Goal: Task Accomplishment & Management: Manage account settings

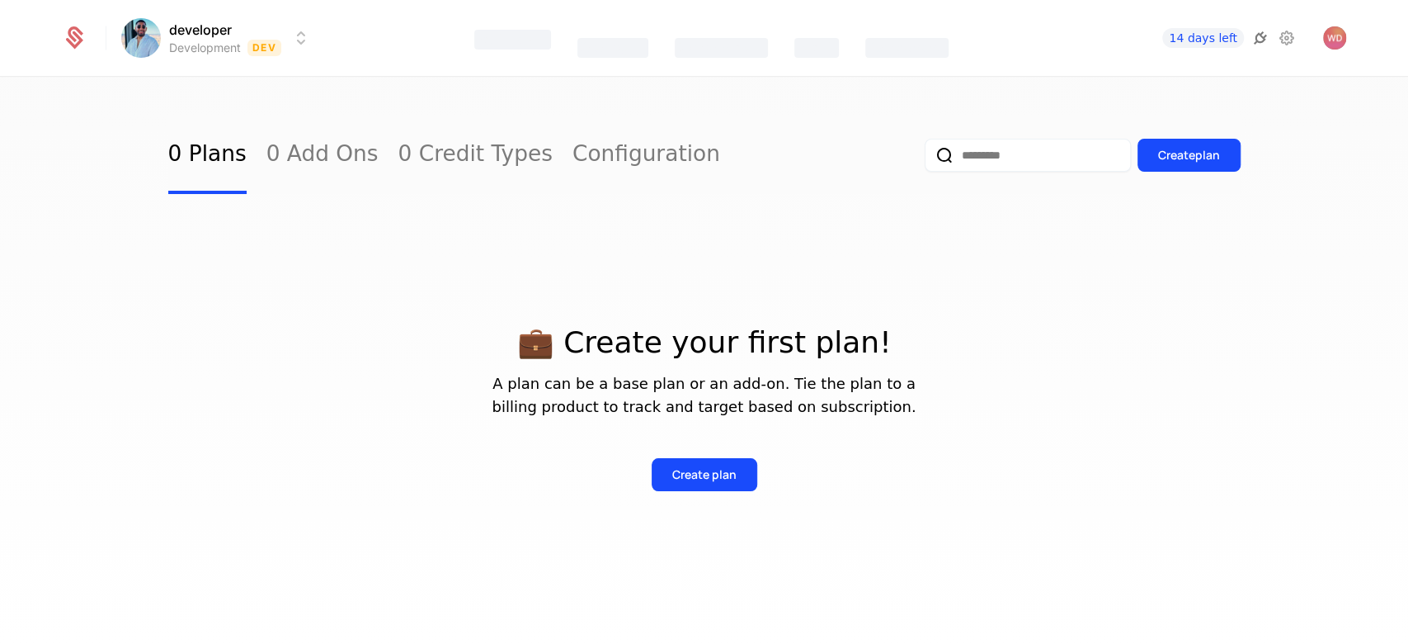
click at [666, 36] on icon at bounding box center [1261, 38] width 20 height 20
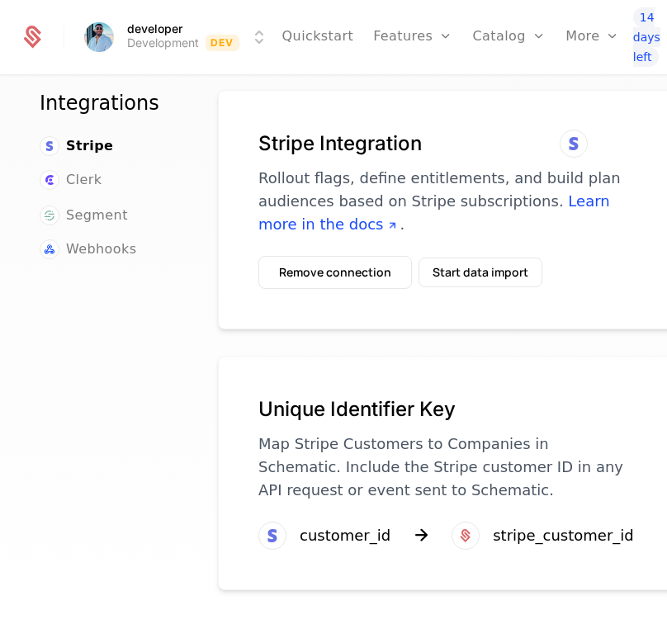
scroll to position [38, 0]
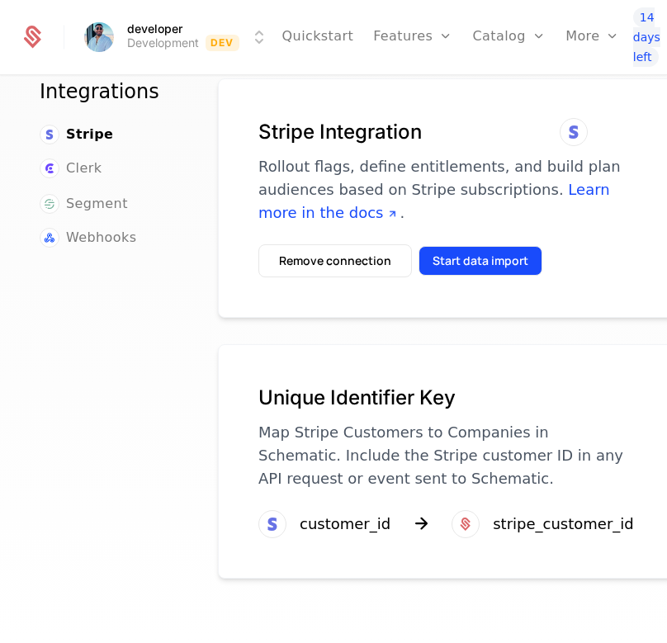
click at [474, 274] on button "Start data import" at bounding box center [480, 261] width 124 height 30
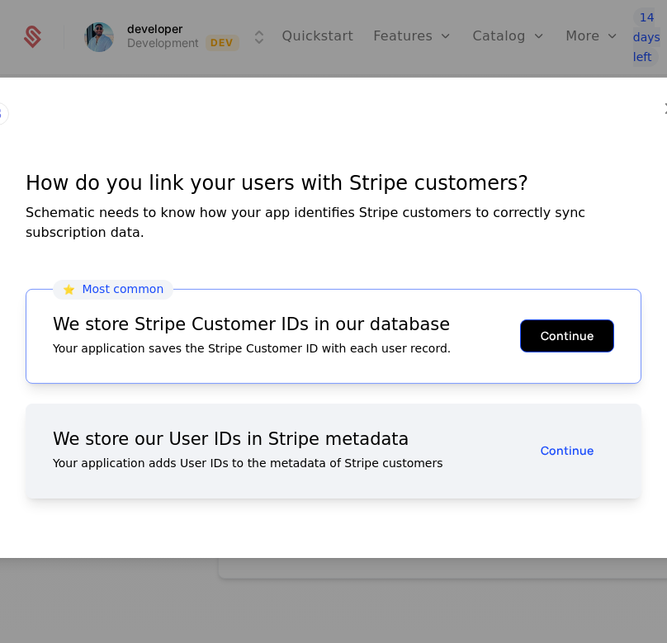
click at [560, 329] on button "Continue" at bounding box center [567, 335] width 94 height 33
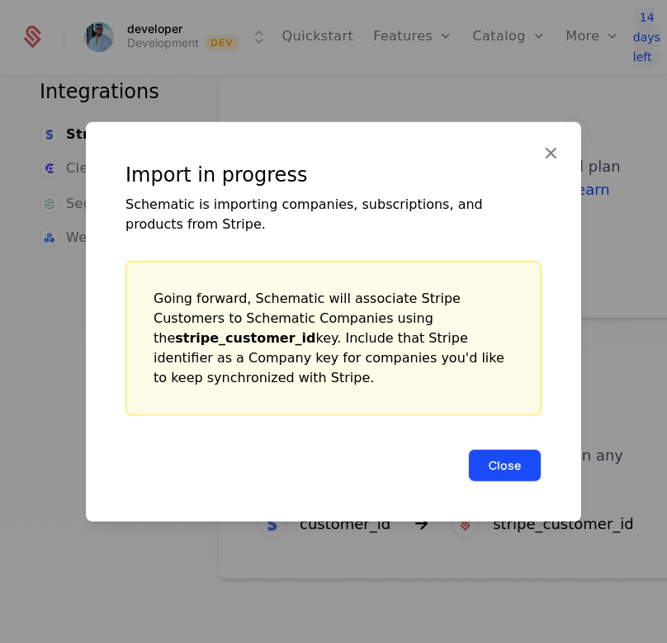
click at [526, 452] on button "Close" at bounding box center [504, 464] width 73 height 33
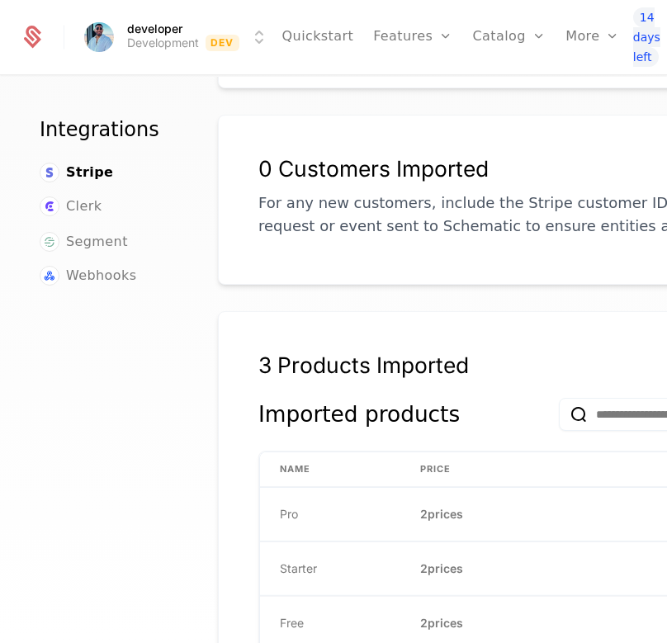
scroll to position [0, 0]
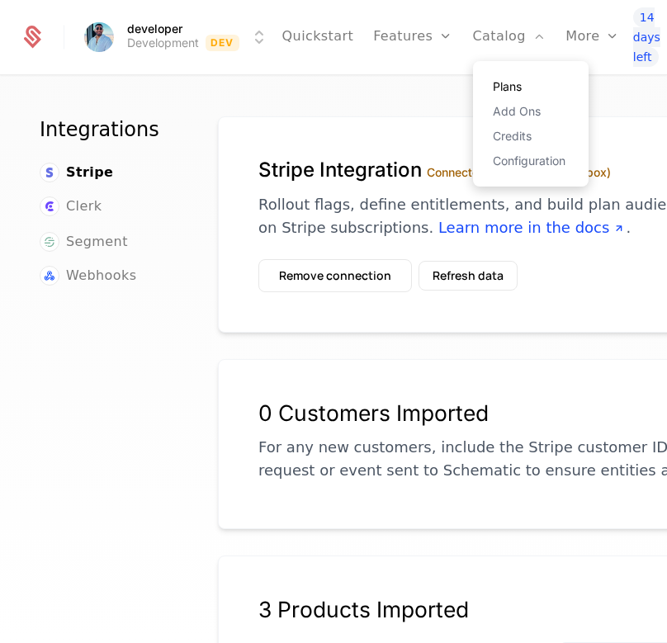
click at [499, 92] on link "Plans" at bounding box center [531, 87] width 76 height 12
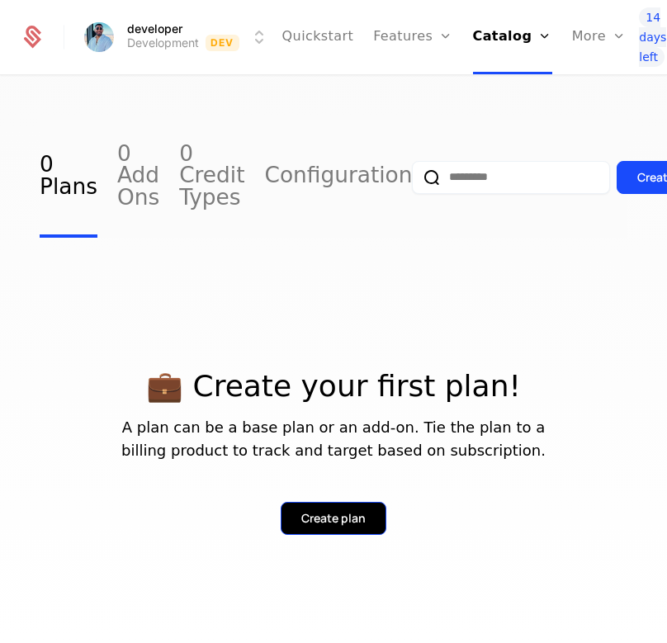
click at [291, 516] on button "Create plan" at bounding box center [334, 518] width 106 height 33
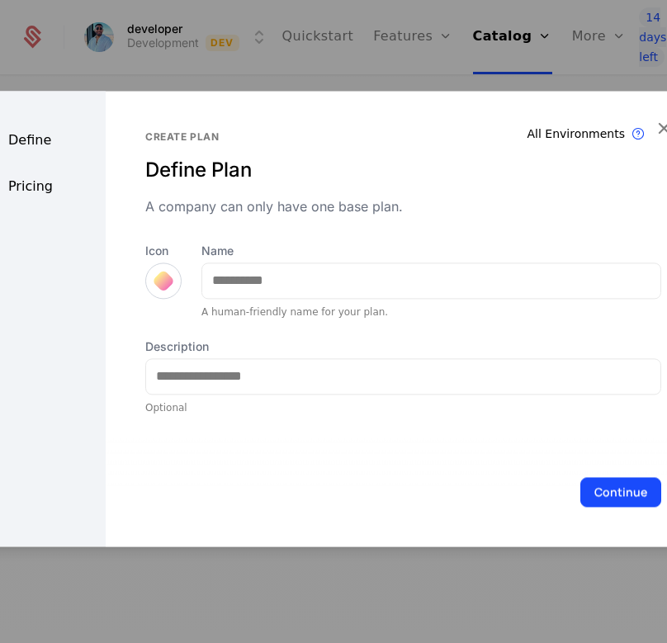
click at [173, 283] on div at bounding box center [163, 280] width 36 height 36
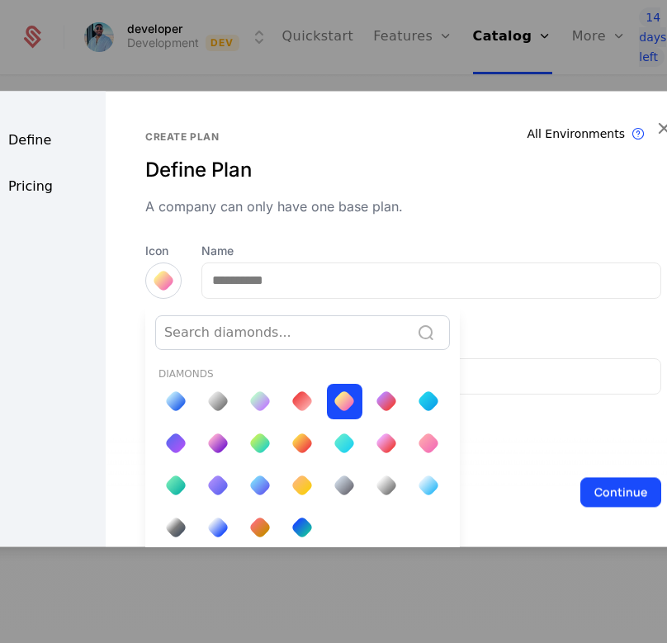
scroll to position [7, 0]
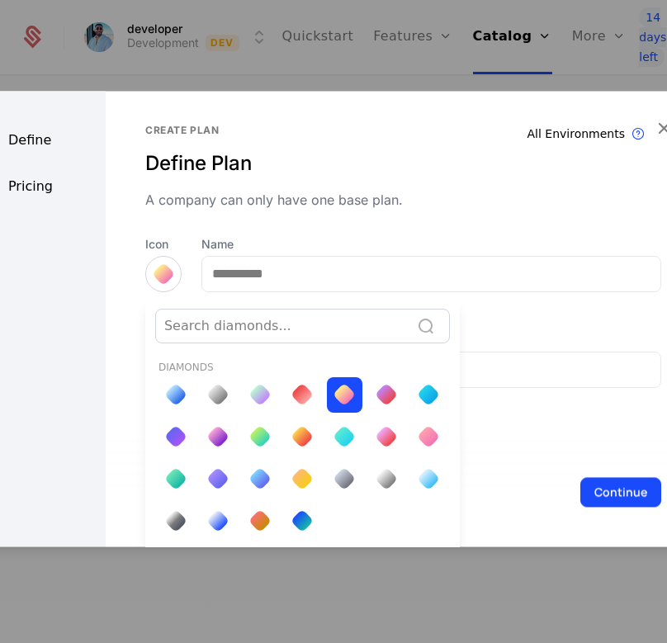
click at [379, 424] on div at bounding box center [386, 436] width 35 height 35
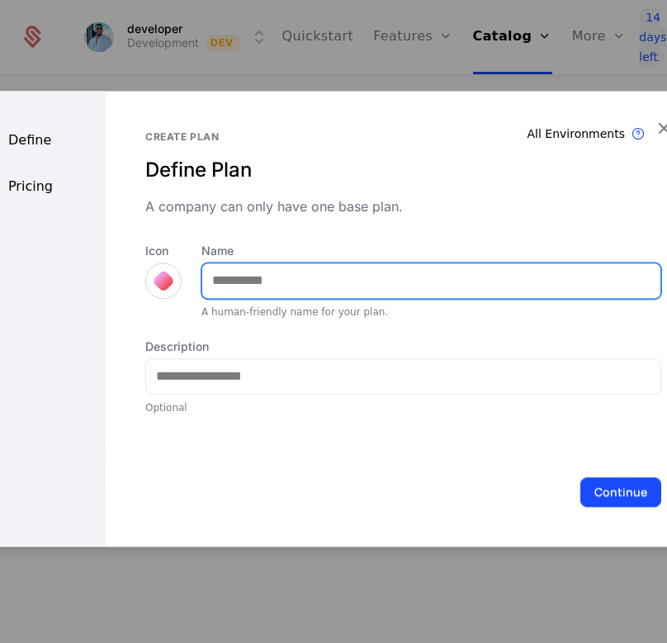
click at [346, 292] on input "Name" at bounding box center [431, 280] width 458 height 35
type input "****"
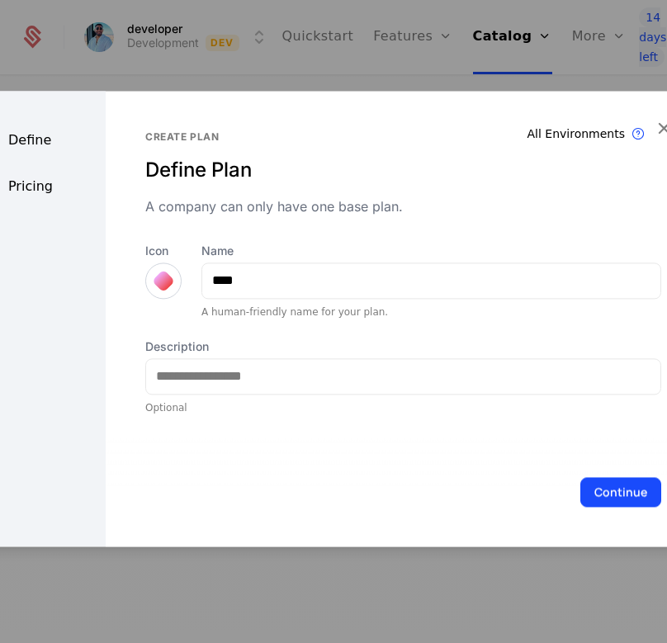
click at [153, 289] on div at bounding box center [163, 280] width 36 height 36
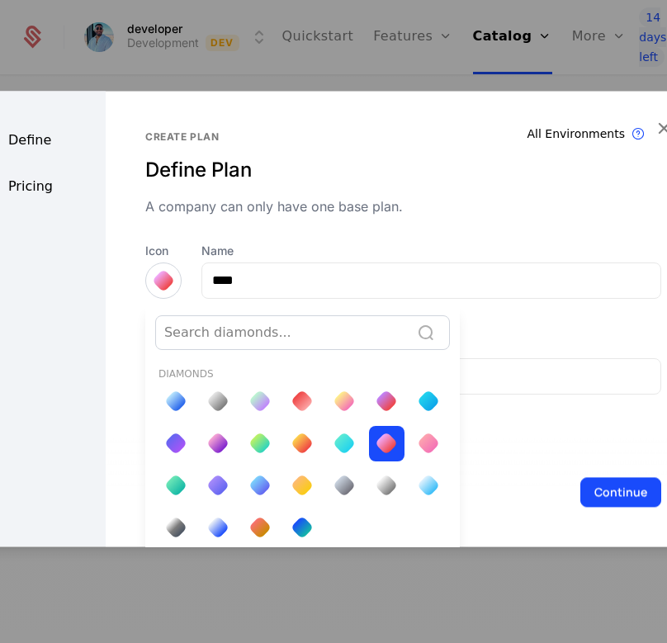
scroll to position [7, 0]
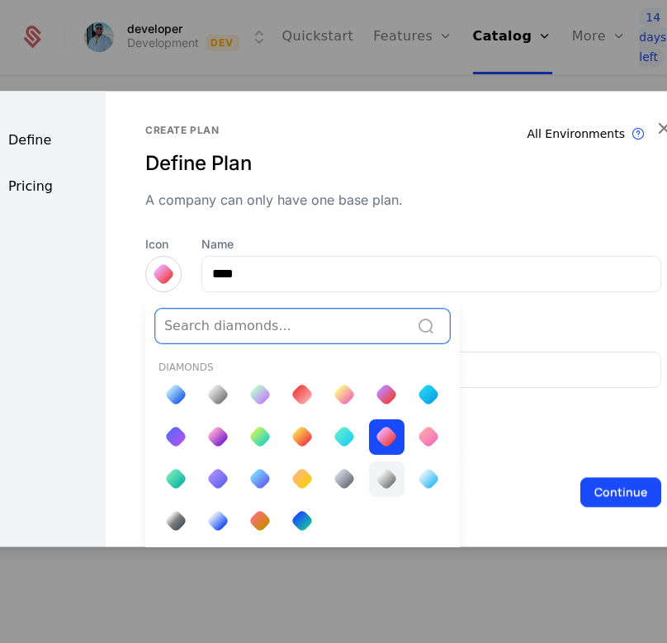
click at [384, 468] on div at bounding box center [386, 478] width 23 height 23
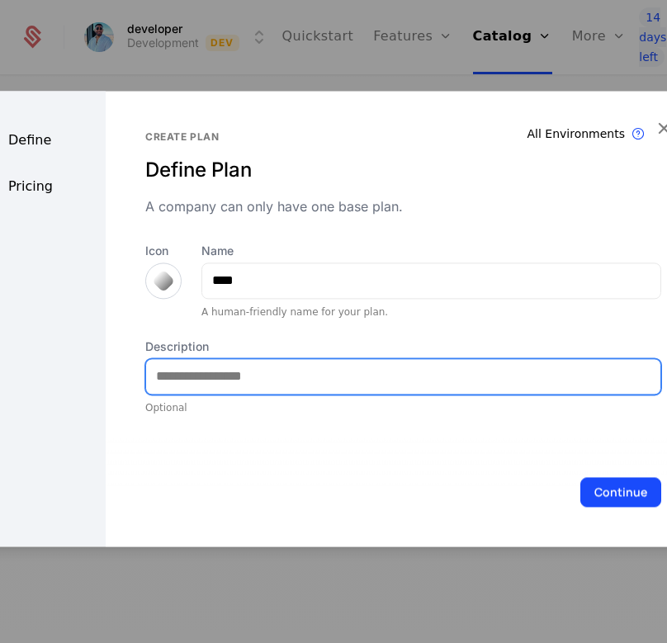
click at [310, 373] on input "Description" at bounding box center [403, 376] width 514 height 35
type input "**********"
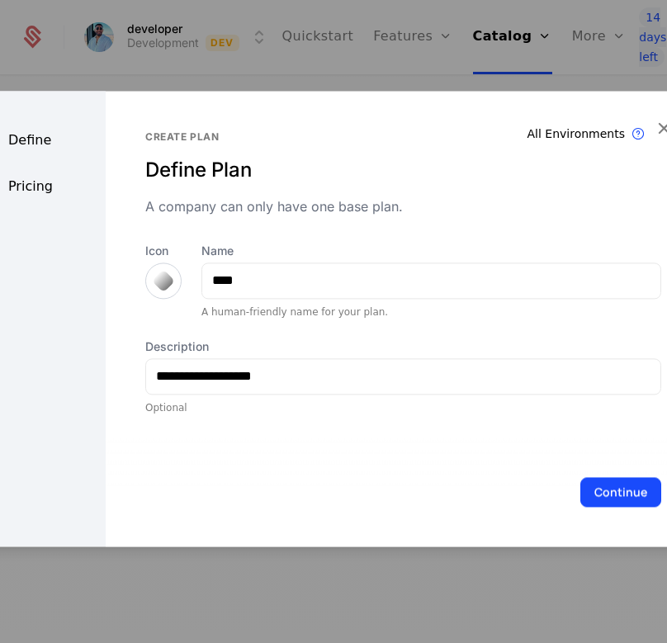
click at [599, 474] on div "Continue" at bounding box center [403, 491] width 595 height 109
click at [614, 490] on button "Continue" at bounding box center [620, 492] width 81 height 30
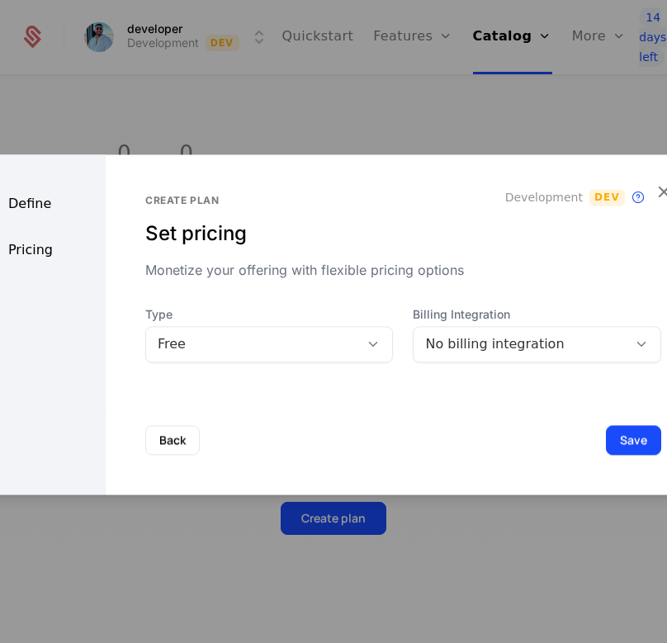
click at [556, 353] on div "No billing integration" at bounding box center [520, 344] width 214 height 23
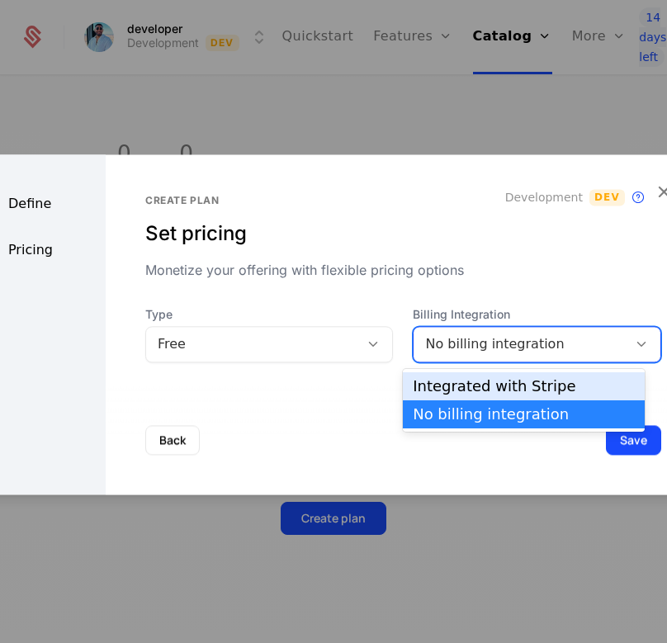
click at [304, 339] on div "Free" at bounding box center [253, 344] width 191 height 20
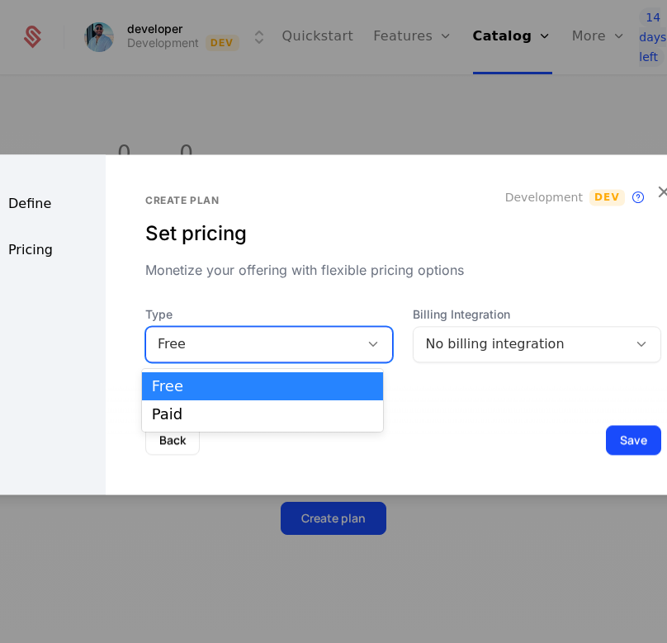
click at [271, 381] on div "Free" at bounding box center [262, 386] width 221 height 15
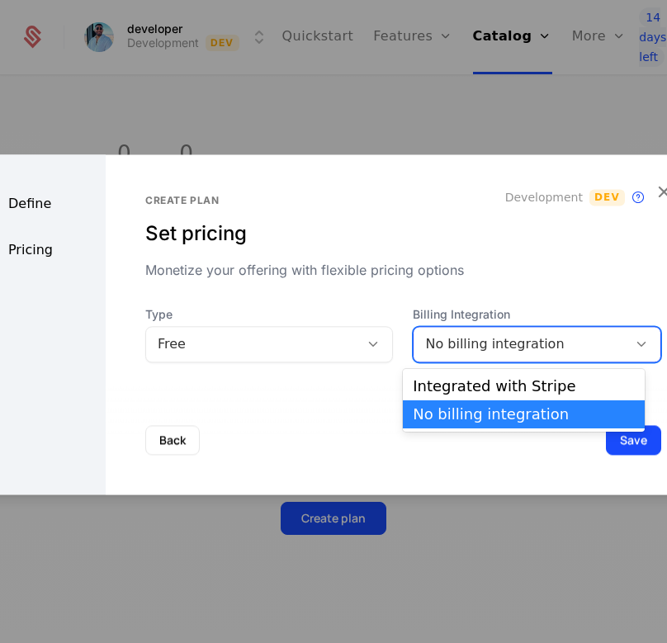
click at [472, 337] on div "No billing integration" at bounding box center [520, 344] width 191 height 20
click at [503, 334] on div "No billing integration" at bounding box center [520, 344] width 191 height 20
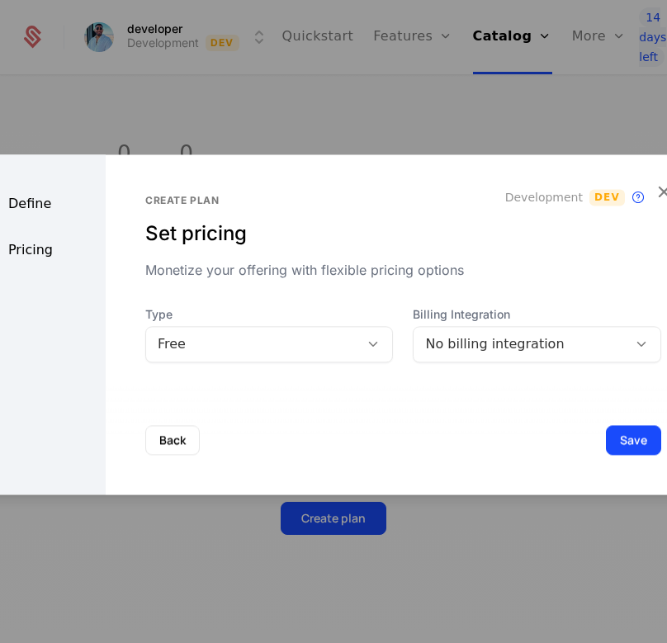
click at [42, 238] on div "Define Pricing" at bounding box center [35, 324] width 139 height 340
click at [50, 244] on div "Pricing" at bounding box center [35, 250] width 139 height 20
click at [45, 250] on div "Pricing" at bounding box center [35, 250] width 139 height 20
click at [28, 250] on div "Pricing" at bounding box center [35, 250] width 139 height 20
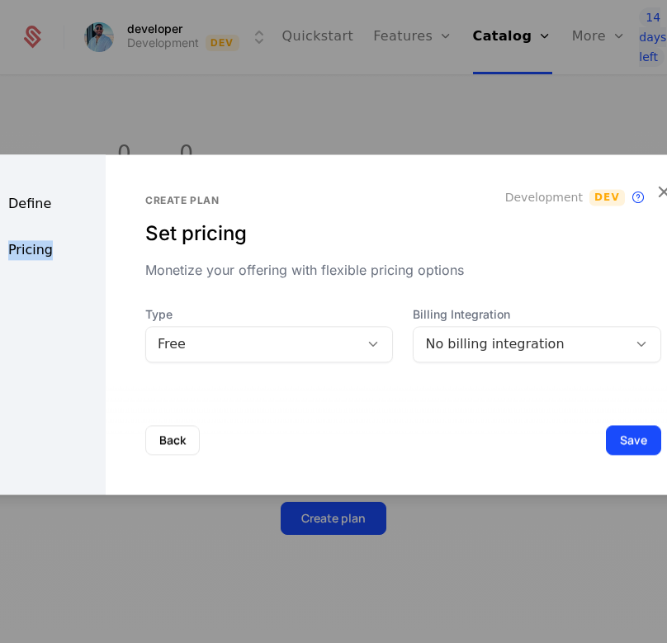
click at [54, 277] on div "Define Pricing" at bounding box center [35, 324] width 139 height 340
click at [48, 245] on div "Pricing" at bounding box center [35, 250] width 139 height 20
click at [61, 288] on div "Define Pricing" at bounding box center [35, 324] width 139 height 340
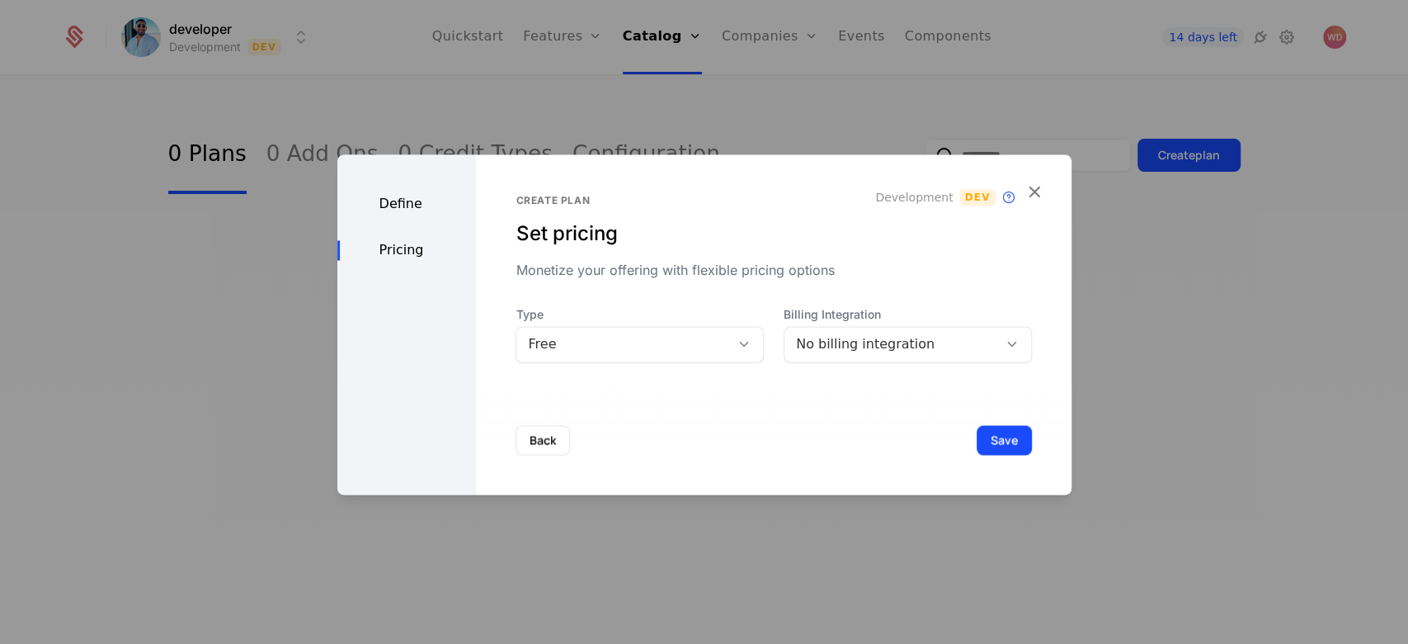
click at [422, 201] on div "Define" at bounding box center [406, 204] width 139 height 20
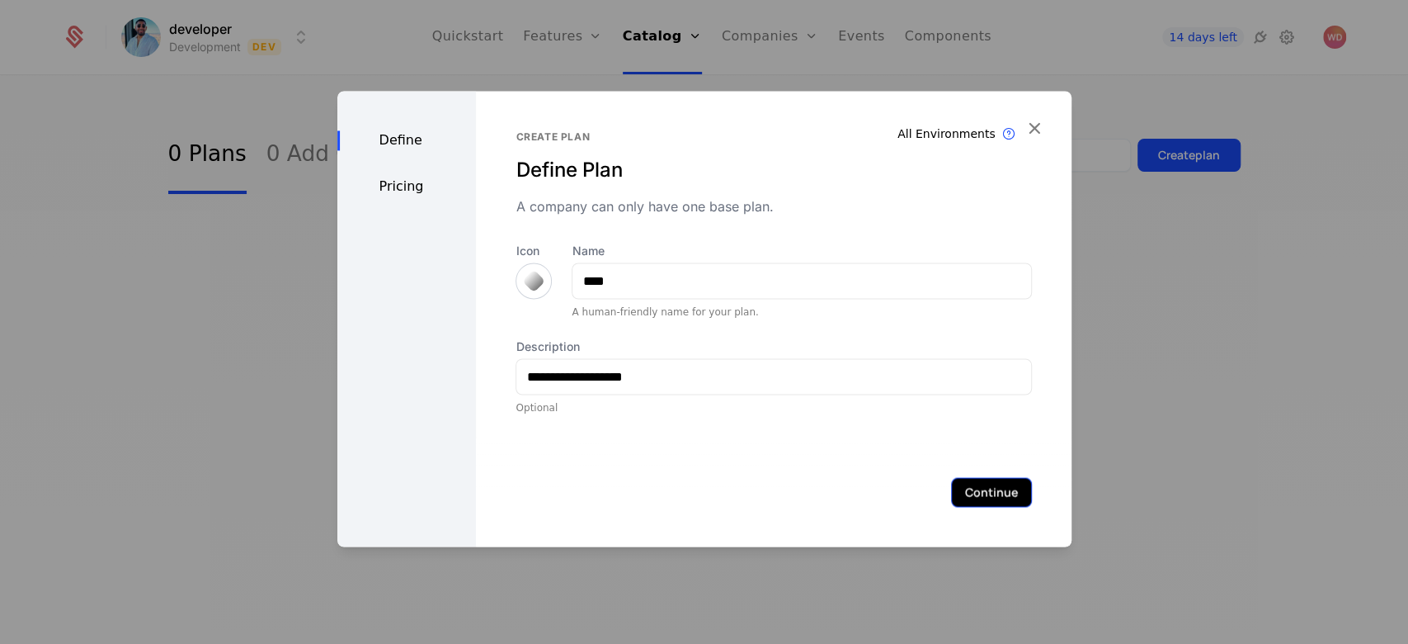
click at [666, 501] on button "Continue" at bounding box center [991, 492] width 81 height 30
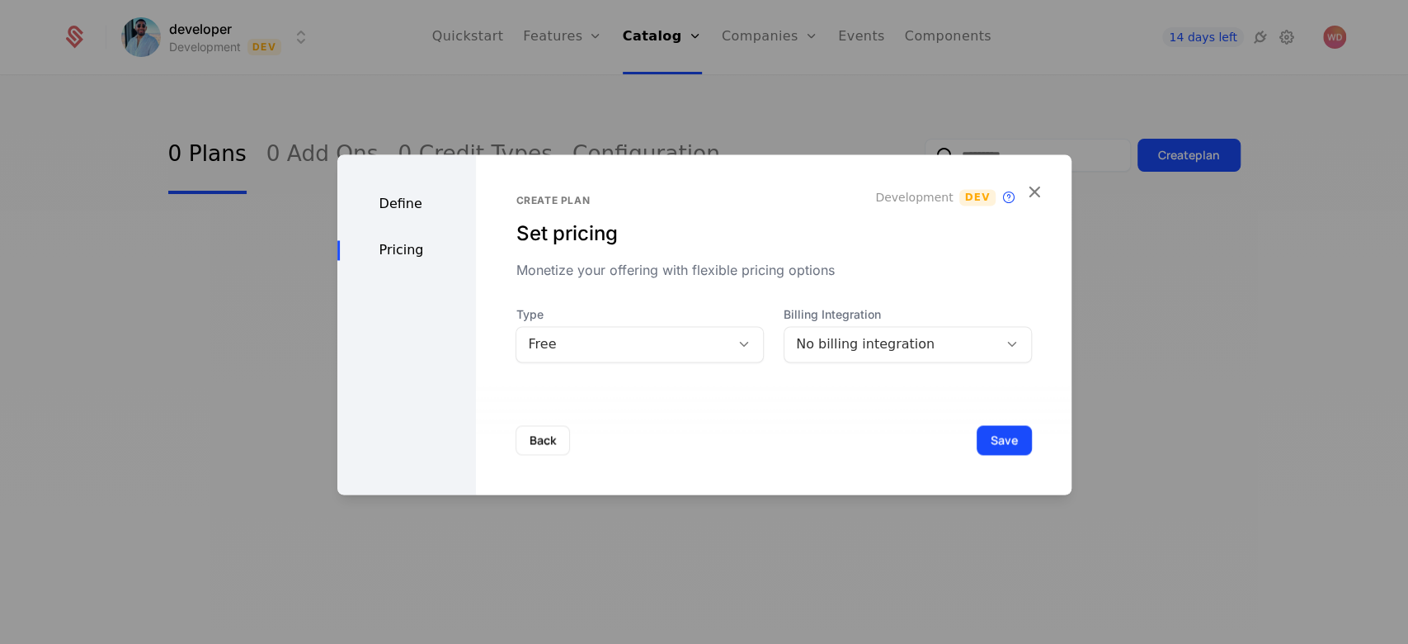
click at [666, 328] on div "No billing integration" at bounding box center [908, 344] width 248 height 36
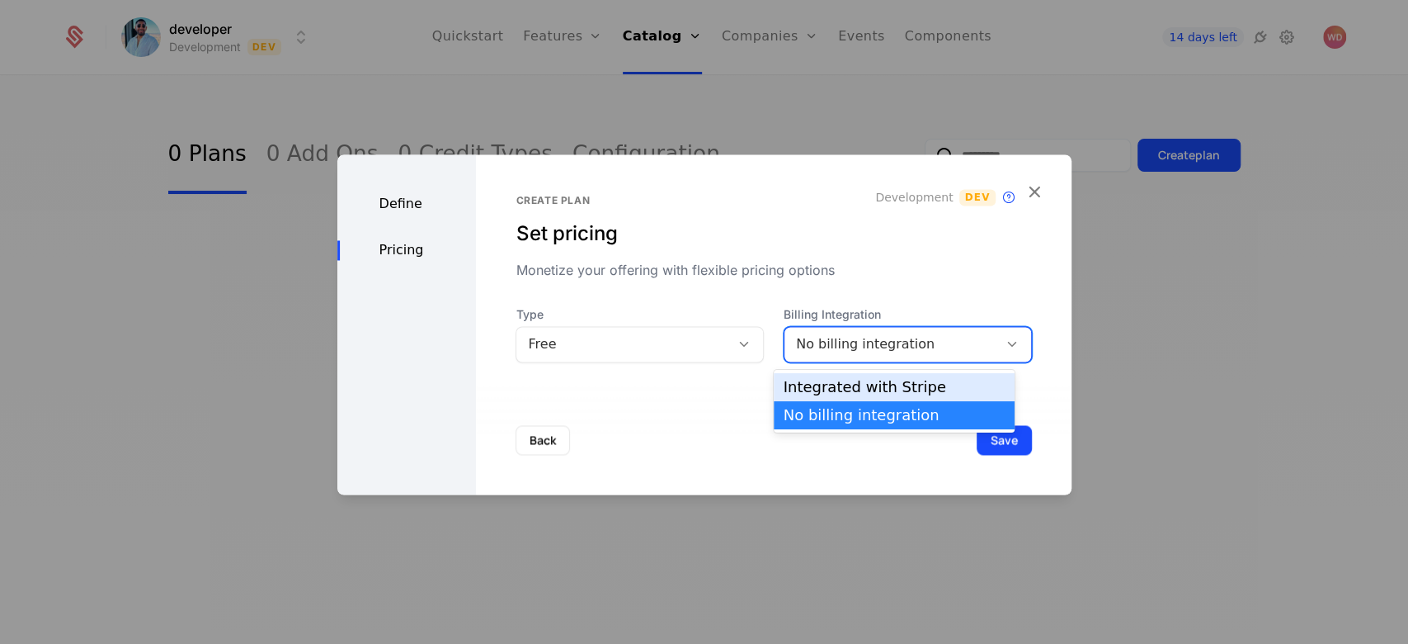
click at [666, 391] on div "Integrated with Stripe" at bounding box center [894, 387] width 221 height 15
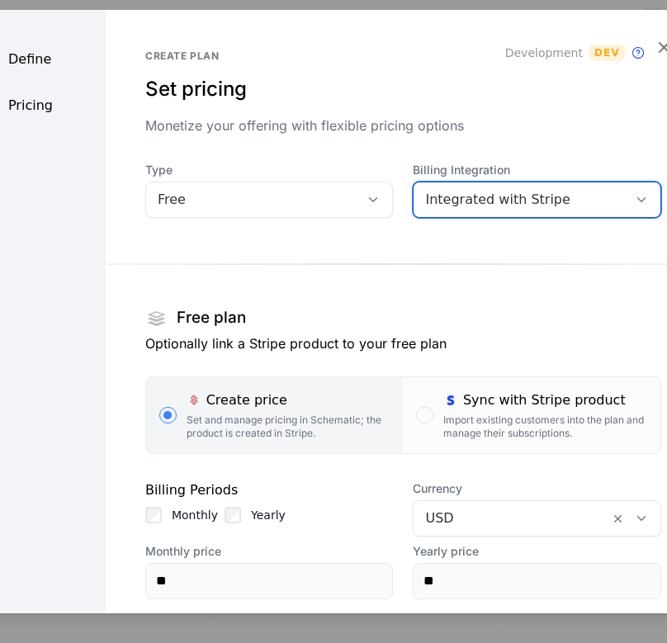
scroll to position [110, 0]
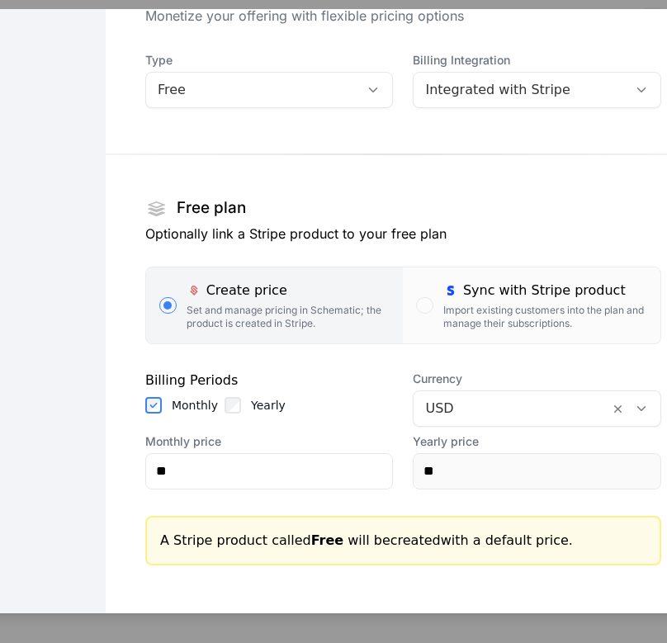
click at [235, 399] on div "Yearly" at bounding box center [254, 404] width 61 height 17
click at [234, 478] on input "**" at bounding box center [269, 470] width 247 height 35
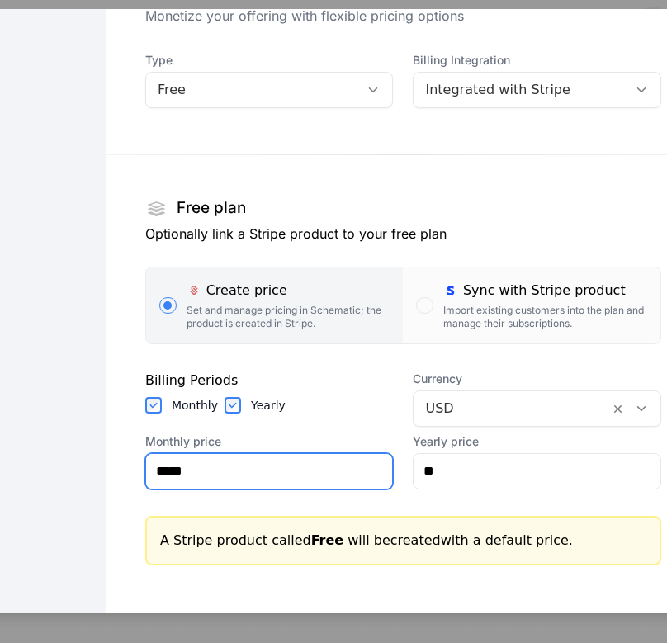
type input "*****"
click at [634, 401] on icon at bounding box center [641, 407] width 15 height 15
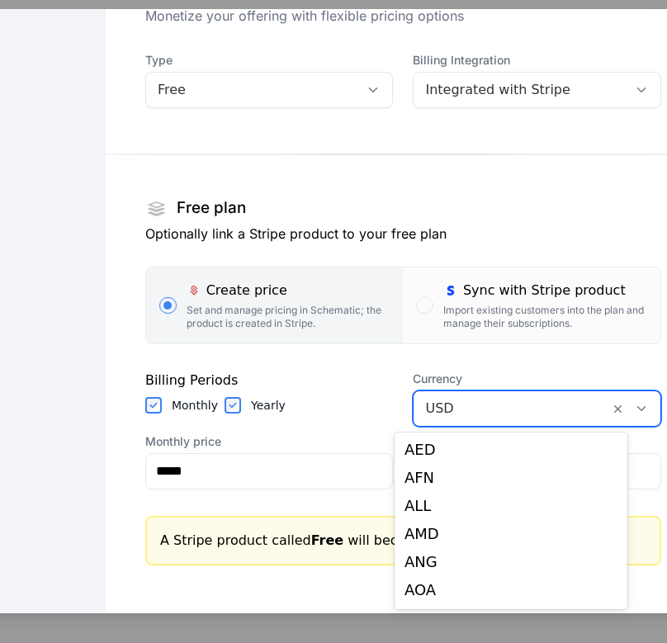
scroll to position [3371, 0]
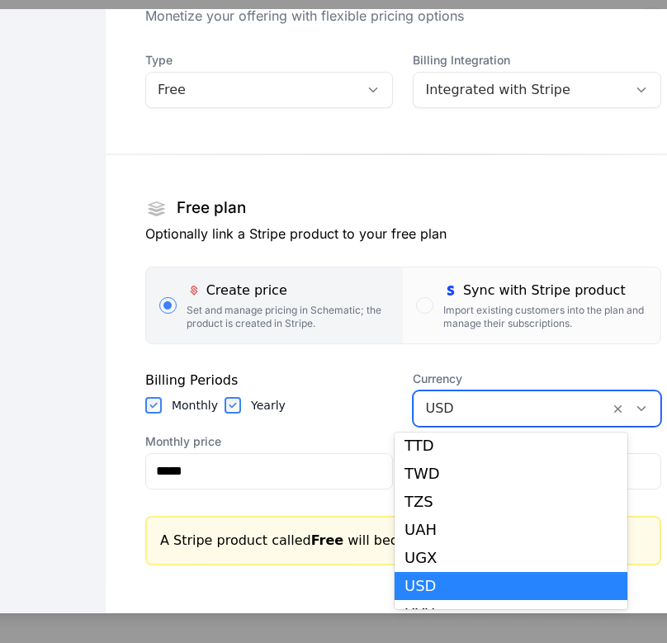
click at [634, 401] on icon at bounding box center [641, 407] width 15 height 15
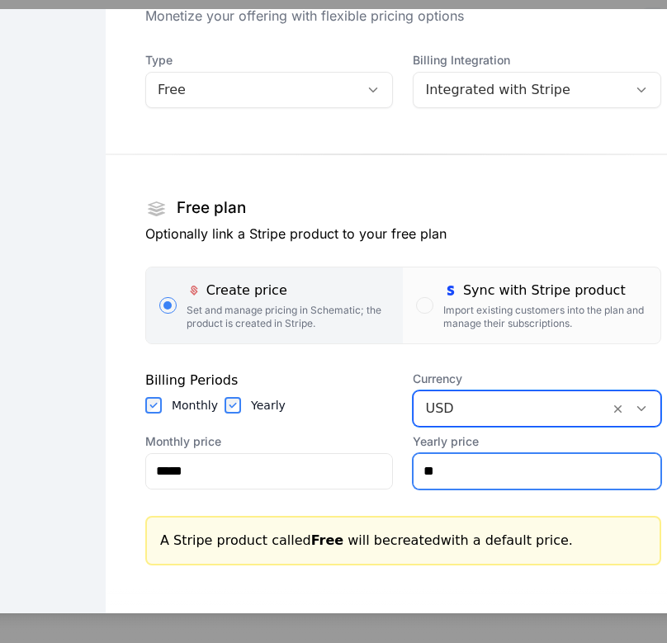
click at [496, 472] on input "**" at bounding box center [536, 470] width 247 height 35
type input "*****"
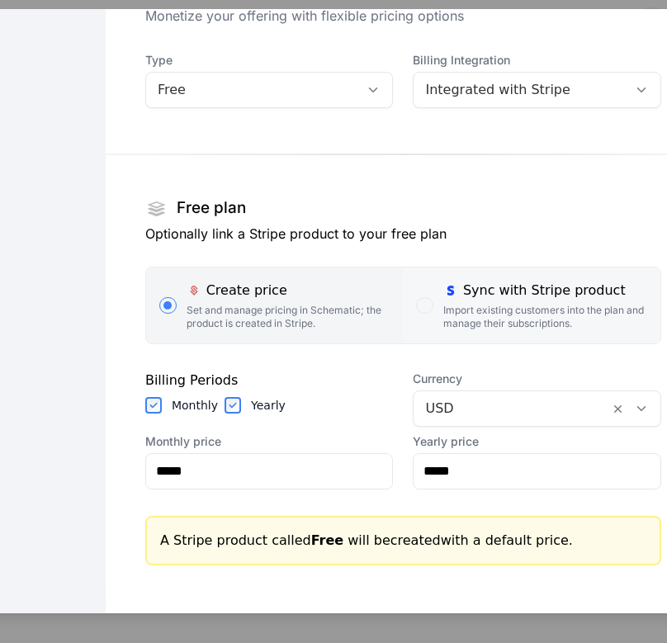
click at [416, 303] on div "button" at bounding box center [424, 304] width 17 height 17
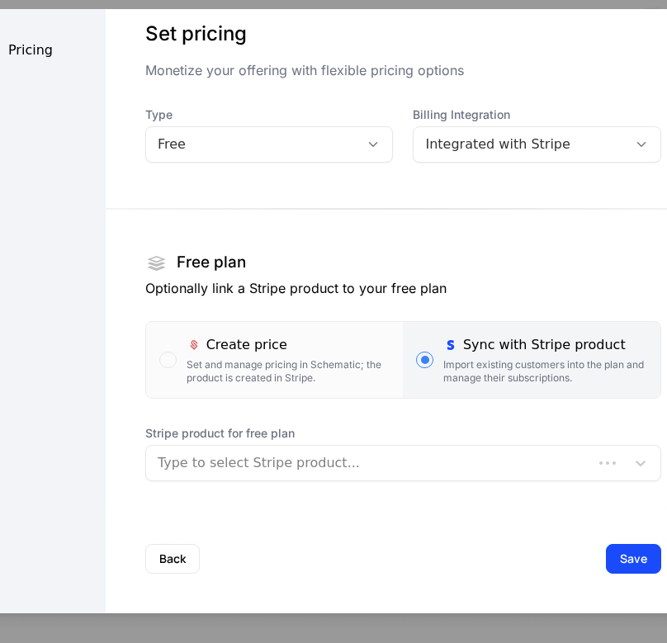
scroll to position [55, 0]
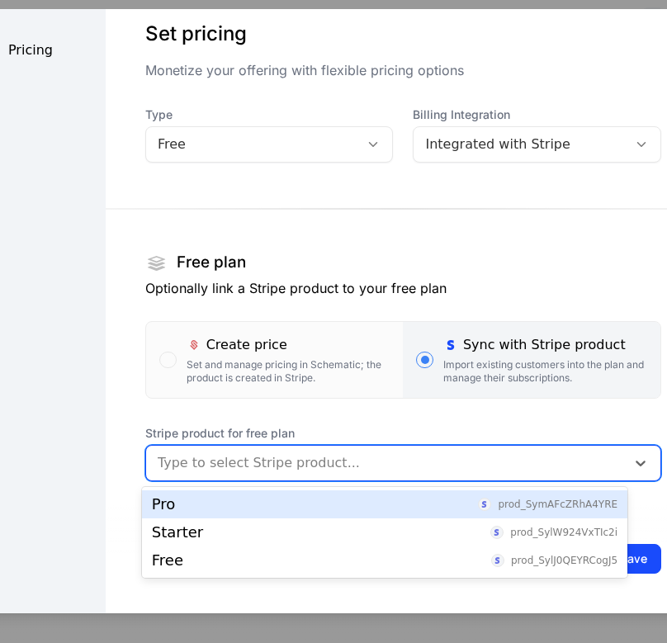
click at [329, 457] on div at bounding box center [386, 462] width 456 height 23
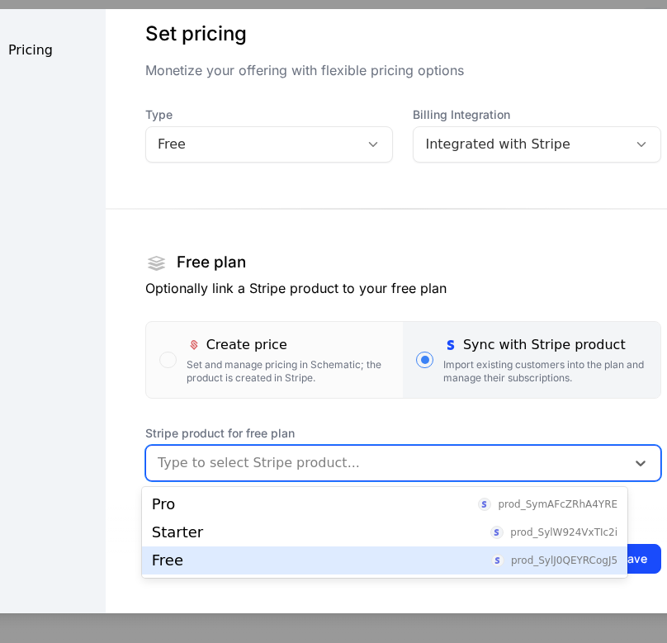
click at [307, 553] on div "Free prod_SylJ0QEYRCogJ5" at bounding box center [384, 560] width 465 height 15
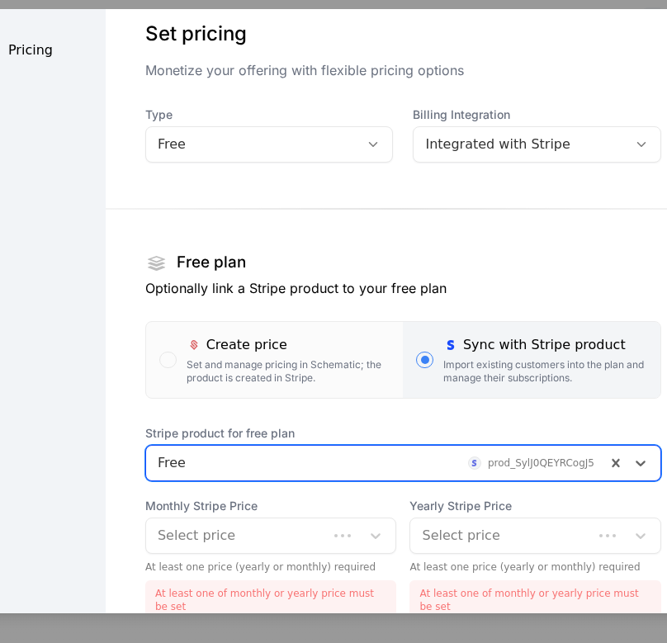
scroll to position [194, 0]
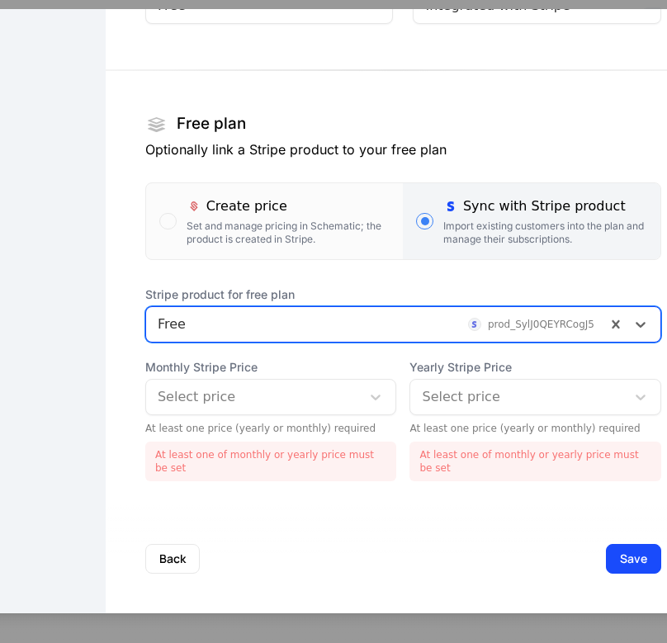
click at [331, 403] on div "Select price" at bounding box center [256, 396] width 196 height 20
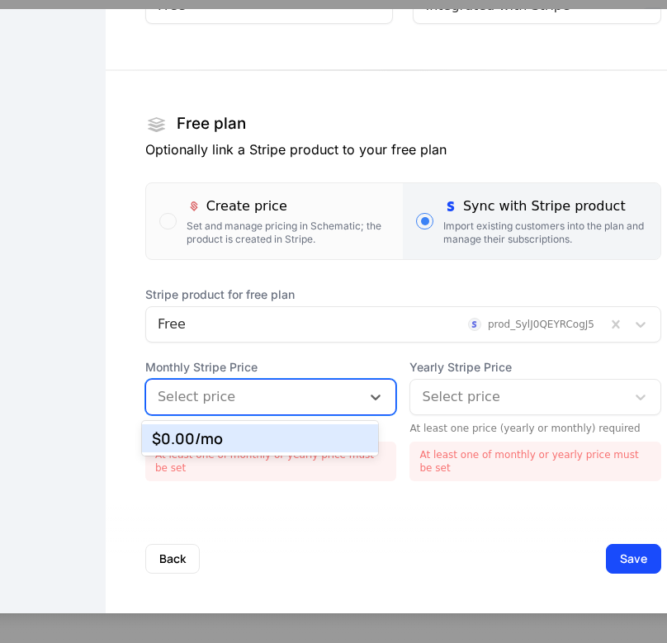
click at [322, 436] on div "$0.00 /mo" at bounding box center [260, 438] width 216 height 15
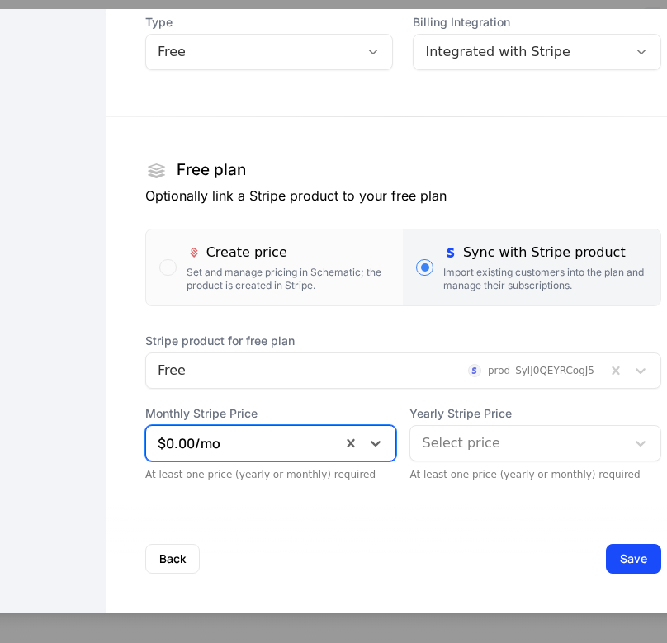
click at [453, 446] on div at bounding box center [518, 442] width 192 height 23
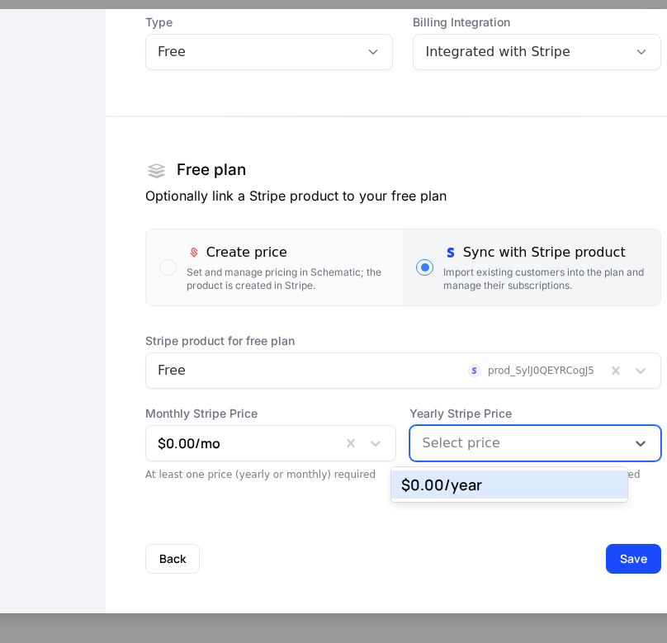
click at [504, 472] on div "$0.00 /year" at bounding box center [509, 484] width 236 height 28
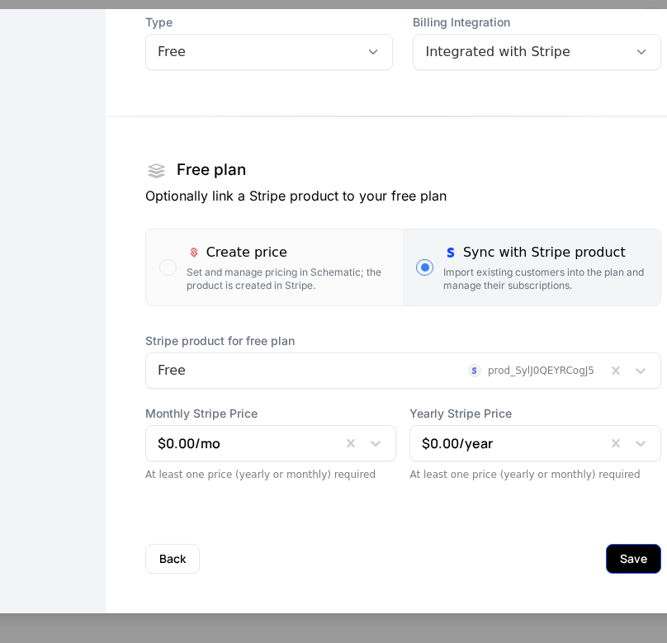
click at [611, 560] on button "Save" at bounding box center [633, 558] width 55 height 30
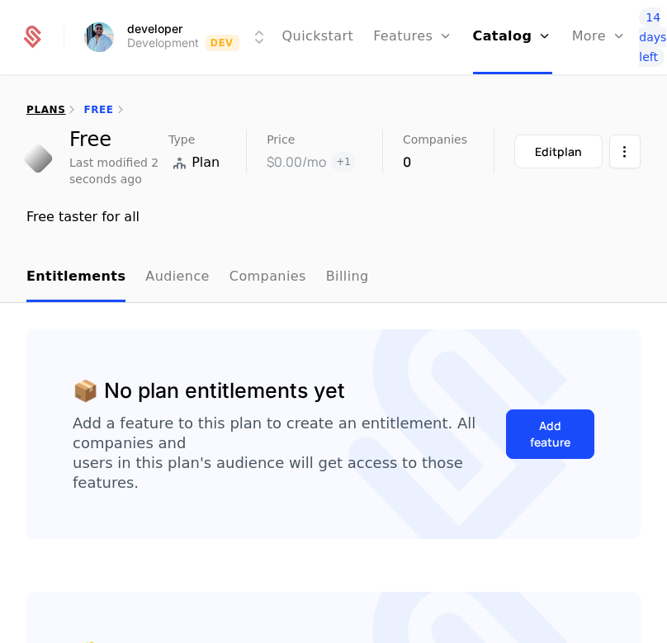
click at [40, 106] on link "plans" at bounding box center [45, 110] width 39 height 12
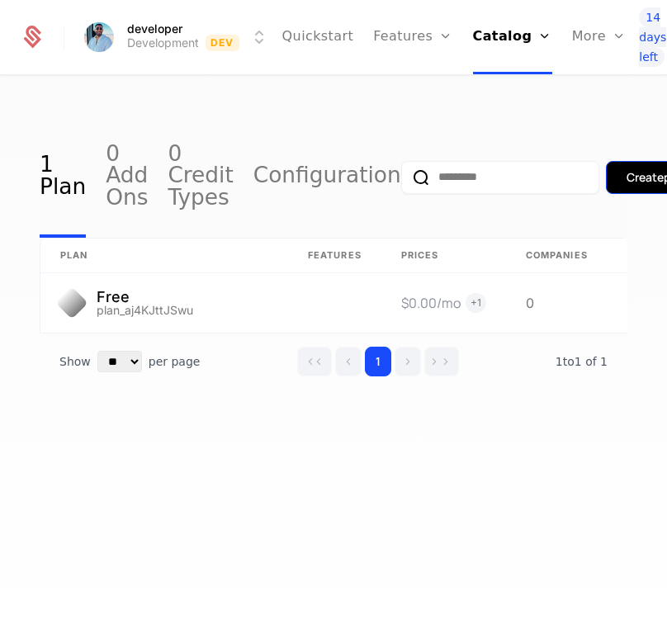
click at [606, 187] on button "Create plan" at bounding box center [657, 177] width 103 height 33
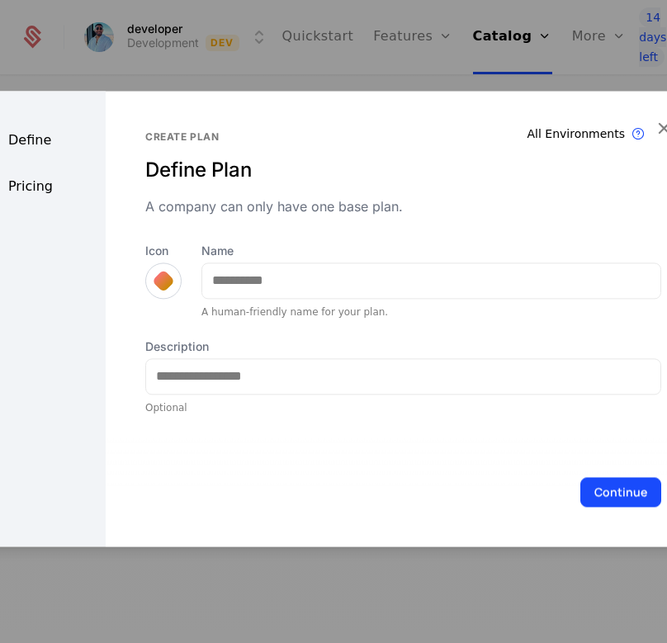
click at [157, 271] on div at bounding box center [163, 280] width 23 height 23
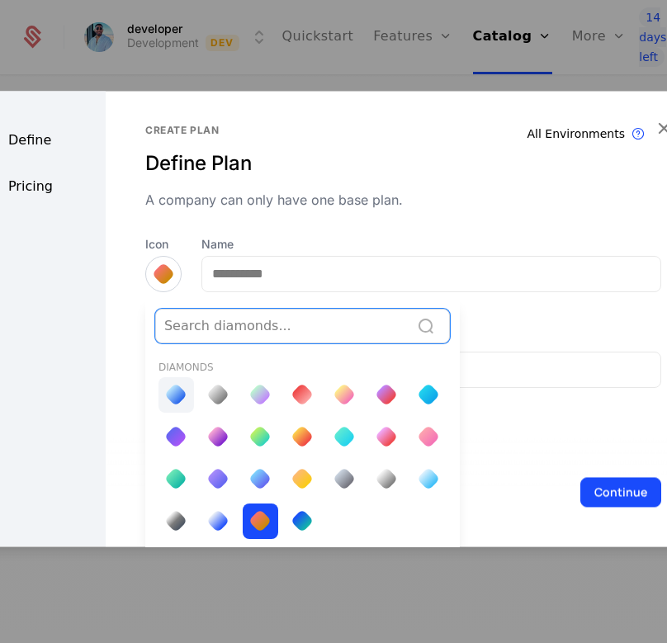
click at [177, 392] on div at bounding box center [175, 394] width 23 height 23
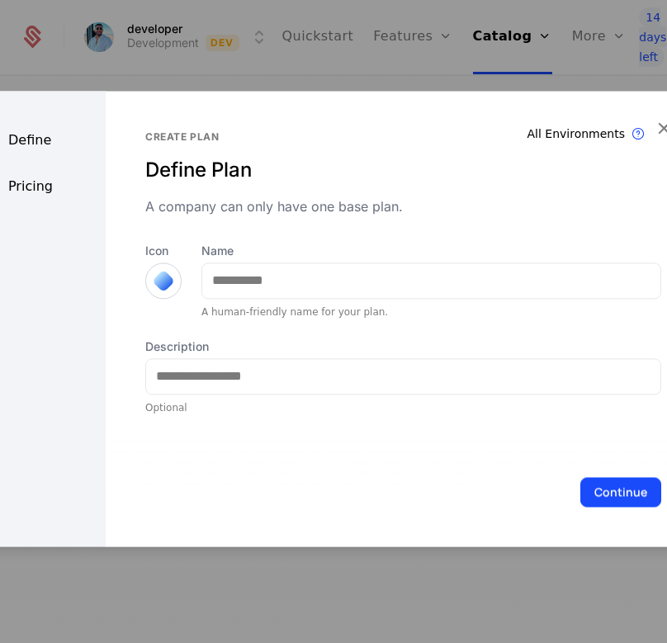
click at [359, 300] on div "Name A human-friendly name for your plan." at bounding box center [431, 281] width 460 height 76
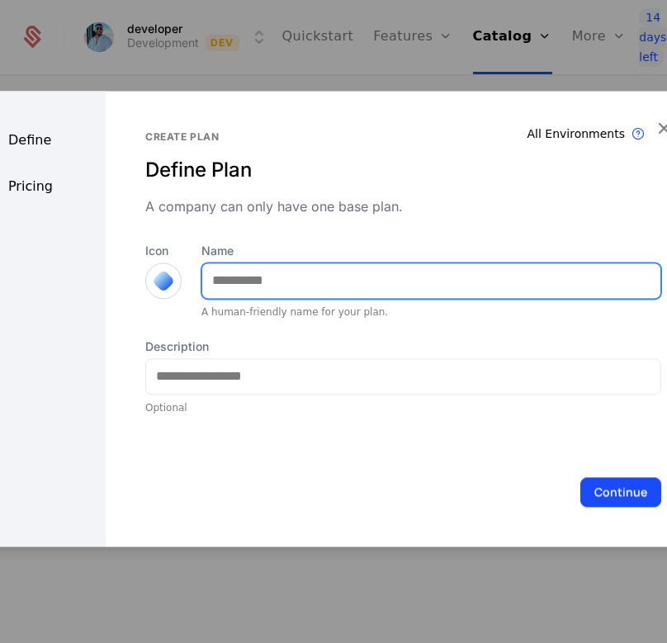
click at [383, 292] on input "Name" at bounding box center [431, 280] width 458 height 35
type input "*******"
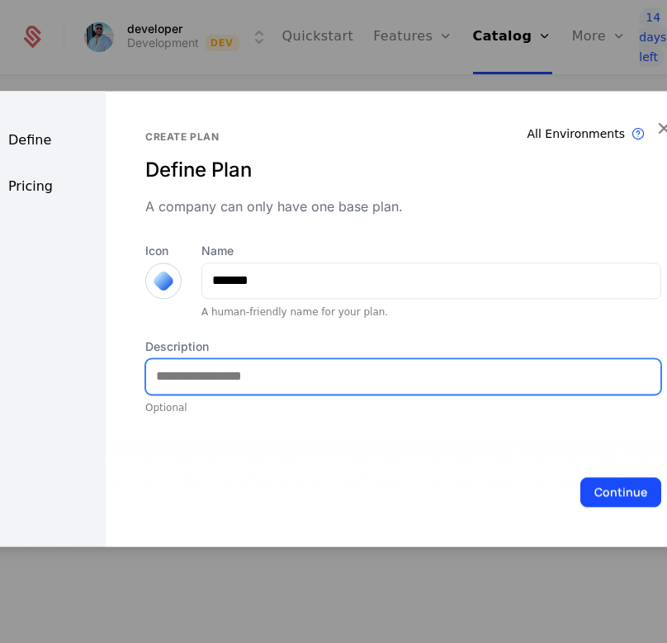
click at [440, 374] on input "Description" at bounding box center [403, 376] width 514 height 35
type input "**********"
click at [364, 387] on input "**********" at bounding box center [403, 376] width 514 height 35
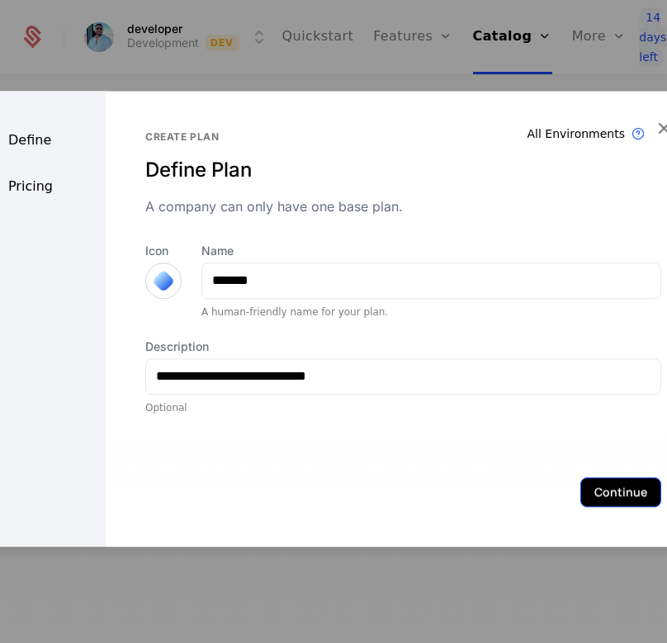
click at [594, 500] on button "Continue" at bounding box center [620, 492] width 81 height 30
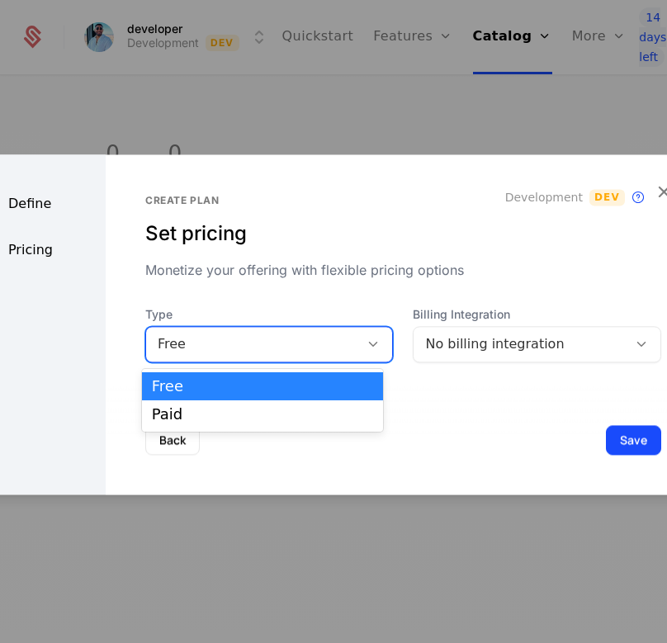
click at [227, 351] on div "Free" at bounding box center [253, 344] width 191 height 20
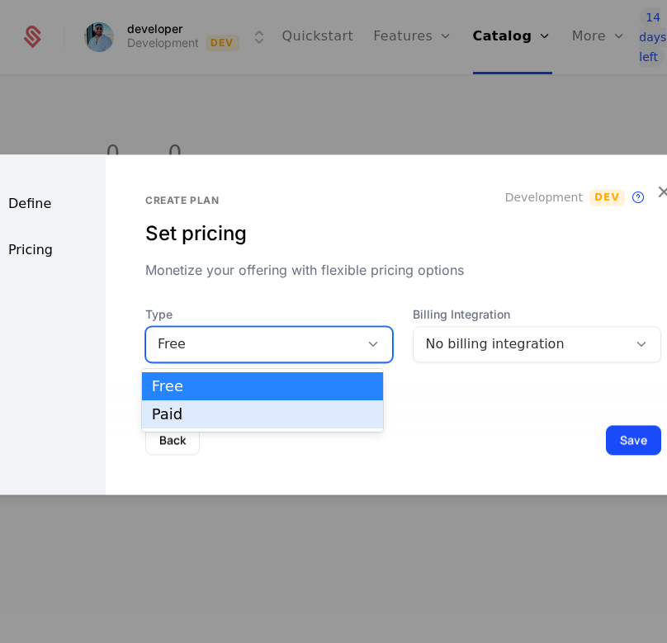
click at [229, 407] on div "Paid" at bounding box center [262, 414] width 221 height 15
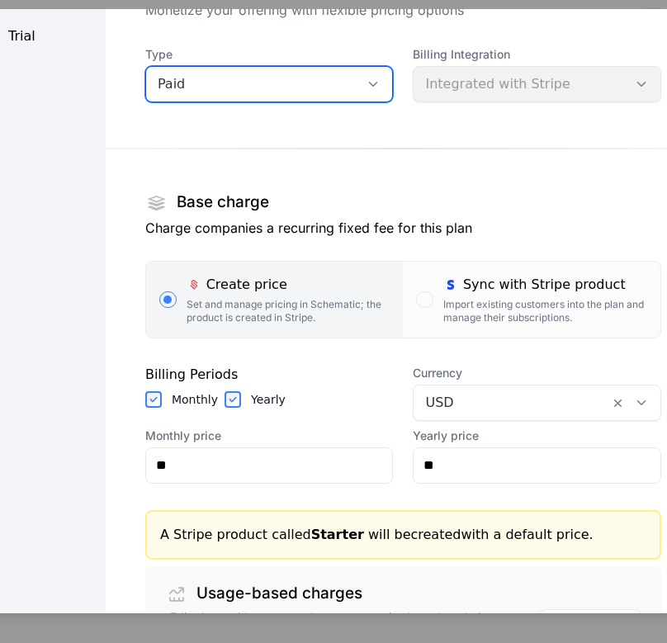
scroll to position [219, 0]
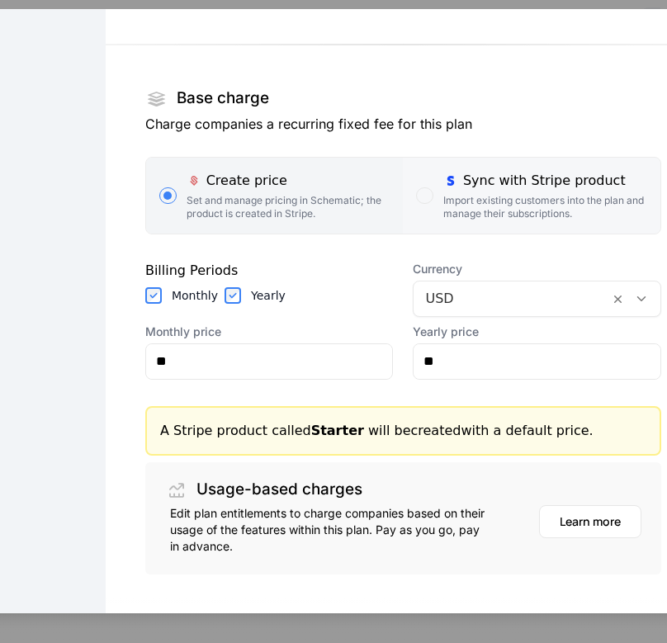
click at [519, 210] on div "Import existing customers into the plan and manage their subscriptions." at bounding box center [545, 206] width 204 height 26
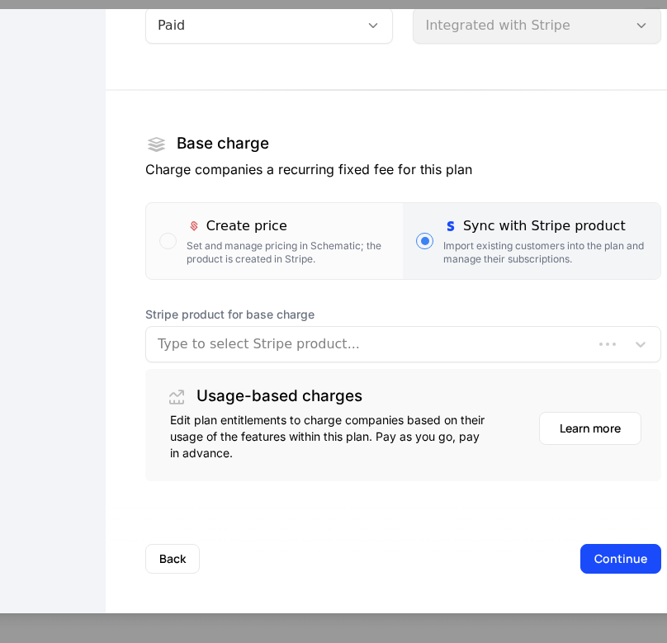
scroll to position [174, 0]
click at [247, 345] on div at bounding box center [386, 343] width 456 height 23
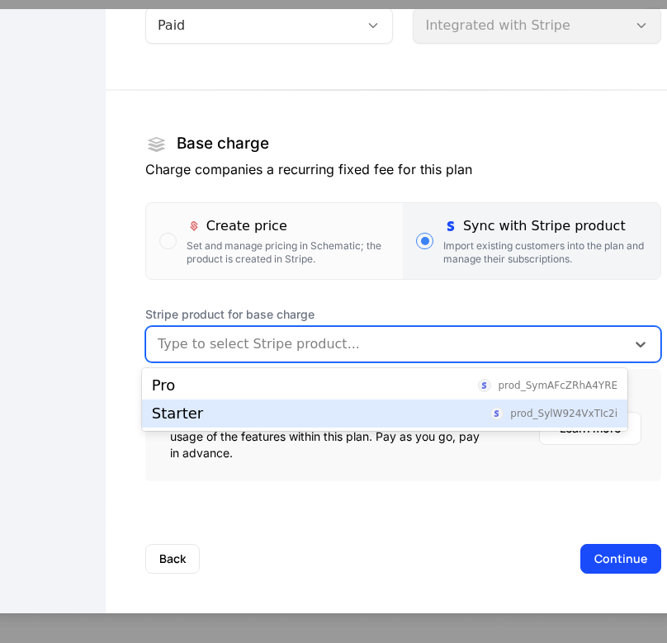
click at [240, 418] on div "Starter prod_SylW924VxTIc2i" at bounding box center [384, 413] width 465 height 15
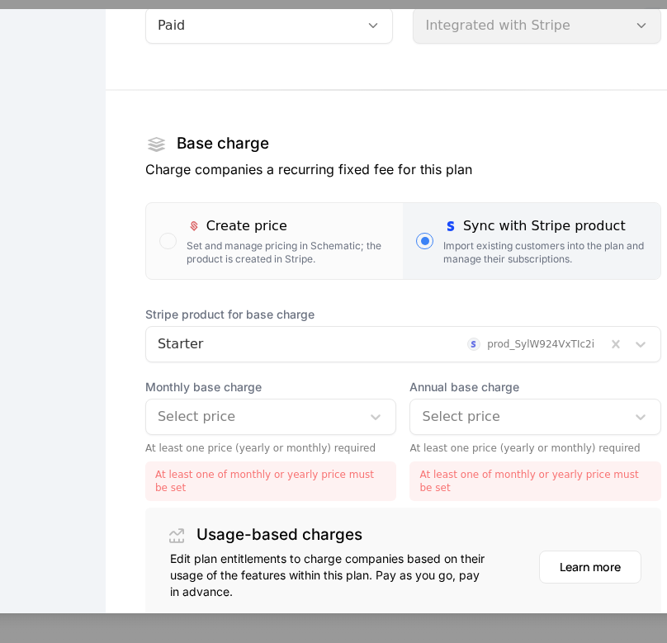
click at [277, 408] on div at bounding box center [254, 415] width 192 height 23
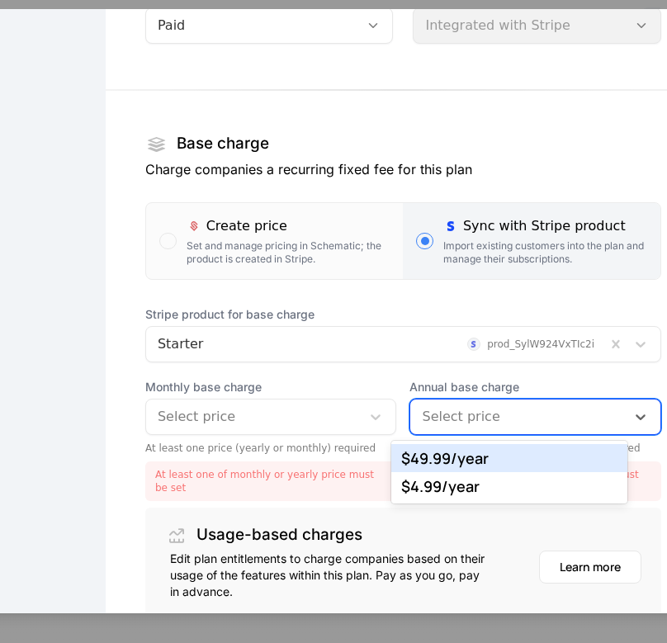
click at [525, 414] on div at bounding box center [518, 415] width 192 height 23
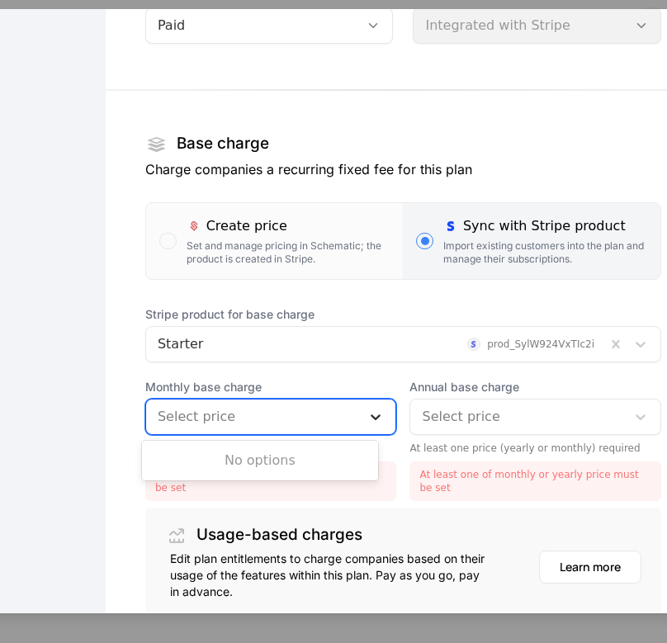
click at [367, 408] on icon at bounding box center [375, 416] width 17 height 17
click at [367, 410] on icon at bounding box center [375, 416] width 17 height 17
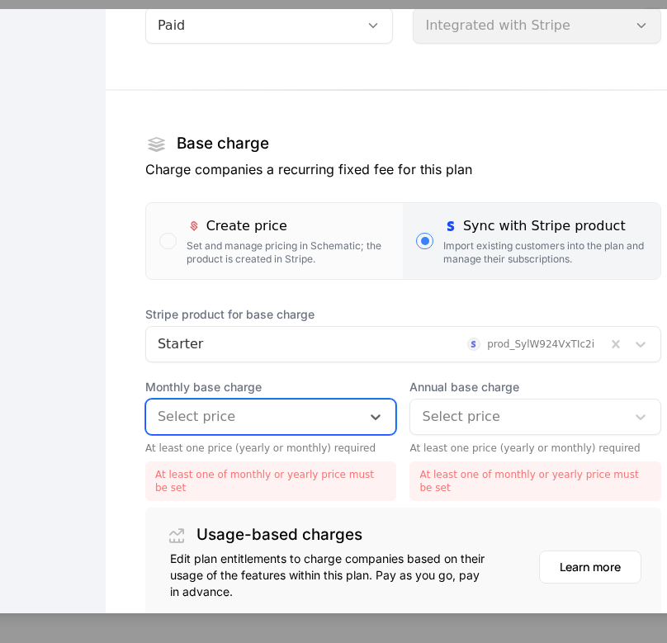
click at [441, 417] on div at bounding box center [518, 415] width 192 height 23
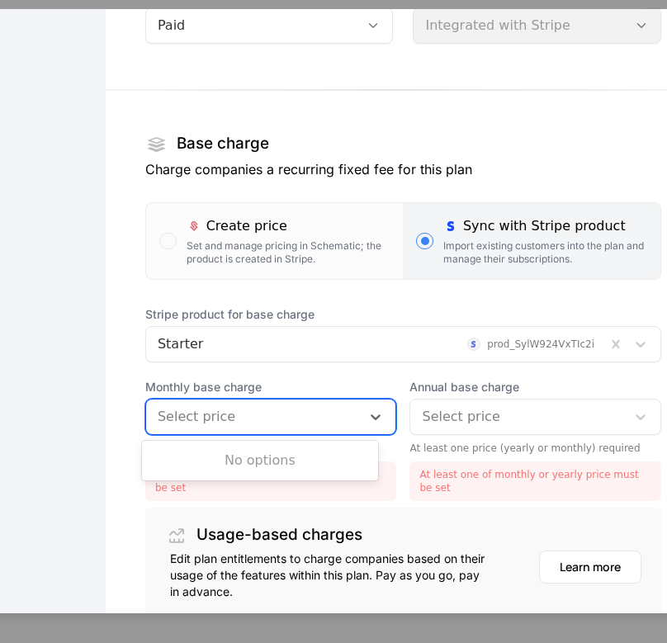
click at [331, 408] on div "Select price" at bounding box center [256, 416] width 196 height 20
click at [361, 424] on div at bounding box center [376, 416] width 30 height 20
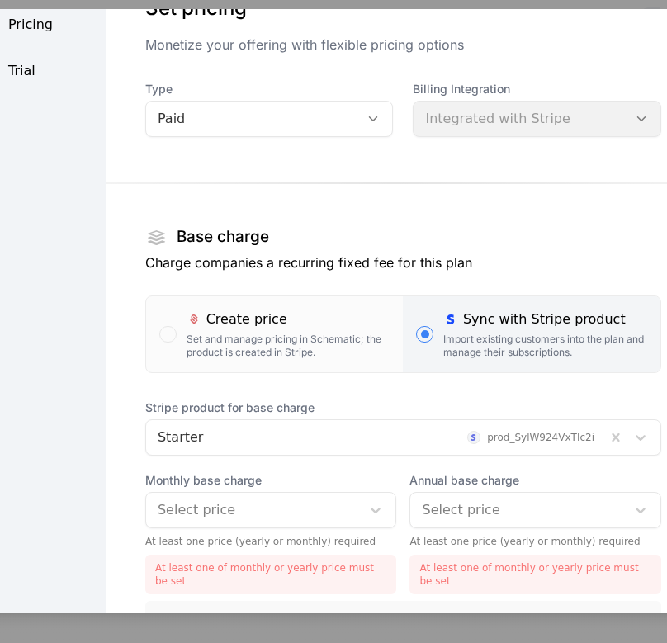
scroll to position [0, 0]
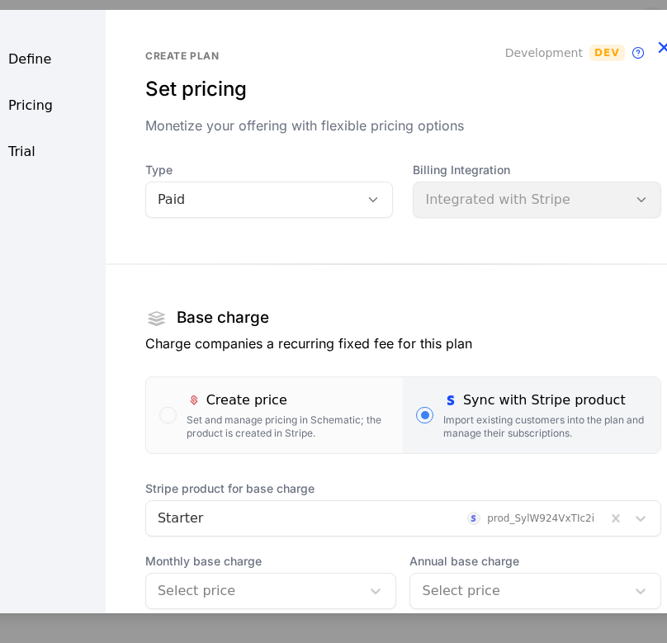
click at [653, 52] on icon "button" at bounding box center [663, 45] width 21 height 21
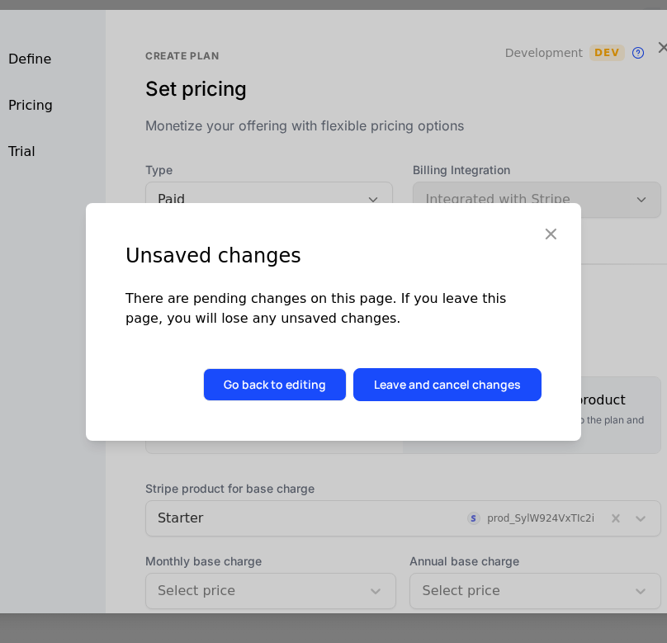
click at [296, 387] on button "Go back to editing" at bounding box center [275, 384] width 144 height 33
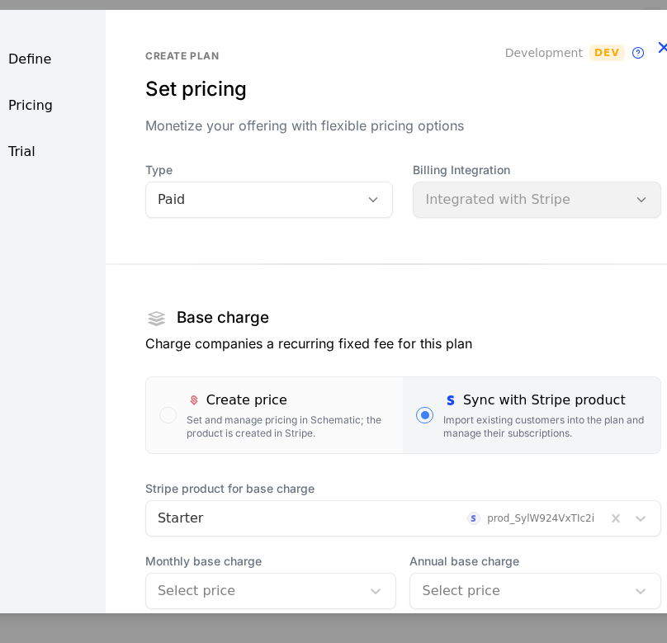
click at [653, 44] on icon "button" at bounding box center [663, 45] width 21 height 21
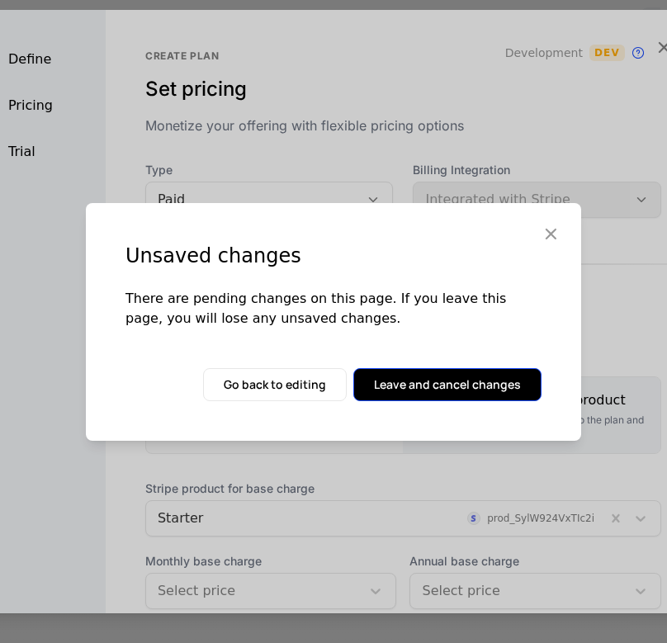
click at [477, 369] on button "Leave and cancel changes" at bounding box center [447, 384] width 188 height 33
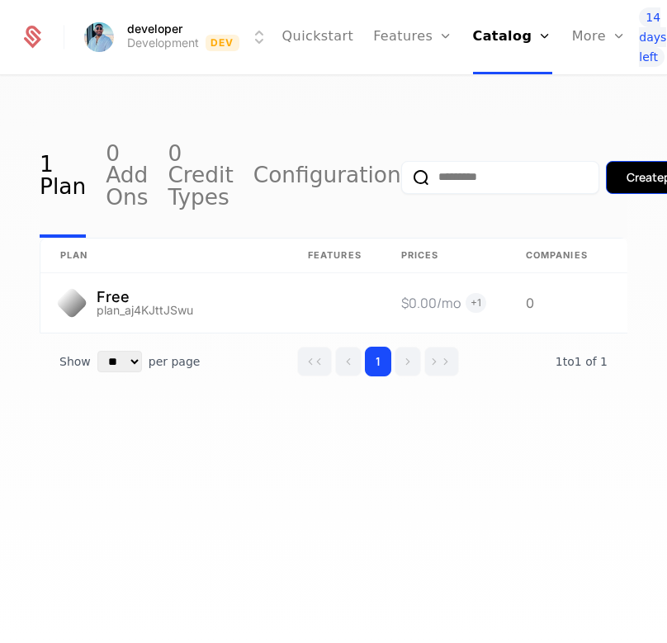
click at [626, 177] on button "Create plan" at bounding box center [657, 177] width 103 height 33
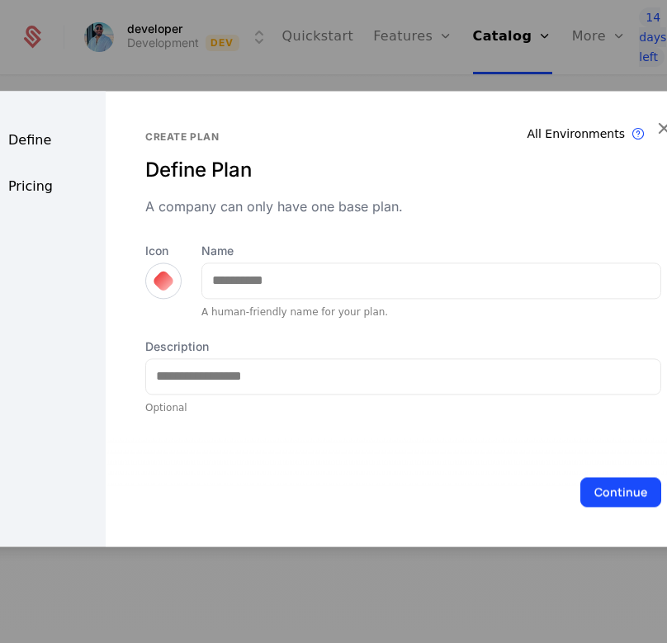
click at [169, 281] on div at bounding box center [163, 280] width 23 height 23
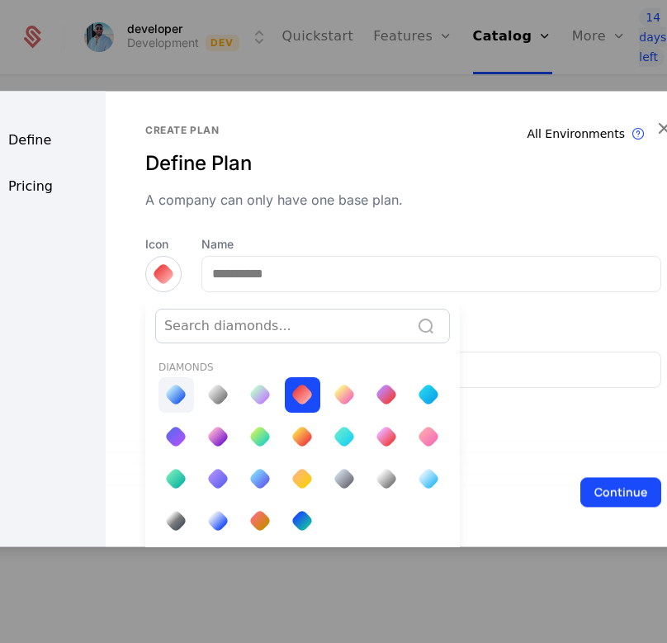
click at [176, 386] on div at bounding box center [175, 394] width 23 height 23
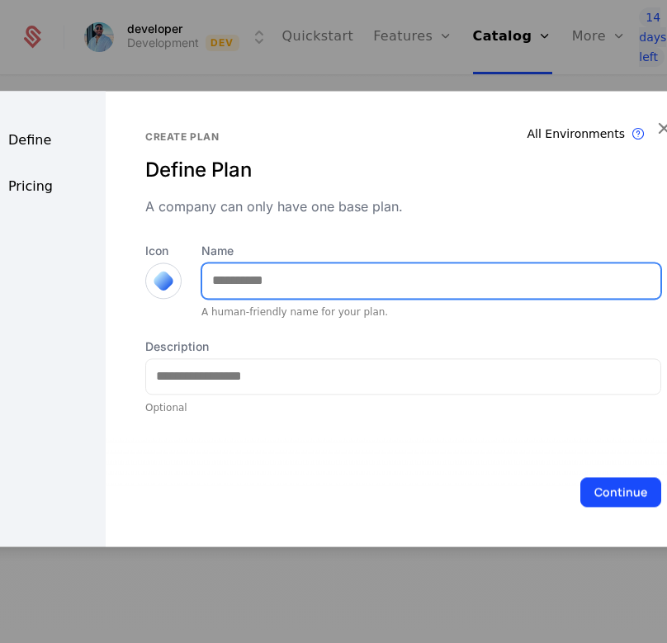
drag, startPoint x: 224, startPoint y: 280, endPoint x: 233, endPoint y: 272, distance: 11.7
click at [224, 279] on input "Name" at bounding box center [431, 280] width 458 height 35
type input "*******"
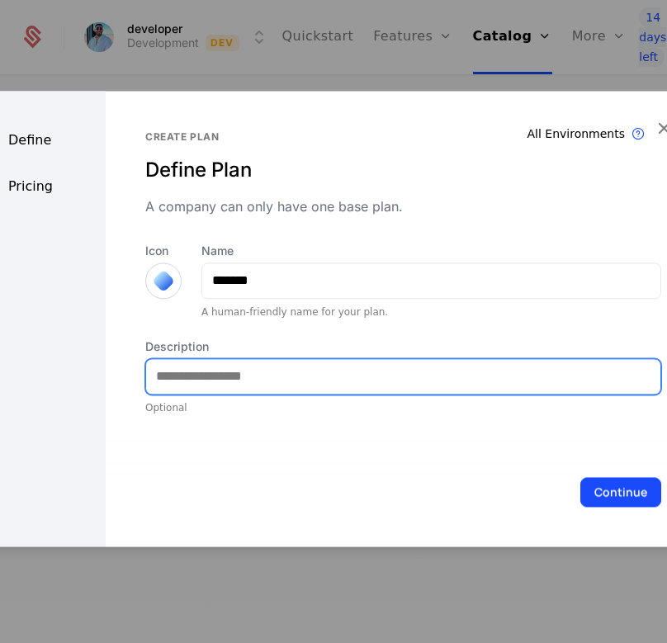
click at [169, 385] on input "Description" at bounding box center [403, 376] width 514 height 35
click at [229, 368] on input "Description" at bounding box center [403, 376] width 514 height 35
drag, startPoint x: 191, startPoint y: 380, endPoint x: 73, endPoint y: 385, distance: 117.2
click at [73, 385] on div "**********" at bounding box center [333, 318] width 734 height 455
type input "**********"
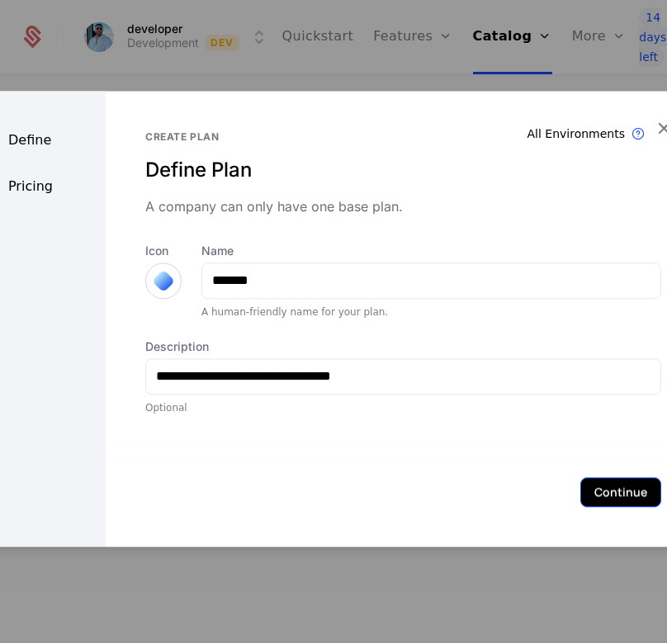
click at [592, 496] on button "Continue" at bounding box center [620, 492] width 81 height 30
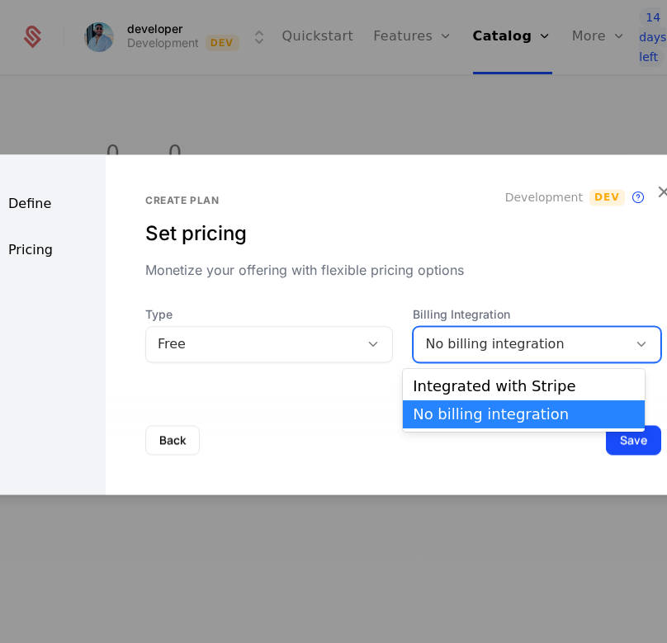
click at [499, 360] on div "No billing integration" at bounding box center [537, 344] width 248 height 36
click at [506, 385] on div "Integrated with Stripe" at bounding box center [523, 386] width 221 height 15
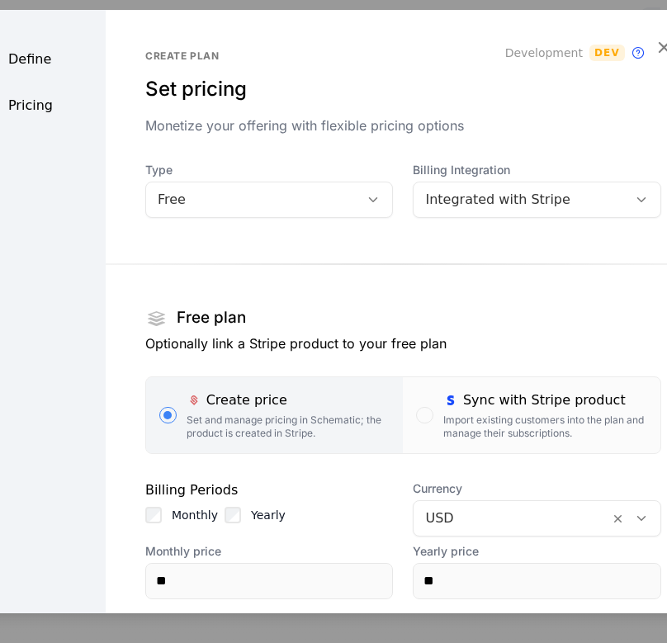
click at [232, 211] on div "Free" at bounding box center [269, 199] width 248 height 36
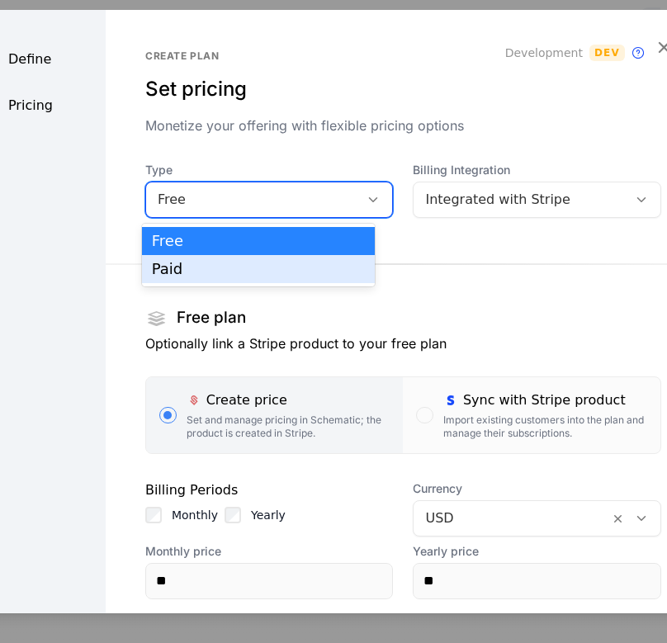
click at [253, 271] on div "Paid" at bounding box center [258, 269] width 213 height 15
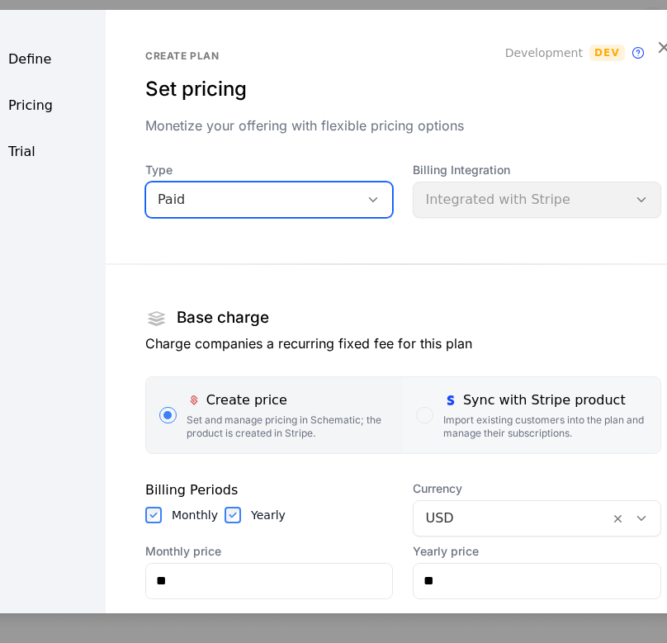
click at [416, 411] on label "Sync with Stripe product Import existing customers into the plan and manage the…" at bounding box center [531, 414] width 257 height 76
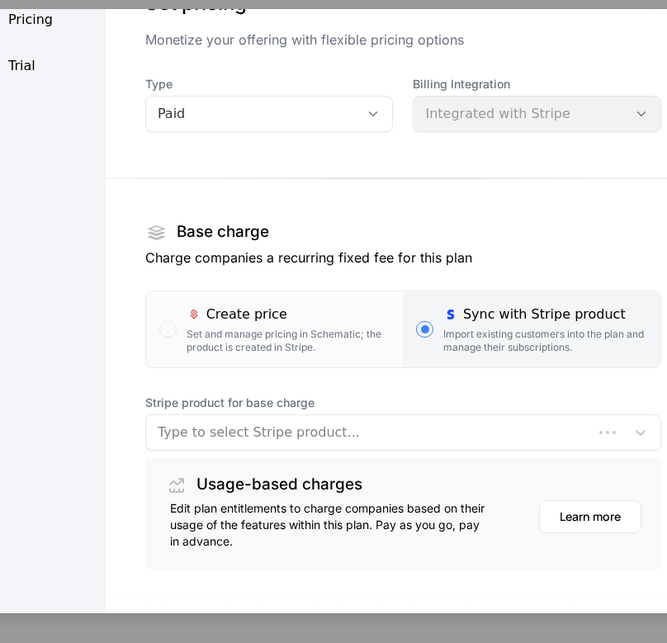
scroll to position [174, 0]
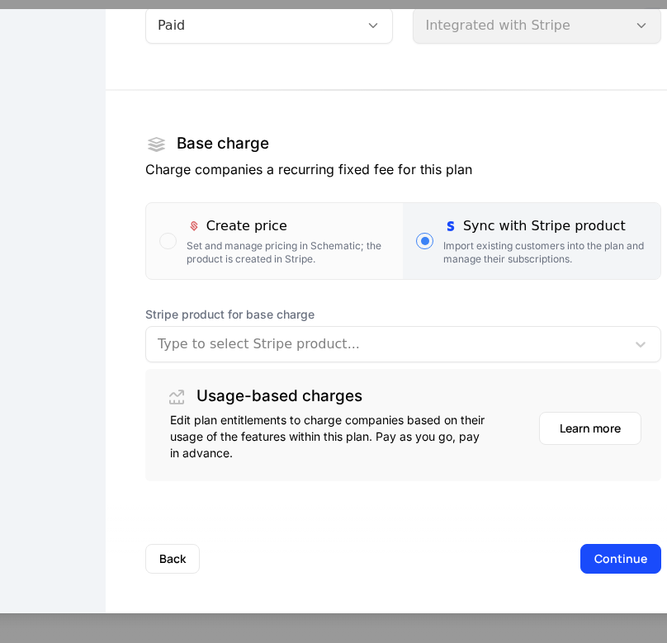
click at [225, 342] on div at bounding box center [386, 343] width 456 height 23
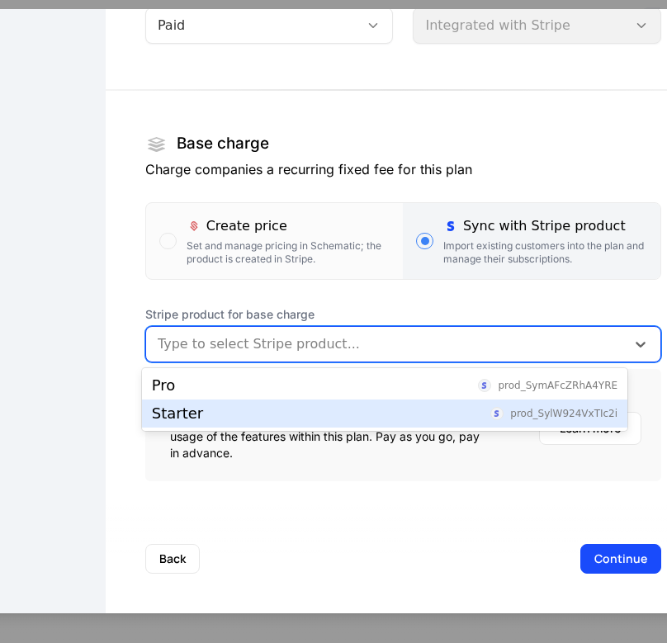
click at [247, 406] on div "Starter prod_SylW924VxTIc2i" at bounding box center [384, 413] width 465 height 15
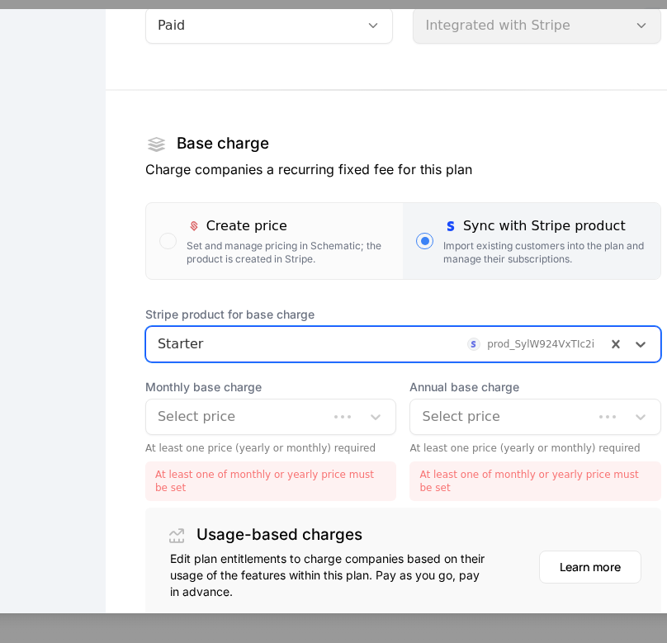
click at [310, 434] on div "Monthly base charge Select price At least one price (yearly or monthly) require…" at bounding box center [271, 439] width 252 height 122
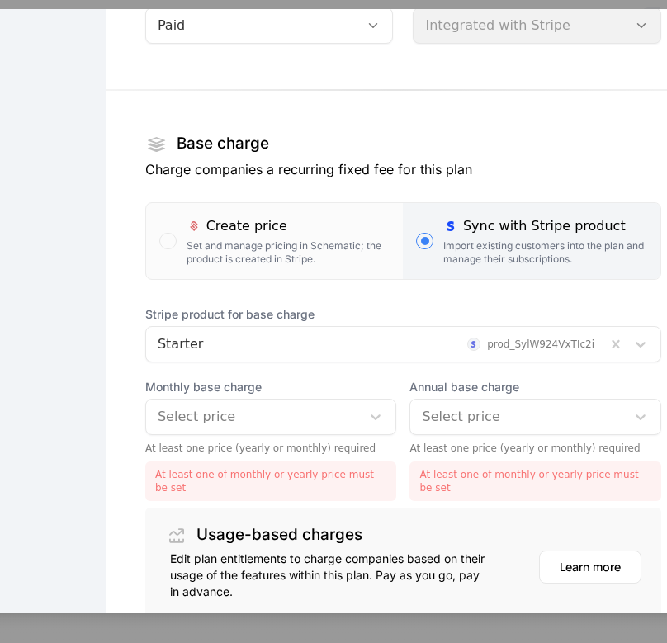
click at [324, 425] on div at bounding box center [254, 415] width 192 height 23
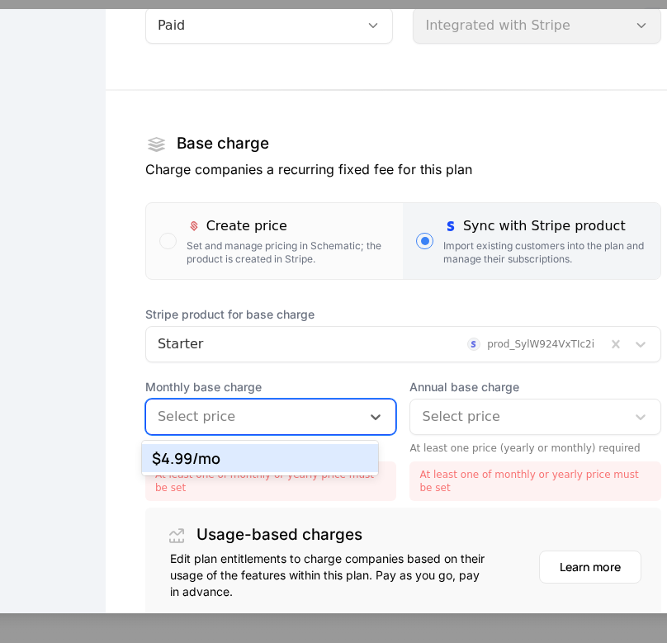
click at [318, 460] on div "$4.99 /mo" at bounding box center [260, 458] width 216 height 15
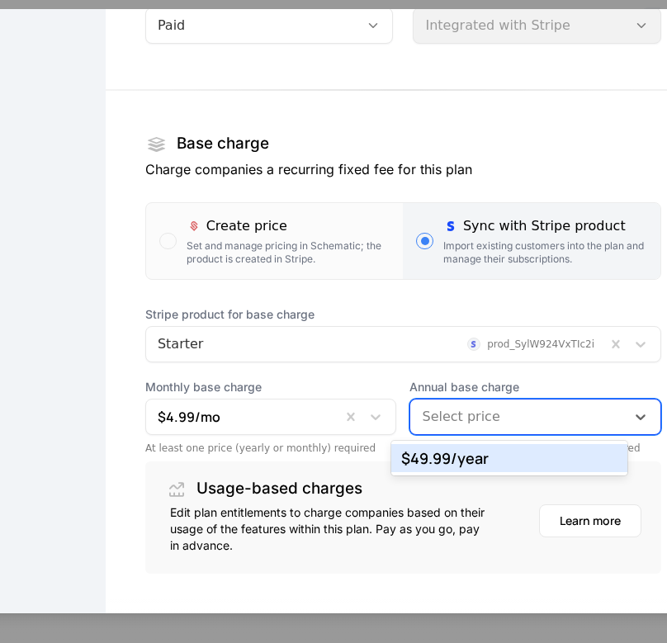
click at [470, 431] on div "Select price" at bounding box center [535, 416] width 252 height 36
click at [500, 455] on div "$49.99 /year" at bounding box center [509, 458] width 216 height 15
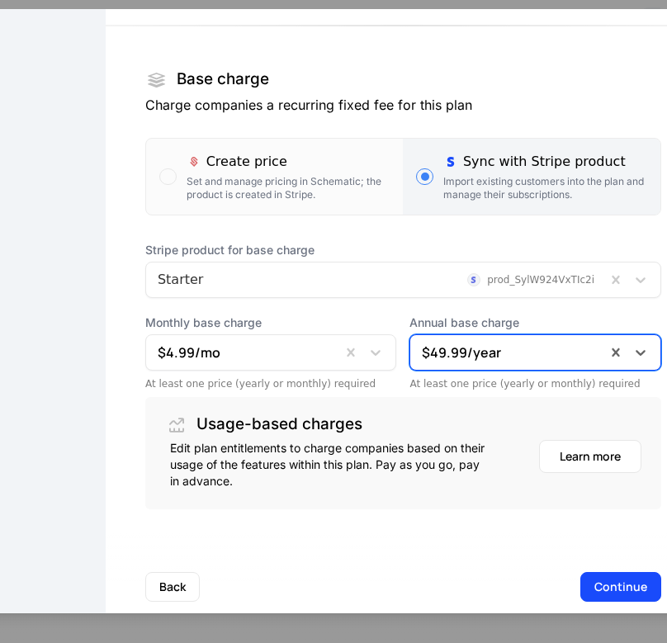
scroll to position [267, 0]
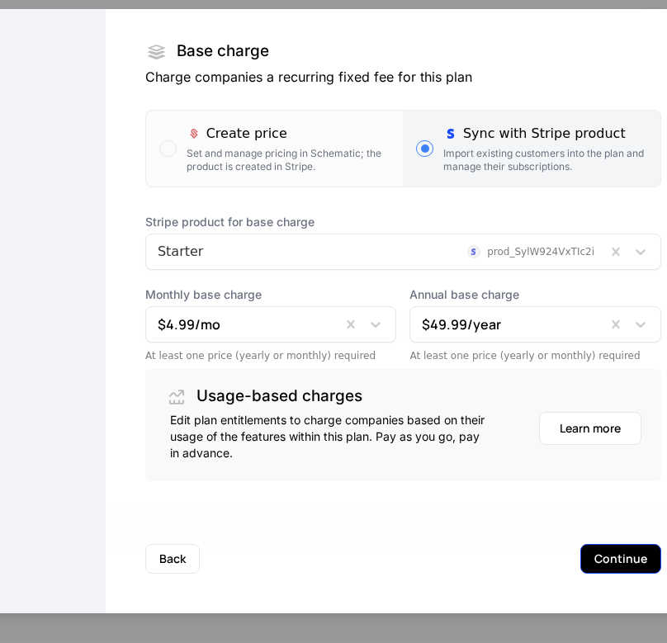
click at [580, 561] on button "Continue" at bounding box center [620, 558] width 81 height 30
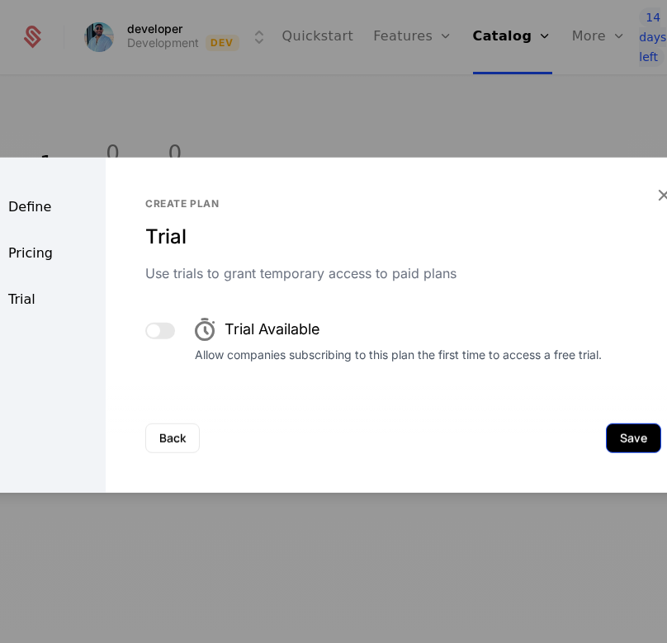
scroll to position [0, 0]
click at [412, 252] on div "Create plan Trial Use trials to grant temporary access to paid plans" at bounding box center [403, 239] width 516 height 86
click at [661, 192] on icon "button" at bounding box center [663, 193] width 21 height 21
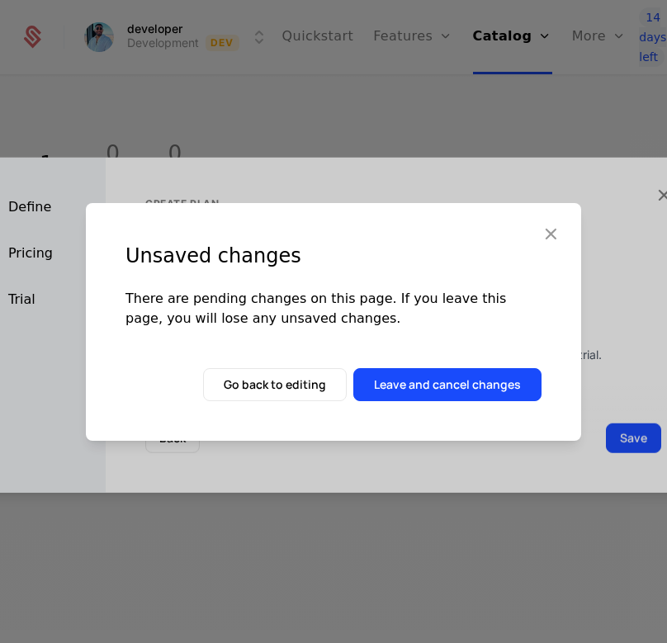
click at [562, 227] on div "Unsaved changes There are pending changes on this page. If you leave this page,…" at bounding box center [333, 322] width 495 height 238
click at [559, 229] on icon "button" at bounding box center [550, 233] width 21 height 21
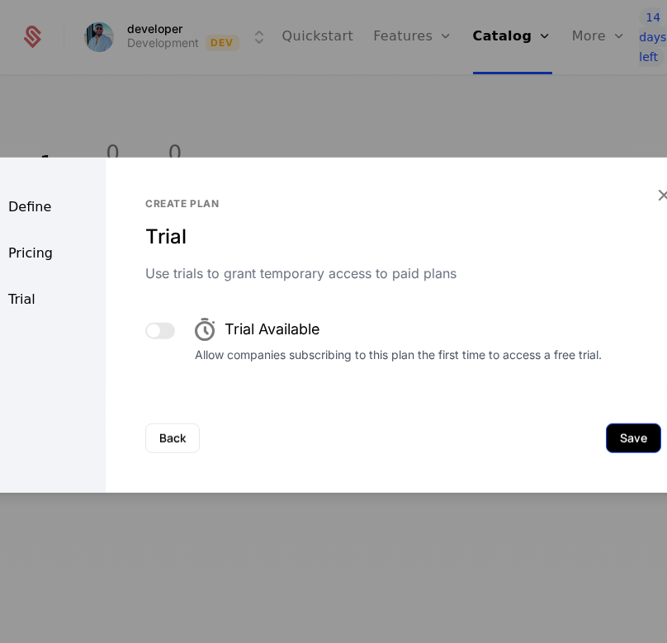
click at [617, 439] on button "Save" at bounding box center [633, 437] width 55 height 30
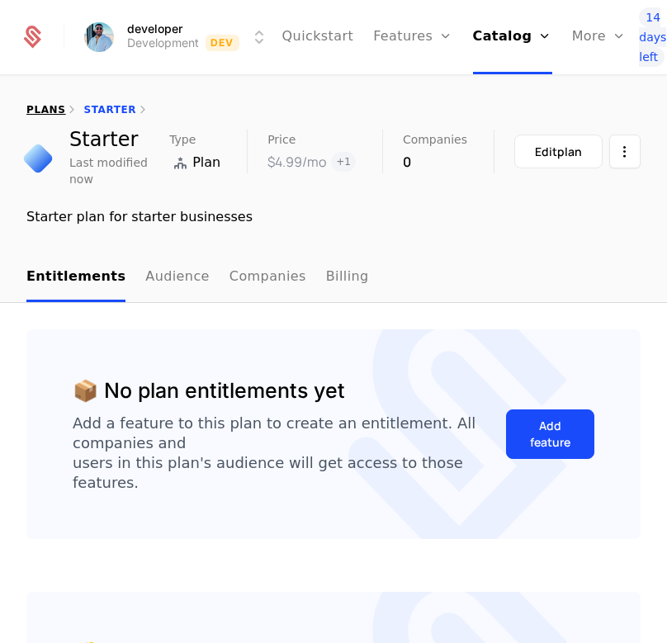
click at [37, 106] on link "plans" at bounding box center [45, 110] width 39 height 12
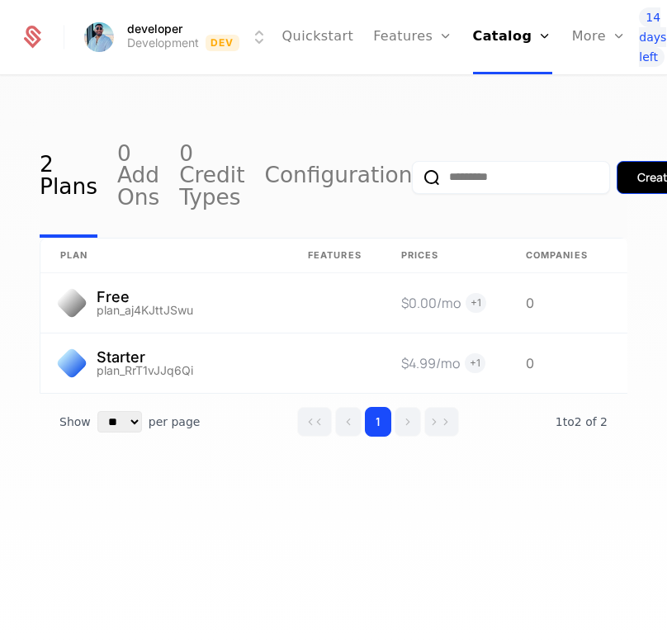
click at [637, 179] on div "Create plan" at bounding box center [668, 177] width 62 height 17
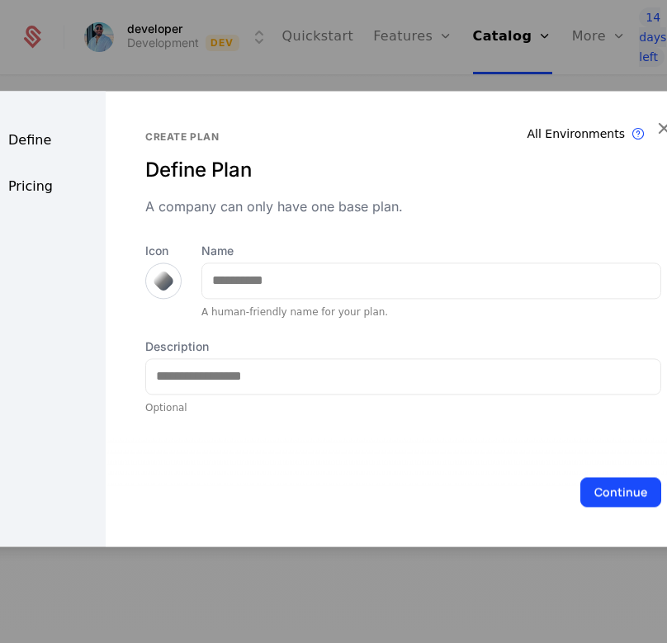
click at [161, 281] on div at bounding box center [163, 280] width 23 height 23
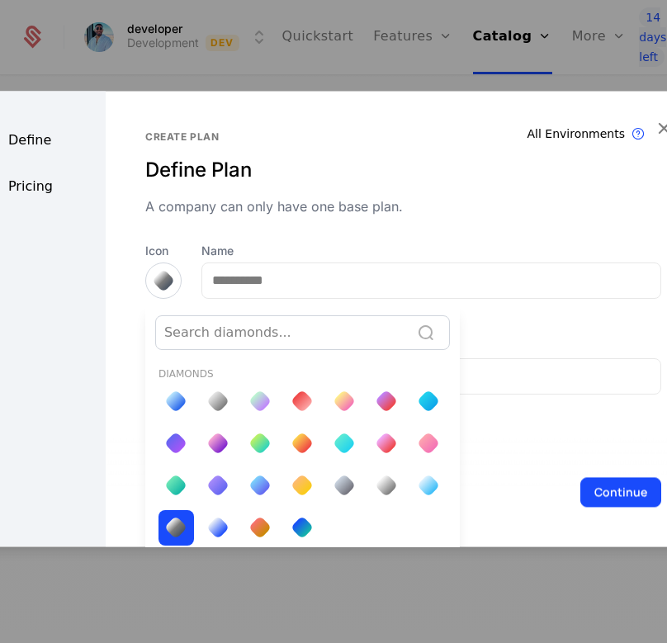
scroll to position [7, 0]
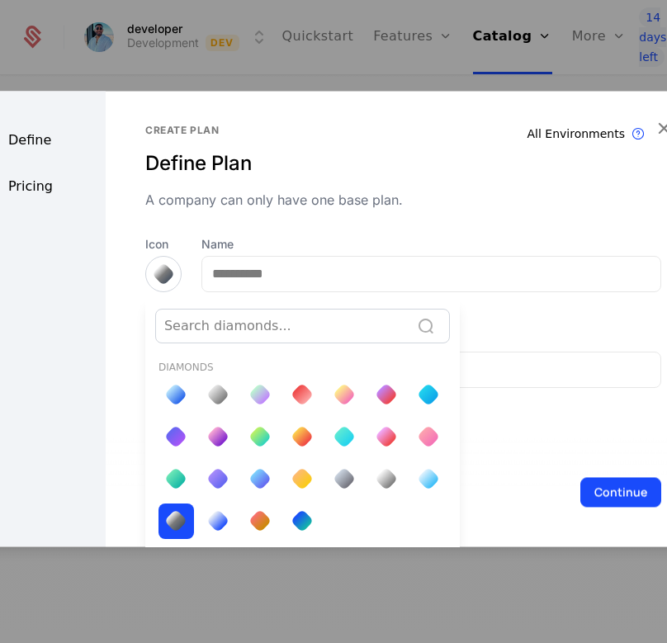
click at [292, 378] on div at bounding box center [302, 394] width 35 height 35
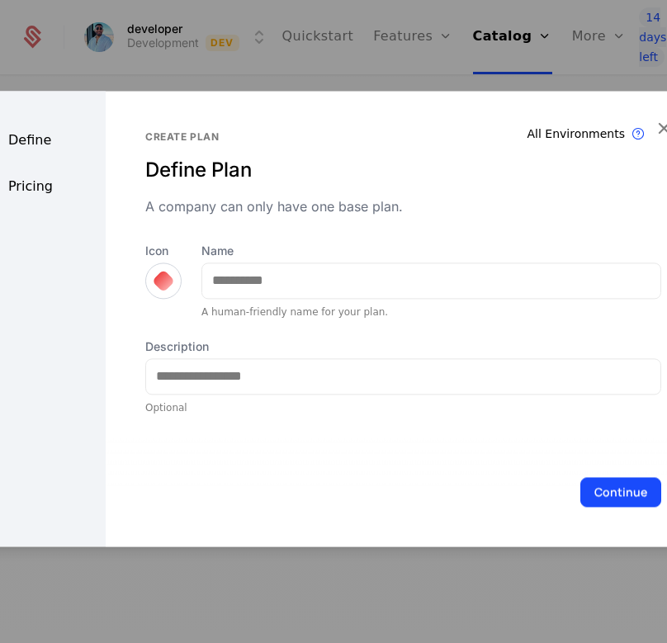
scroll to position [0, 0]
drag, startPoint x: 225, startPoint y: 241, endPoint x: 234, endPoint y: 250, distance: 12.8
click at [229, 244] on div "All Environments Plan exist in all environments Create plan Define Plan A compa…" at bounding box center [403, 272] width 516 height 284
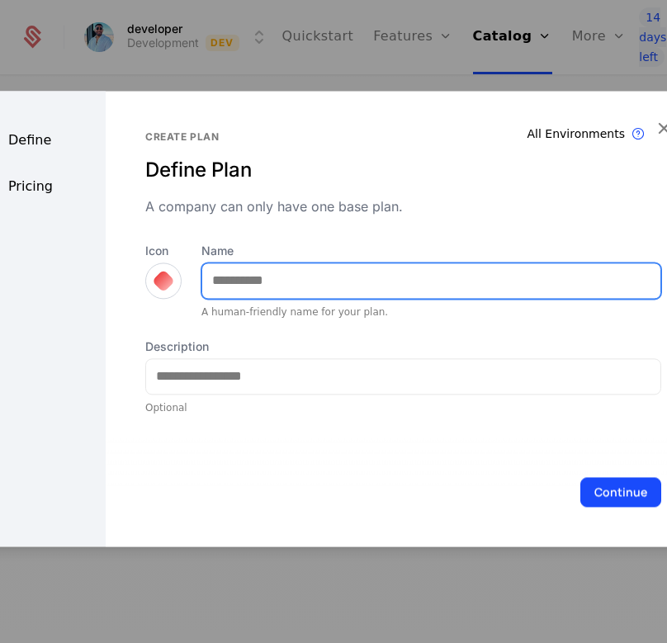
click at [262, 281] on input "Name" at bounding box center [431, 280] width 458 height 35
type input "***"
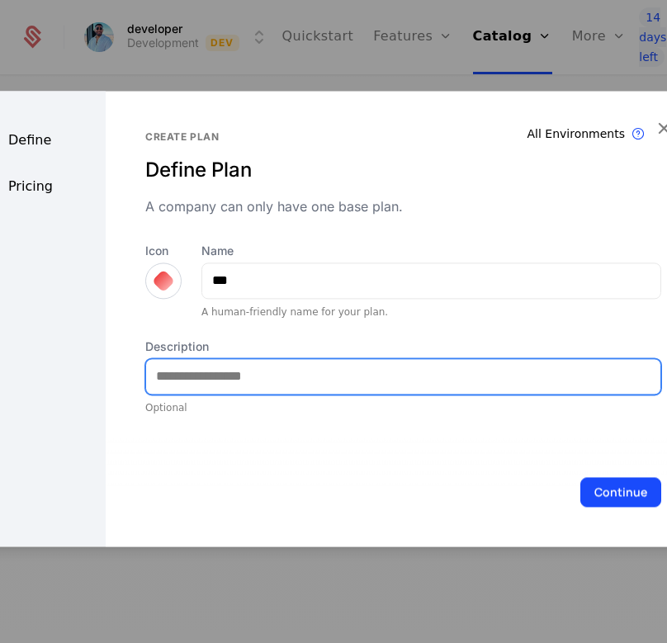
click at [234, 369] on input "Description" at bounding box center [403, 376] width 514 height 35
type input "*"
type input "**********"
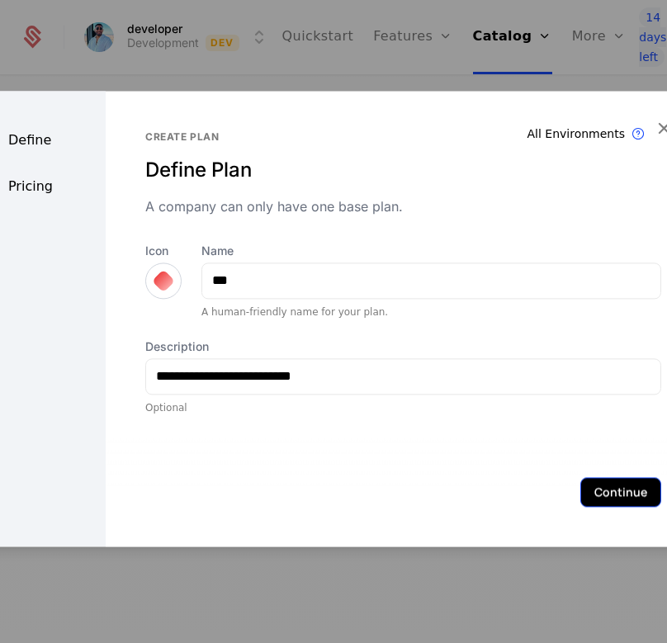
click at [594, 496] on button "Continue" at bounding box center [620, 492] width 81 height 30
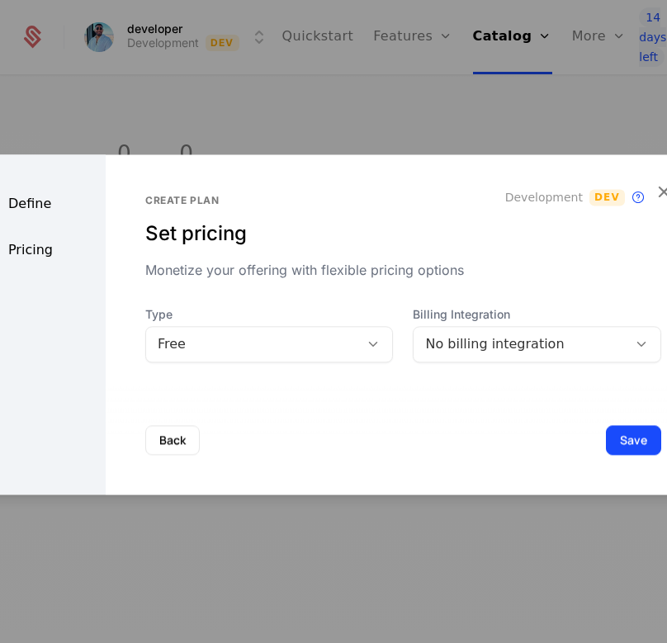
click at [449, 353] on div "No billing integration" at bounding box center [520, 344] width 214 height 23
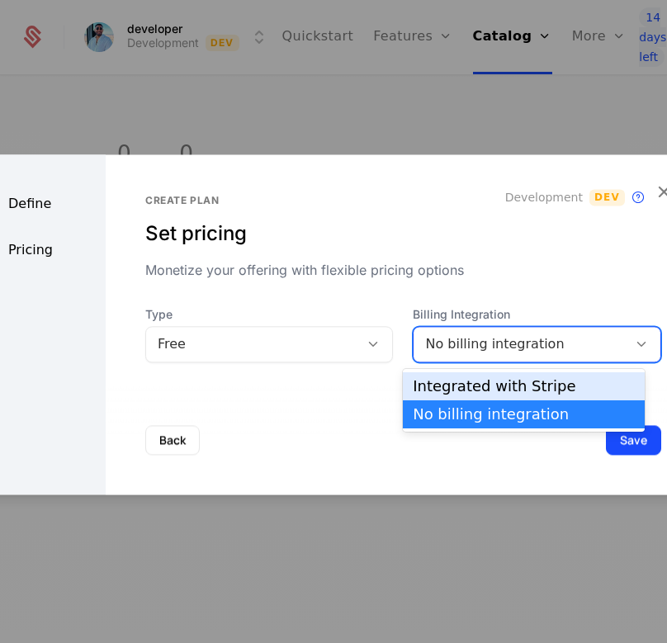
click at [455, 381] on div "Integrated with Stripe" at bounding box center [523, 386] width 221 height 15
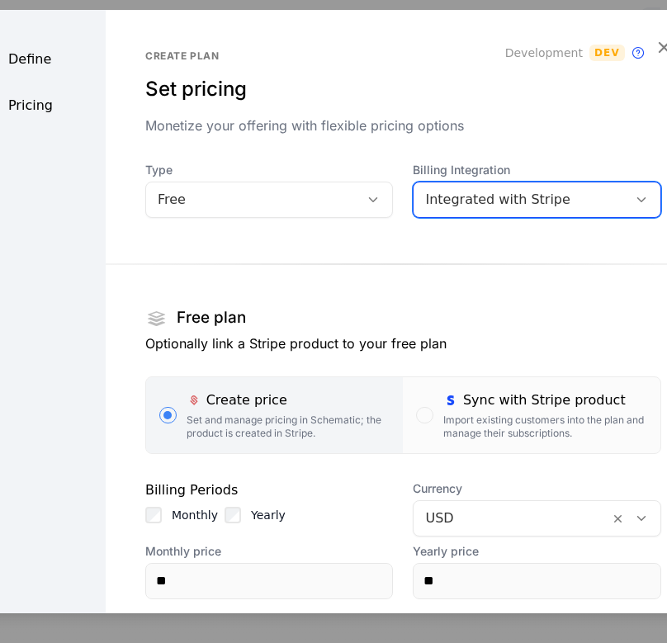
click at [178, 213] on div "Free" at bounding box center [269, 199] width 248 height 36
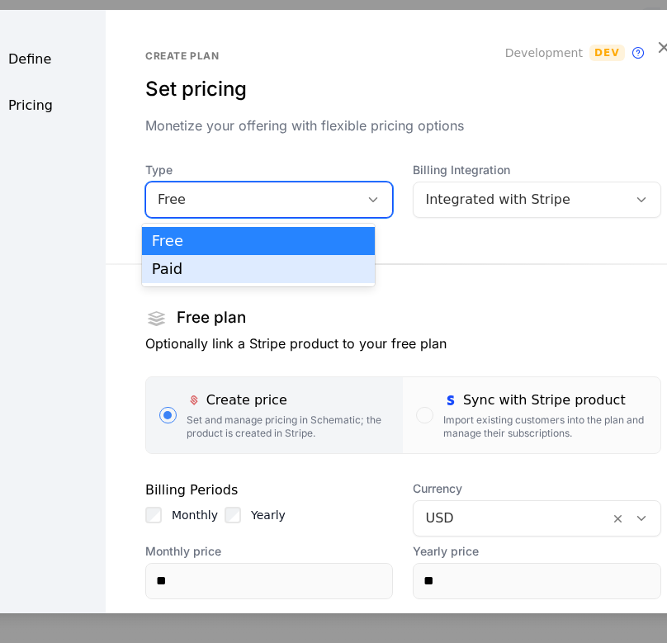
click at [165, 262] on div "Paid" at bounding box center [258, 269] width 213 height 15
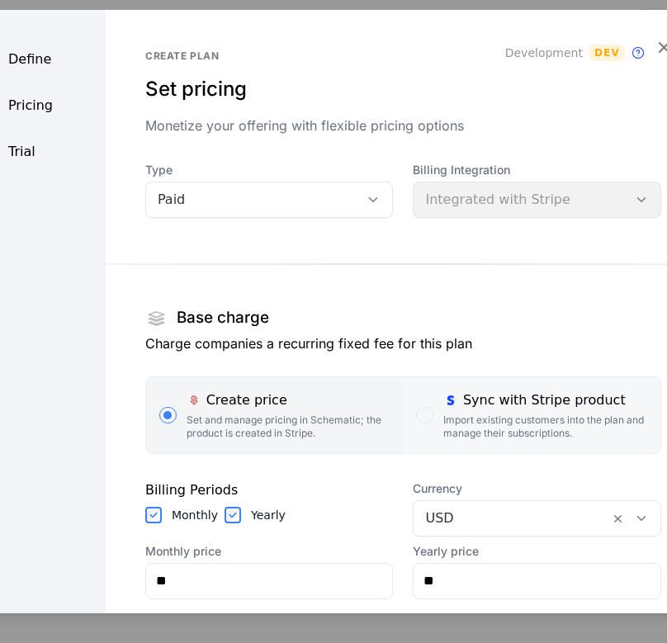
click at [476, 430] on div "Import existing customers into the plan and manage their subscriptions." at bounding box center [545, 426] width 204 height 26
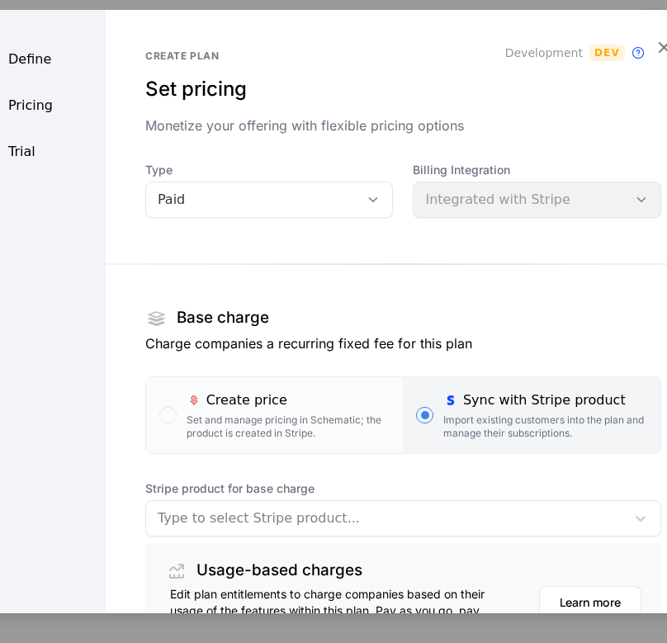
click at [326, 517] on div at bounding box center [386, 517] width 456 height 23
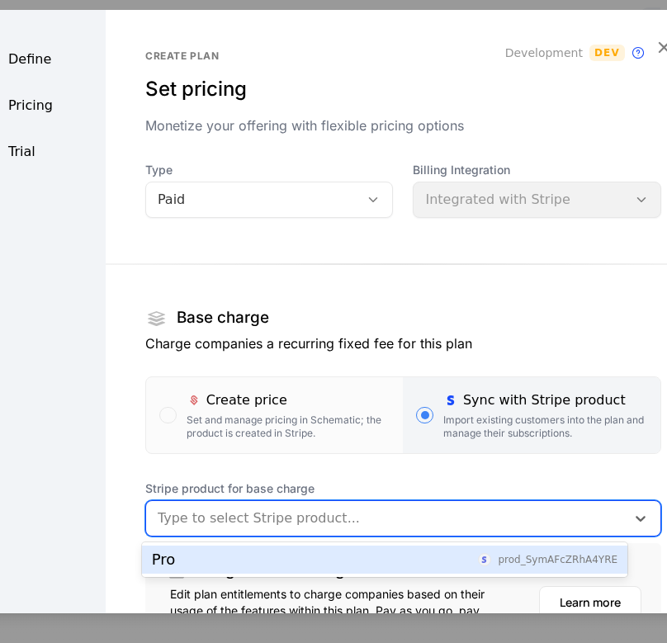
click at [229, 556] on div "Pro prod_SymAFcZRhA4YRE" at bounding box center [384, 559] width 465 height 15
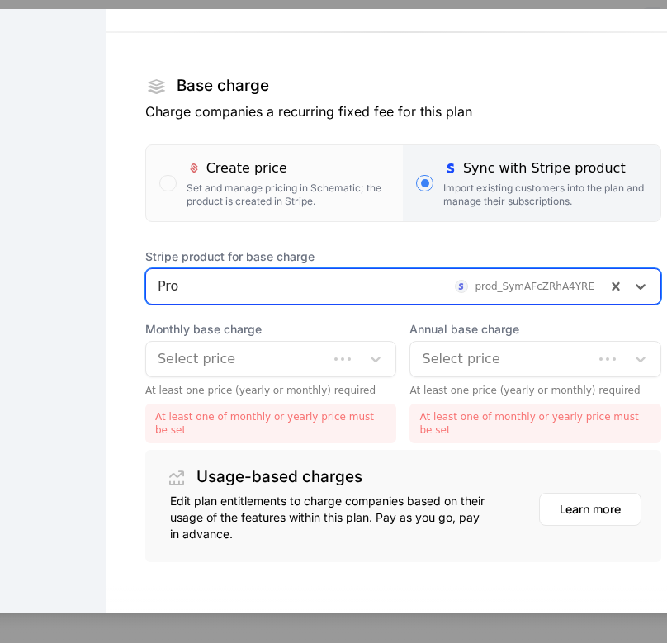
scroll to position [313, 0]
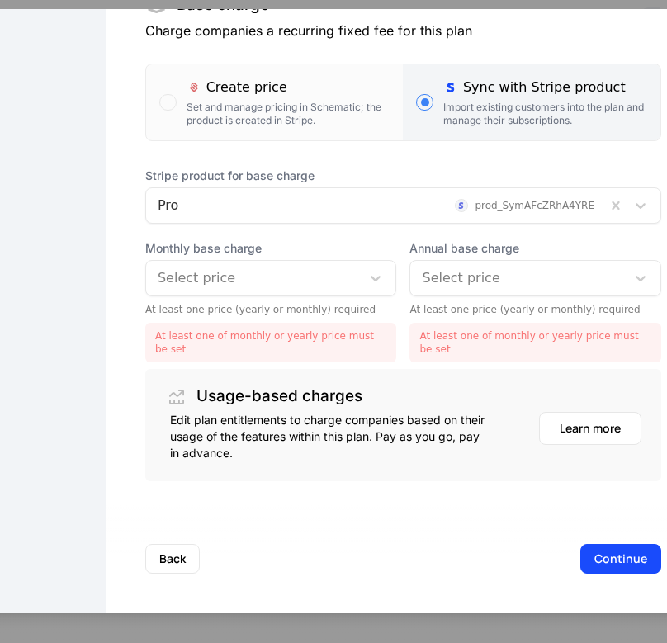
click at [234, 281] on div at bounding box center [254, 277] width 192 height 23
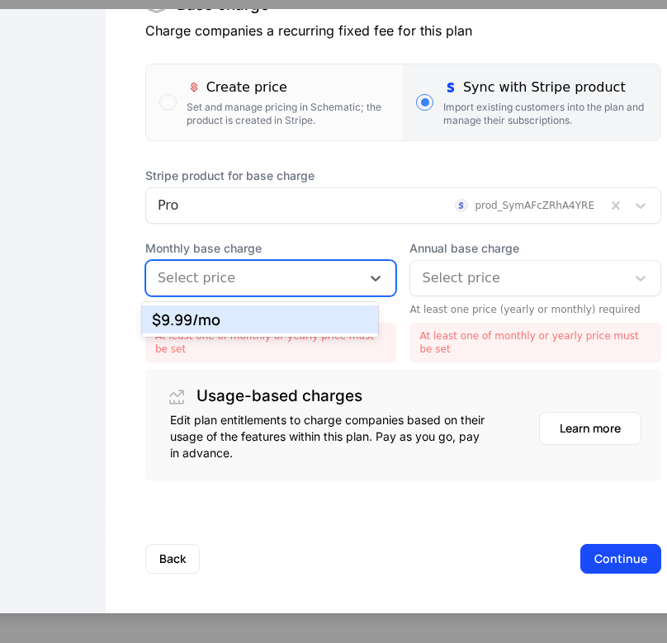
click at [234, 321] on div "$9.99 /mo" at bounding box center [260, 319] width 216 height 15
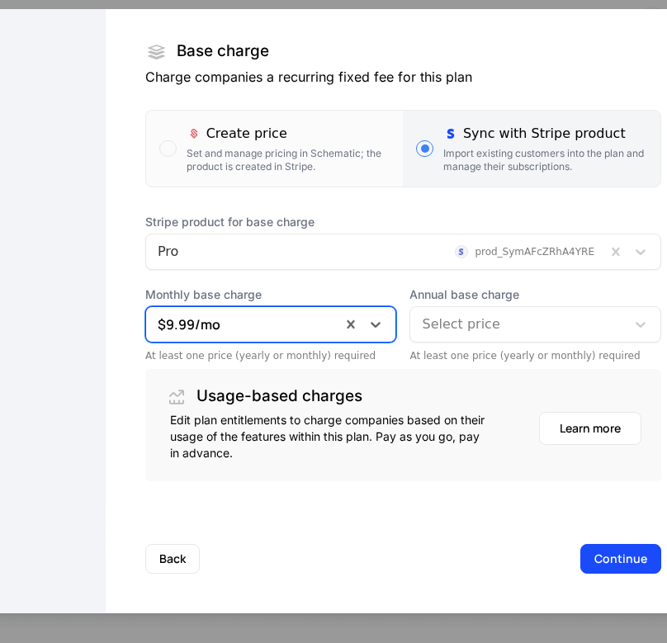
click at [491, 316] on div at bounding box center [518, 323] width 192 height 23
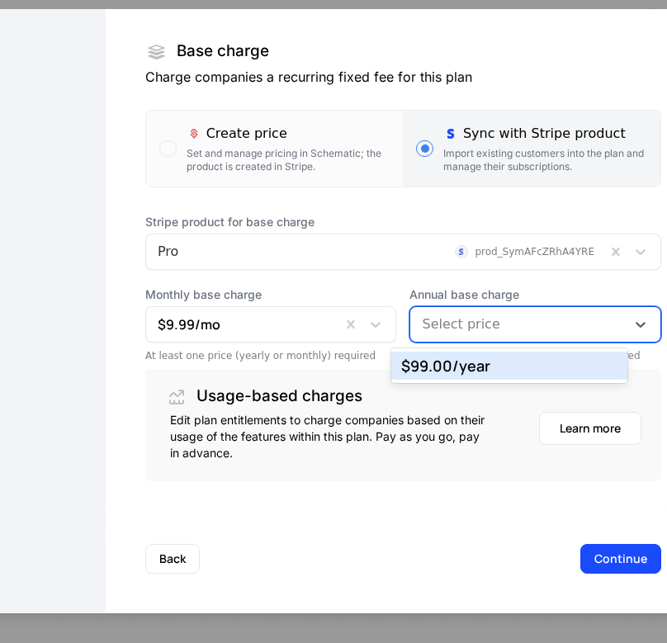
click at [468, 359] on div "$99.00 /year" at bounding box center [509, 365] width 216 height 15
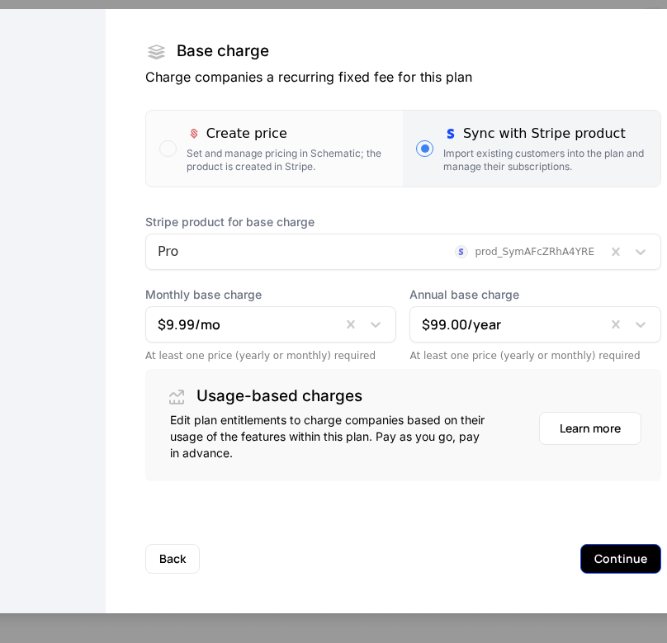
click at [595, 545] on button "Continue" at bounding box center [620, 558] width 81 height 30
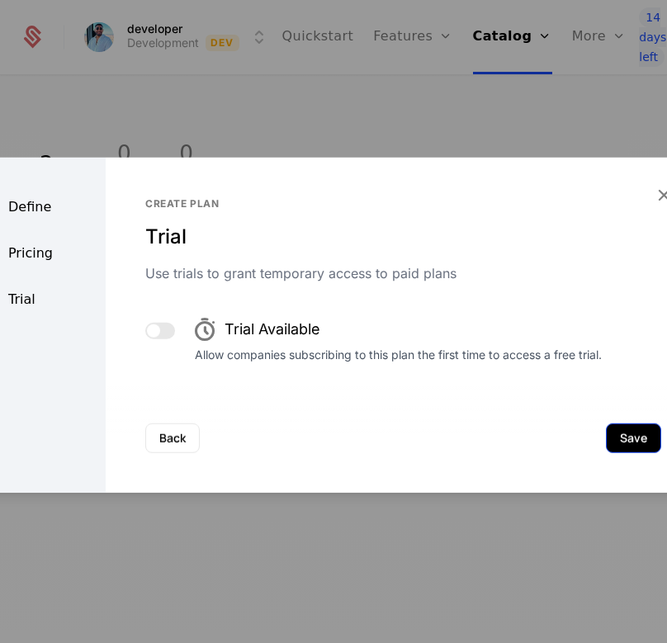
scroll to position [0, 0]
click at [634, 433] on button "Save" at bounding box center [633, 437] width 55 height 30
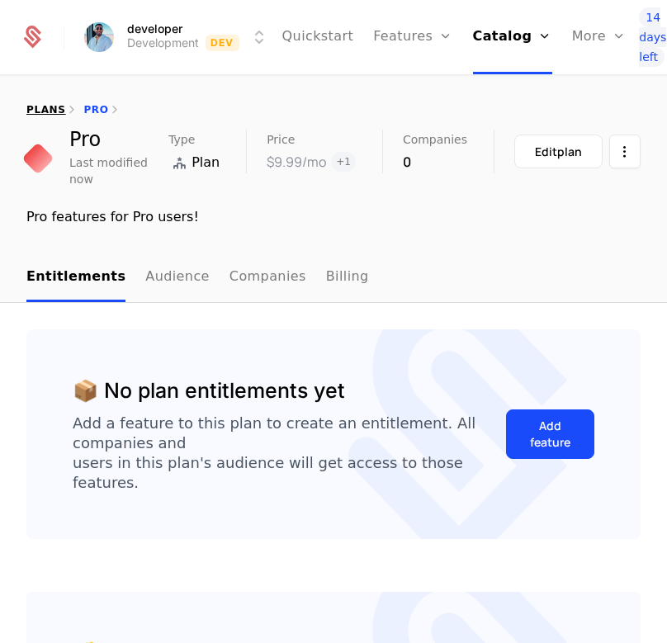
click at [50, 109] on link "plans" at bounding box center [45, 110] width 39 height 12
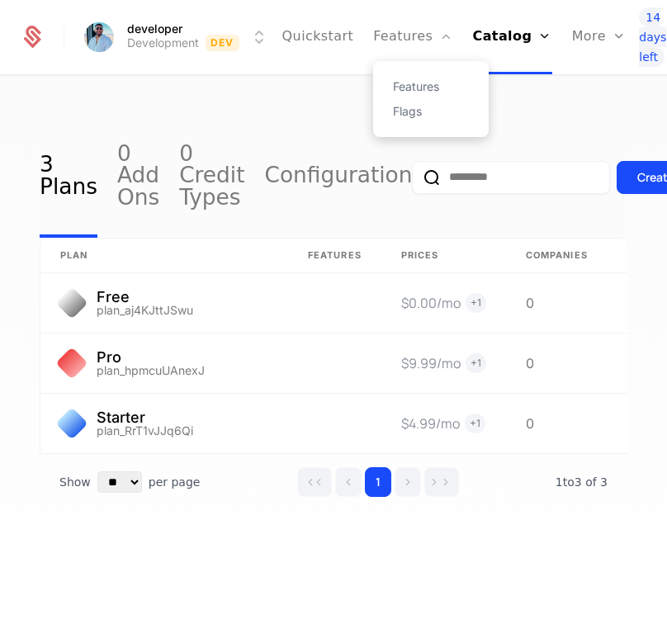
drag, startPoint x: 375, startPoint y: 45, endPoint x: 383, endPoint y: 68, distance: 24.3
click at [375, 45] on link "Features" at bounding box center [412, 37] width 79 height 74
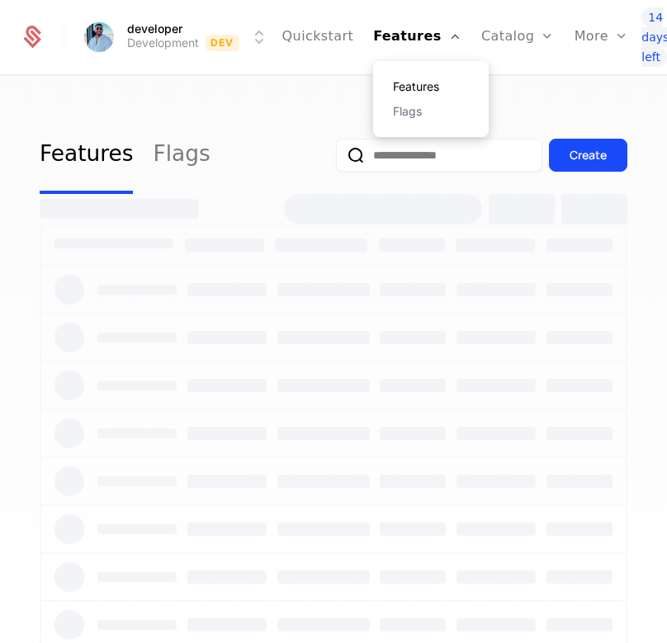
click at [386, 83] on div "Features Flags Create" at bounding box center [333, 365] width 667 height 576
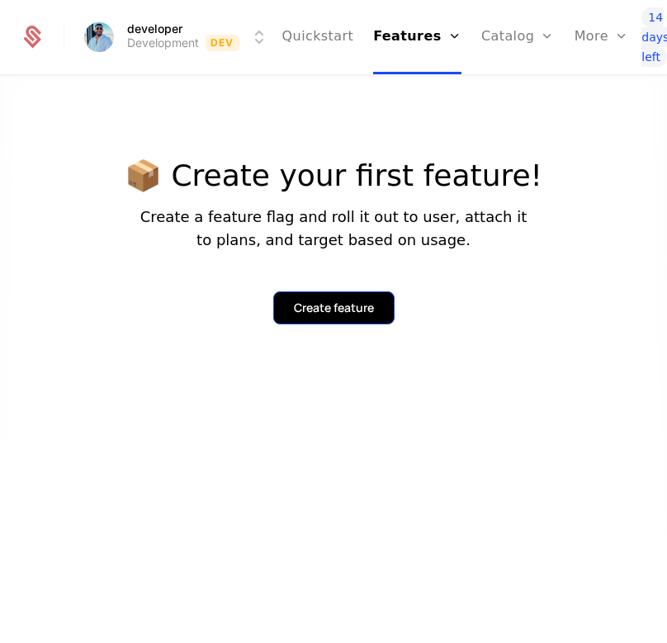
click at [327, 320] on button "Create feature" at bounding box center [333, 307] width 121 height 33
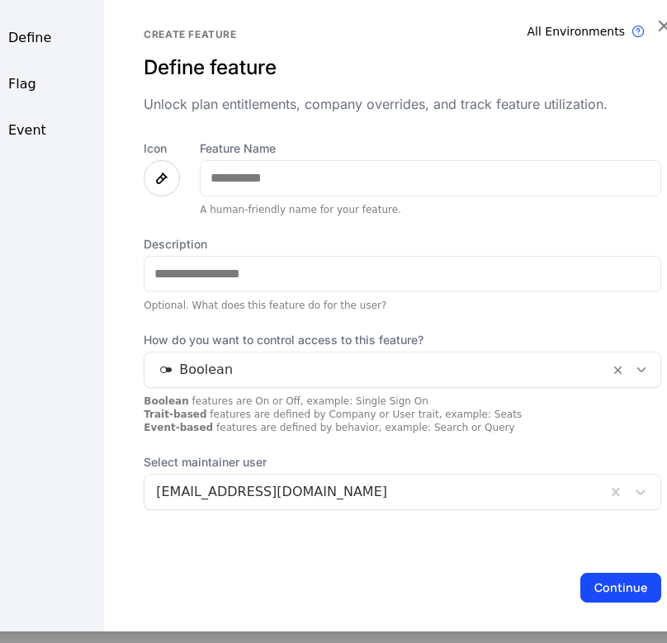
click at [157, 182] on icon at bounding box center [162, 177] width 20 height 20
click at [145, 169] on div at bounding box center [162, 177] width 36 height 36
click at [158, 169] on icon at bounding box center [162, 177] width 20 height 20
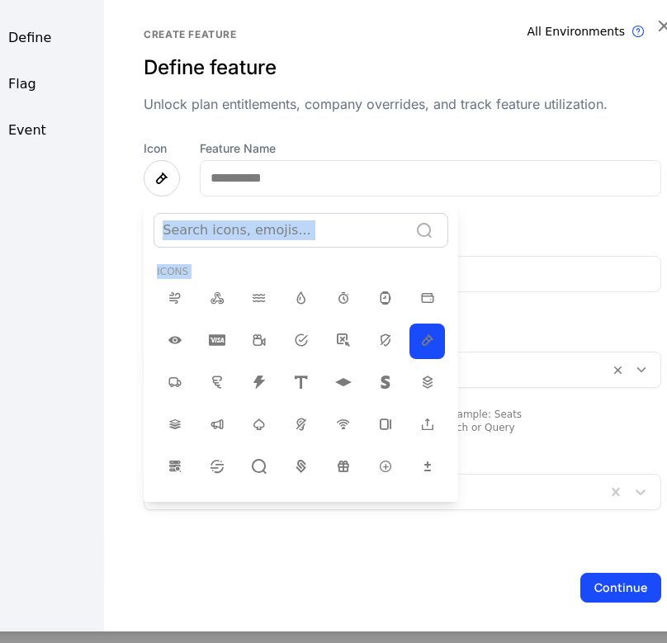
click at [363, 232] on div at bounding box center [281, 229] width 237 height 23
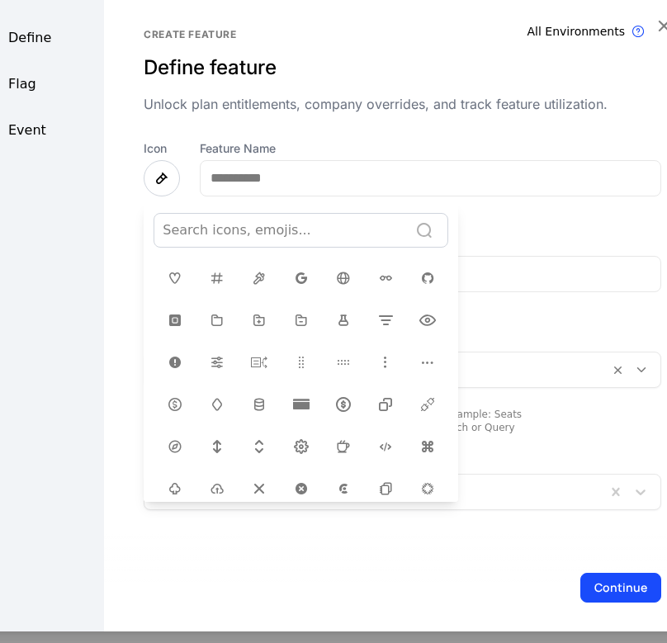
scroll to position [330, 0]
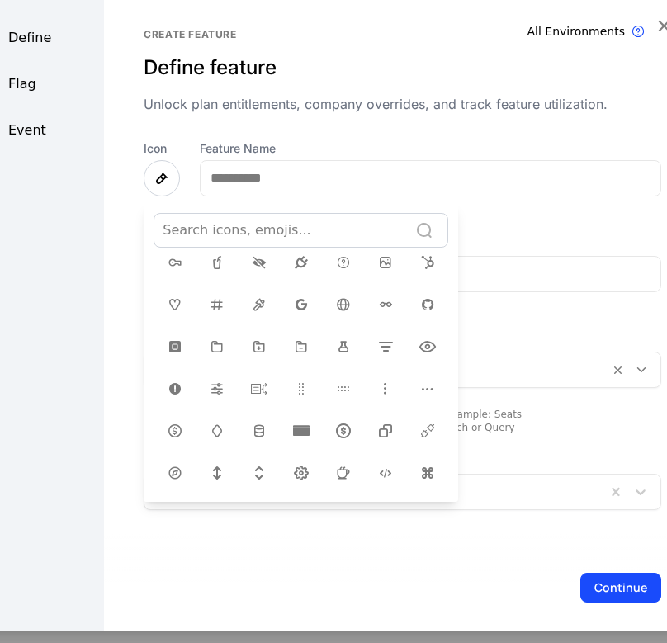
click at [249, 384] on icon at bounding box center [259, 388] width 20 height 20
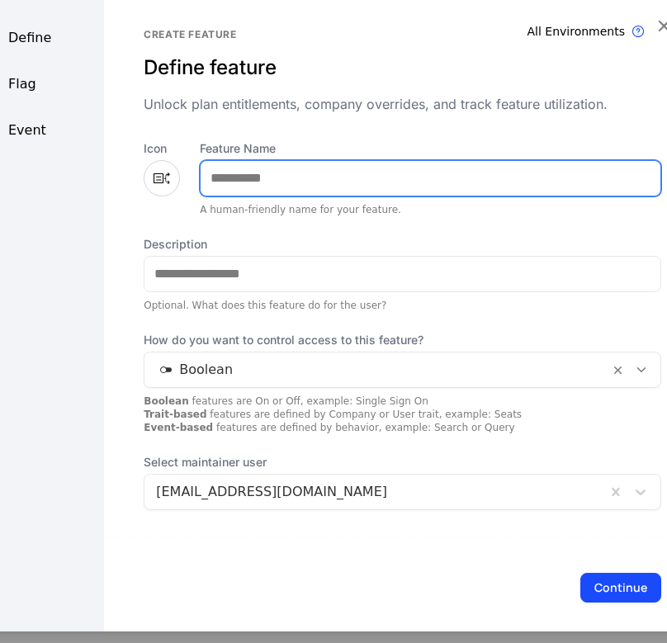
click at [267, 170] on input "Feature Name" at bounding box center [431, 177] width 460 height 35
type input "*"
type input "*****"
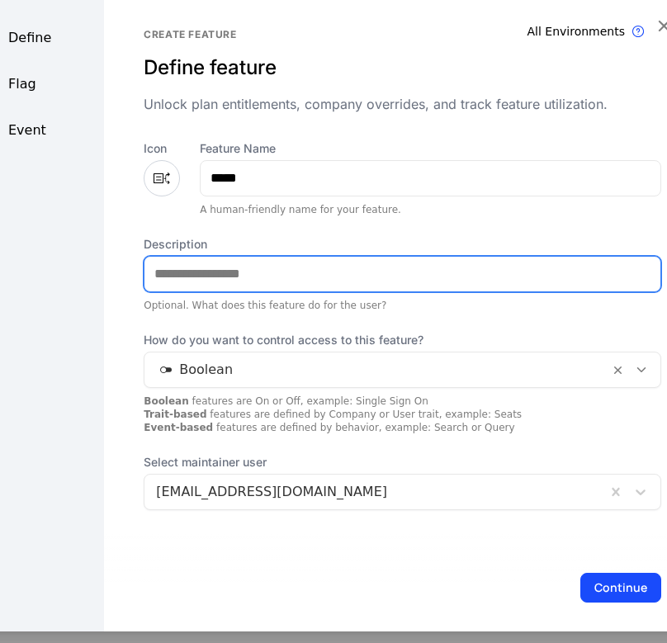
click at [272, 281] on input "Description" at bounding box center [402, 273] width 516 height 35
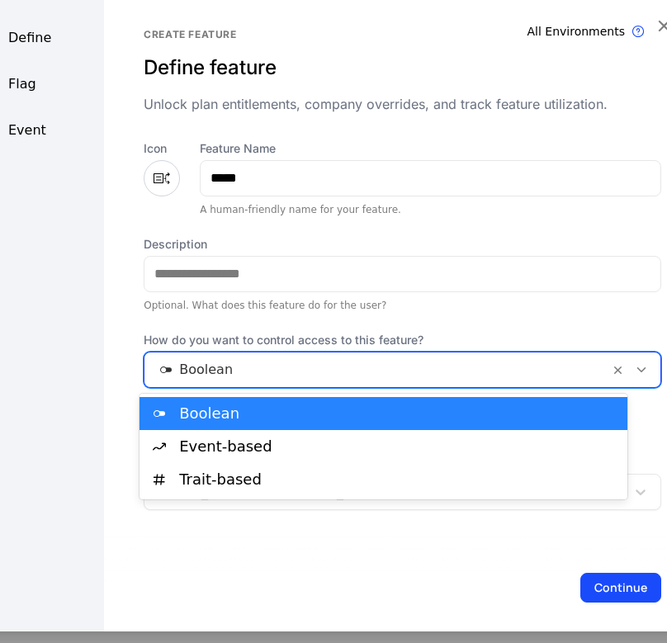
click at [158, 370] on div at bounding box center [376, 368] width 441 height 23
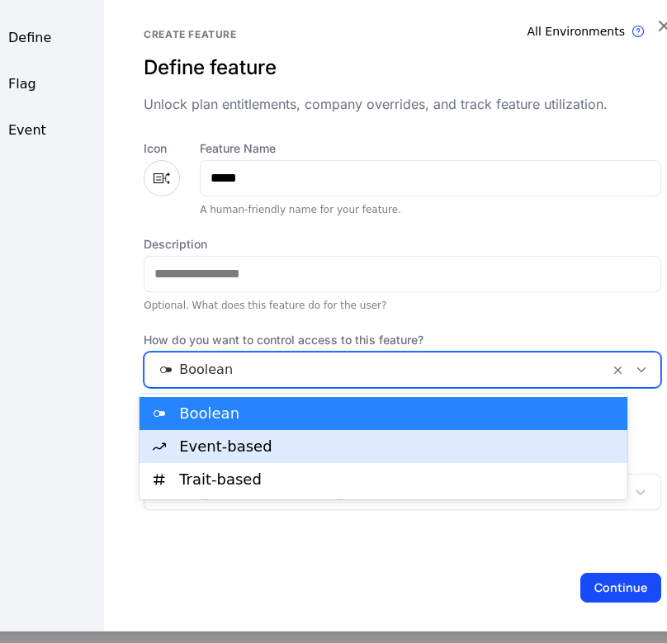
click at [183, 434] on div "Event-based" at bounding box center [383, 446] width 488 height 33
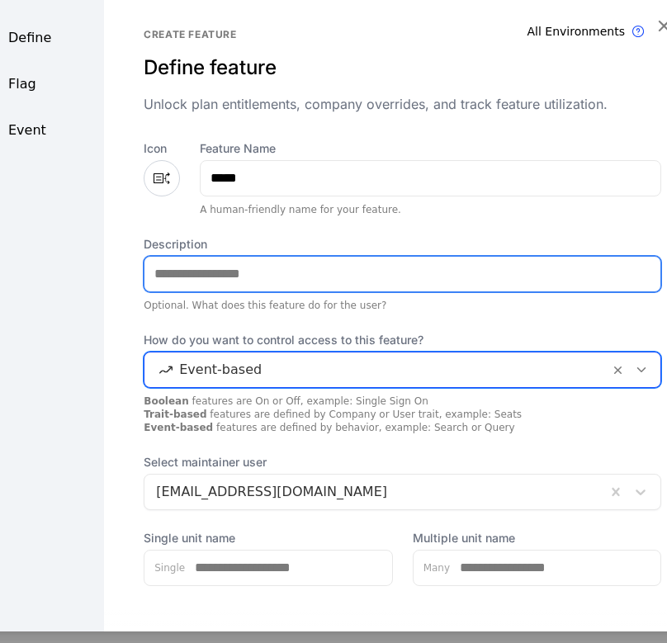
click at [228, 284] on input "Description" at bounding box center [402, 273] width 516 height 35
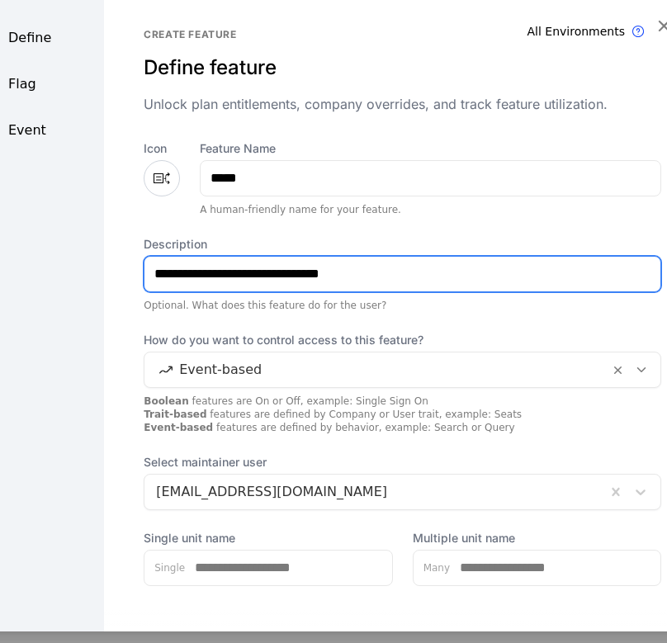
type input "**********"
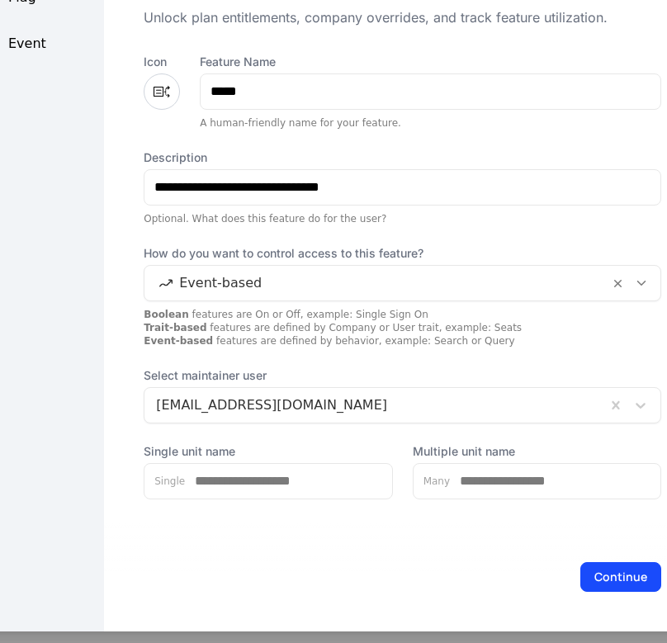
scroll to position [0, 0]
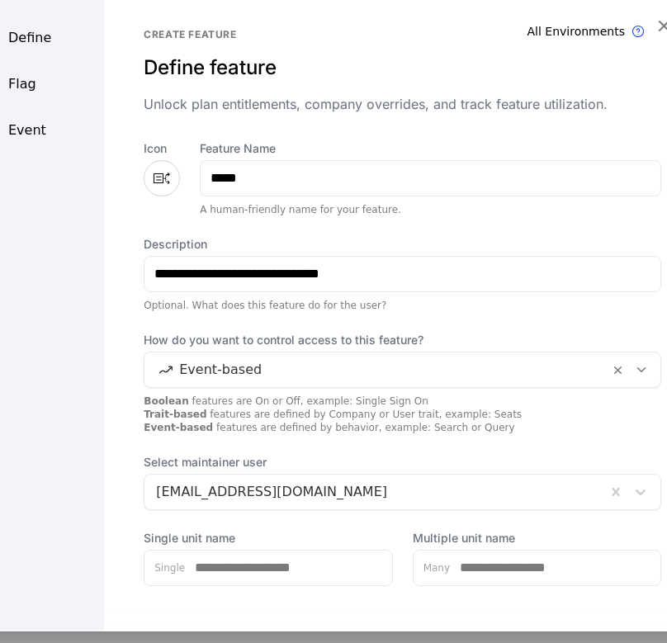
click at [73, 35] on div "Define" at bounding box center [35, 37] width 138 height 20
click at [57, 35] on div "Define" at bounding box center [35, 37] width 138 height 20
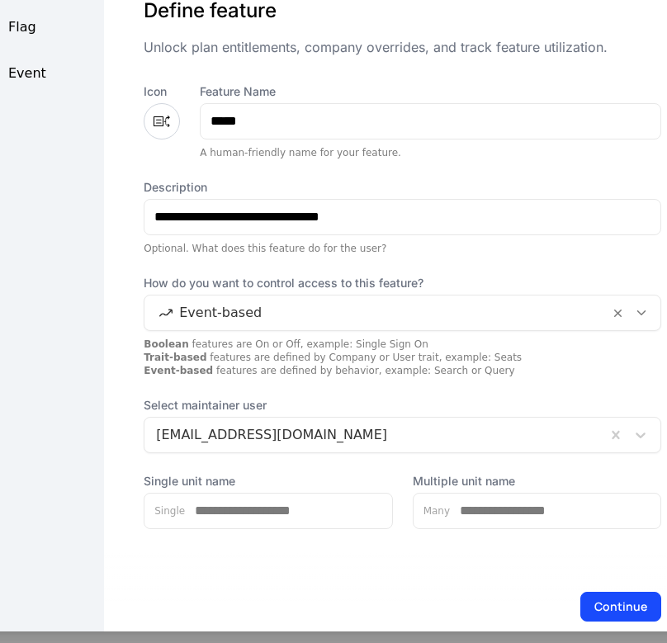
scroll to position [87, 0]
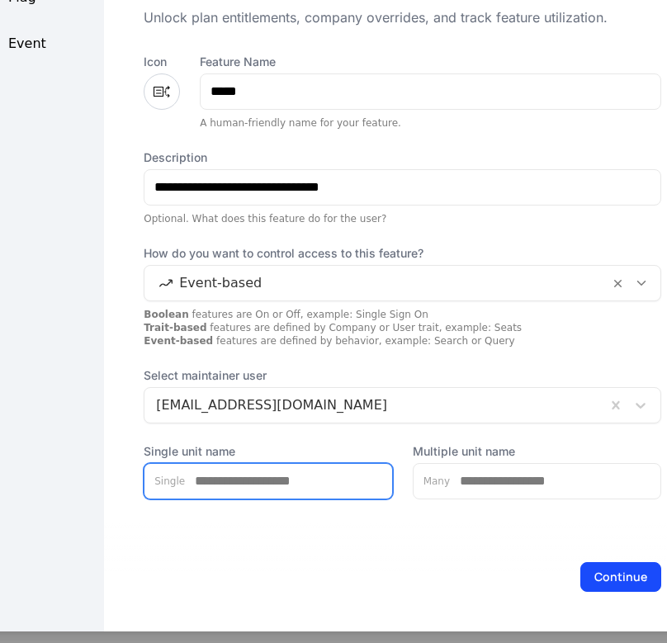
click at [198, 484] on input "Single unit name" at bounding box center [288, 480] width 207 height 35
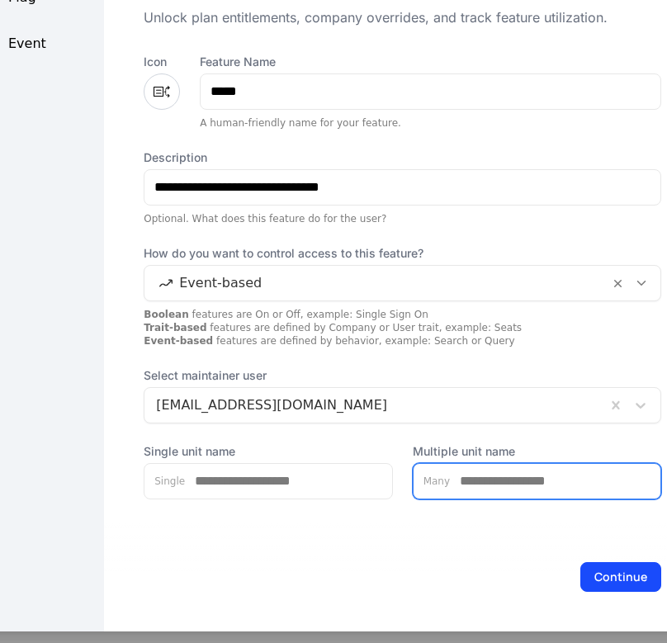
click at [530, 478] on input "Multiple unit name" at bounding box center [555, 480] width 210 height 35
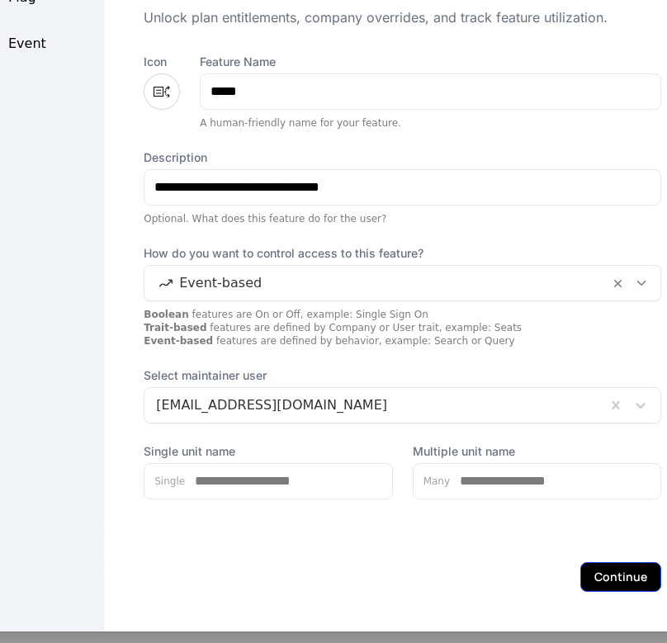
click at [586, 578] on button "Continue" at bounding box center [620, 576] width 81 height 30
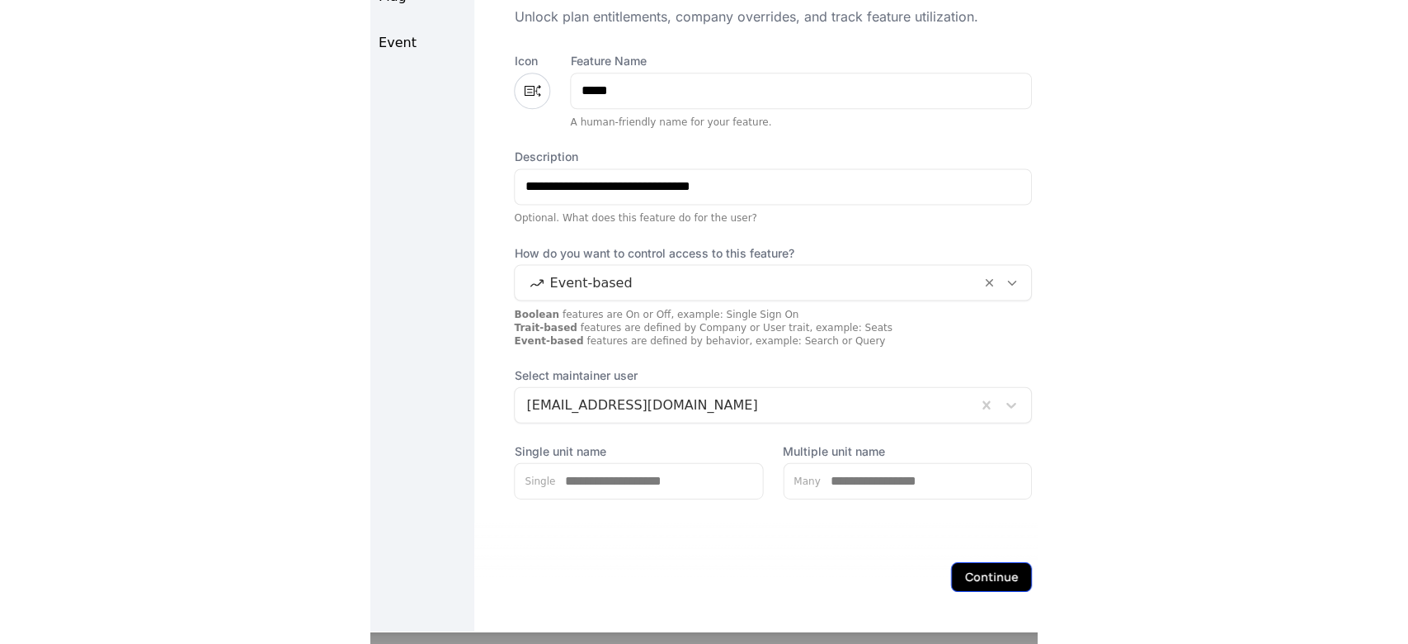
scroll to position [0, 0]
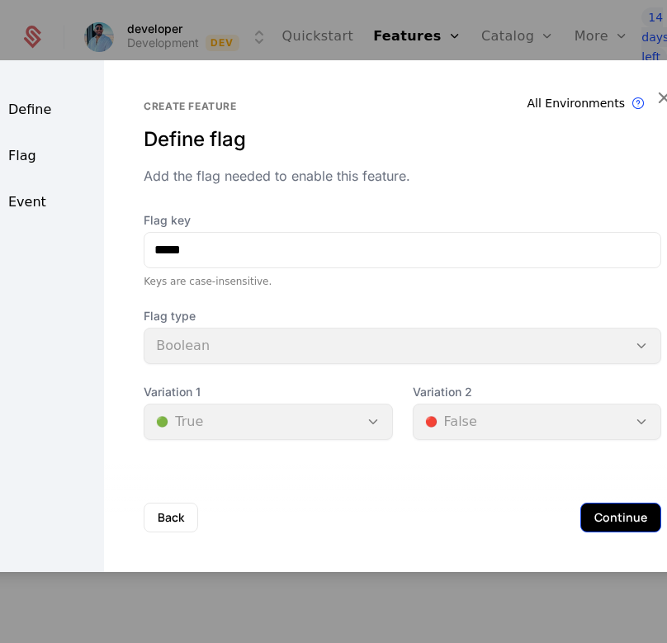
click at [598, 526] on button "Continue" at bounding box center [620, 517] width 81 height 30
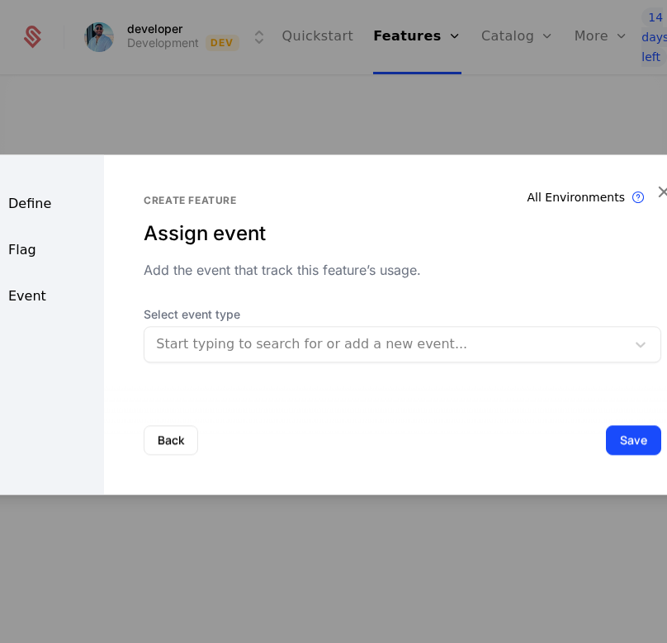
click at [248, 351] on div at bounding box center [385, 344] width 458 height 23
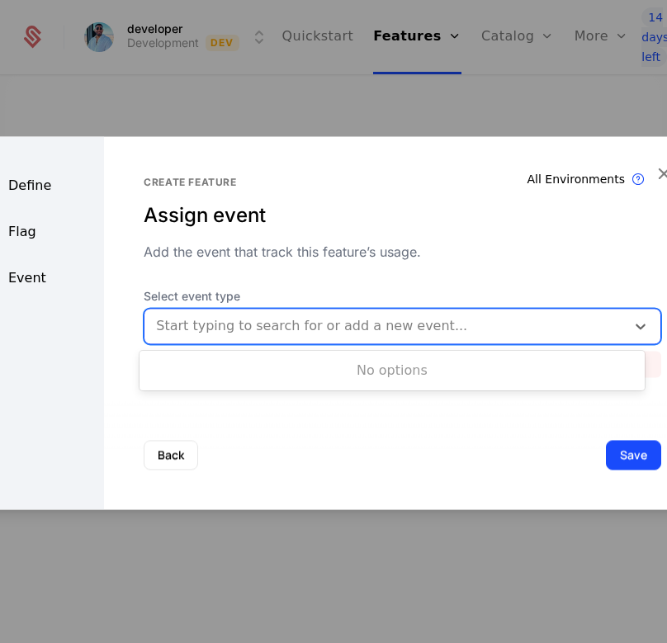
click at [274, 332] on div at bounding box center [385, 325] width 458 height 23
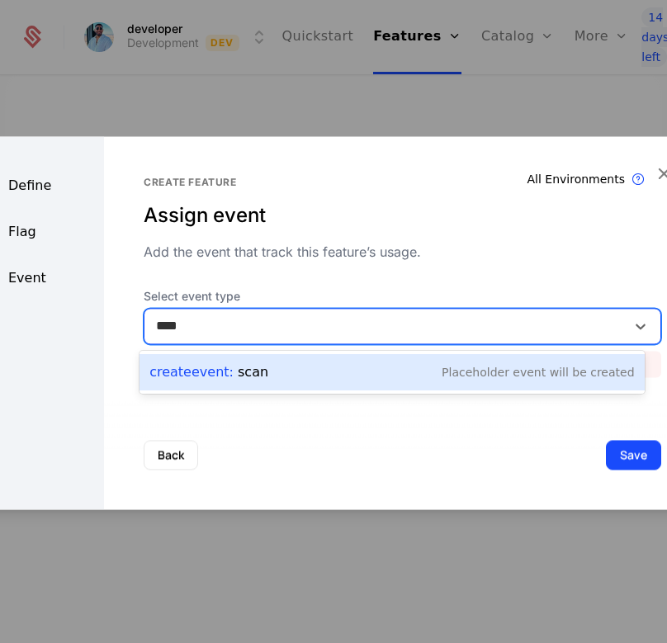
type input "****"
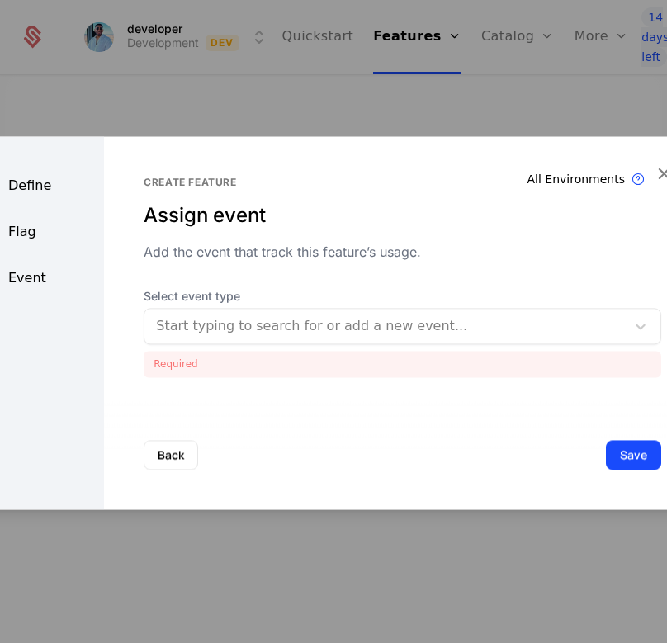
click at [291, 331] on div at bounding box center [385, 325] width 458 height 23
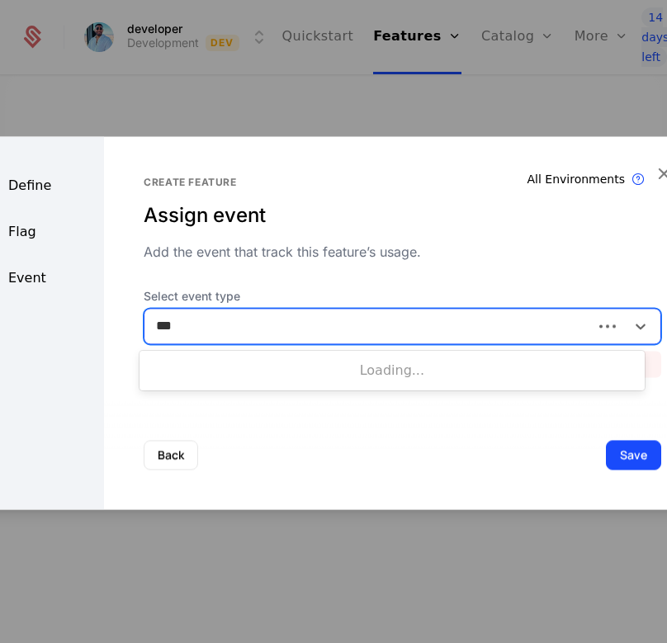
type input "****"
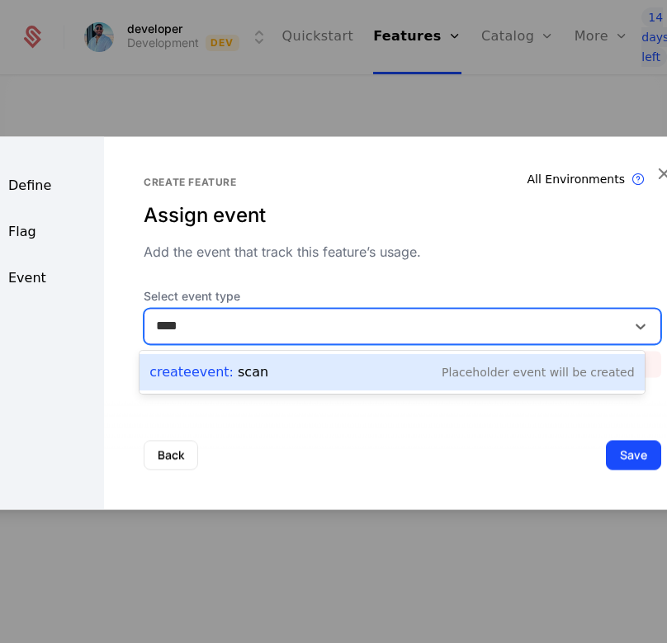
click at [362, 382] on div "Create Event : scan Placeholder Event will be created" at bounding box center [391, 372] width 484 height 23
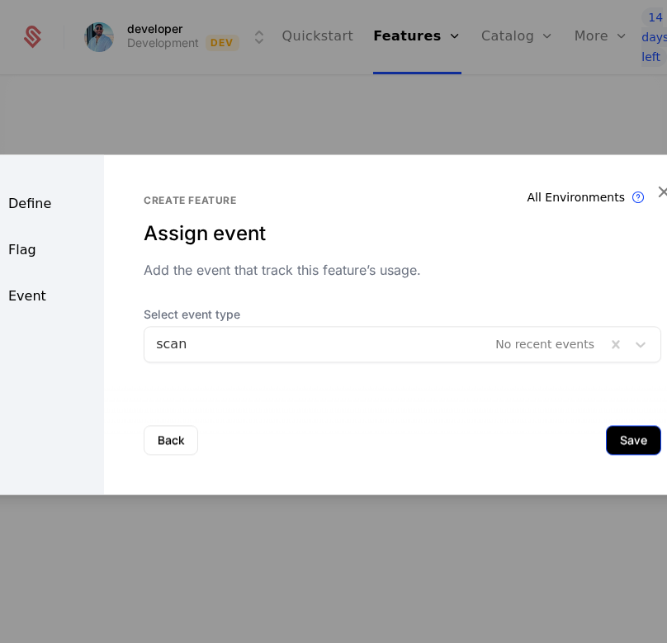
click at [596, 422] on div "Back Save" at bounding box center [402, 439] width 597 height 109
click at [606, 427] on button "Save" at bounding box center [633, 440] width 55 height 30
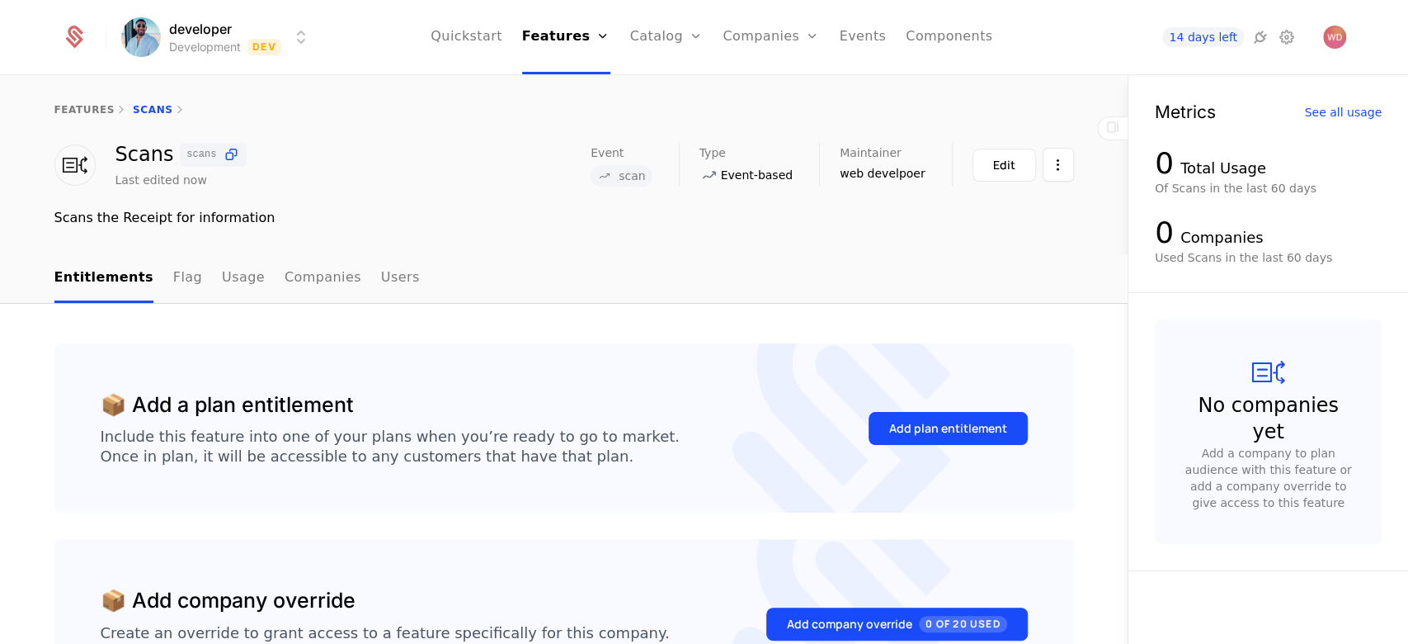
click at [666, 129] on icon at bounding box center [1113, 127] width 20 height 20
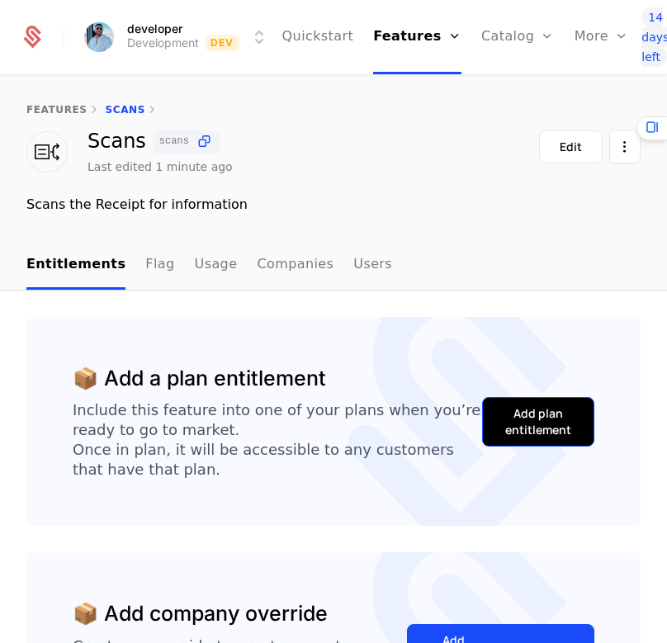
click at [502, 418] on div "Add plan entitlement" at bounding box center [537, 421] width 71 height 33
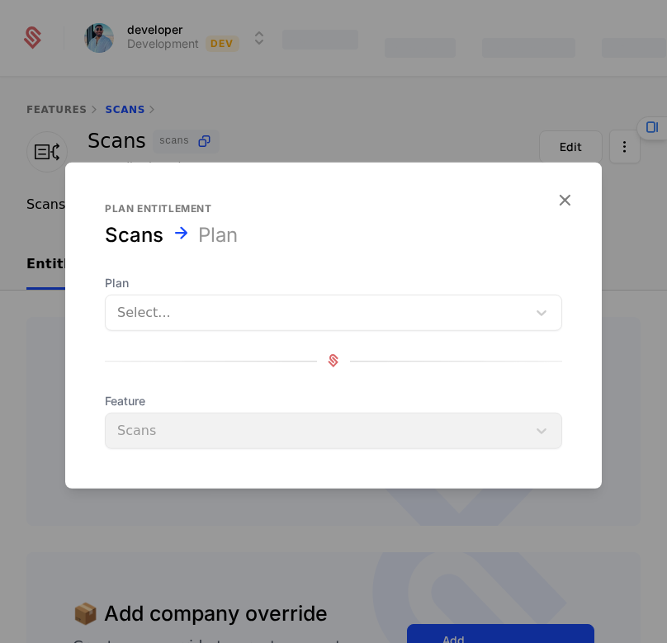
click at [218, 321] on div at bounding box center [316, 311] width 398 height 23
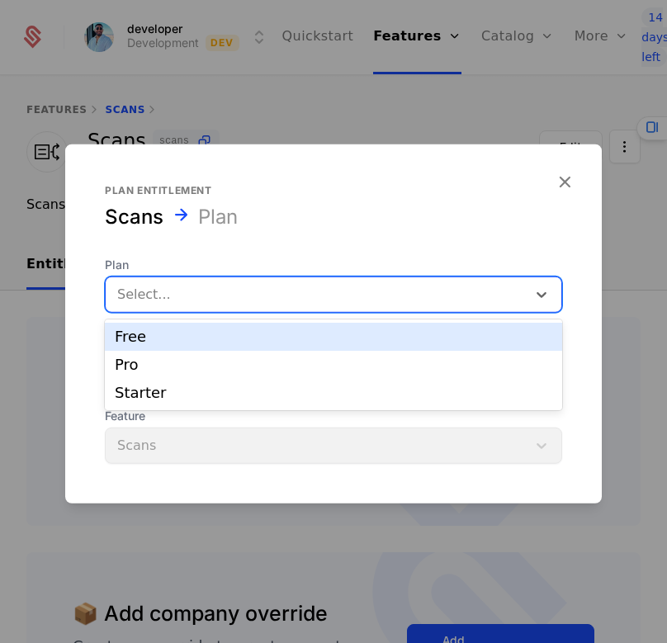
click at [198, 300] on div at bounding box center [316, 293] width 398 height 23
click at [209, 343] on div "Free" at bounding box center [333, 336] width 437 height 15
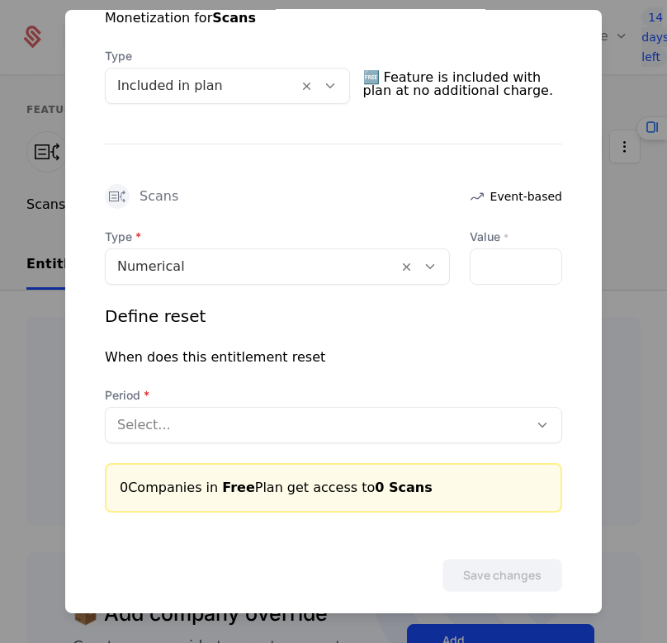
scroll to position [384, 0]
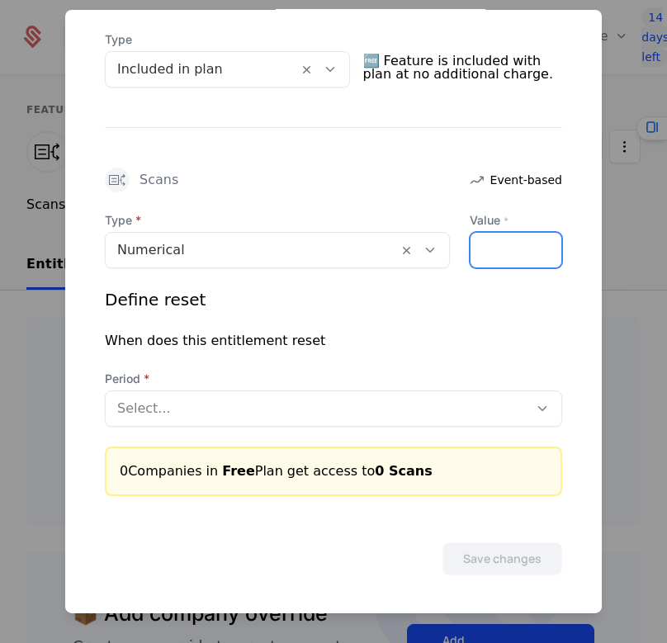
click at [495, 262] on input "Value *" at bounding box center [515, 249] width 91 height 35
type input "*"
click at [159, 403] on div at bounding box center [316, 407] width 399 height 23
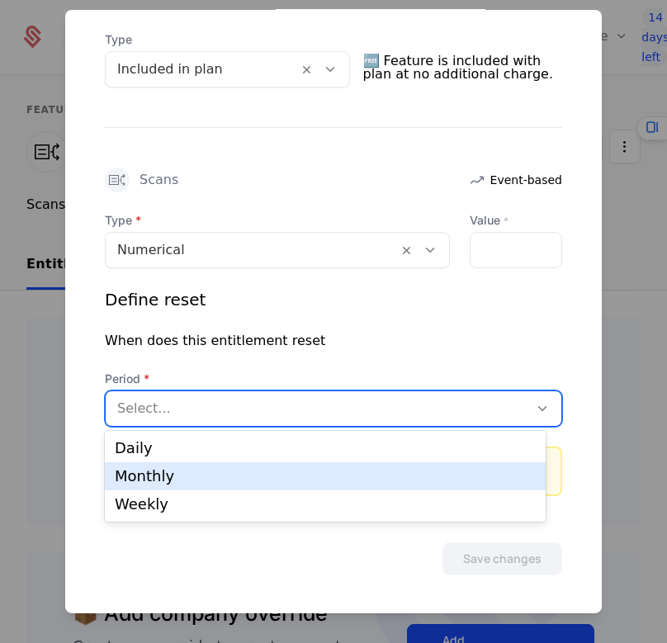
click at [142, 477] on div "Monthly" at bounding box center [325, 476] width 421 height 15
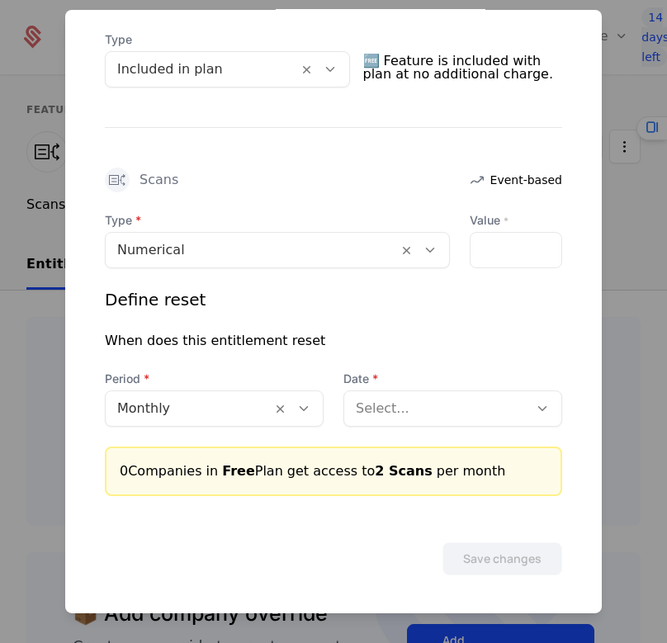
click at [444, 413] on div at bounding box center [436, 407] width 161 height 23
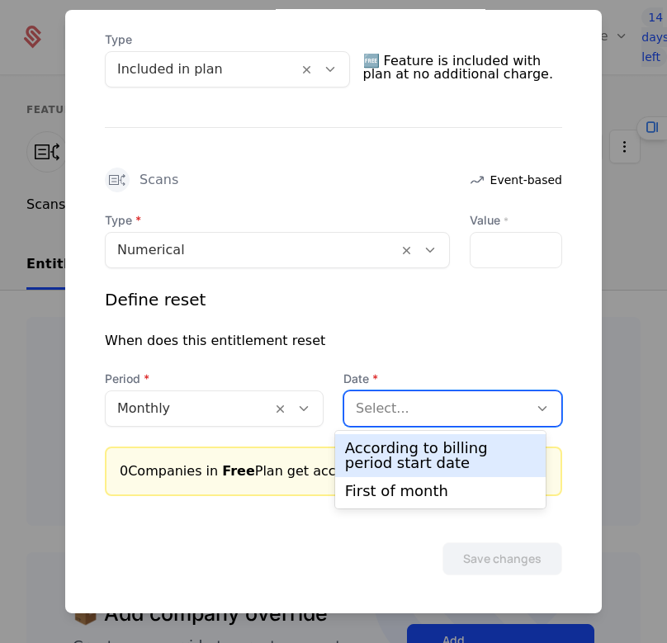
click at [498, 455] on div "According to billing period start date" at bounding box center [440, 456] width 191 height 30
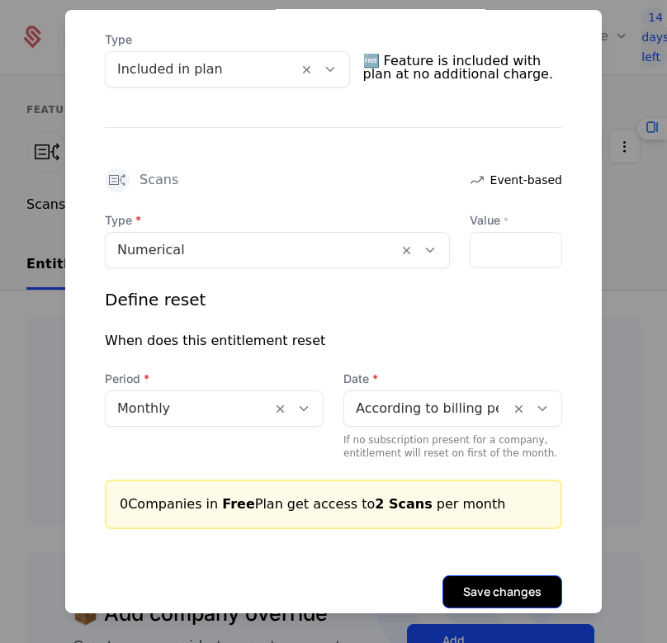
click at [442, 578] on button "Save changes" at bounding box center [502, 590] width 120 height 33
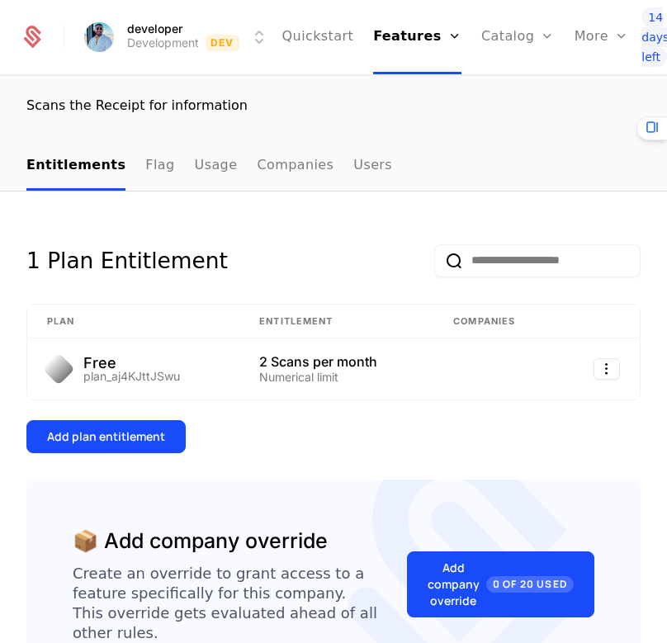
scroll to position [219, 0]
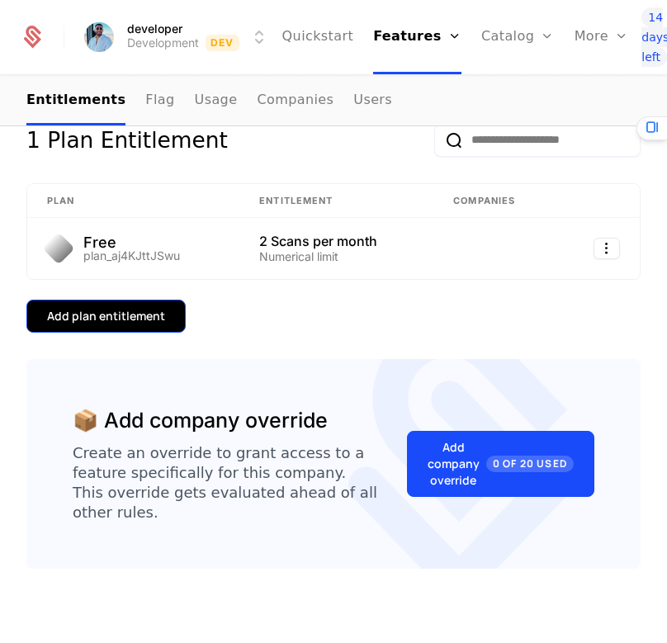
click at [111, 322] on div "Add plan entitlement" at bounding box center [106, 316] width 118 height 17
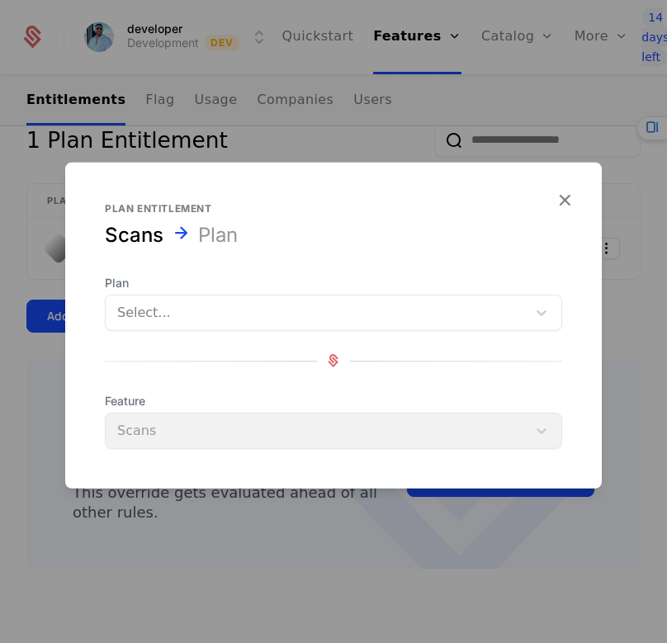
click at [125, 309] on div at bounding box center [316, 311] width 398 height 23
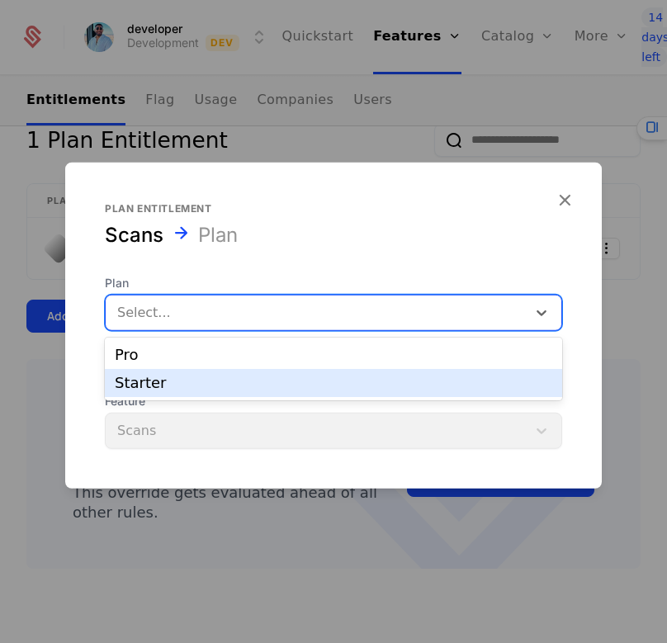
click at [185, 374] on div "Starter" at bounding box center [333, 383] width 457 height 28
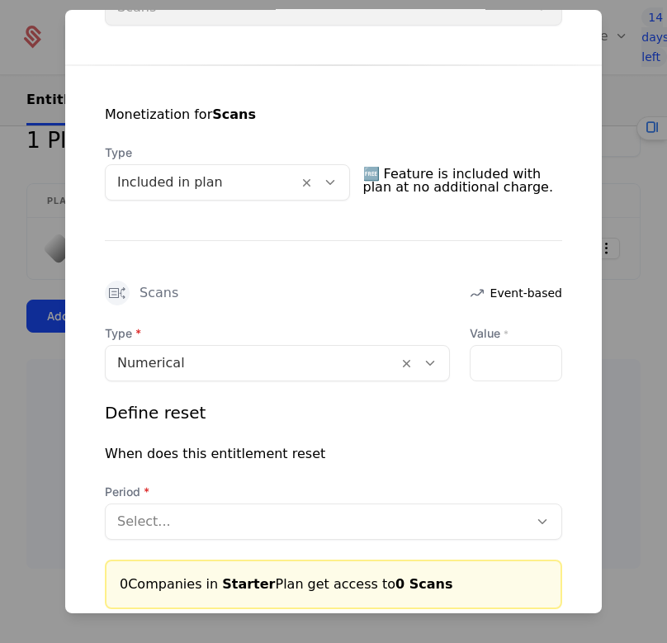
scroll to position [330, 0]
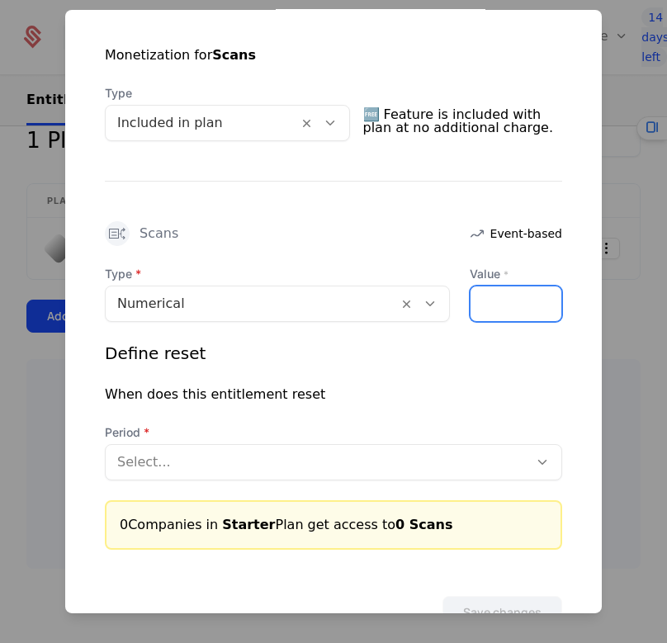
click at [475, 299] on input "Value *" at bounding box center [515, 302] width 91 height 35
type input "**"
click at [162, 450] on div at bounding box center [316, 461] width 399 height 23
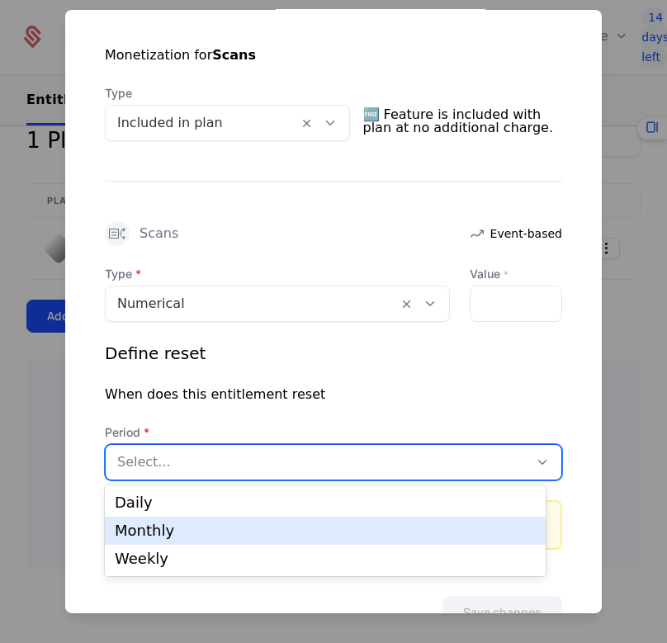
click at [163, 531] on div "Monthly" at bounding box center [325, 530] width 421 height 15
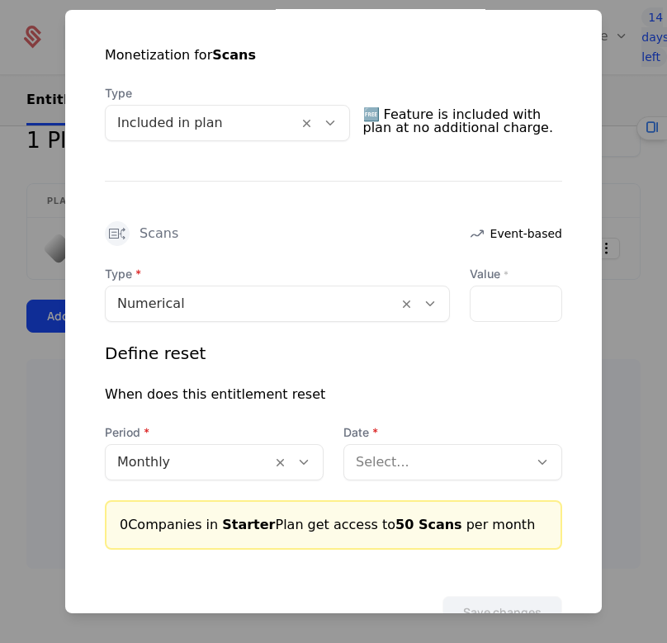
click at [417, 478] on div "Select..." at bounding box center [452, 461] width 219 height 36
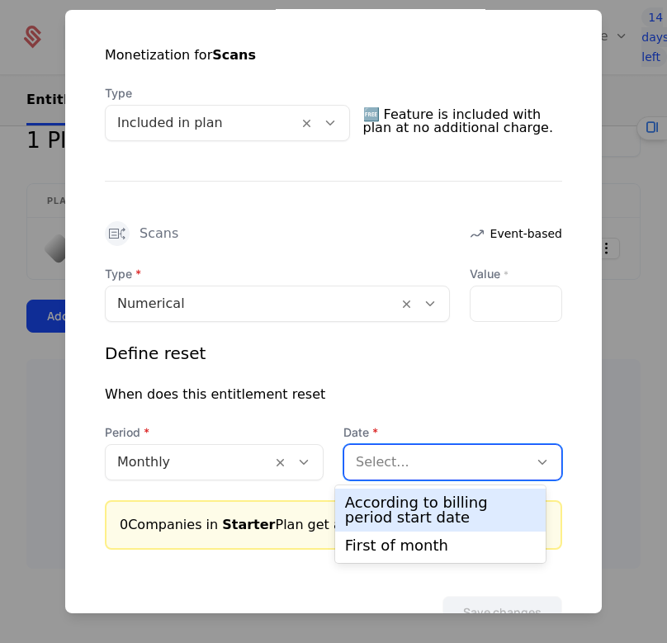
click at [414, 507] on div "According to billing period start date" at bounding box center [440, 510] width 191 height 30
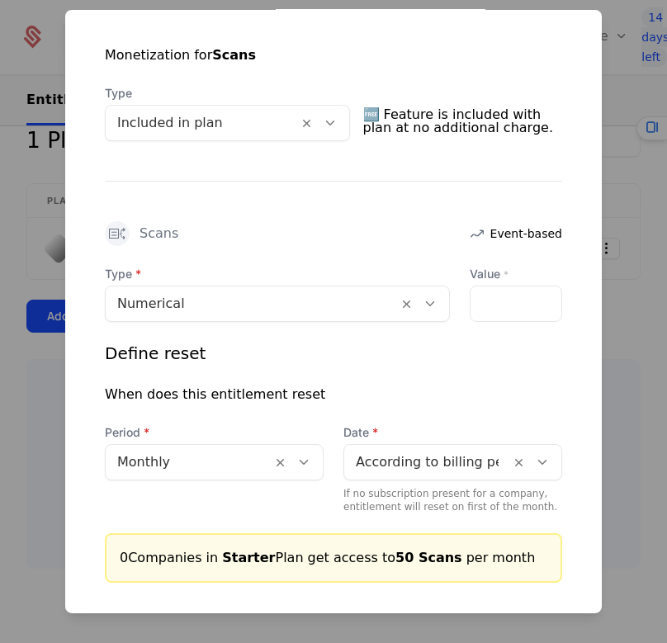
scroll to position [417, 0]
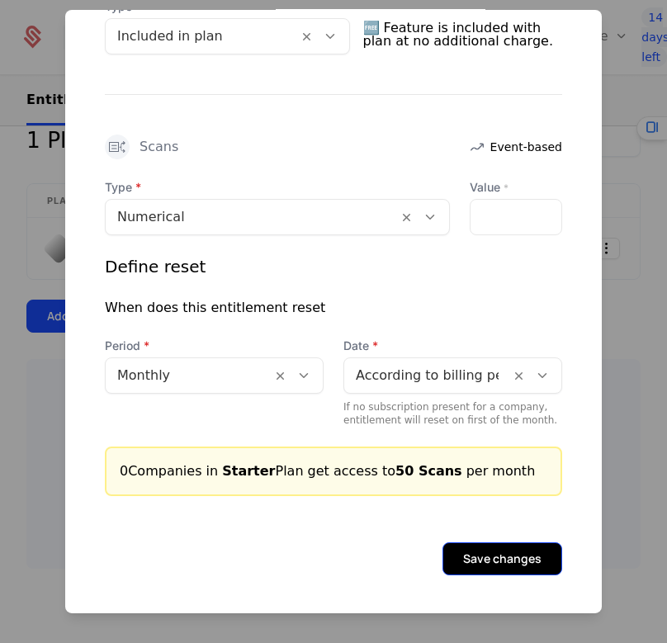
click at [462, 557] on button "Save changes" at bounding box center [502, 557] width 120 height 33
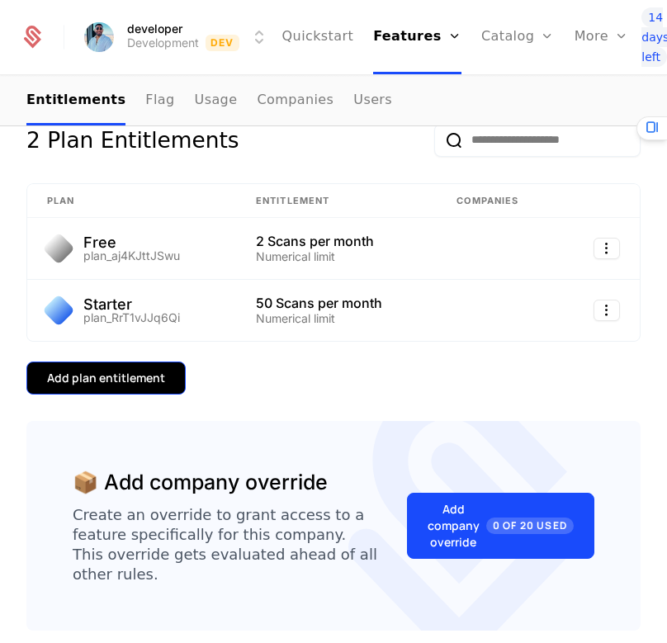
click at [170, 377] on button "Add plan entitlement" at bounding box center [105, 377] width 159 height 33
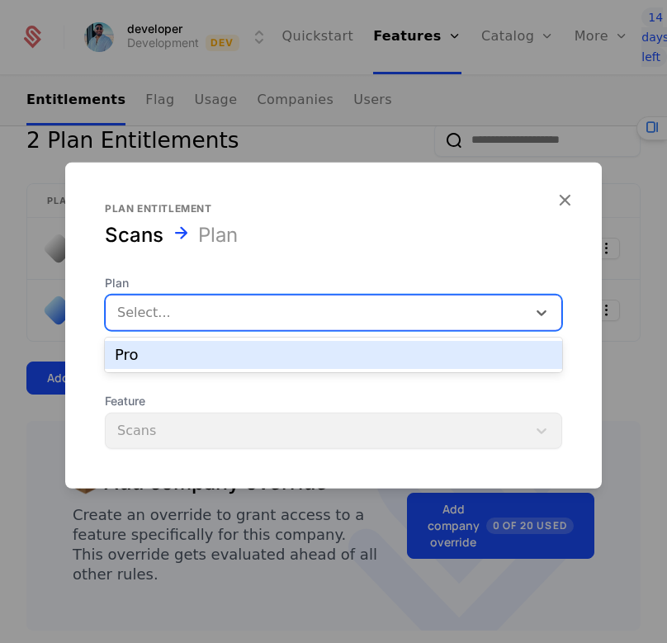
click at [188, 312] on div at bounding box center [316, 311] width 398 height 23
click at [188, 356] on div "Pro" at bounding box center [333, 354] width 437 height 15
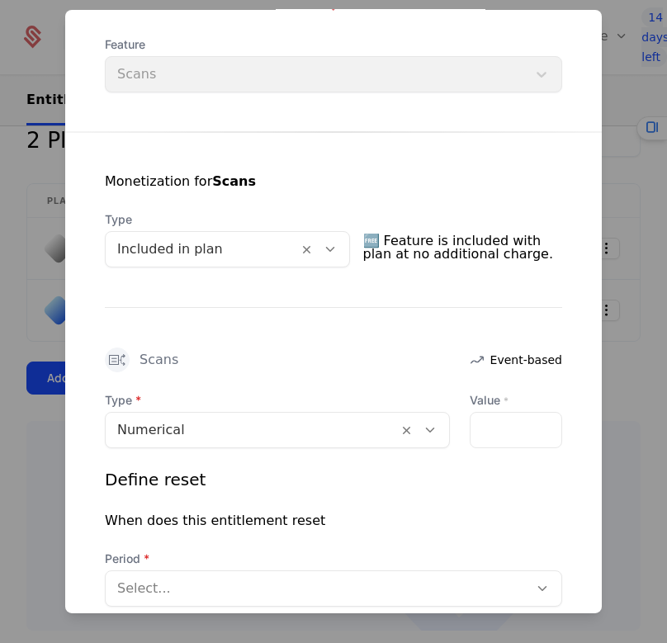
scroll to position [384, 0]
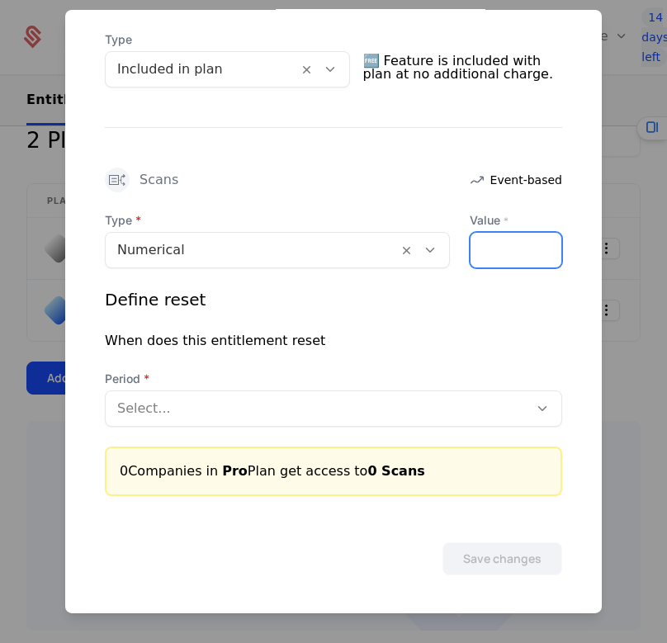
click at [470, 254] on input "Value *" at bounding box center [515, 249] width 91 height 35
type input "***"
click at [141, 407] on div at bounding box center [316, 407] width 399 height 23
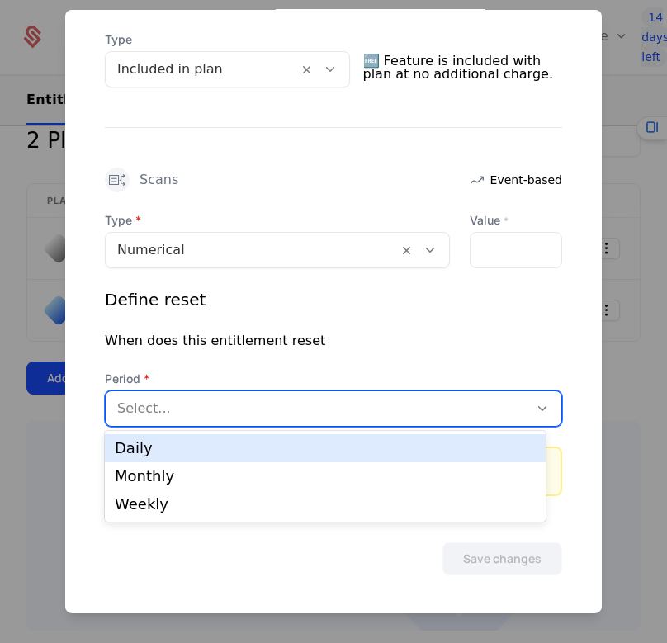
click at [156, 486] on div "Monthly" at bounding box center [325, 476] width 441 height 28
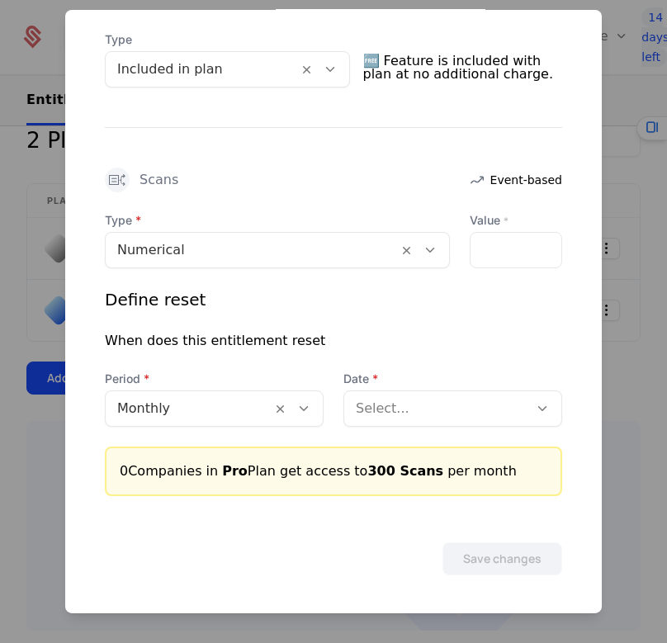
click at [374, 427] on div "Type Numerical Value * *** Define reset When does this entitlement reset Period…" at bounding box center [333, 353] width 457 height 284
click at [375, 413] on div at bounding box center [436, 407] width 161 height 23
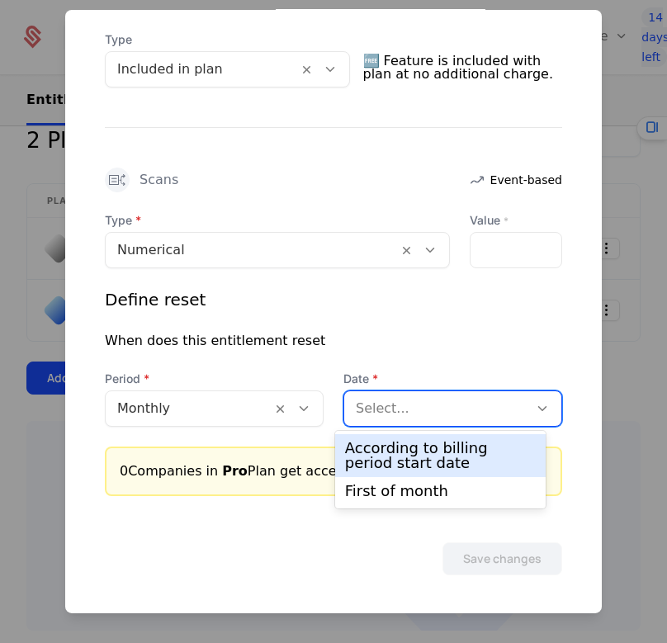
click at [379, 451] on div "According to billing period start date" at bounding box center [440, 456] width 191 height 30
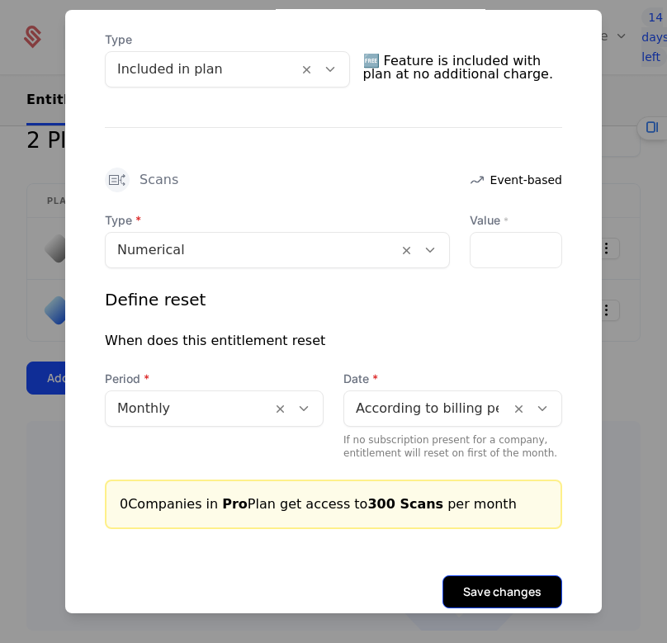
click at [523, 576] on button "Save changes" at bounding box center [502, 590] width 120 height 33
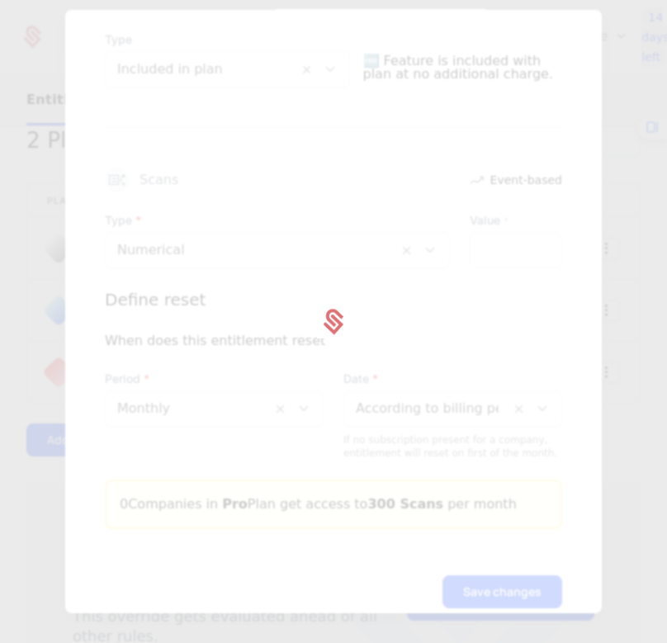
scroll to position [0, 0]
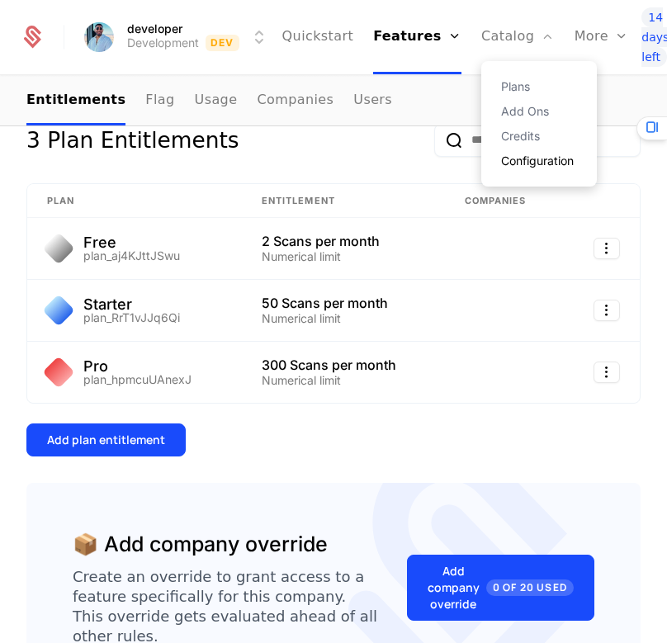
click at [501, 157] on link "Configuration" at bounding box center [539, 161] width 76 height 12
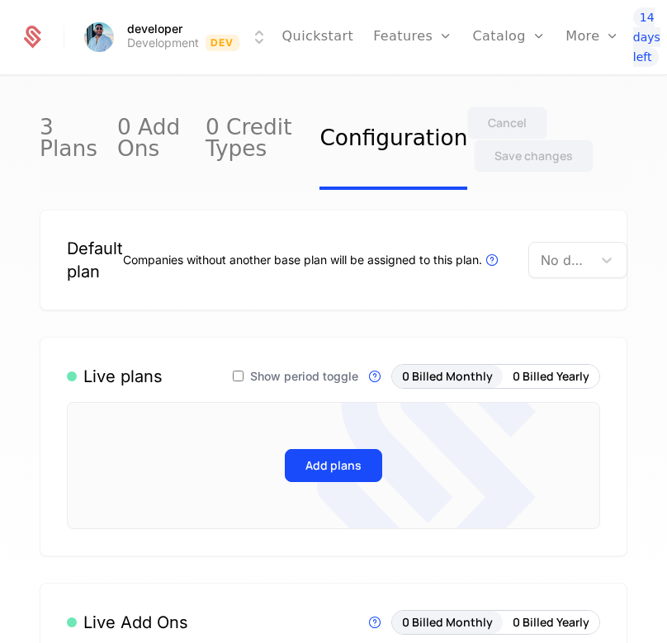
click at [564, 259] on div at bounding box center [560, 259] width 40 height 23
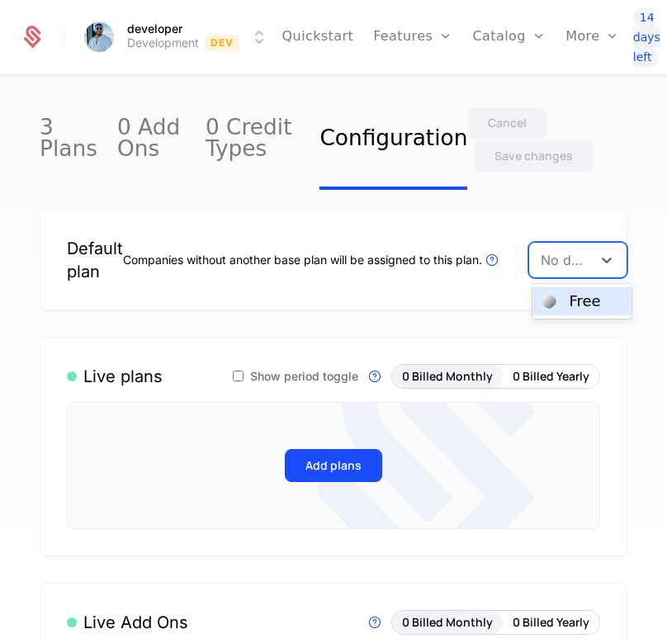
click at [566, 294] on div "Free" at bounding box center [581, 301] width 79 height 15
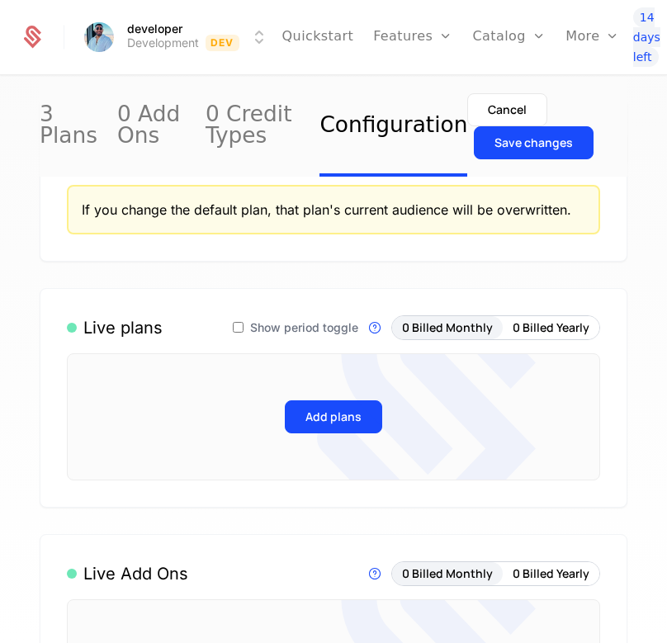
scroll to position [110, 0]
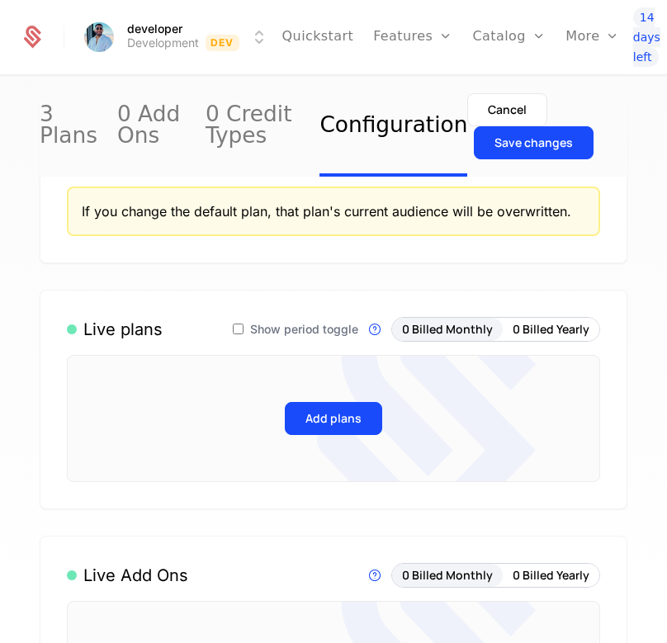
click at [317, 425] on icon at bounding box center [426, 418] width 219 height 288
click at [317, 436] on icon at bounding box center [426, 418] width 219 height 288
click at [300, 429] on button "Add plans" at bounding box center [333, 418] width 97 height 33
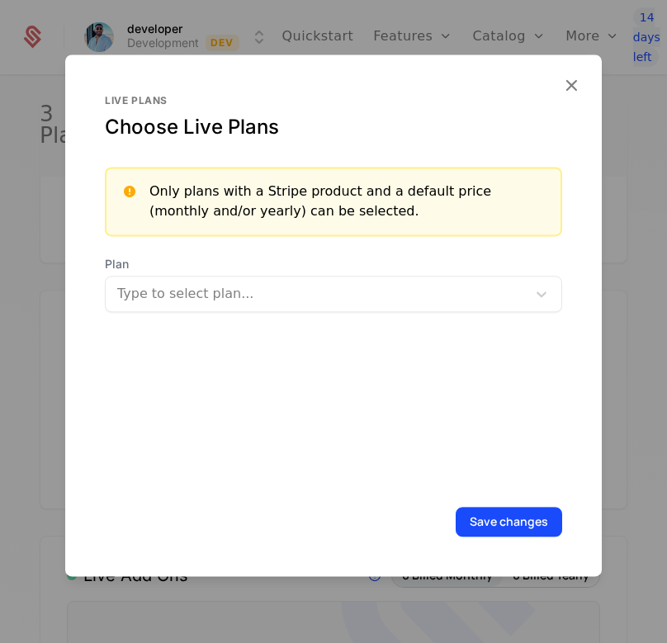
click at [196, 300] on div at bounding box center [318, 293] width 398 height 23
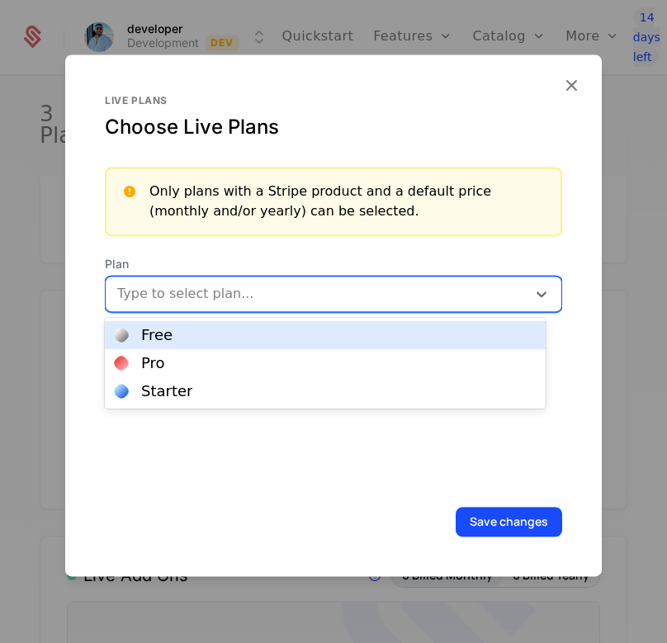
click at [254, 328] on div "Free" at bounding box center [325, 335] width 421 height 15
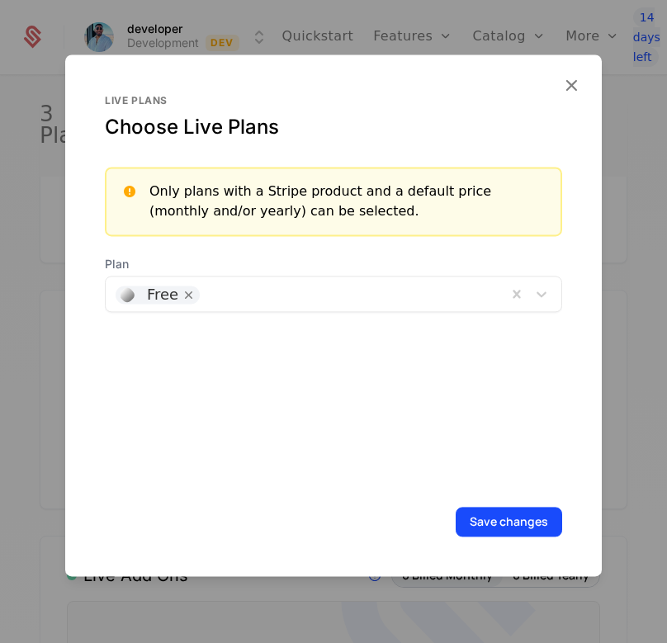
click at [282, 300] on div at bounding box center [352, 292] width 289 height 23
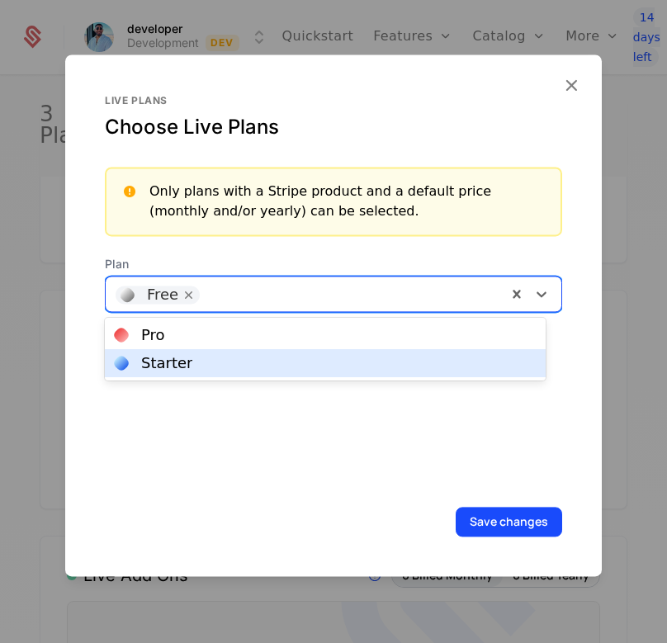
click at [262, 356] on div "Starter" at bounding box center [325, 363] width 421 height 15
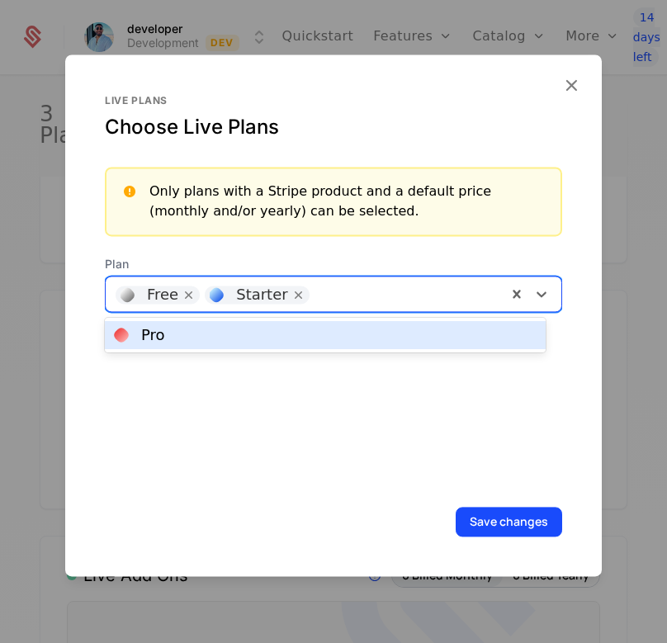
click at [347, 287] on div at bounding box center [407, 292] width 179 height 23
click at [306, 330] on div "Pro" at bounding box center [325, 335] width 421 height 15
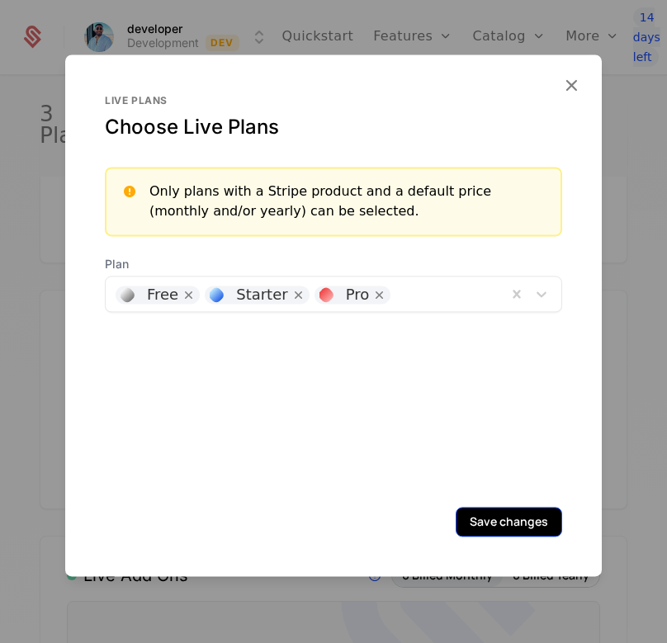
click at [475, 532] on button "Save changes" at bounding box center [508, 522] width 106 height 30
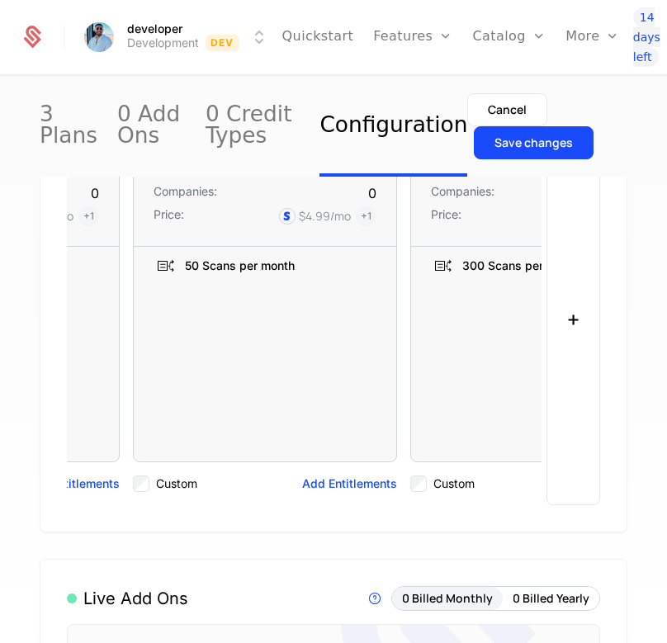
scroll to position [0, 213]
click at [317, 492] on button "Add Entitlements" at bounding box center [347, 483] width 95 height 17
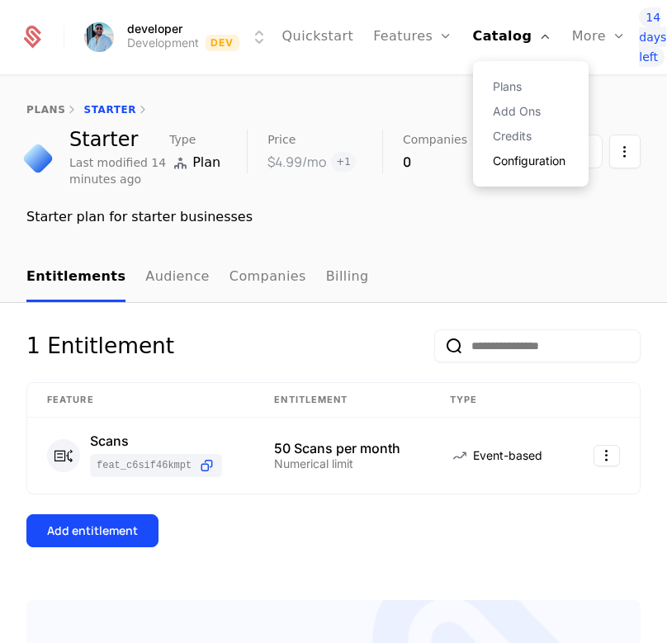
click at [500, 162] on link "Configuration" at bounding box center [531, 161] width 76 height 12
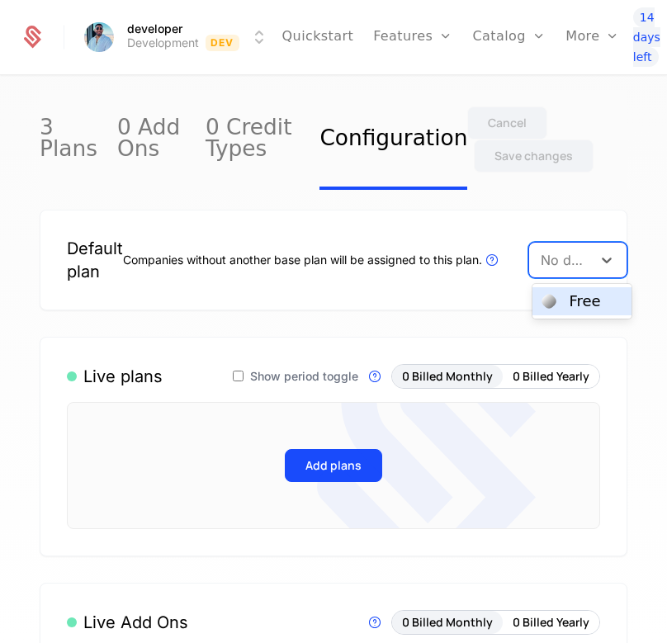
click at [558, 265] on div at bounding box center [560, 259] width 40 height 23
click at [554, 305] on div at bounding box center [548, 301] width 13 height 13
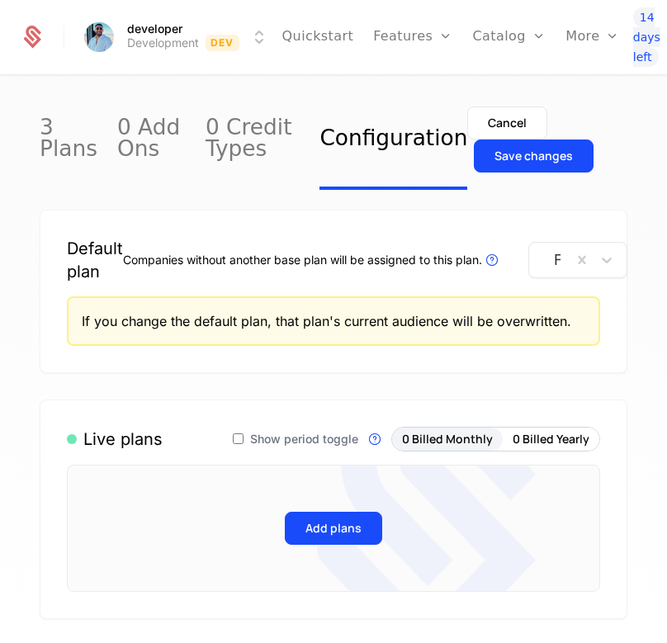
click at [317, 538] on icon at bounding box center [426, 528] width 219 height 288
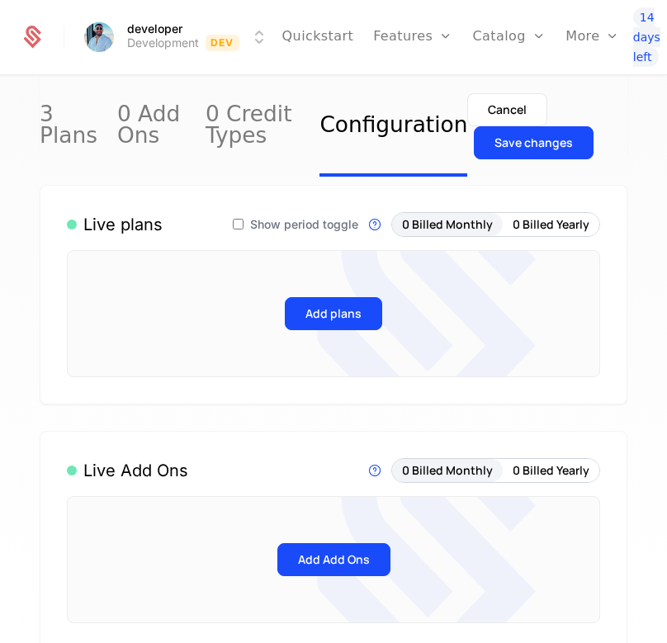
scroll to position [219, 0]
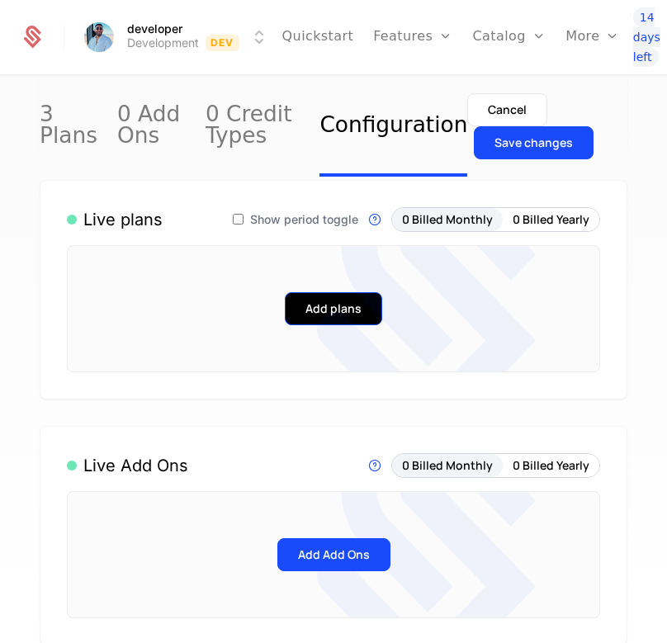
click at [299, 325] on button "Add plans" at bounding box center [333, 308] width 97 height 33
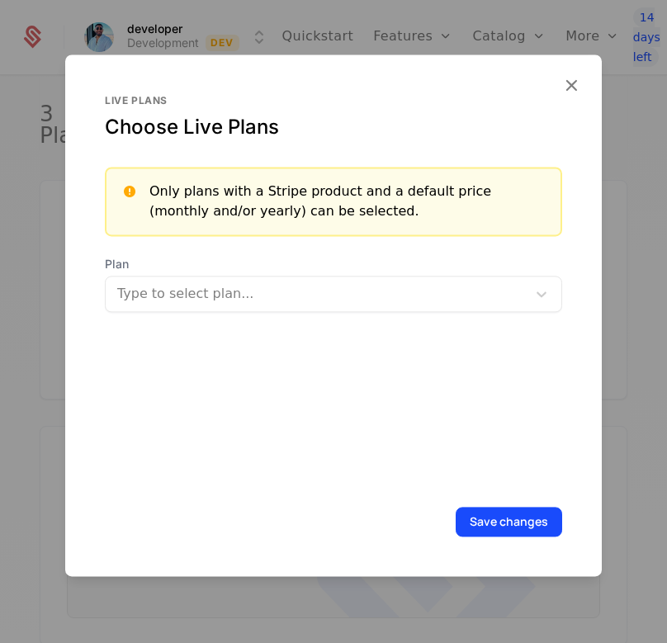
click at [239, 286] on div at bounding box center [318, 293] width 398 height 23
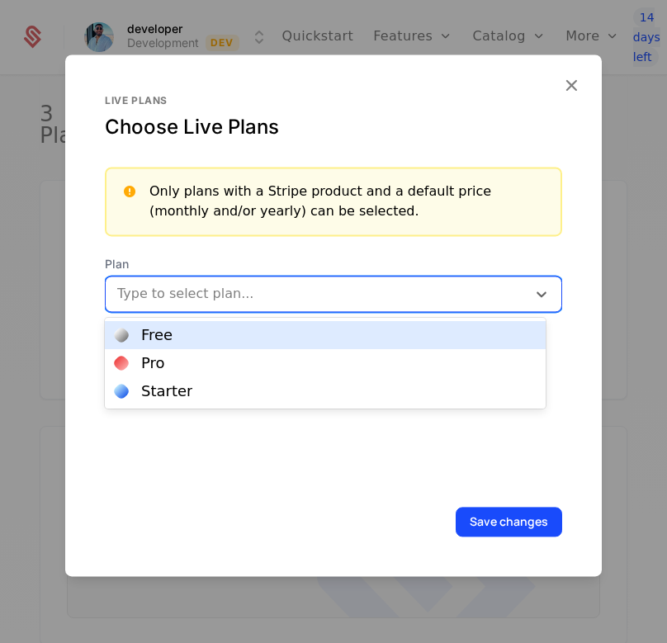
click at [215, 339] on div "Free" at bounding box center [325, 335] width 421 height 15
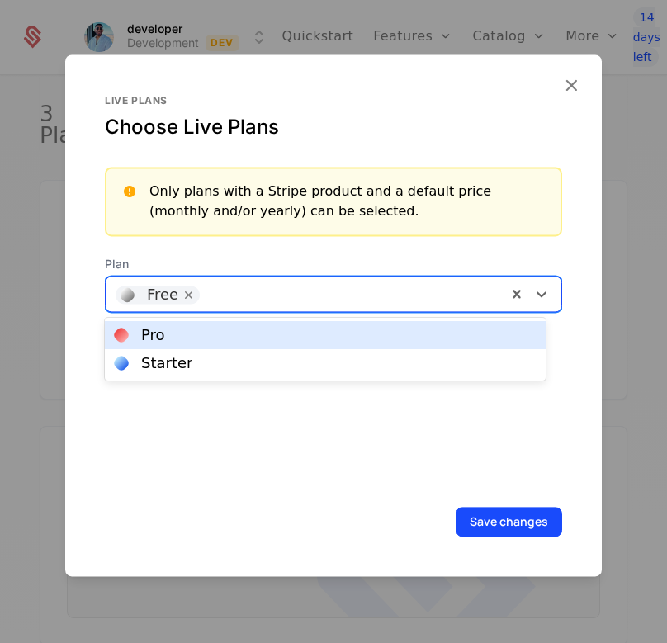
click at [271, 301] on div at bounding box center [352, 292] width 289 height 23
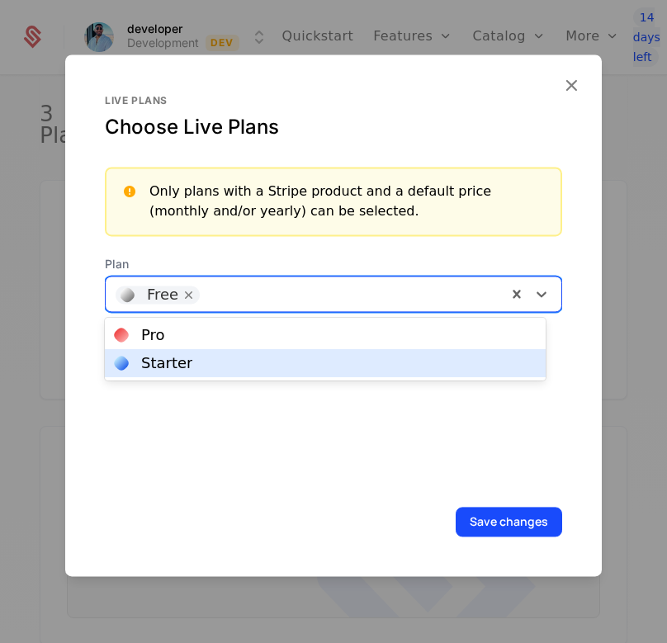
click at [250, 360] on div "Starter" at bounding box center [325, 363] width 421 height 15
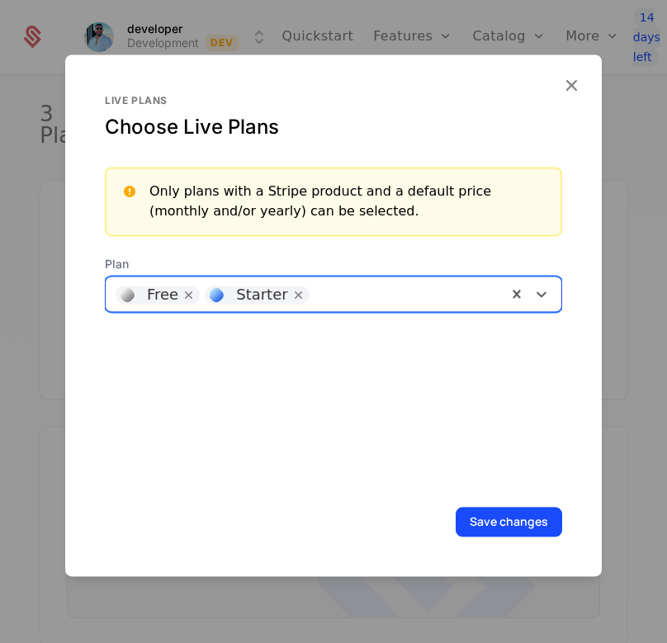
click at [327, 287] on div at bounding box center [407, 292] width 179 height 23
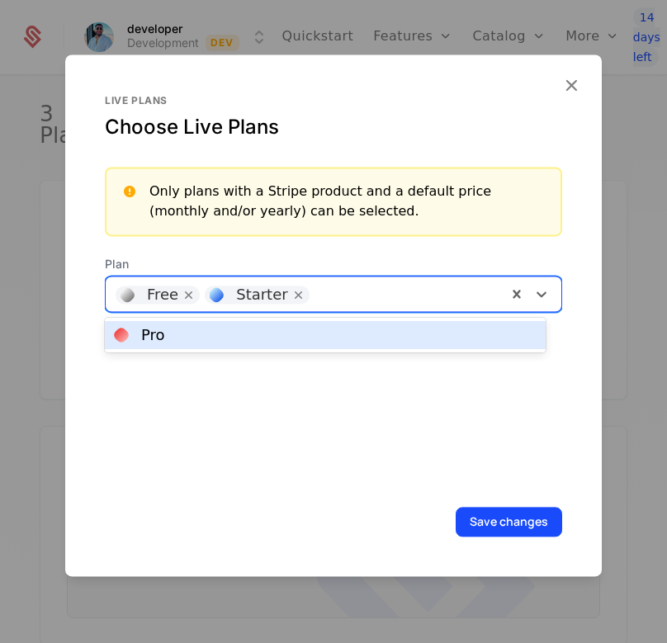
click at [311, 328] on div "Pro" at bounding box center [325, 335] width 421 height 15
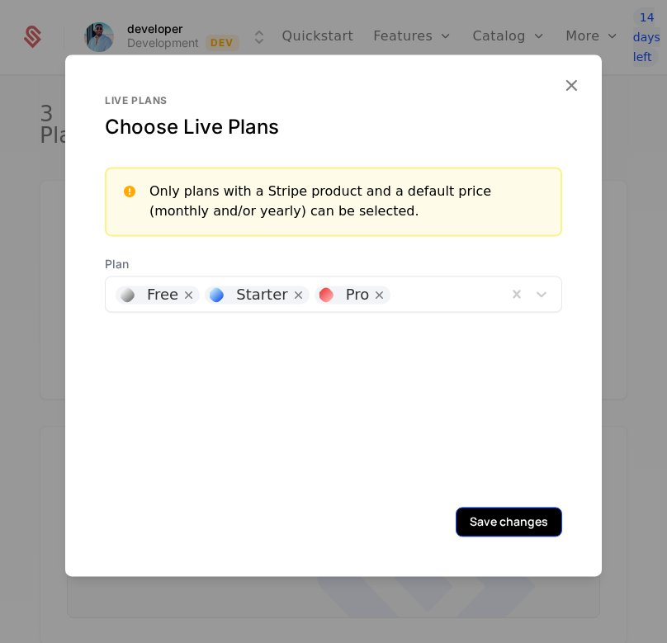
click at [482, 514] on button "Save changes" at bounding box center [508, 522] width 106 height 30
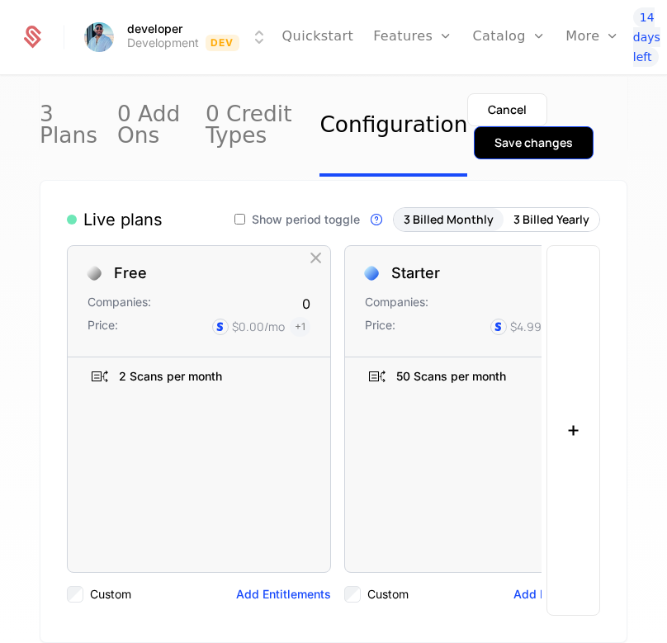
click at [494, 136] on div "Save changes" at bounding box center [533, 142] width 78 height 17
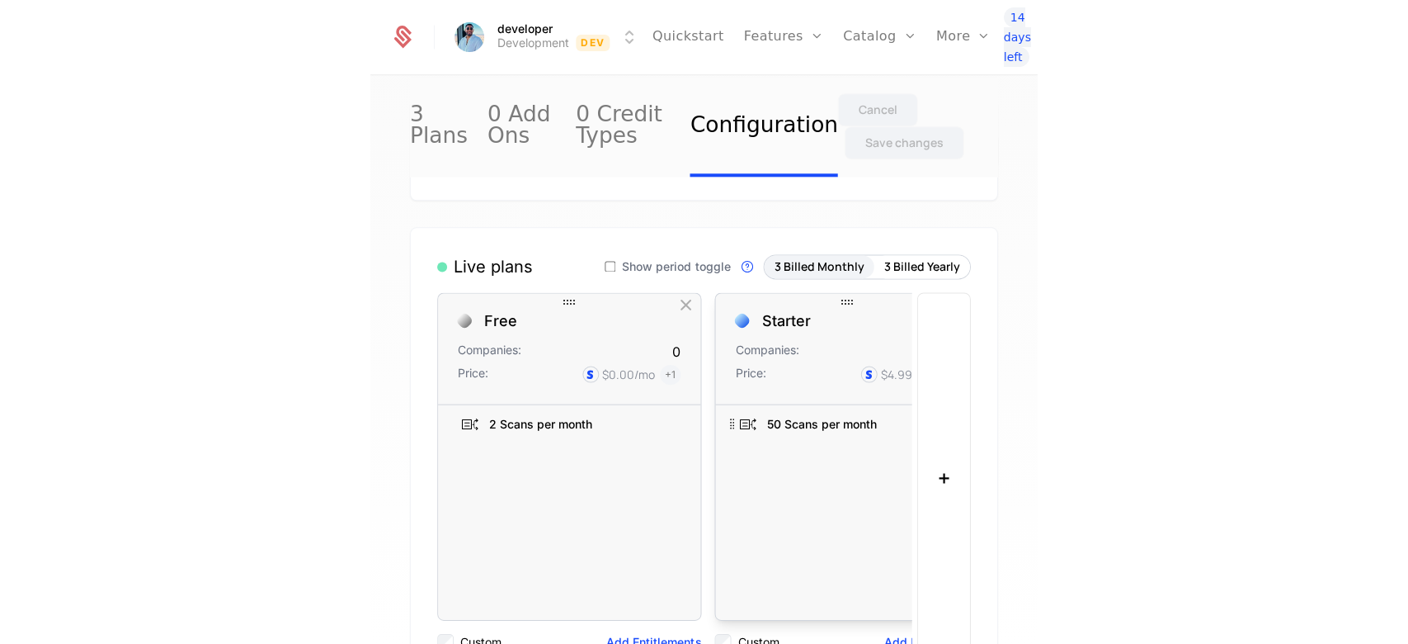
scroll to position [0, 0]
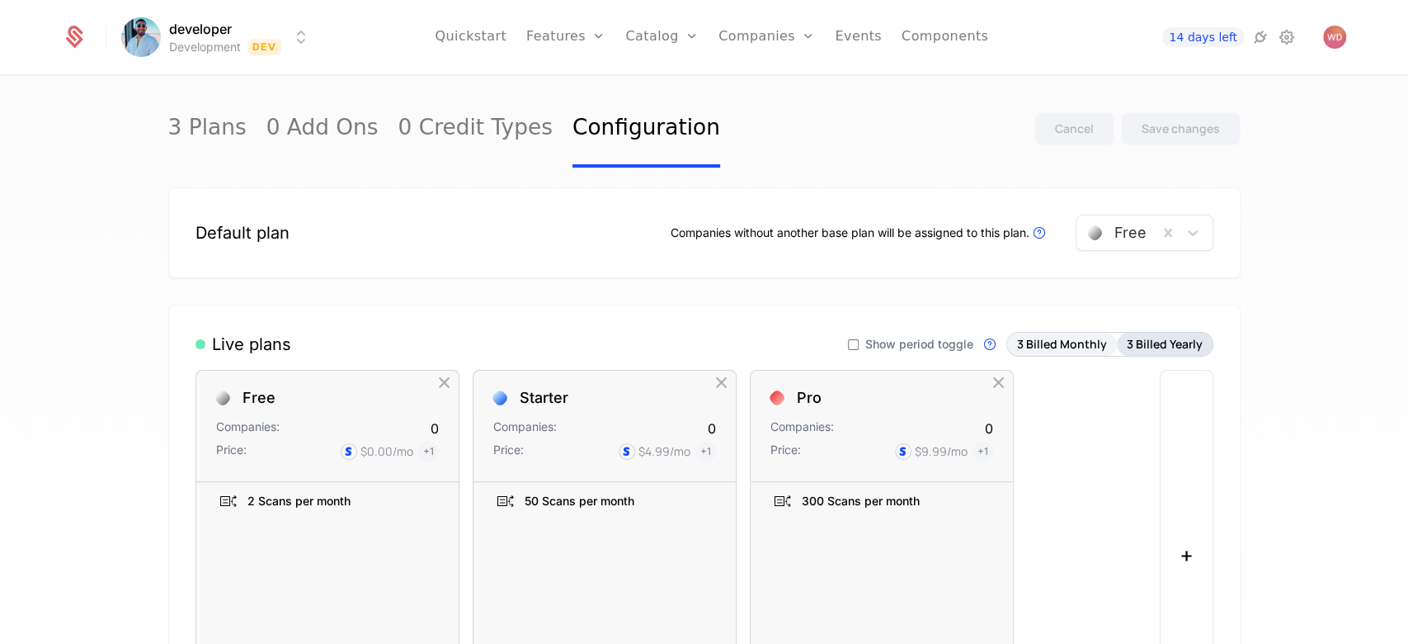
click at [666, 350] on button "3 Billed Yearly" at bounding box center [1165, 344] width 96 height 23
click at [666, 358] on div "Live plans Show period toggle Live Plans are visible in components and availabl…" at bounding box center [704, 535] width 1073 height 463
click at [666, 353] on button "3 Billed Monthly" at bounding box center [1062, 344] width 110 height 23
click at [666, 338] on button "3 Billed Yearly" at bounding box center [1165, 344] width 96 height 23
click at [666, 347] on button "3 Billed Monthly" at bounding box center [1062, 344] width 110 height 23
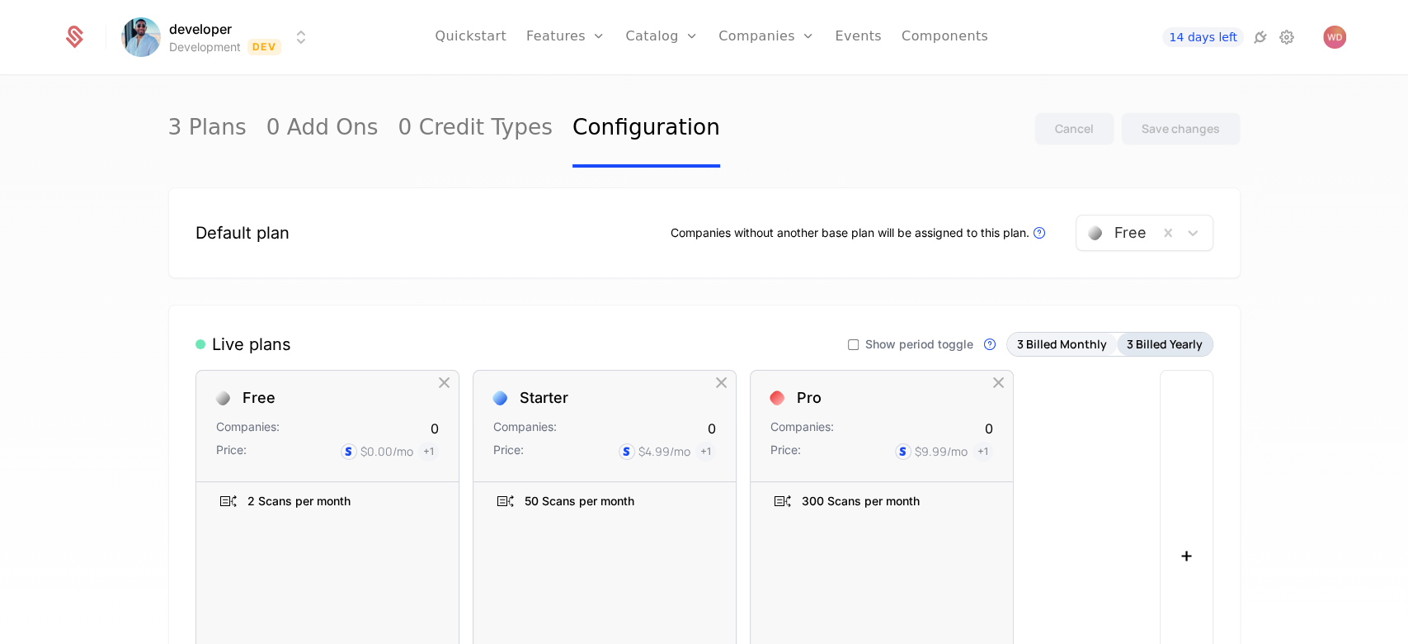
click at [666, 342] on button "3 Billed Yearly" at bounding box center [1165, 344] width 96 height 23
click at [666, 352] on button "3 Billed Monthly" at bounding box center [1062, 344] width 110 height 23
click at [666, 347] on button "3 Billed Yearly" at bounding box center [1165, 344] width 96 height 23
click at [666, 348] on button "3 Billed Monthly" at bounding box center [1062, 344] width 110 height 23
click at [666, 347] on button "3 Billed Yearly" at bounding box center [1165, 344] width 96 height 23
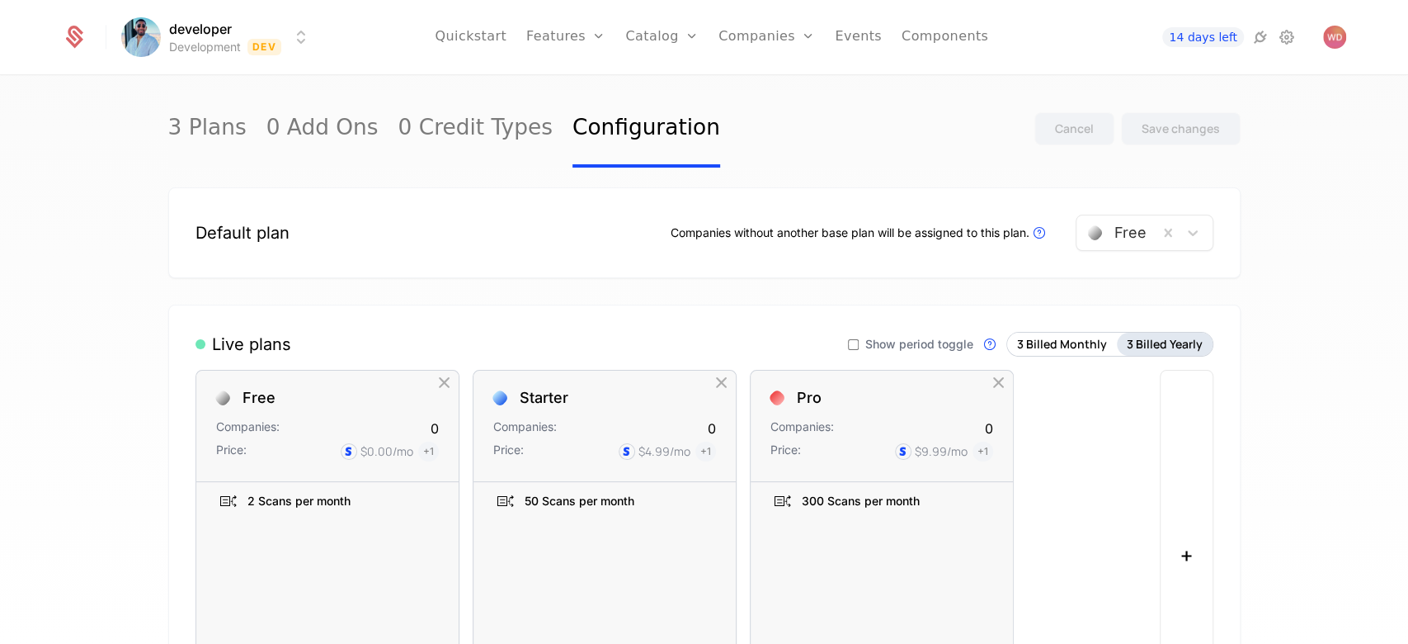
click at [666, 347] on button "3 Billed Yearly" at bounding box center [1165, 344] width 96 height 23
click at [666, 353] on button "3 Billed Monthly" at bounding box center [1062, 344] width 110 height 23
click at [666, 351] on button "3 Billed Yearly" at bounding box center [1165, 344] width 96 height 23
click at [666, 354] on button "3 Billed Yearly" at bounding box center [1165, 344] width 96 height 23
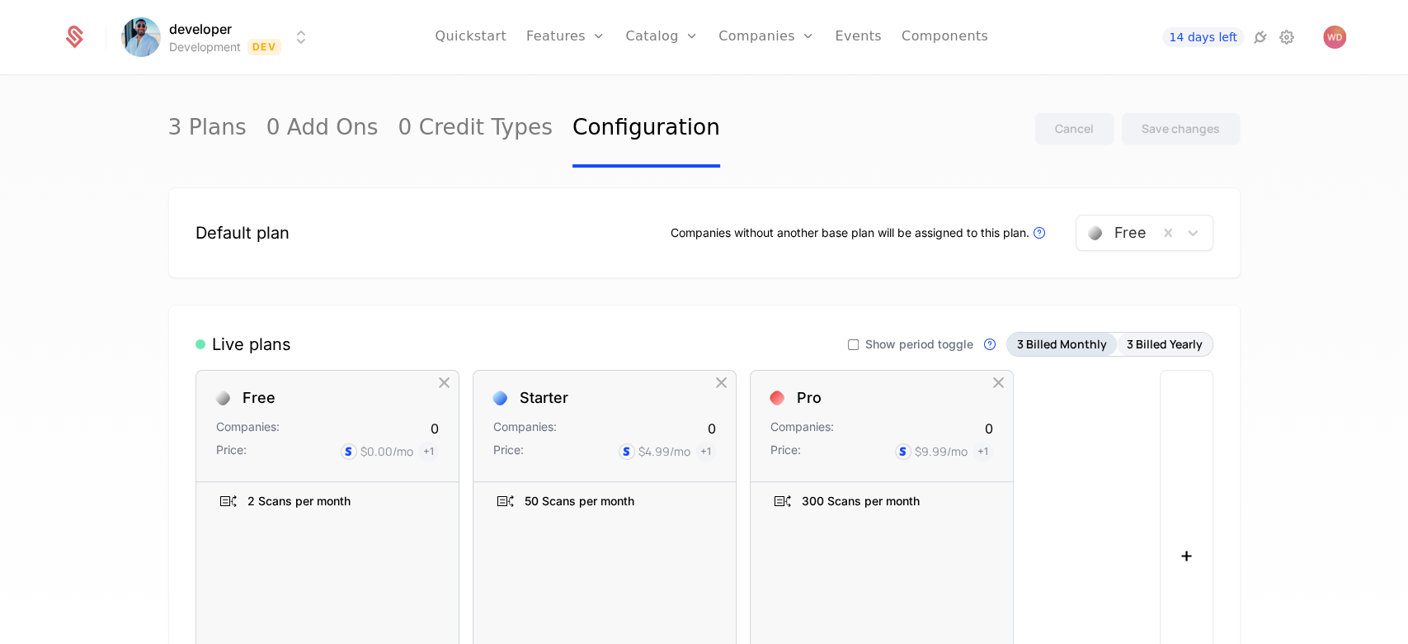
click at [666, 347] on button "3 Billed Monthly" at bounding box center [1062, 344] width 110 height 23
click at [666, 334] on button "3 Billed Monthly" at bounding box center [1062, 344] width 110 height 23
click at [666, 333] on button "3 Billed Yearly" at bounding box center [1165, 344] width 96 height 23
click at [666, 342] on button "3 Billed Monthly" at bounding box center [1062, 344] width 110 height 23
click at [666, 337] on button "3 Billed Yearly" at bounding box center [1165, 344] width 96 height 23
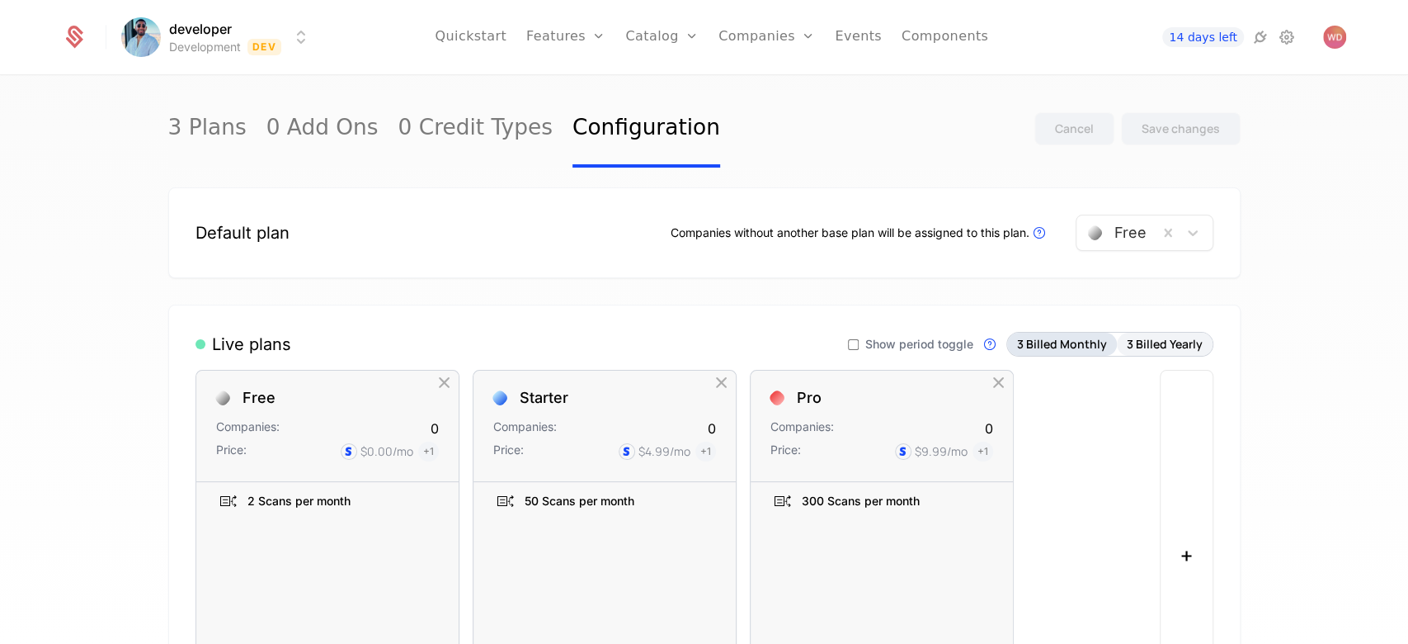
click at [666, 342] on button "3 Billed Monthly" at bounding box center [1062, 344] width 110 height 23
click at [666, 335] on button "3 Billed Yearly" at bounding box center [1165, 344] width 96 height 23
drag, startPoint x: 1062, startPoint y: 346, endPoint x: 1111, endPoint y: 352, distance: 49.9
click at [666, 347] on button "3 Billed Monthly" at bounding box center [1062, 344] width 110 height 23
click at [666, 337] on div "Live plans Show period toggle Live Plans are visible in components and availabl…" at bounding box center [704, 535] width 1073 height 463
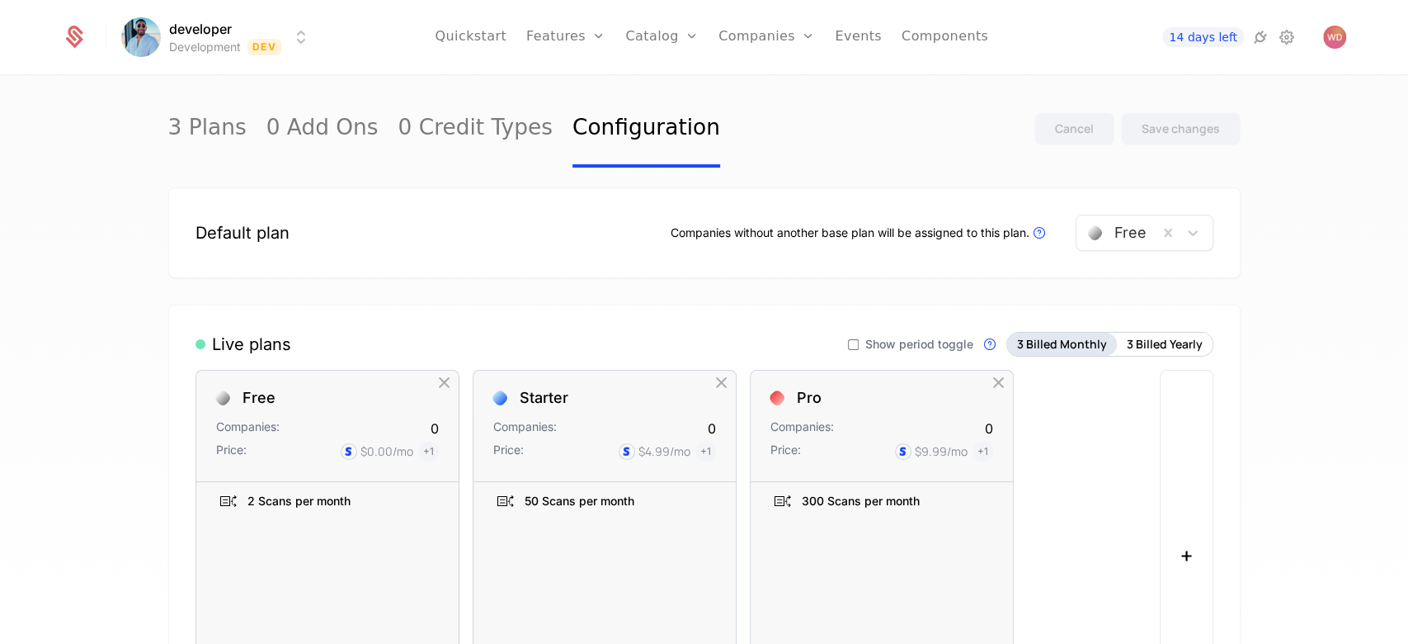
click at [666, 341] on button "3 Billed Monthly" at bounding box center [1062, 344] width 110 height 23
click at [666, 332] on div "3 Billed Monthly 3 Billed Yearly" at bounding box center [1110, 344] width 207 height 25
click at [666, 342] on button "3 Billed Yearly" at bounding box center [1165, 344] width 96 height 23
click at [666, 347] on button "3 Billed Monthly" at bounding box center [1062, 344] width 110 height 23
click at [666, 341] on button "3 Billed Yearly" at bounding box center [1165, 344] width 96 height 23
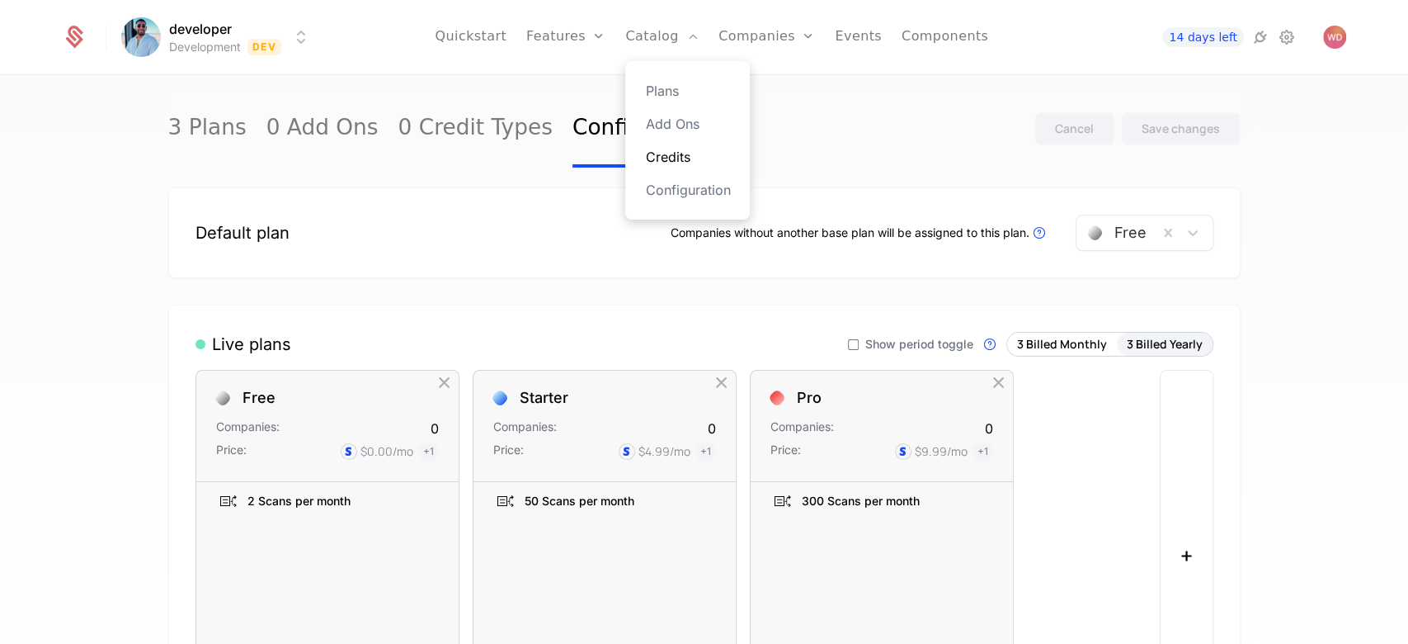
click at [666, 156] on link "Credits" at bounding box center [687, 157] width 85 height 20
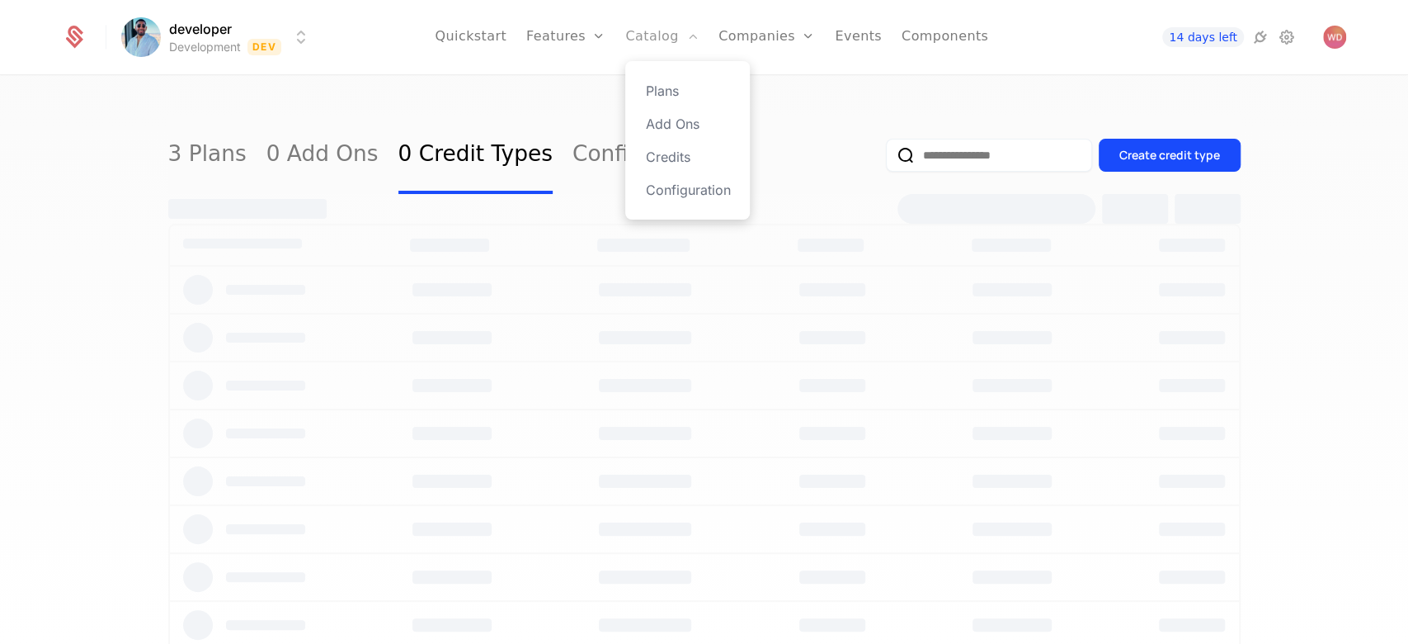
click at [666, 32] on link "Catalog" at bounding box center [661, 37] width 73 height 74
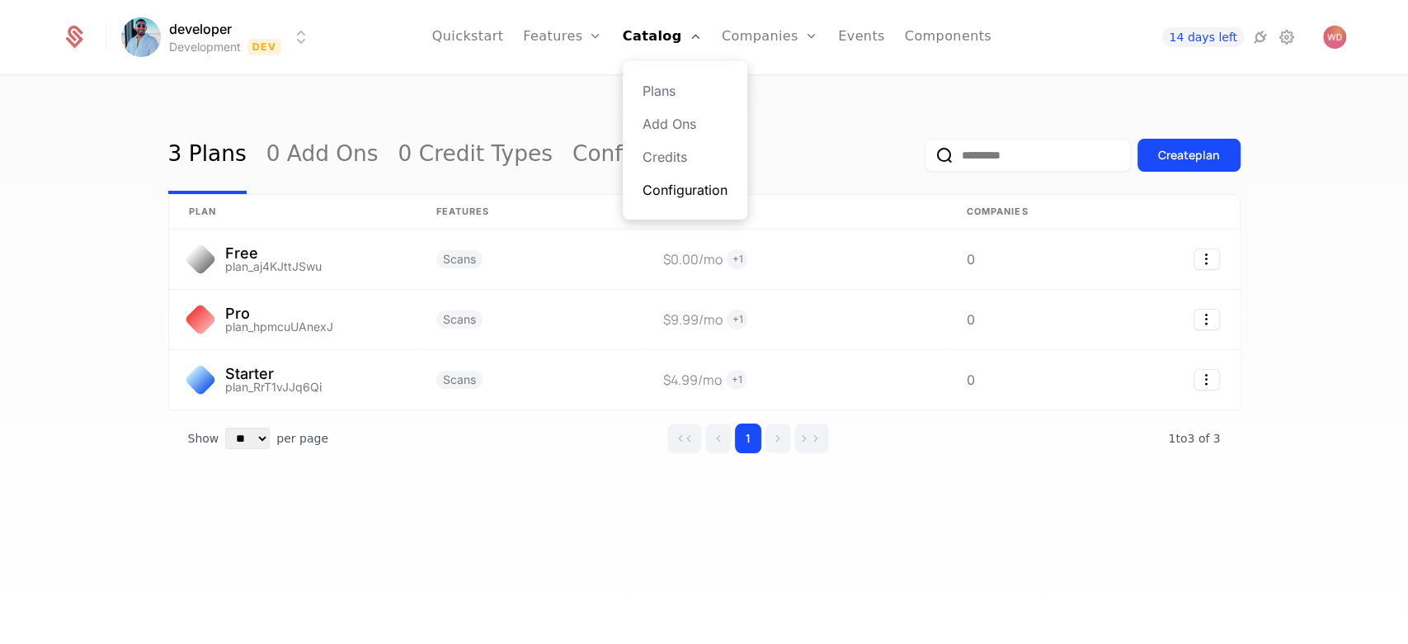
click at [666, 191] on link "Configuration" at bounding box center [685, 190] width 85 height 20
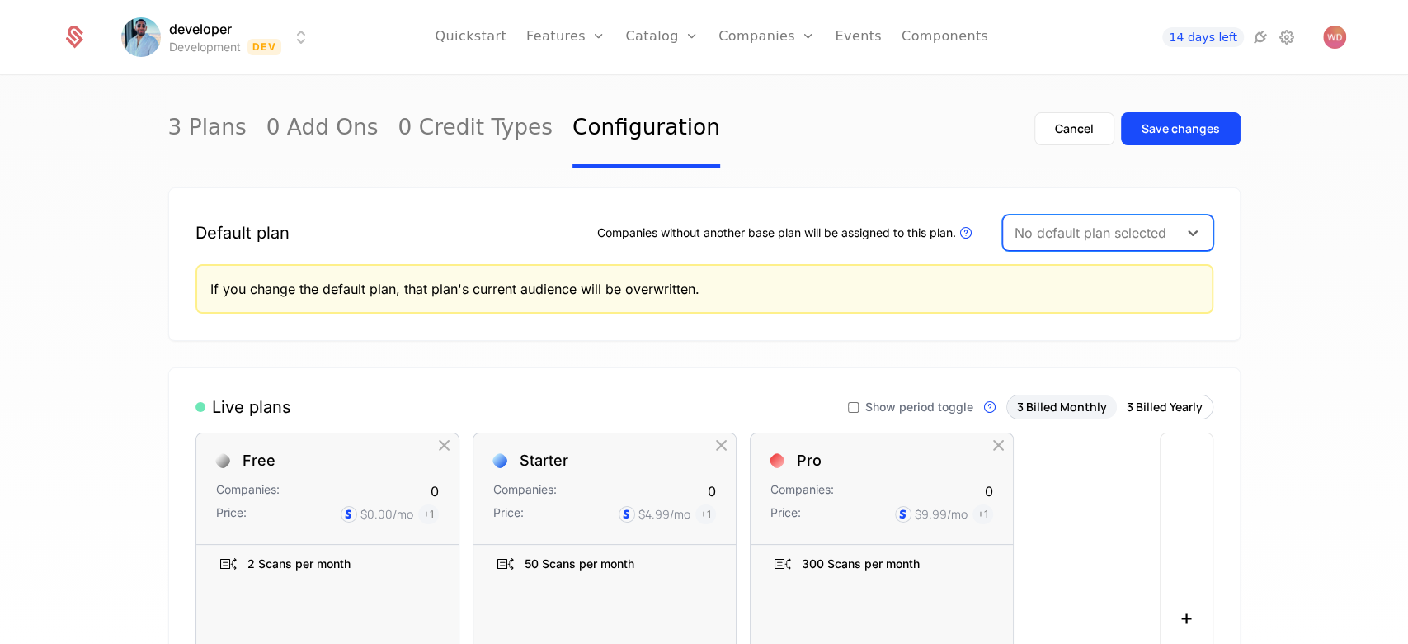
click at [666, 235] on div at bounding box center [1091, 232] width 152 height 23
click at [666, 271] on div "Free" at bounding box center [1098, 274] width 191 height 15
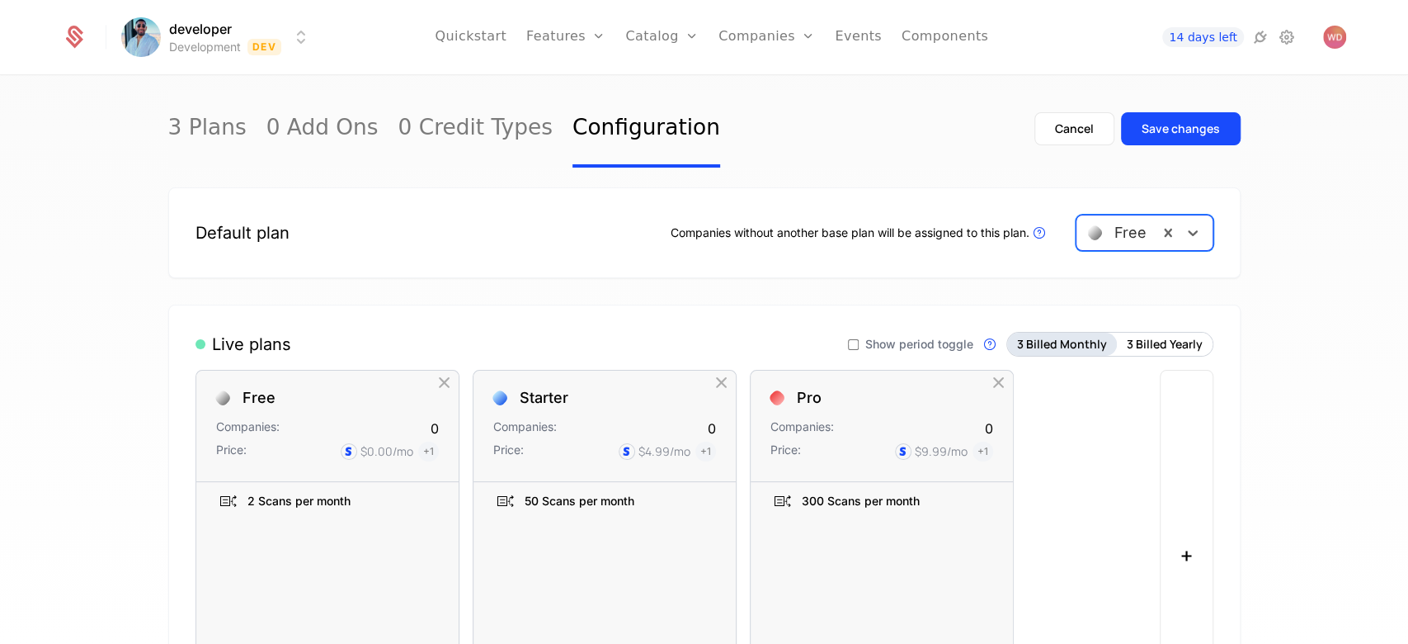
scroll to position [110, 0]
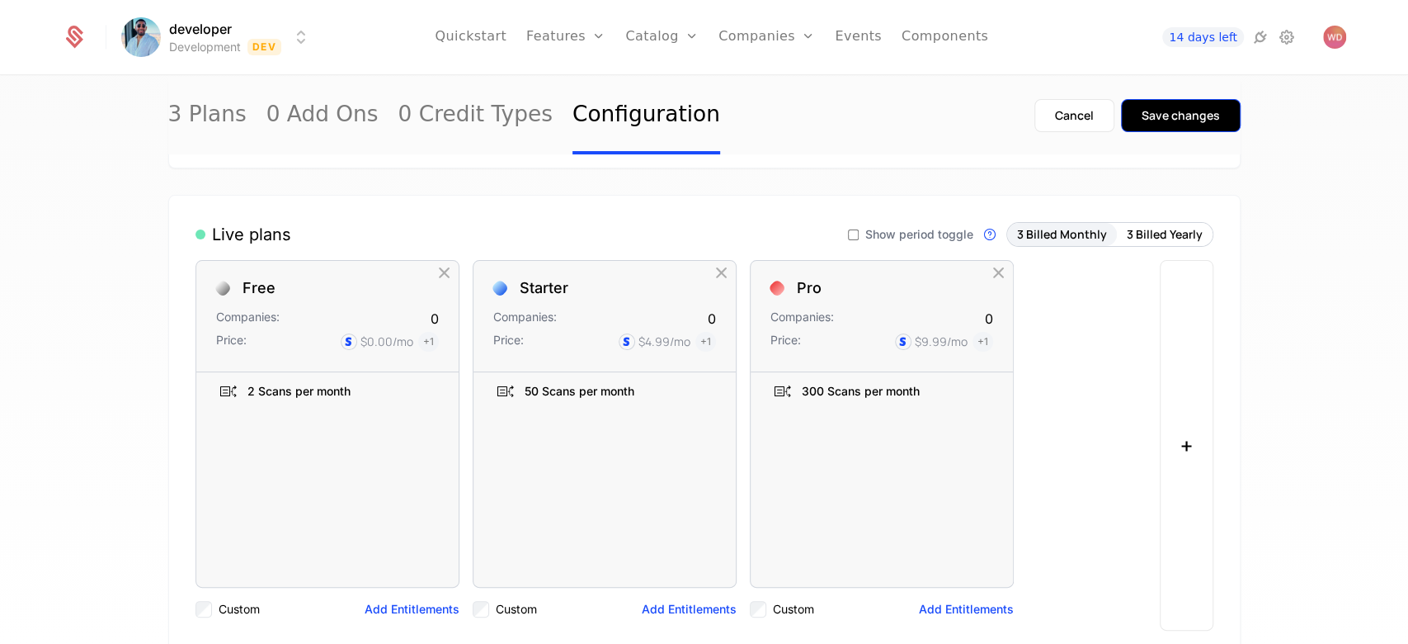
click at [666, 122] on div "Save changes" at bounding box center [1181, 115] width 78 height 17
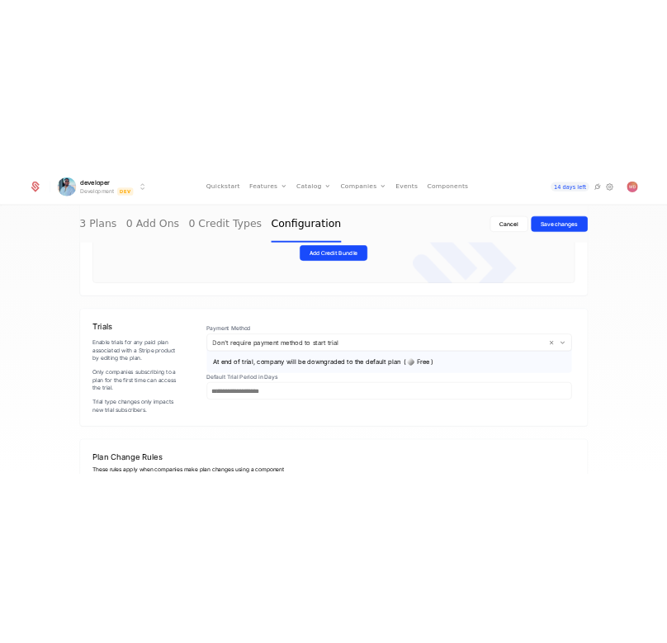
scroll to position [440, 0]
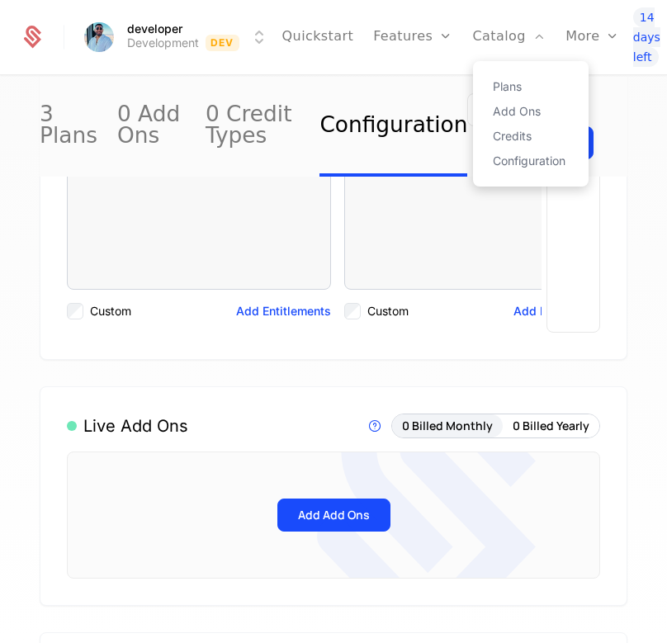
drag, startPoint x: 487, startPoint y: 83, endPoint x: 478, endPoint y: 90, distance: 11.2
click at [493, 83] on link "Plans" at bounding box center [531, 87] width 76 height 12
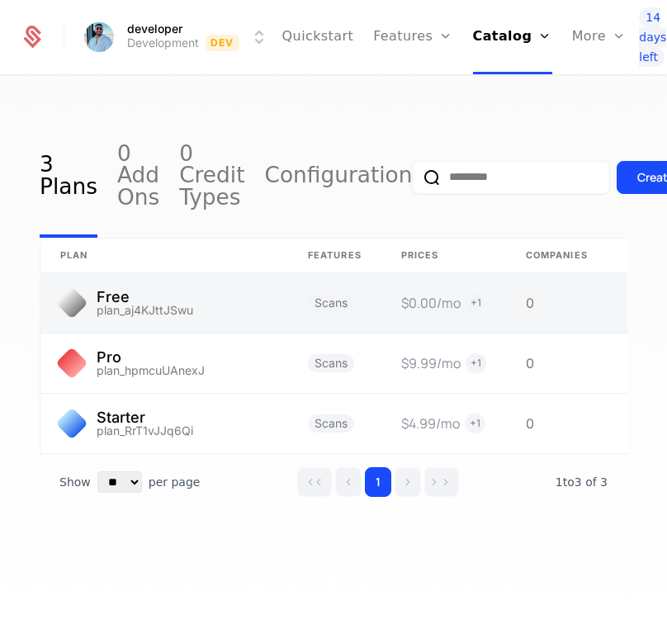
click at [216, 314] on link at bounding box center [164, 302] width 248 height 59
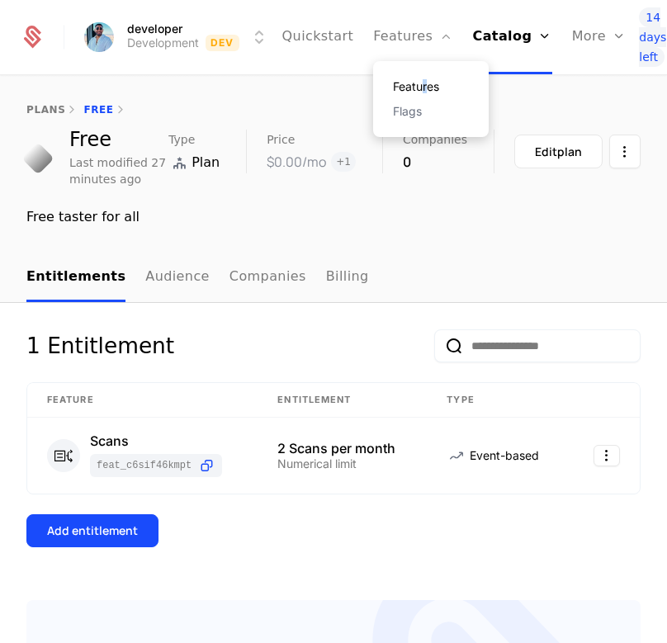
drag, startPoint x: 419, startPoint y: 71, endPoint x: 417, endPoint y: 81, distance: 10.2
click at [417, 81] on div "Features Flags" at bounding box center [431, 99] width 116 height 76
click at [417, 82] on div "plans Free" at bounding box center [333, 103] width 667 height 53
click at [399, 84] on link "Features" at bounding box center [431, 87] width 76 height 12
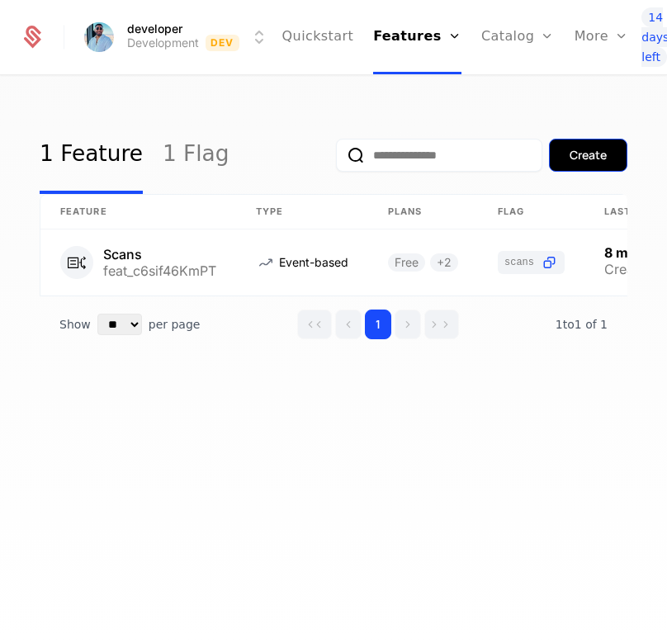
click at [559, 145] on button "Create" at bounding box center [588, 155] width 78 height 33
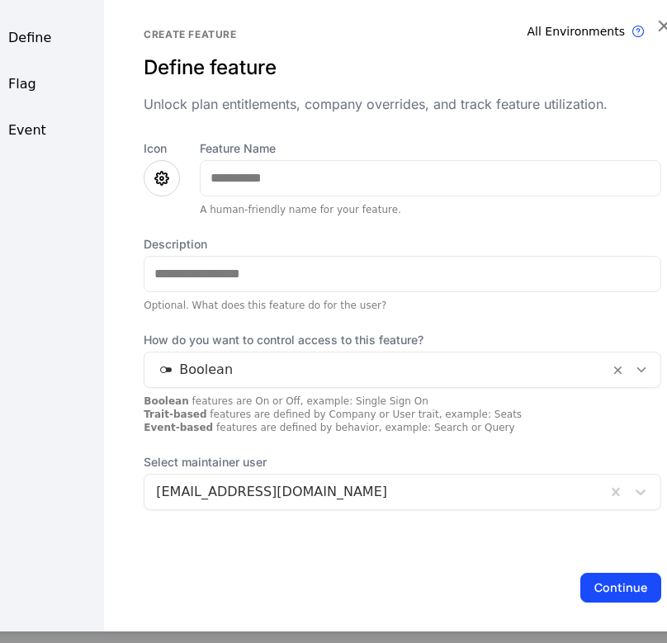
drag, startPoint x: 161, startPoint y: 185, endPoint x: 151, endPoint y: 166, distance: 21.4
click at [161, 185] on icon at bounding box center [162, 177] width 20 height 20
click at [155, 145] on label "Icon" at bounding box center [162, 147] width 36 height 17
click at [162, 165] on div at bounding box center [162, 177] width 36 height 36
click at [158, 177] on icon at bounding box center [162, 177] width 20 height 20
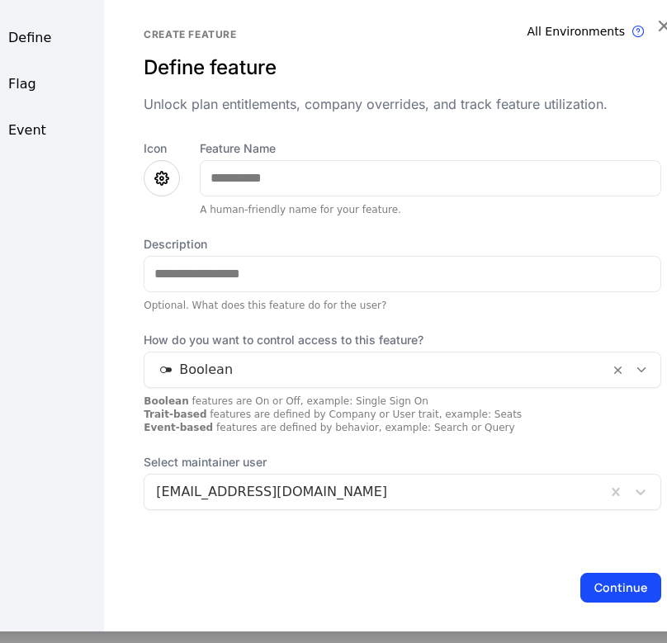
click at [158, 177] on icon at bounding box center [162, 177] width 20 height 20
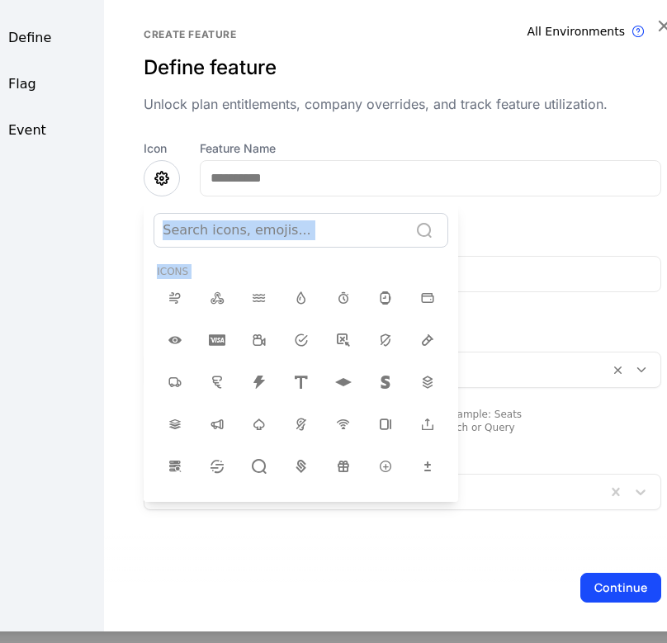
click at [158, 177] on div at bounding box center [333, 309] width 734 height 643
click at [158, 177] on icon at bounding box center [162, 177] width 20 height 20
click at [158, 169] on icon at bounding box center [162, 177] width 20 height 20
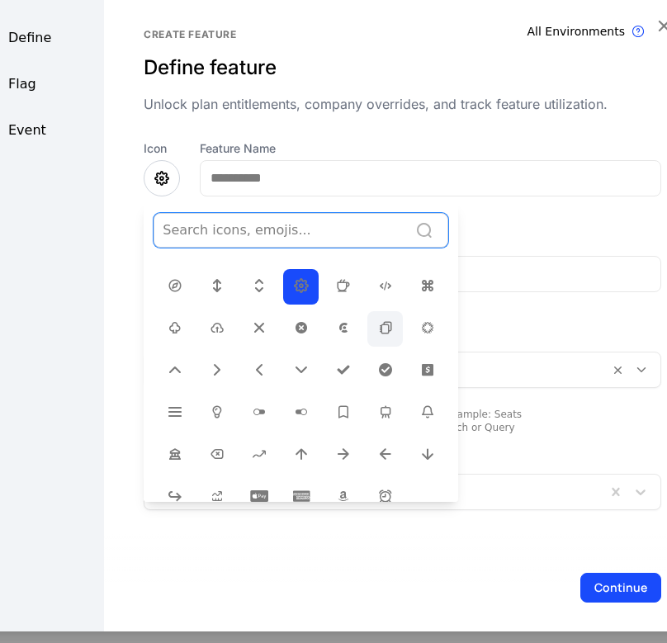
scroll to position [550, 0]
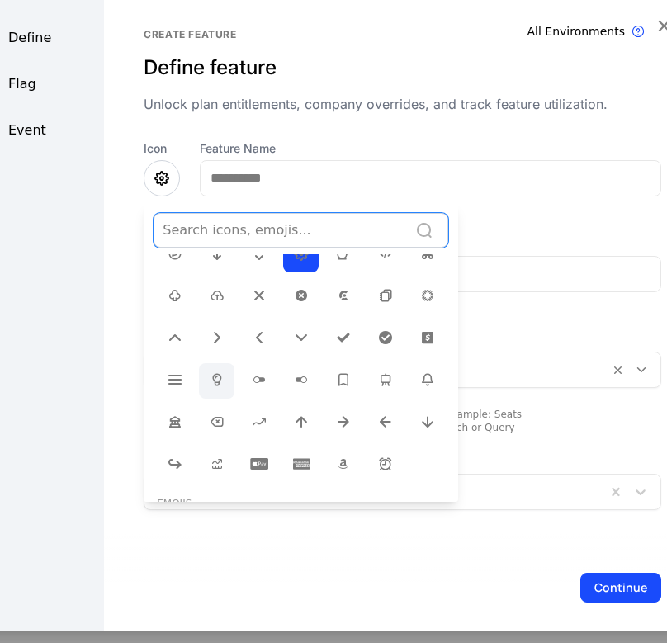
click at [217, 369] on icon at bounding box center [217, 379] width 20 height 20
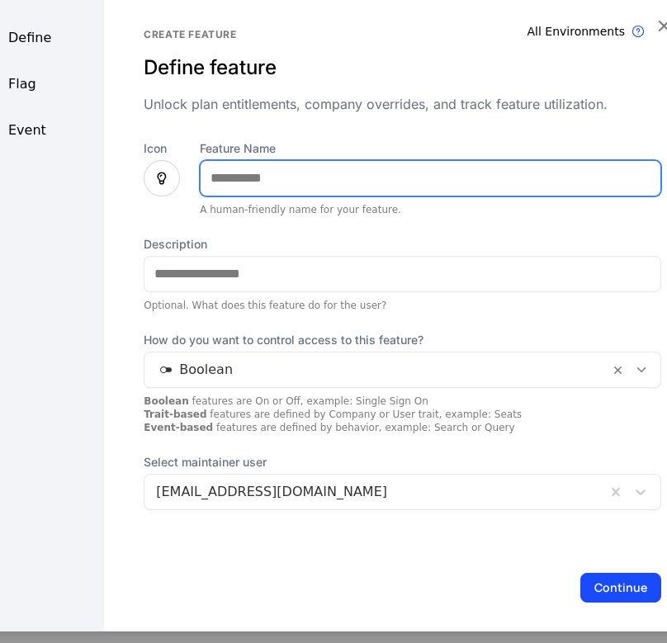
click at [318, 184] on input "Feature Name" at bounding box center [431, 177] width 460 height 35
click at [361, 178] on input "**********" at bounding box center [431, 177] width 460 height 35
type input "**********"
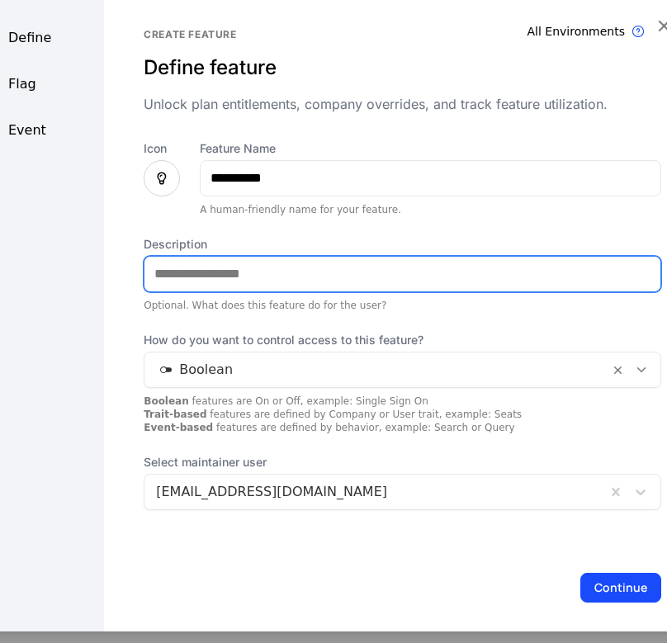
click at [221, 275] on input "Description" at bounding box center [402, 273] width 516 height 35
type input "*****"
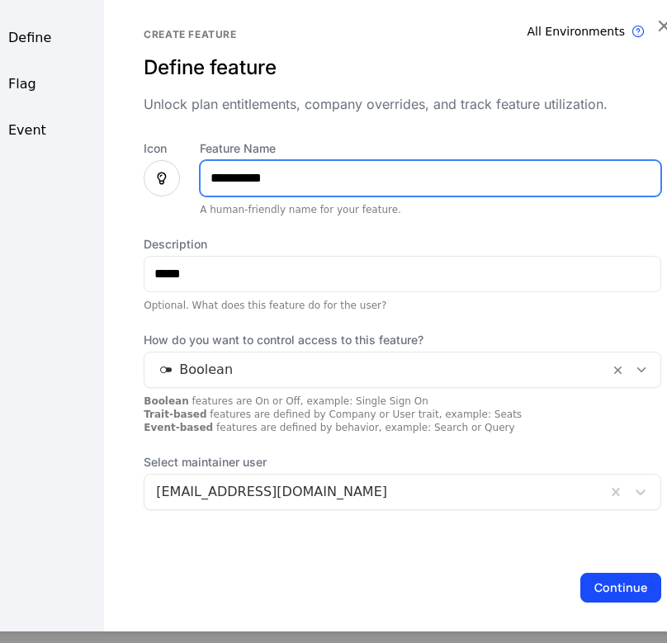
click at [218, 178] on input "**********" at bounding box center [431, 177] width 460 height 35
type input "**********"
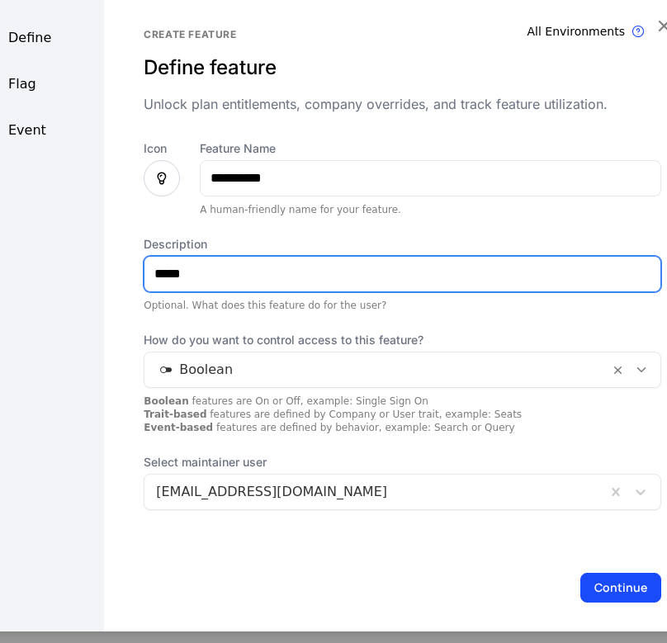
click at [215, 280] on input "*****" at bounding box center [402, 273] width 516 height 35
type input "**********"
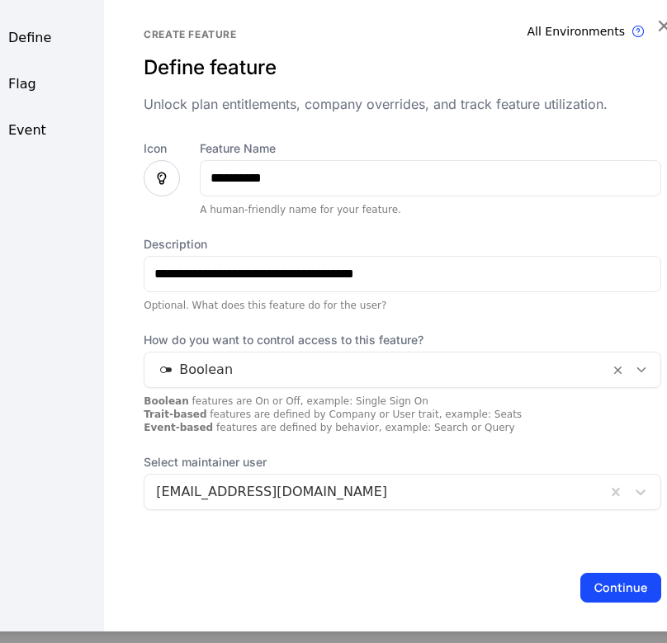
click at [50, 87] on div "Flag" at bounding box center [35, 83] width 138 height 20
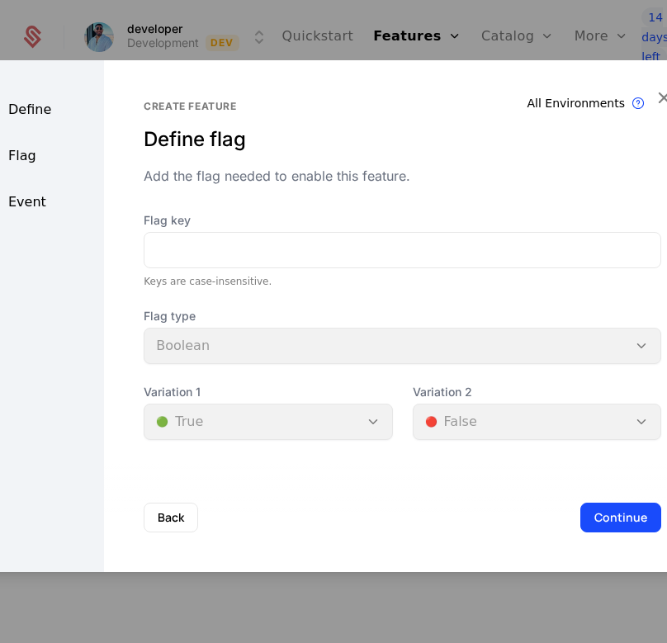
click at [38, 108] on div "Define" at bounding box center [35, 110] width 138 height 20
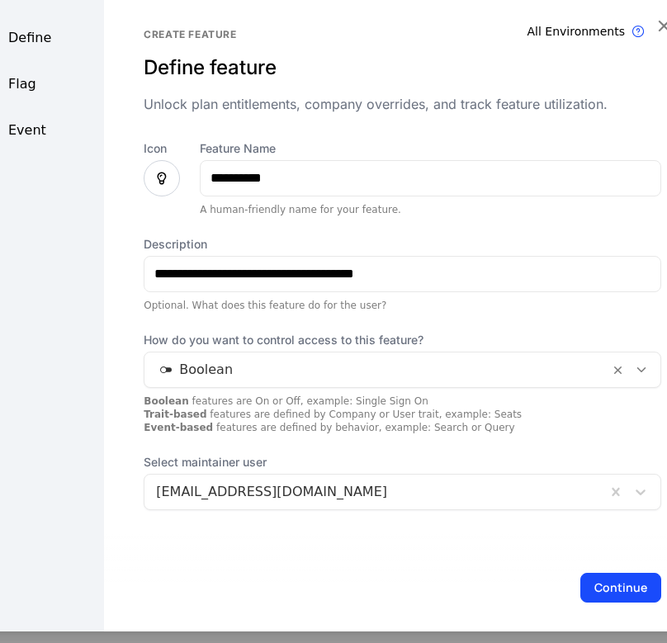
click at [37, 83] on div "Flag" at bounding box center [35, 83] width 138 height 20
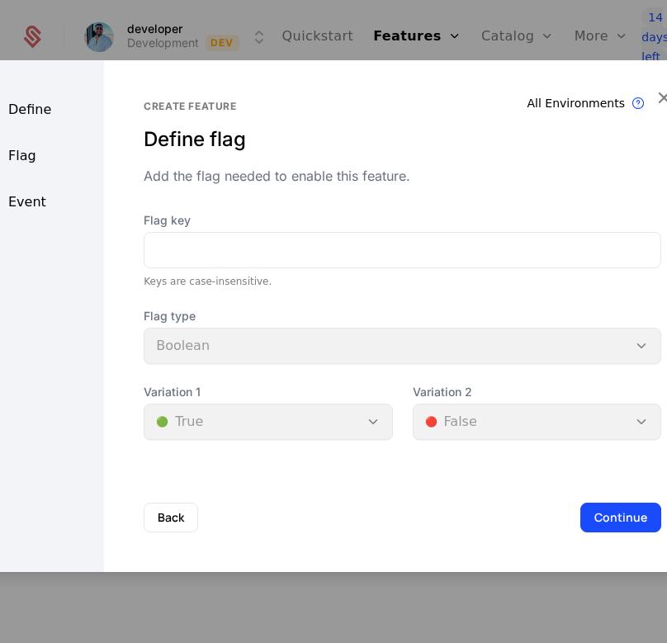
click at [37, 97] on div "Define Flag Event" at bounding box center [35, 316] width 138 height 512
click at [37, 102] on div "Define" at bounding box center [35, 110] width 138 height 20
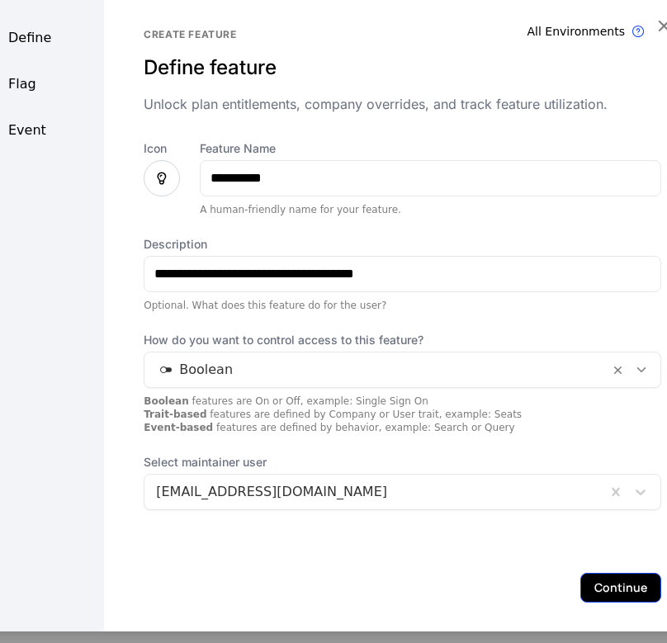
click at [580, 574] on button "Continue" at bounding box center [620, 587] width 81 height 30
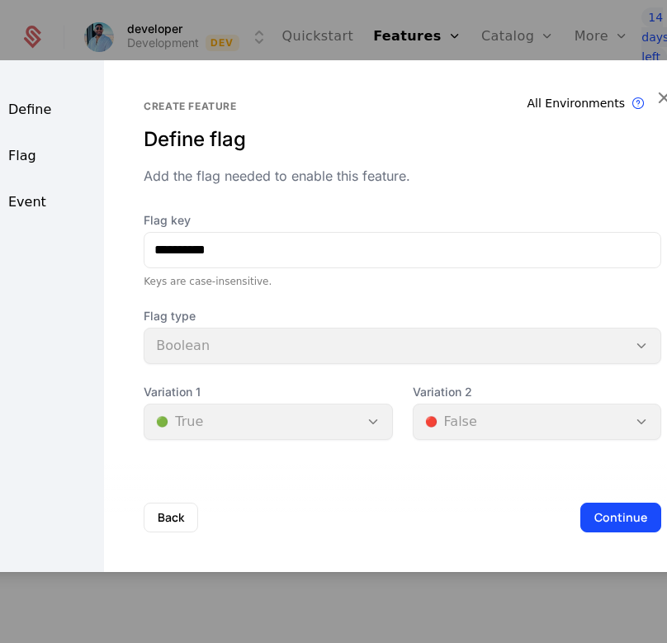
click at [263, 268] on div "**********" at bounding box center [402, 250] width 517 height 76
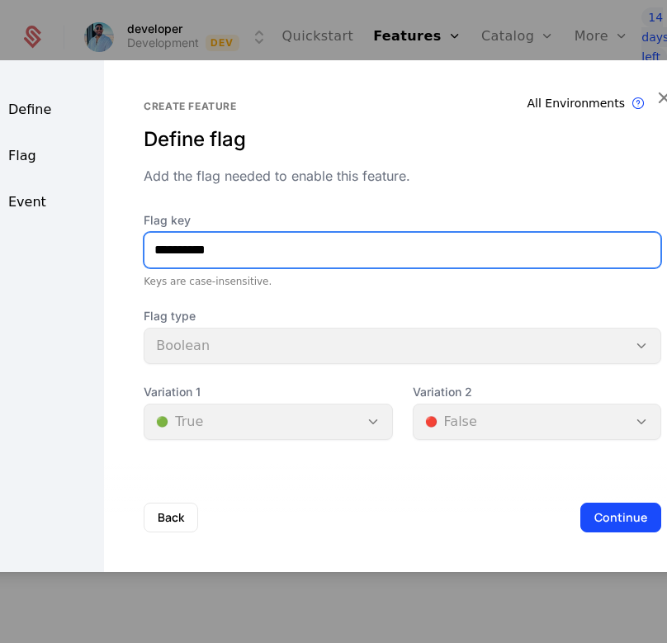
click at [279, 266] on input "**********" at bounding box center [402, 250] width 516 height 35
click at [165, 252] on input "**********" at bounding box center [402, 250] width 516 height 35
type input "*******"
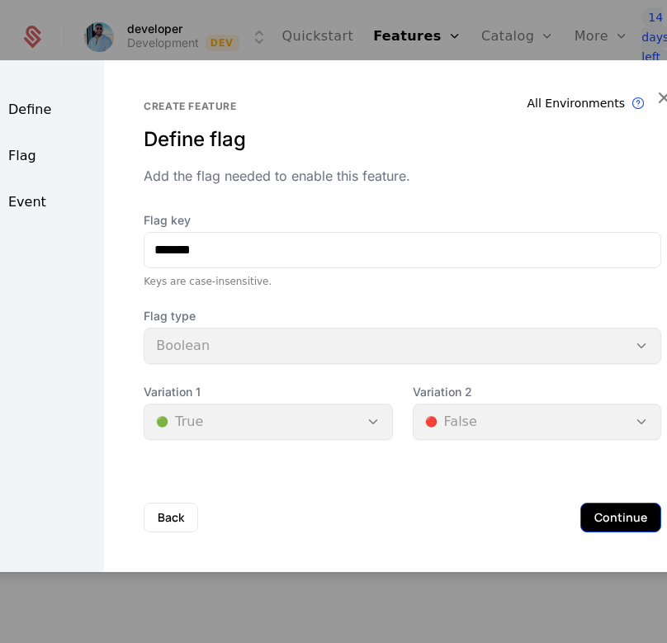
click at [606, 517] on button "Continue" at bounding box center [620, 517] width 81 height 30
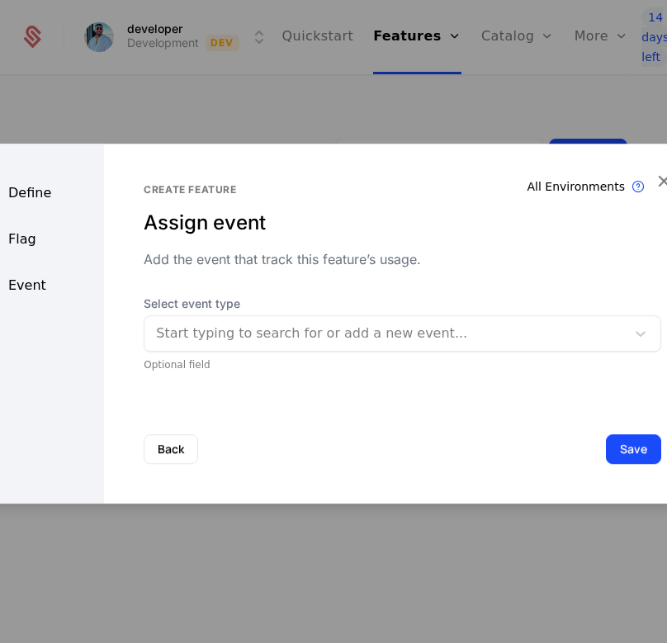
click at [224, 340] on div at bounding box center [385, 333] width 458 height 23
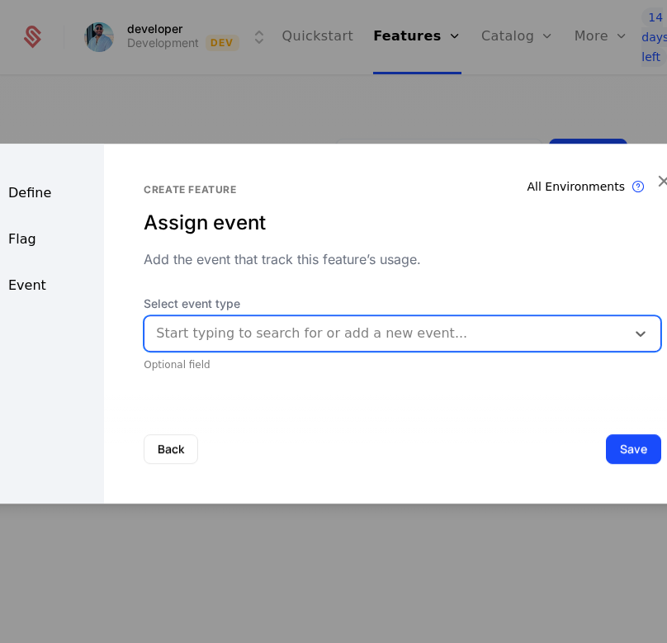
click at [224, 337] on div at bounding box center [385, 333] width 458 height 23
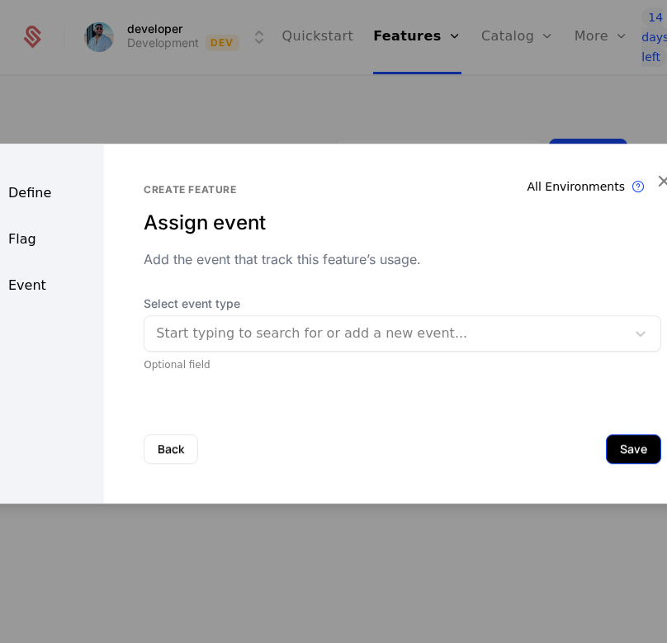
click at [634, 444] on button "Save" at bounding box center [633, 449] width 55 height 30
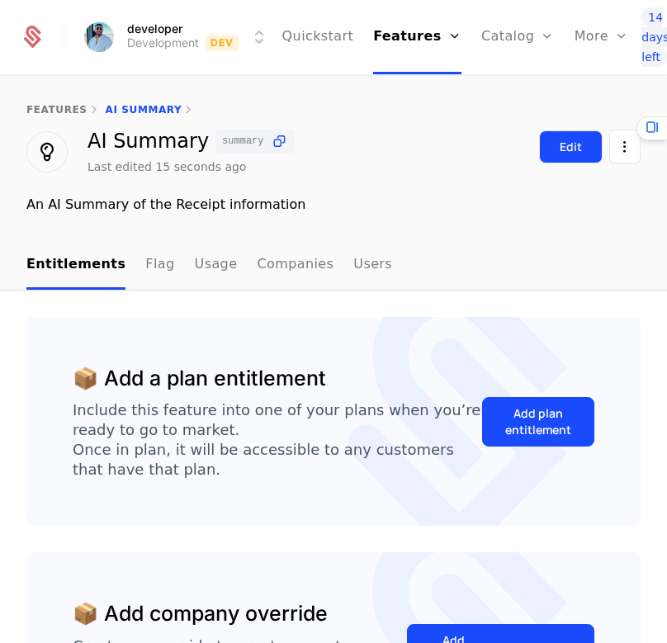
click at [539, 153] on button "Edit" at bounding box center [571, 146] width 64 height 33
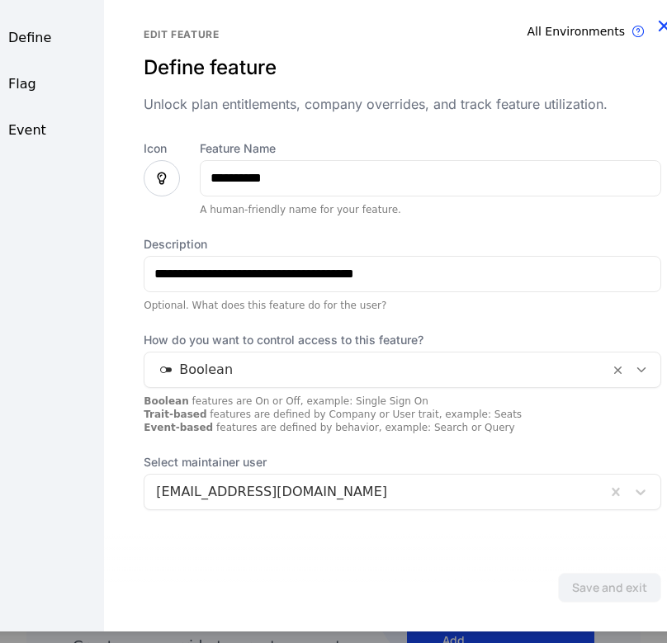
click at [653, 30] on icon "button" at bounding box center [663, 24] width 21 height 21
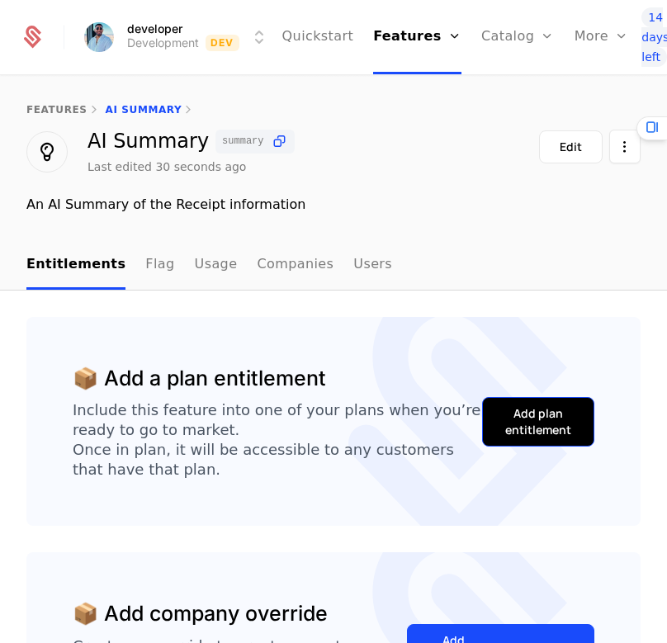
click at [482, 433] on button "Add plan entitlement" at bounding box center [538, 422] width 112 height 50
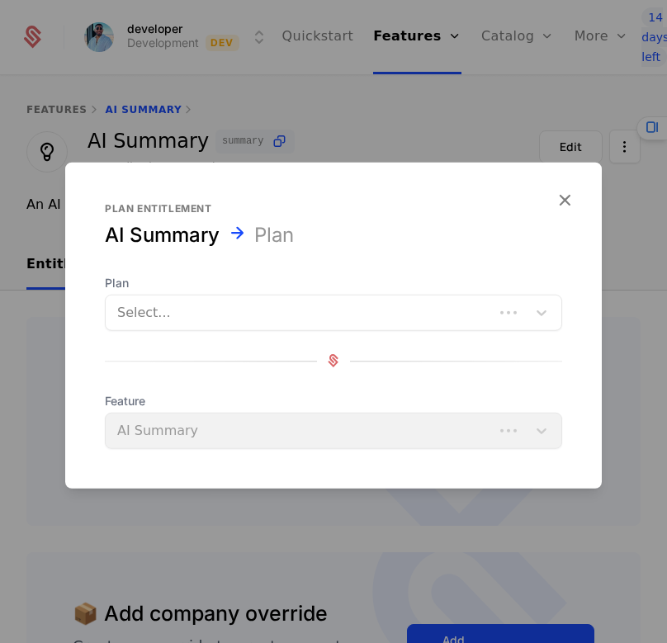
click at [214, 312] on div at bounding box center [299, 311] width 365 height 23
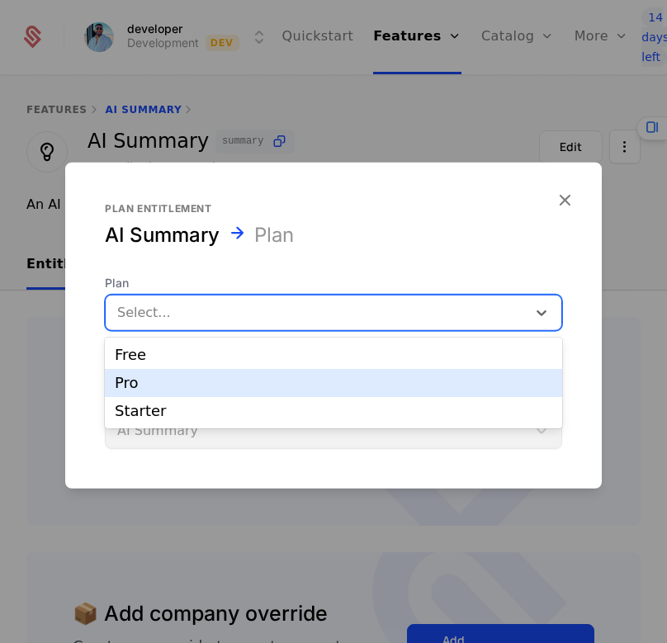
click at [174, 377] on div "Pro" at bounding box center [333, 382] width 437 height 15
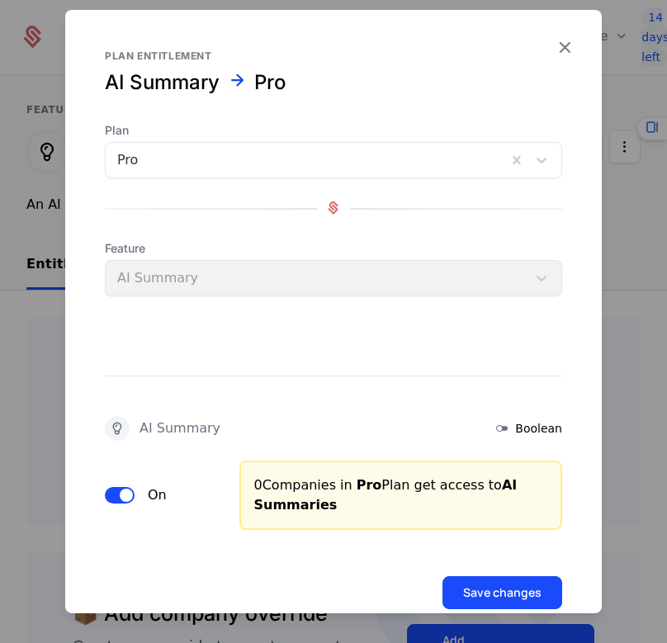
click at [338, 290] on div "Feature AI Summary" at bounding box center [333, 267] width 457 height 56
click at [495, 584] on button "Save changes" at bounding box center [502, 591] width 120 height 33
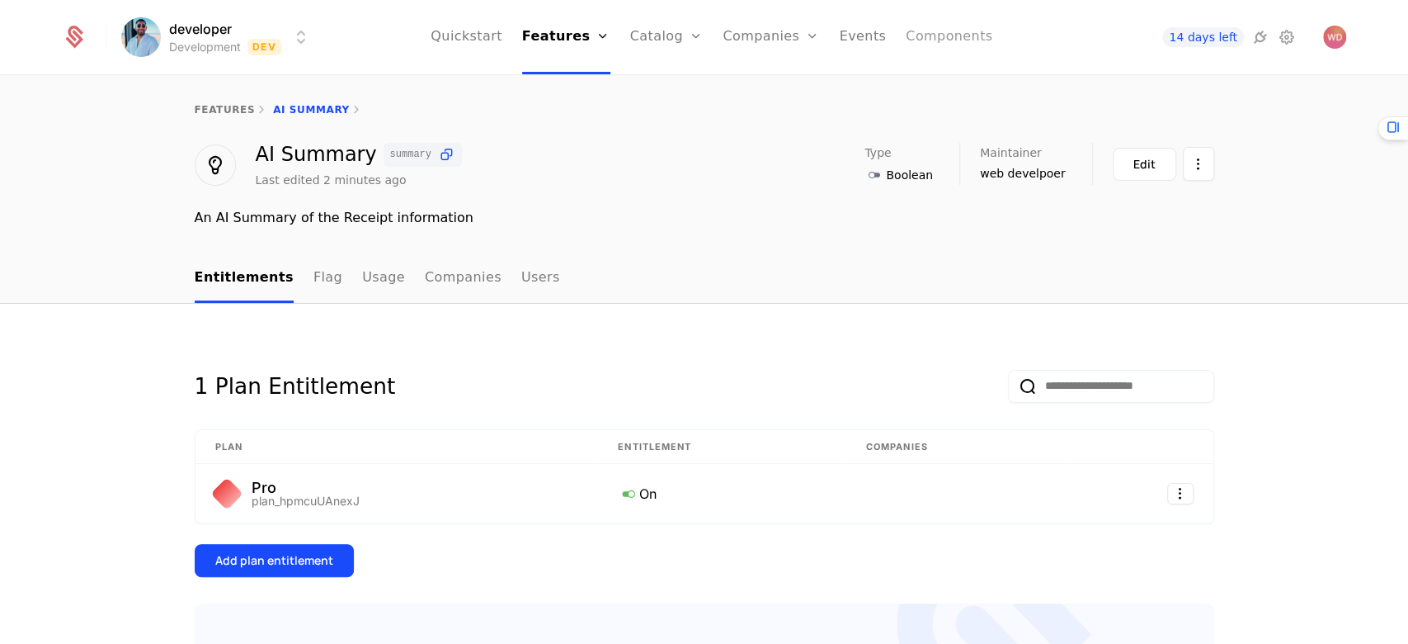
click at [666, 40] on link "Components" at bounding box center [949, 37] width 87 height 74
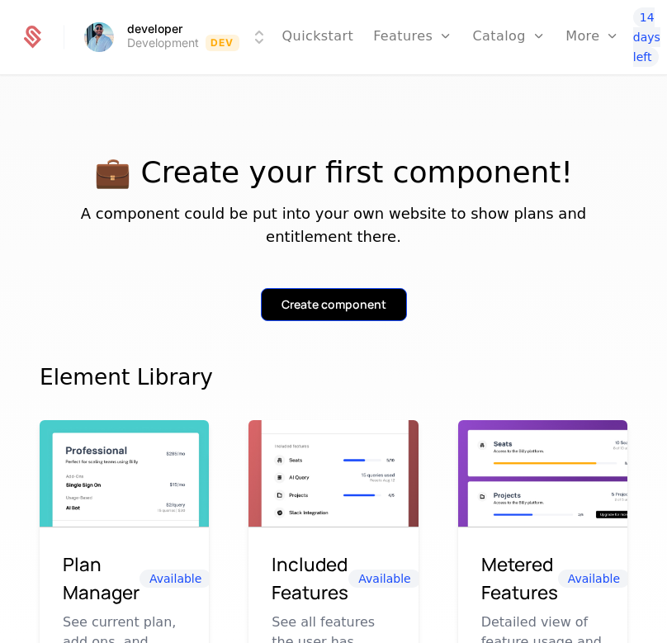
click at [301, 288] on button "Create component" at bounding box center [334, 304] width 146 height 33
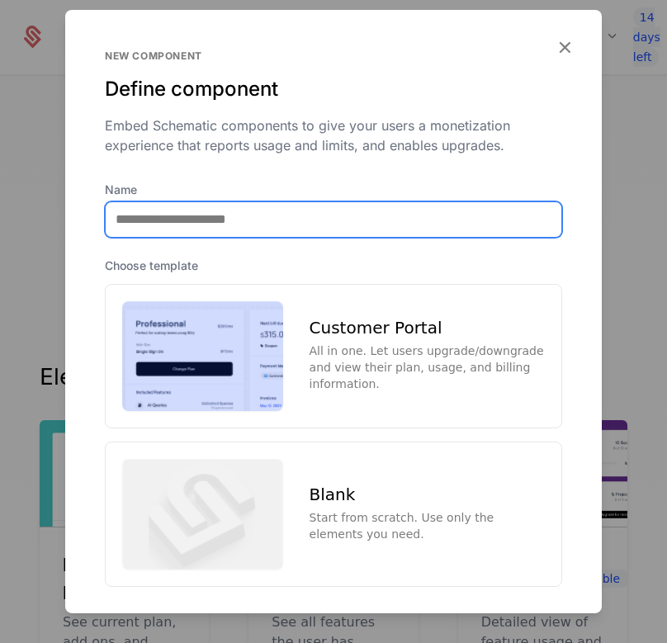
click at [292, 210] on input "Name" at bounding box center [333, 218] width 455 height 35
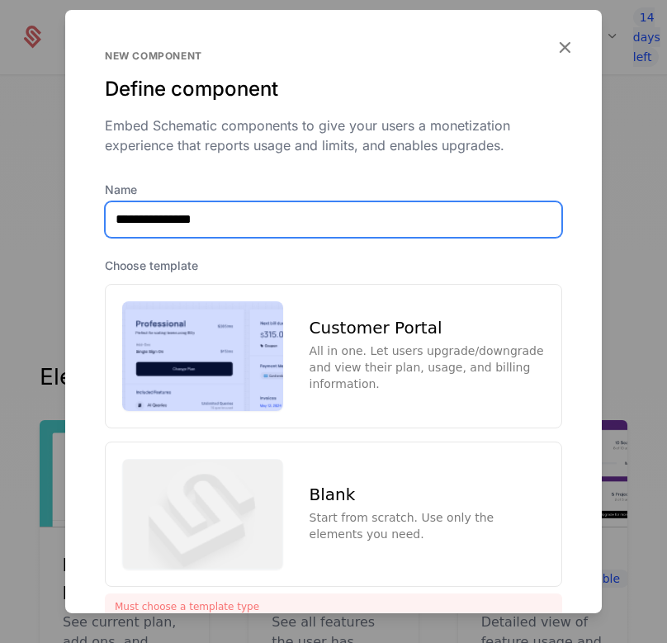
type input "**********"
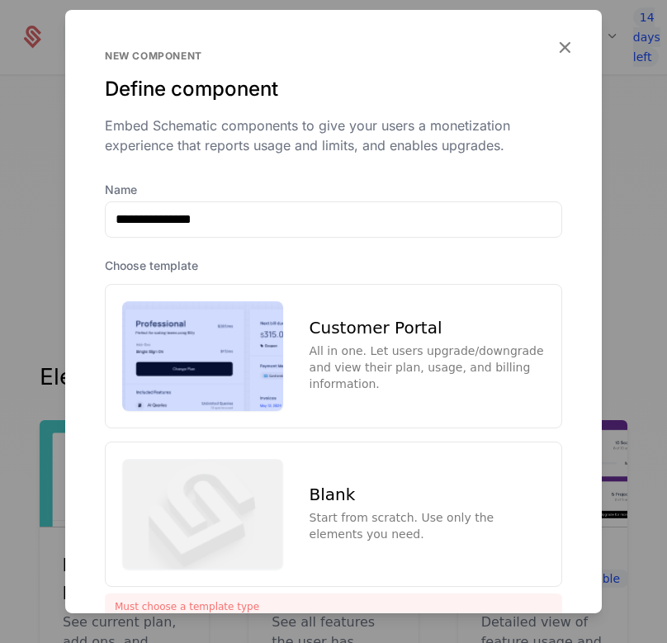
click at [257, 335] on img at bounding box center [202, 355] width 161 height 111
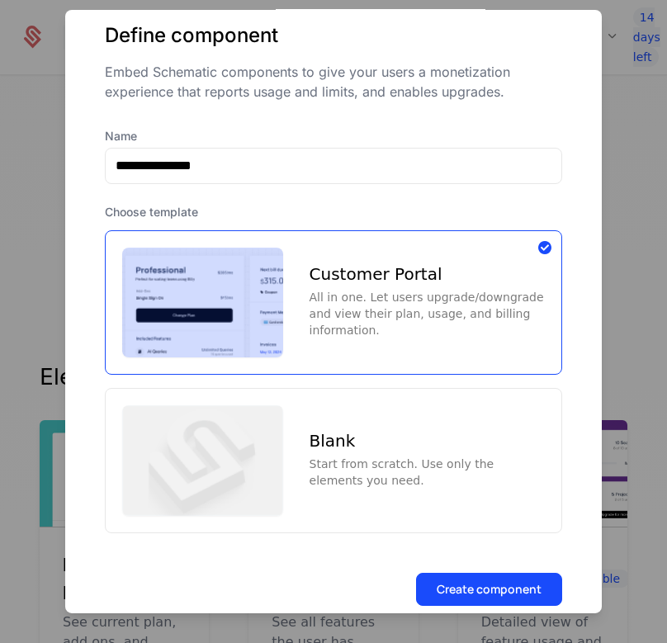
scroll to position [77, 0]
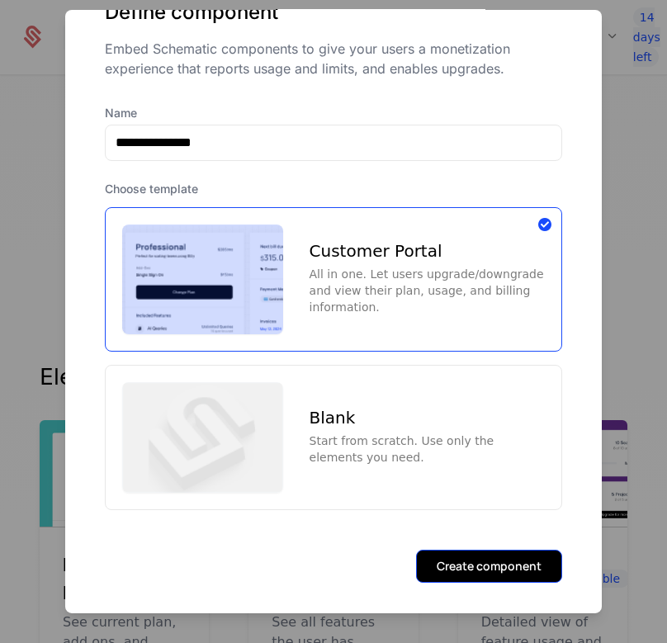
click at [494, 566] on button "Create component" at bounding box center [489, 566] width 146 height 33
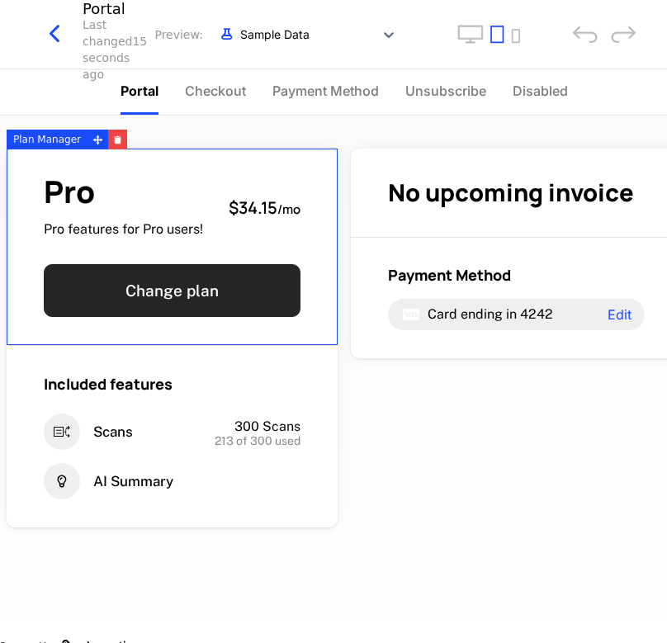
click at [217, 301] on button "Change plan" at bounding box center [172, 290] width 257 height 53
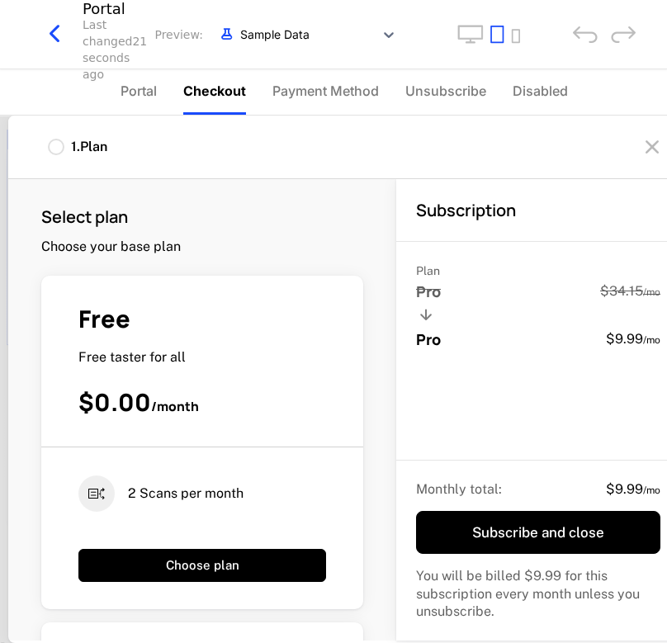
click at [68, 45] on icon "button" at bounding box center [55, 34] width 30 height 30
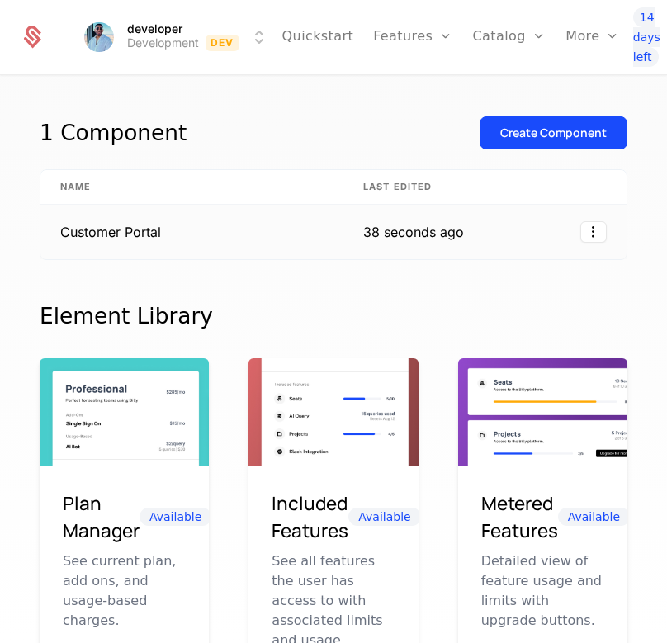
click at [104, 232] on td "Customer Portal" at bounding box center [191, 232] width 303 height 54
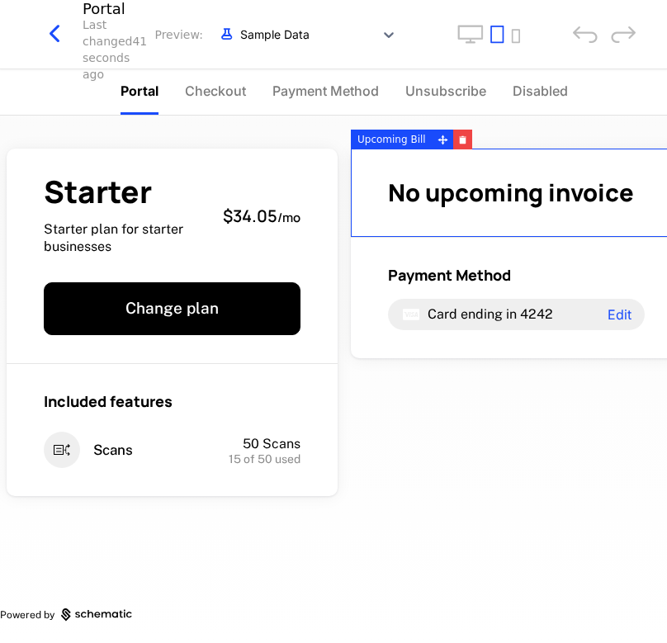
click at [528, 190] on span "No upcoming invoice" at bounding box center [511, 192] width 246 height 33
click at [210, 87] on span "Checkout" at bounding box center [215, 91] width 61 height 20
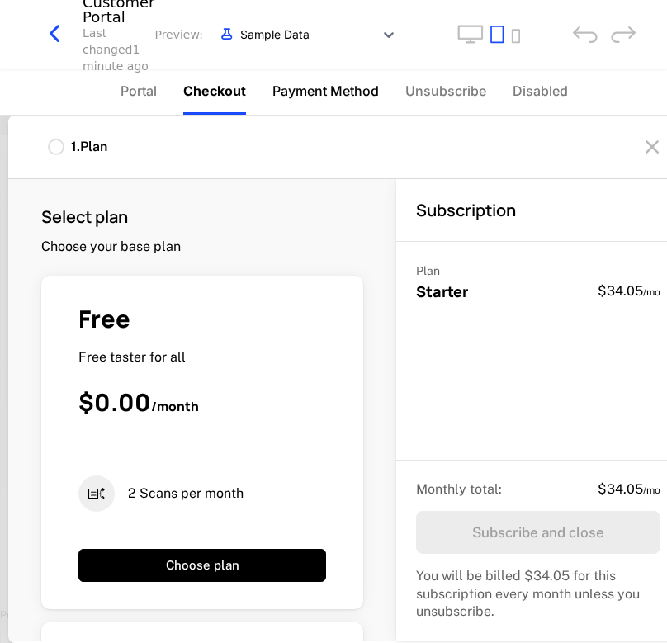
click at [308, 97] on span "Payment Method" at bounding box center [325, 91] width 106 height 20
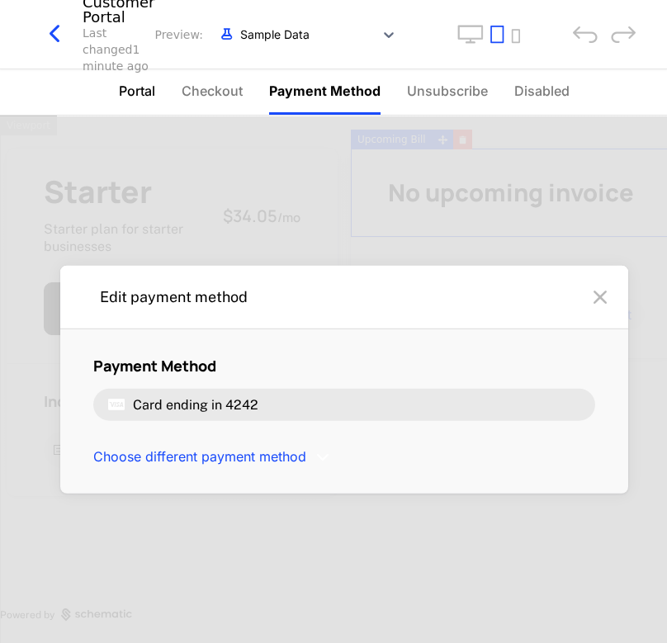
click at [155, 93] on span "Portal" at bounding box center [137, 91] width 36 height 20
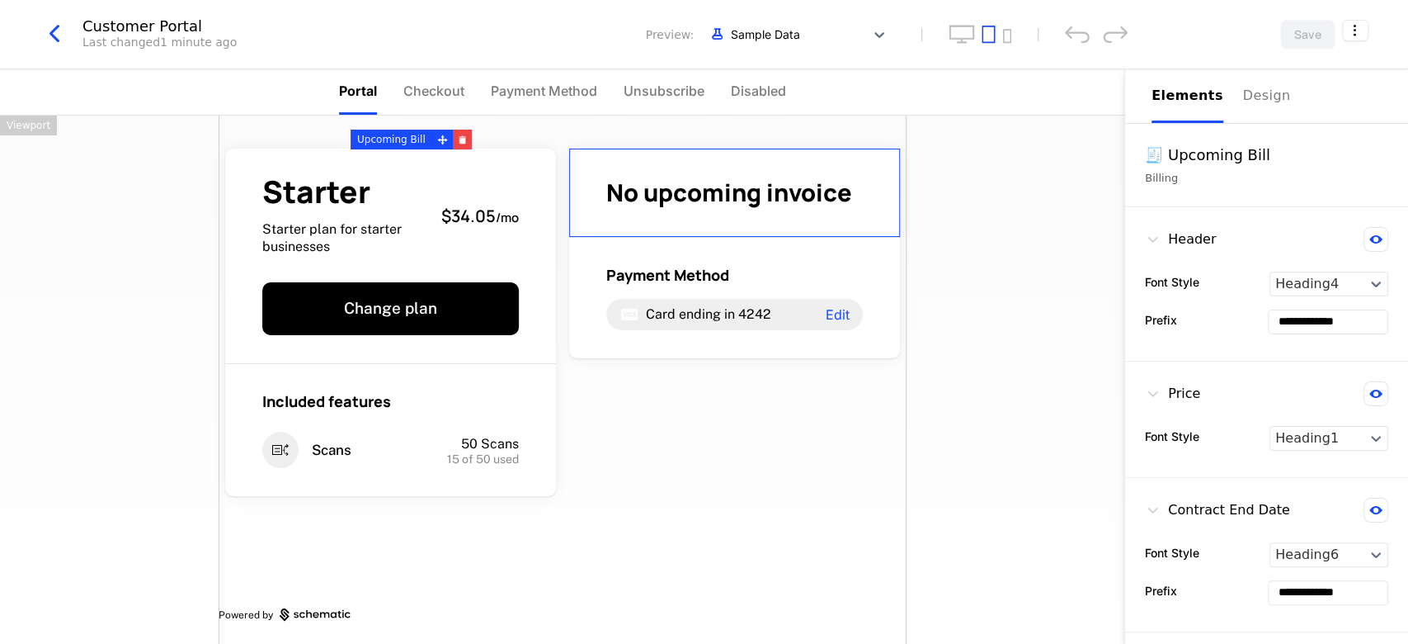
click at [666, 97] on div "Elements" at bounding box center [1188, 96] width 72 height 20
click at [381, 406] on span "Included features" at bounding box center [326, 401] width 129 height 20
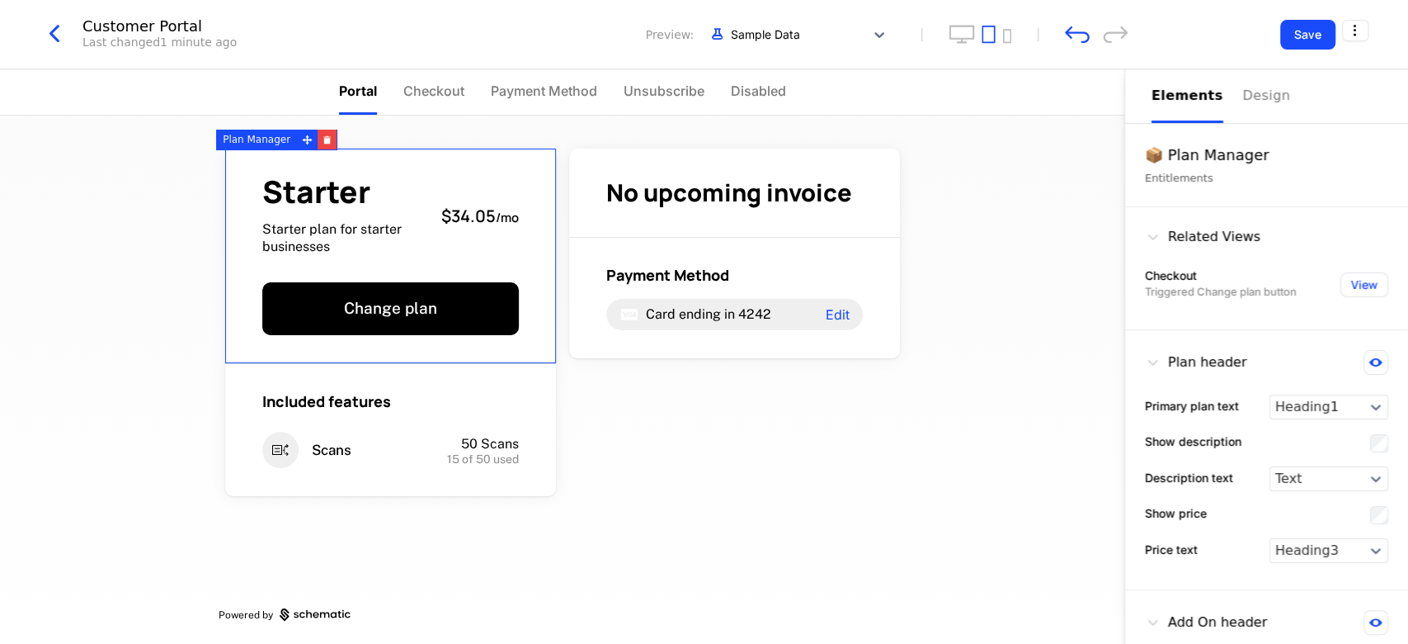
click at [391, 257] on div "Starter Starter plan for starter businesses $34.05 / mo Change plan" at bounding box center [390, 256] width 331 height 215
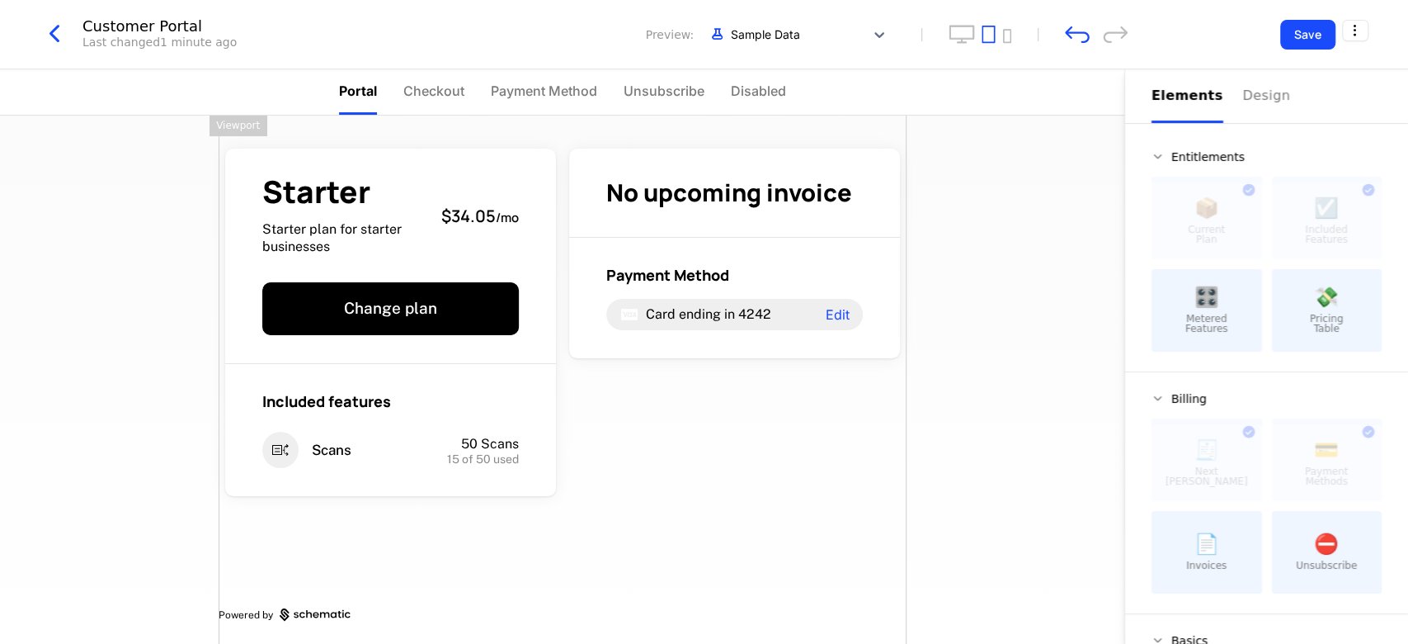
click at [666, 490] on div "Starter Starter plan for starter businesses $34.05 / mo Change plan Included fe…" at bounding box center [563, 382] width 688 height 532
click at [666, 100] on div "Design" at bounding box center [1269, 96] width 53 height 20
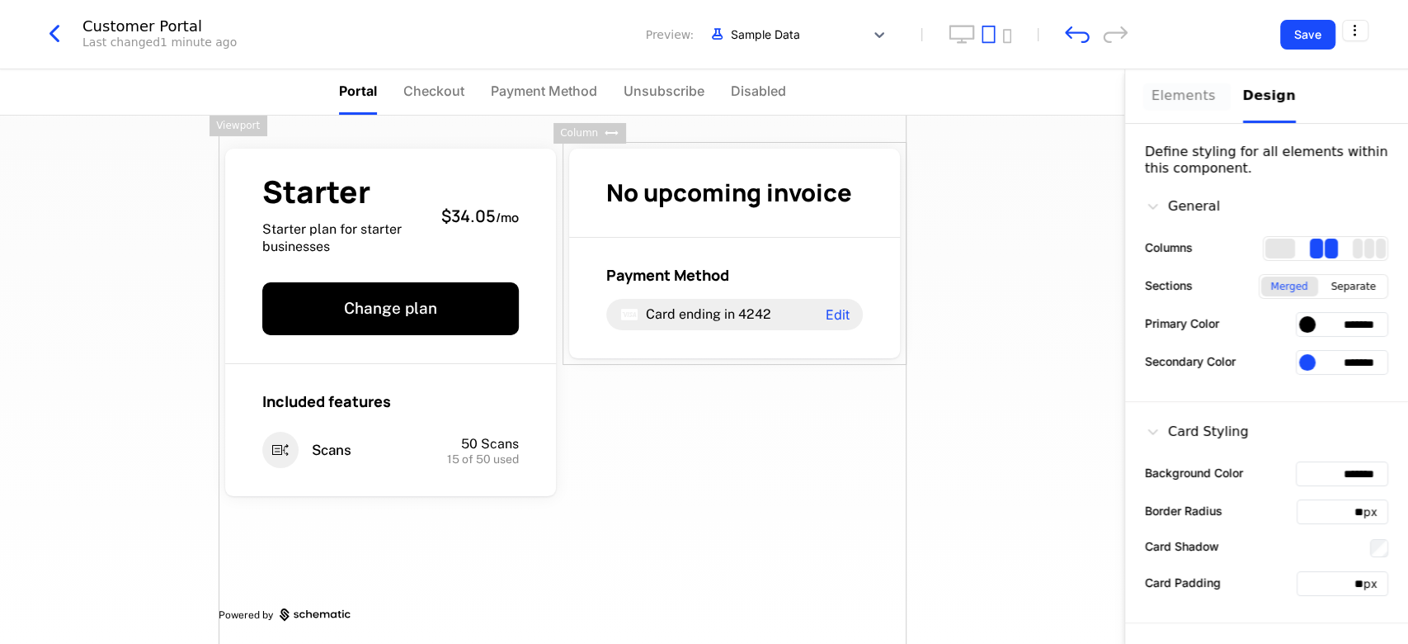
click at [666, 103] on div "Elements" at bounding box center [1188, 96] width 72 height 20
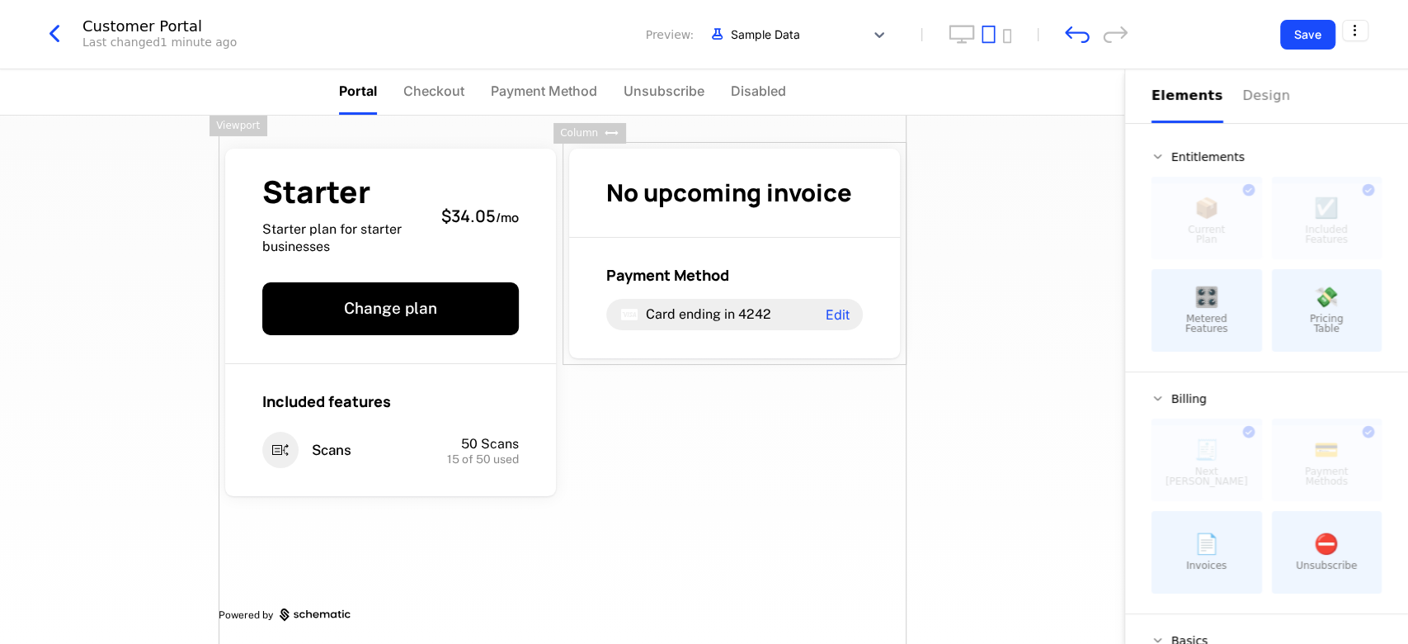
click at [666, 309] on div "Starter Starter plan for starter businesses $34.05 / mo Change plan Included fe…" at bounding box center [562, 380] width 1125 height 528
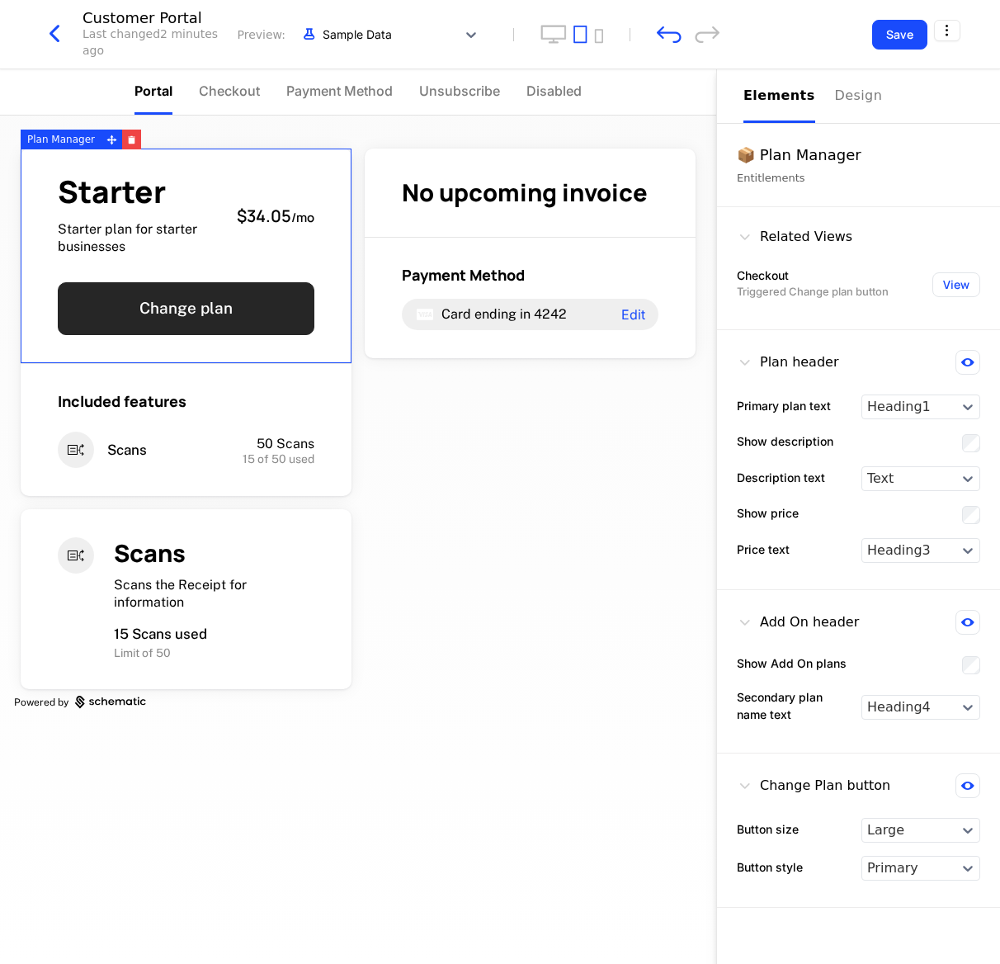
click at [285, 300] on button "Change plan" at bounding box center [186, 308] width 257 height 53
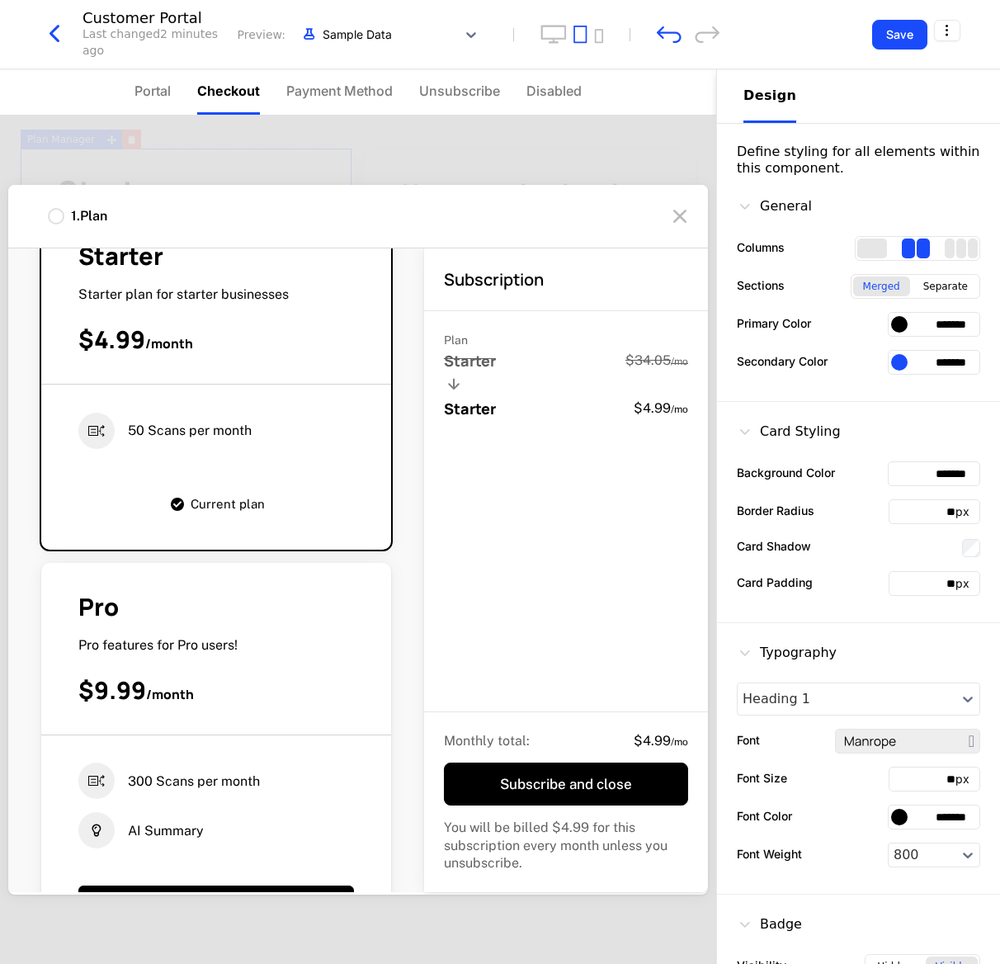
scroll to position [495, 0]
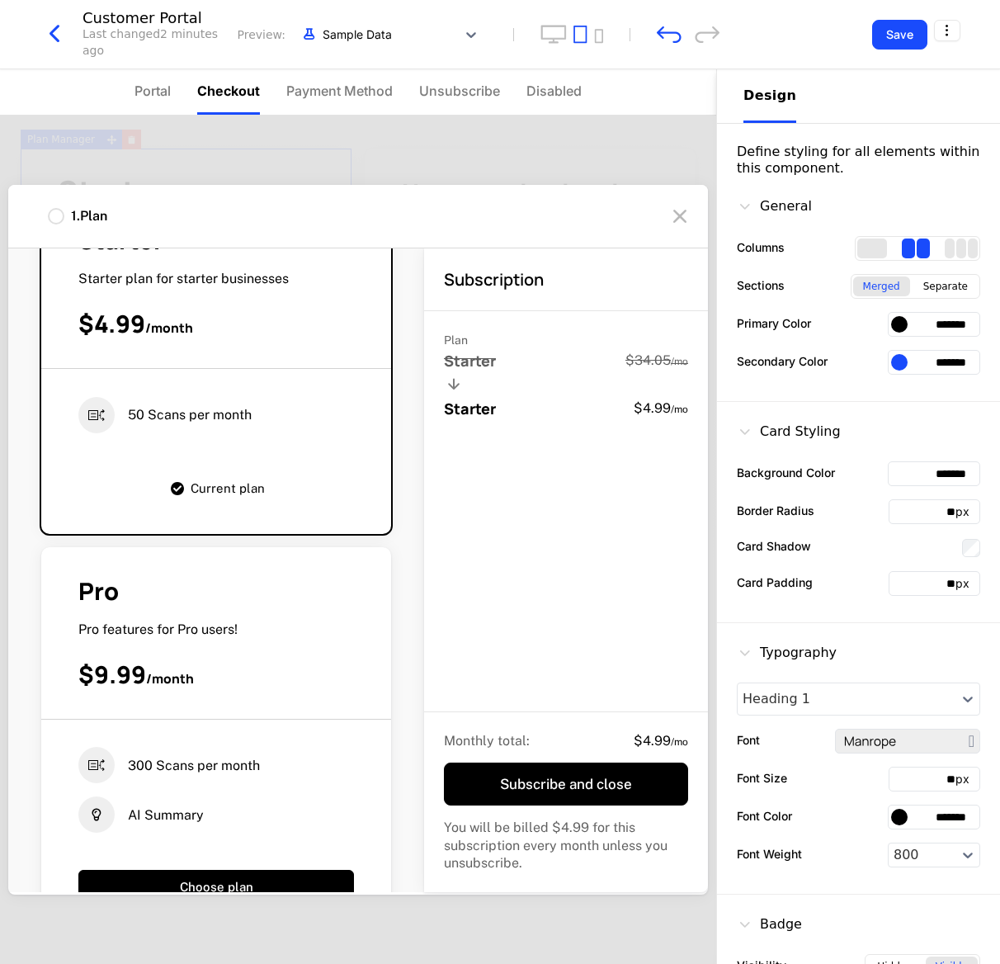
click at [221, 642] on div "$9.99 / month" at bounding box center [216, 674] width 276 height 32
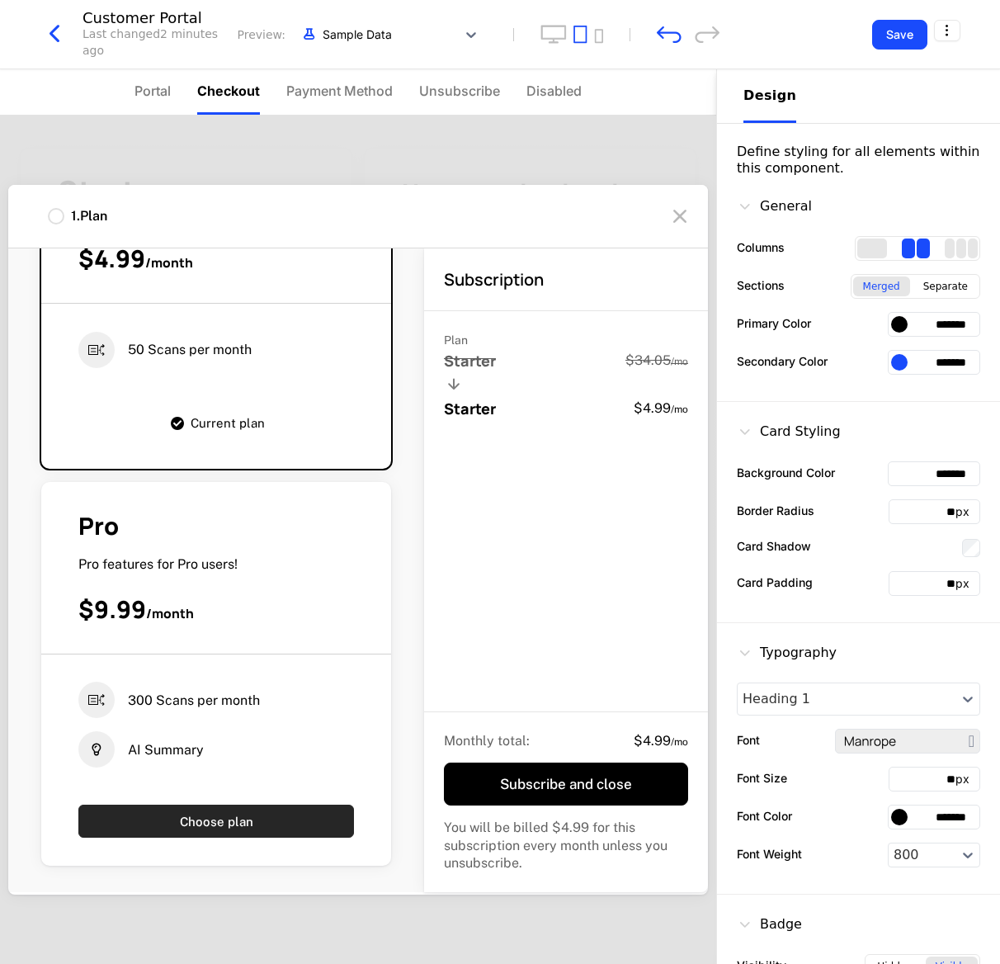
click at [182, 642] on button "Choose plan" at bounding box center [216, 820] width 276 height 33
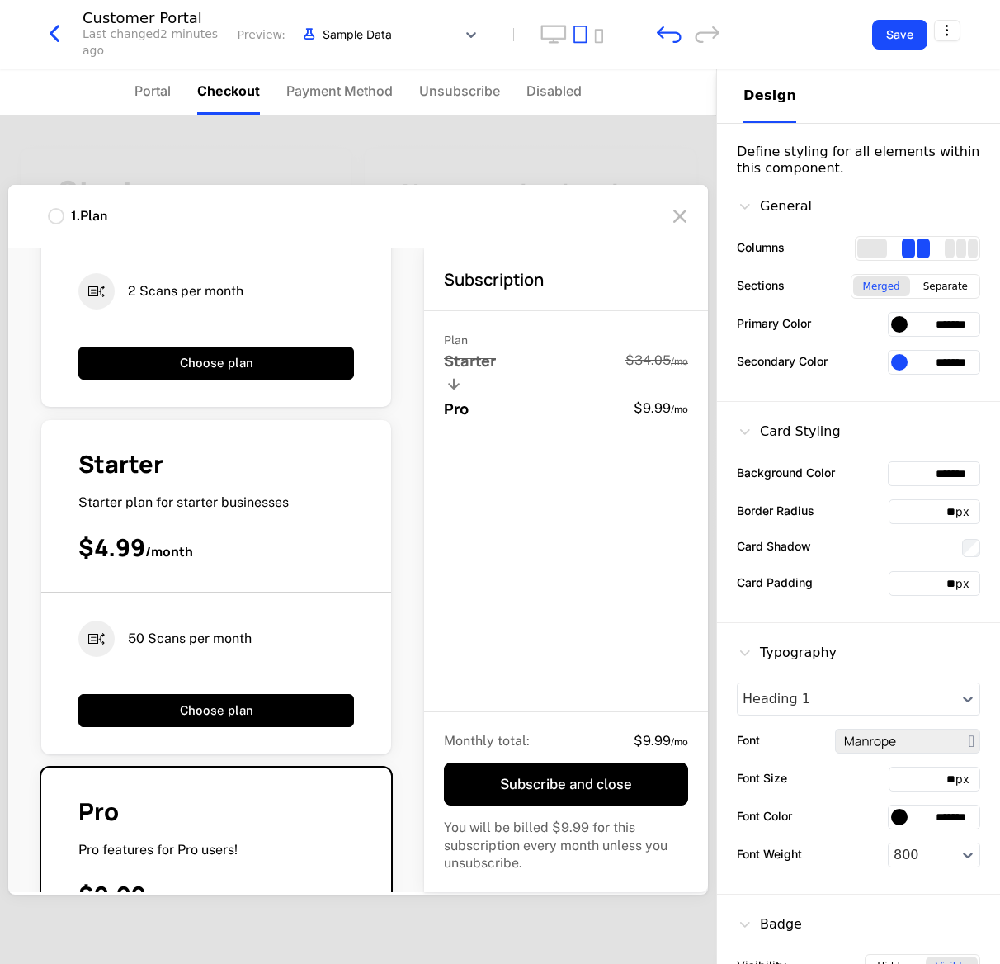
scroll to position [66, 0]
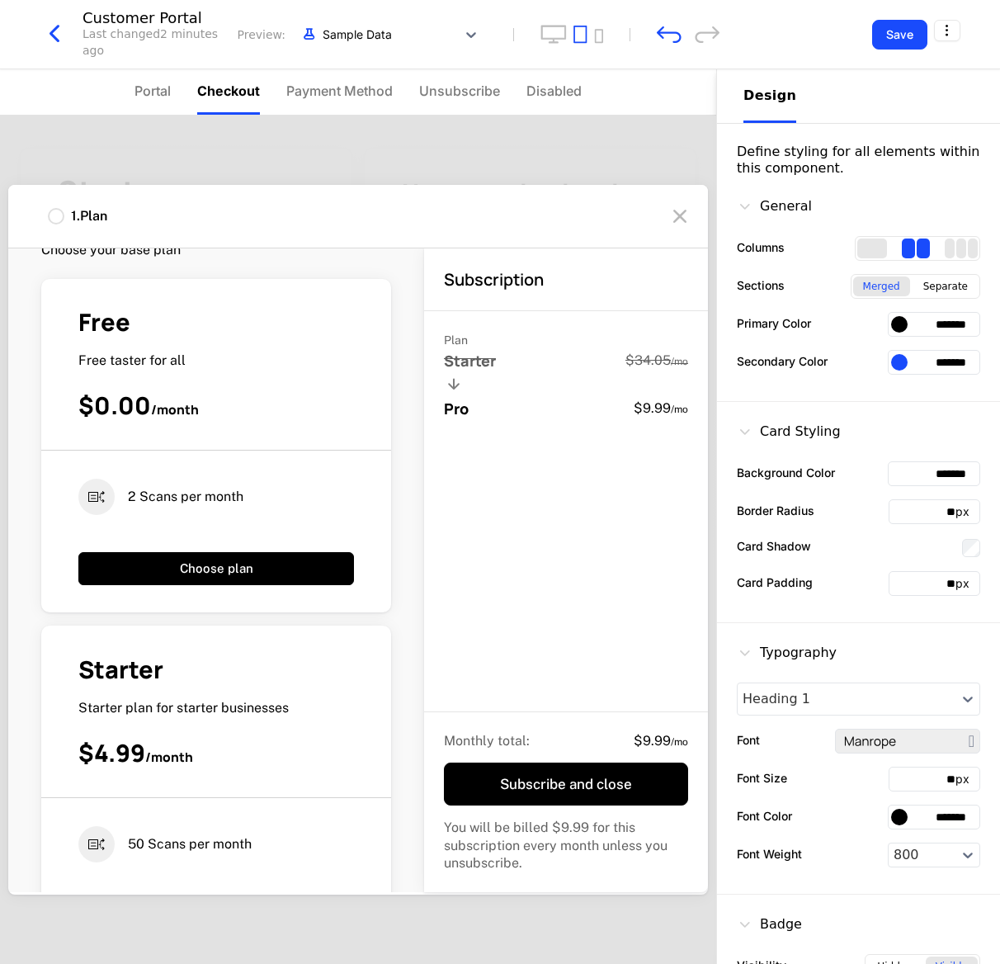
click at [666, 221] on icon at bounding box center [680, 216] width 26 height 26
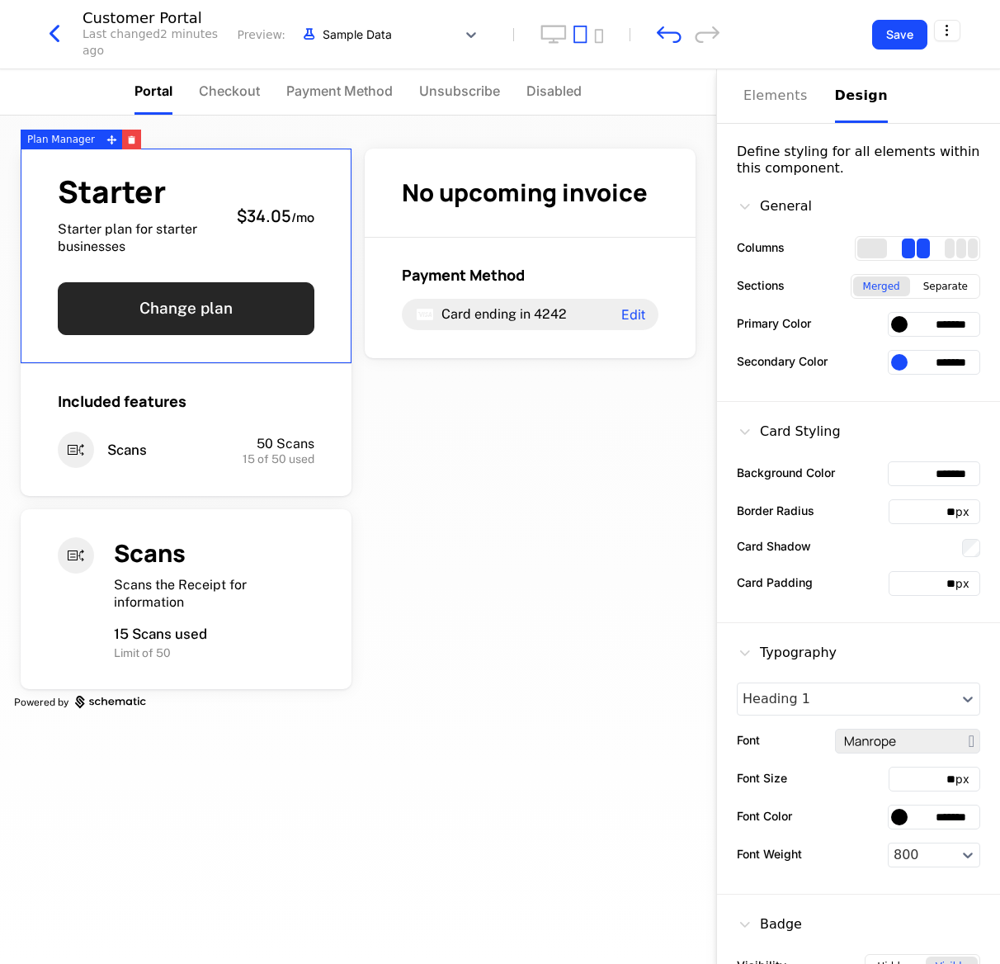
click at [172, 320] on button "Change plan" at bounding box center [186, 308] width 257 height 53
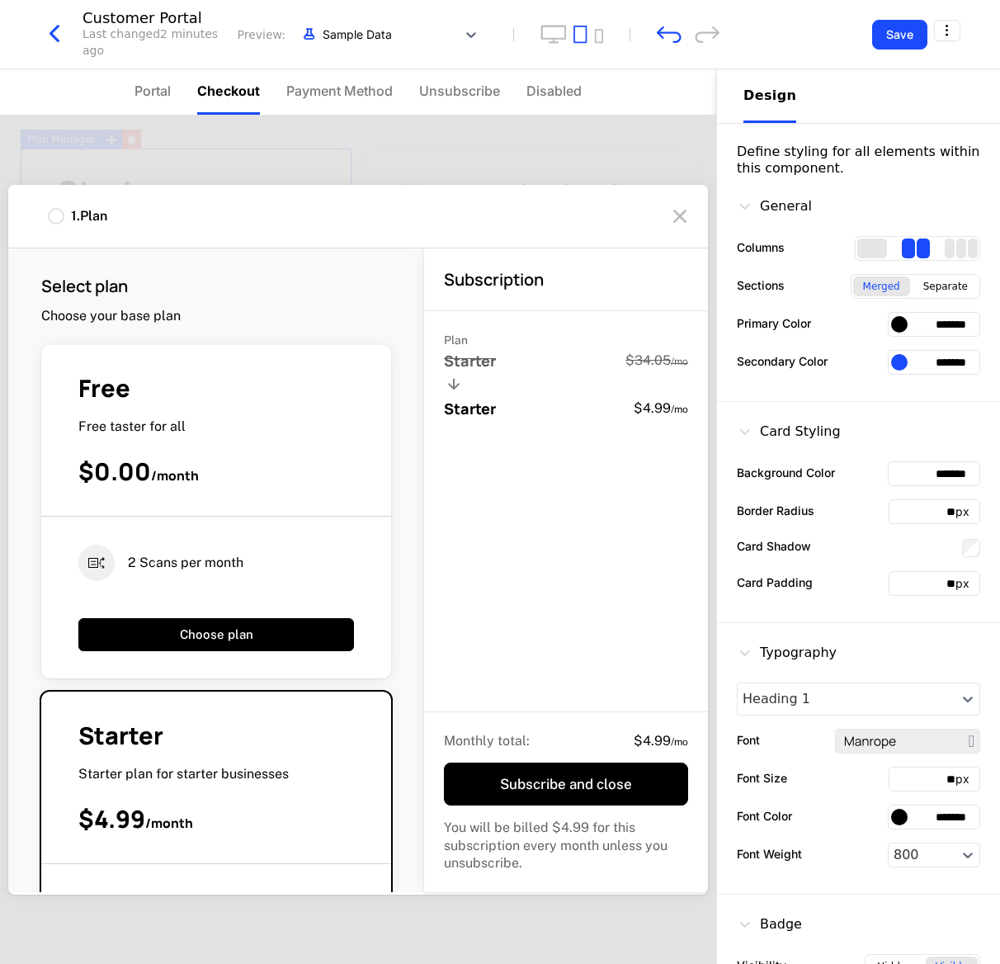
scroll to position [561, 0]
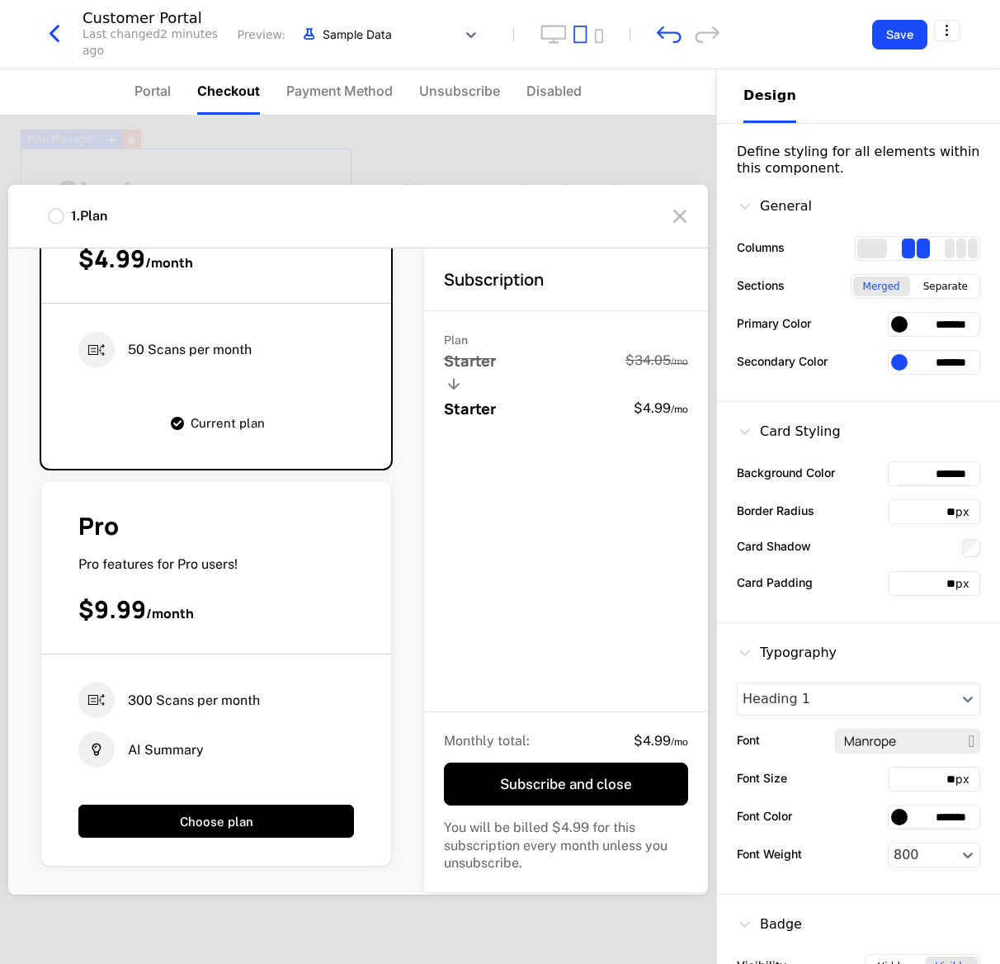
click at [251, 520] on div "Pro" at bounding box center [216, 526] width 276 height 32
click at [314, 524] on div "Pro" at bounding box center [216, 526] width 276 height 32
click at [64, 216] on div at bounding box center [56, 216] width 17 height 17
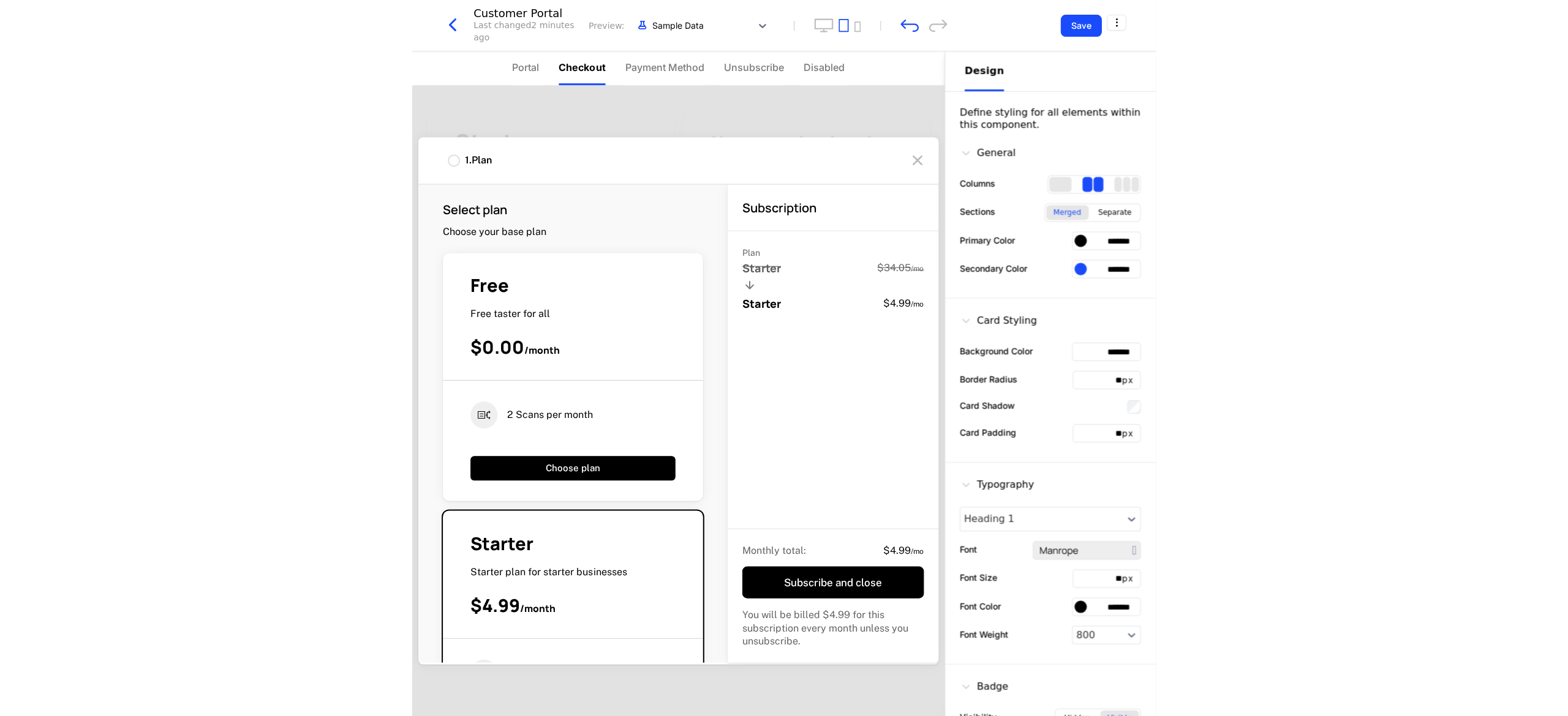
scroll to position [0, 0]
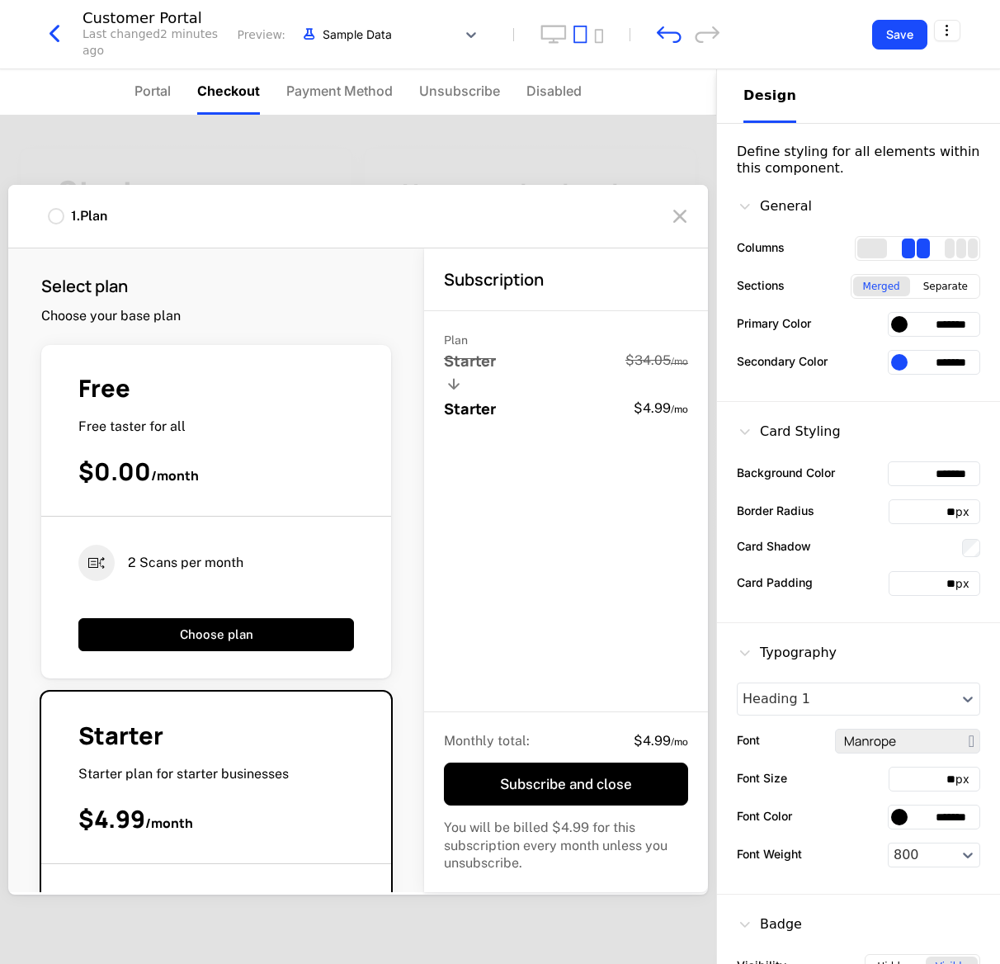
click at [666, 217] on icon at bounding box center [680, 216] width 26 height 26
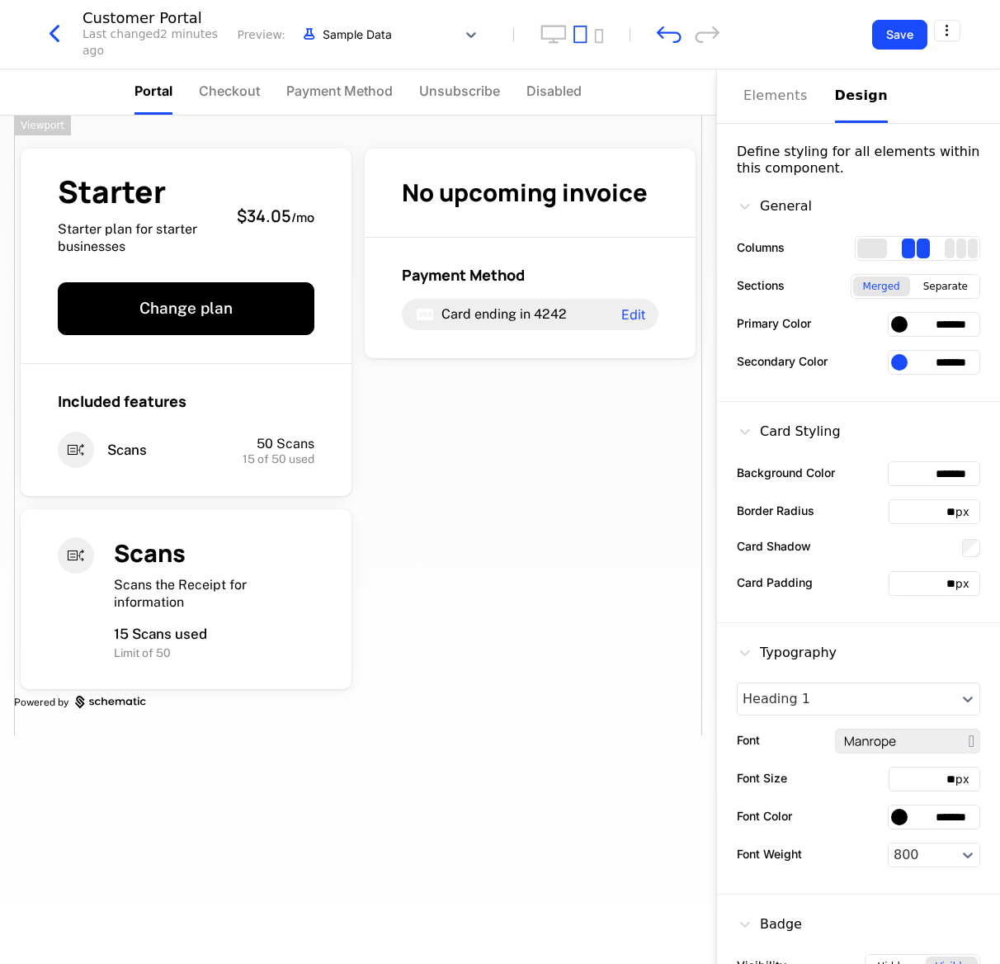
click at [60, 35] on icon "button" at bounding box center [55, 34] width 30 height 30
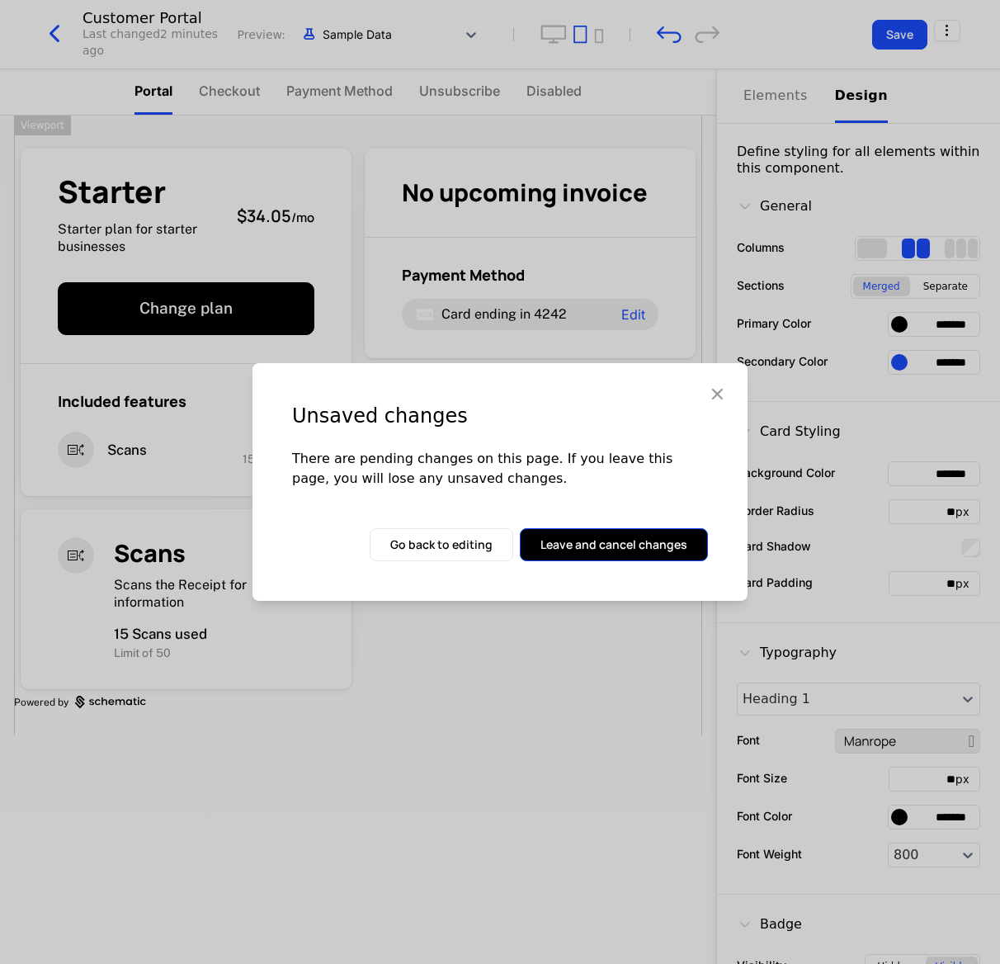
click at [618, 541] on button "Leave and cancel changes" at bounding box center [614, 544] width 188 height 33
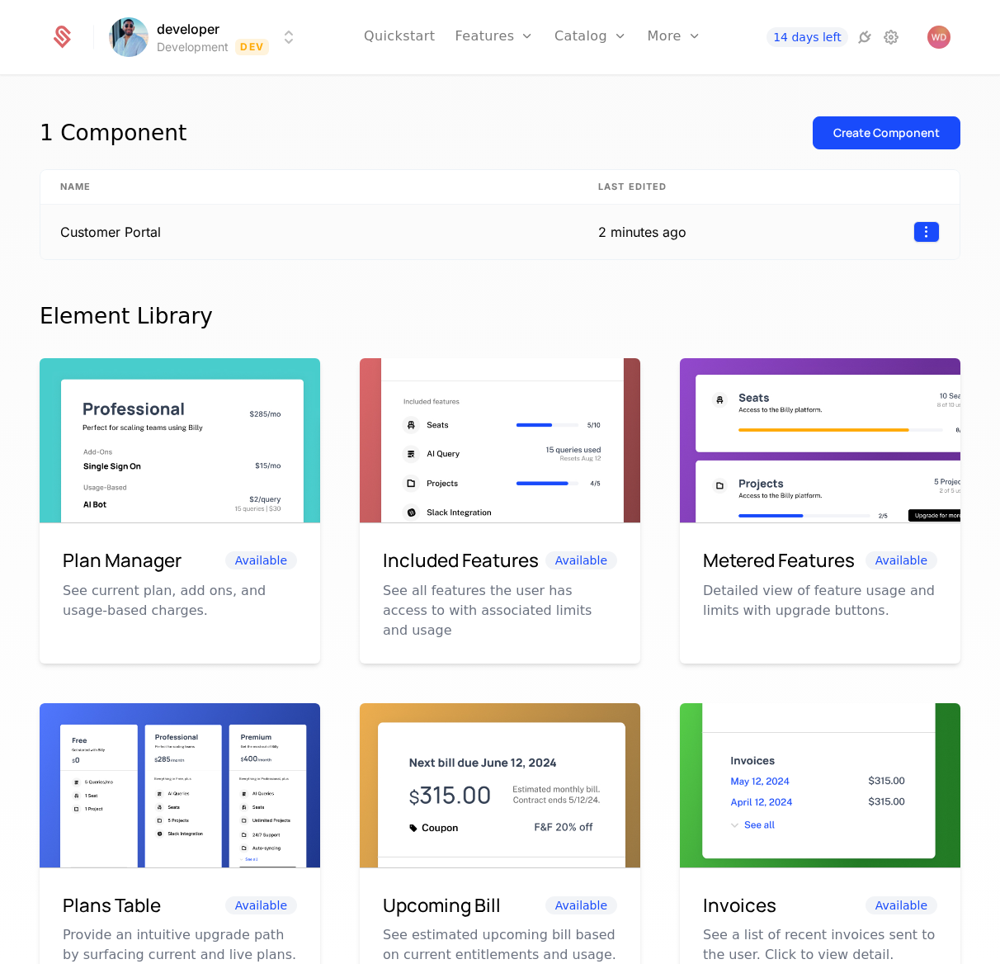
click at [666, 236] on html "developer Development Dev Quickstart Features Features Flags Catalog Plans Add …" at bounding box center [500, 482] width 1000 height 964
click at [666, 280] on div "Delete" at bounding box center [793, 275] width 49 height 23
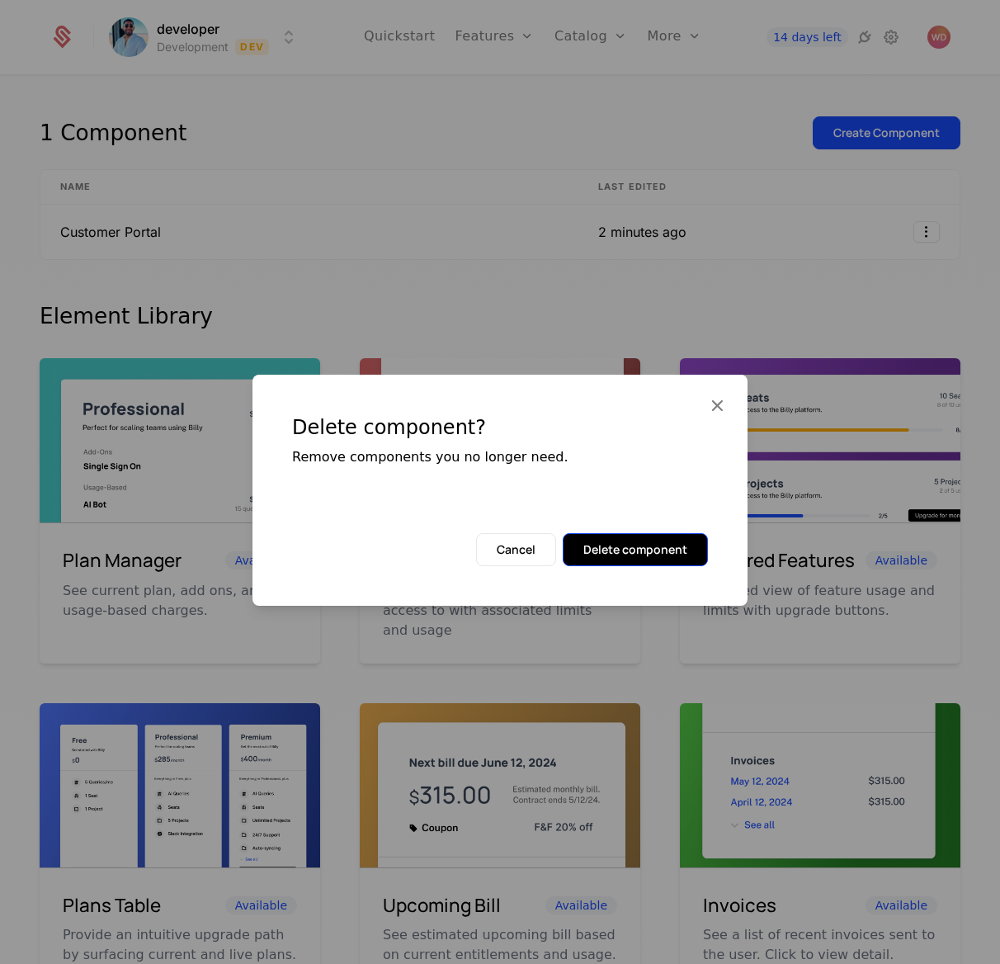
click at [617, 548] on button "Delete component" at bounding box center [635, 549] width 145 height 33
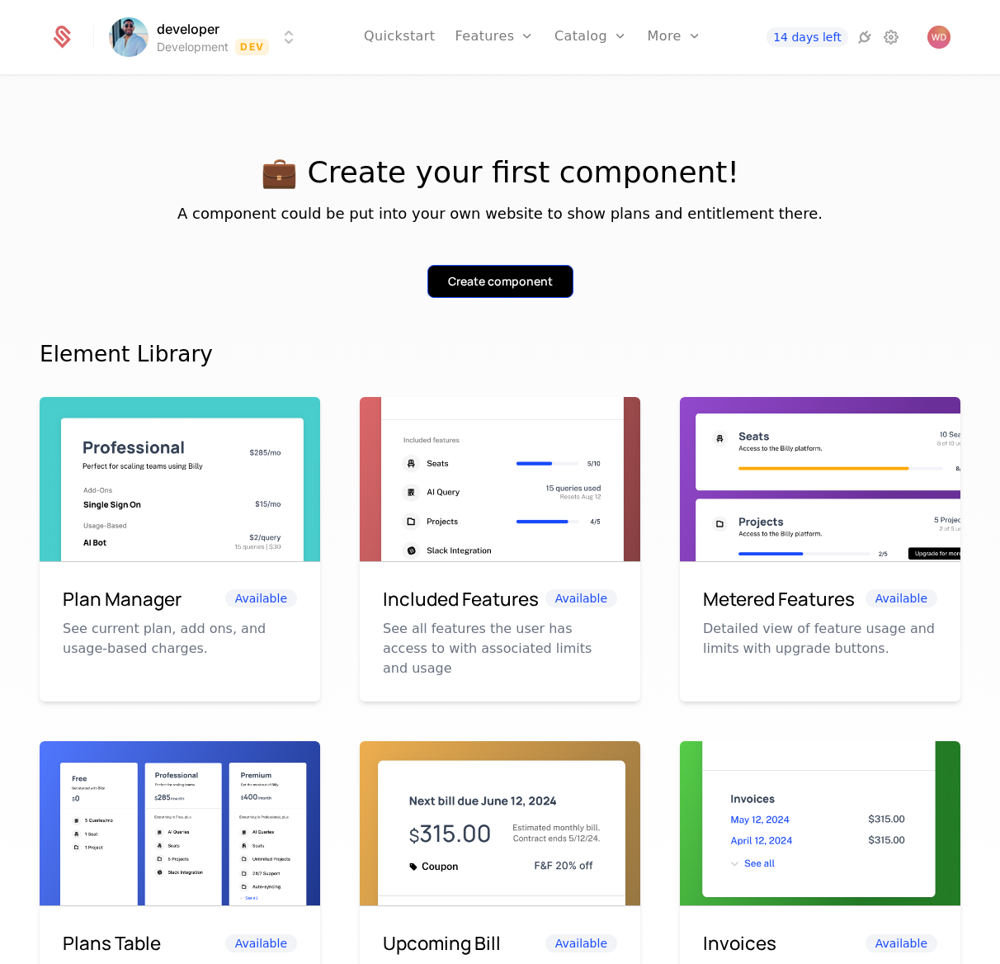
click at [484, 290] on button "Create component" at bounding box center [500, 281] width 146 height 33
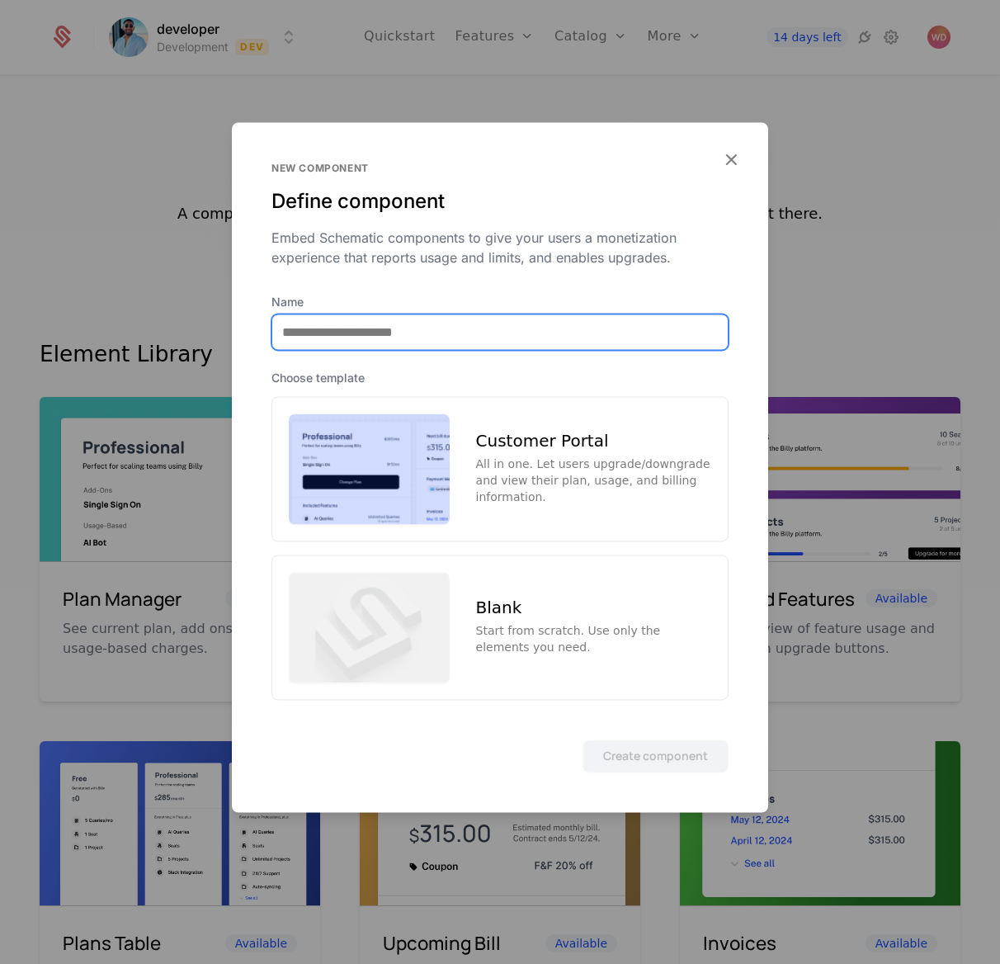
click at [473, 342] on input "Name" at bounding box center [499, 331] width 455 height 35
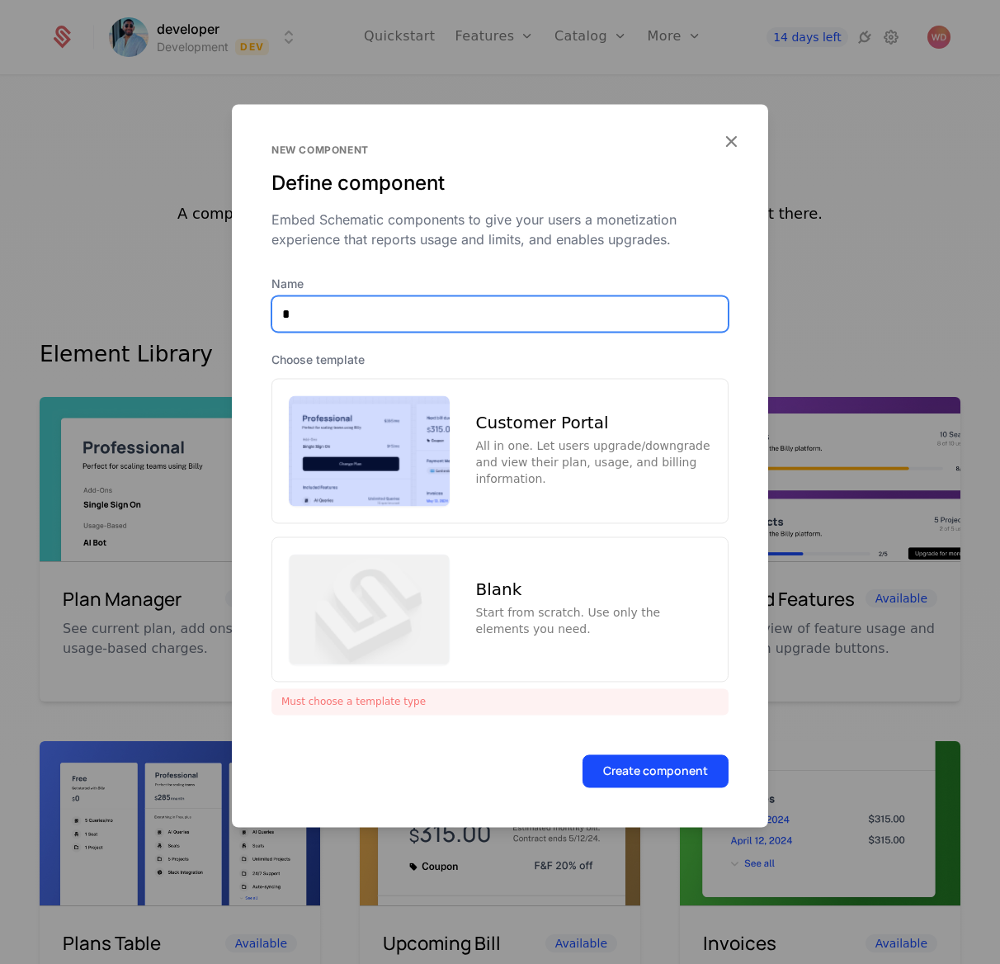
type input "**********"
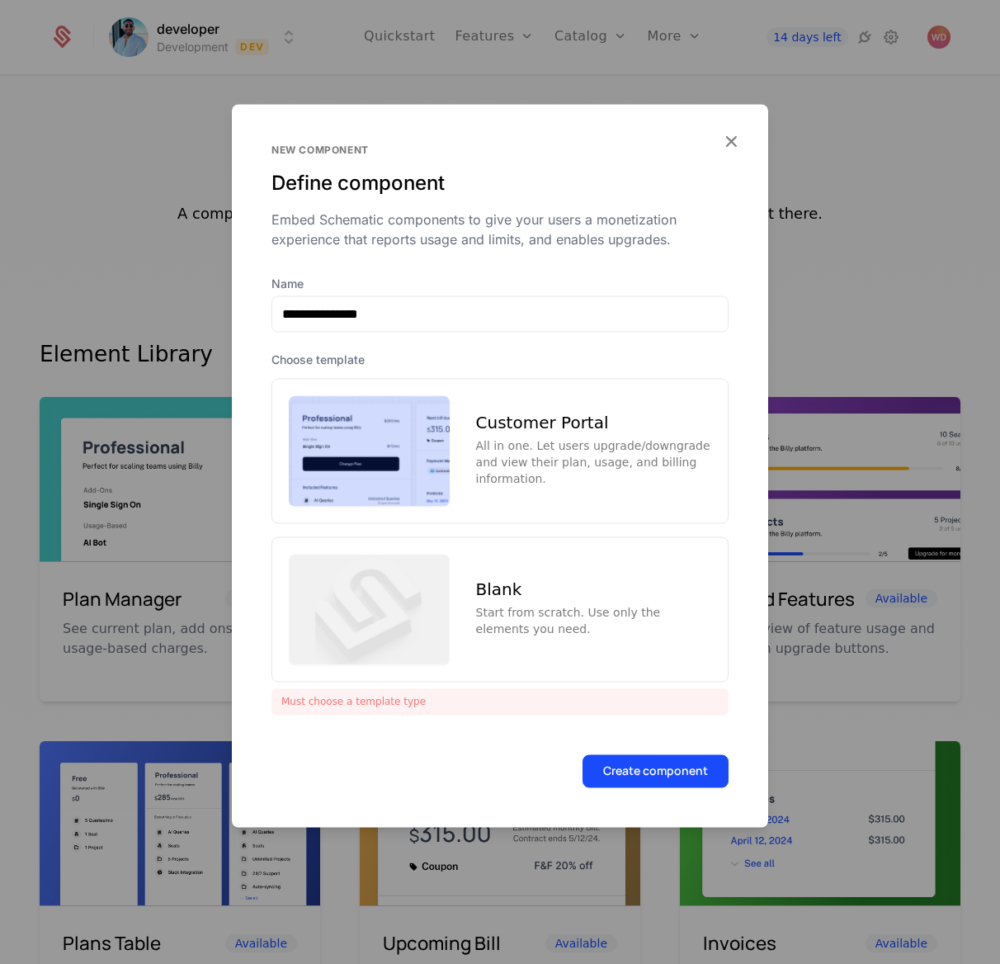
click at [498, 431] on div "Customer Portal" at bounding box center [593, 422] width 235 height 17
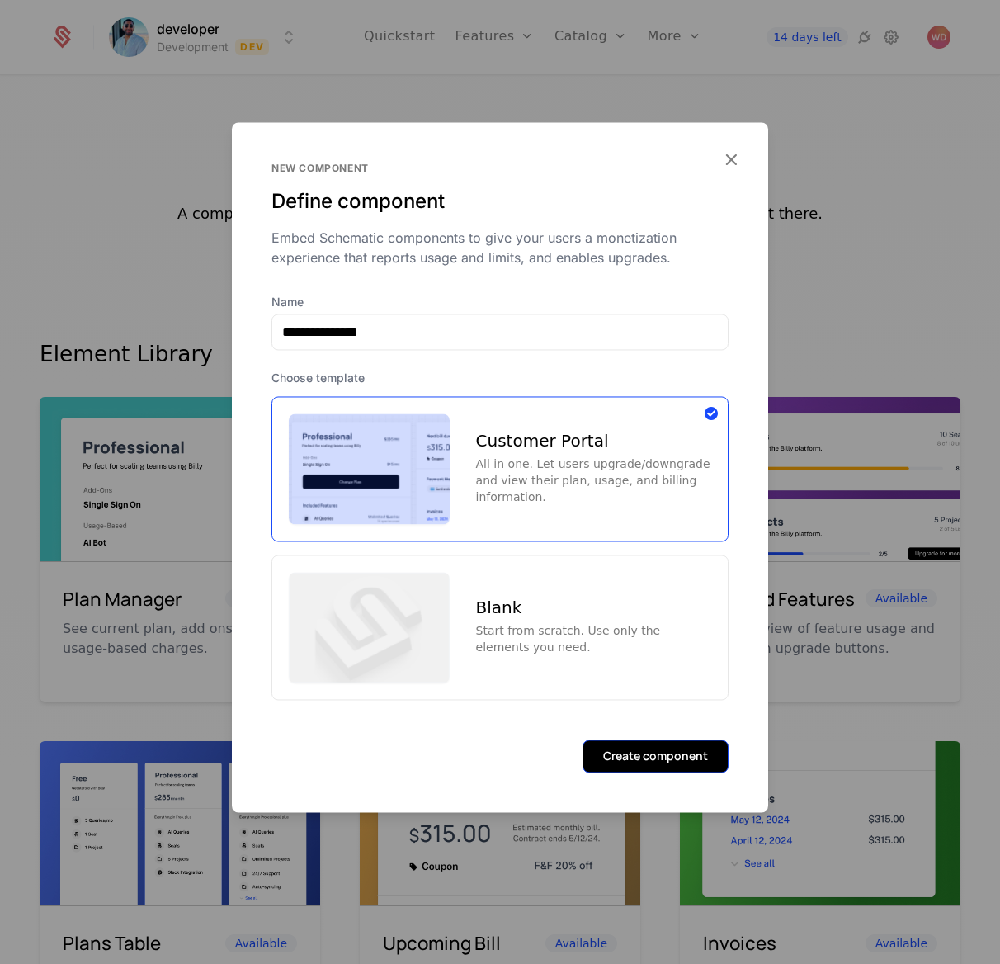
click at [663, 642] on button "Create component" at bounding box center [656, 755] width 146 height 33
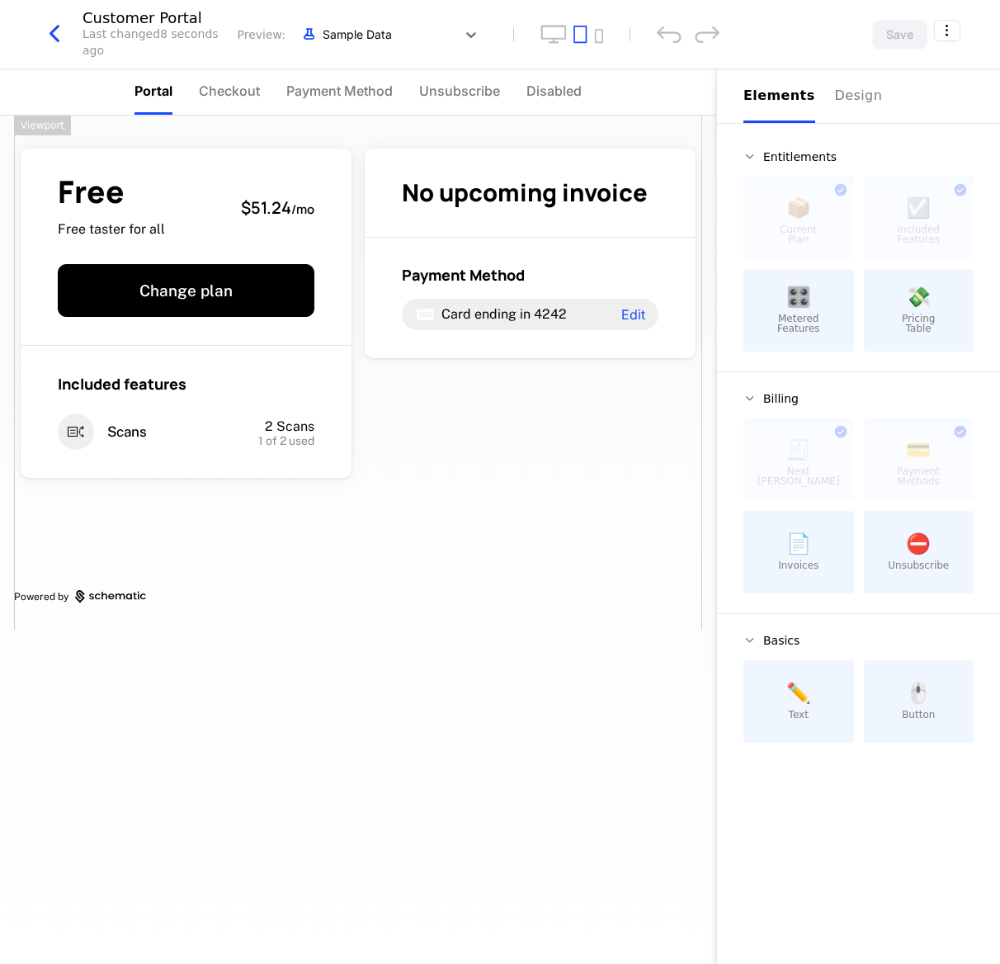
click at [615, 439] on div "Free Free taster for all $51.24 / mo Change plan Included features Scans 2 Scan…" at bounding box center [358, 373] width 688 height 514
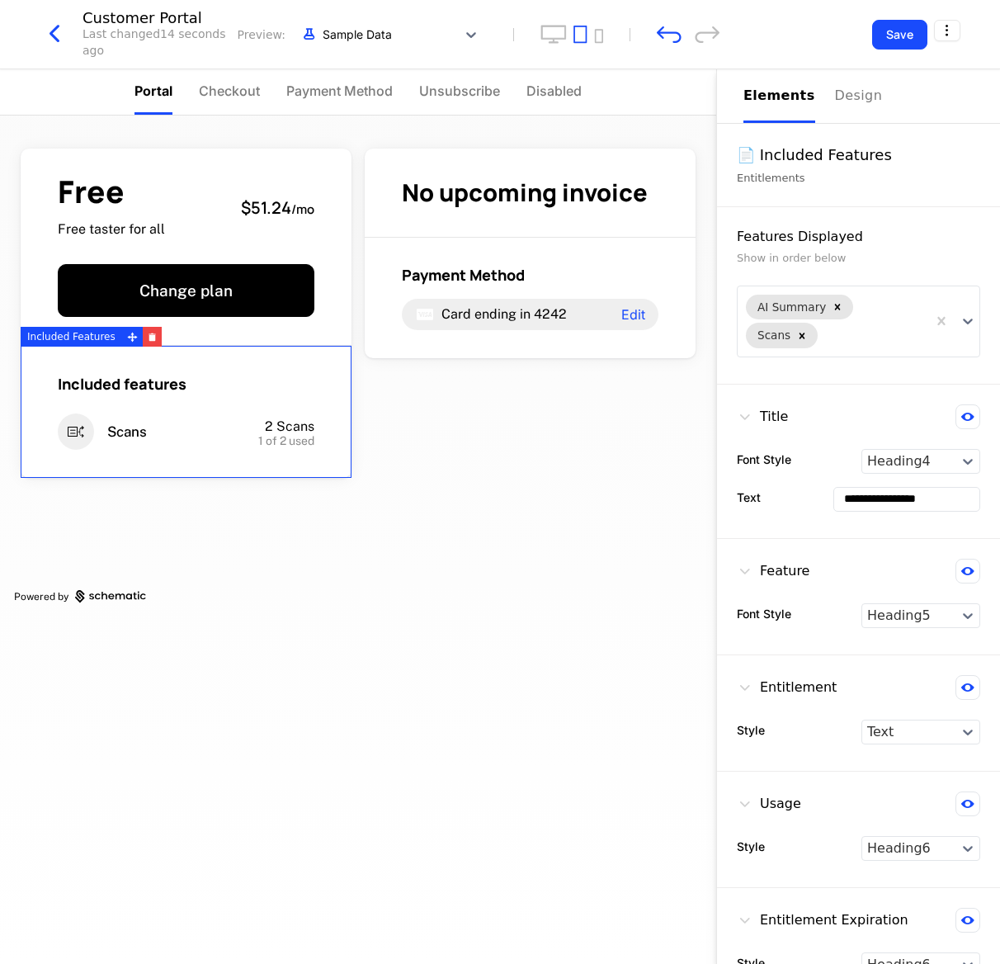
drag, startPoint x: 193, startPoint y: 383, endPoint x: 133, endPoint y: 653, distance: 277.3
click at [133, 642] on div "Free Free taster for all $51.24 / mo Change plan Included features Scans 2 Scan…" at bounding box center [358, 540] width 716 height 848
click at [666, 333] on icon "Remove Scans" at bounding box center [802, 336] width 12 height 12
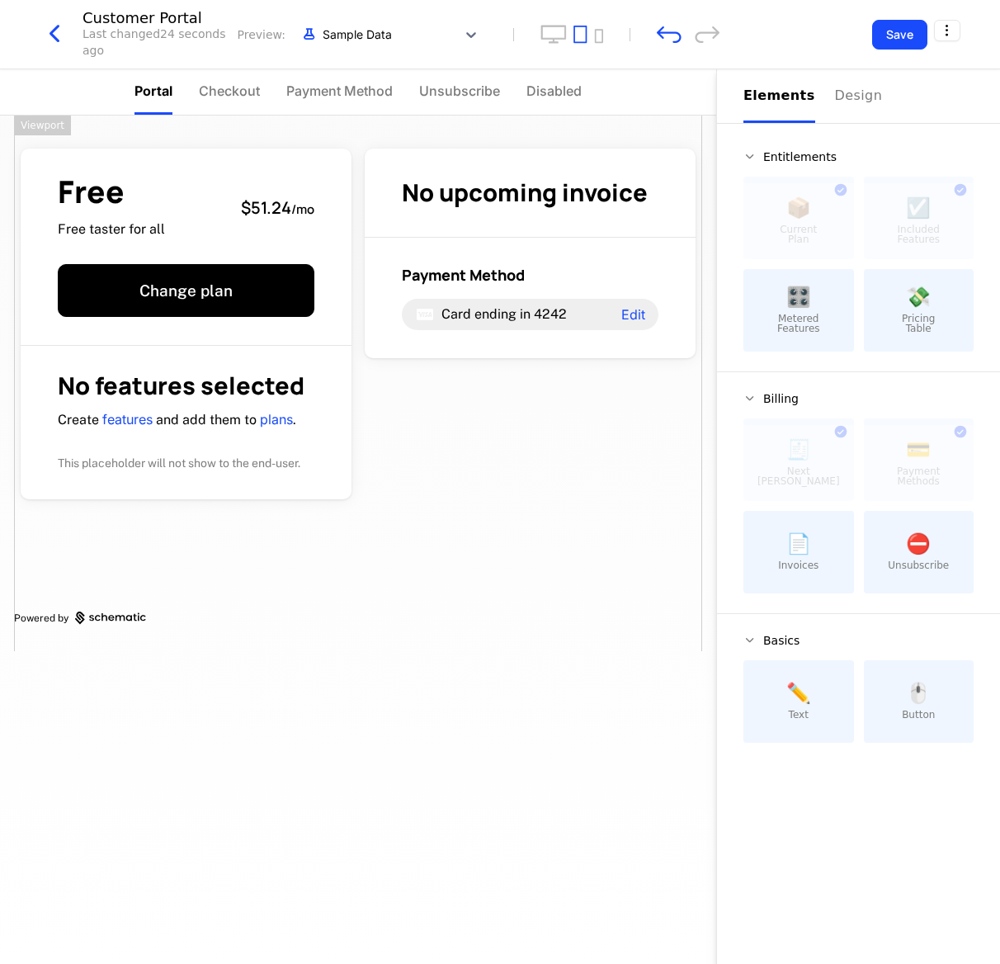
click at [219, 623] on link "Powered by" at bounding box center [358, 617] width 688 height 13
click at [419, 590] on div "Free Free taster for all $51.24 / mo Change plan No features selected Create fe…" at bounding box center [358, 383] width 688 height 535
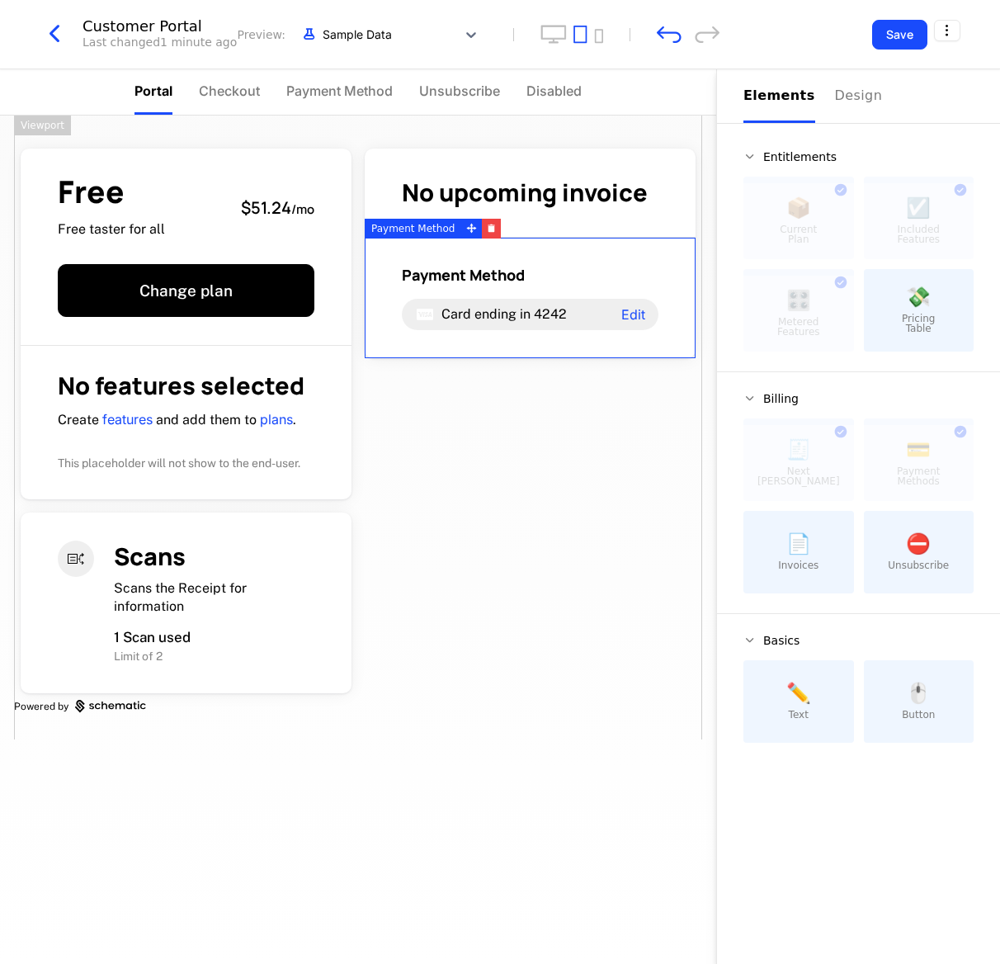
click at [556, 302] on div "Card ending in 4242 Edit" at bounding box center [530, 314] width 257 height 31
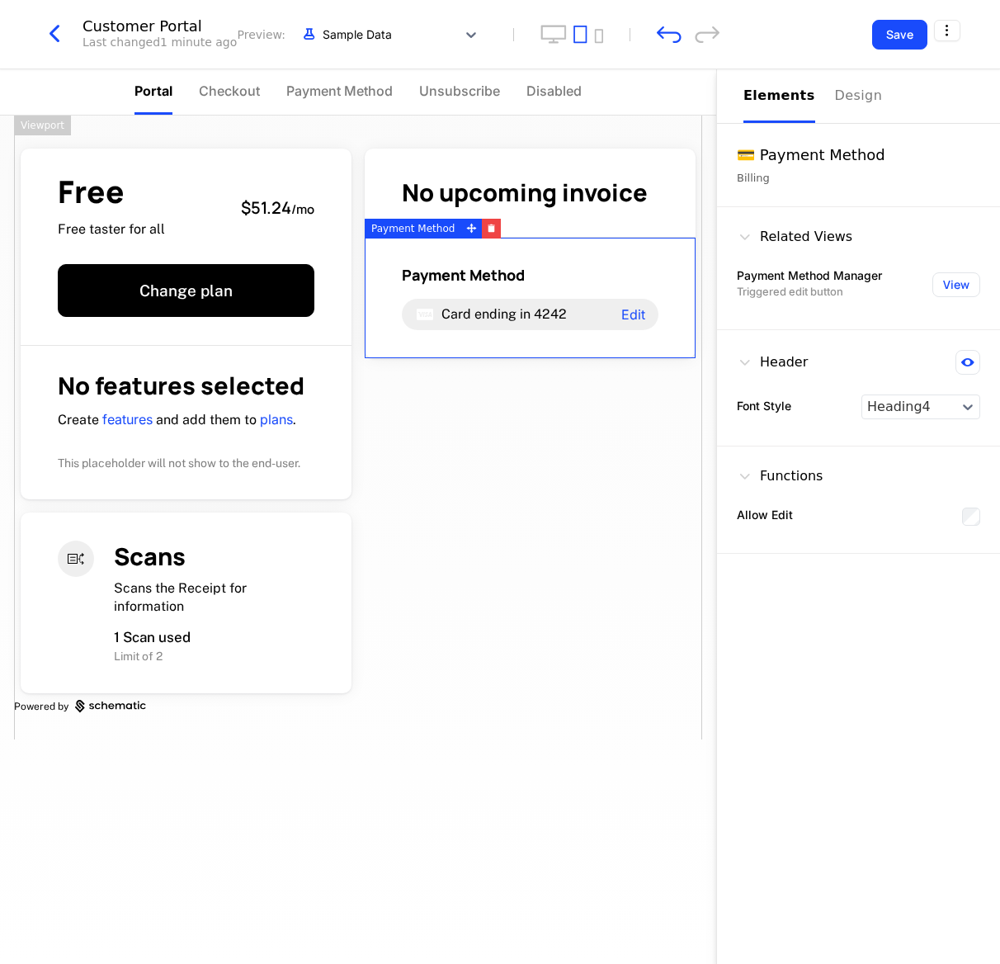
click at [512, 550] on div "Free Free taster for all $51.24 / mo Change plan No features selected Create fe…" at bounding box center [358, 428] width 688 height 624
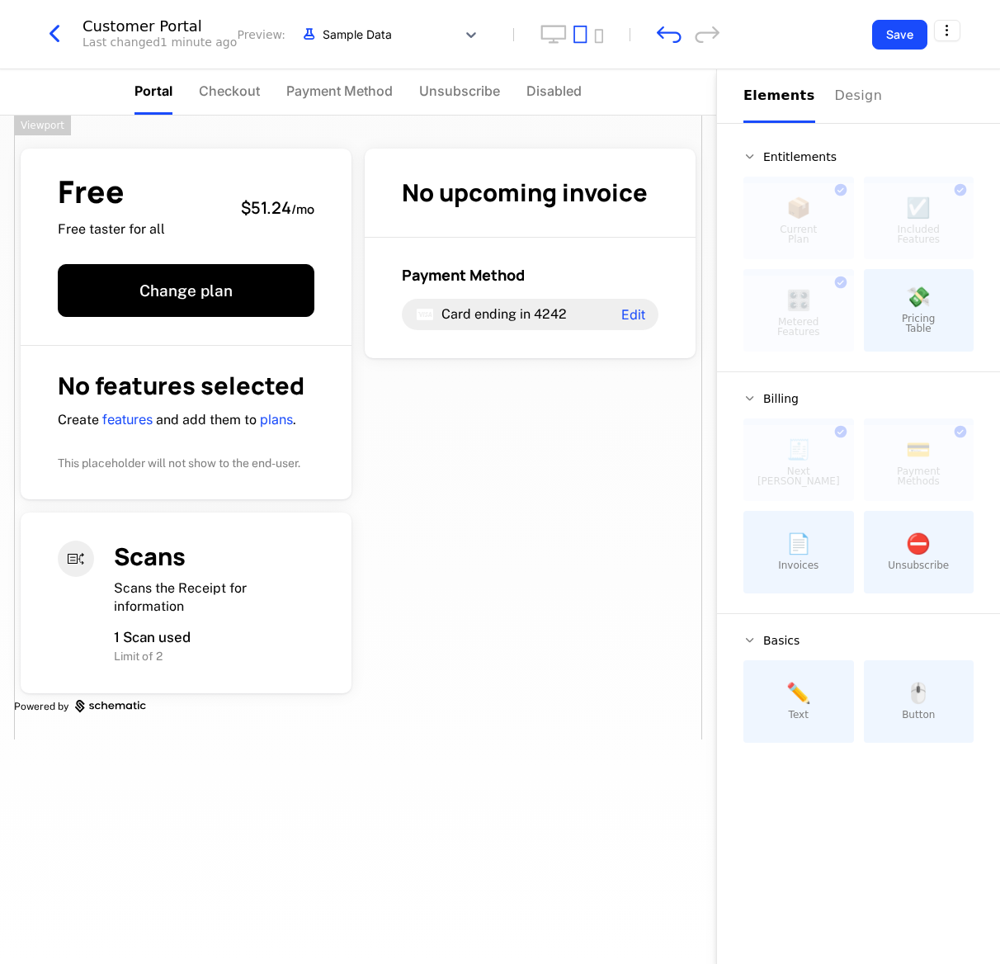
click at [518, 550] on div "Free Free taster for all $51.24 / mo Change plan No features selected Create fe…" at bounding box center [358, 428] width 688 height 624
click at [666, 105] on div "Design" at bounding box center [861, 96] width 53 height 20
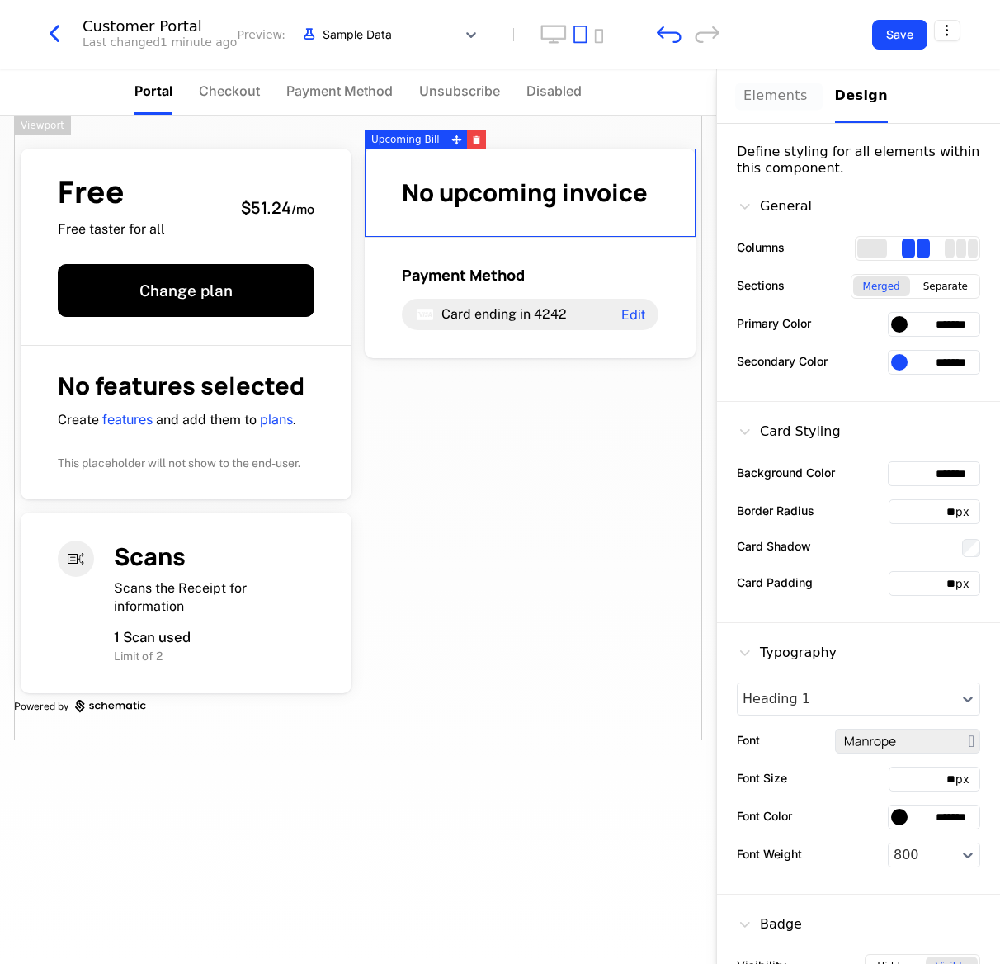
click at [666, 104] on div "Elements" at bounding box center [779, 96] width 72 height 20
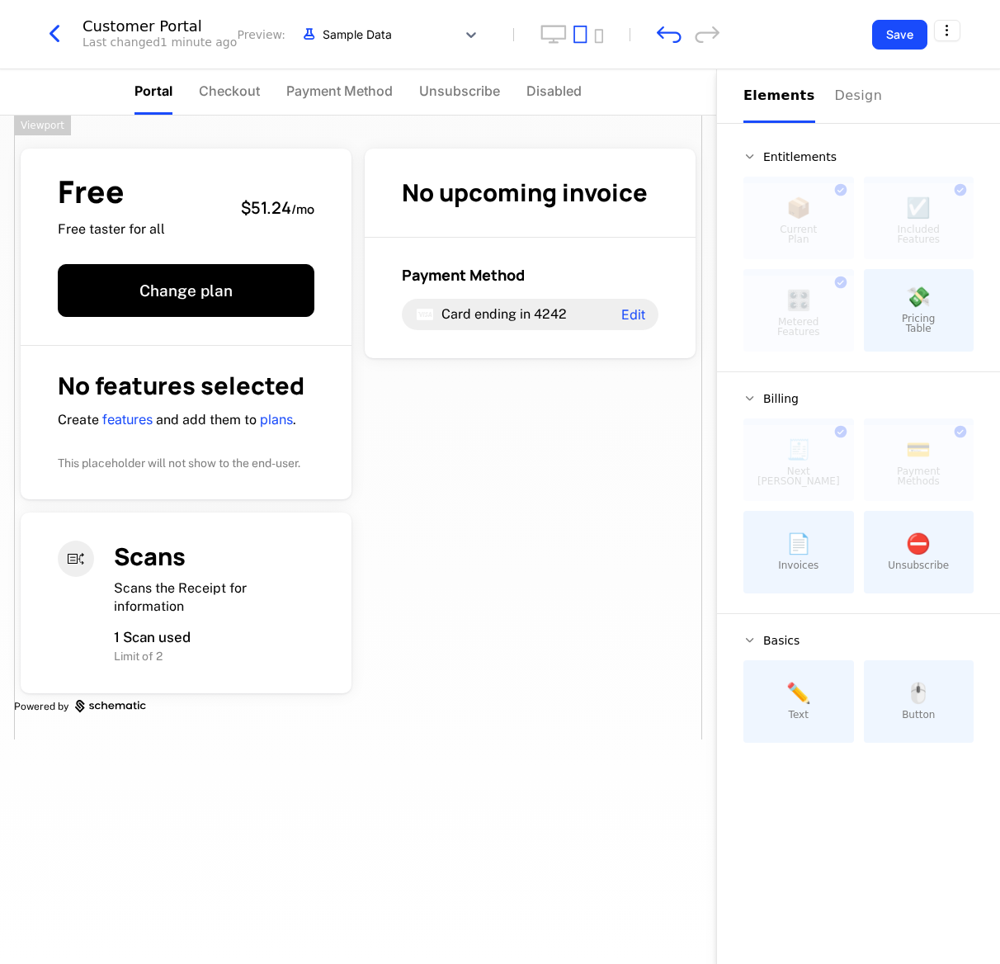
click at [543, 504] on div "Free Free taster for all $51.24 / mo Change plan No features selected Create fe…" at bounding box center [358, 428] width 688 height 624
click at [493, 455] on div "Free Free taster for all $51.24 / mo Change plan No features selected Create fe…" at bounding box center [358, 428] width 688 height 624
click at [466, 372] on div "Free Free taster for all $51.24 / mo Change plan No features selected Create fe…" at bounding box center [358, 428] width 688 height 624
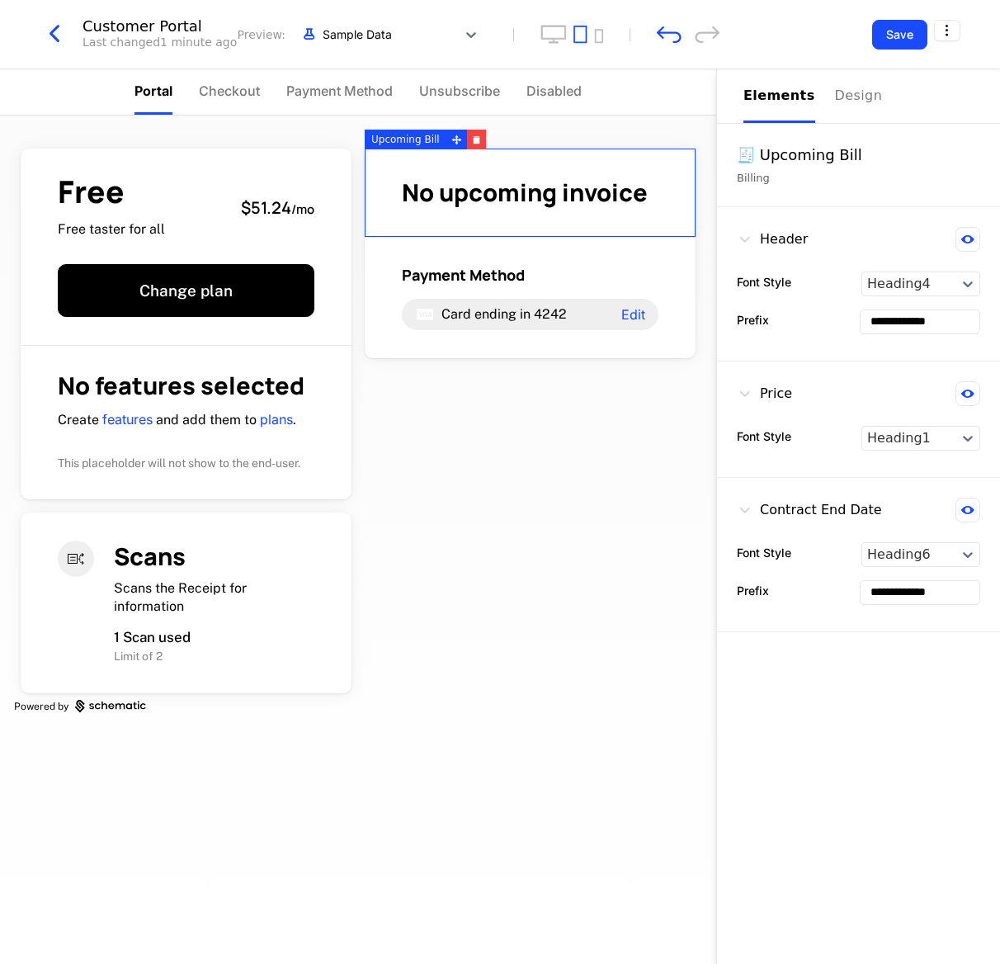
click at [515, 190] on span "No upcoming invoice" at bounding box center [525, 192] width 246 height 33
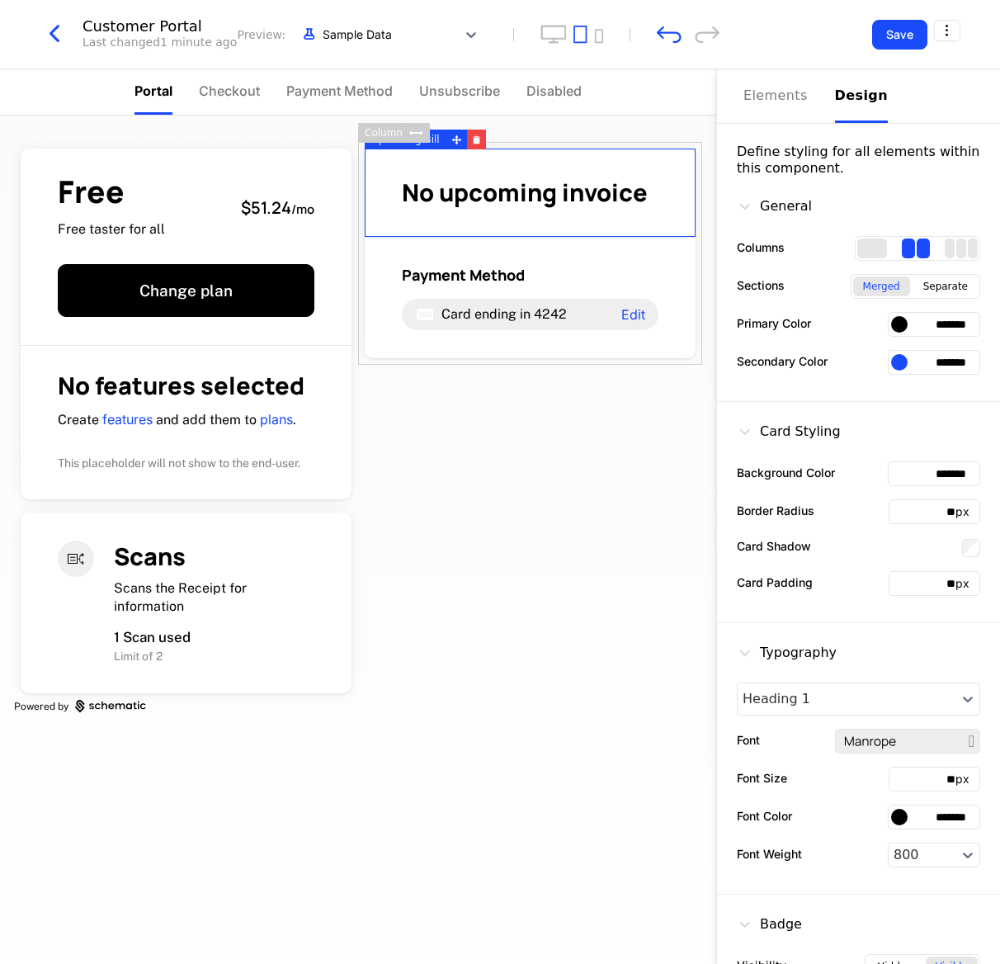
click at [666, 89] on div "Design" at bounding box center [861, 96] width 53 height 20
click at [666, 99] on div "Elements" at bounding box center [779, 96] width 72 height 20
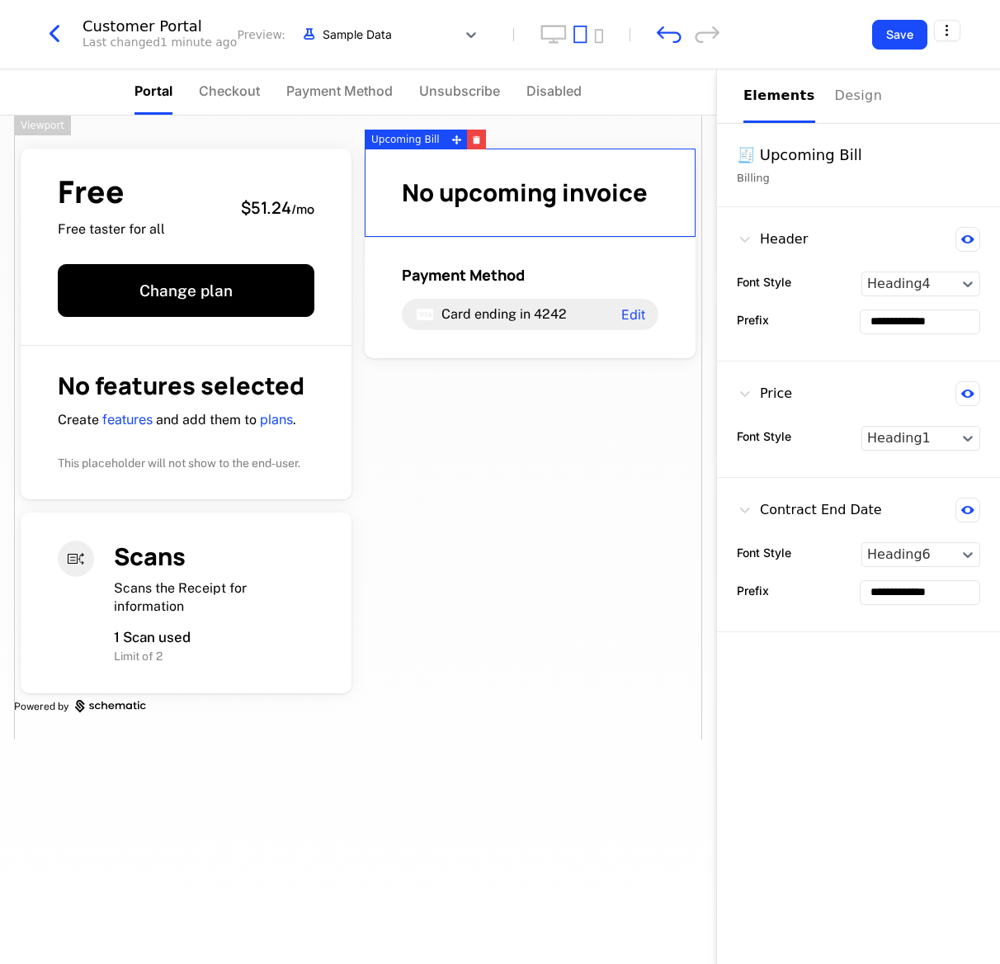
click at [472, 558] on div "Free Free taster for all $51.24 / mo Change plan No features selected Create fe…" at bounding box center [358, 428] width 688 height 624
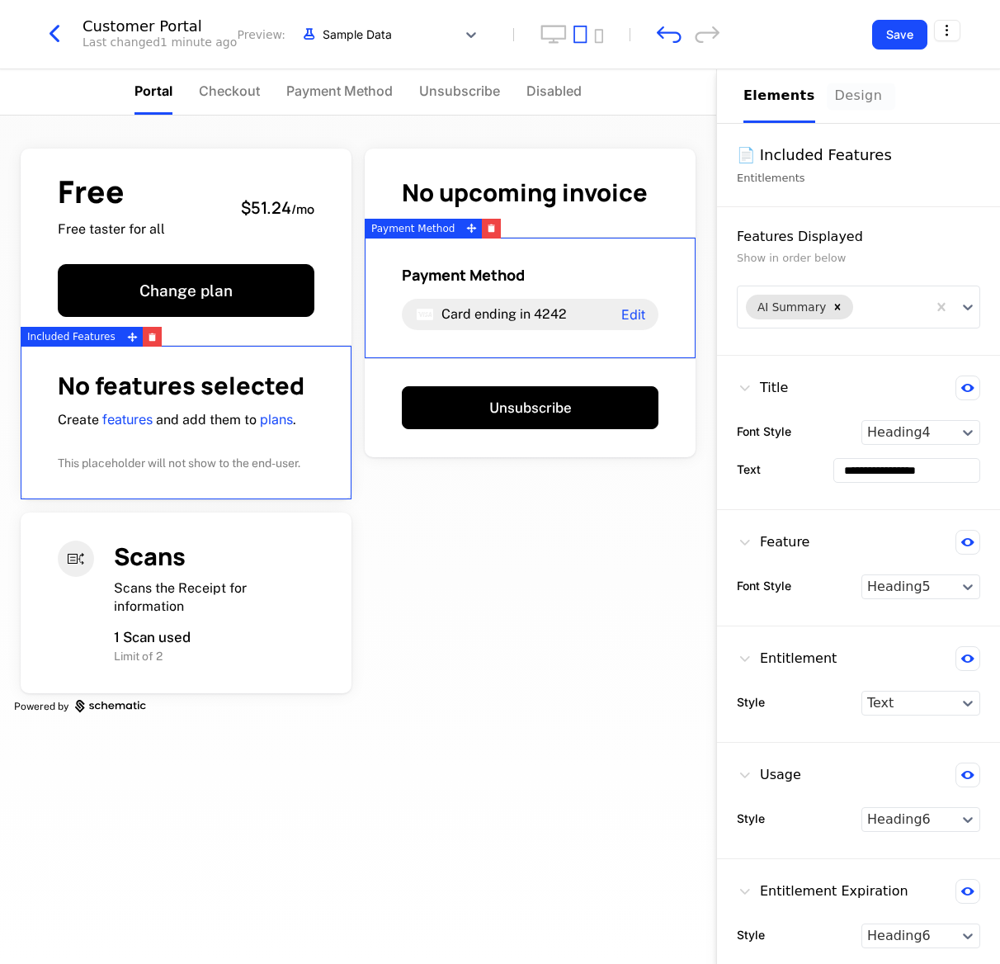
click at [666, 81] on button "Design" at bounding box center [861, 96] width 53 height 54
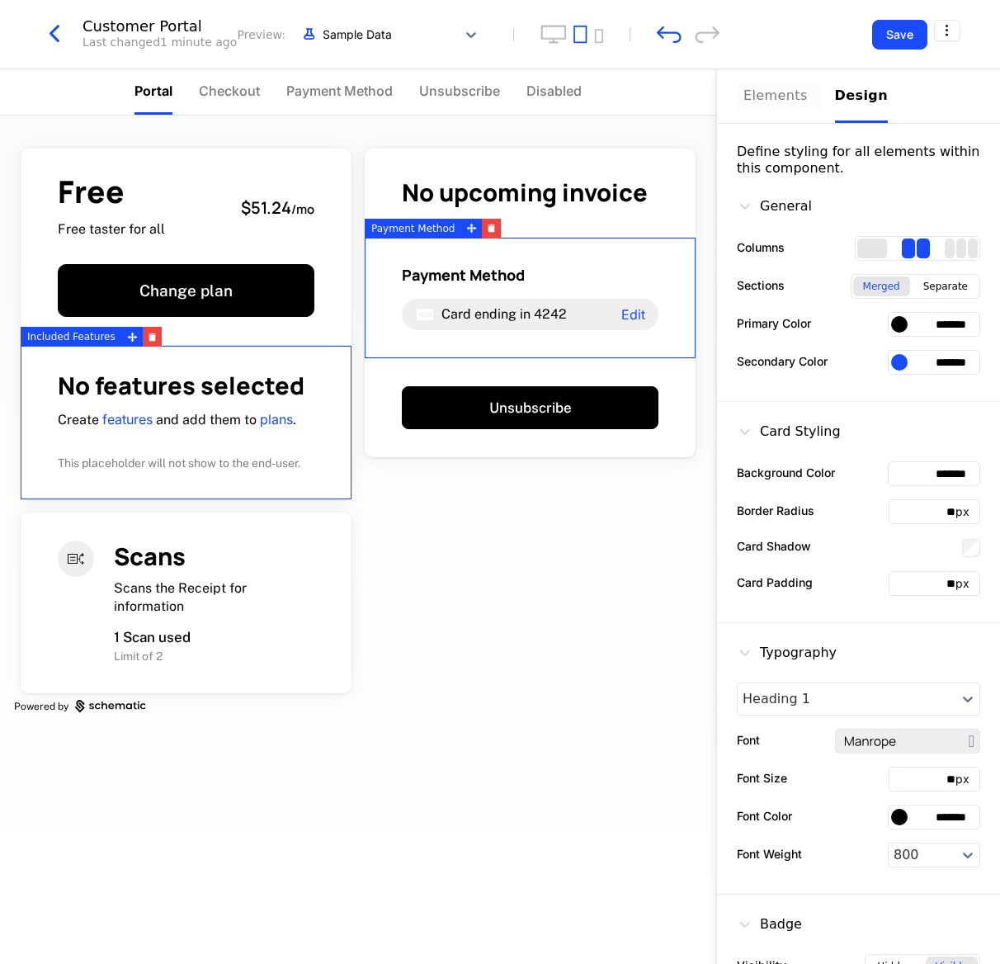
click at [666, 106] on div "Elements" at bounding box center [779, 96] width 72 height 21
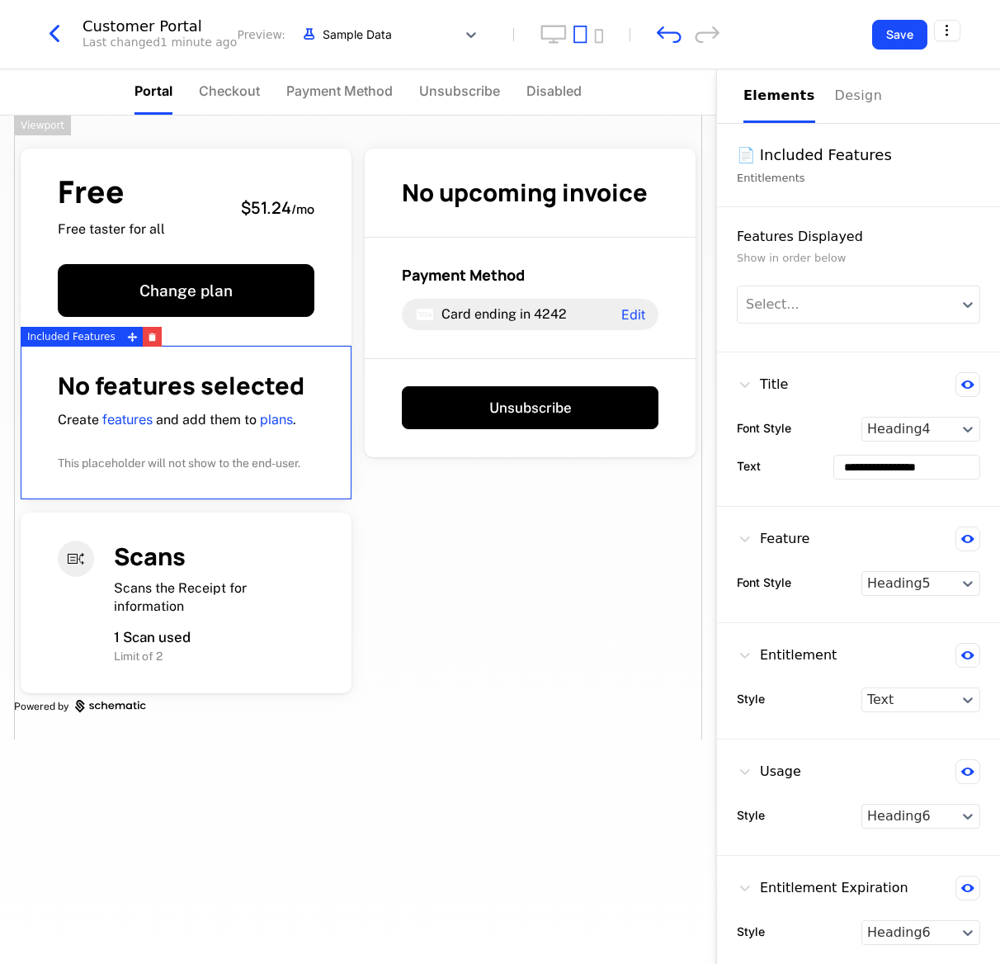
click at [488, 642] on div "Free Free taster for all $51.24 / mo Change plan No features selected Create fe…" at bounding box center [358, 428] width 688 height 624
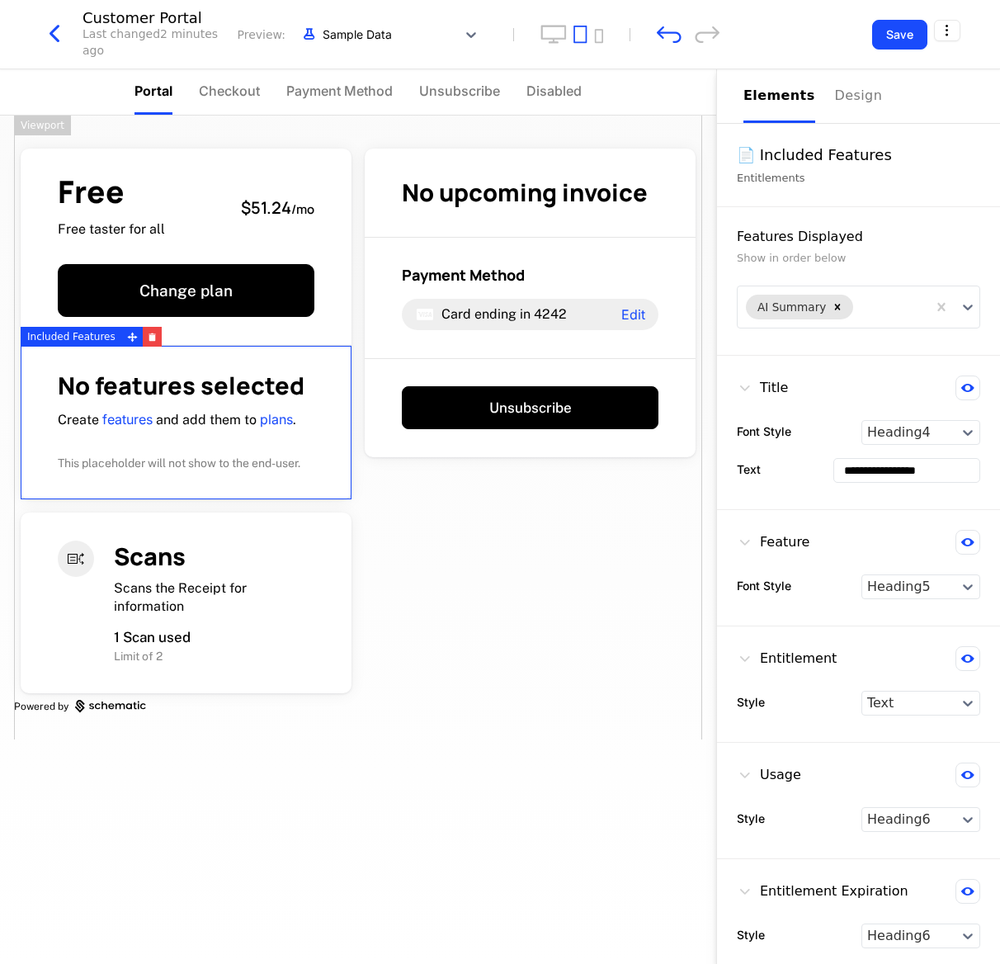
click at [520, 622] on div "Free Free taster for all $51.24 / mo Change plan No features selected Create fe…" at bounding box center [358, 428] width 688 height 624
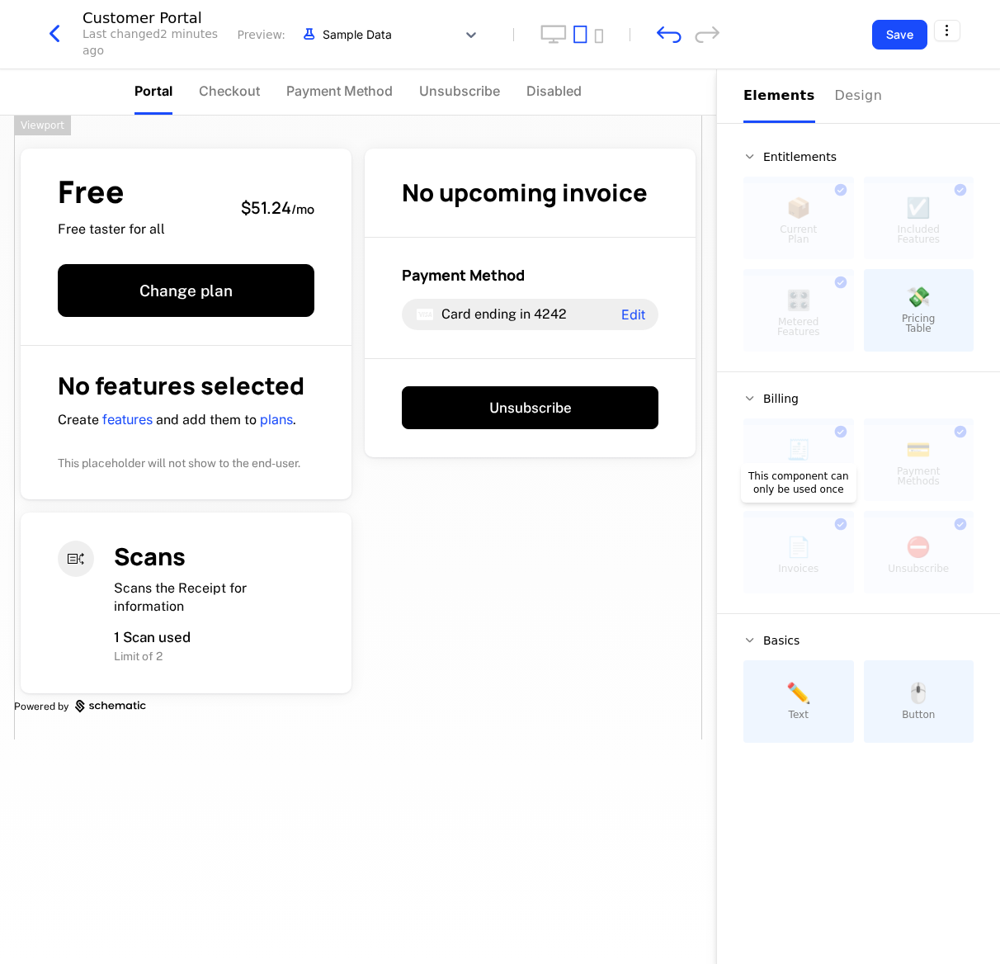
drag, startPoint x: 835, startPoint y: 543, endPoint x: 847, endPoint y: 527, distance: 19.5
click at [666, 530] on div at bounding box center [798, 555] width 111 height 76
click at [666, 526] on div "🧾 Next Bill Due This component can only be used once 💳 Payment Methods This com…" at bounding box center [858, 505] width 230 height 175
click at [666, 514] on div "📄 Invoices This component can only be used once" at bounding box center [798, 552] width 111 height 83
click at [666, 31] on icon "undo" at bounding box center [669, 34] width 25 height 17
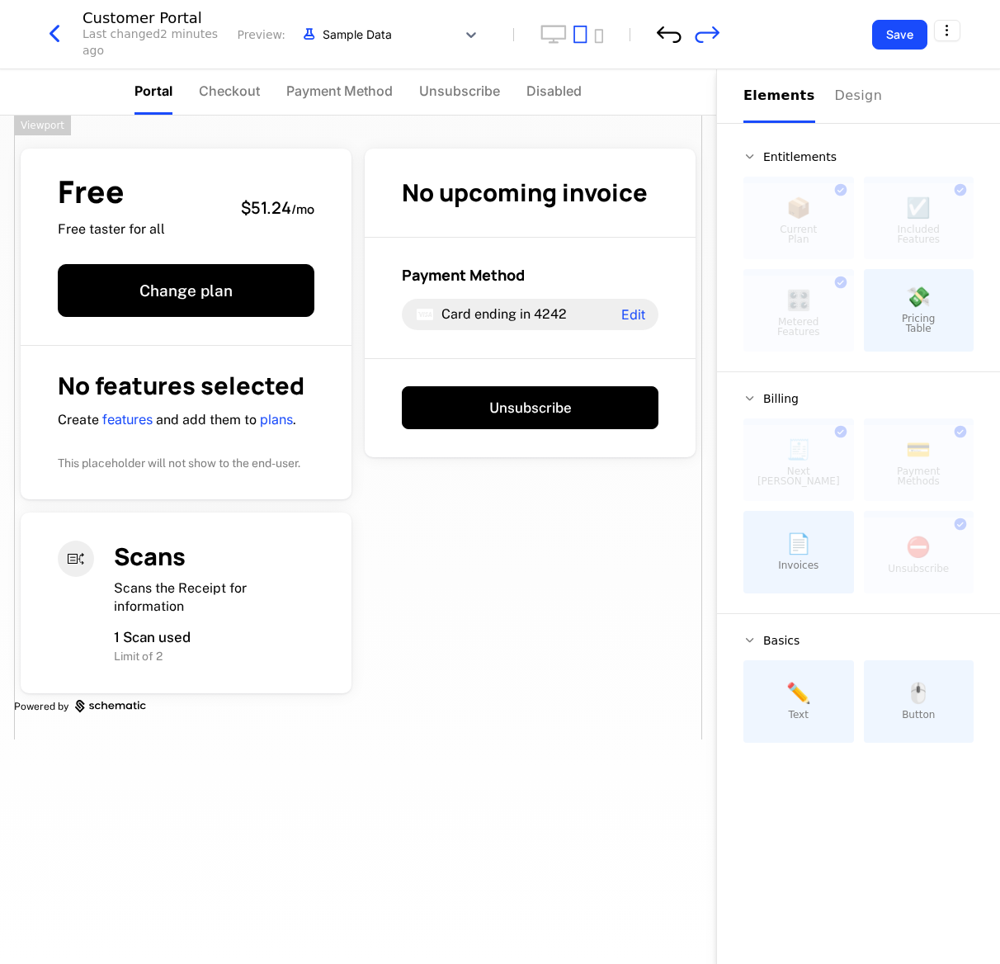
click at [666, 31] on icon "undo" at bounding box center [669, 34] width 25 height 17
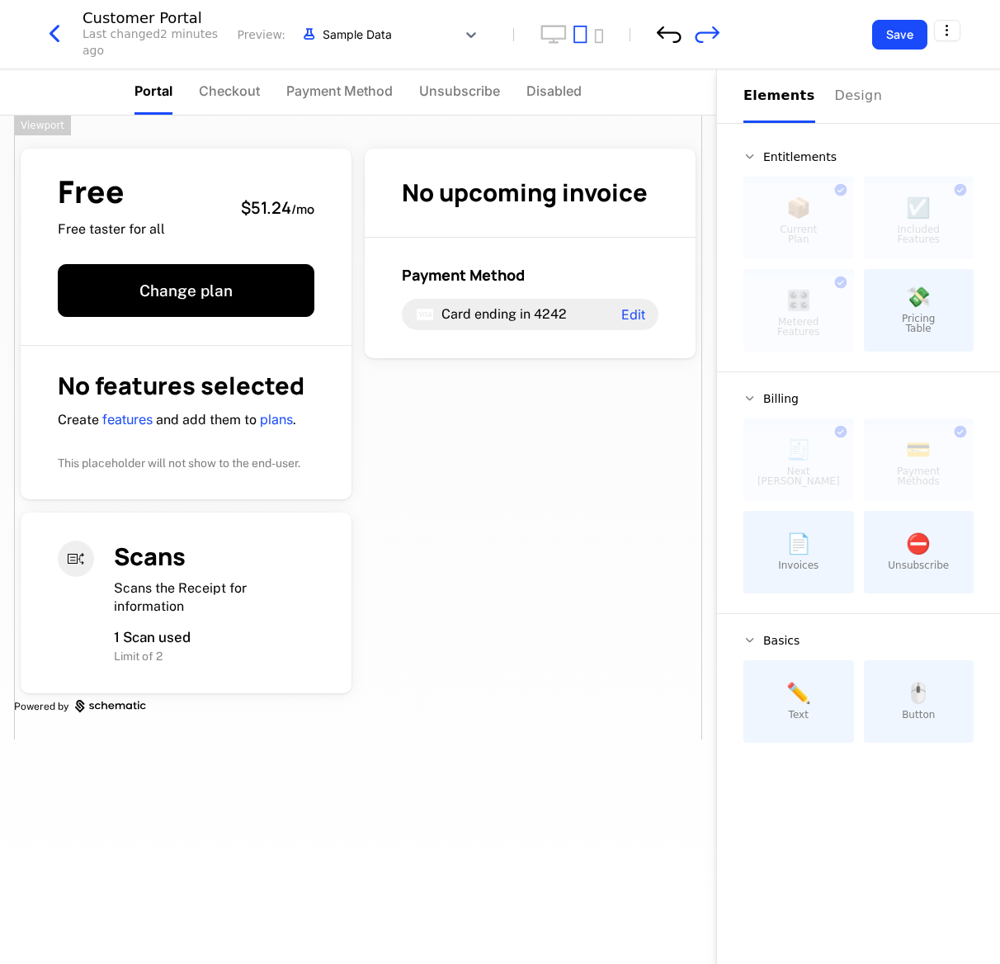
click at [666, 31] on icon "undo" at bounding box center [669, 34] width 25 height 17
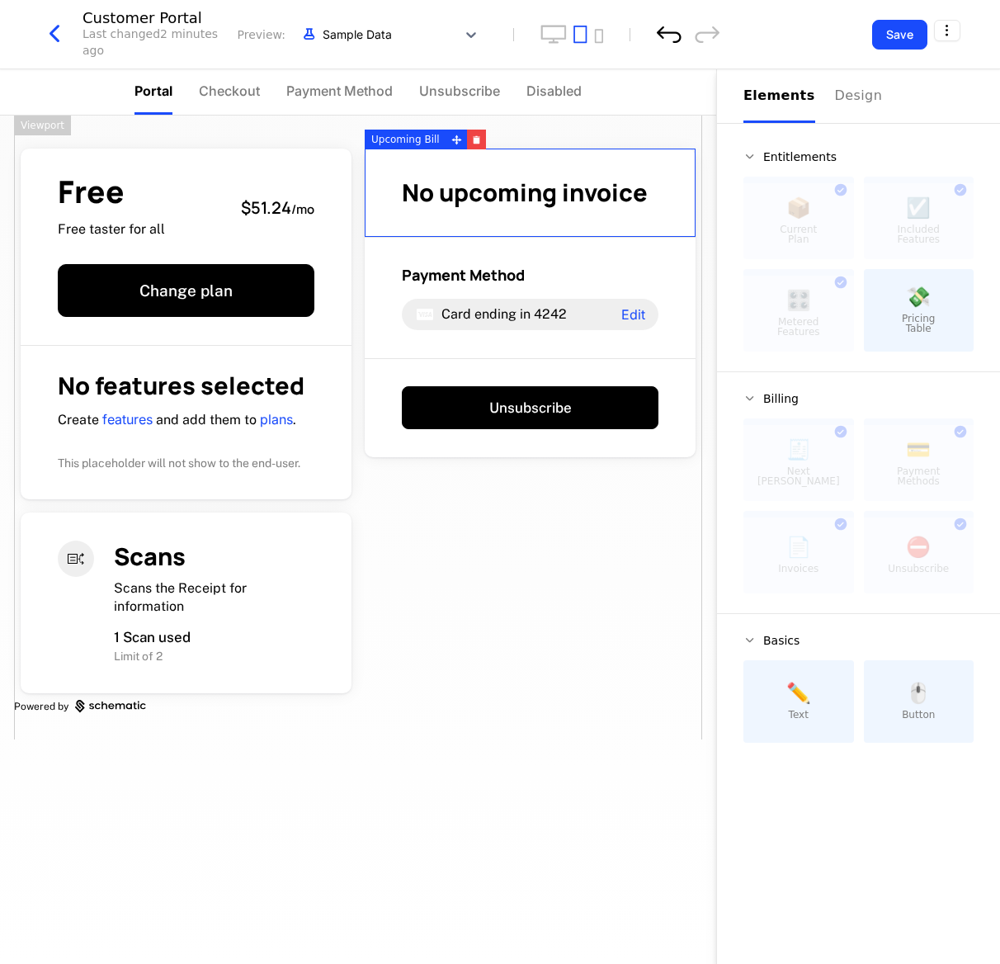
click at [663, 39] on icon "undo" at bounding box center [669, 34] width 25 height 17
click at [516, 197] on span "No upcoming invoice" at bounding box center [525, 192] width 246 height 33
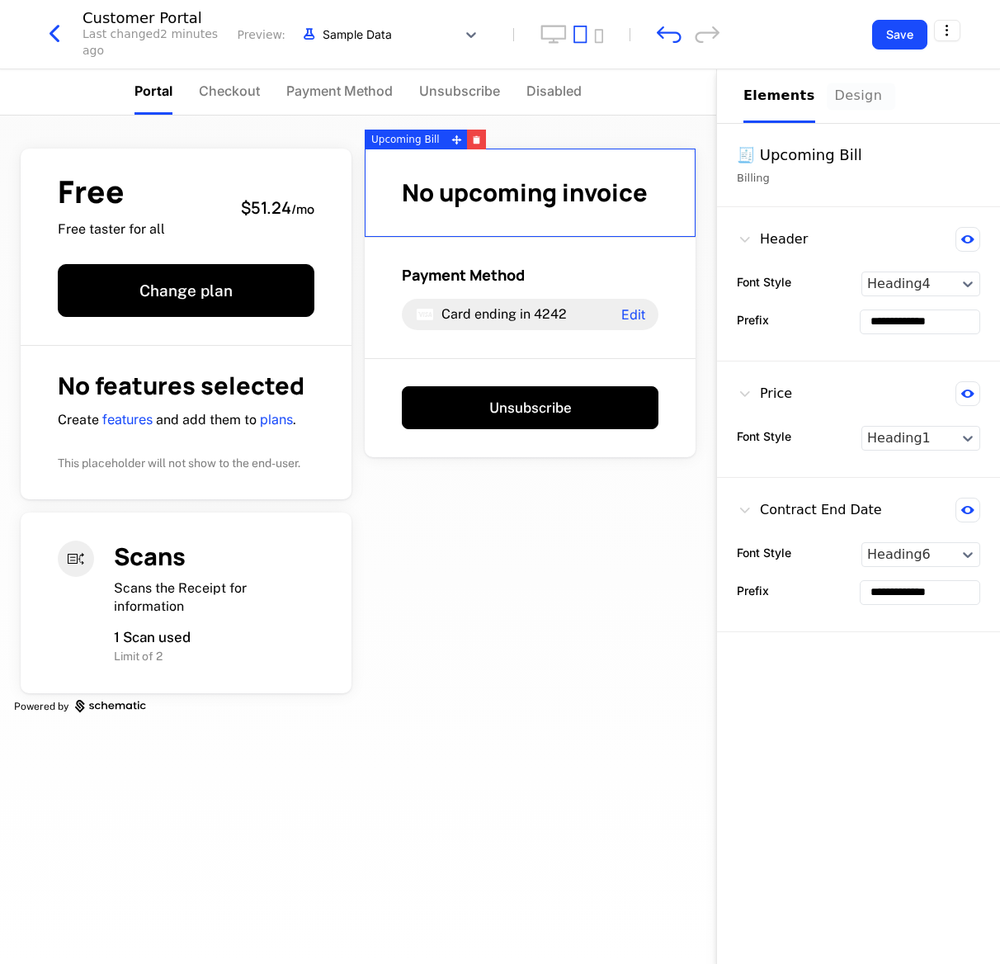
click at [666, 94] on div "Design" at bounding box center [861, 96] width 53 height 20
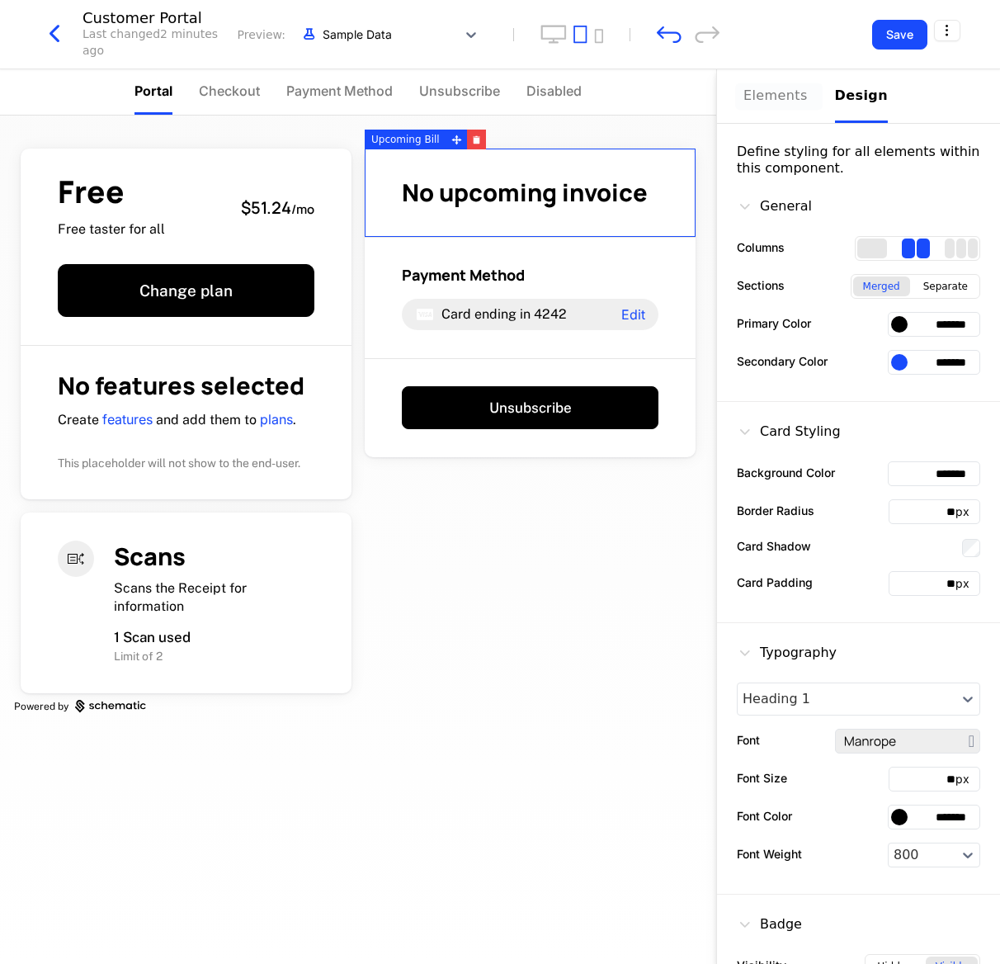
click at [666, 101] on div "Elements" at bounding box center [779, 96] width 72 height 20
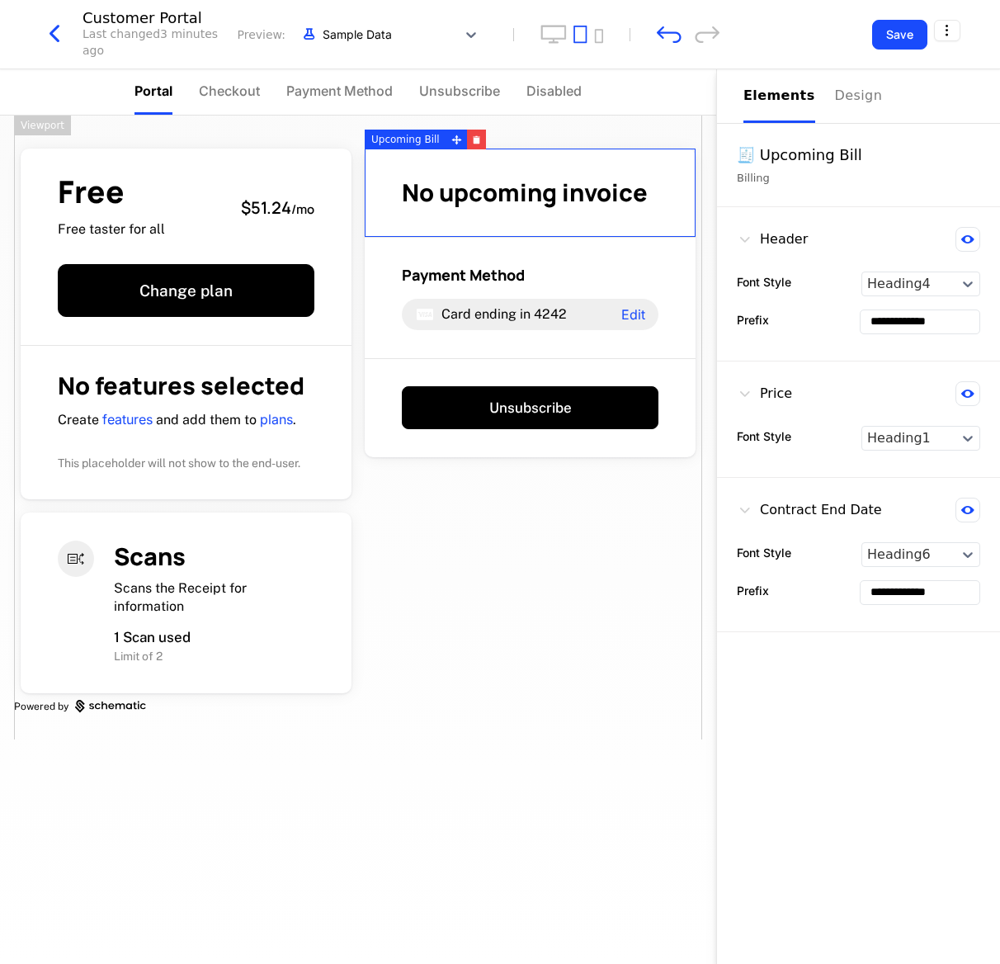
click at [488, 626] on div "Free Free taster for all $51.24 / mo Change plan No features selected Create fe…" at bounding box center [358, 428] width 688 height 624
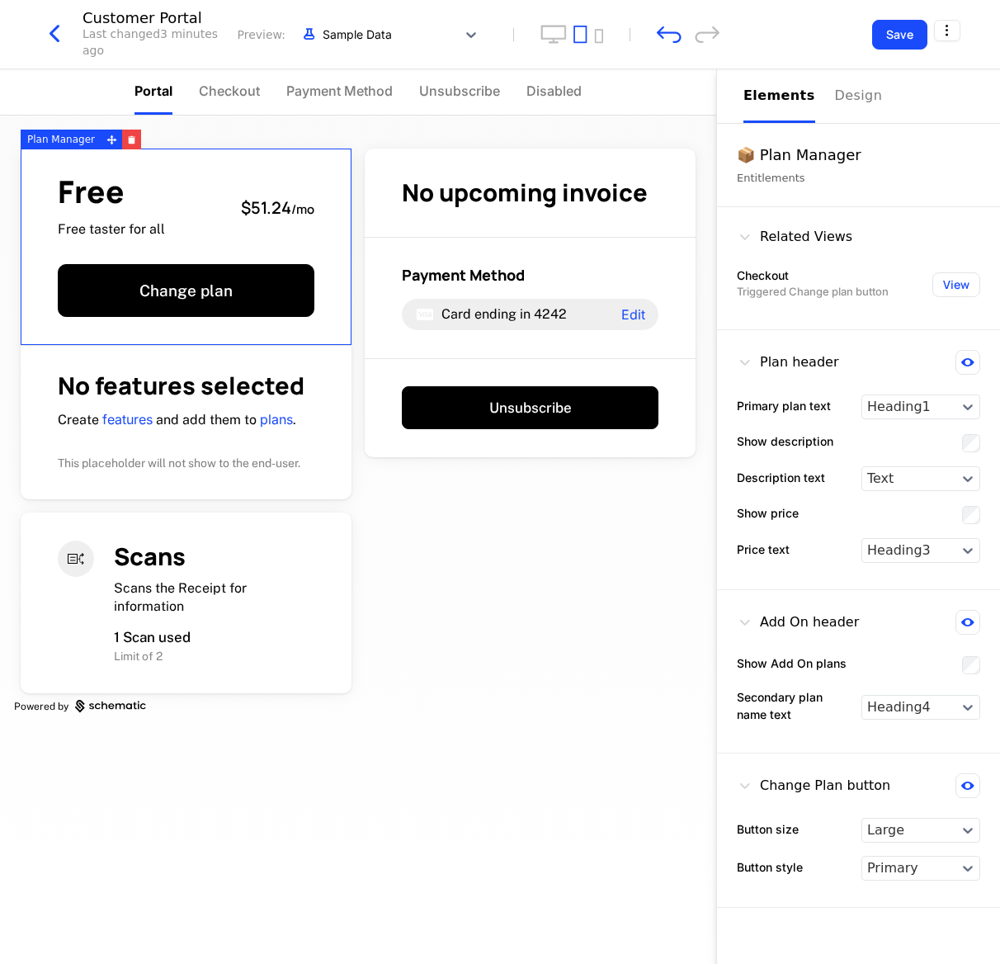
click at [186, 190] on div "Free Free taster for all $51.24 / mo" at bounding box center [186, 208] width 257 height 62
click at [129, 139] on icon "button" at bounding box center [132, 141] width 7 height 6
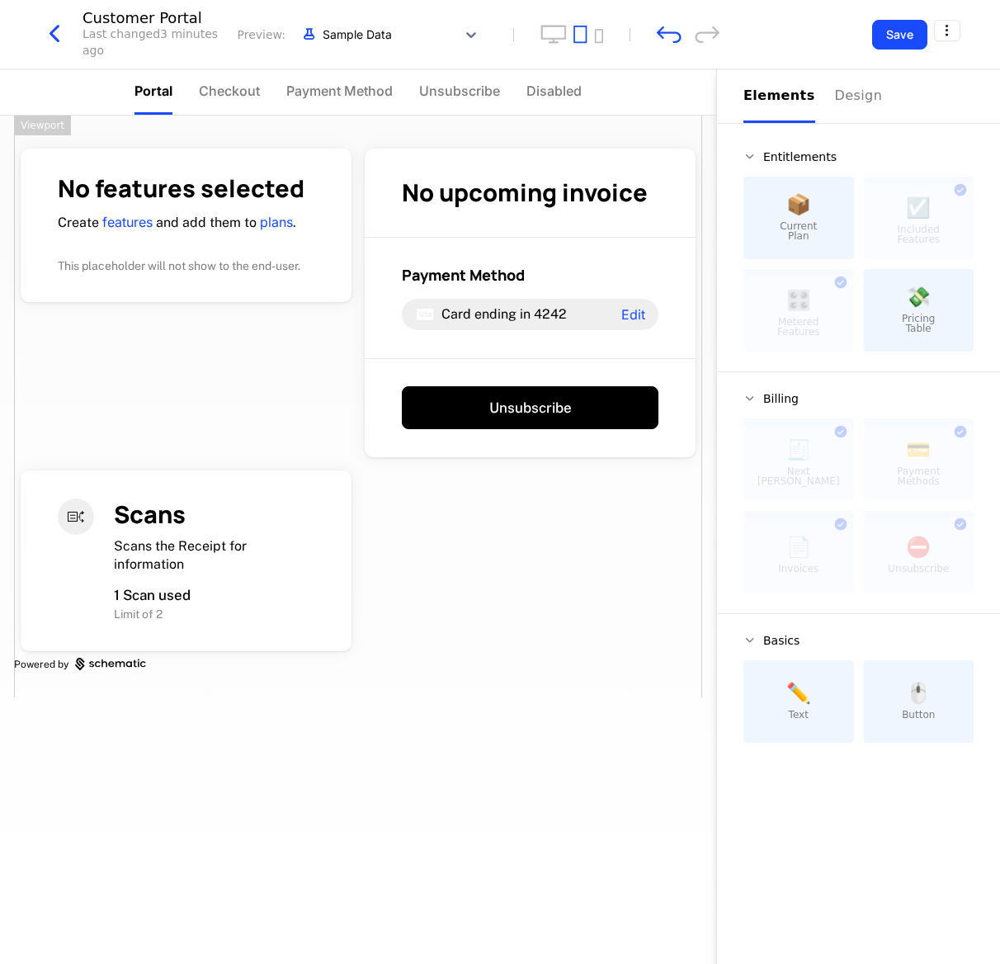
click at [139, 128] on div "No features selected Create features and add them to plans . This placeholder w…" at bounding box center [358, 407] width 688 height 582
click at [20, 13] on div "Customer Portal Last changed 3 minutes ago Preview: Sample Data Save" at bounding box center [500, 34] width 1000 height 69
click at [661, 33] on icon "undo" at bounding box center [669, 34] width 25 height 17
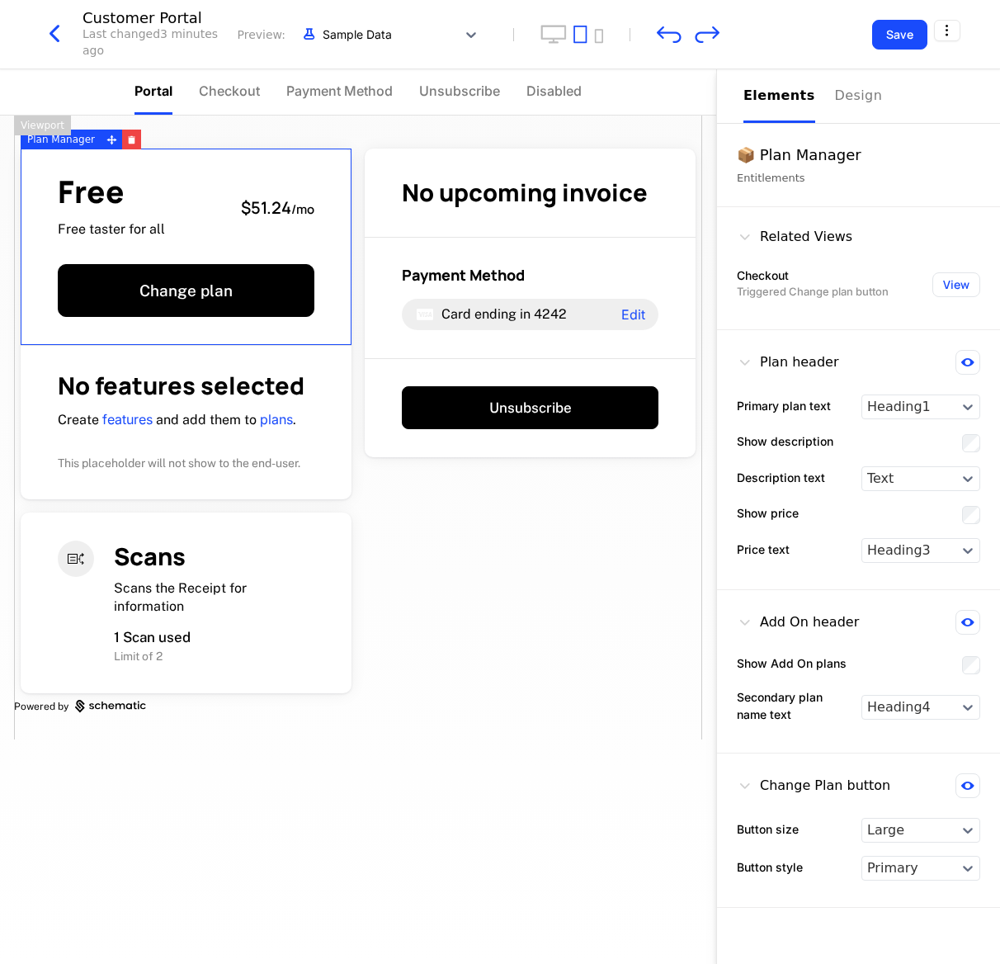
click at [666, 153] on div "📦 Plan Manager" at bounding box center [858, 155] width 243 height 23
click at [666, 178] on div "Entitlements" at bounding box center [858, 178] width 243 height 17
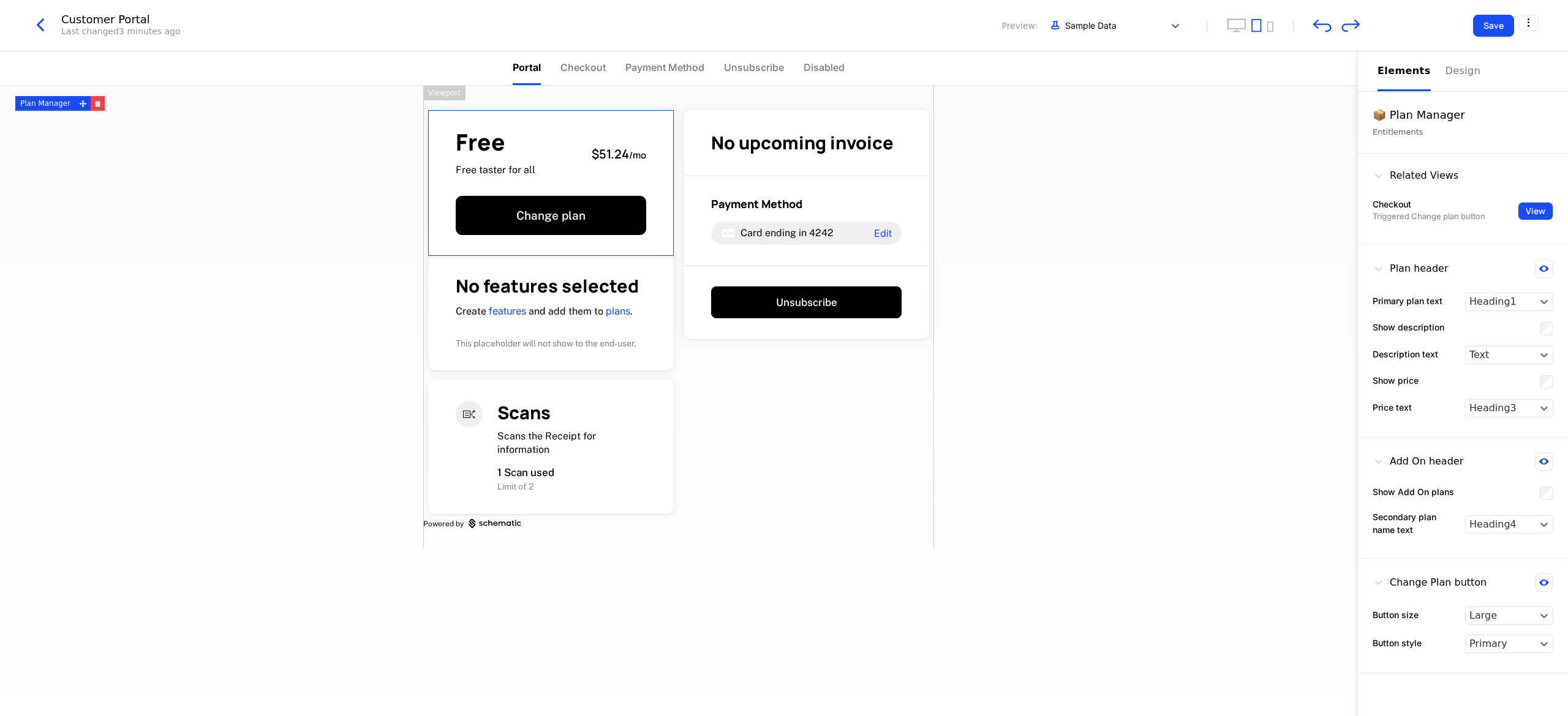
click at [494, 213] on button "View" at bounding box center [1536, 211] width 36 height 19
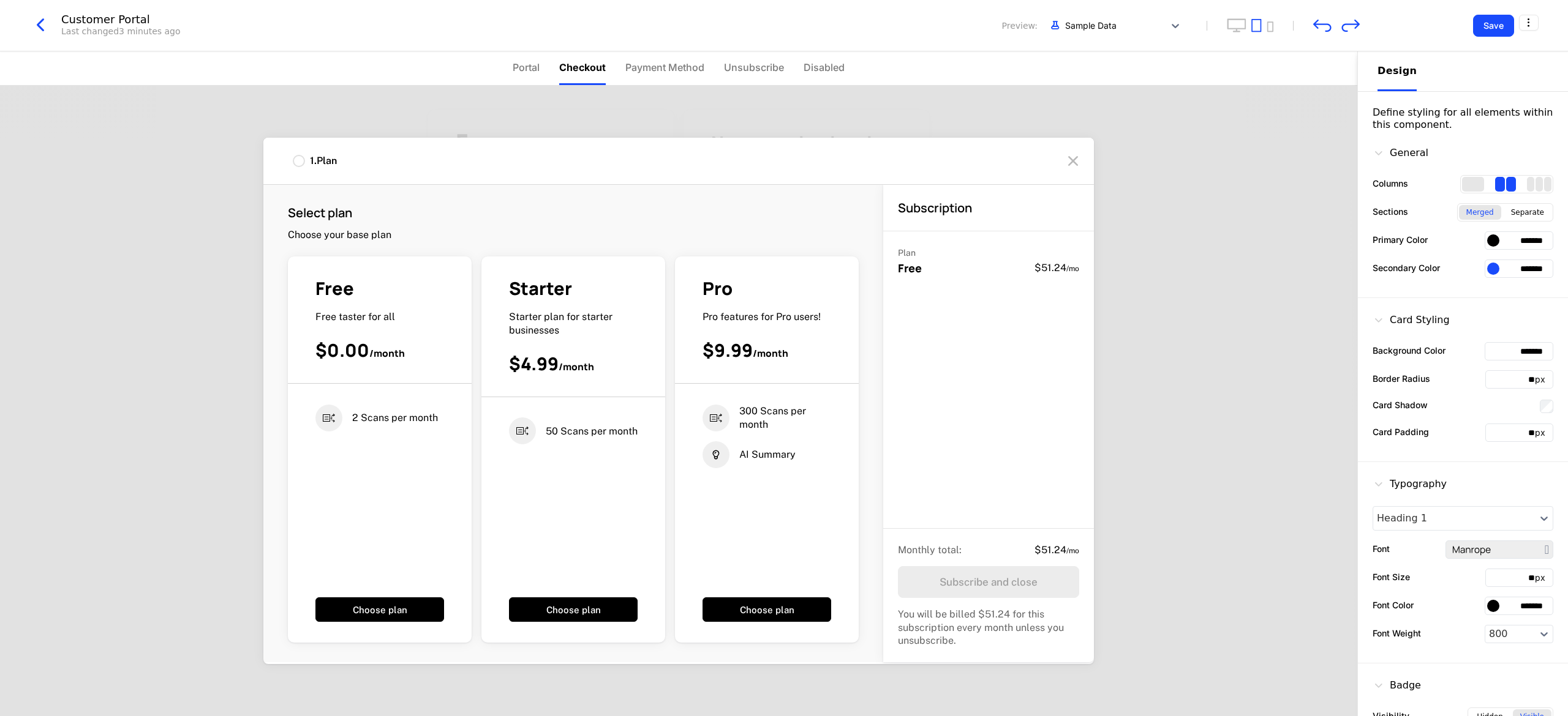
click at [494, 315] on span "Starter plan for starter businesses" at bounding box center [561, 323] width 103 height 25
click at [494, 300] on div "Starter" at bounding box center [573, 289] width 128 height 24
click at [494, 312] on span "Pro features for Pro users!" at bounding box center [761, 317] width 118 height 12
click at [494, 390] on div "Starter Starter plan for starter businesses $4.99 / month" at bounding box center [574, 337] width 184 height 120
drag, startPoint x: 290, startPoint y: 162, endPoint x: 336, endPoint y: 169, distance: 46.5
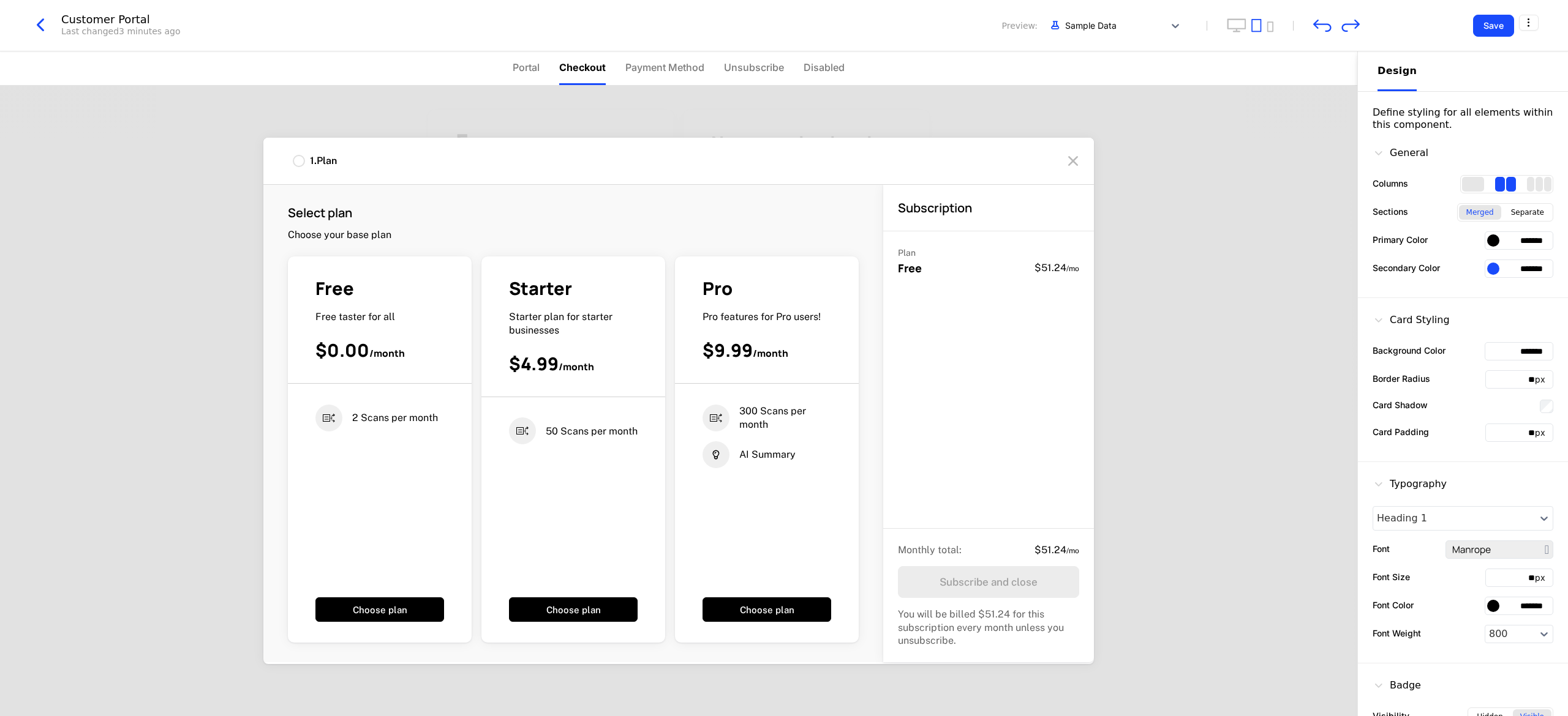
click at [292, 163] on div "1 . Plan" at bounding box center [679, 162] width 831 height 47
click at [494, 163] on icon at bounding box center [1073, 161] width 19 height 19
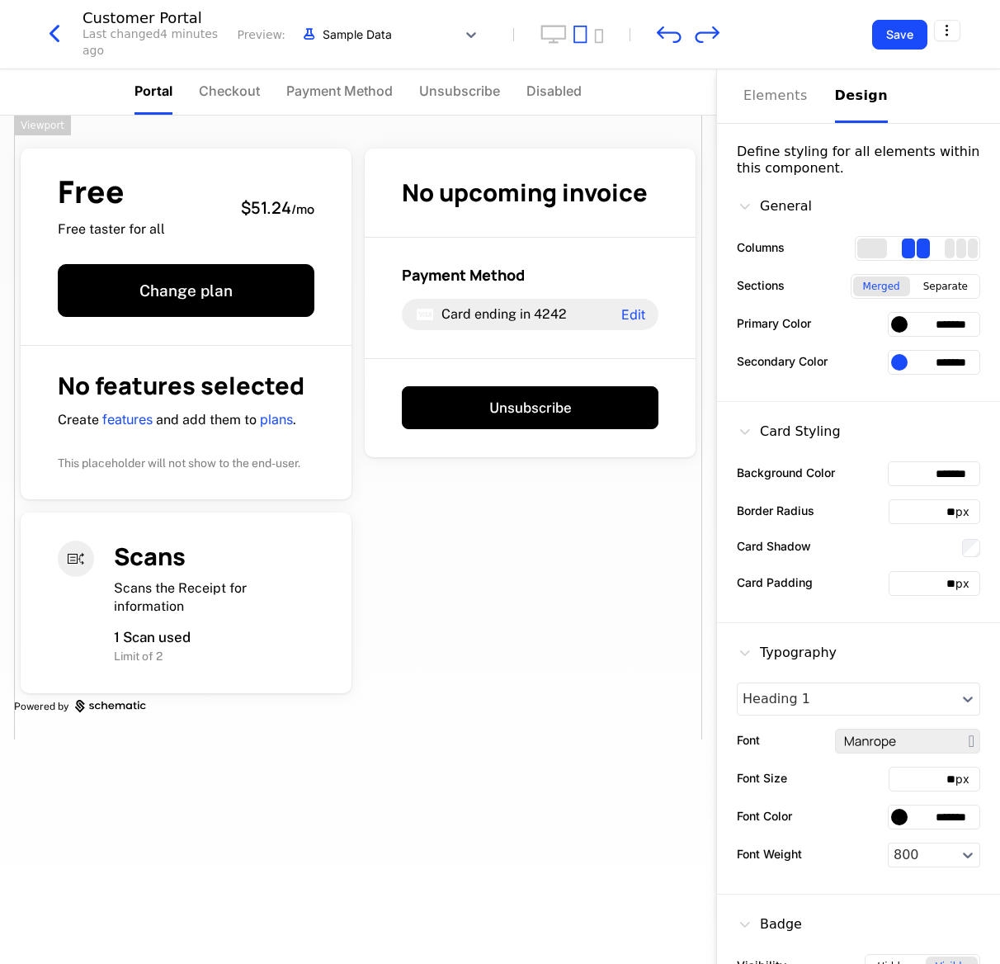
click at [546, 642] on div "Free Free taster for all $51.24 / mo Change plan No features selected Create fe…" at bounding box center [358, 540] width 716 height 848
click at [666, 642] on div "Free Free taster for all $51.24 / mo Change plan No features selected Create fe…" at bounding box center [358, 428] width 688 height 624
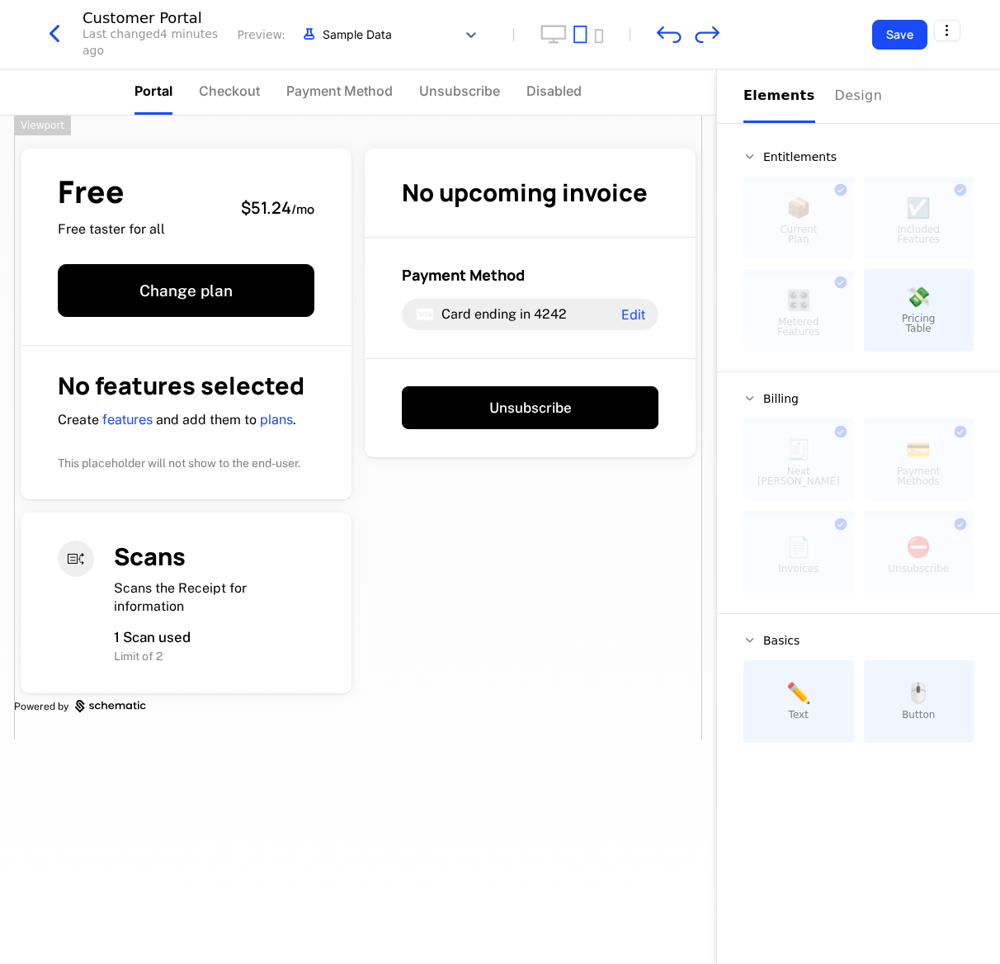
click at [666, 642] on div "Free Free taster for all $51.24 / mo Change plan No features selected Create fe…" at bounding box center [358, 428] width 688 height 624
click at [666, 41] on icon "undo" at bounding box center [669, 34] width 25 height 17
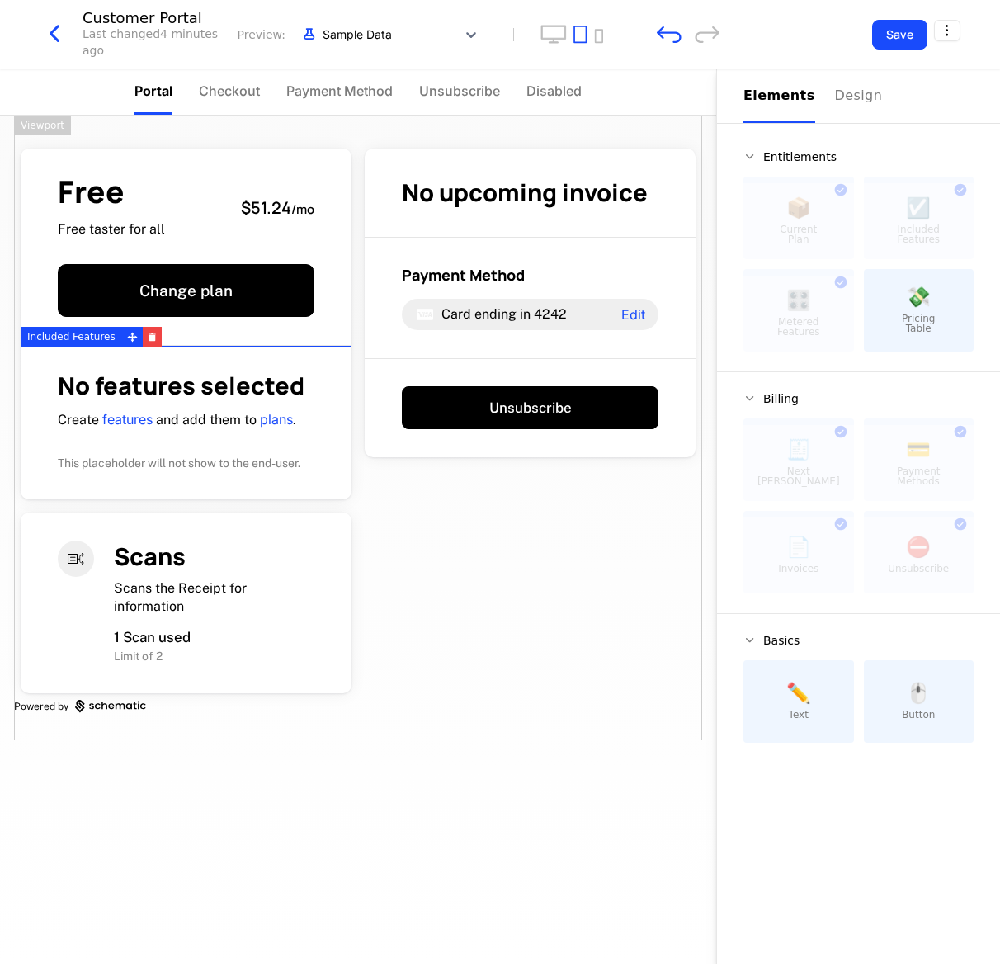
click at [666, 642] on span "✏️" at bounding box center [798, 693] width 25 height 20
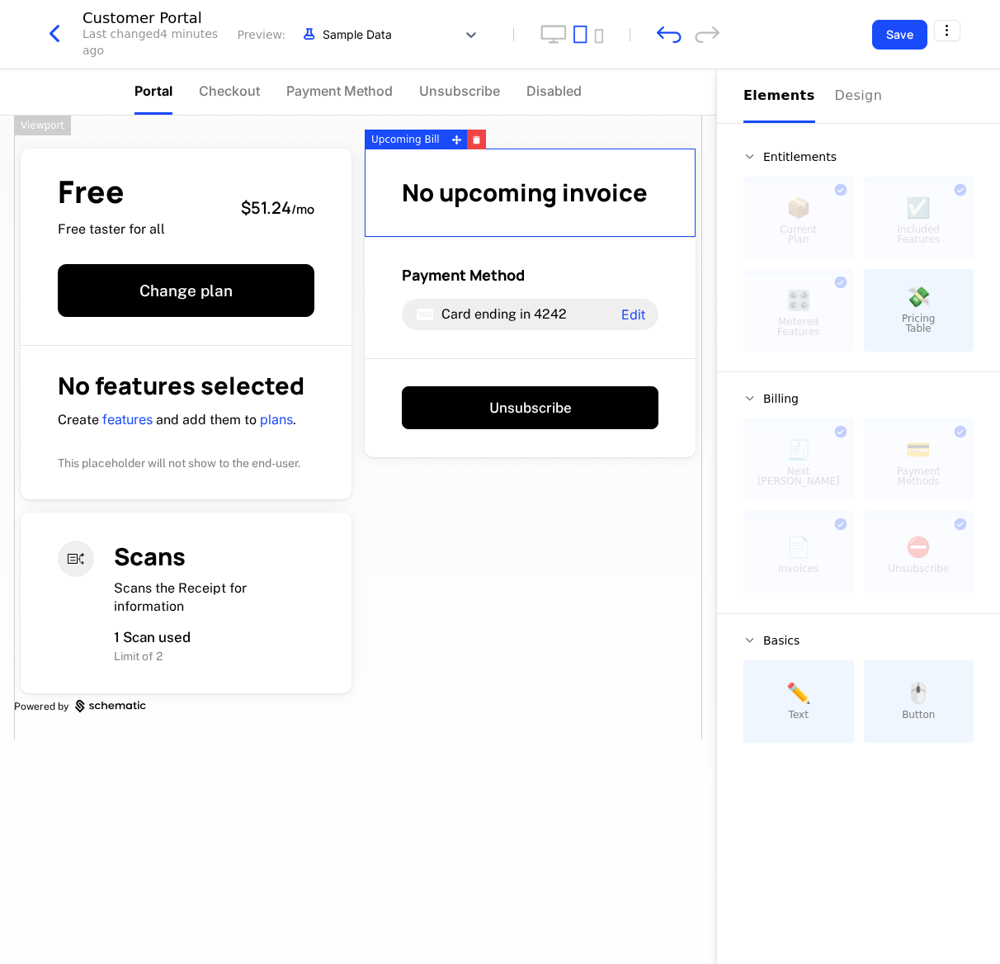
click at [459, 178] on span "No upcoming invoice" at bounding box center [525, 192] width 246 height 33
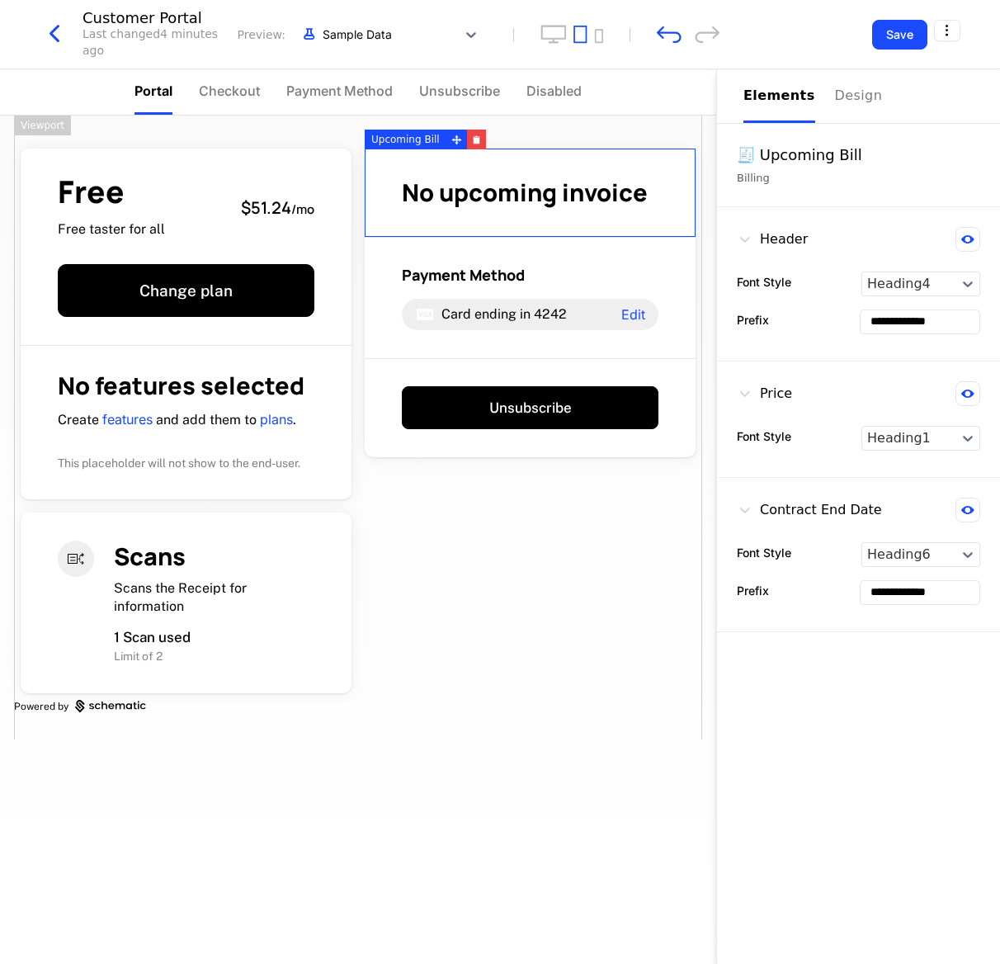
click at [569, 602] on div "Free Free taster for all $51.24 / mo Change plan No features selected Create fe…" at bounding box center [358, 428] width 688 height 624
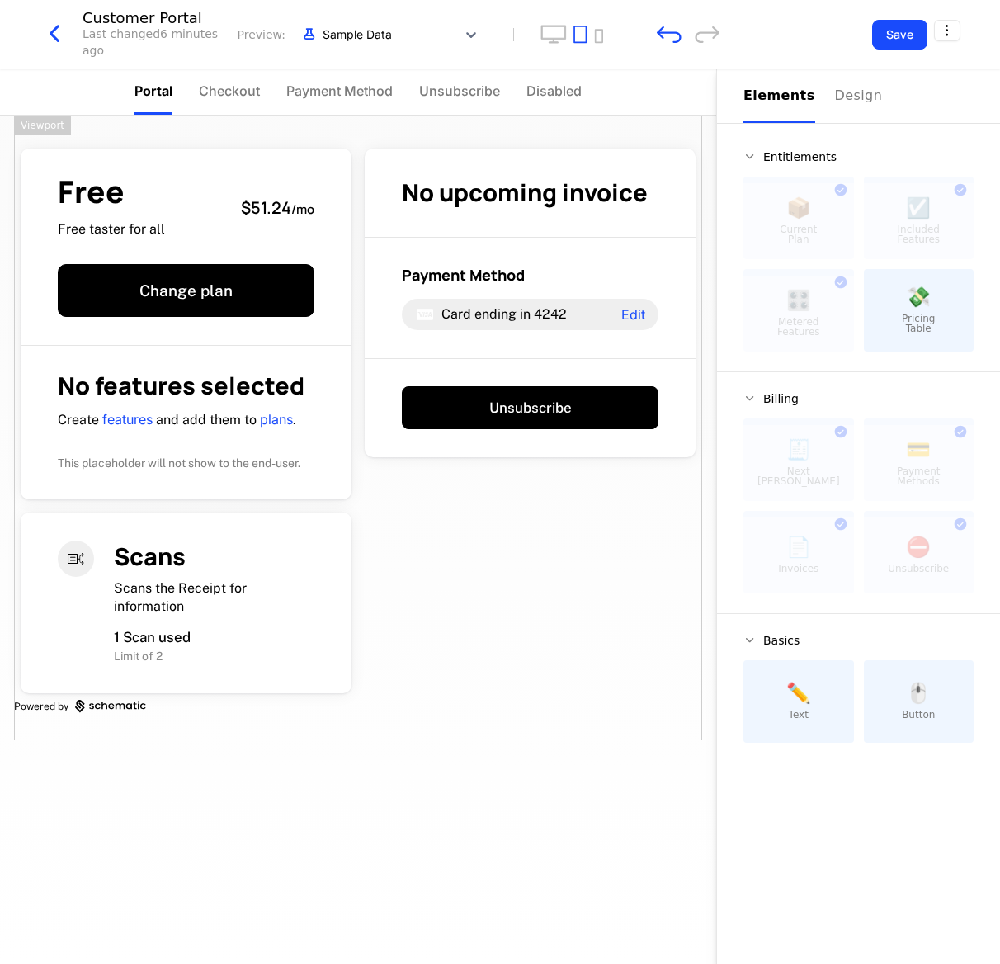
click at [493, 599] on div "Free Free taster for all $51.24 / mo Change plan No features selected Create fe…" at bounding box center [358, 428] width 688 height 624
click at [305, 642] on div "Scans Scans the Receipt for information 1 Scan used Limit of 2" at bounding box center [186, 602] width 344 height 193
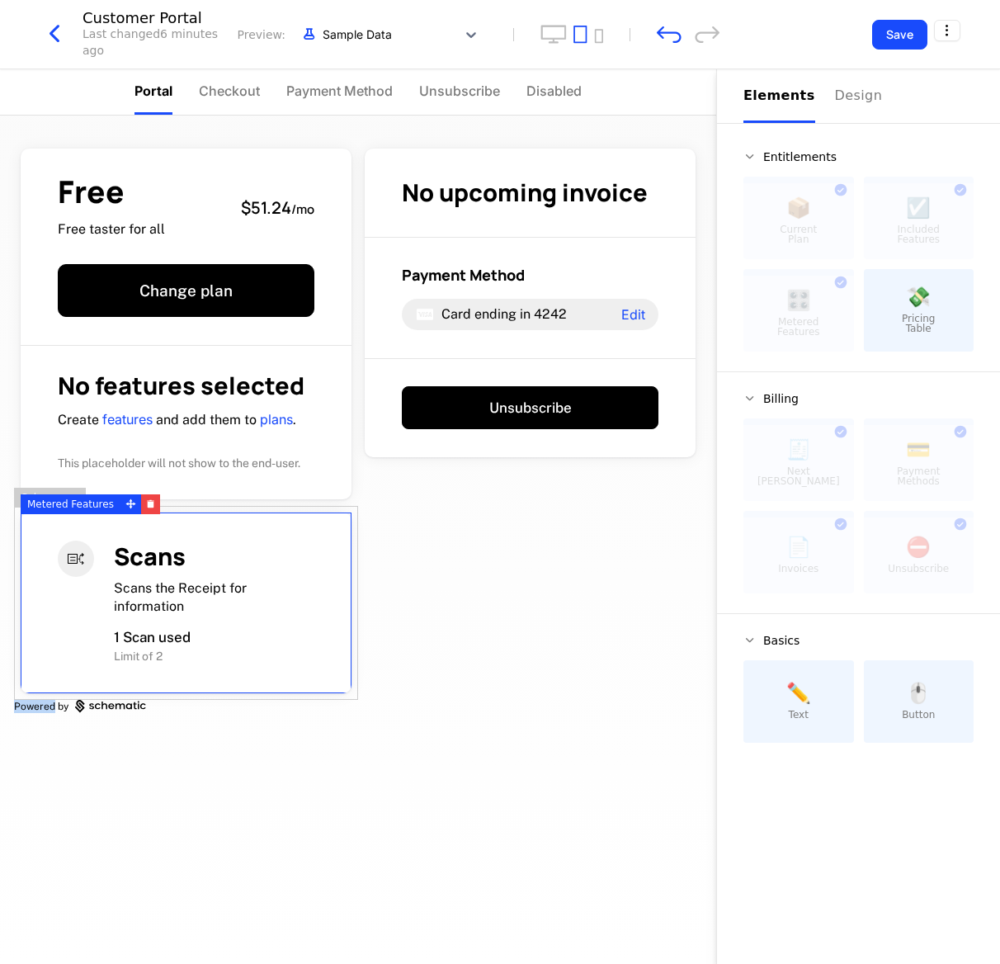
drag, startPoint x: 305, startPoint y: 693, endPoint x: 277, endPoint y: 561, distance: 135.0
click at [277, 561] on div "Scans Scans the Receipt for information 1 Scan used Limit of 2" at bounding box center [186, 602] width 344 height 193
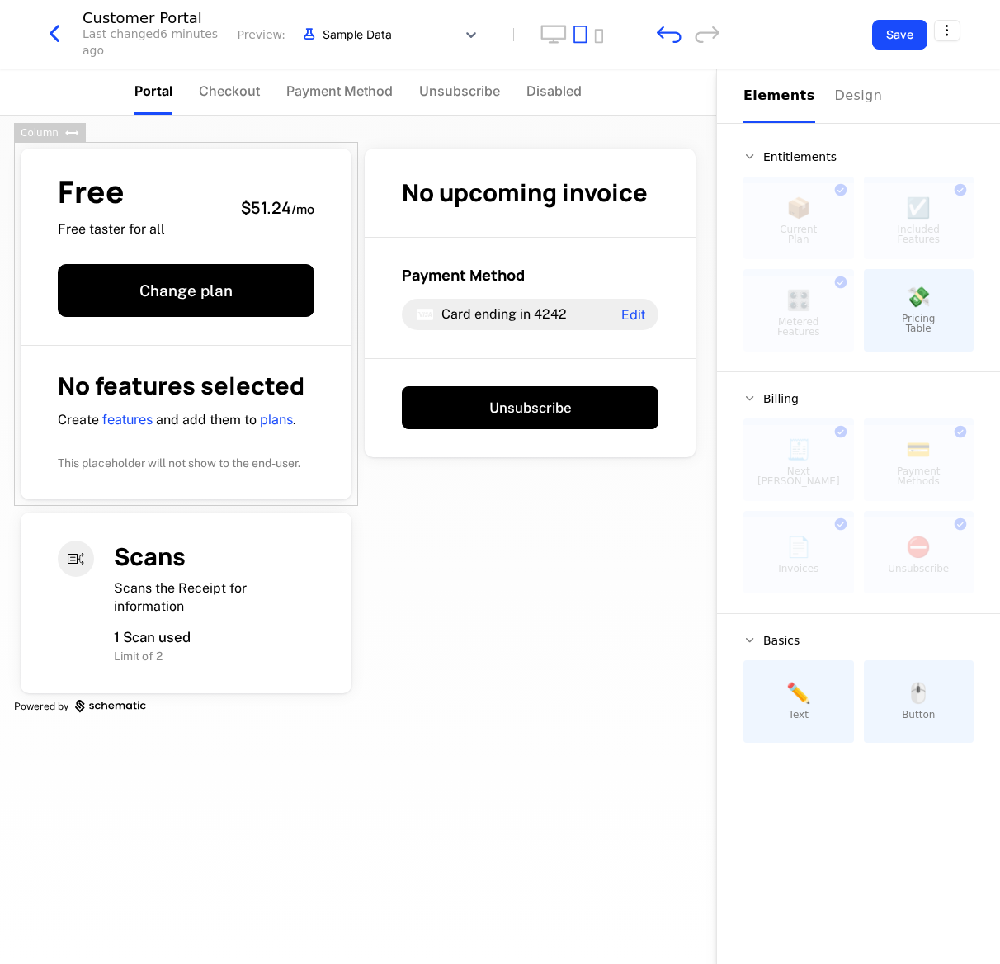
drag, startPoint x: 312, startPoint y: 504, endPoint x: 325, endPoint y: 501, distance: 13.6
click at [325, 501] on div "Free Free taster for all $51.24 / mo Change plan No features selected Create fe…" at bounding box center [186, 324] width 344 height 364
click at [345, 554] on div "Scans Scans the Receipt for information 1 Scan used Limit of 2" at bounding box center [186, 602] width 331 height 180
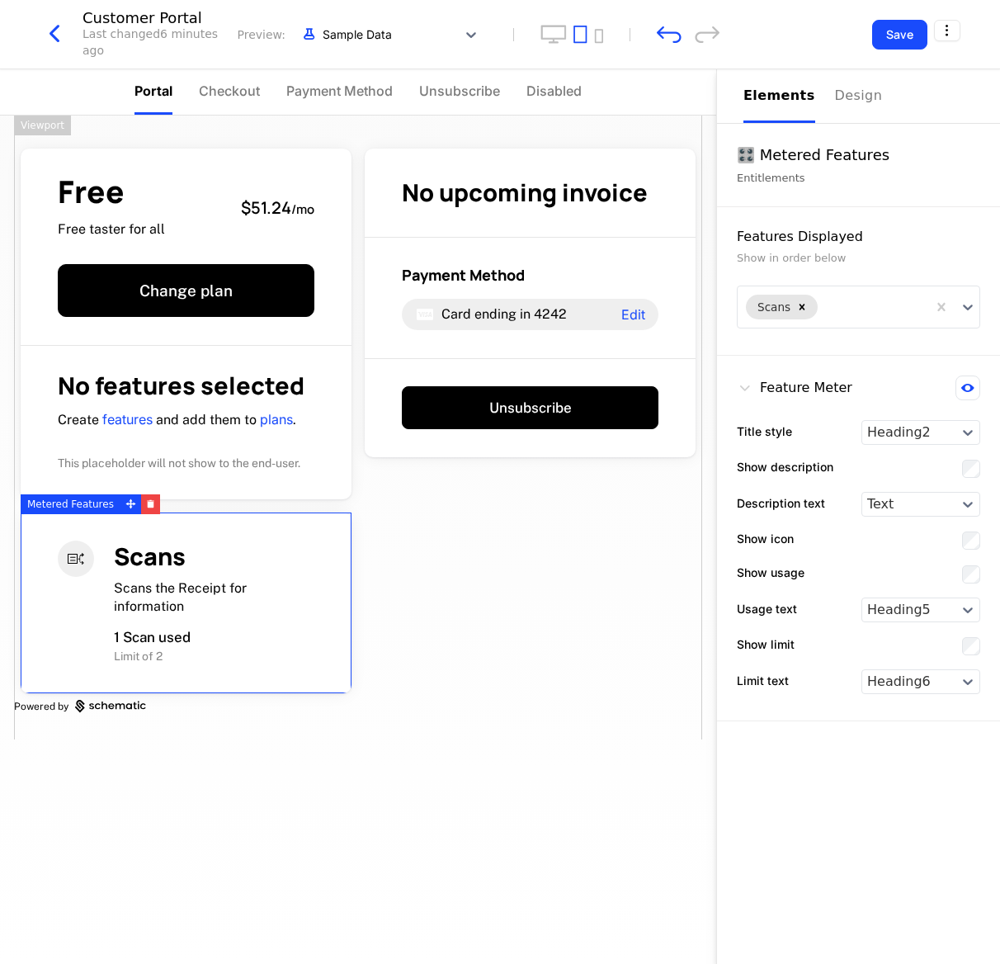
click at [605, 564] on div "Free Free taster for all $51.24 / mo Change plan No features selected Create fe…" at bounding box center [358, 428] width 688 height 624
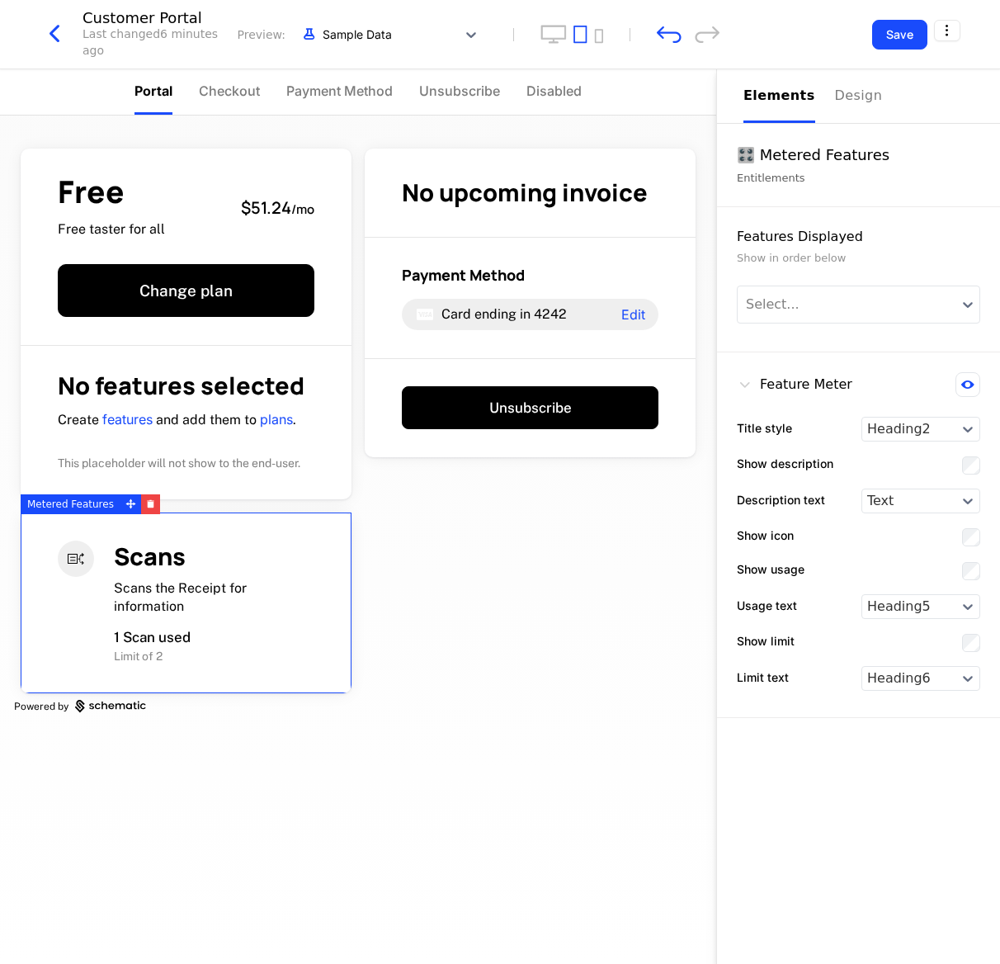
click at [234, 642] on div "Scans Scans the Receipt for information 1 Scan used Limit of 2" at bounding box center [186, 602] width 331 height 180
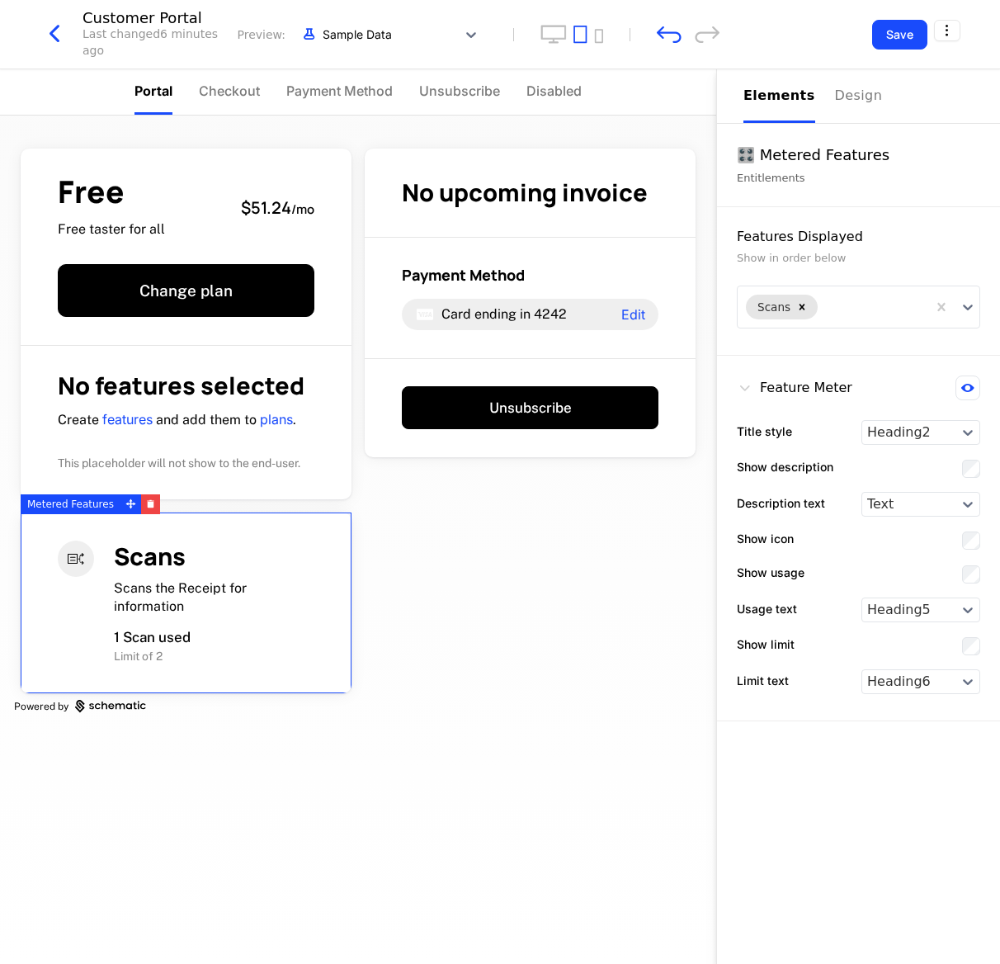
click at [234, 642] on div "Scans Scans the Receipt for information 1 Scan used Limit of 2" at bounding box center [186, 602] width 331 height 180
click at [235, 642] on div "Scans Scans the Receipt for information 1 Scan used Limit of 2" at bounding box center [186, 602] width 331 height 180
click at [565, 642] on div "Free Free taster for all $51.24 / mo Change plan No features selected Create fe…" at bounding box center [358, 428] width 688 height 624
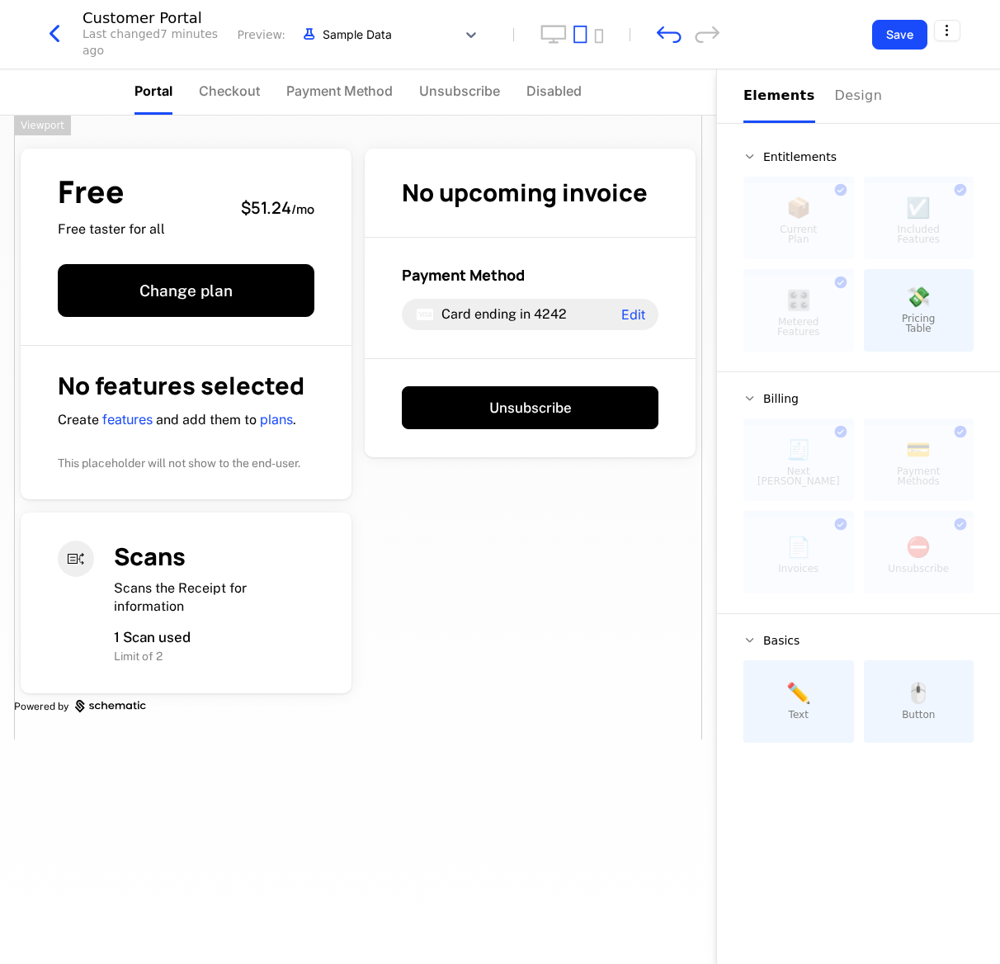
click at [61, 38] on icon "button" at bounding box center [55, 34] width 30 height 30
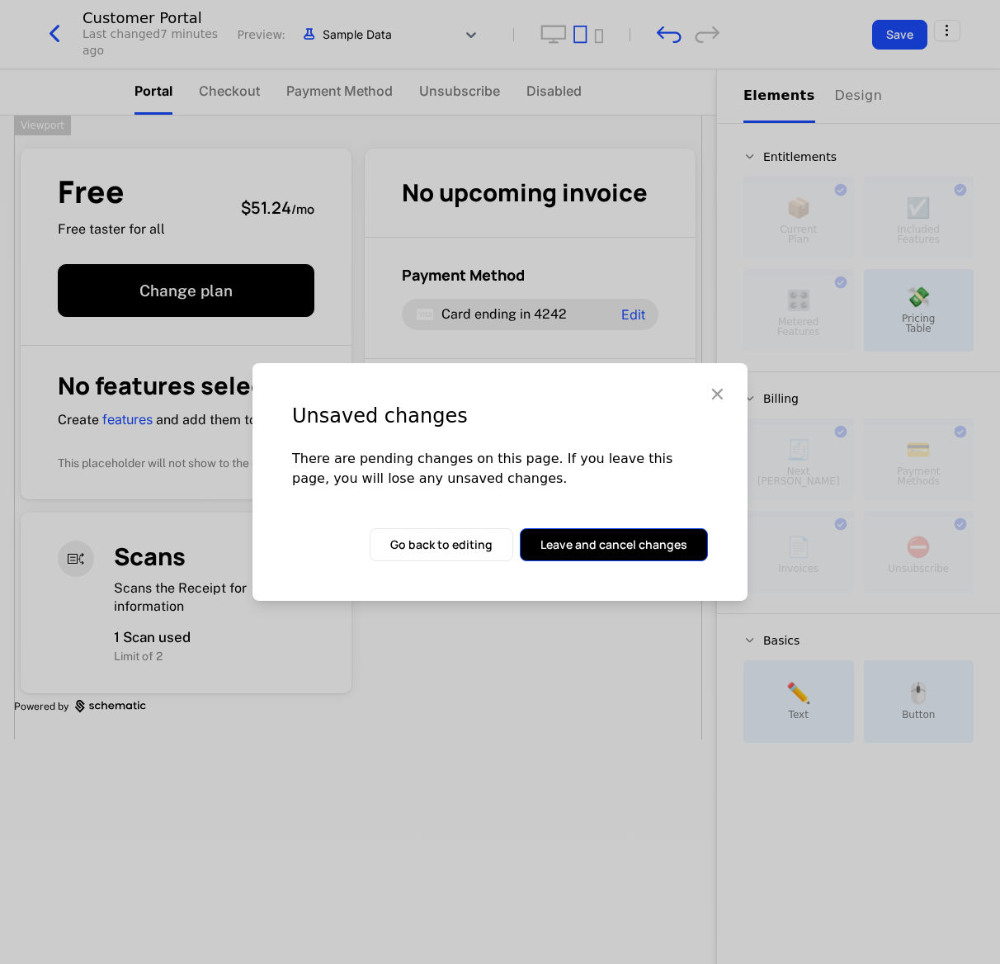
click at [618, 550] on button "Leave and cancel changes" at bounding box center [614, 544] width 188 height 33
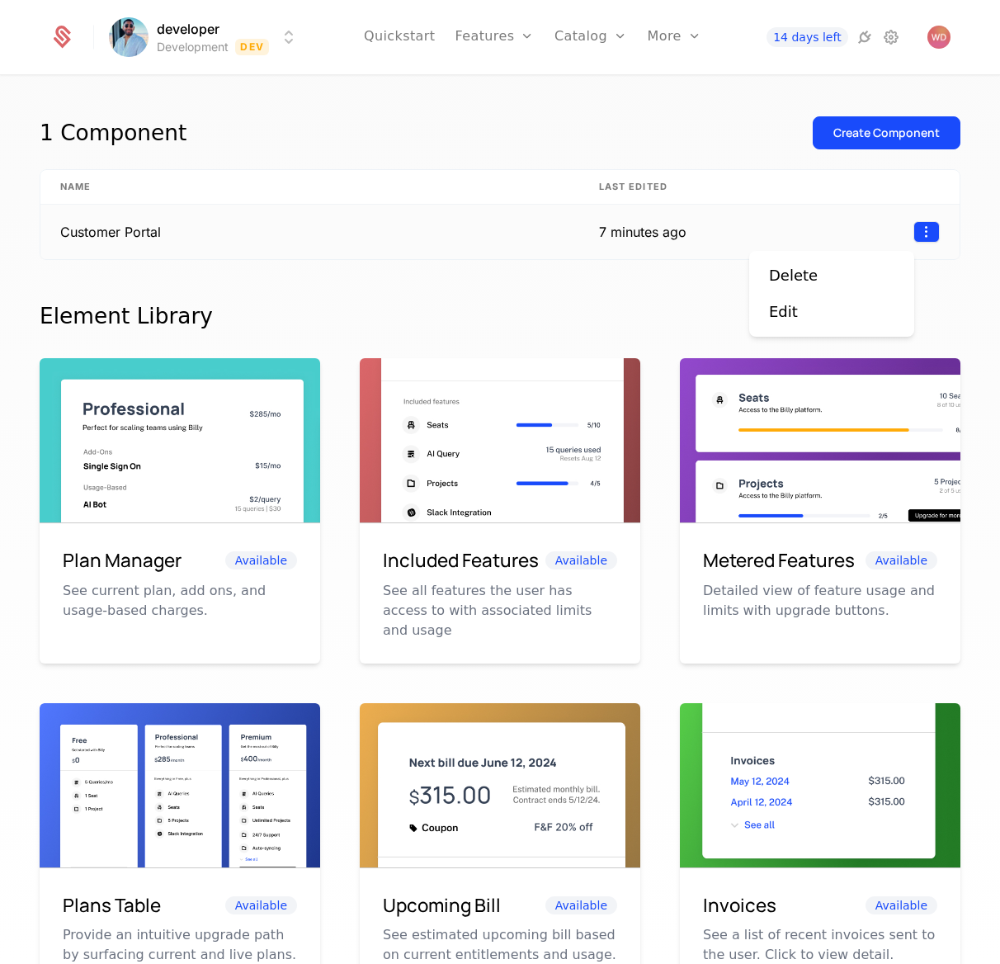
click at [666, 228] on html "developer Development Dev Quickstart Features Features Flags Catalog Plans Add …" at bounding box center [500, 482] width 1000 height 964
click at [666, 264] on div "Delete" at bounding box center [831, 275] width 125 height 23
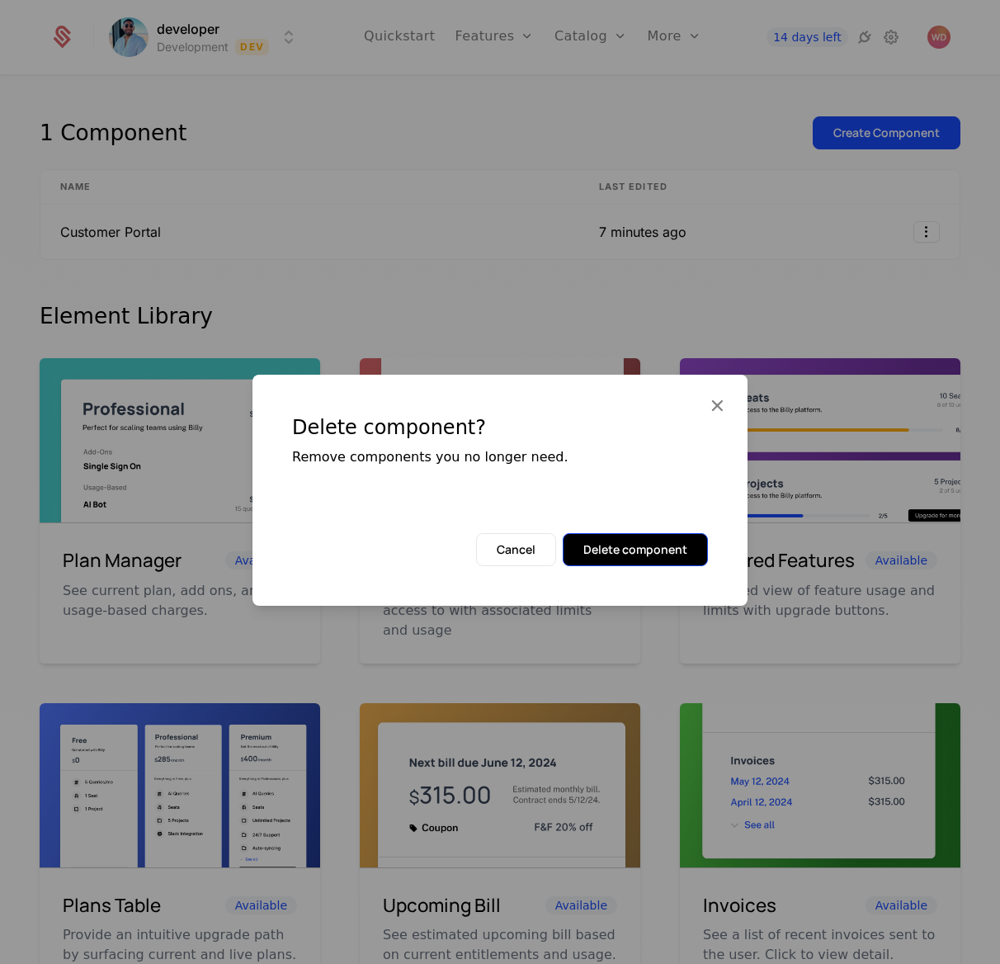
click at [639, 550] on button "Delete component" at bounding box center [635, 549] width 145 height 33
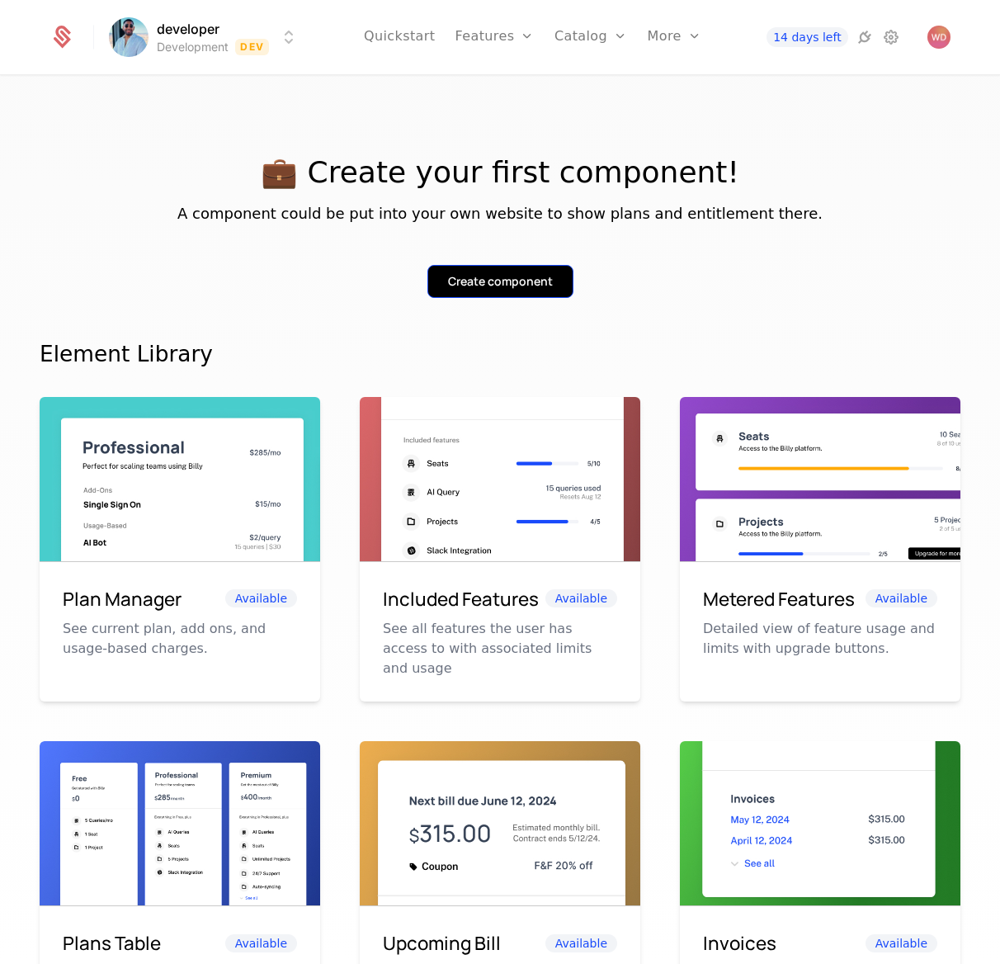
click at [508, 277] on div "Create component" at bounding box center [500, 281] width 105 height 17
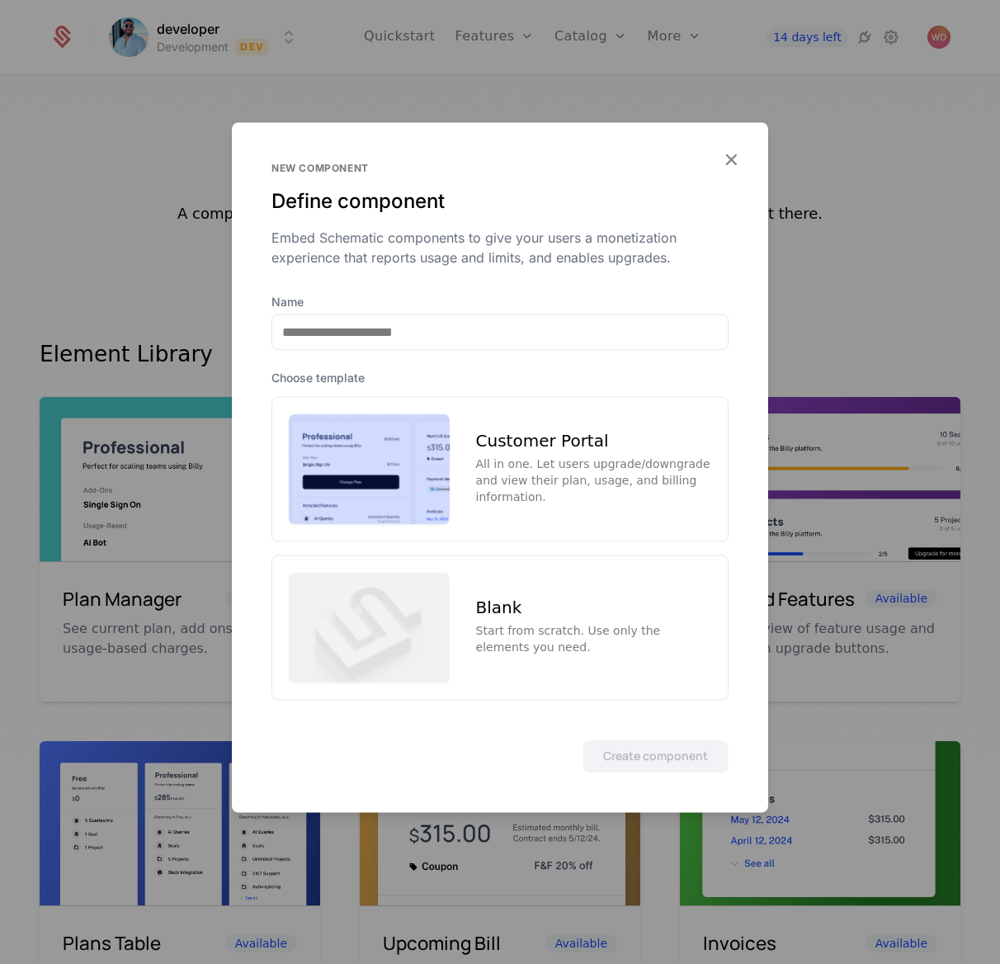
click at [416, 507] on img at bounding box center [369, 468] width 161 height 111
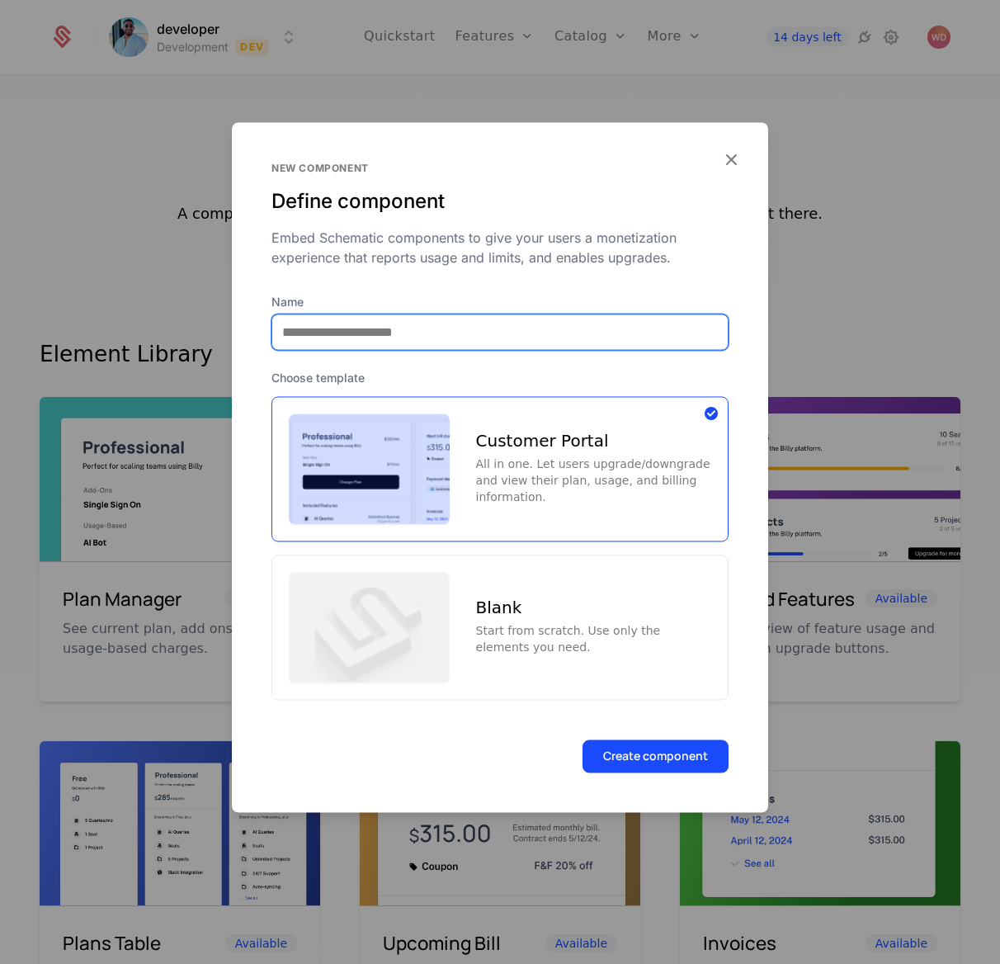
click at [582, 339] on input "Name" at bounding box center [499, 331] width 455 height 35
type input "**********"
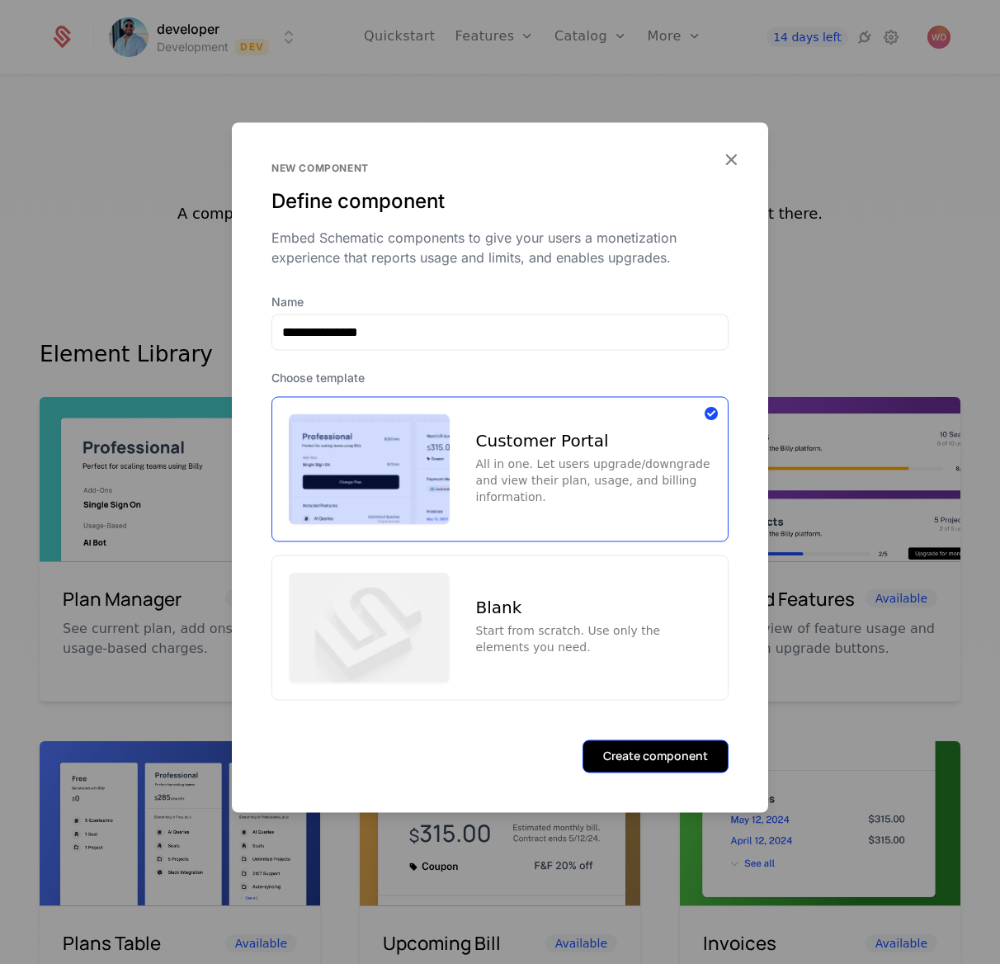
click at [624, 642] on button "Create component" at bounding box center [656, 755] width 146 height 33
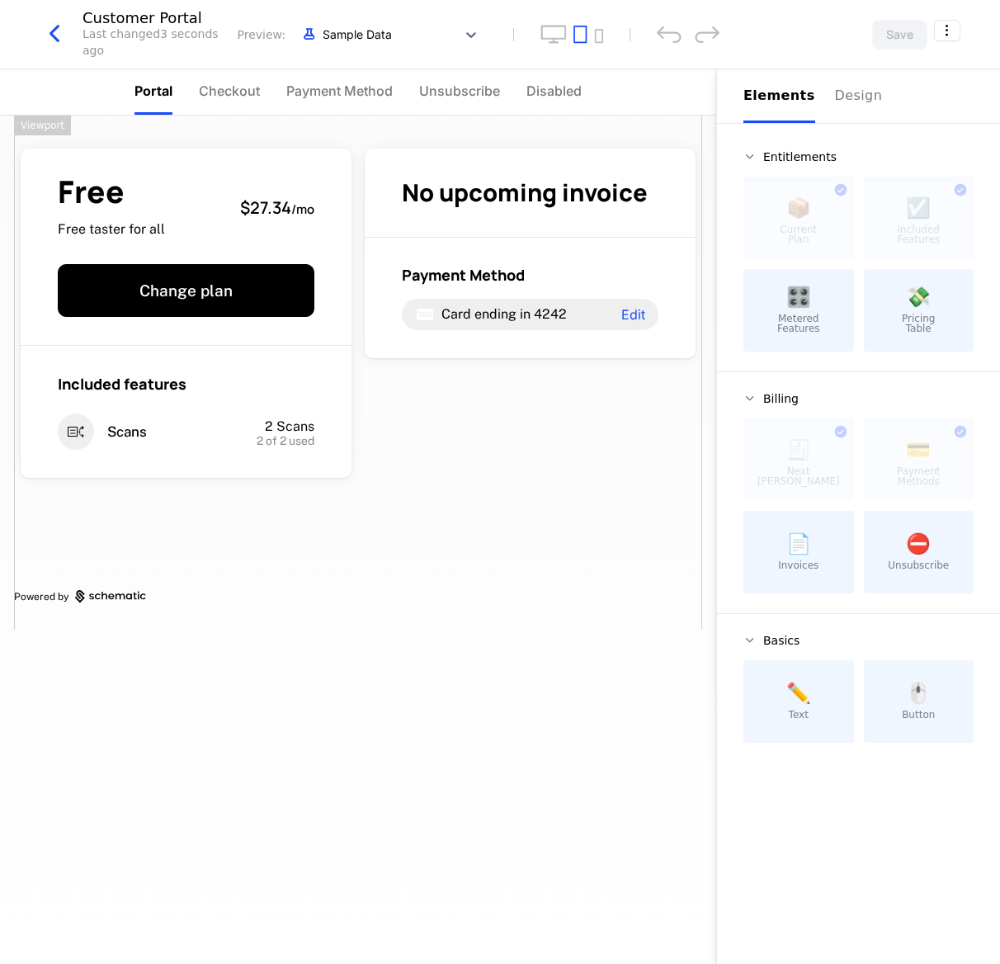
click at [48, 31] on icon "button" at bounding box center [55, 34] width 30 height 30
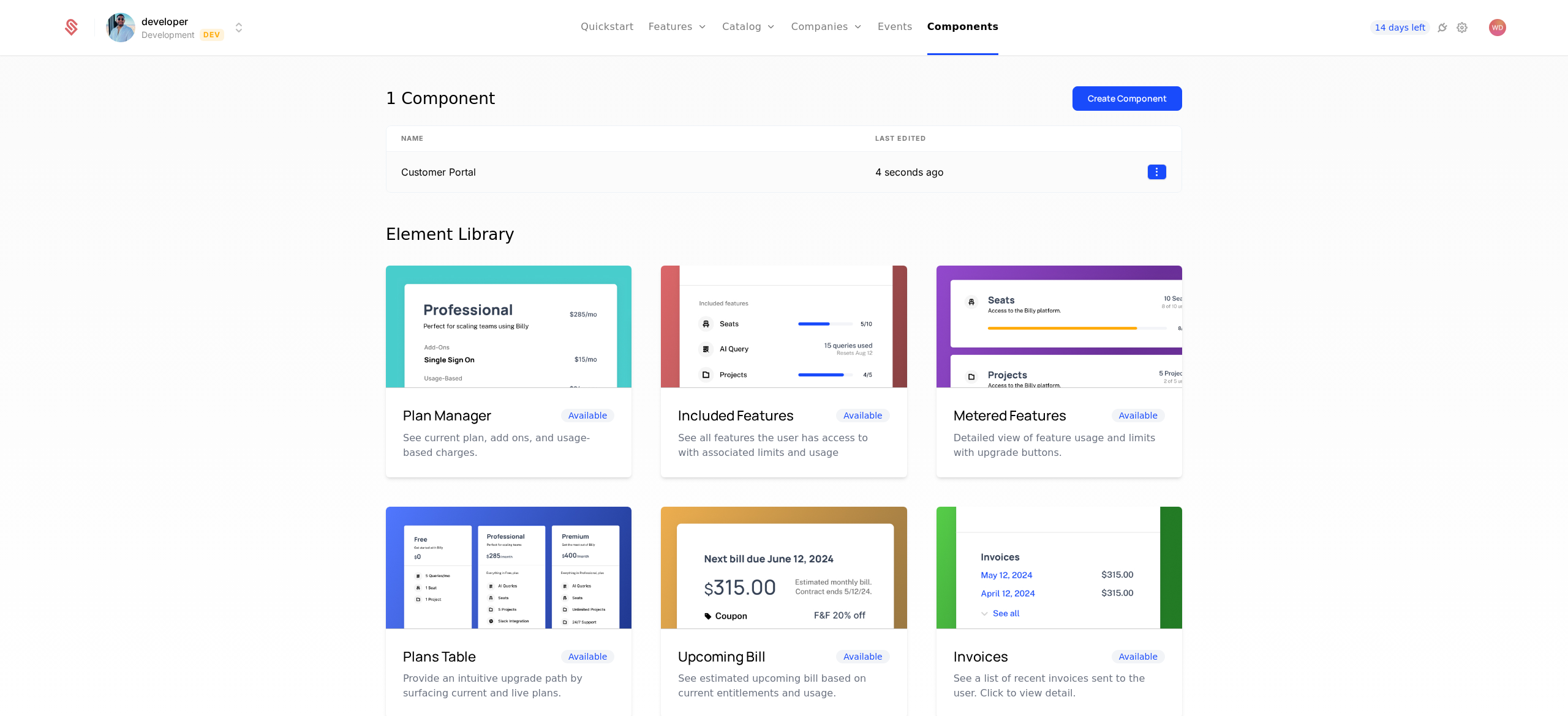
click at [494, 168] on html "developer Development Dev Quickstart Features Features Flags Catalog Plans Add …" at bounding box center [784, 358] width 1568 height 716
click at [494, 208] on div "Delete" at bounding box center [1095, 204] width 93 height 17
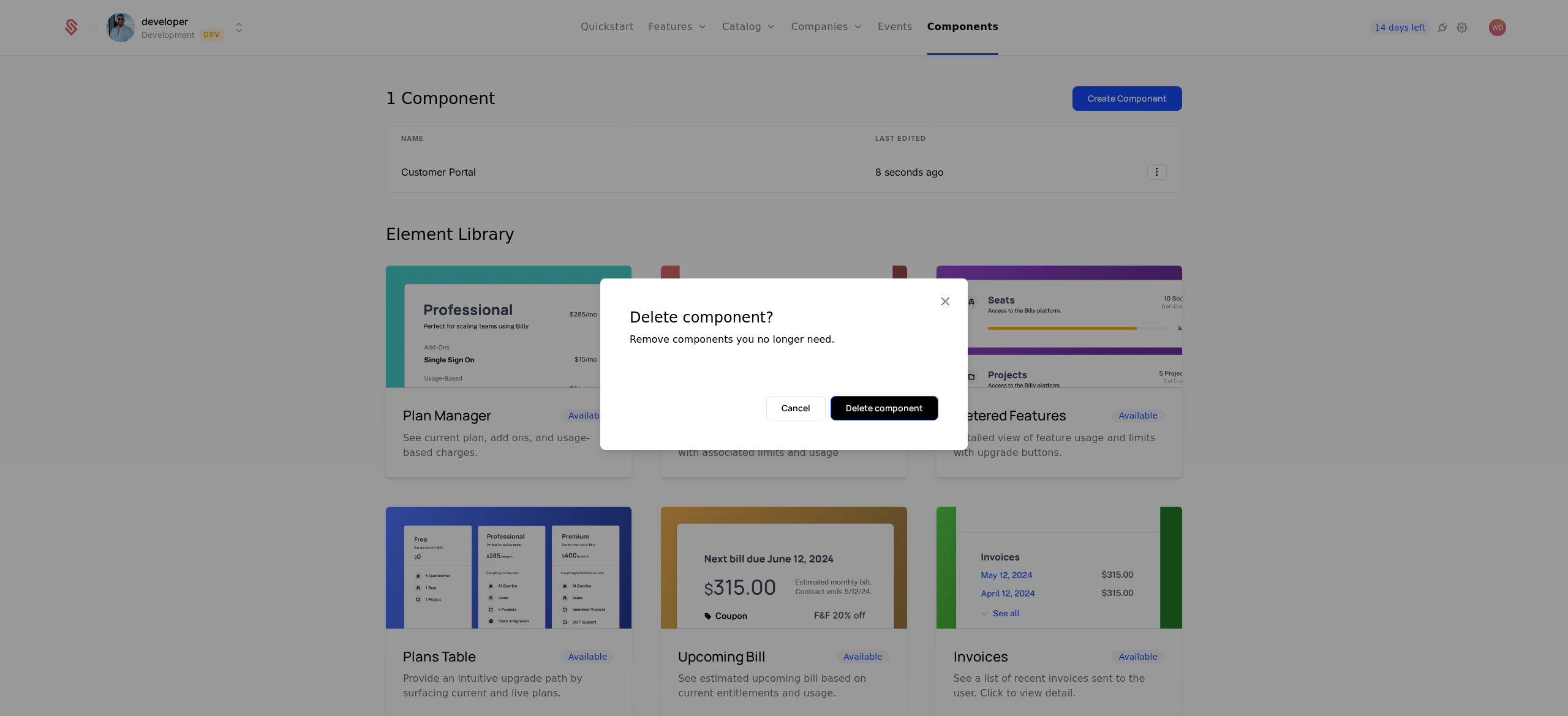
click at [494, 411] on button "Delete component" at bounding box center [884, 408] width 108 height 24
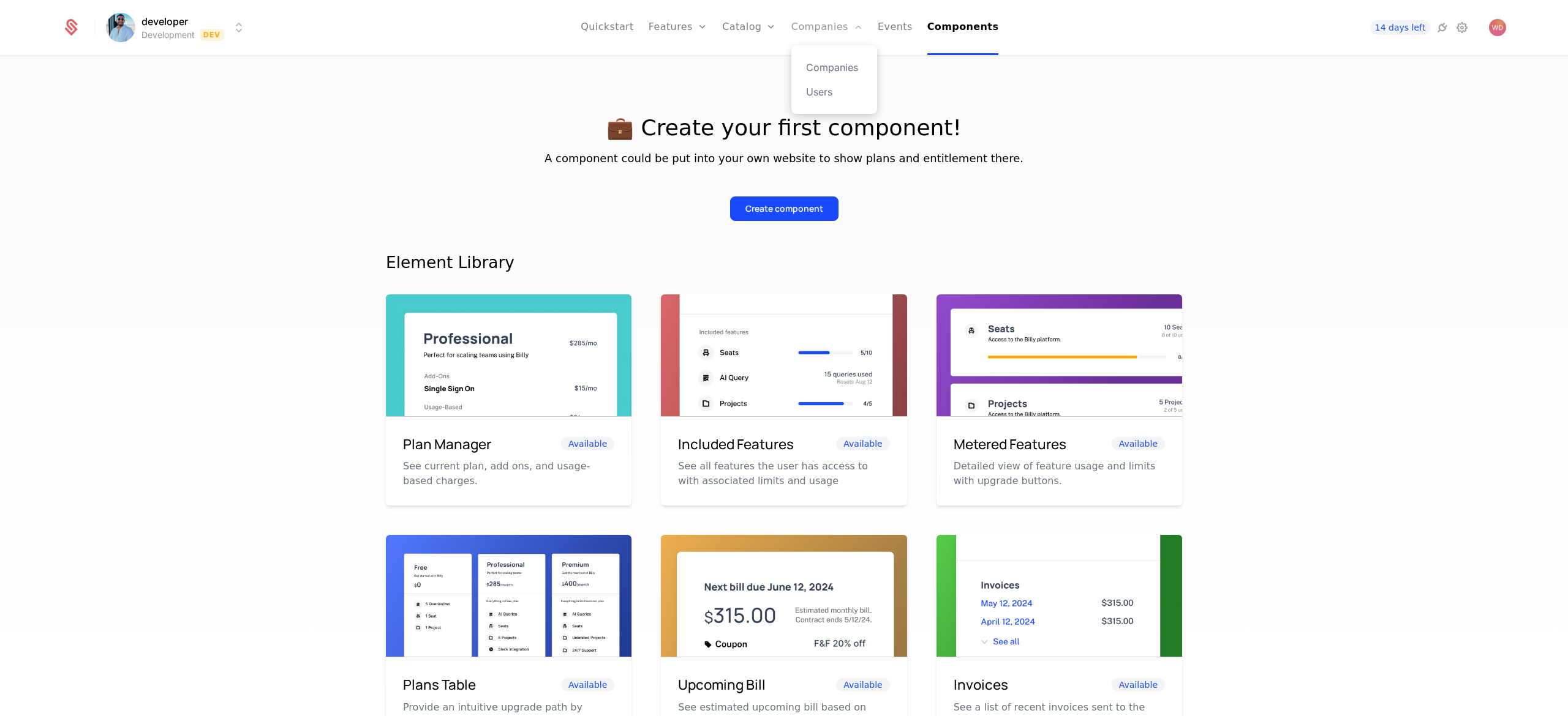
click at [494, 32] on link "Companies" at bounding box center [827, 27] width 72 height 55
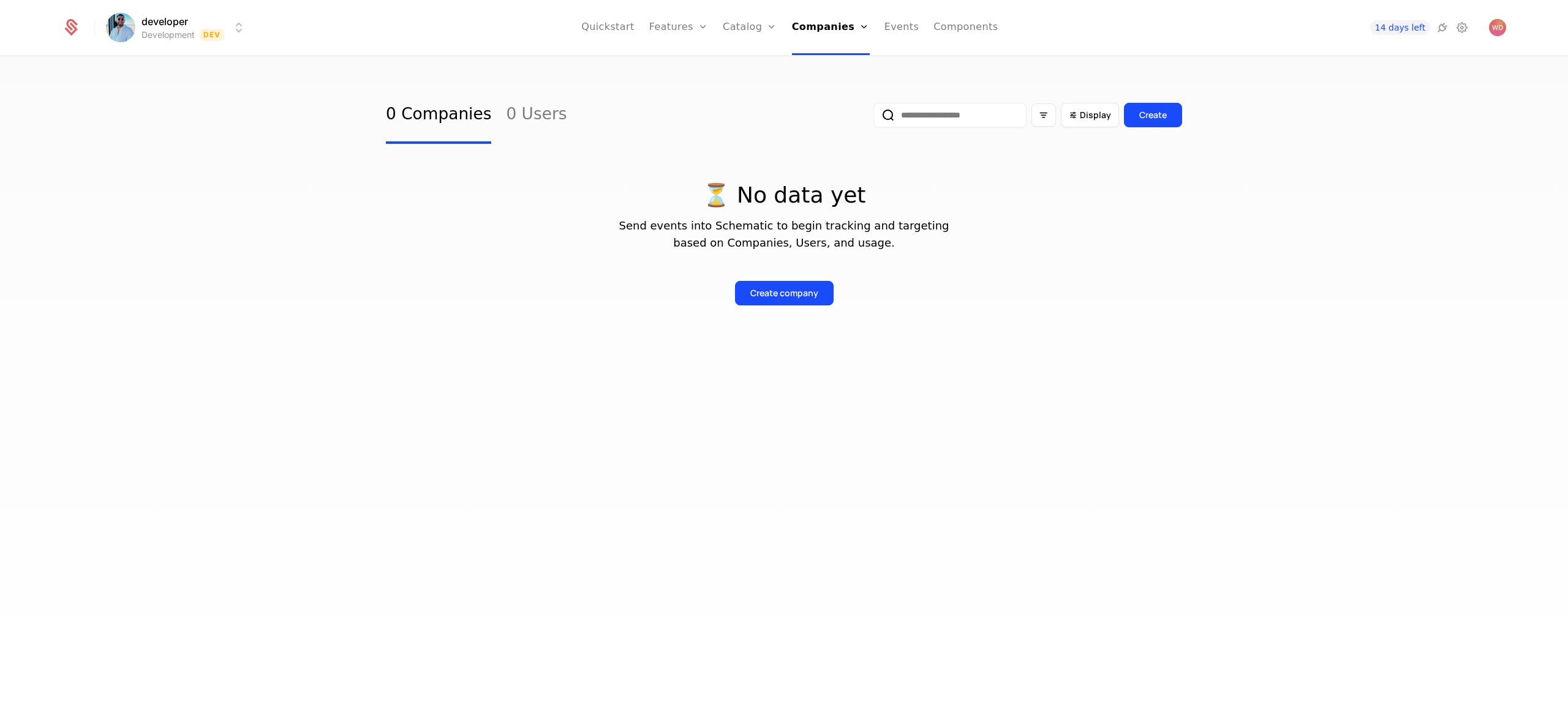
click at [494, 26] on ul "Quickstart Features Features Flags Catalog Plans Add Ons Credits Configuration …" at bounding box center [789, 27] width 416 height 55
click at [494, 27] on ul "Quickstart Features Features Flags Catalog Plans Add Ons Credits Configuration …" at bounding box center [789, 27] width 416 height 55
click at [494, 31] on link "Catalog" at bounding box center [750, 27] width 54 height 55
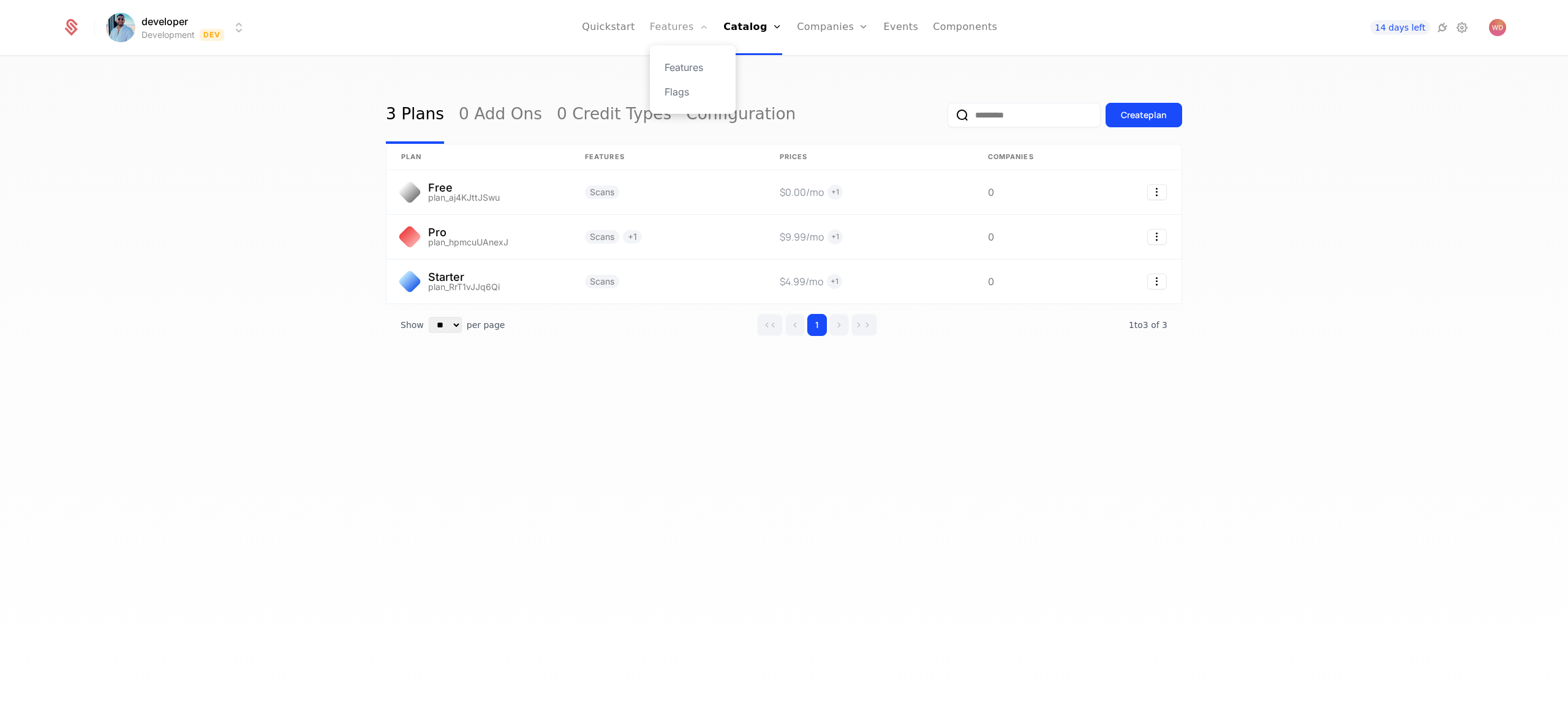
click at [494, 34] on link "Features" at bounding box center [679, 27] width 59 height 55
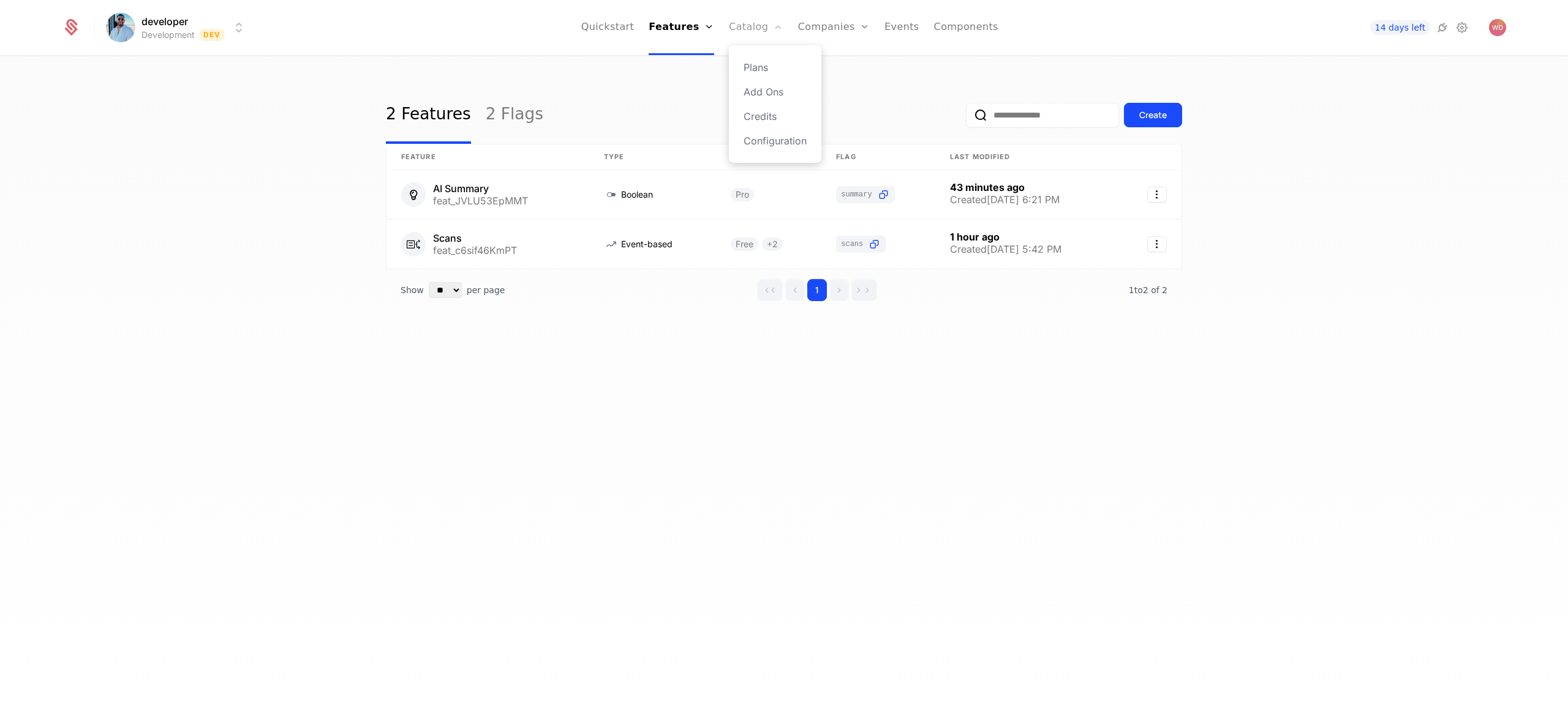
click at [494, 37] on link "Catalog" at bounding box center [756, 27] width 54 height 55
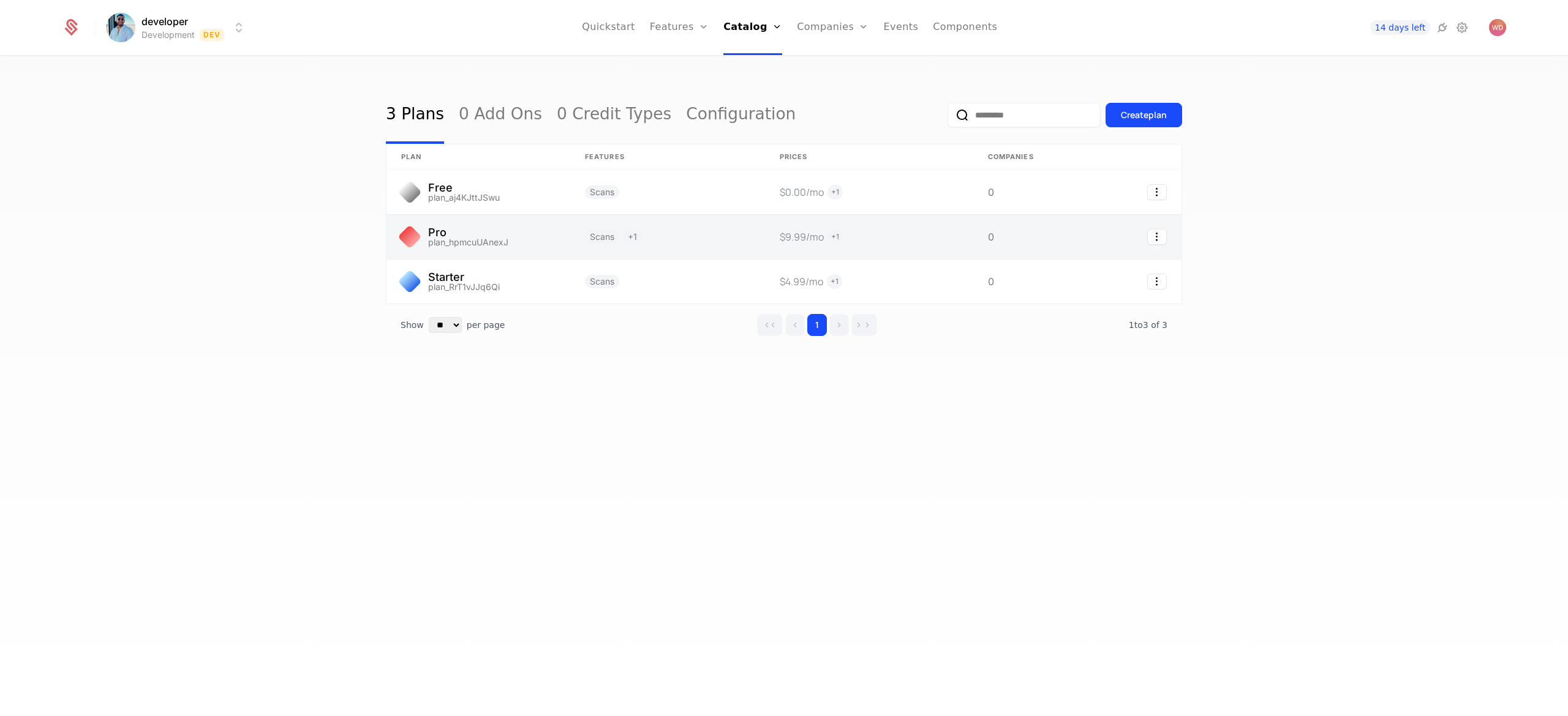
click at [489, 246] on link at bounding box center [479, 237] width 184 height 44
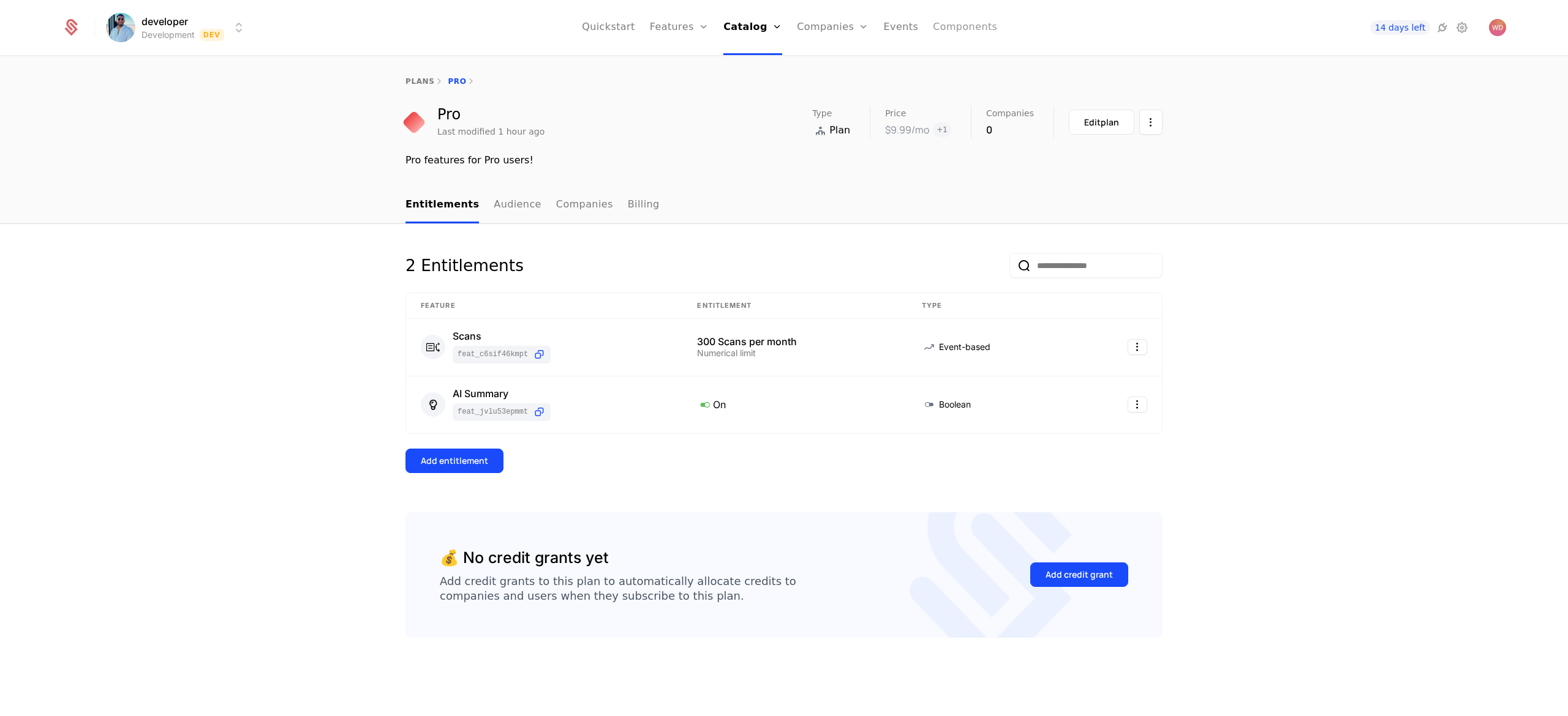
click at [494, 36] on link "Components" at bounding box center [965, 27] width 65 height 55
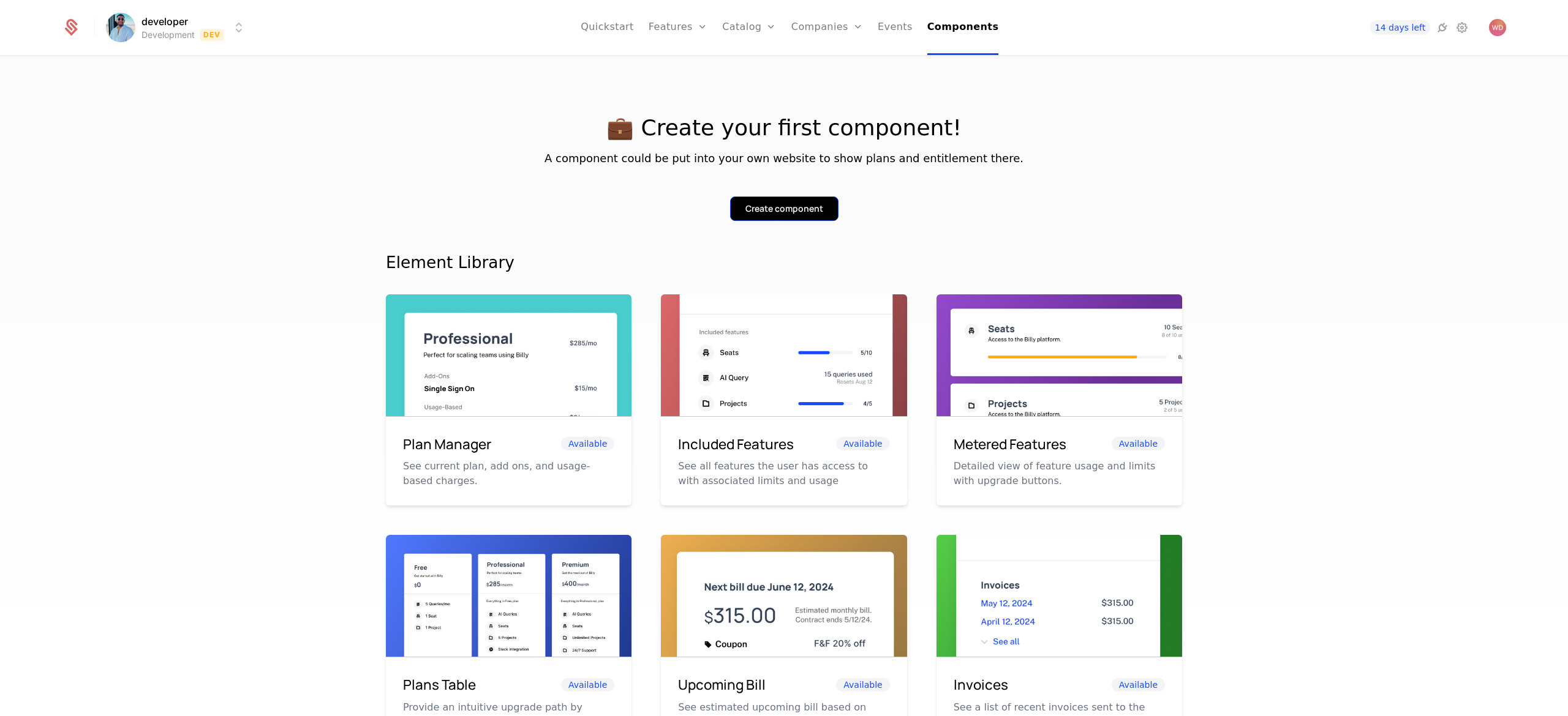
click at [494, 210] on div "Create component" at bounding box center [784, 208] width 78 height 13
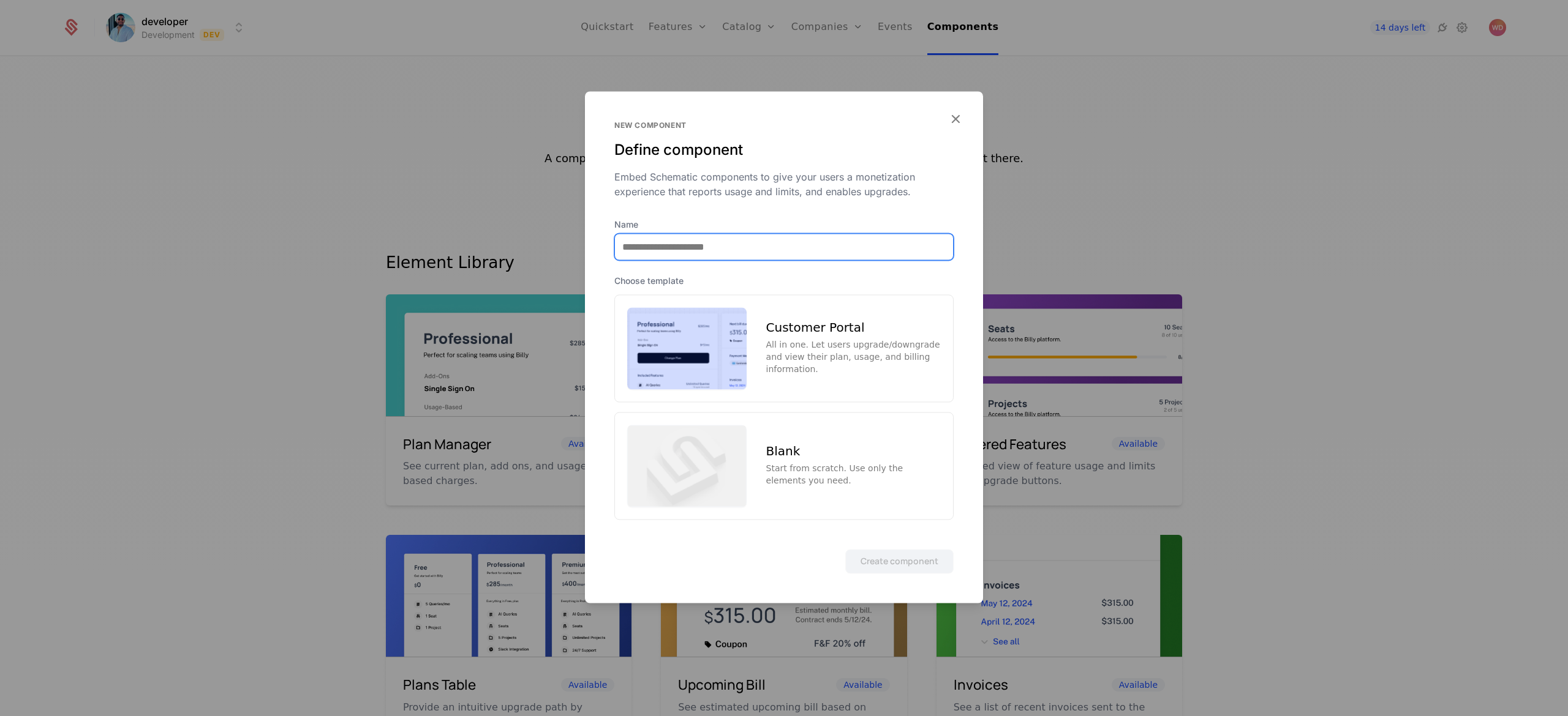
click at [494, 254] on input "Name" at bounding box center [783, 246] width 338 height 26
type input "**********"
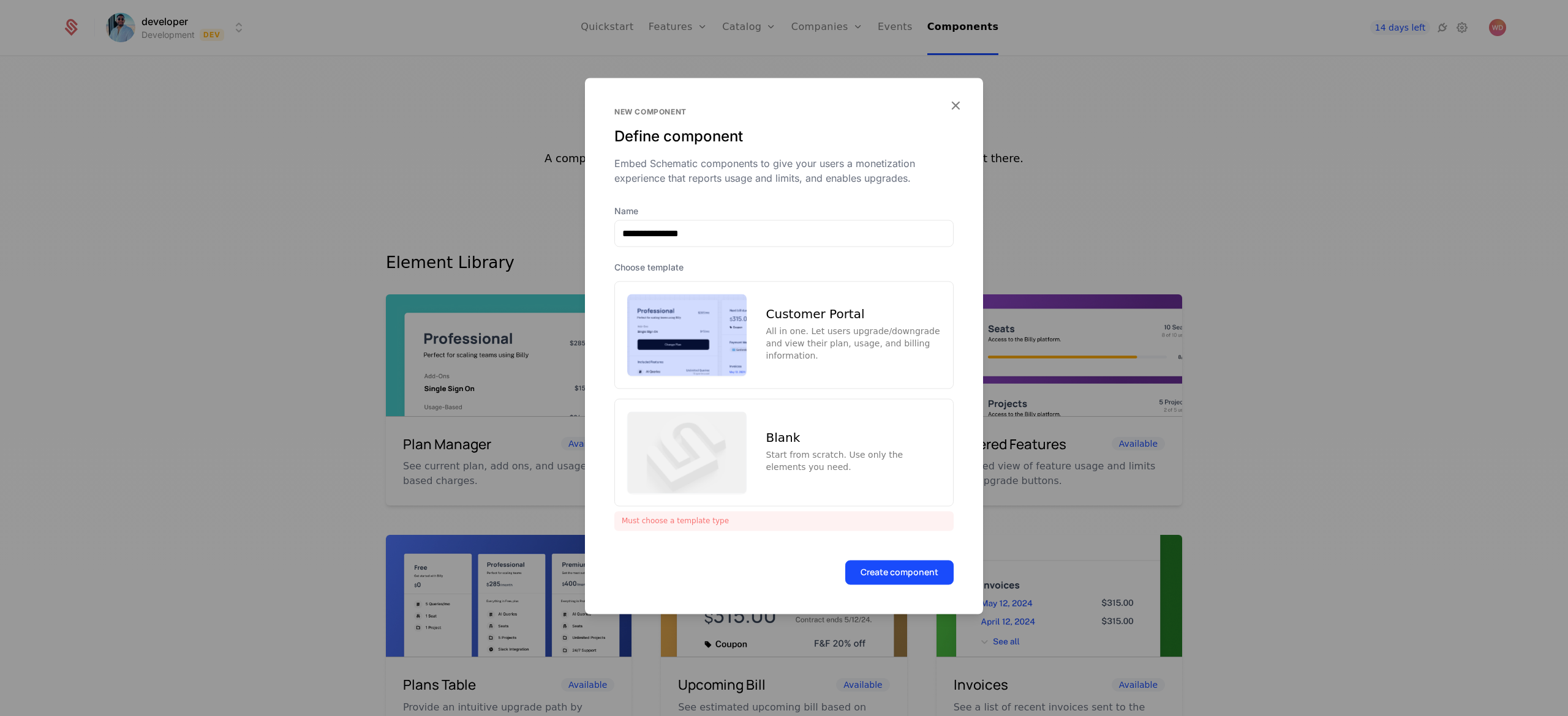
click at [494, 346] on div "All in one. Let users upgrade/downgrade and view their plan, usage, and billing…" at bounding box center [853, 344] width 174 height 37
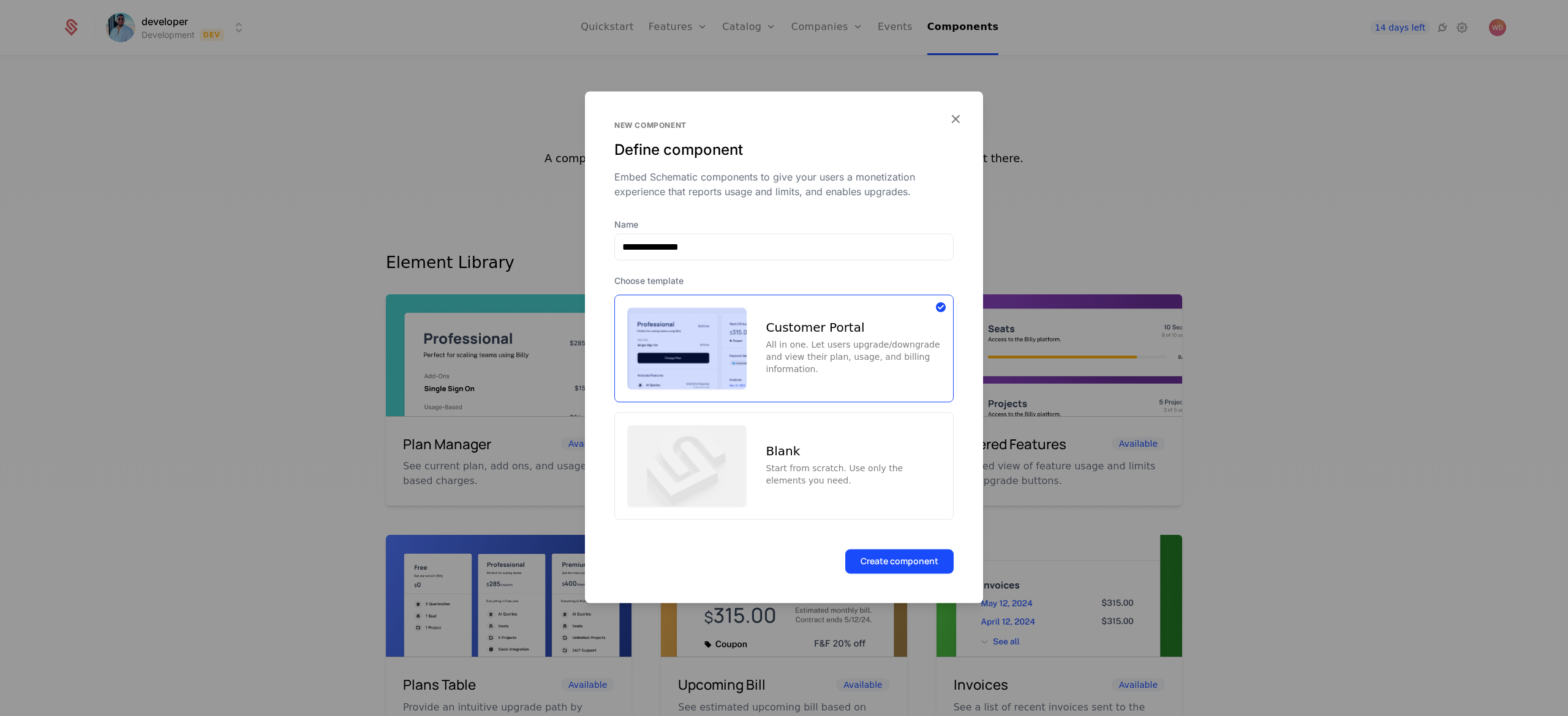
click at [494, 476] on form "**********" at bounding box center [784, 347] width 398 height 512
click at [494, 476] on button "Create component" at bounding box center [900, 561] width 108 height 24
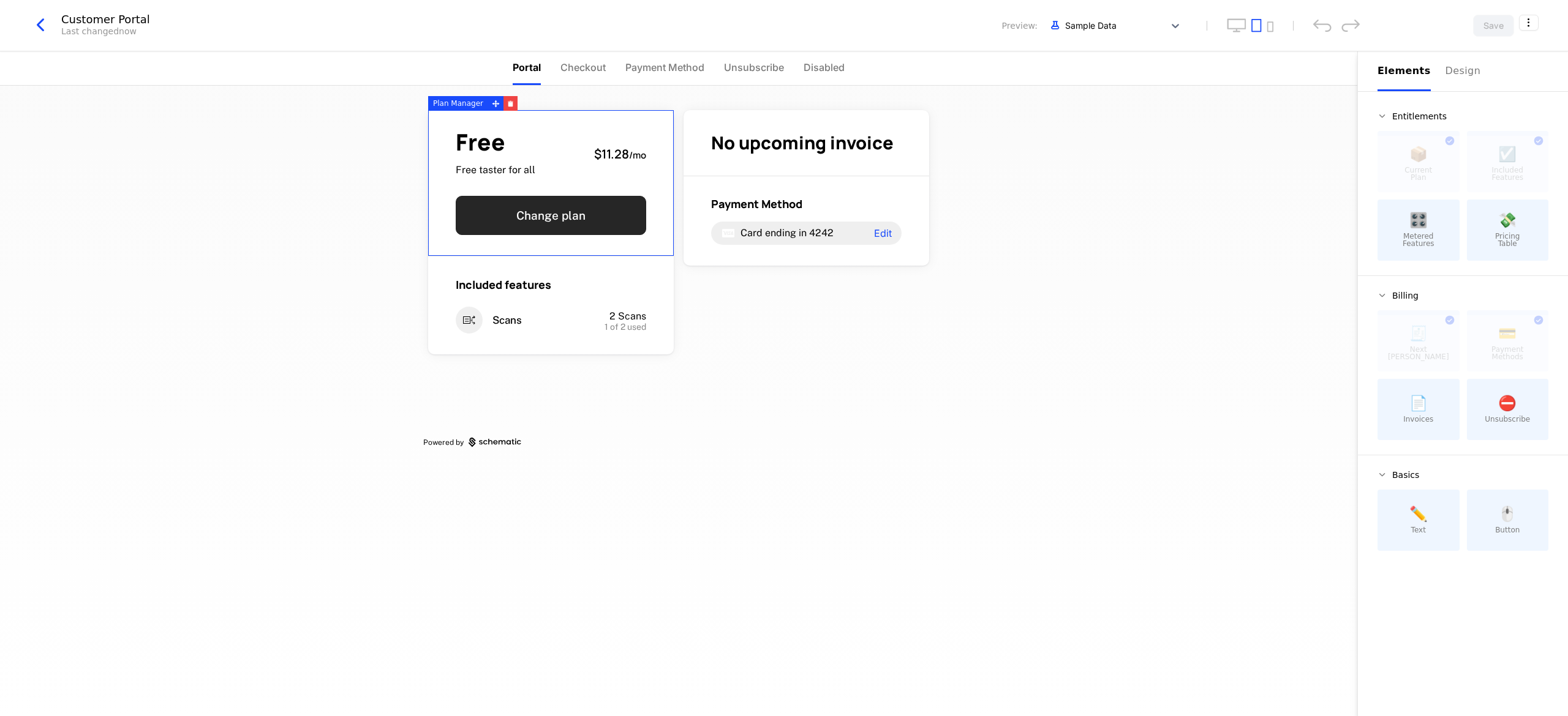
click at [494, 230] on button "Change plan" at bounding box center [551, 215] width 191 height 39
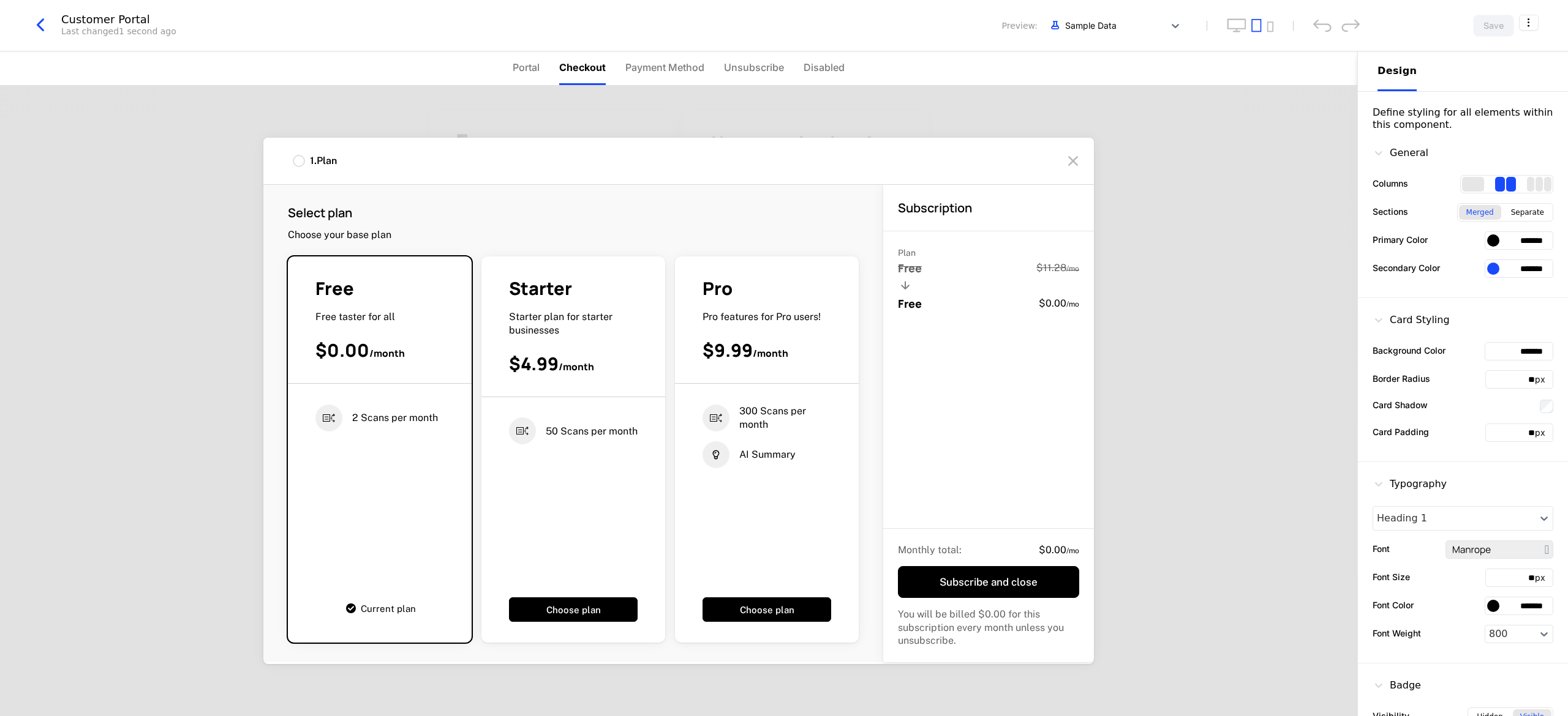
click at [494, 374] on div "Pro Pro features for Pro users! $9.99 / month" at bounding box center [767, 330] width 184 height 107
click at [494, 328] on div "Pro Pro features for Pro users! $9.99 / month" at bounding box center [767, 330] width 184 height 107
click at [494, 476] on button "Choose plan" at bounding box center [766, 609] width 128 height 24
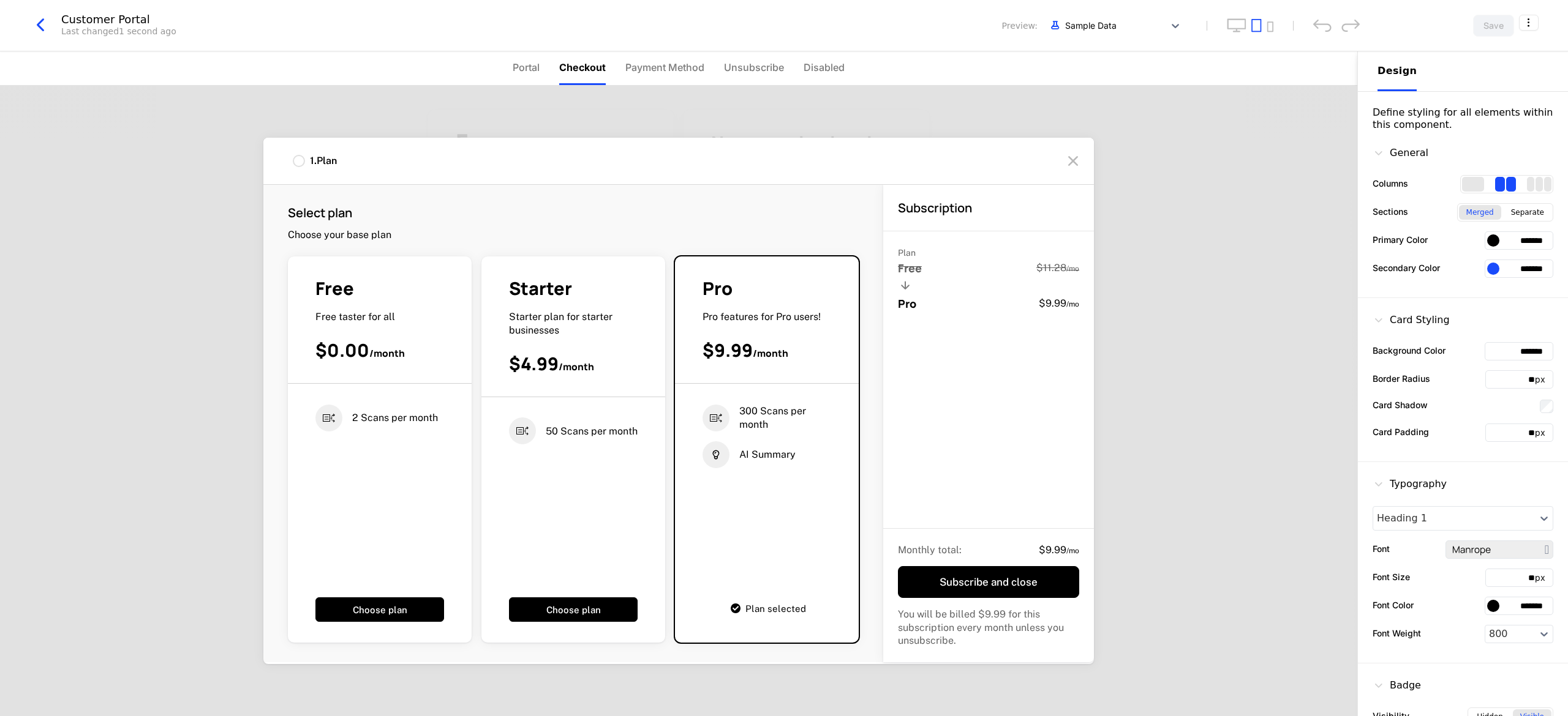
click at [494, 166] on icon at bounding box center [1073, 161] width 19 height 19
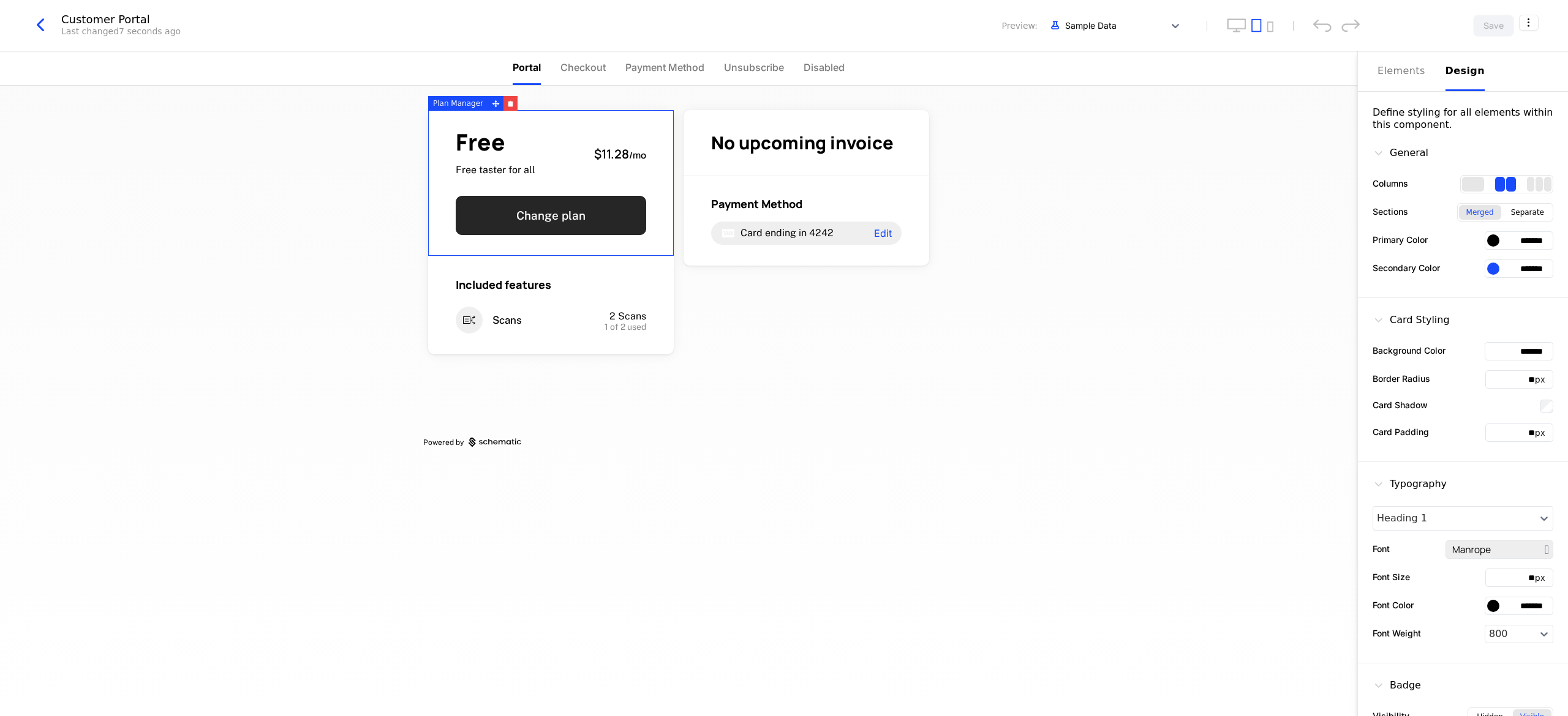
click at [494, 217] on button "Change plan" at bounding box center [551, 215] width 191 height 39
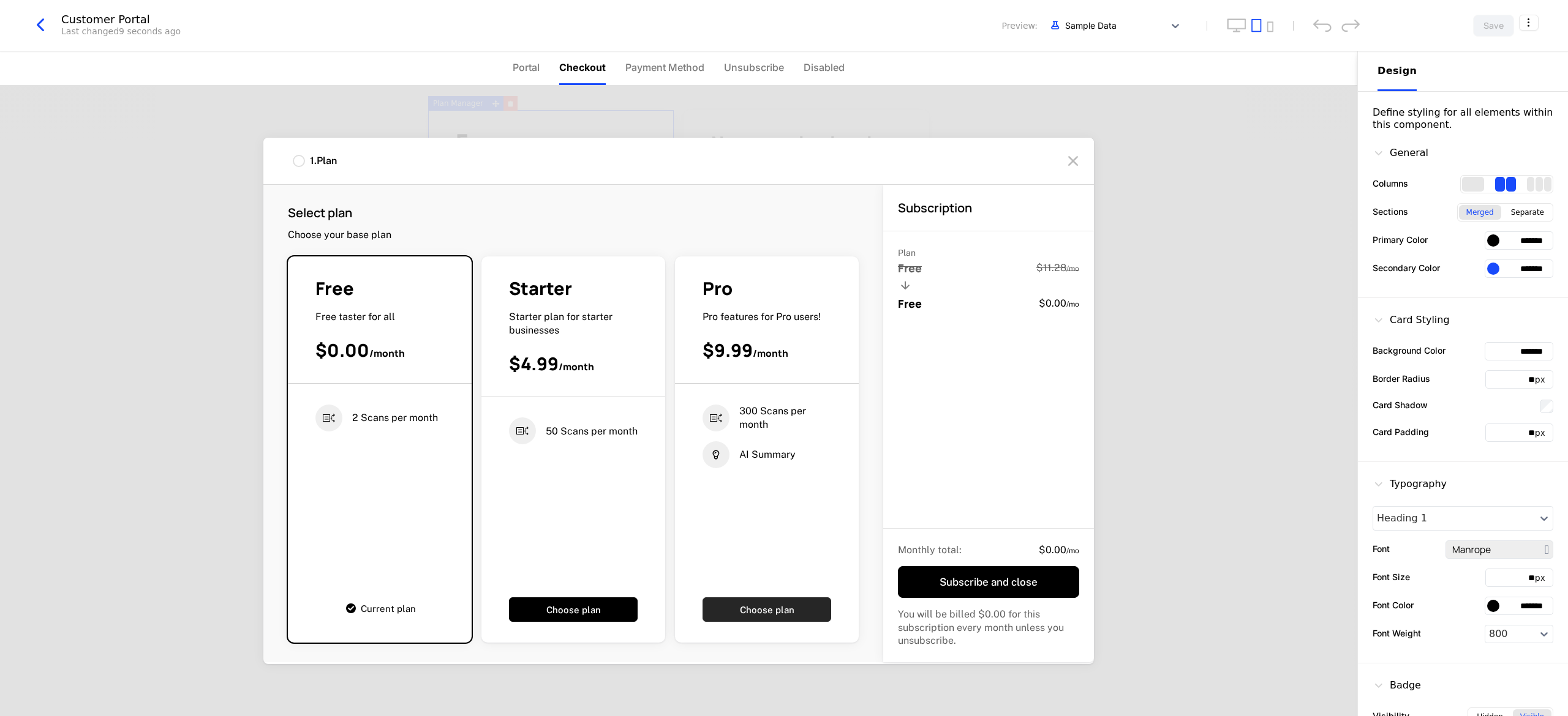
click at [494, 476] on button "Choose plan" at bounding box center [766, 609] width 128 height 24
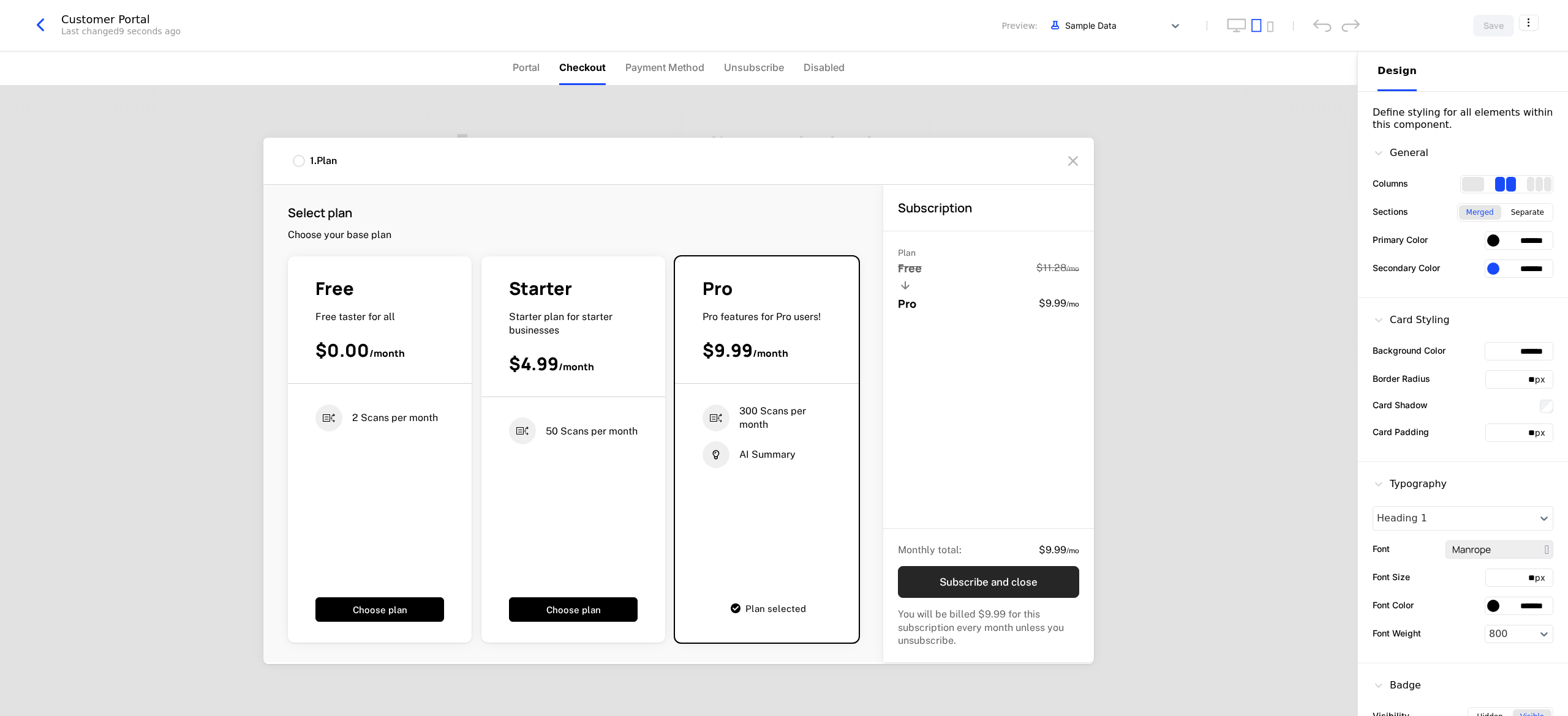
click at [494, 476] on button "Subscribe and close" at bounding box center [989, 582] width 181 height 32
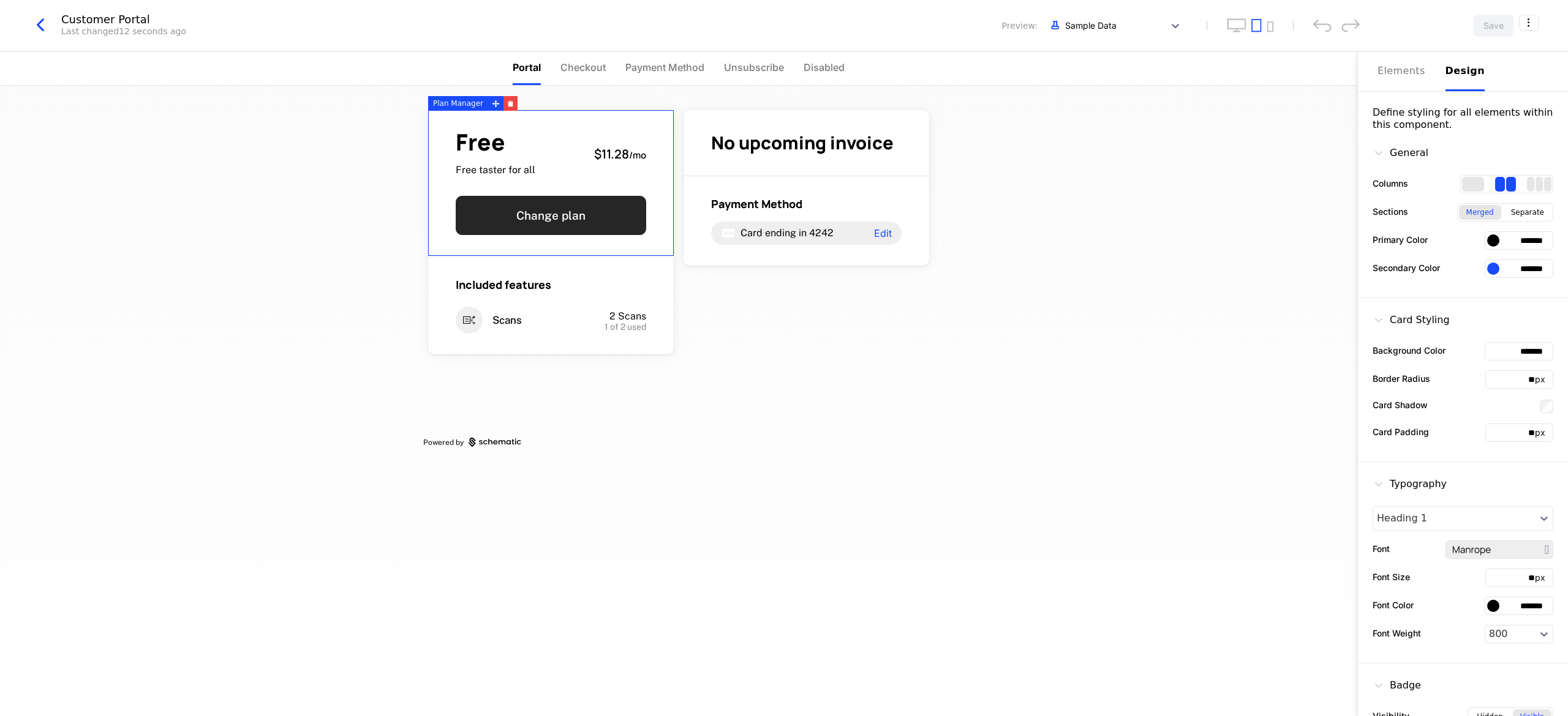
click at [494, 220] on button "Change plan" at bounding box center [551, 215] width 191 height 39
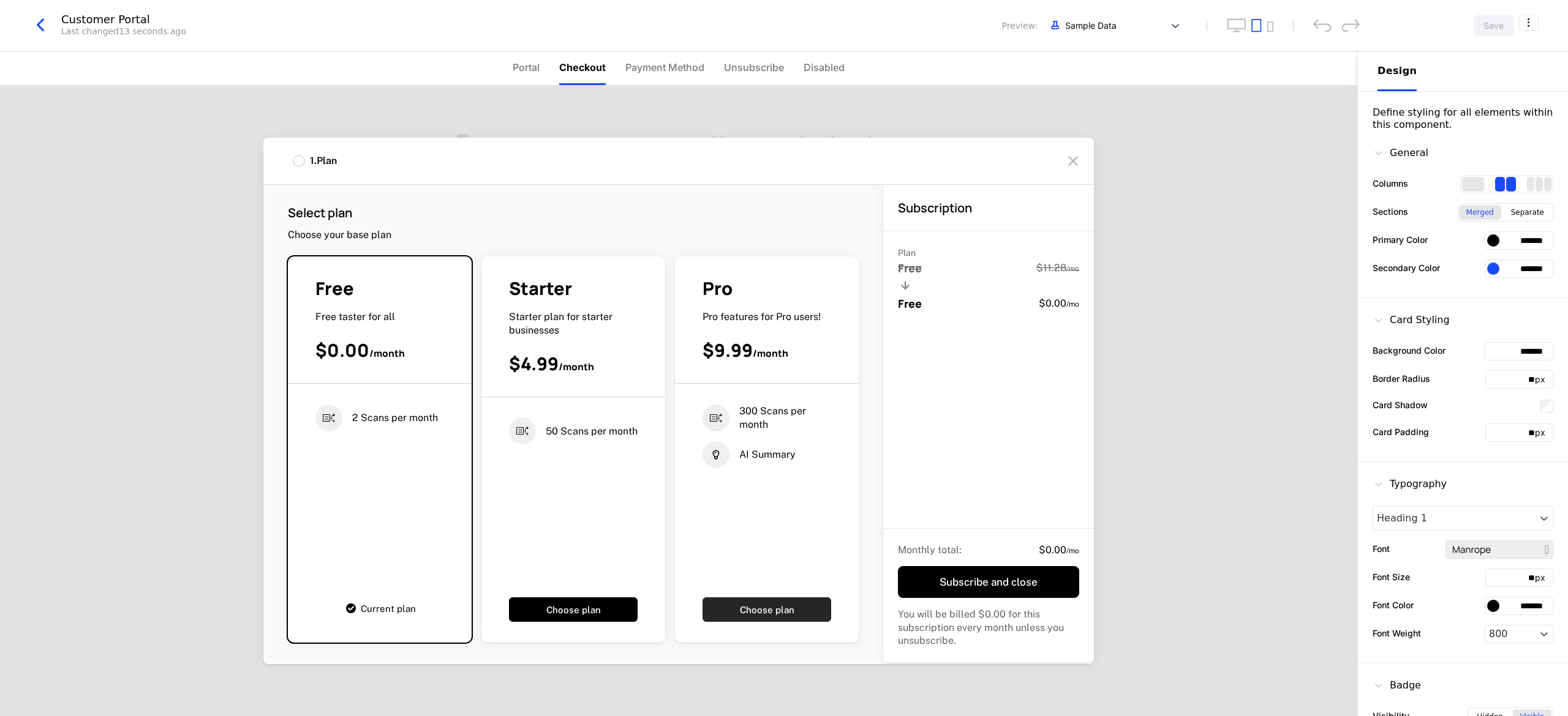
click at [494, 476] on button "Choose plan" at bounding box center [766, 609] width 128 height 24
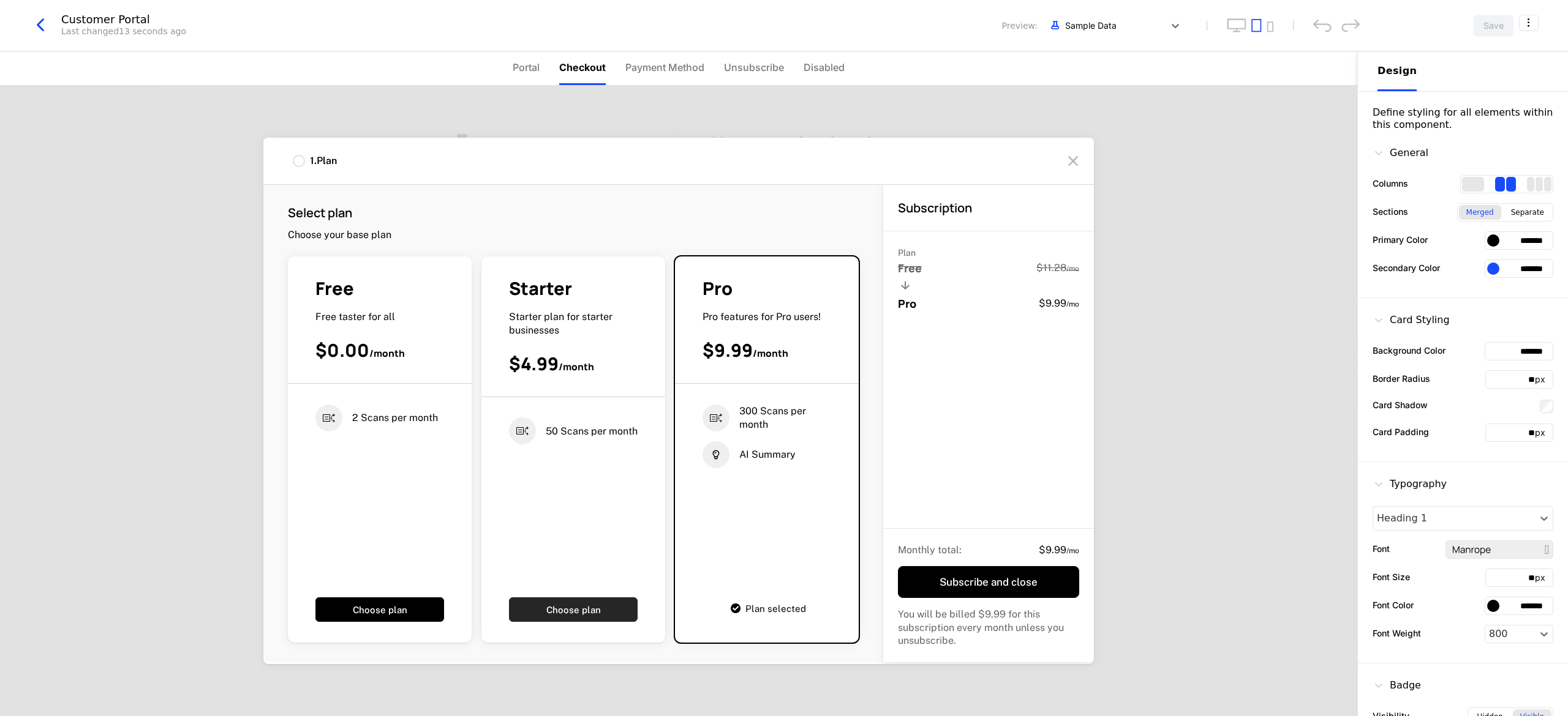
click at [494, 476] on button "Choose plan" at bounding box center [573, 609] width 128 height 24
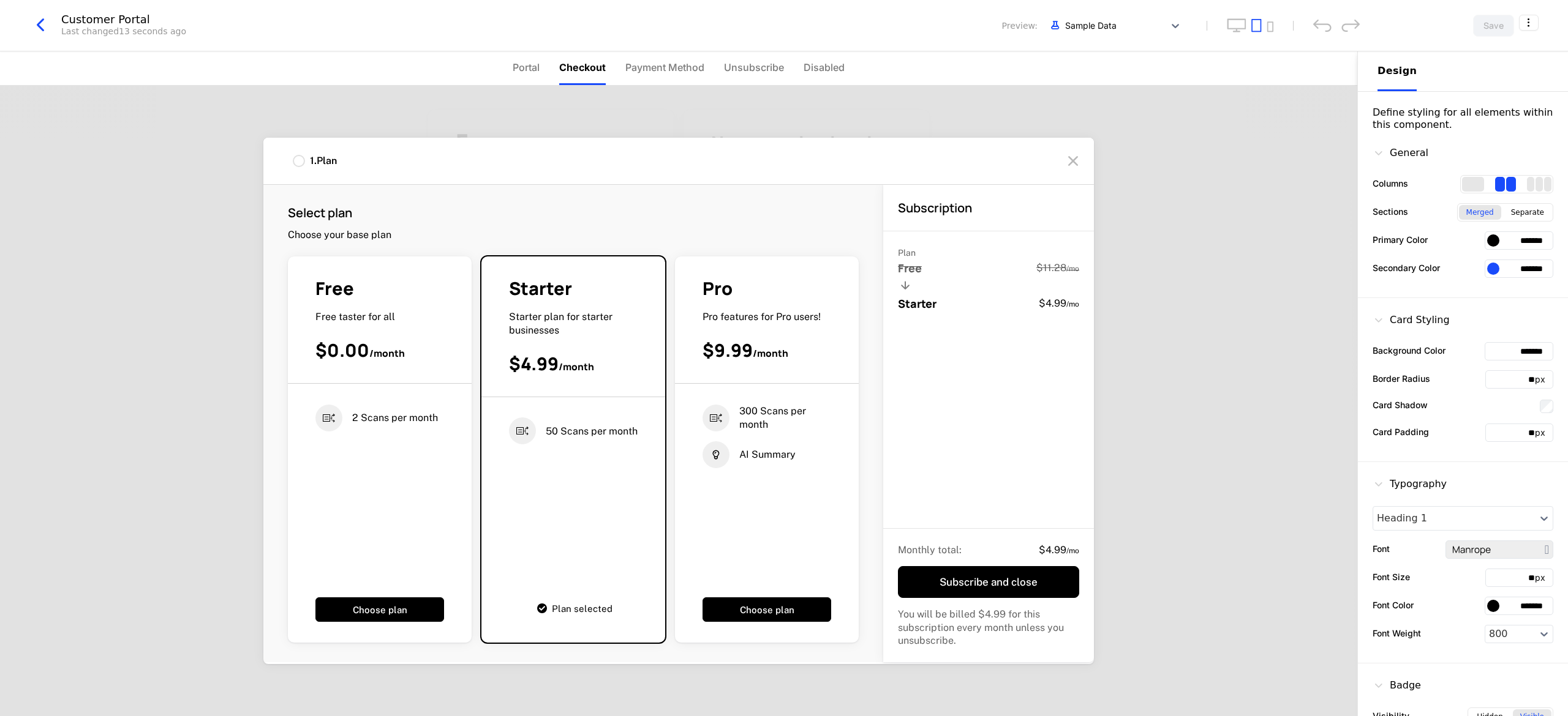
click at [494, 476] on div "Plan selected" at bounding box center [573, 608] width 128 height 27
click at [494, 476] on button "Choose plan" at bounding box center [766, 609] width 128 height 24
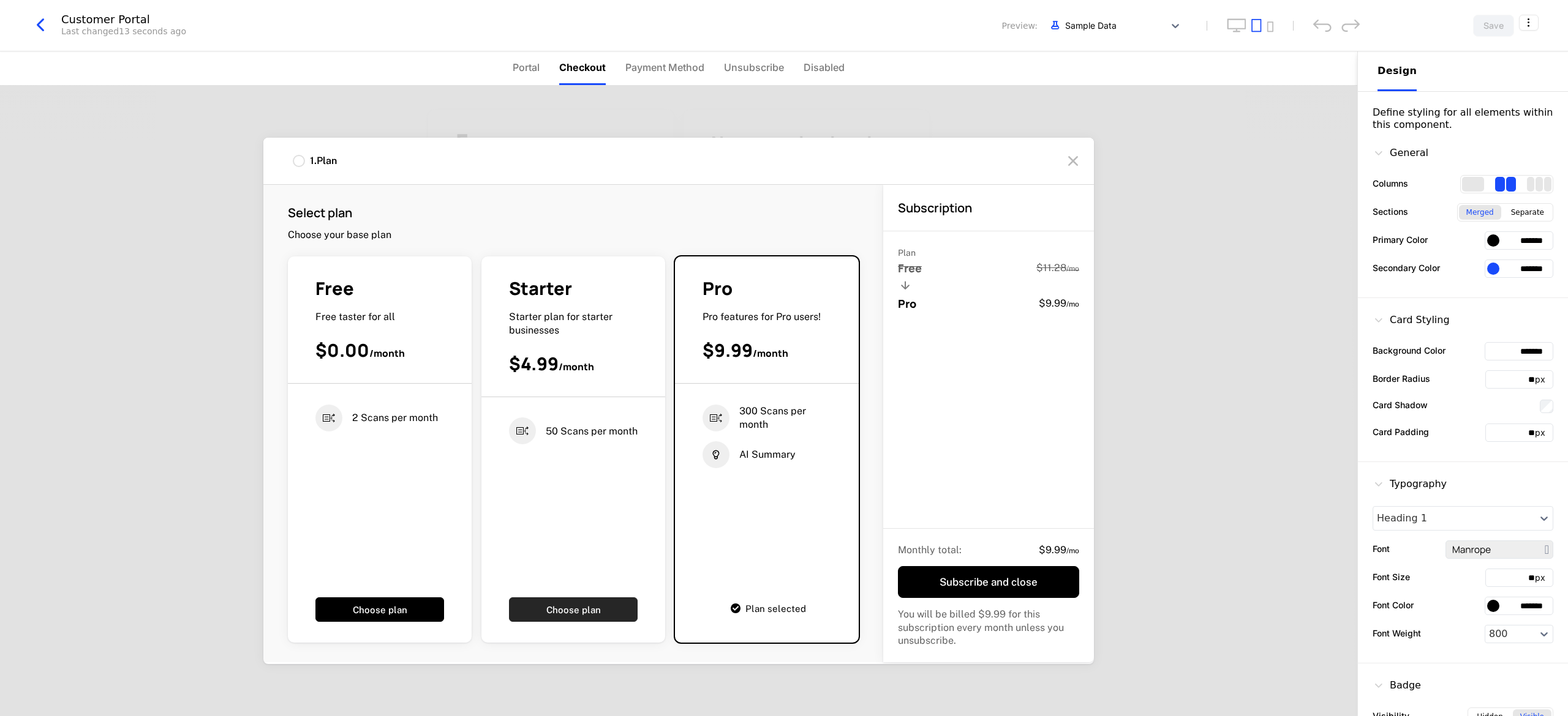
click at [494, 476] on button "Choose plan" at bounding box center [573, 609] width 128 height 24
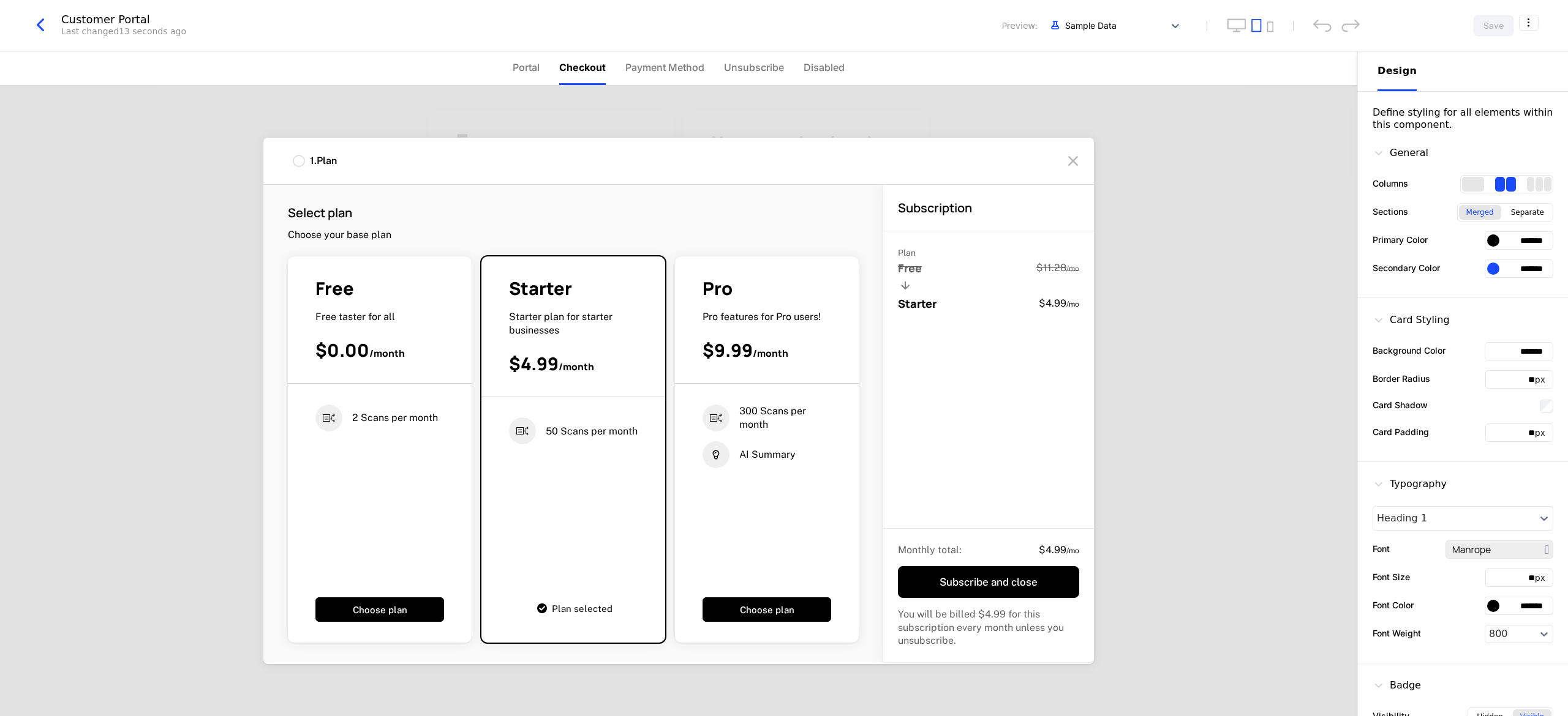
click at [494, 380] on div "Starter Starter plan for starter businesses $4.99 / month" at bounding box center [574, 337] width 184 height 120
click at [494, 384] on div "Starter Starter plan for starter businesses $4.99 / month" at bounding box center [574, 337] width 184 height 120
drag, startPoint x: 638, startPoint y: 340, endPoint x: 586, endPoint y: 321, distance: 55.4
click at [494, 321] on div "Starter Starter plan for starter businesses $4.99 / month" at bounding box center [574, 337] width 184 height 120
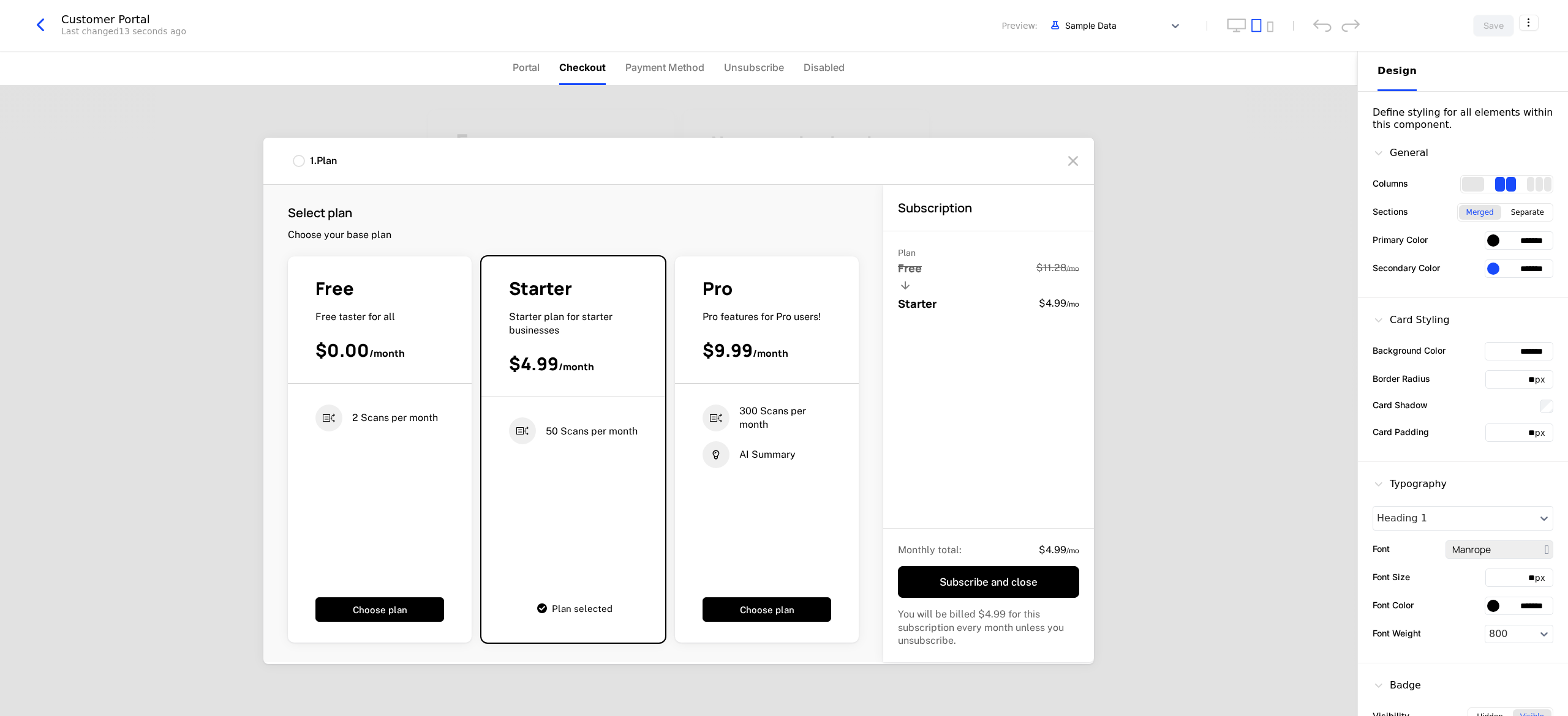
click at [494, 168] on icon at bounding box center [1073, 161] width 19 height 19
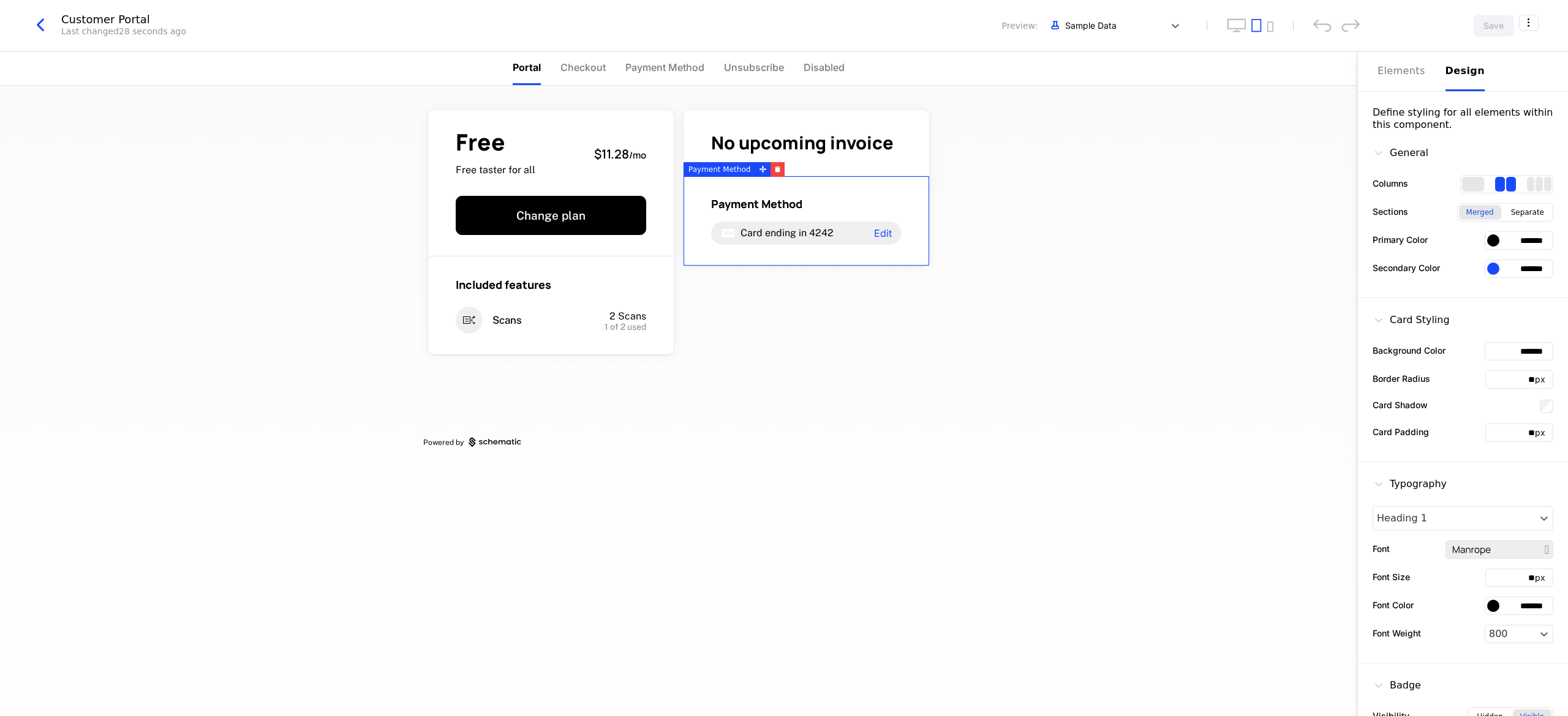
click at [494, 333] on div "Free Free taster for all $11.28 / mo Change plan Included features Scans 2 Scan…" at bounding box center [679, 401] width 1357 height 631
click at [494, 405] on div "Free Free taster for all $11.28 / mo Change plan Included features Scans 2 Scan…" at bounding box center [679, 401] width 1357 height 631
drag, startPoint x: 1125, startPoint y: 405, endPoint x: 1091, endPoint y: 436, distance: 46.0
click at [494, 408] on div "Free Free taster for all $11.28 / mo Change plan Included features Scans 2 Scan…" at bounding box center [679, 401] width 1357 height 631
click at [494, 78] on div "Elements" at bounding box center [1405, 71] width 53 height 15
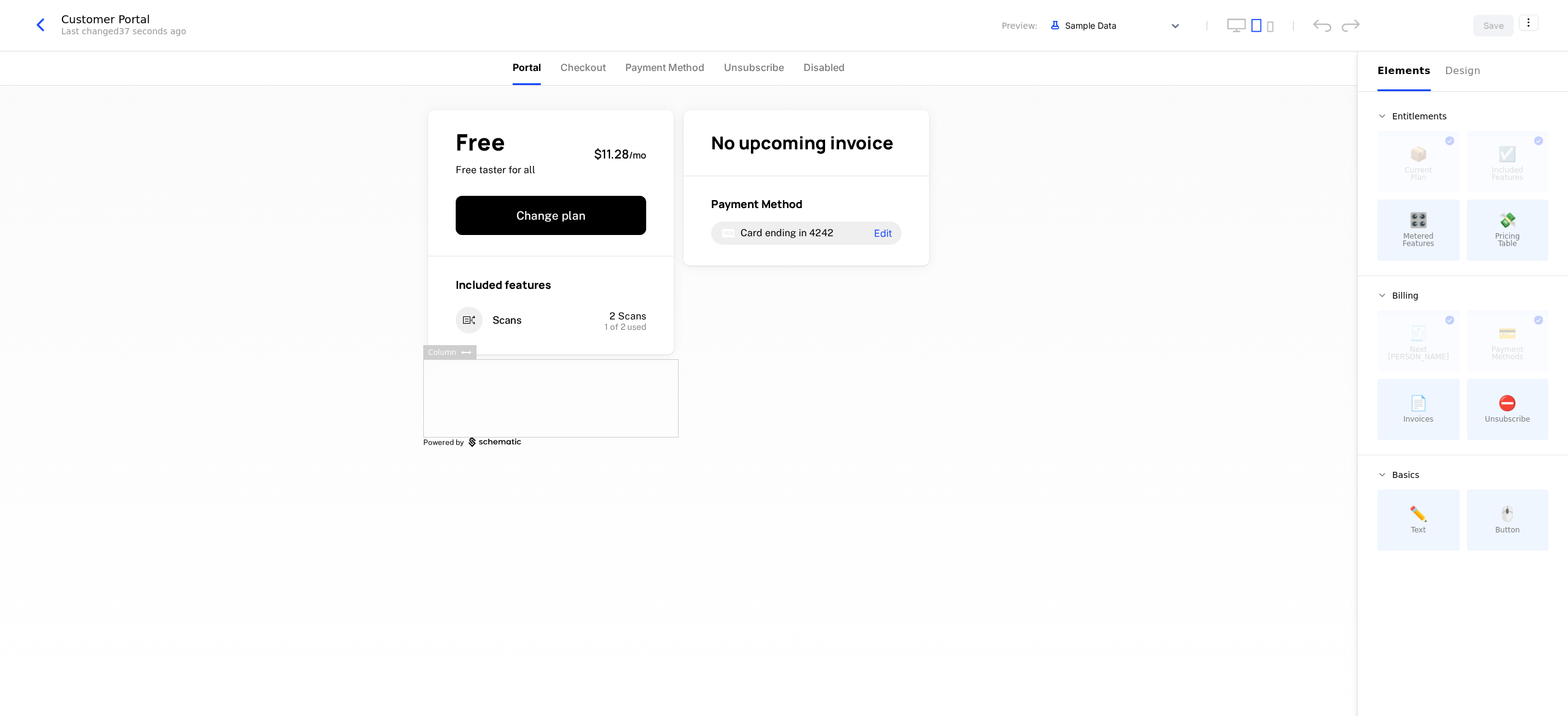
click at [494, 387] on div at bounding box center [551, 398] width 255 height 79
click at [461, 352] on icon at bounding box center [466, 352] width 10 height 4
click at [494, 22] on icon "undo" at bounding box center [1322, 25] width 19 height 13
click at [494, 407] on div "Free Free taster for all $11.28 / mo Change plan Included features Scans 2 Scan…" at bounding box center [679, 277] width 511 height 381
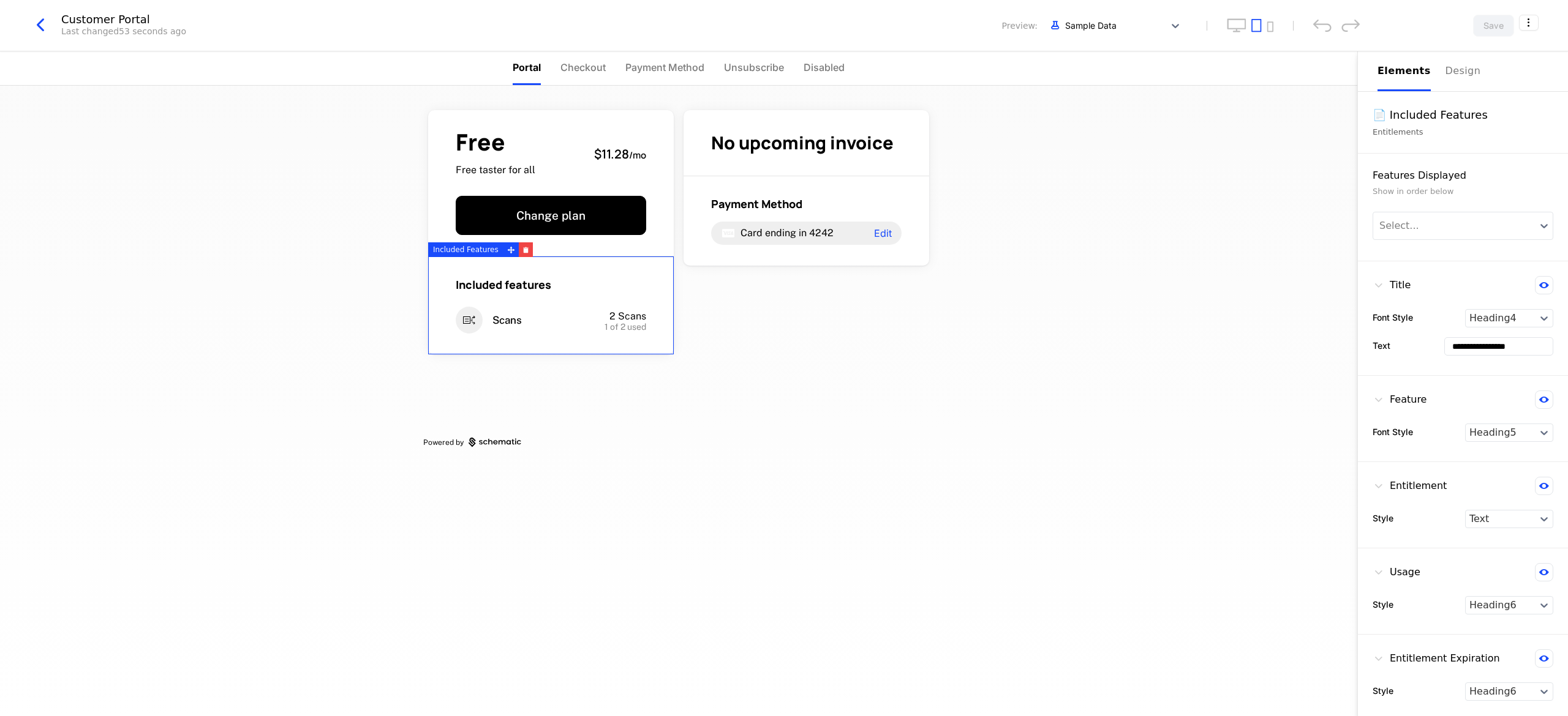
click at [494, 310] on span "2 Scans" at bounding box center [628, 316] width 37 height 12
click at [494, 384] on div "Free Free taster for all $11.28 / mo Change plan Included features Scans 2 Scan…" at bounding box center [679, 277] width 511 height 381
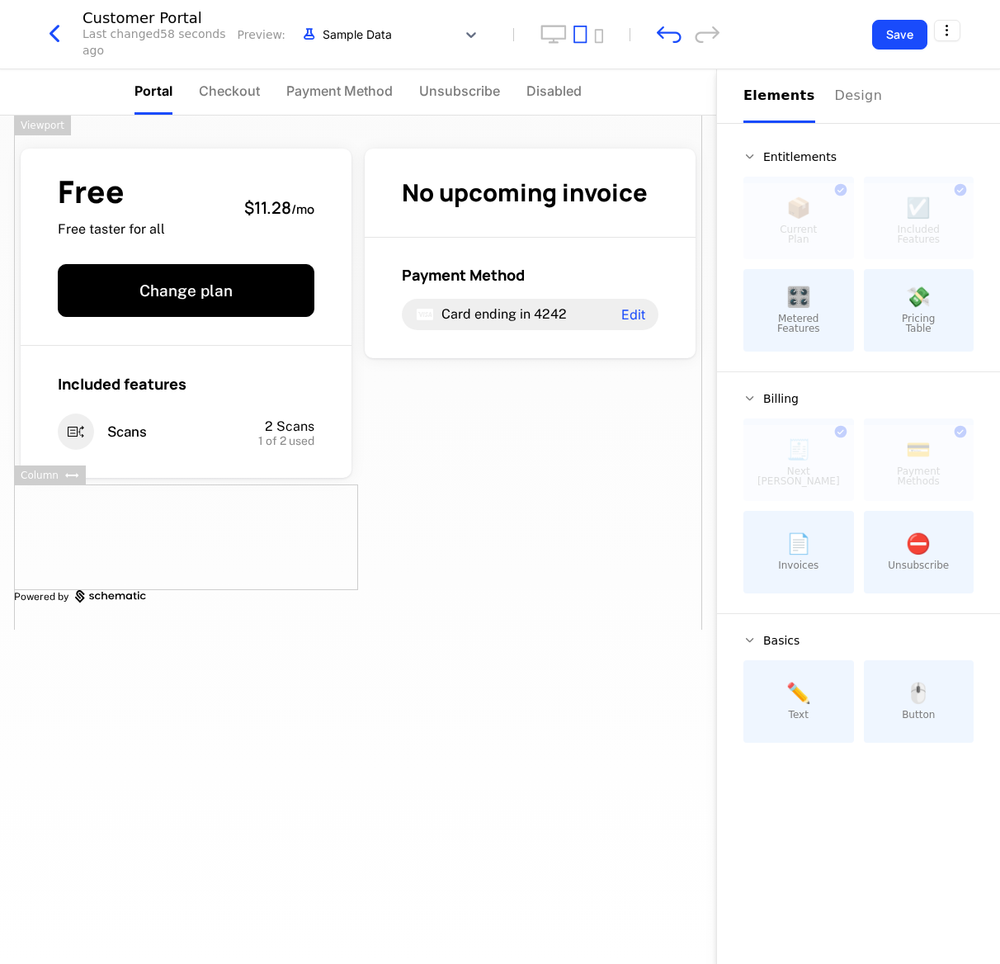
click at [300, 642] on div "Free Free taster for all $11.28 / mo Change plan Included features Scans 2 Scan…" at bounding box center [358, 540] width 716 height 848
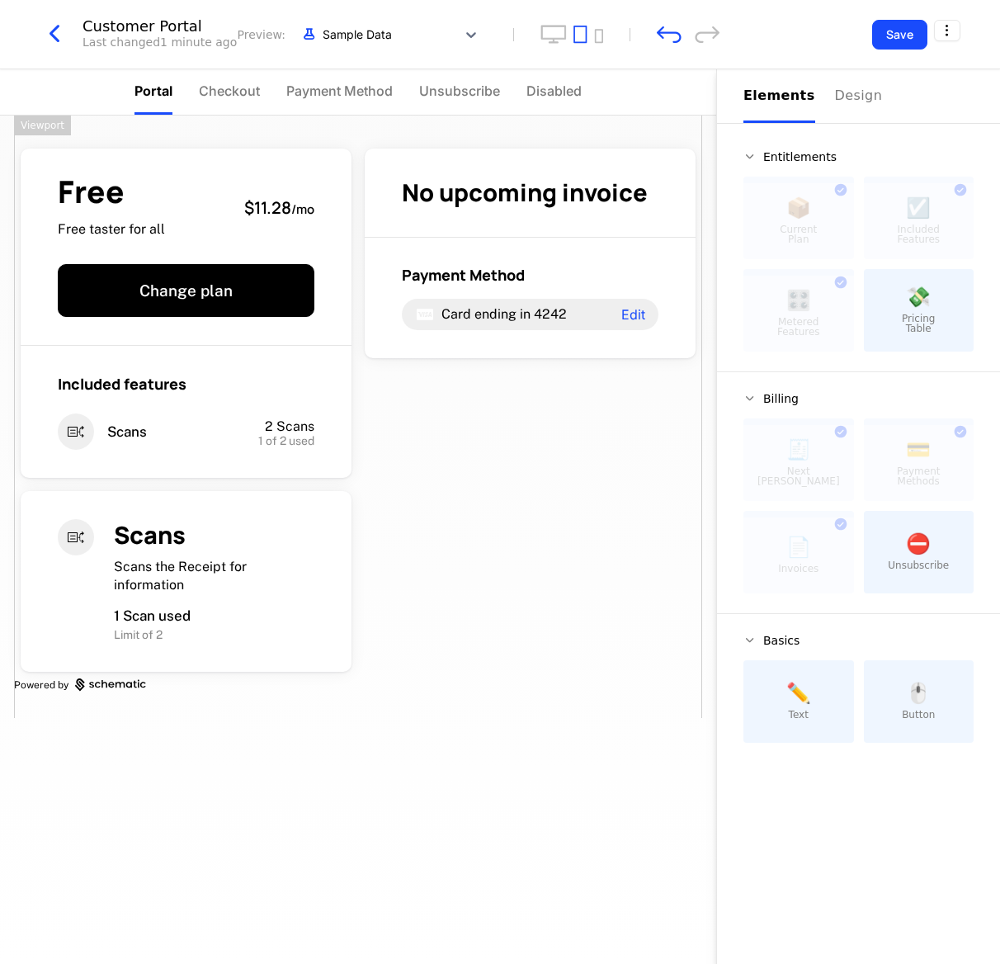
click at [519, 414] on div "Free Free taster for all $11.28 / mo Change plan Included features Scans 2 Scan…" at bounding box center [358, 417] width 688 height 602
click at [654, 36] on div "Customer Portal Last changed 1 minute ago Preview: Sample Data" at bounding box center [380, 34] width 680 height 31
click at [665, 31] on icon "undo" at bounding box center [669, 34] width 25 height 17
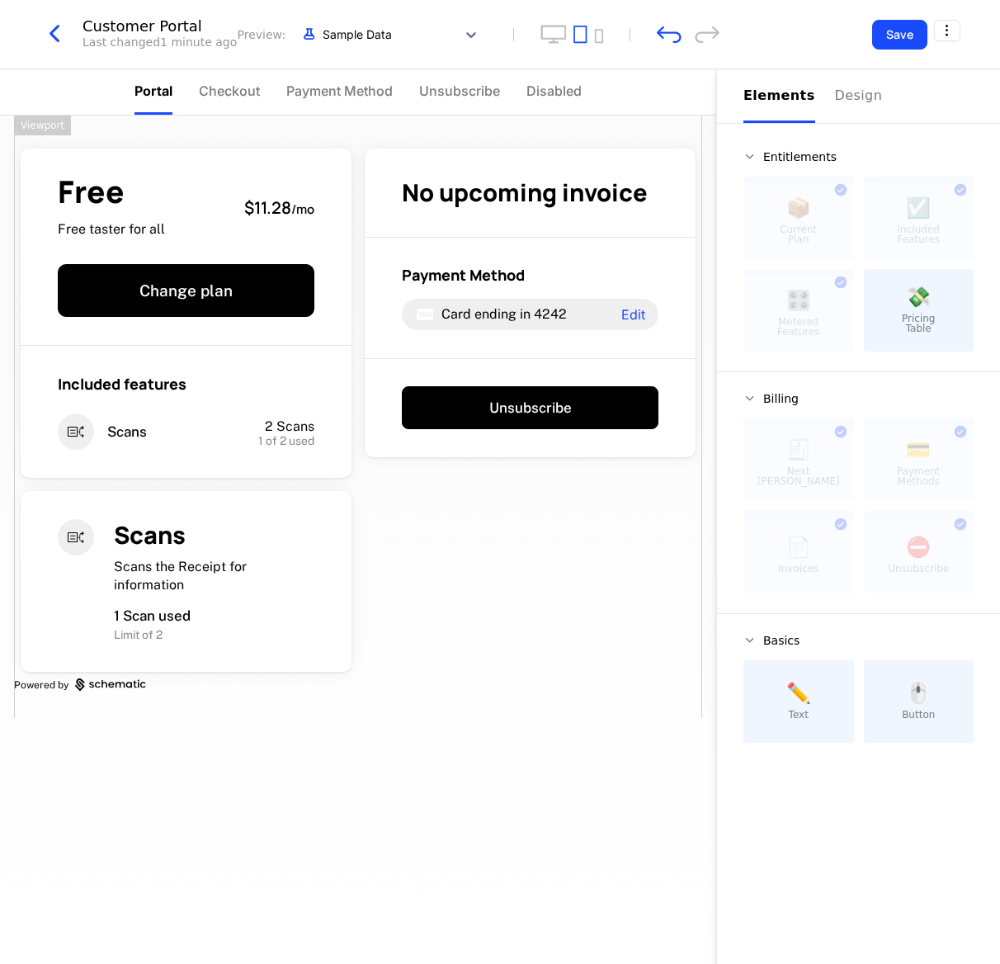
click at [664, 48] on div "Customer Portal Last changed 1 minute ago Preview: Sample Data" at bounding box center [380, 34] width 680 height 31
click at [666, 42] on icon "undo" at bounding box center [669, 34] width 25 height 17
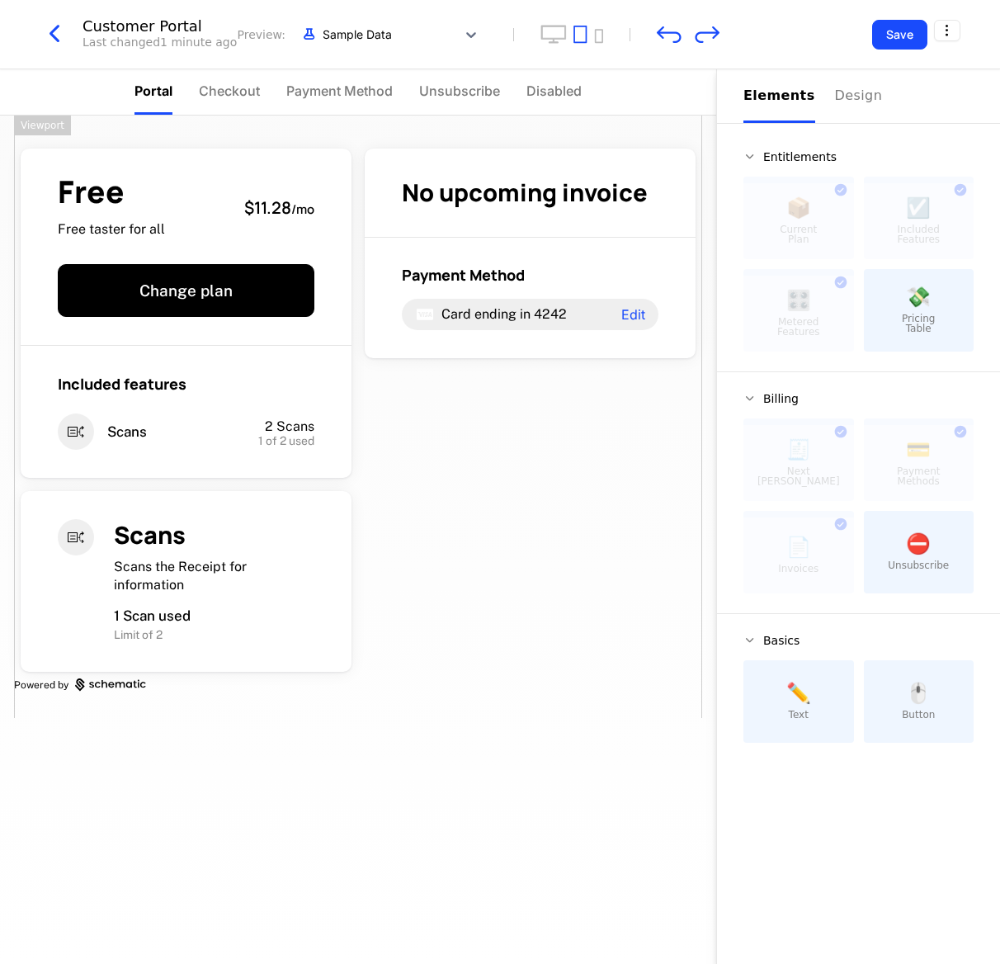
click at [666, 45] on div "Customer Portal Last changed 1 minute ago Preview: Sample Data" at bounding box center [380, 34] width 680 height 31
click at [666, 35] on icon "undo" at bounding box center [669, 34] width 25 height 17
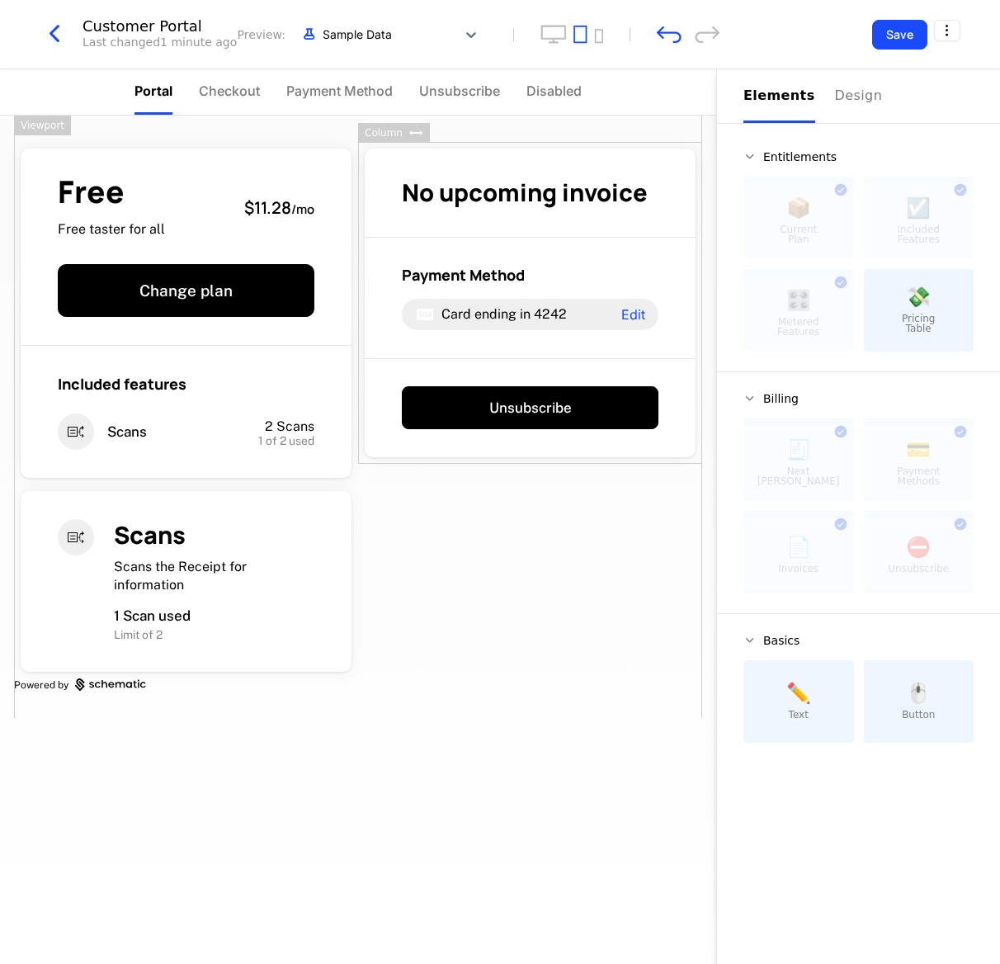
click at [175, 642] on div "Free Free taster for all $11.28 / mo Change plan Included features Scans 2 Scan…" at bounding box center [358, 540] width 716 height 848
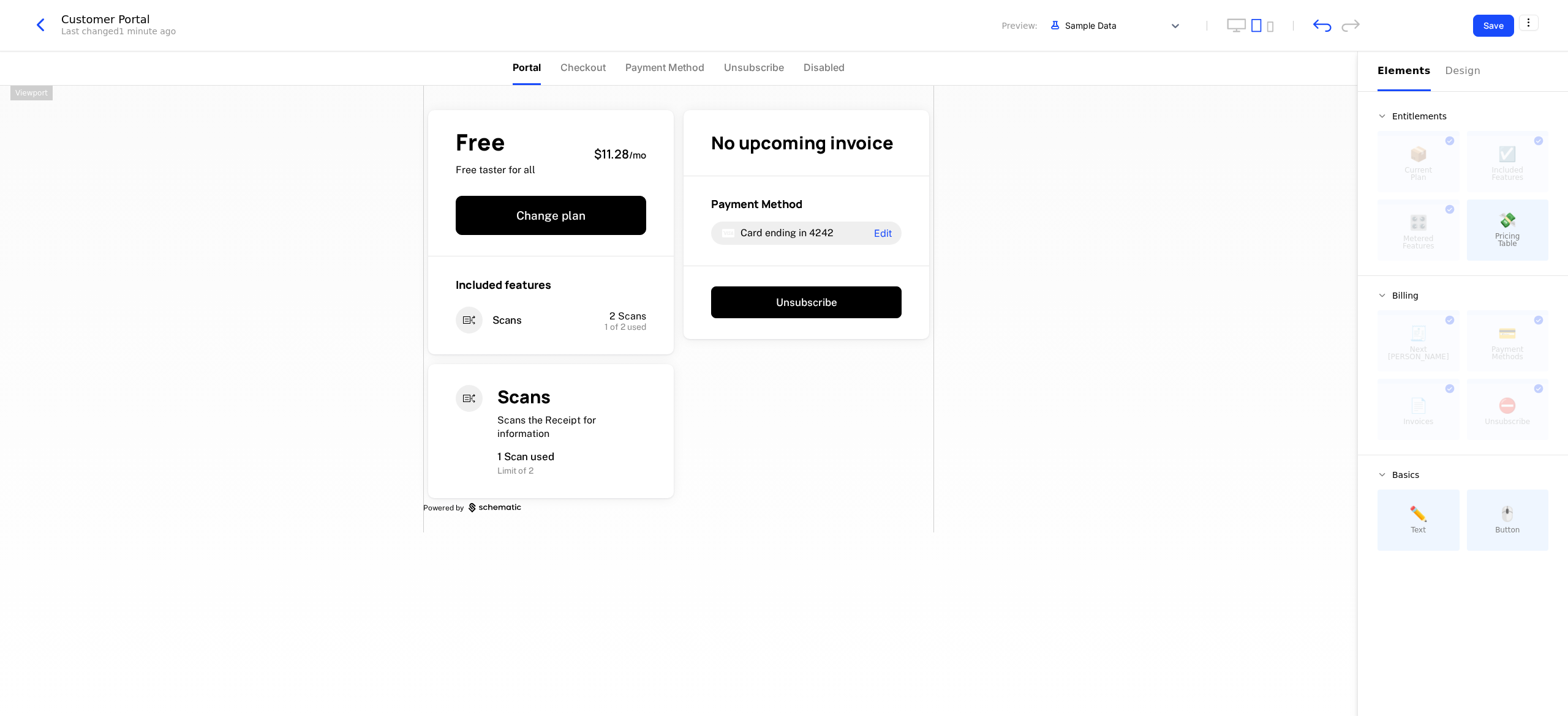
click at [434, 476] on div "Free Free taster for all $11.28 / mo Change plan Included features Scans 2 Scan…" at bounding box center [679, 401] width 1357 height 631
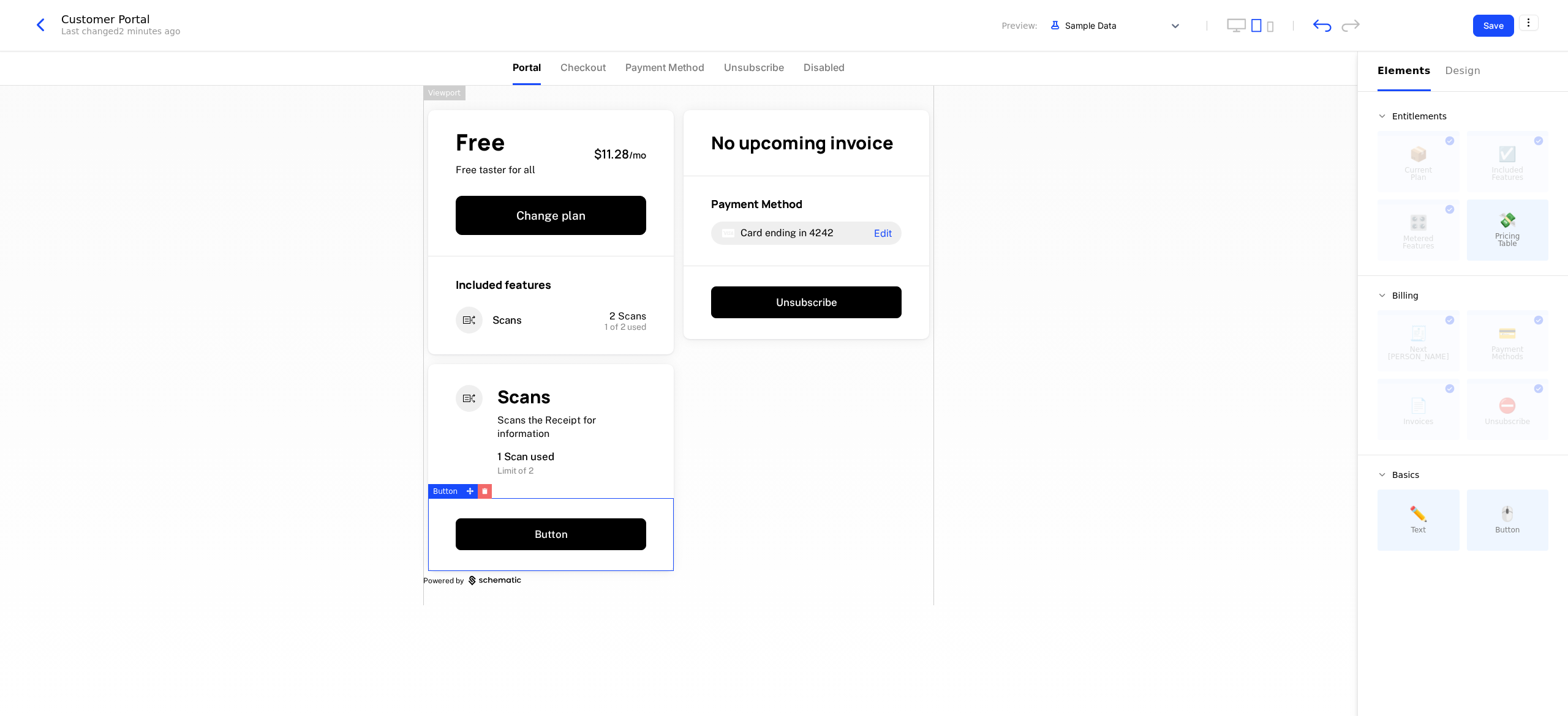
click at [479, 476] on button "button" at bounding box center [485, 492] width 14 height 15
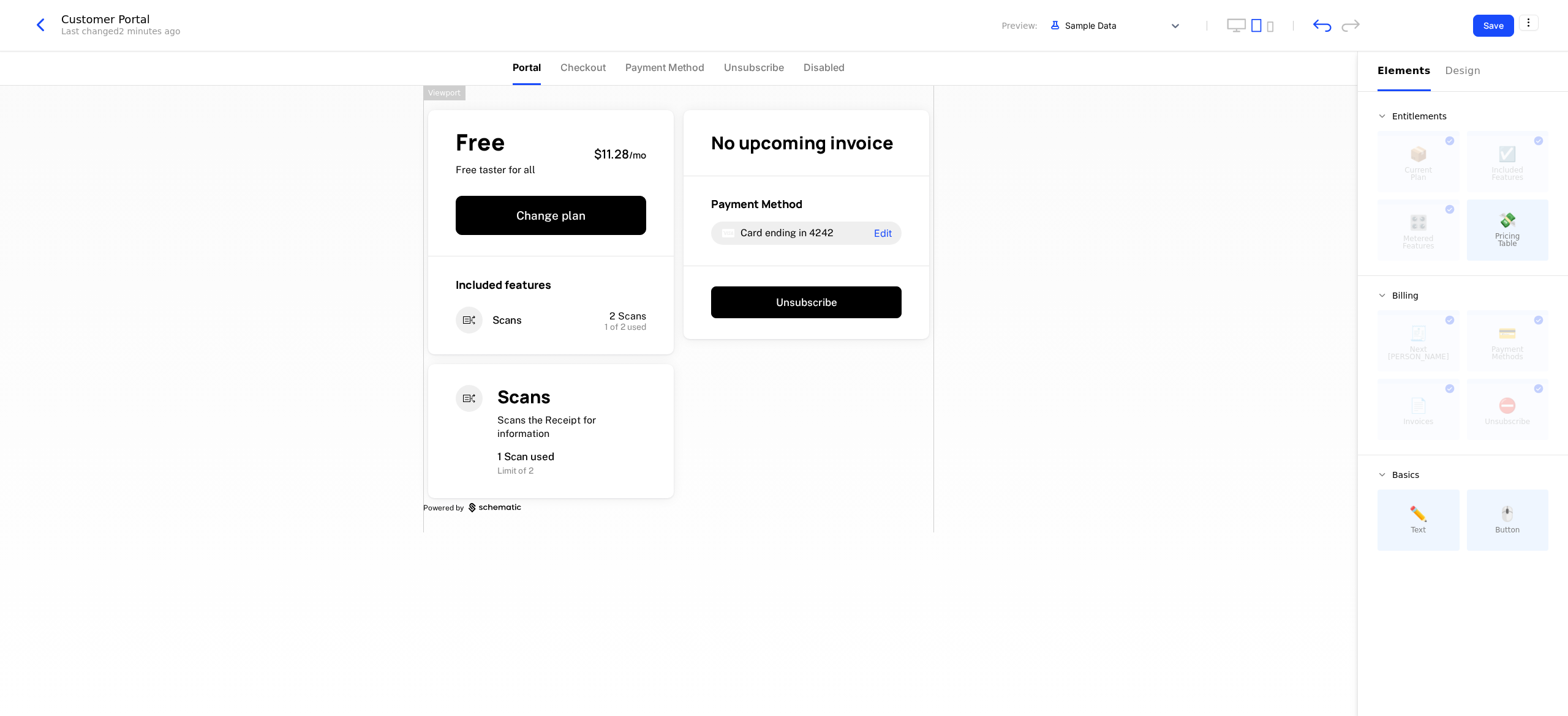
click at [494, 476] on link "Powered by" at bounding box center [679, 508] width 511 height 10
click at [494, 453] on div "Free Free taster for all $11.28 / mo Change plan Included features Scans 2 Scan…" at bounding box center [679, 309] width 511 height 447
click at [494, 453] on div "Free Free taster for all $11.28 / mo Change plan Included features Scans 2 Scan…" at bounding box center [679, 309] width 511 height 447
click at [494, 19] on icon "desktop" at bounding box center [1237, 25] width 19 height 14
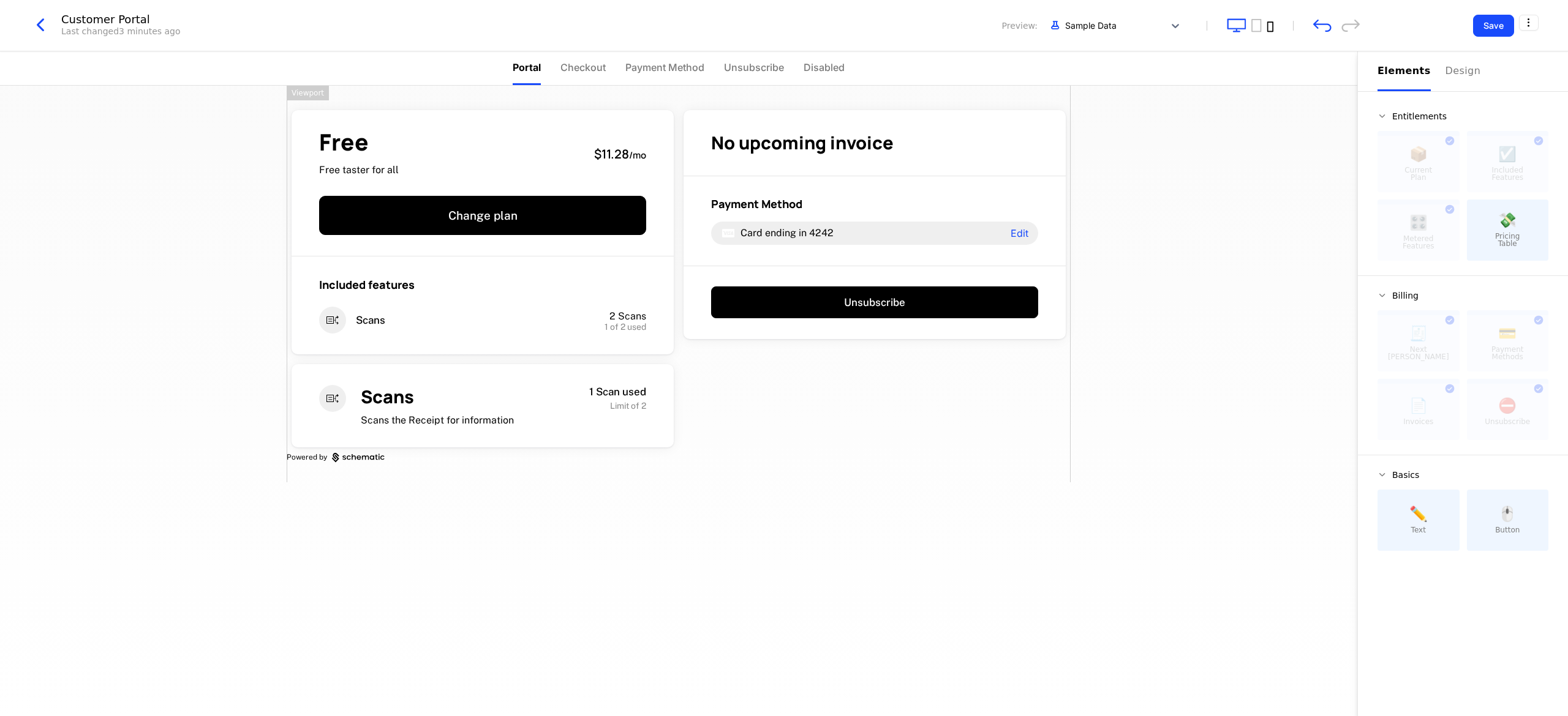
click at [494, 31] on icon "mobile" at bounding box center [1270, 27] width 6 height 10
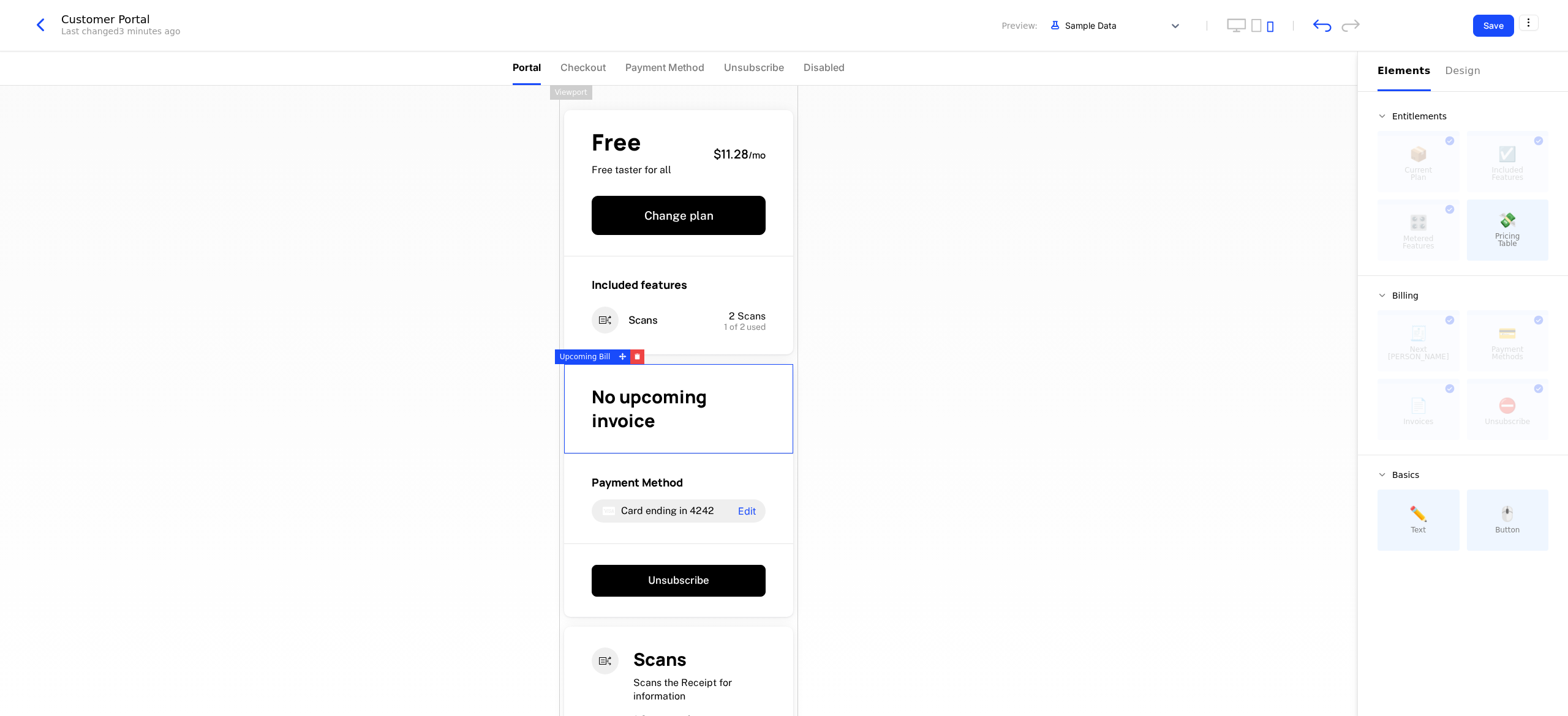
scroll to position [79, 0]
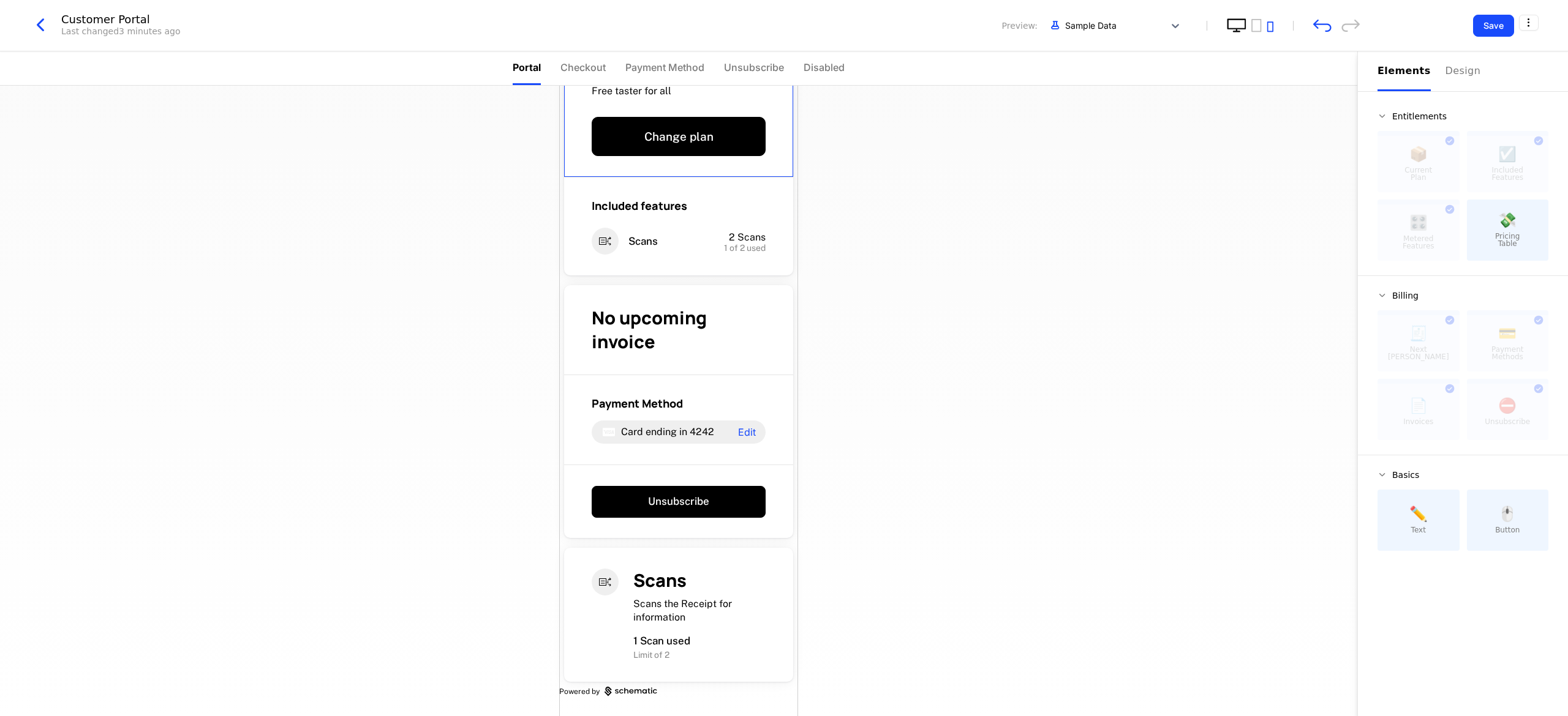
click at [494, 31] on icon "desktop" at bounding box center [1237, 25] width 19 height 13
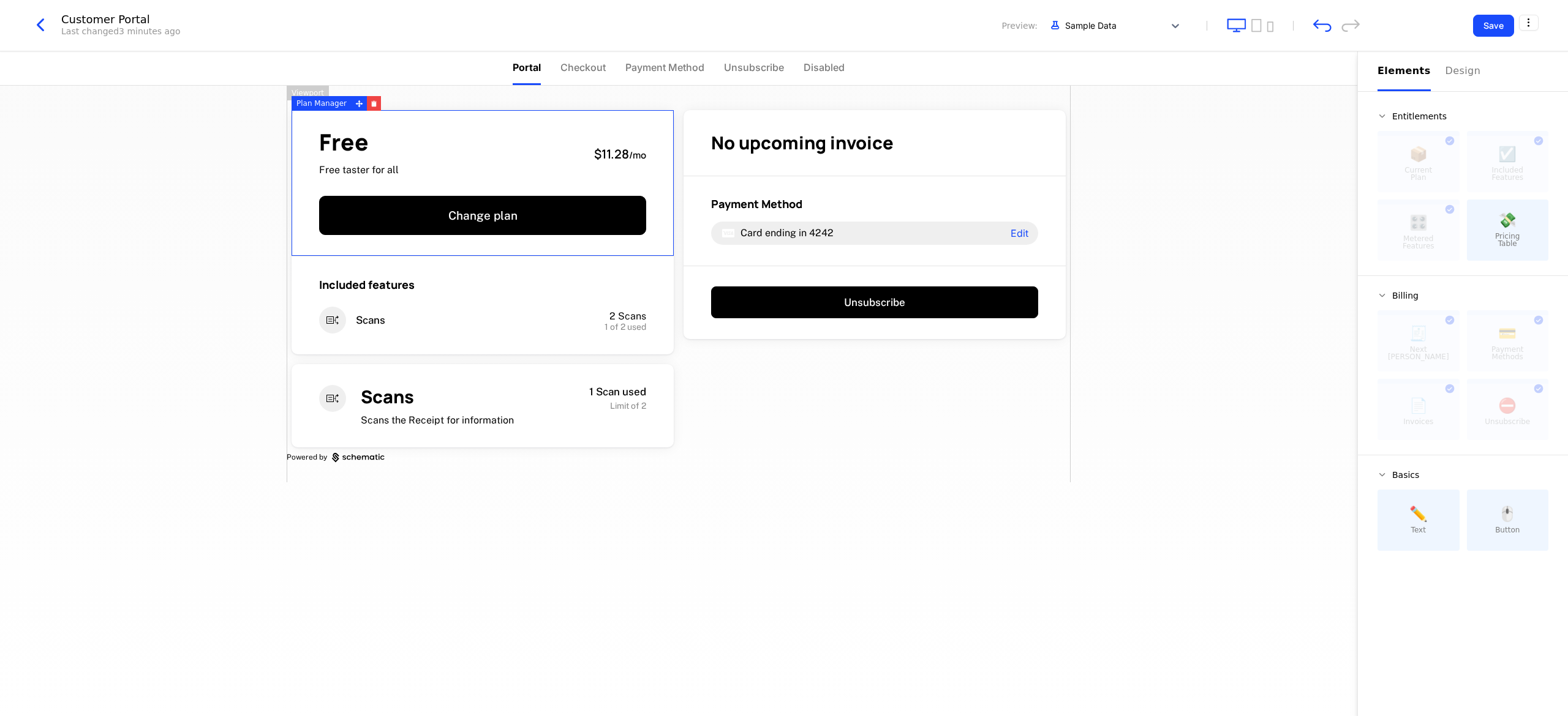
scroll to position [0, 0]
click at [494, 29] on icon "tablet" at bounding box center [1257, 25] width 10 height 14
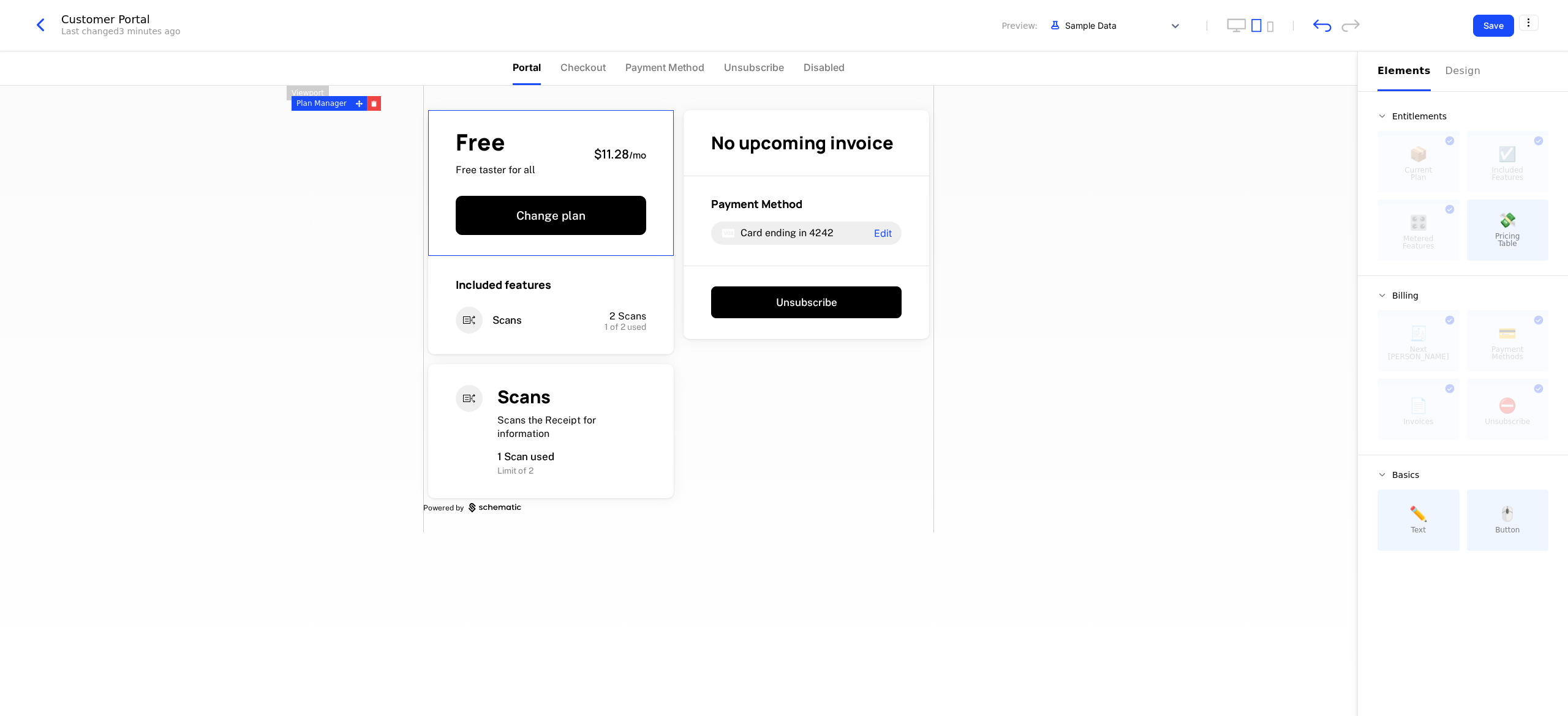
click at [494, 33] on div "Customer Portal Last changed 3 minutes ago Preview: Sample Data" at bounding box center [695, 25] width 1330 height 23
click at [494, 24] on icon "desktop" at bounding box center [1237, 25] width 19 height 14
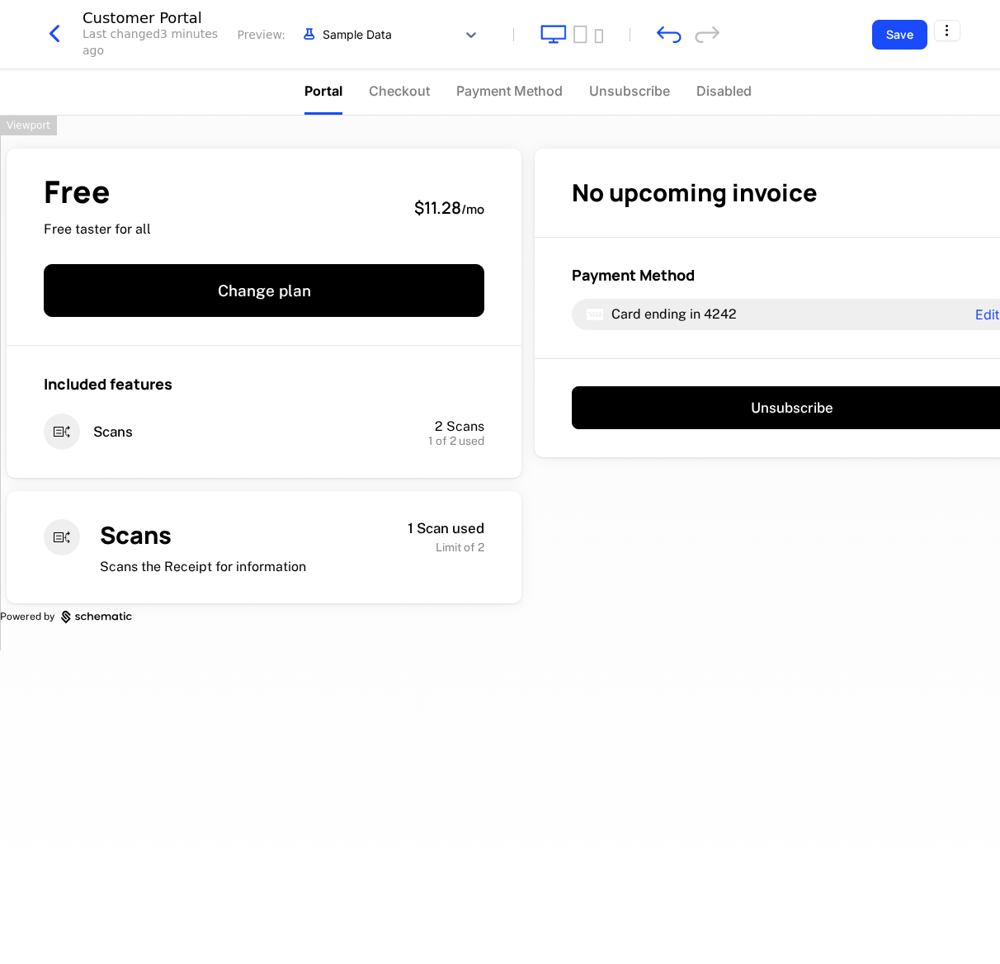
click at [446, 642] on div "Free Free taster for all $11.28 / mo Change plan Included features Scans 2 Scan…" at bounding box center [528, 540] width 1056 height 848
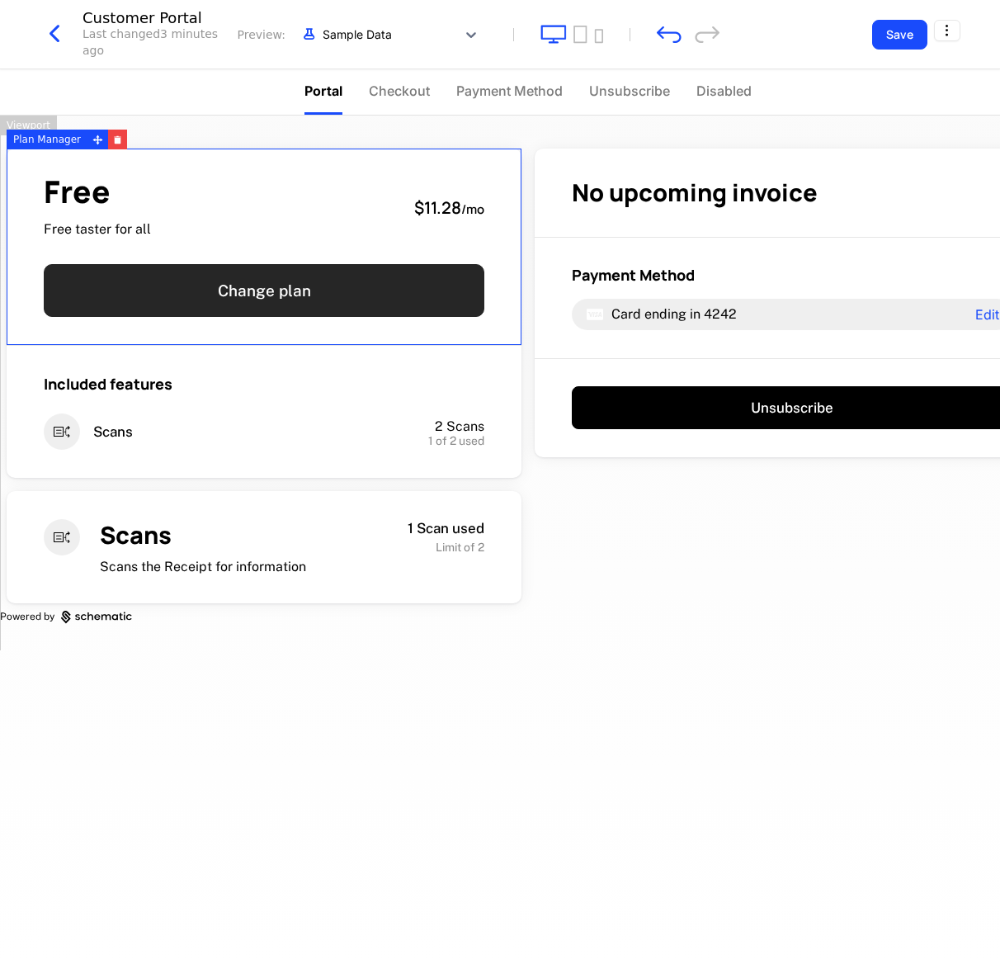
click at [360, 306] on button "Change plan" at bounding box center [264, 290] width 441 height 53
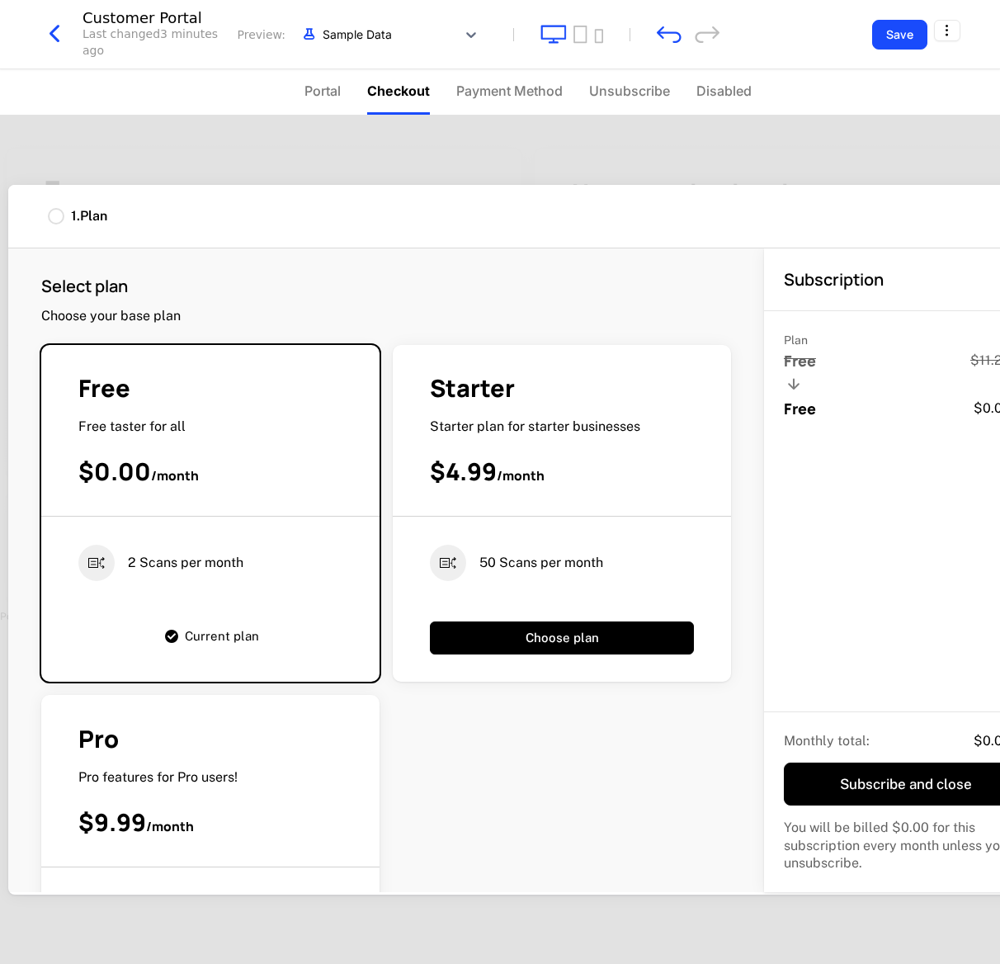
click at [281, 642] on div "Pro Pro features for Pro users! $9.99 / month" at bounding box center [210, 795] width 338 height 144
click at [223, 642] on div "Pro Pro features for Pro users! $9.99 / month" at bounding box center [210, 795] width 338 height 144
click at [221, 642] on div "Pro" at bounding box center [210, 739] width 264 height 32
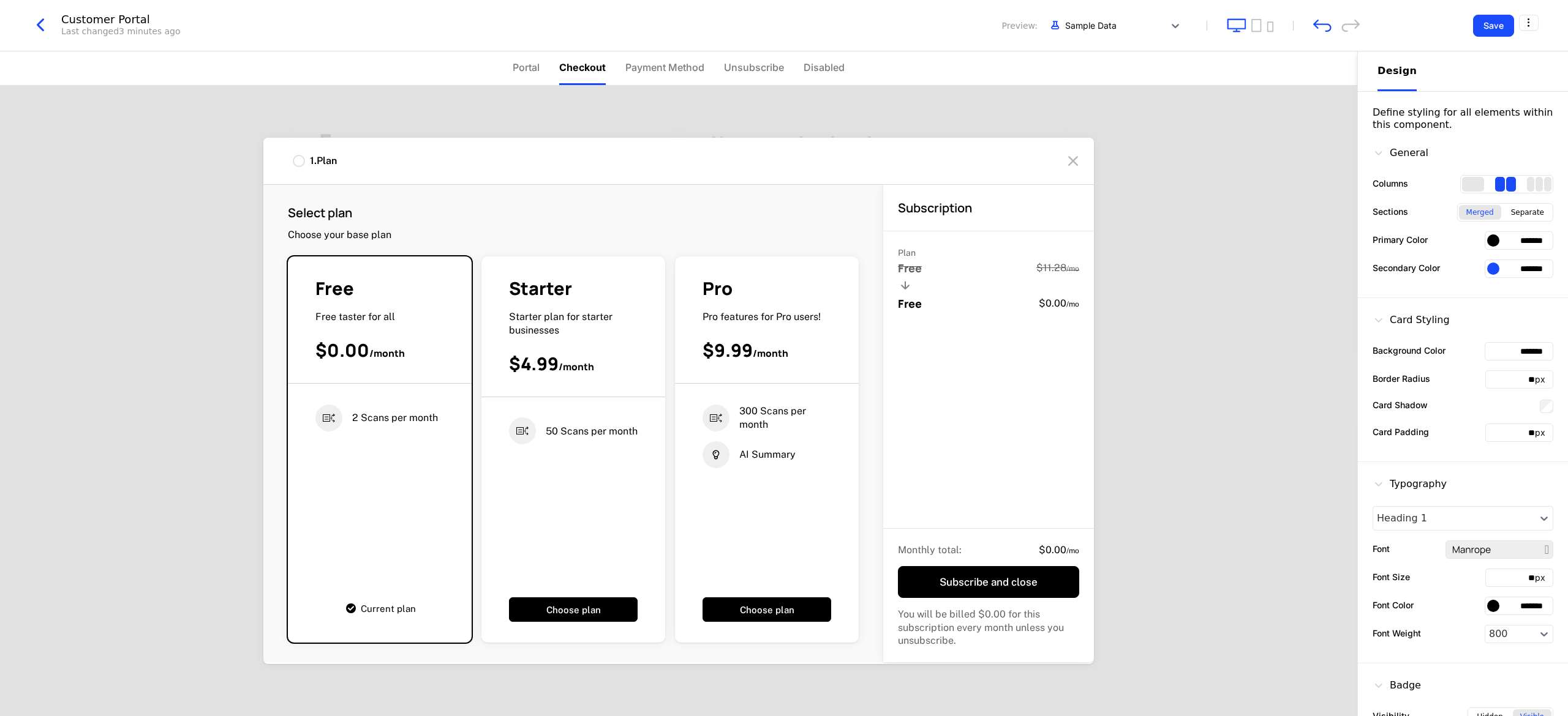
click at [494, 384] on div "Pro Pro features for Pro users! $9.99 / month" at bounding box center [767, 330] width 184 height 107
click at [494, 476] on div "Pro Pro features for Pro users! $9.99 / month 300 Scans per month AI Summary Ch…" at bounding box center [767, 450] width 184 height 387
click at [494, 476] on button "Choose plan" at bounding box center [766, 609] width 128 height 24
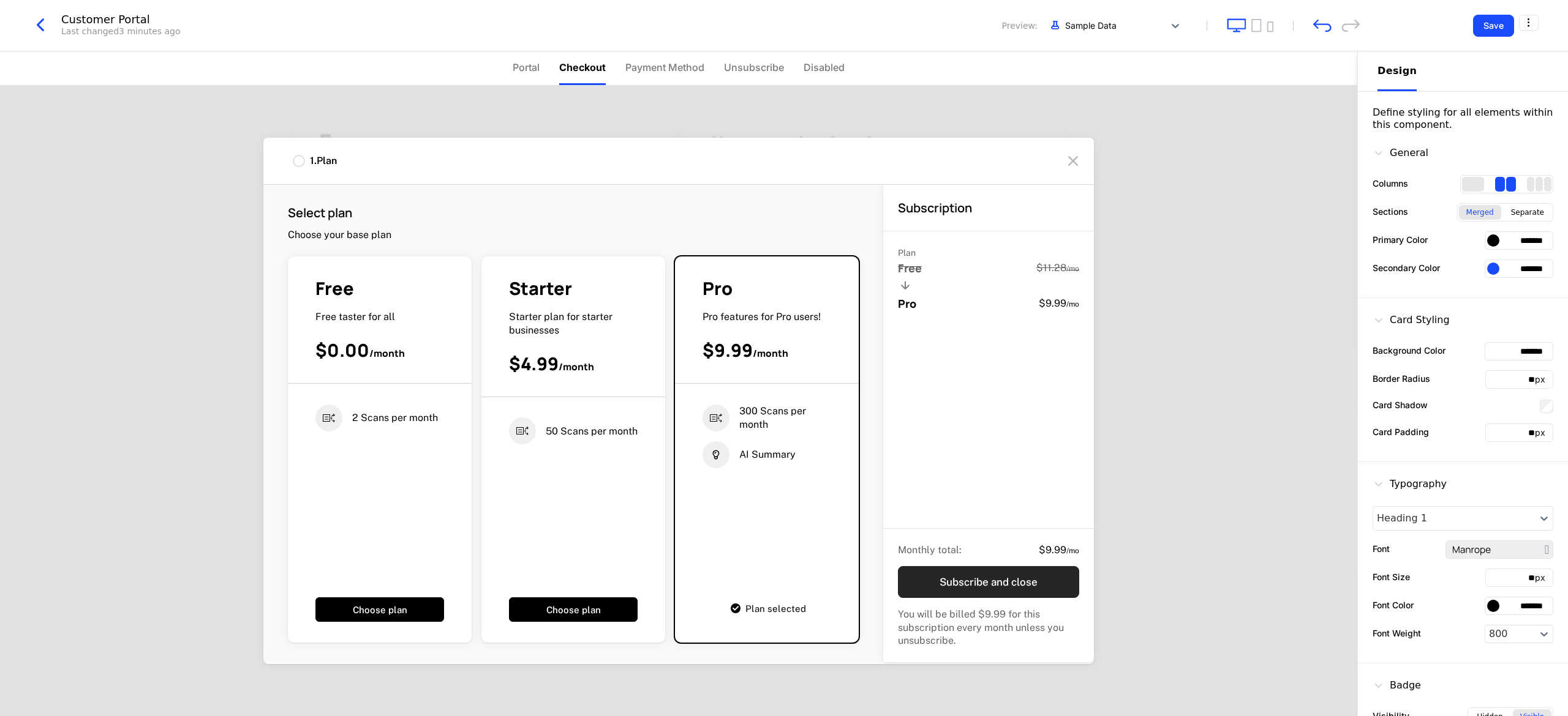
click at [494, 476] on button "Subscribe and close" at bounding box center [989, 582] width 181 height 32
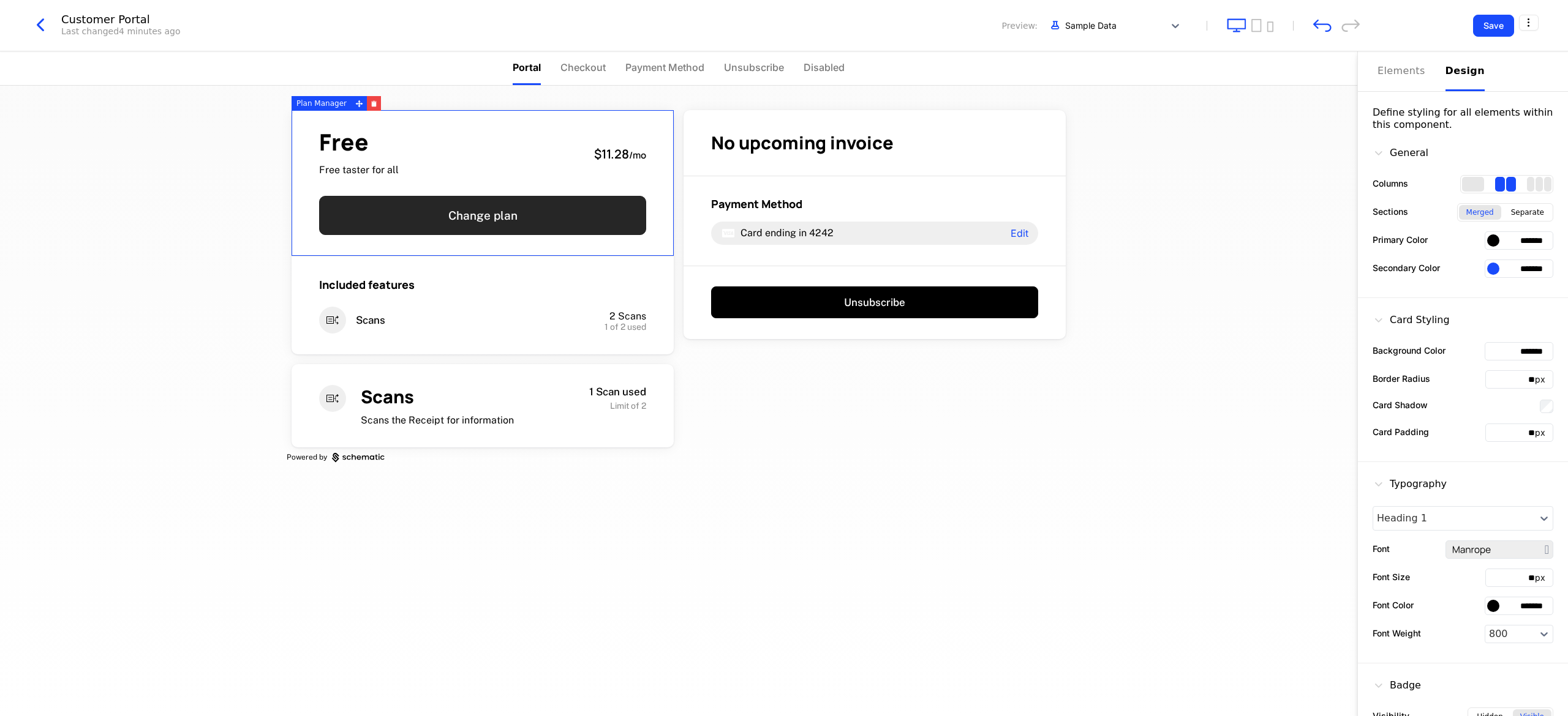
click at [494, 211] on button "Change plan" at bounding box center [483, 215] width 327 height 39
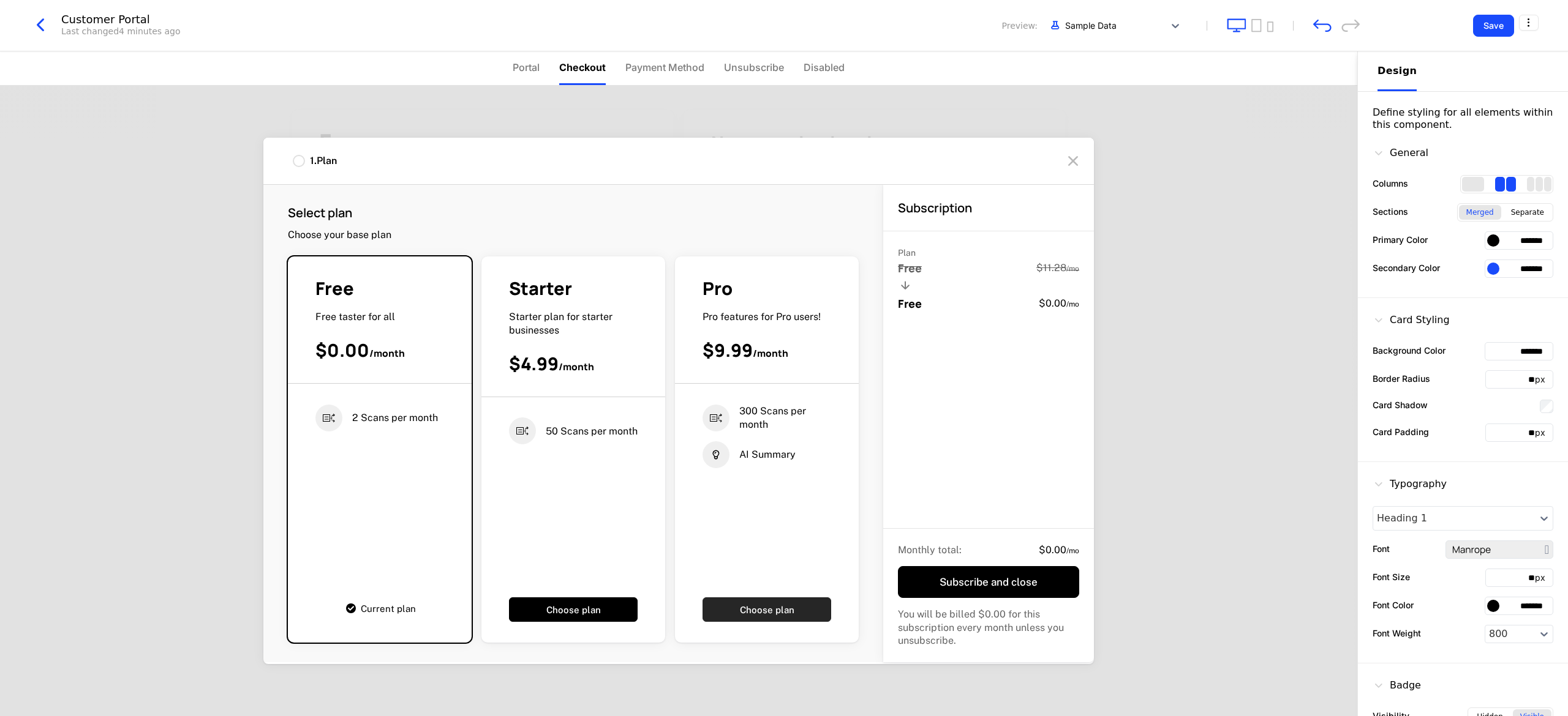
click at [494, 476] on button "Choose plan" at bounding box center [766, 609] width 128 height 24
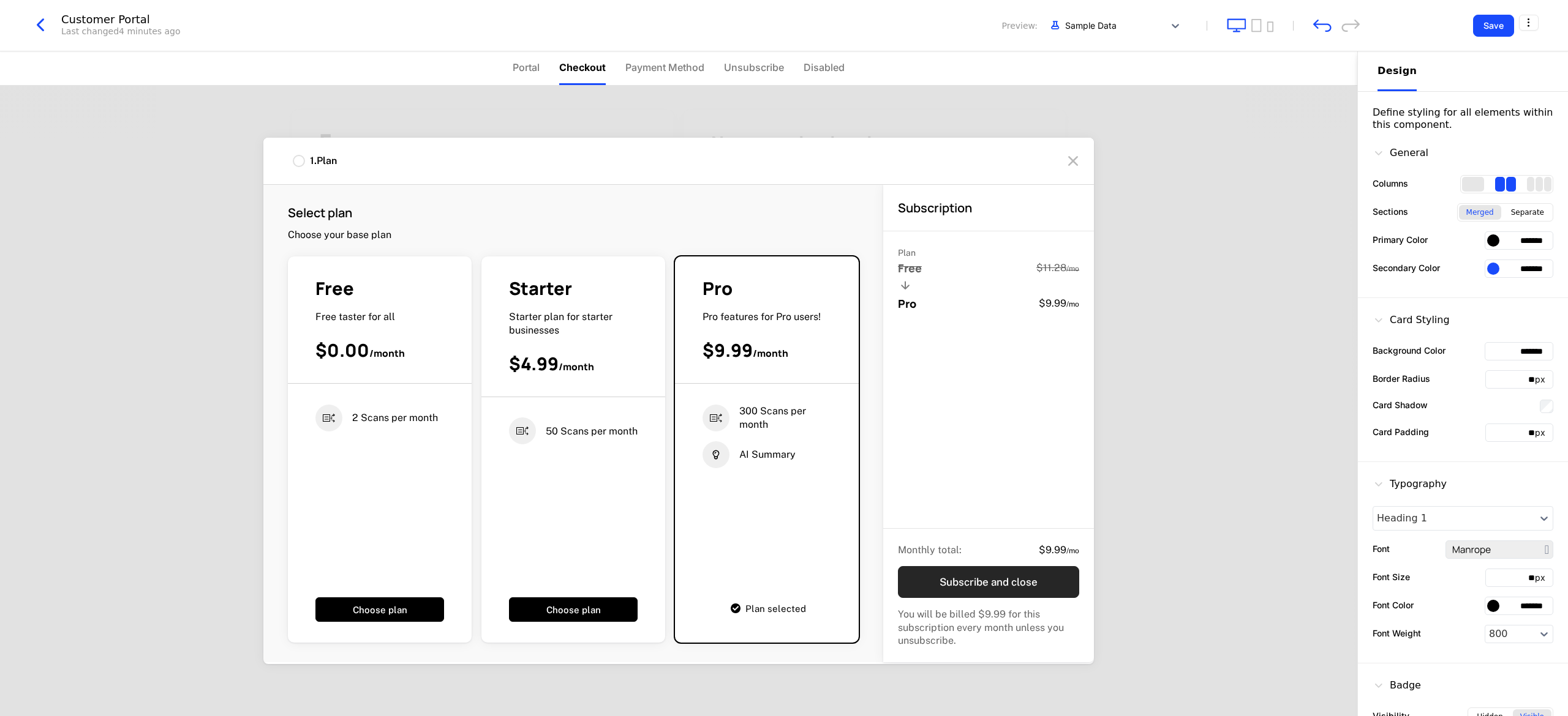
click at [494, 476] on button "Subscribe and close" at bounding box center [989, 582] width 181 height 32
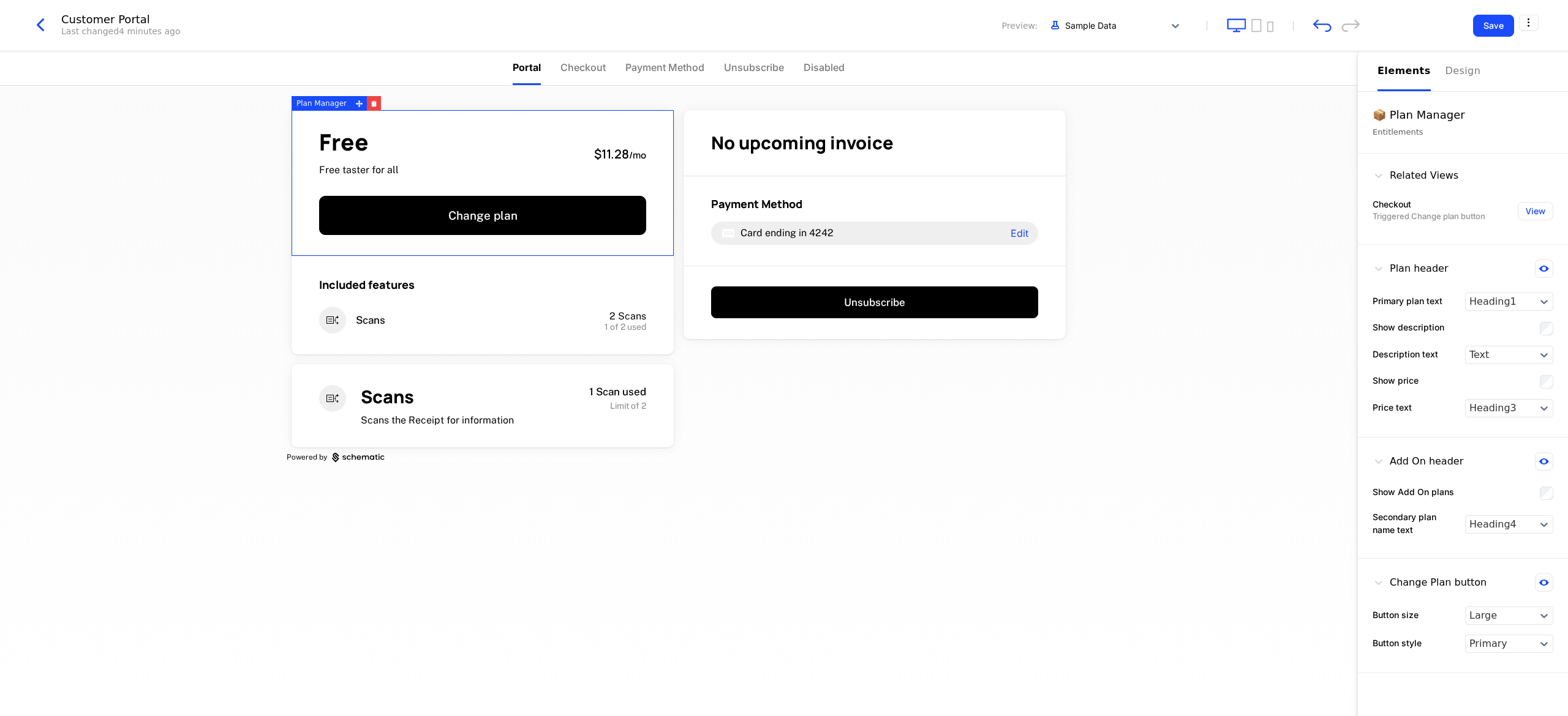
click at [388, 159] on div "Free Free taster for all" at bounding box center [359, 154] width 79 height 46
click at [494, 210] on button "View" at bounding box center [1536, 211] width 36 height 19
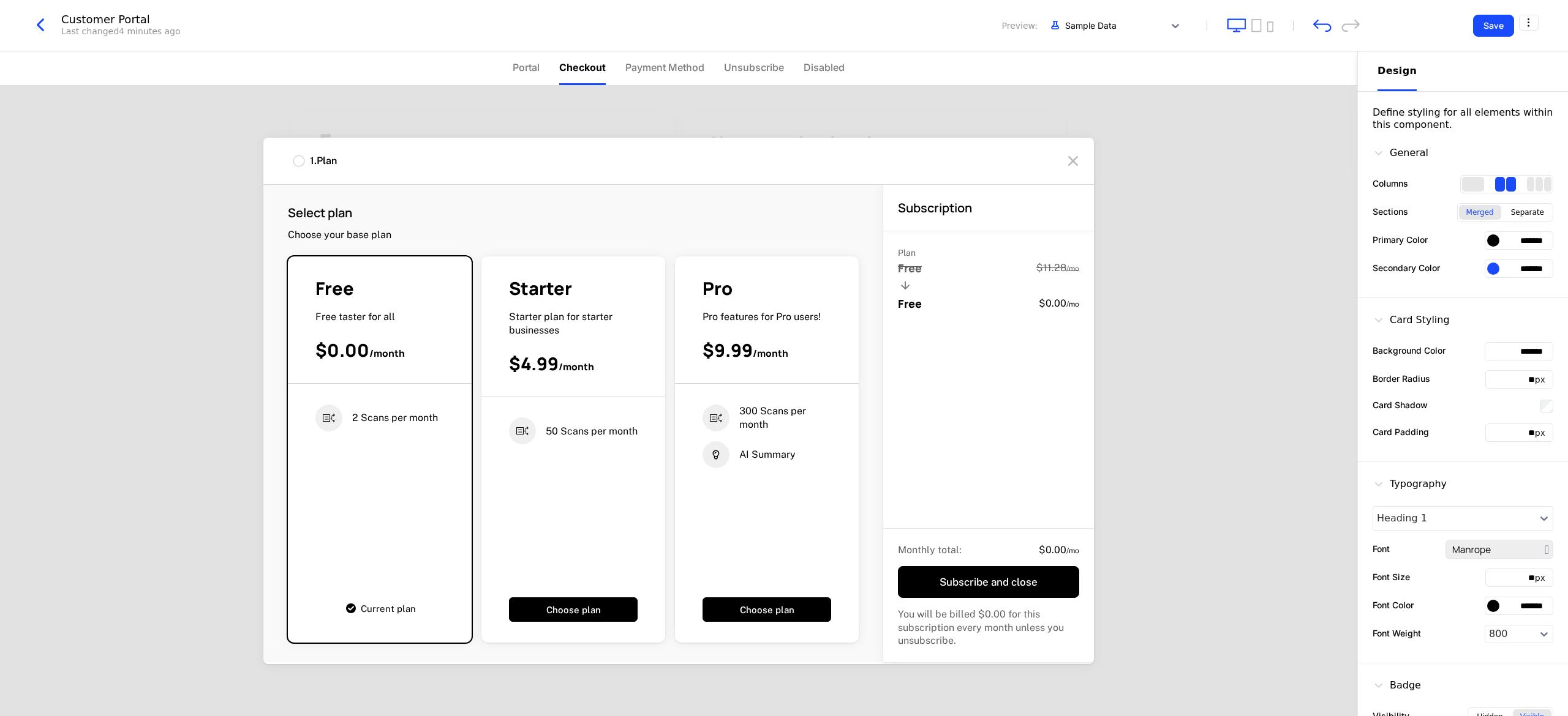
click at [494, 441] on div "300 Scans per month AI Summary Choose plan" at bounding box center [767, 502] width 184 height 238
click at [494, 476] on button "Choose plan" at bounding box center [766, 609] width 128 height 24
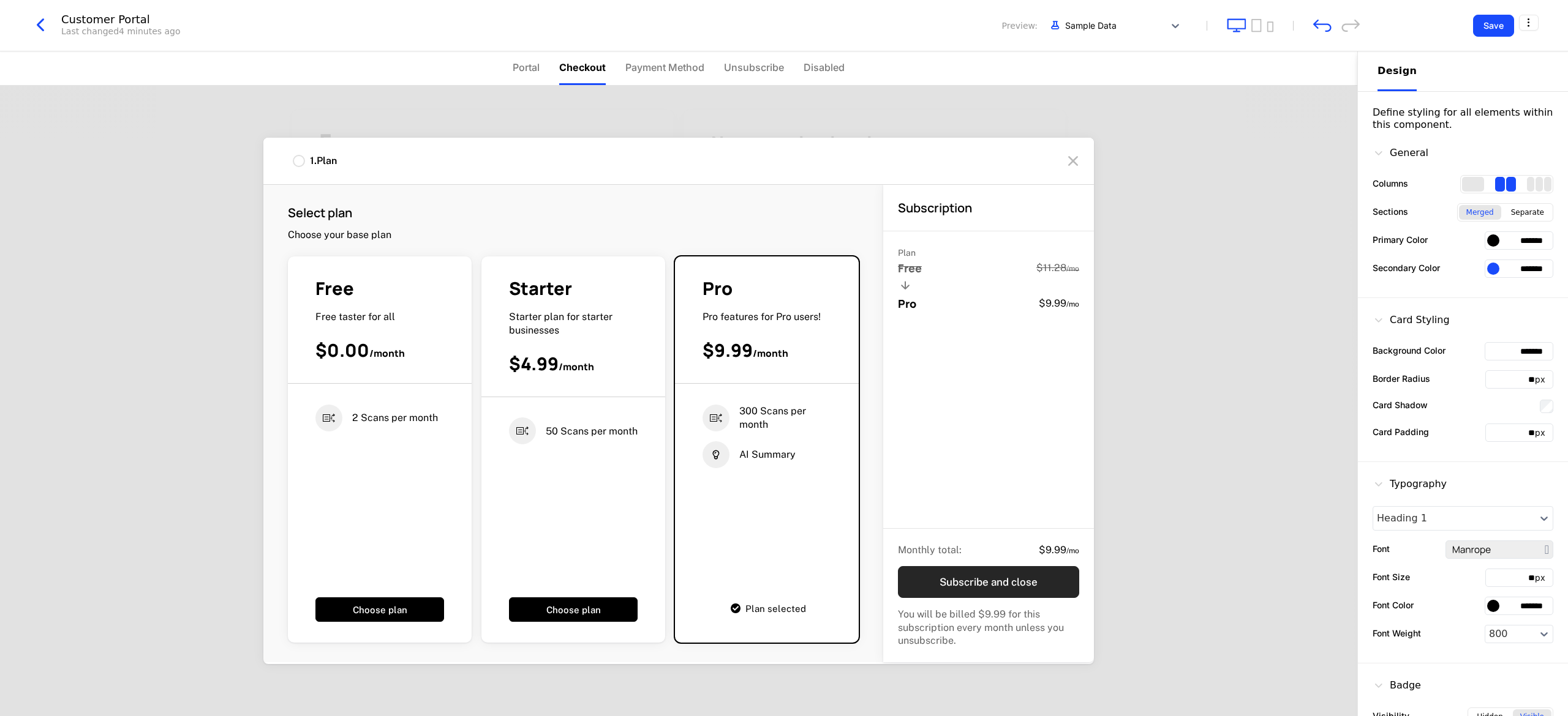
click at [494, 476] on button "Subscribe and close" at bounding box center [989, 582] width 181 height 32
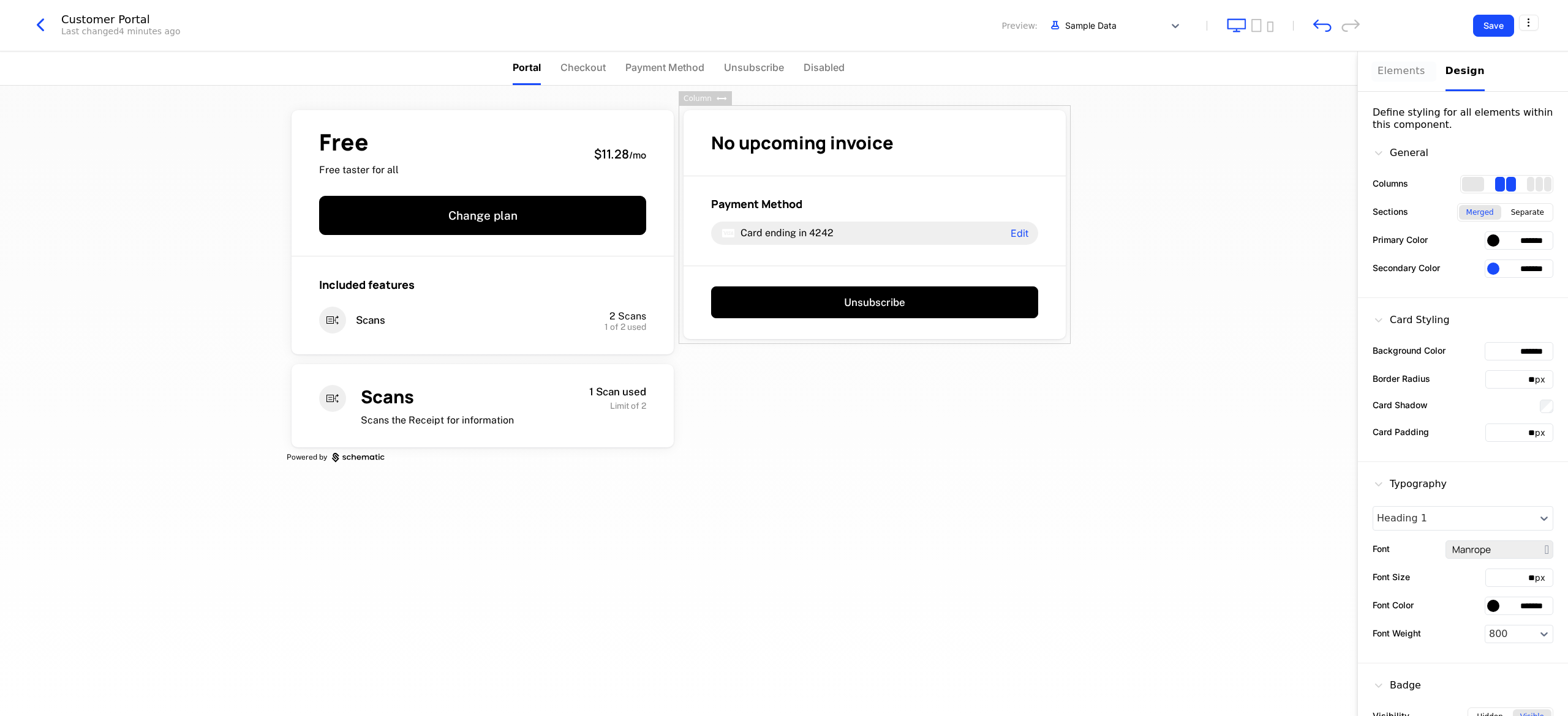
click at [494, 77] on div "Elements" at bounding box center [1405, 71] width 53 height 15
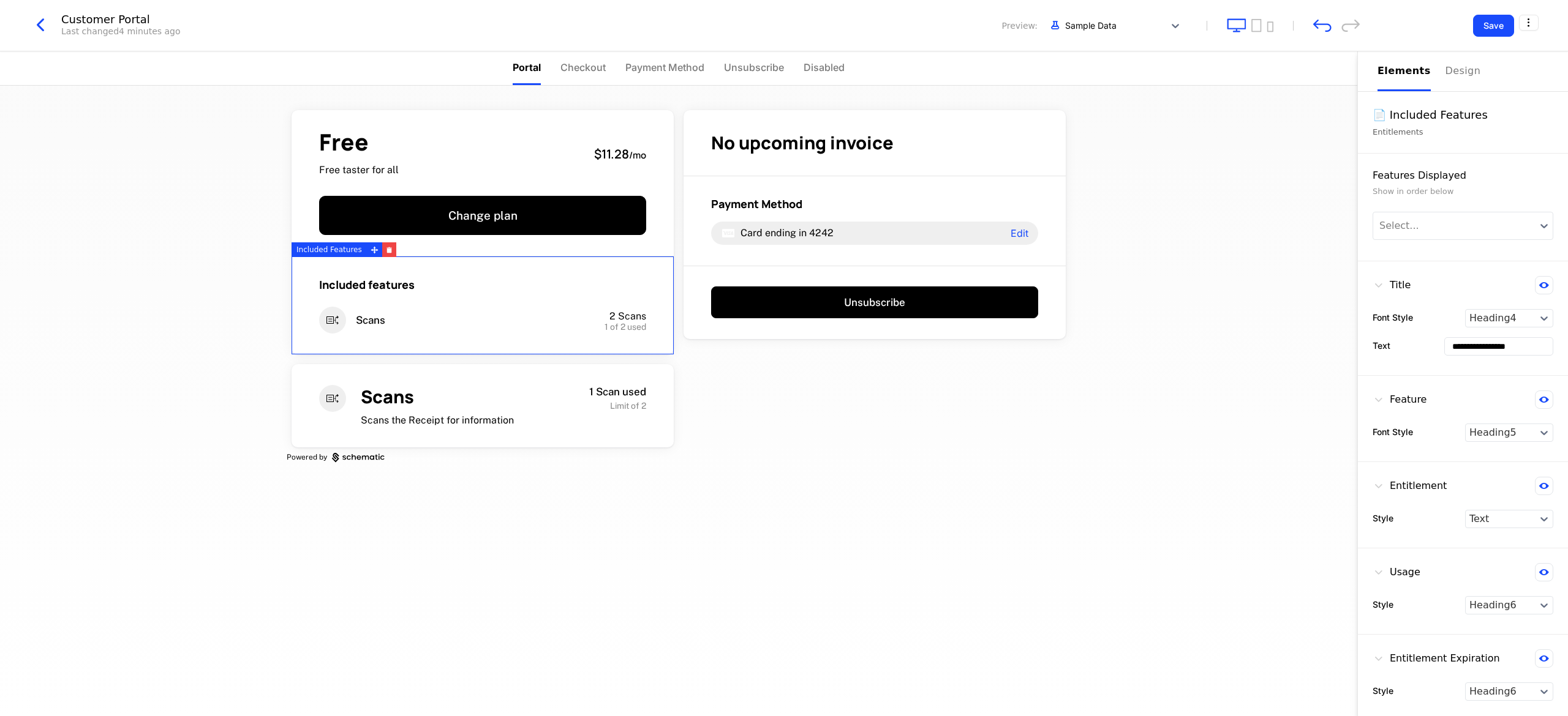
click at [494, 271] on div "Included features Scans 2 Scans 1 of 2 used" at bounding box center [483, 306] width 382 height 98
click at [494, 180] on div "Free Free taster for all $11.28 / mo Change plan" at bounding box center [483, 183] width 382 height 146
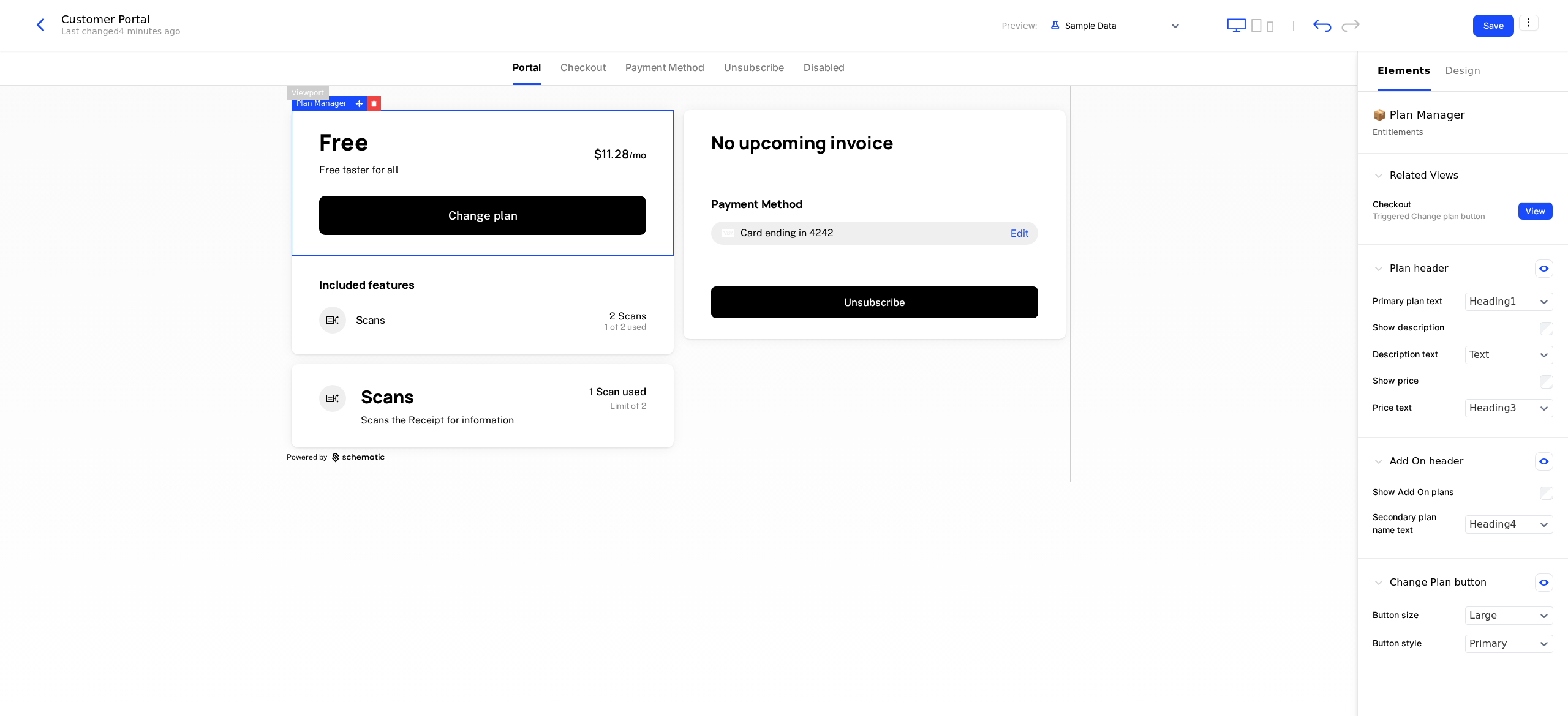
click at [494, 207] on button "View" at bounding box center [1536, 211] width 36 height 19
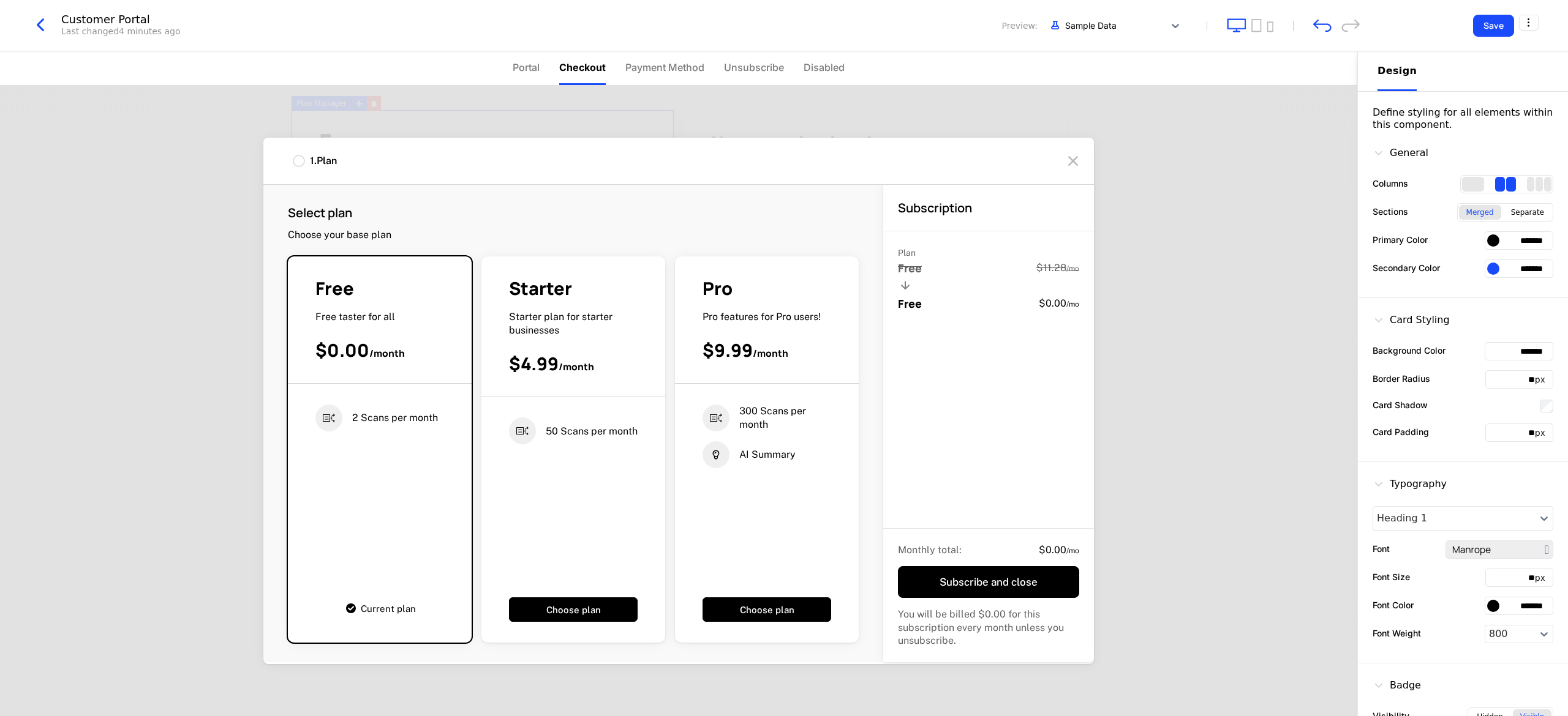
click at [494, 156] on div at bounding box center [1073, 161] width 27 height 27
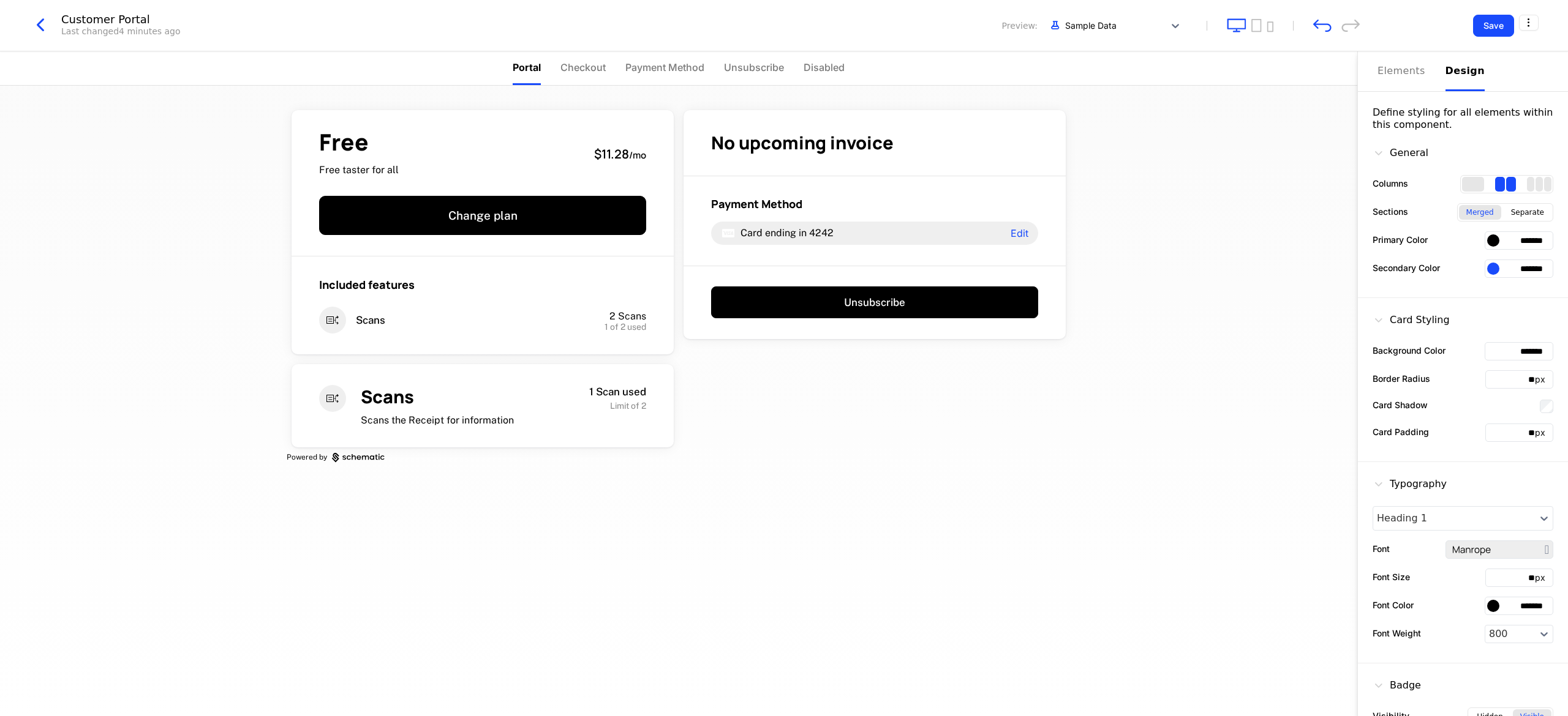
click at [494, 139] on div "General Columns Sections Merged Separate Primary Color ******* Secondary Color …" at bounding box center [1463, 214] width 210 height 167
click at [494, 82] on button "Elements" at bounding box center [1405, 71] width 53 height 40
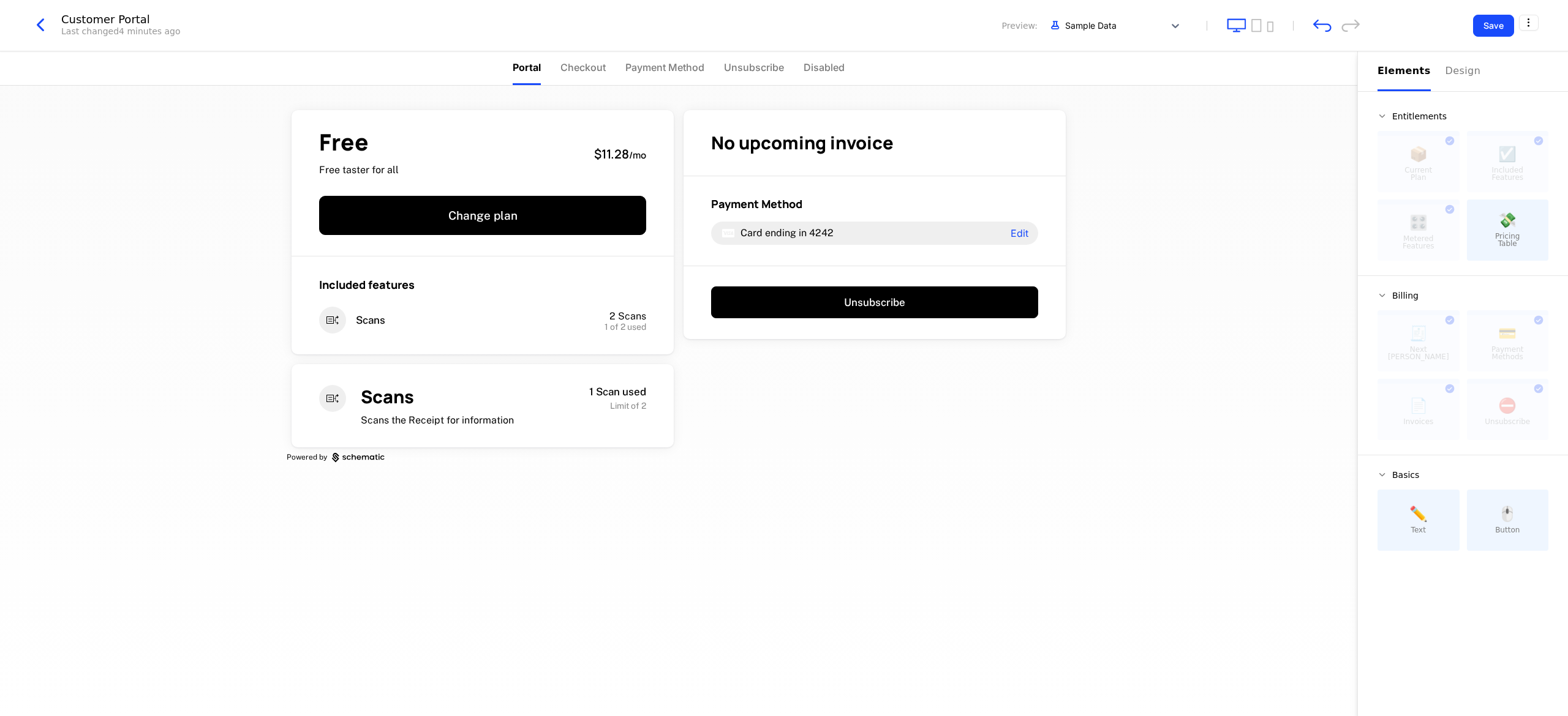
click at [494, 73] on div "Elements" at bounding box center [1405, 71] width 53 height 15
click at [494, 39] on div "Customer Portal Last changed 4 minutes ago Preview: Sample Data Save" at bounding box center [784, 25] width 1568 height 51
click at [494, 26] on icon at bounding box center [1175, 25] width 13 height 13
click at [494, 24] on icon at bounding box center [1175, 25] width 13 height 13
click at [494, 23] on icon "tablet" at bounding box center [1257, 25] width 10 height 14
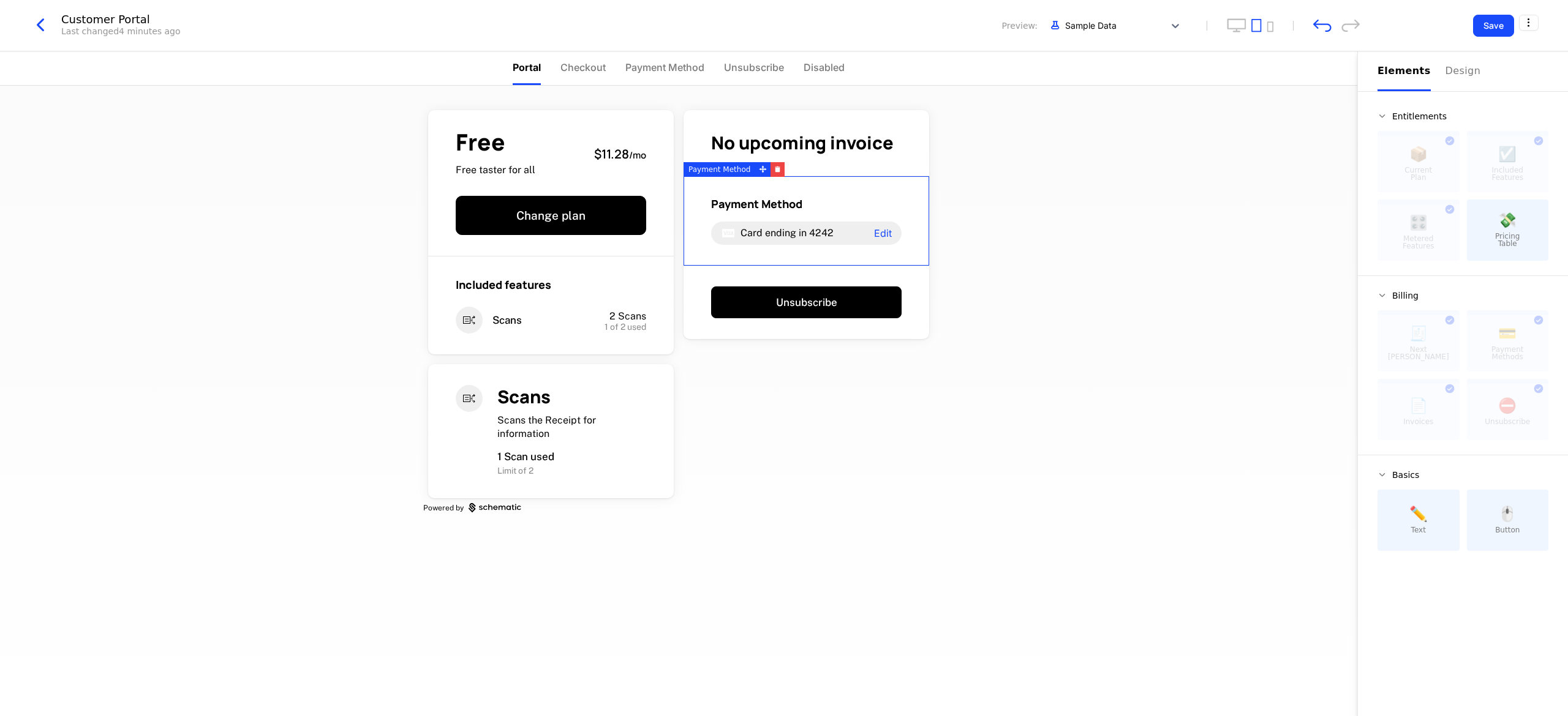
click at [494, 235] on span "Card ending in" at bounding box center [774, 233] width 66 height 12
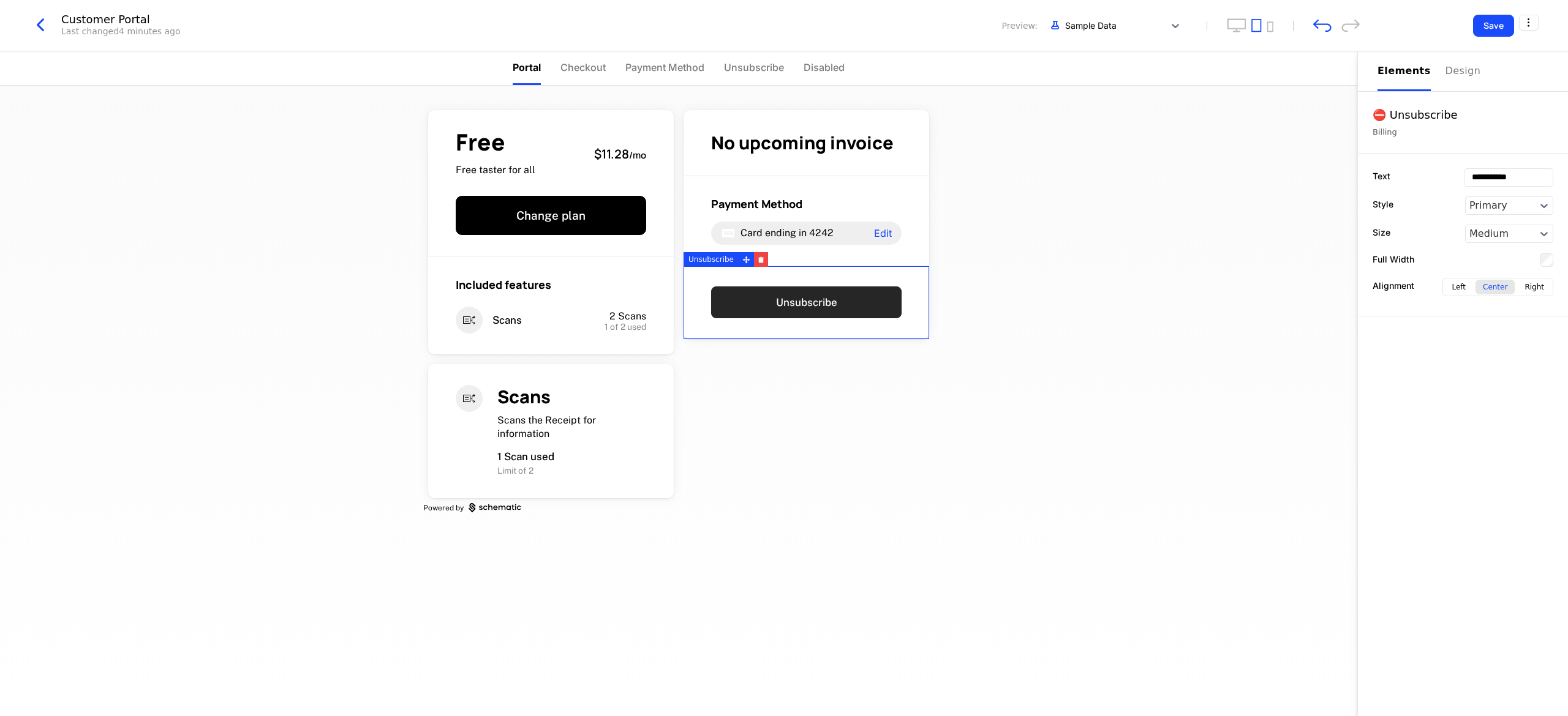
click at [494, 295] on button "Unsubscribe" at bounding box center [806, 302] width 191 height 32
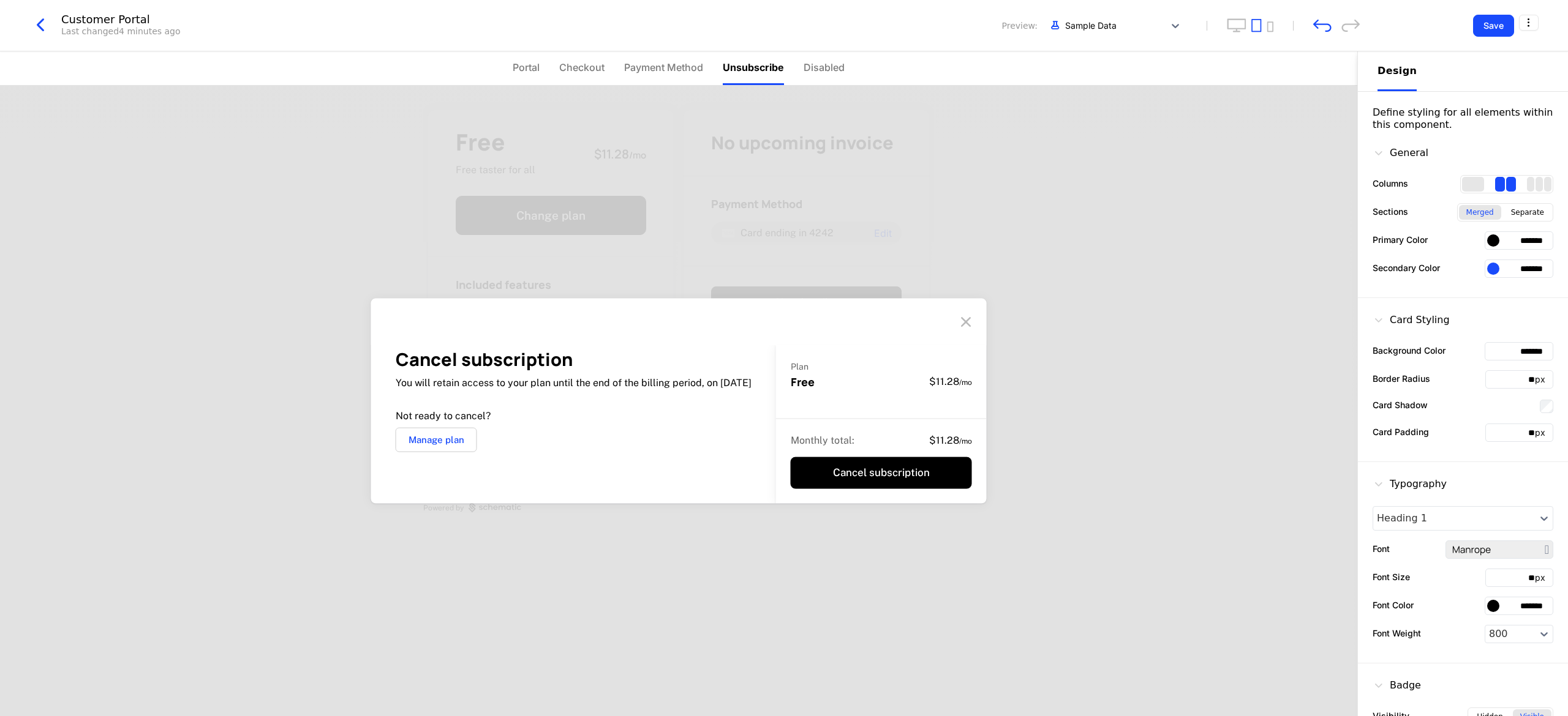
click at [494, 315] on icon at bounding box center [966, 322] width 19 height 19
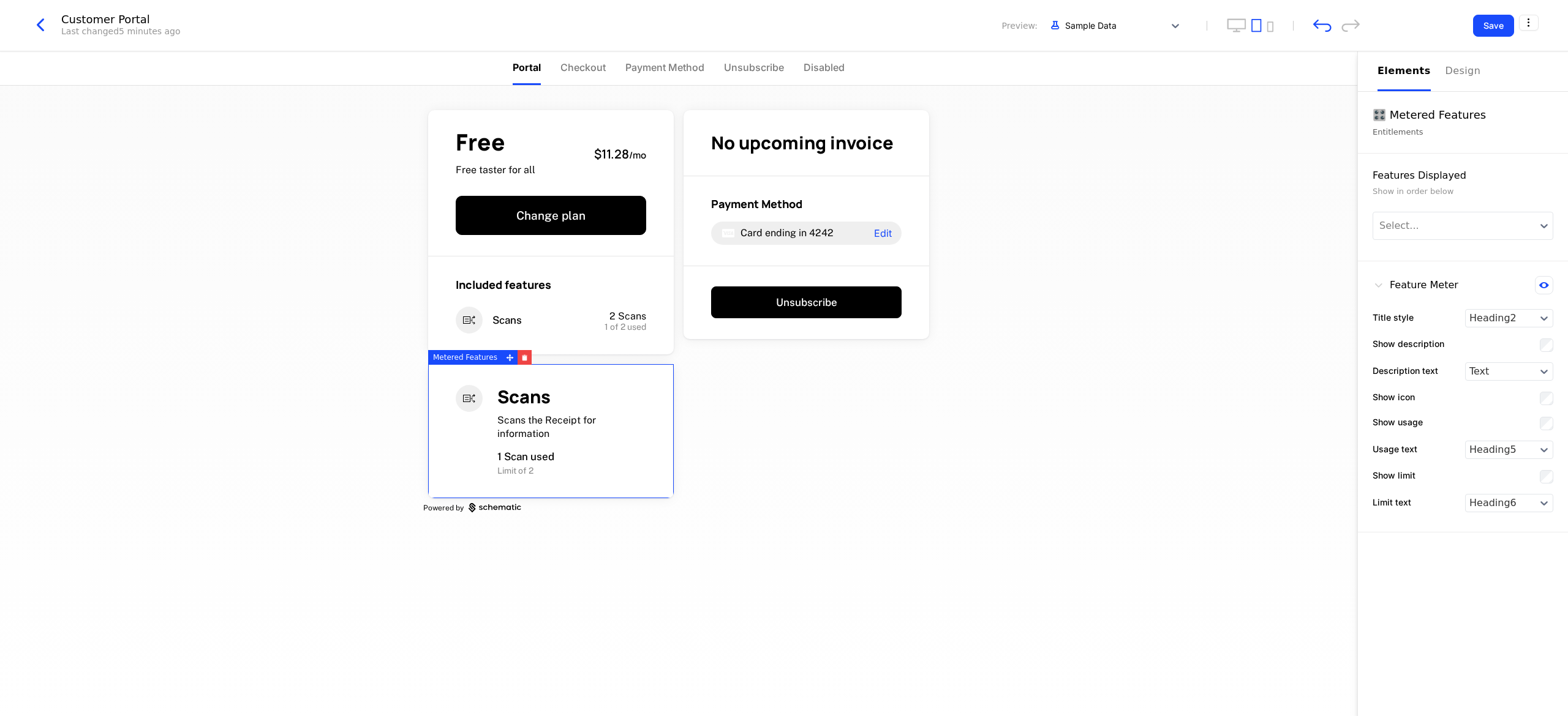
click at [494, 430] on div "Scans the Receipt for information" at bounding box center [572, 427] width 149 height 26
click at [494, 296] on div "Included features Scans 2 Scans 1 of 2 used" at bounding box center [551, 306] width 246 height 98
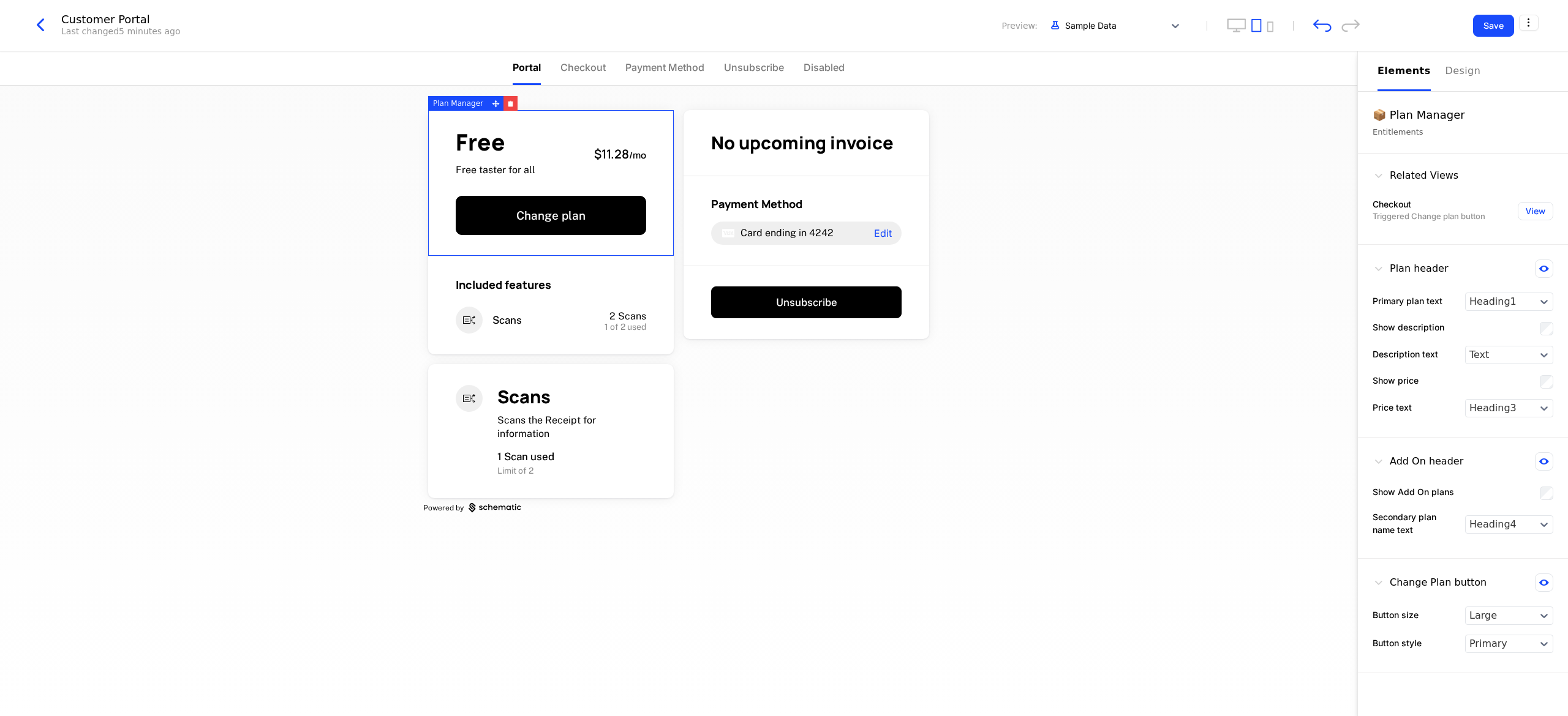
click at [494, 190] on div "Free Free taster for all $11.28 / mo Change plan" at bounding box center [551, 183] width 246 height 146
click at [494, 226] on button "Change plan" at bounding box center [551, 215] width 191 height 39
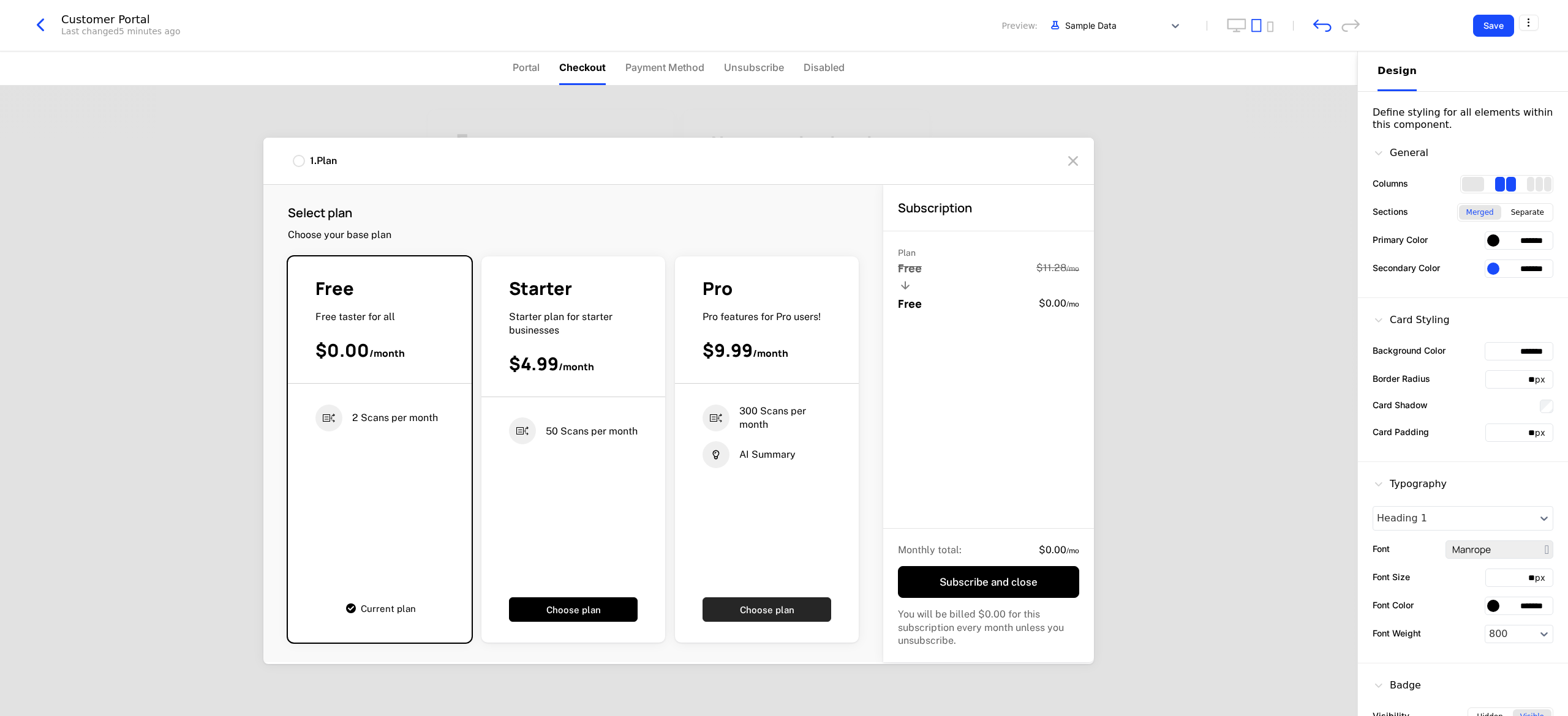
click at [494, 476] on button "Choose plan" at bounding box center [766, 609] width 128 height 24
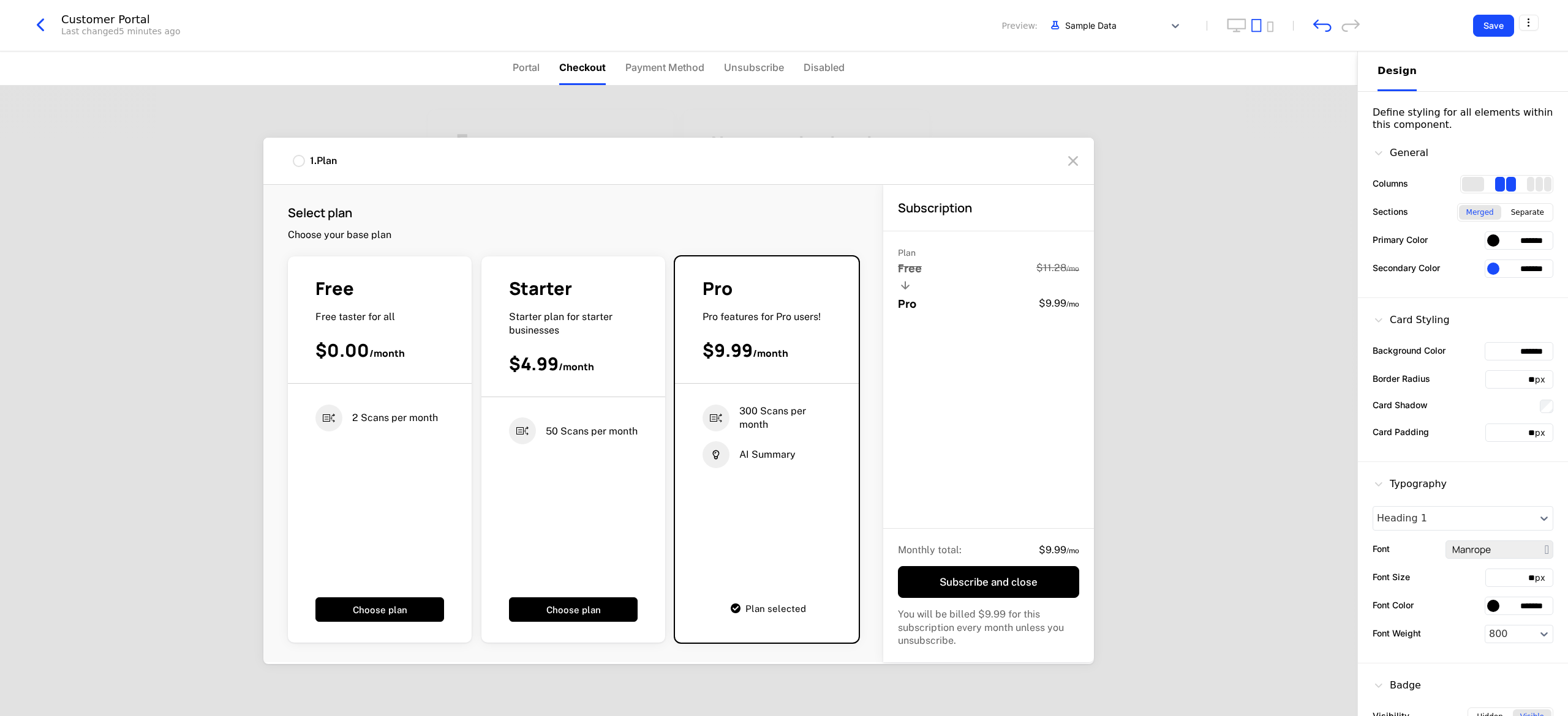
click at [494, 476] on button "Subscribe and close" at bounding box center [989, 582] width 181 height 32
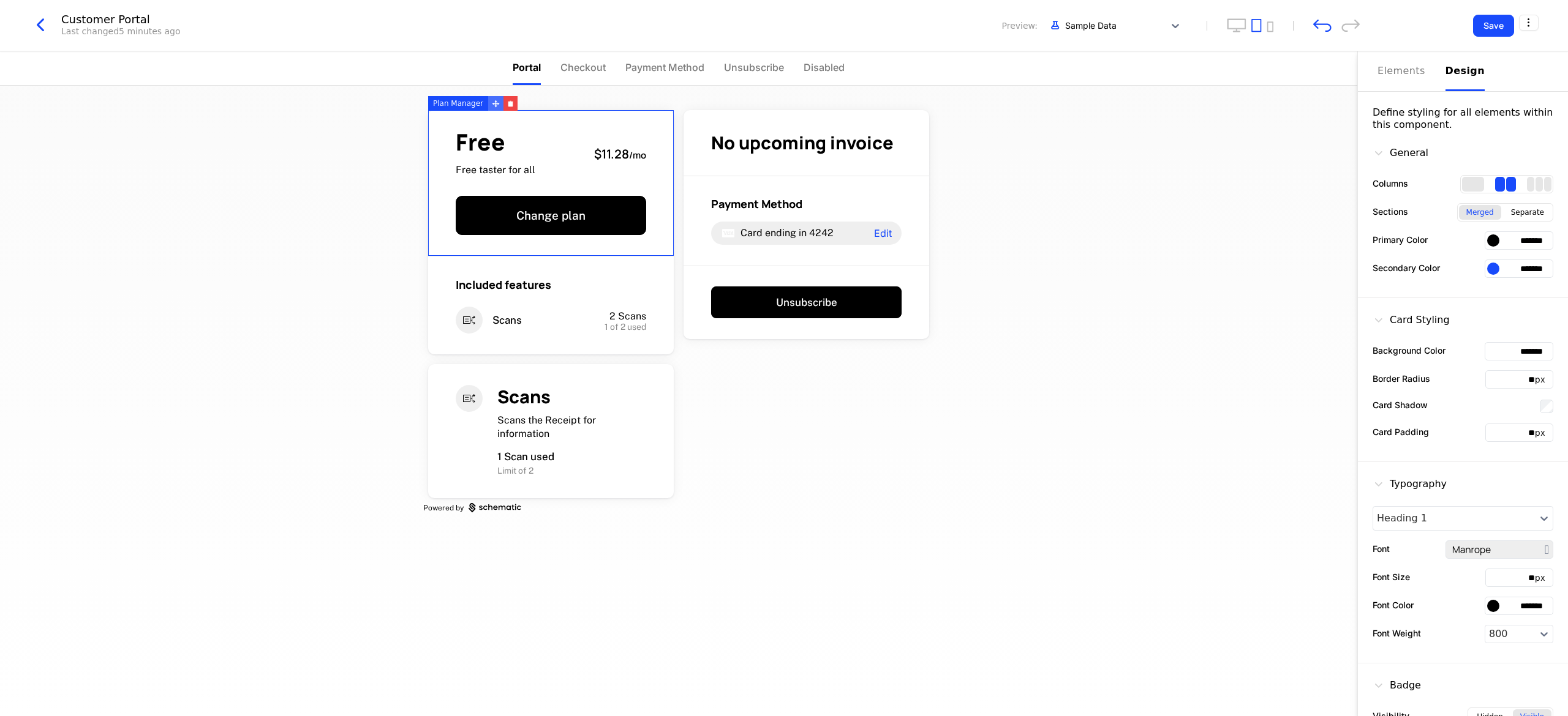
click at [492, 102] on icon at bounding box center [496, 103] width 7 height 7
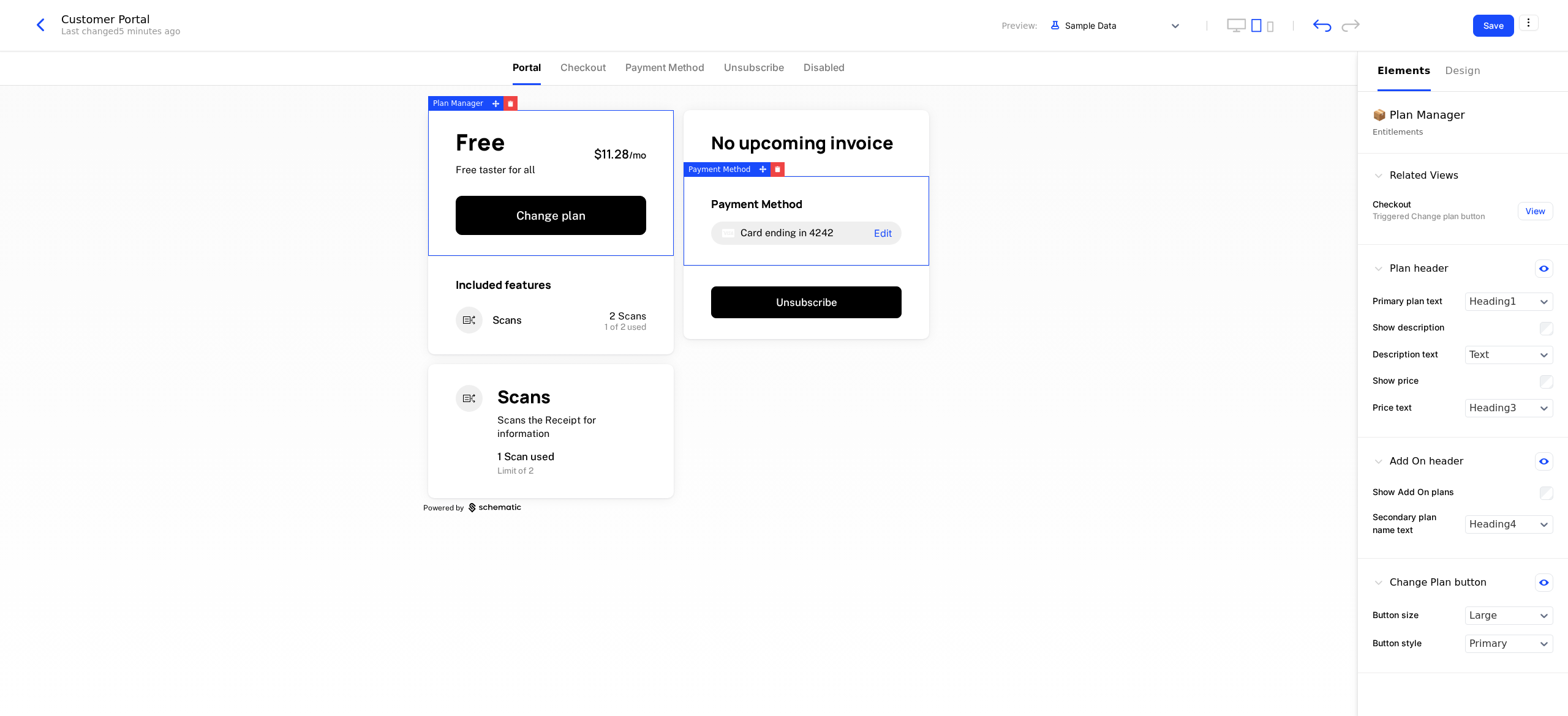
click at [494, 121] on div "📦 Plan Manager" at bounding box center [1463, 115] width 180 height 17
click at [494, 145] on div "📦 Plan Manager Entitlements" at bounding box center [1463, 122] width 210 height 62
click at [494, 207] on button "View" at bounding box center [1536, 211] width 36 height 19
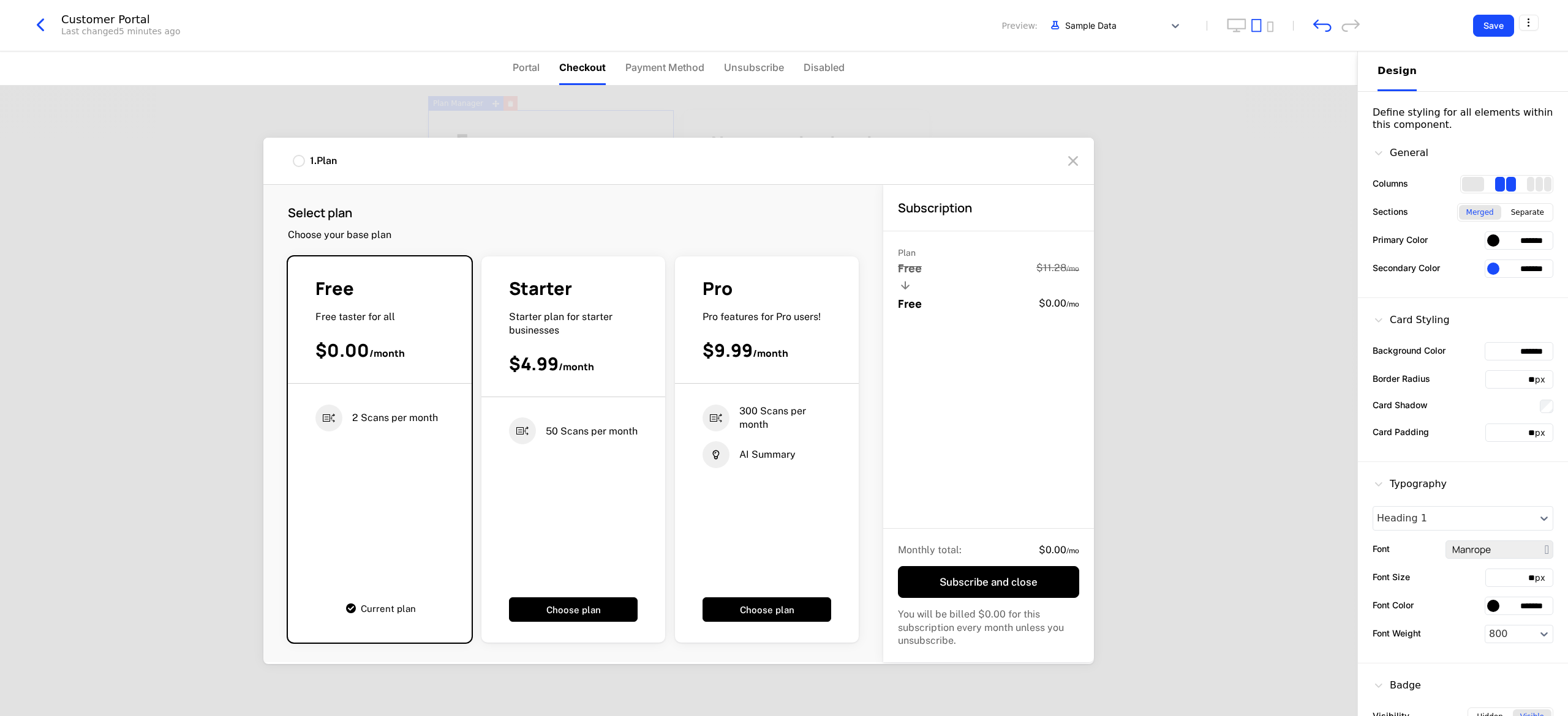
click at [494, 209] on div "Separate" at bounding box center [1528, 212] width 48 height 15
click at [494, 373] on div "Pro Pro features for Pro users! $9.99 / month" at bounding box center [767, 330] width 184 height 107
drag, startPoint x: 739, startPoint y: 364, endPoint x: 769, endPoint y: 565, distance: 203.2
click at [494, 369] on div "Pro Pro features for Pro users! $9.99 / month" at bounding box center [767, 330] width 184 height 107
click at [494, 476] on button "Choose plan" at bounding box center [766, 609] width 128 height 24
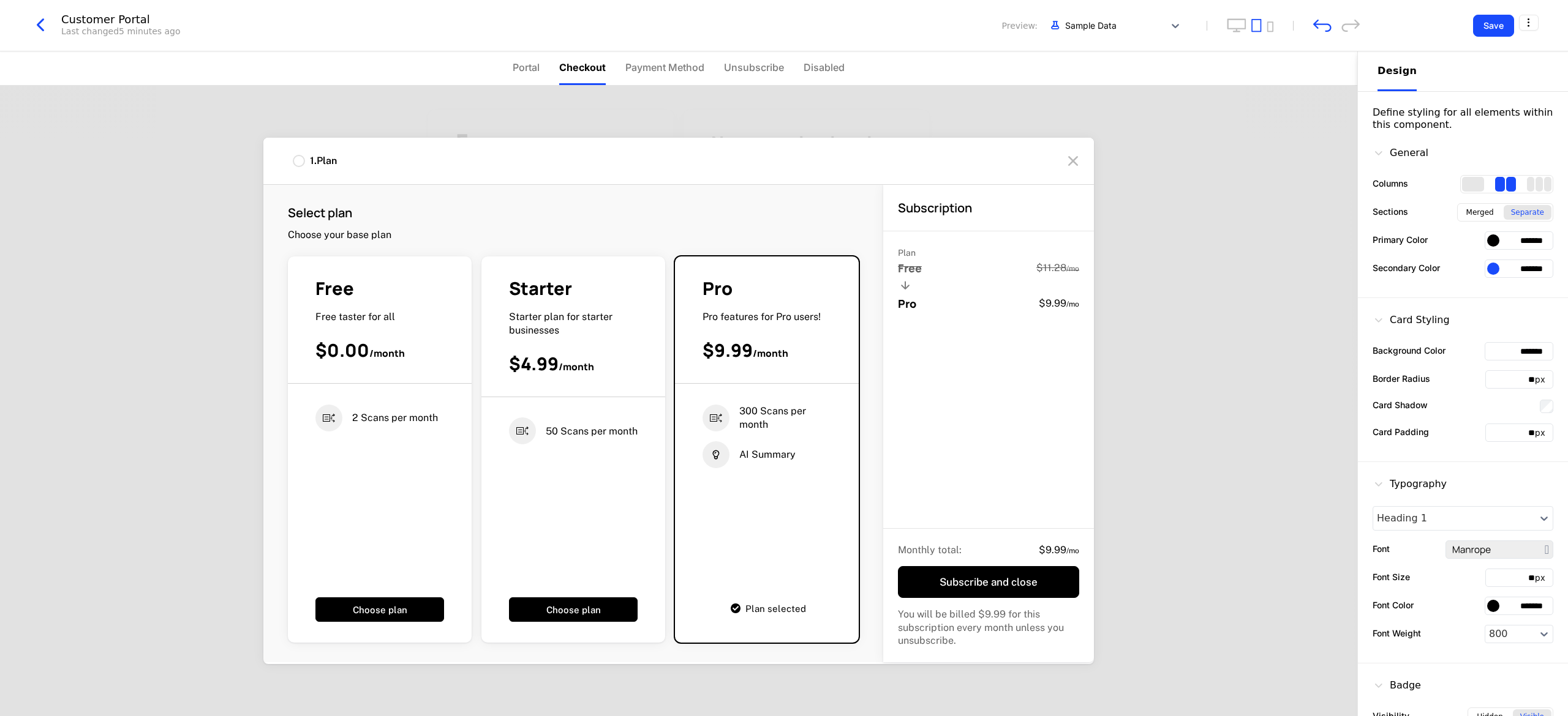
click at [494, 476] on div "Plan selected" at bounding box center [766, 608] width 128 height 27
click at [494, 346] on div "Plan Free $11.28 / mo Pro $9.99 / mo" at bounding box center [989, 380] width 211 height 298
click at [494, 315] on div "Plan Free $11.28 / mo Pro $9.99 / mo" at bounding box center [989, 380] width 211 height 298
click at [494, 303] on div "Pro $9.99 / mo" at bounding box center [989, 303] width 181 height 15
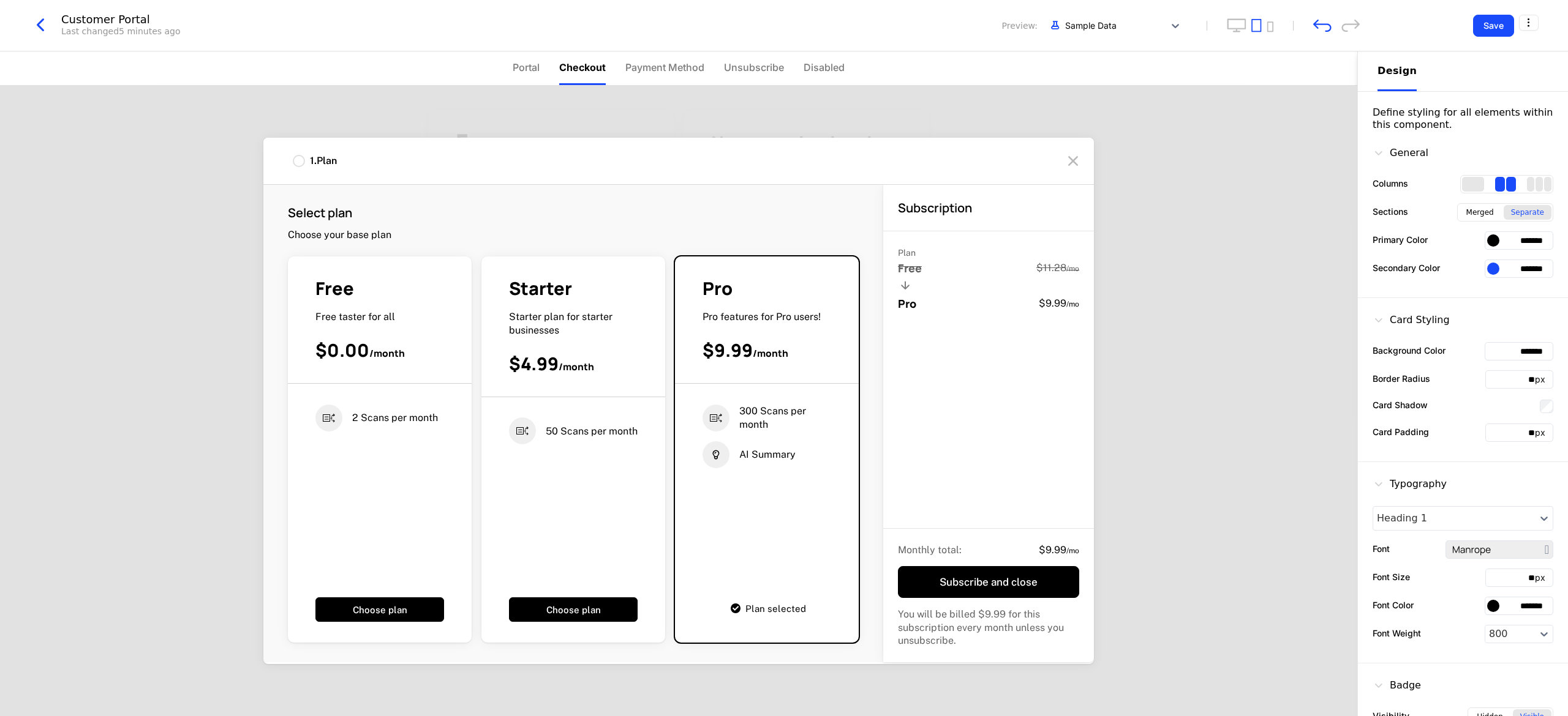
click at [494, 305] on div "Pro $9.99 / mo" at bounding box center [989, 303] width 181 height 15
click at [494, 309] on div "Pro $9.99 / mo" at bounding box center [989, 303] width 181 height 15
click at [494, 310] on div "Pro $9.99 / mo" at bounding box center [989, 303] width 181 height 15
click at [494, 303] on span "Pro" at bounding box center [907, 303] width 19 height 15
drag, startPoint x: 1034, startPoint y: 548, endPoint x: 1083, endPoint y: 551, distance: 49.1
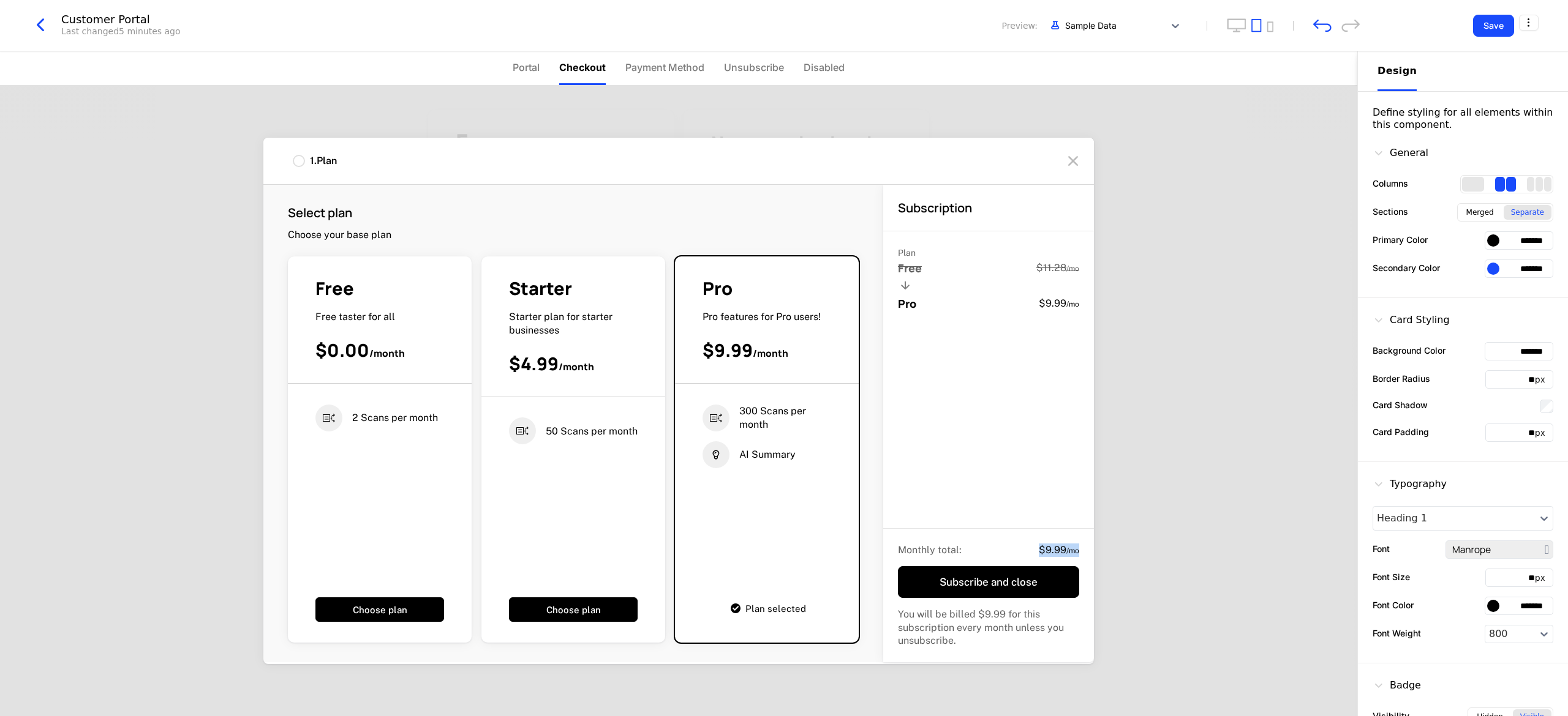
click at [494, 476] on div "Monthly total : $9.99 / mo Subscribe and close You will be billed $9.99 for thi…" at bounding box center [989, 596] width 211 height 134
click at [494, 476] on div "Plan Free $11.28 / mo Pro $9.99 / mo" at bounding box center [989, 380] width 211 height 298
click at [494, 476] on button "Subscribe and close" at bounding box center [989, 582] width 181 height 32
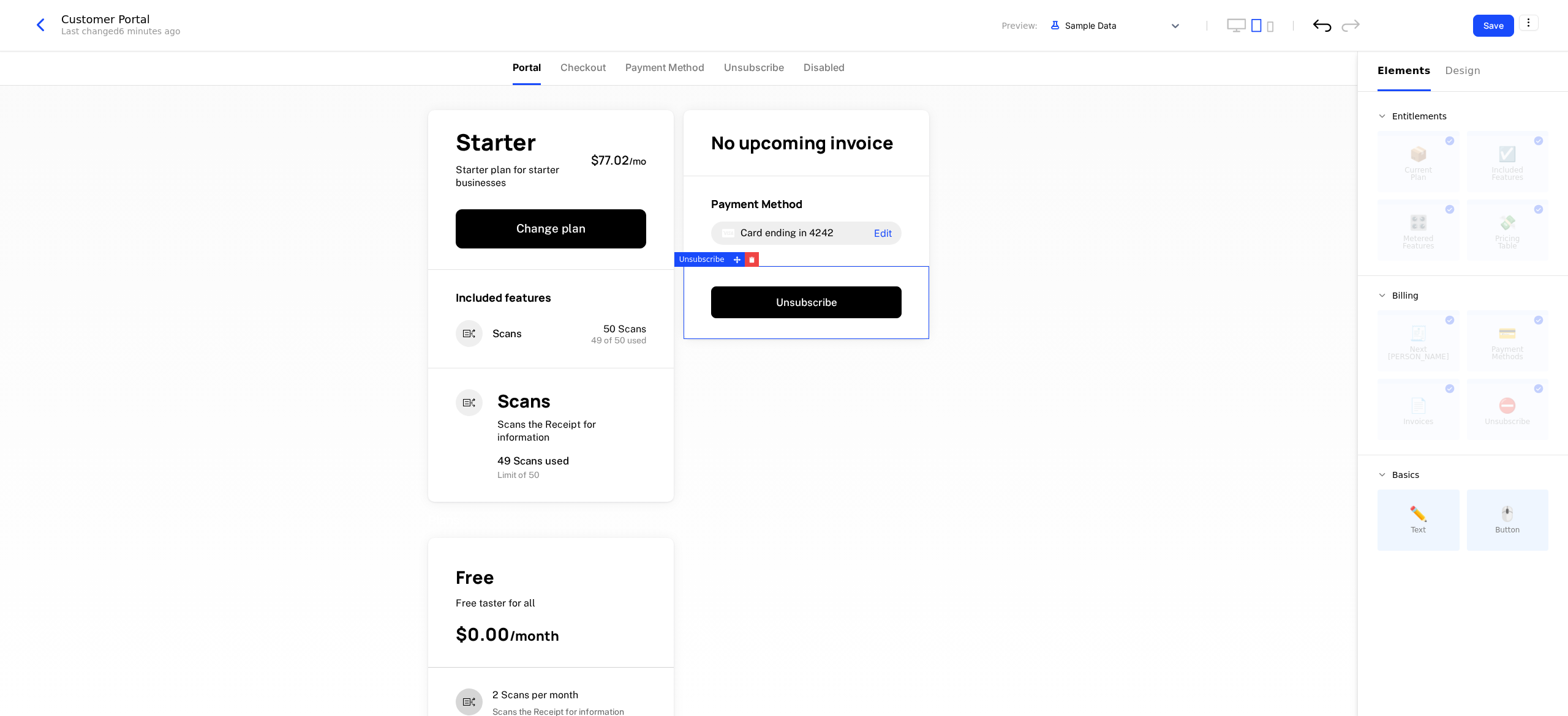
click at [1313, 28] on icon "undo" at bounding box center [1322, 25] width 19 height 13
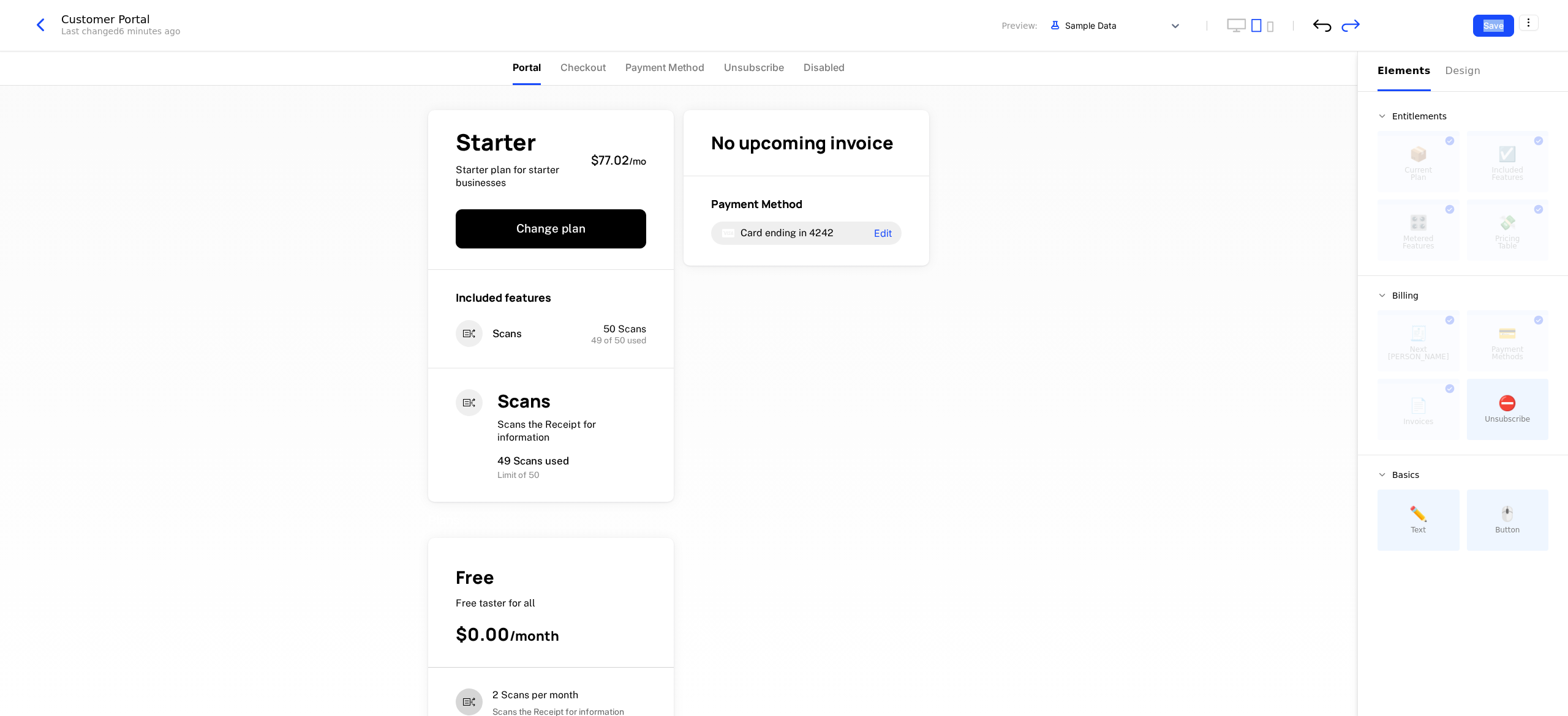
click at [1313, 28] on icon "undo" at bounding box center [1322, 25] width 19 height 13
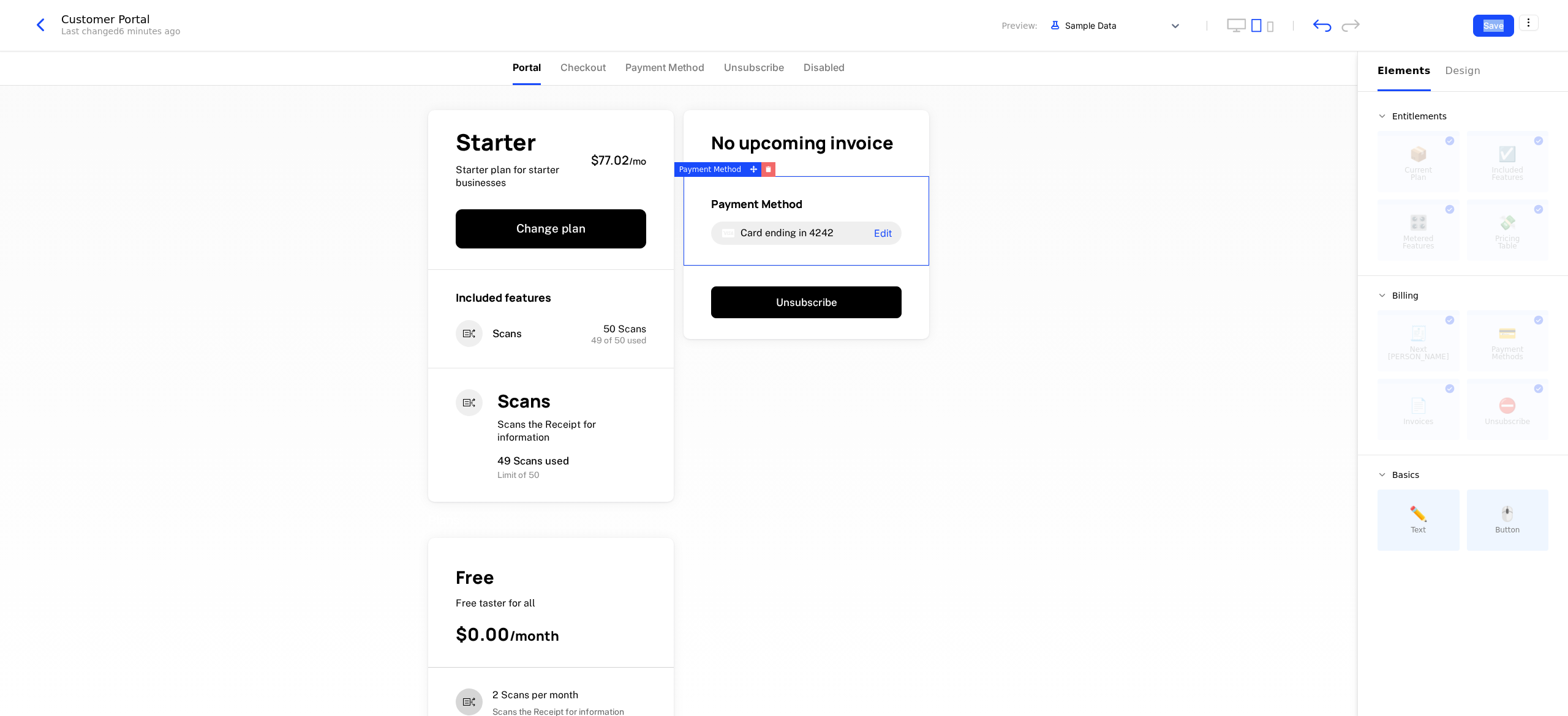
click at [766, 171] on icon "button" at bounding box center [768, 171] width 5 height 4
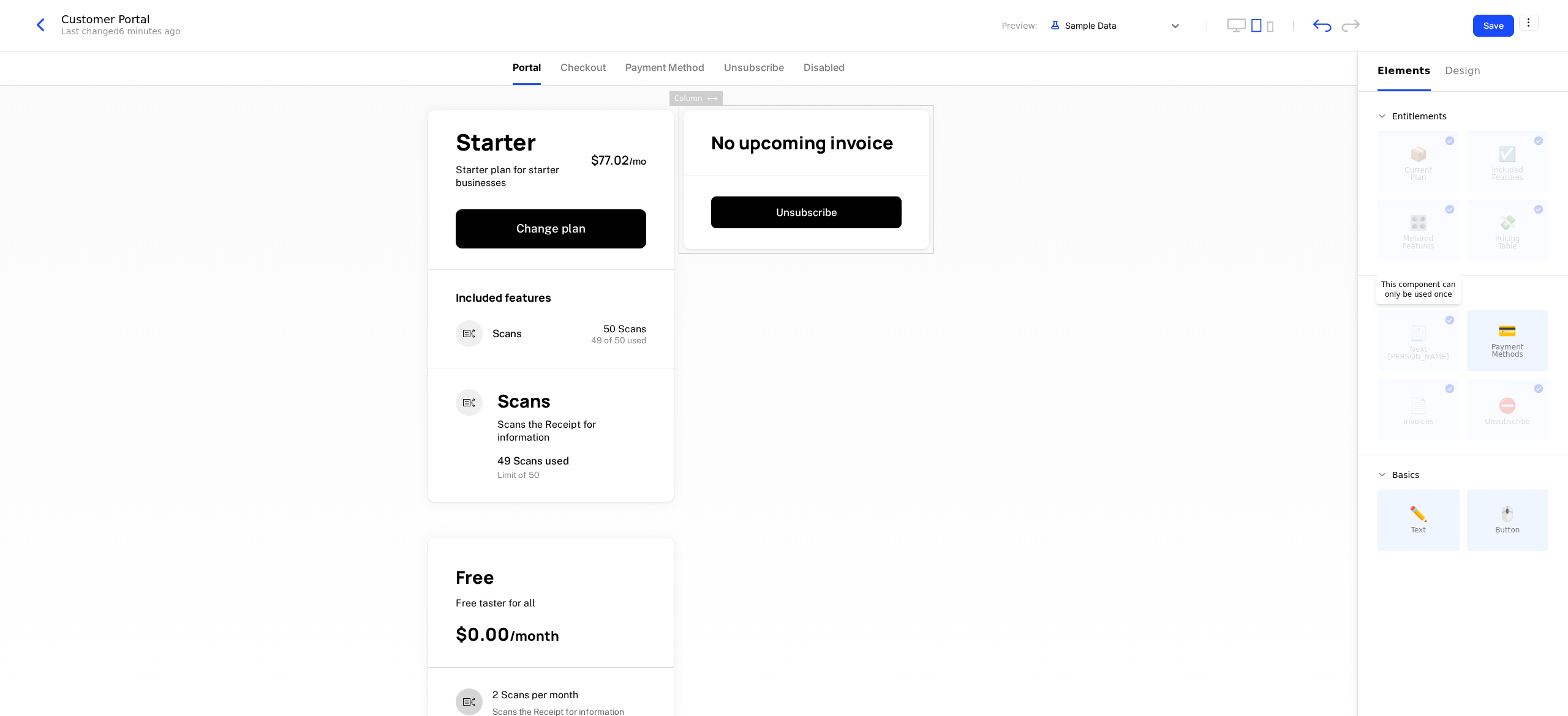
click at [1425, 344] on div at bounding box center [1419, 344] width 82 height 56
click at [1327, 27] on icon "undo" at bounding box center [1322, 25] width 19 height 13
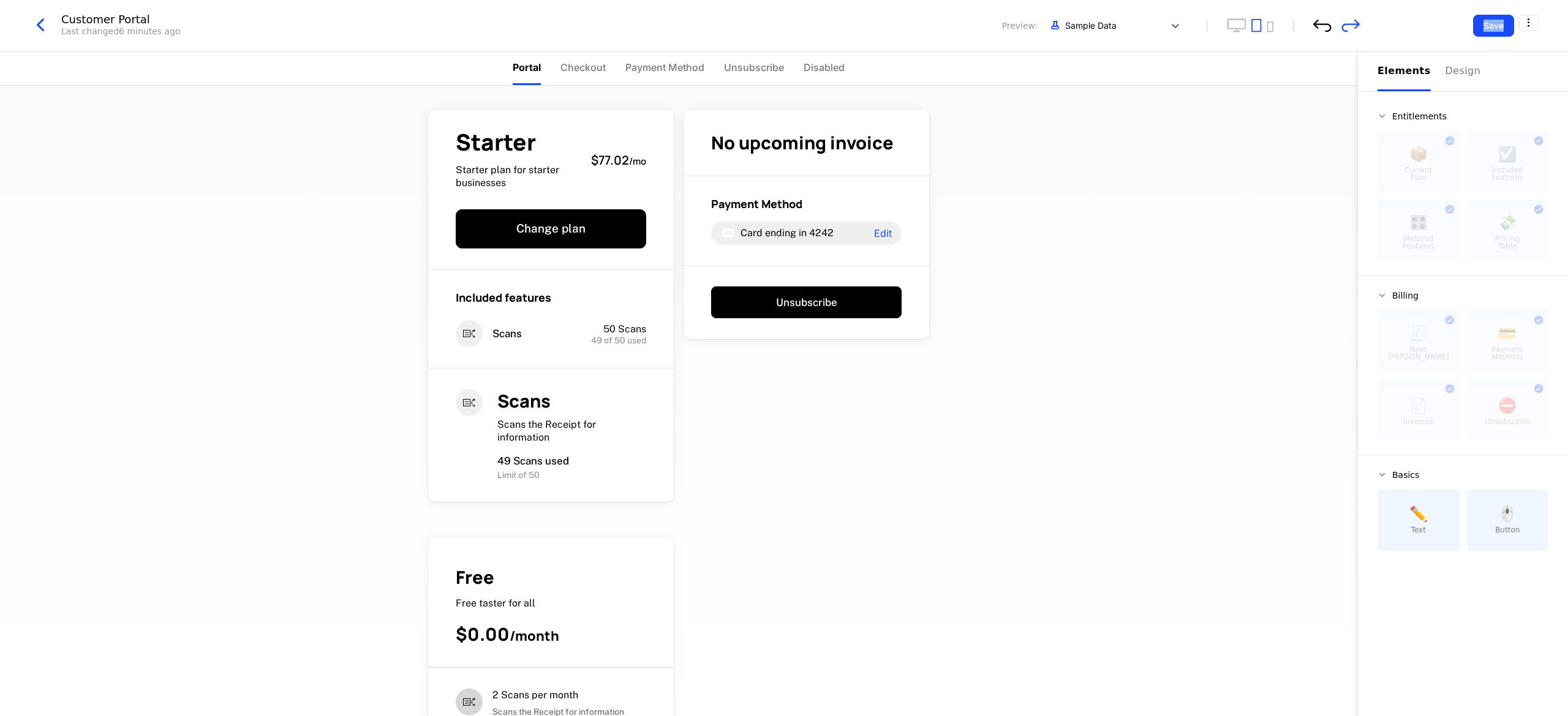
click at [1327, 27] on icon "undo" at bounding box center [1322, 25] width 19 height 13
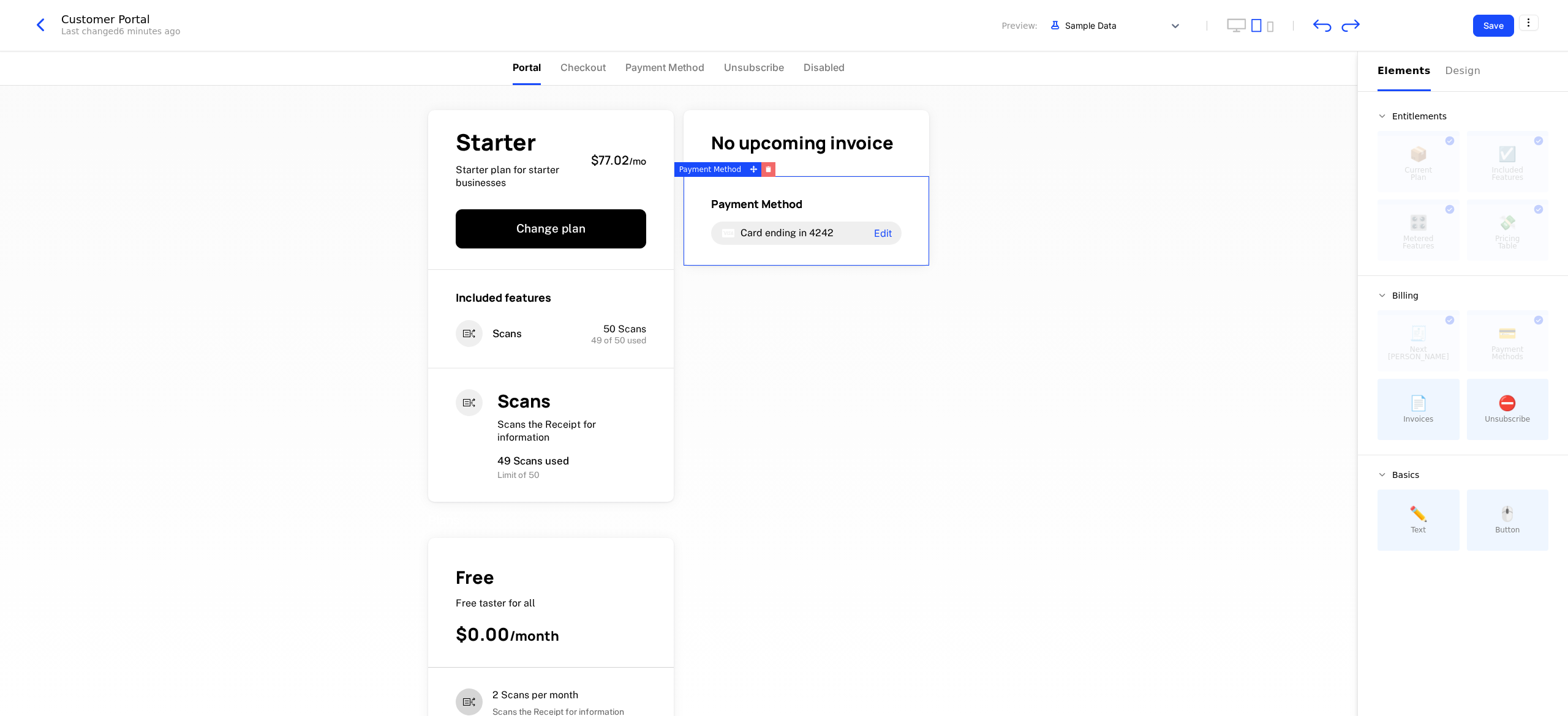
click at [767, 171] on button "button" at bounding box center [768, 170] width 14 height 15
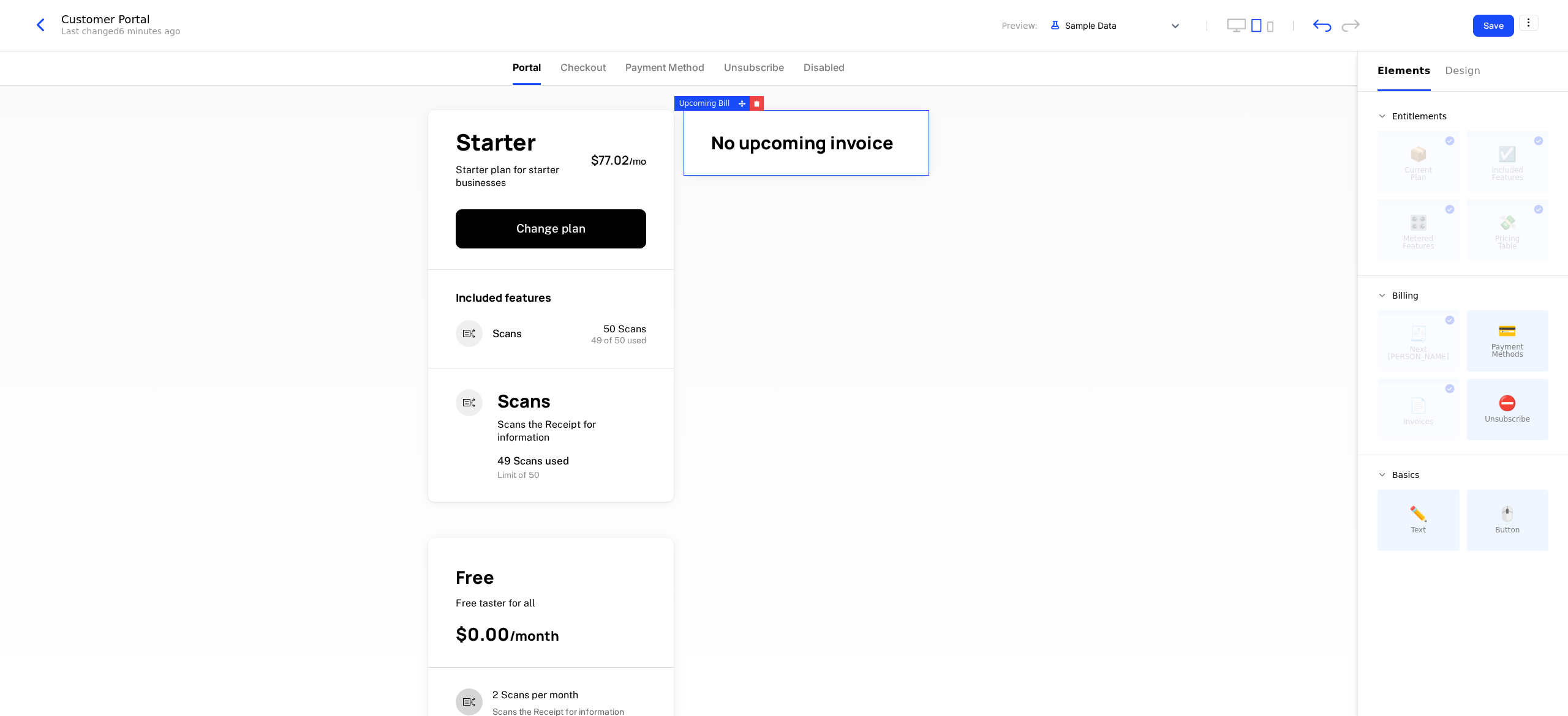
click at [807, 160] on div "No upcoming invoice" at bounding box center [806, 143] width 246 height 65
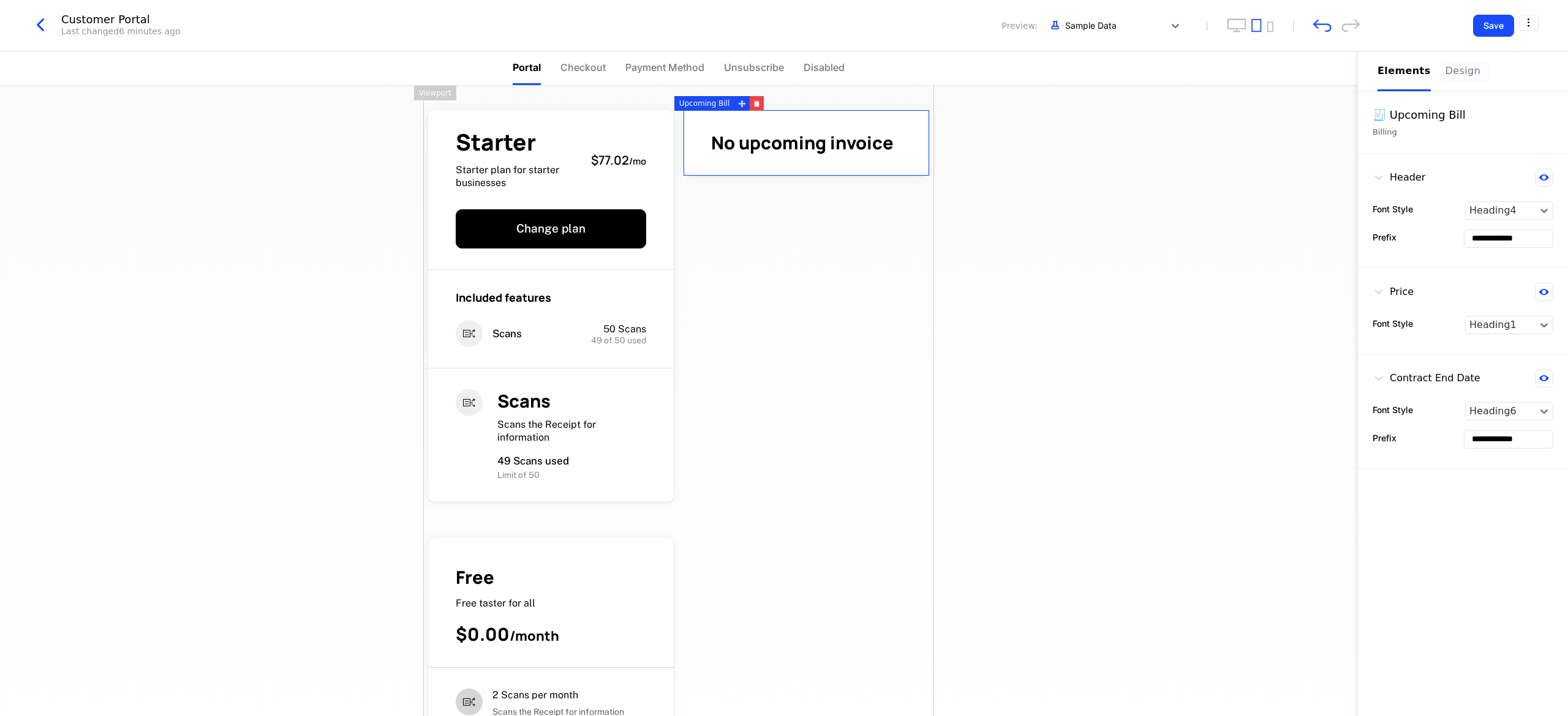
click at [1446, 65] on div "Design" at bounding box center [1465, 71] width 39 height 15
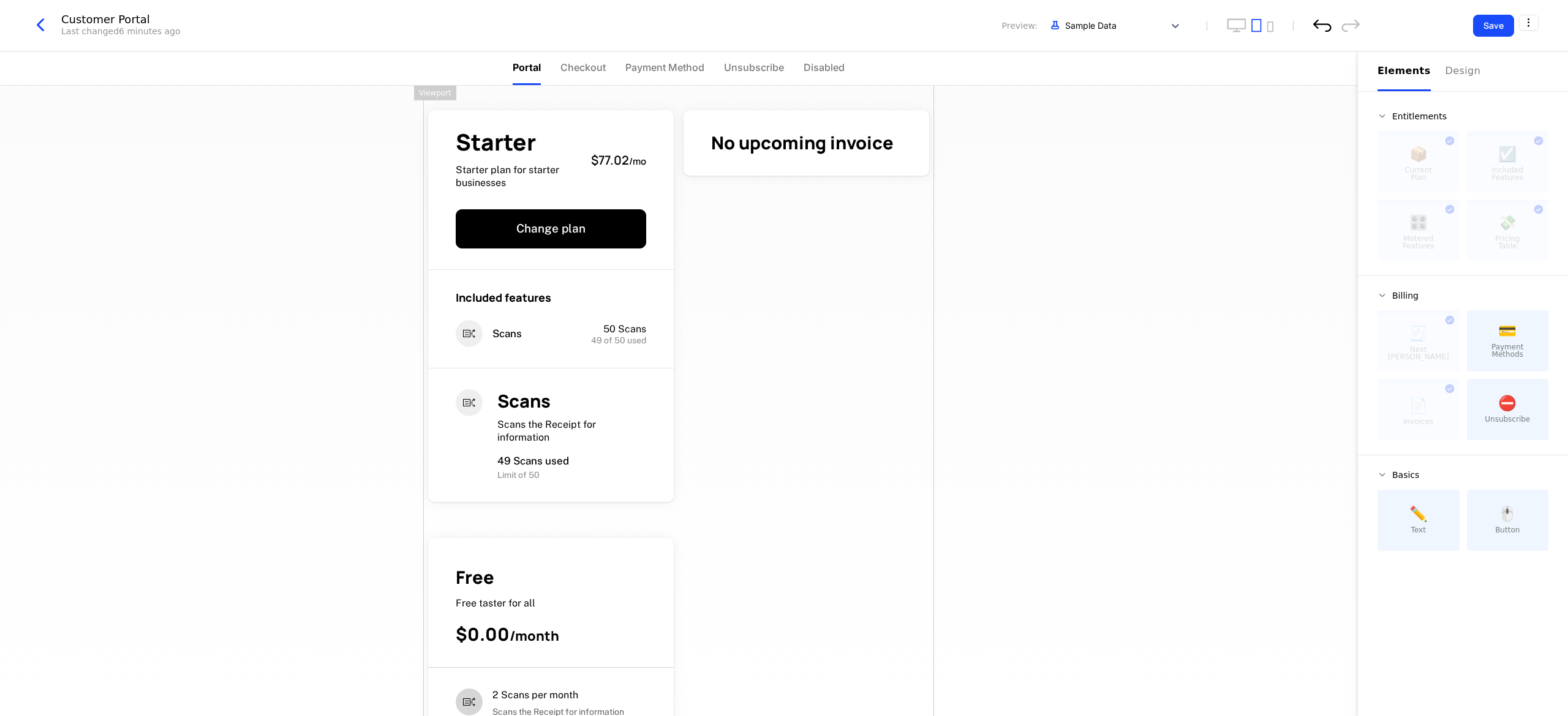
click at [1317, 26] on icon "undo" at bounding box center [1322, 25] width 19 height 13
click at [821, 109] on div "No upcoming invoice" at bounding box center [806, 145] width 255 height 79
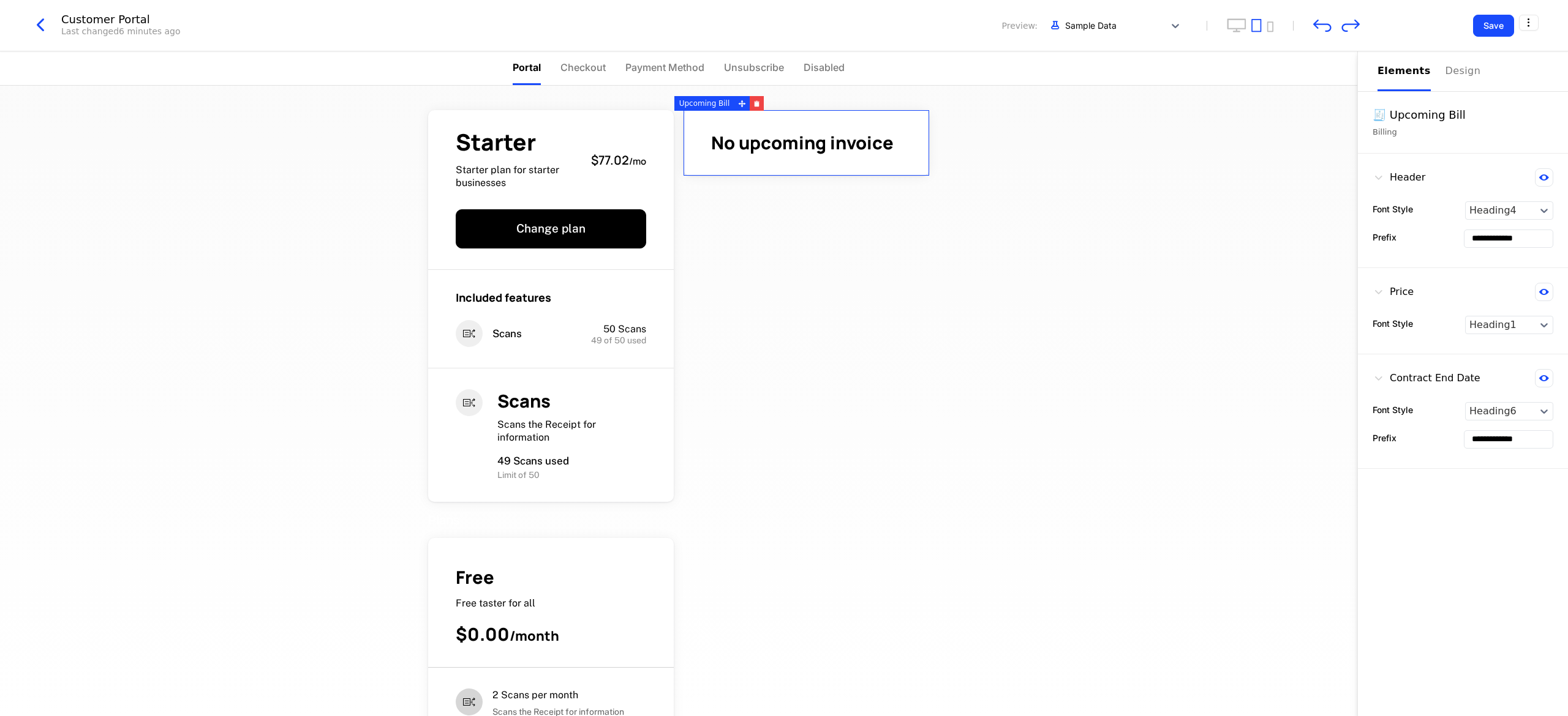
click at [765, 132] on span "No upcoming invoice" at bounding box center [803, 142] width 183 height 24
click at [755, 105] on icon "button" at bounding box center [757, 105] width 5 height 4
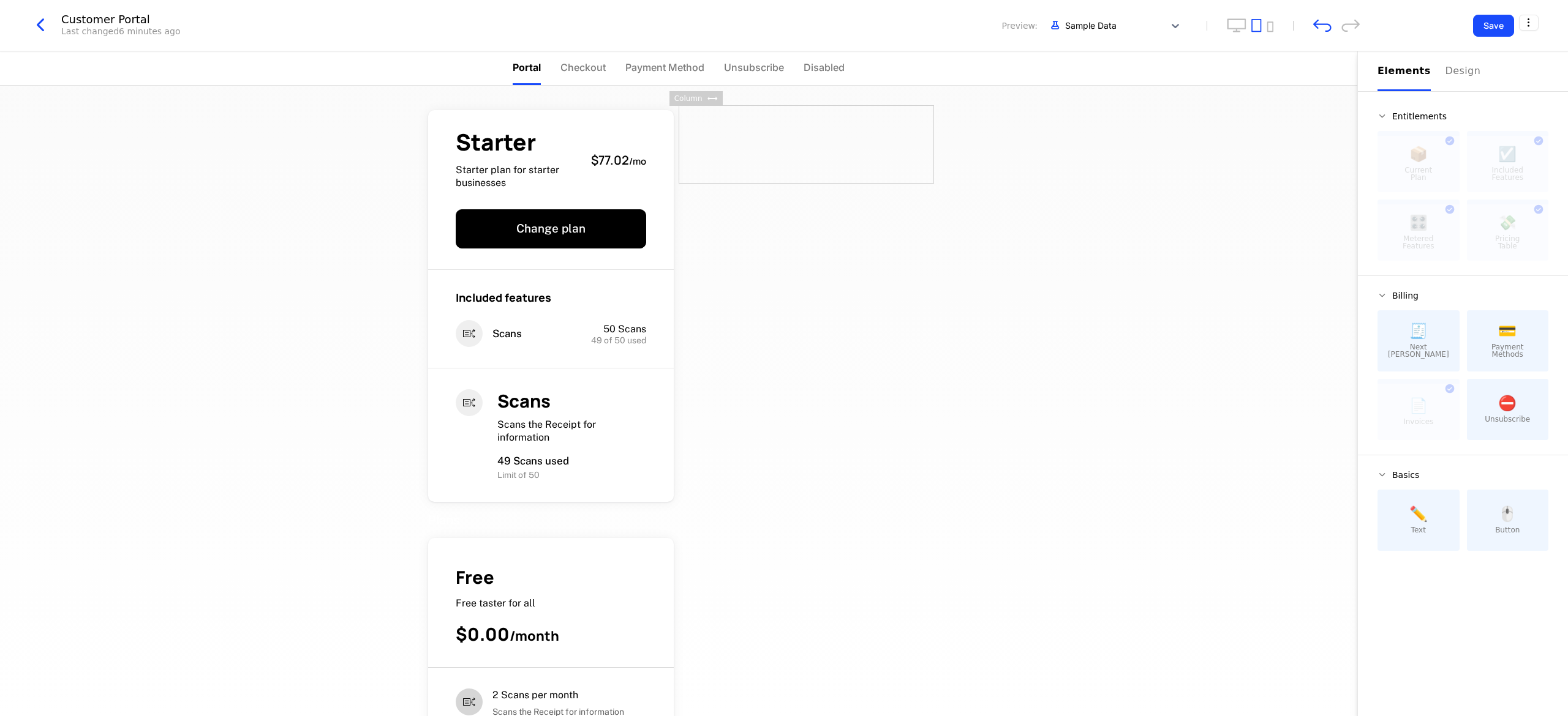
drag, startPoint x: 809, startPoint y: 141, endPoint x: 812, endPoint y: 169, distance: 28.2
click at [812, 169] on div at bounding box center [806, 145] width 255 height 79
click at [912, 147] on div at bounding box center [806, 145] width 255 height 79
click at [1316, 30] on icon "undo" at bounding box center [1322, 25] width 19 height 13
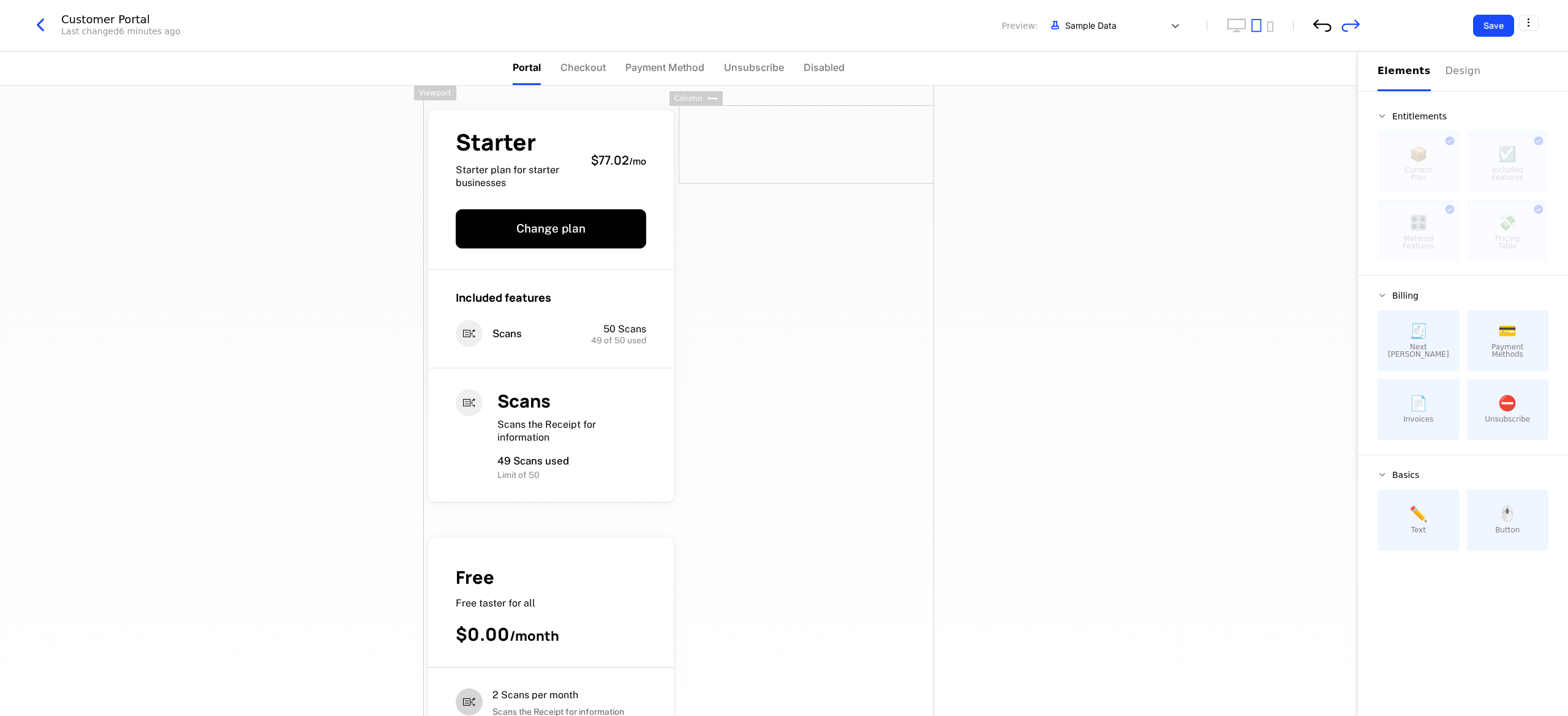
click at [1319, 31] on icon "undo" at bounding box center [1322, 25] width 19 height 13
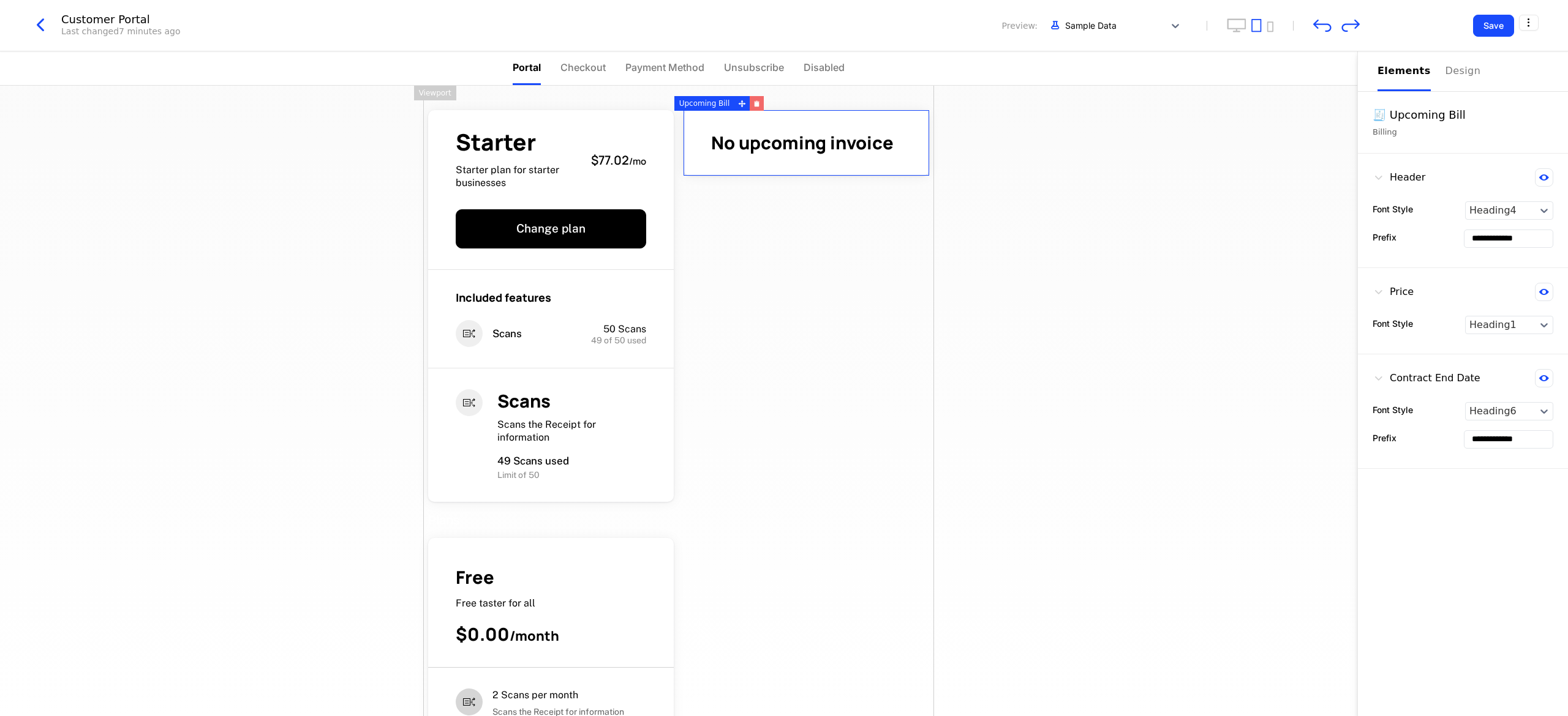
click at [750, 100] on button "button" at bounding box center [757, 104] width 14 height 15
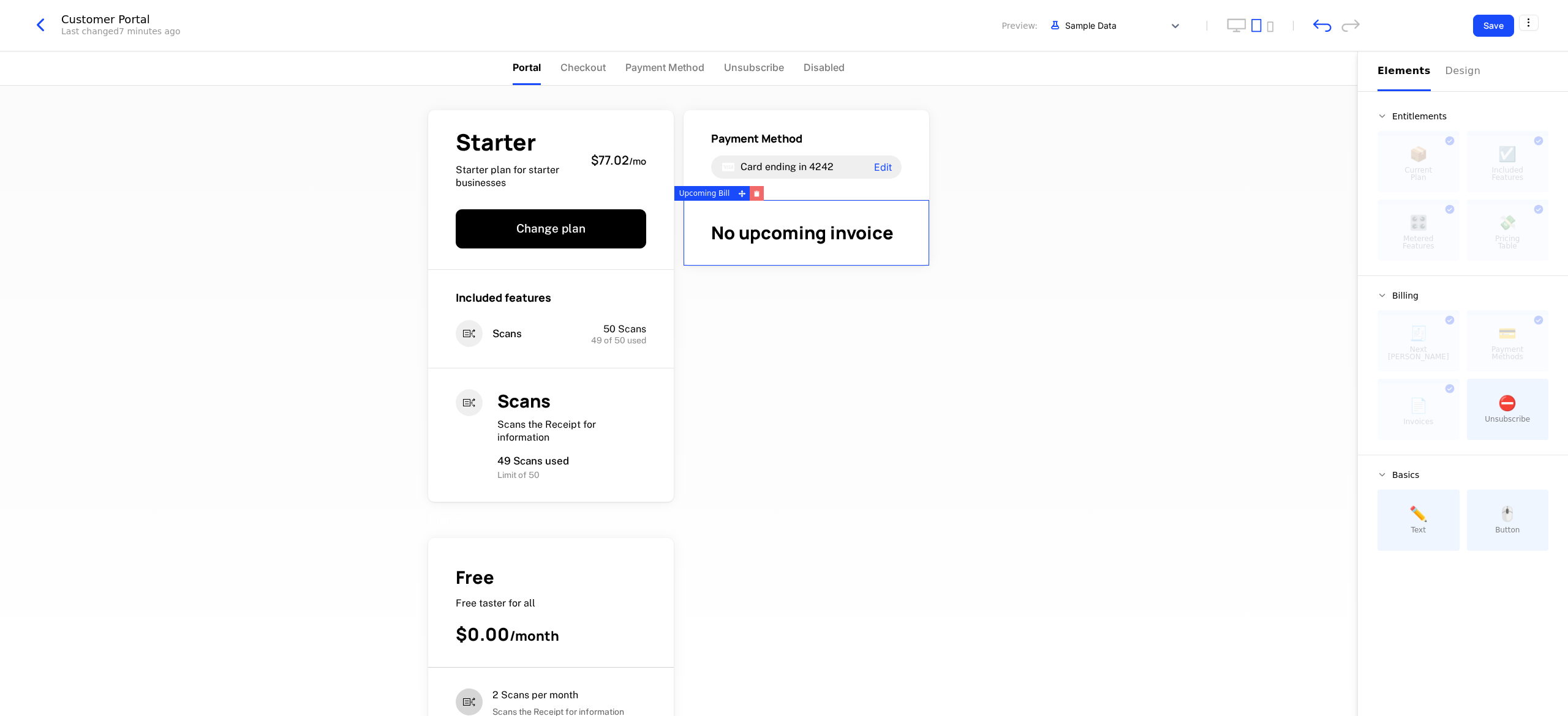
click at [750, 197] on button "button" at bounding box center [757, 194] width 14 height 15
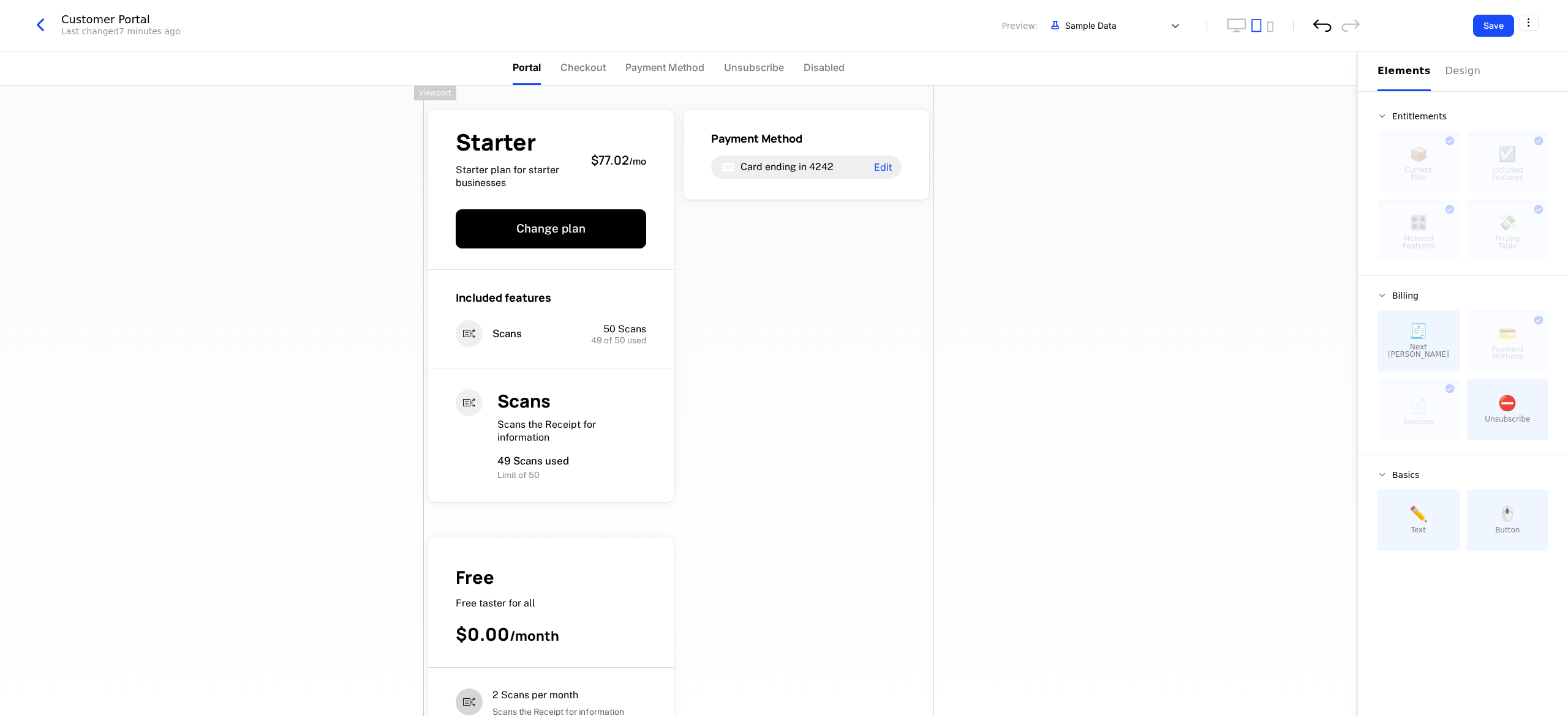
click at [1316, 24] on icon "undo" at bounding box center [1322, 25] width 19 height 13
click at [1326, 26] on icon "undo" at bounding box center [1322, 25] width 19 height 13
click at [1426, 411] on div at bounding box center [1419, 412] width 82 height 56
click at [1324, 27] on icon "undo" at bounding box center [1322, 25] width 19 height 13
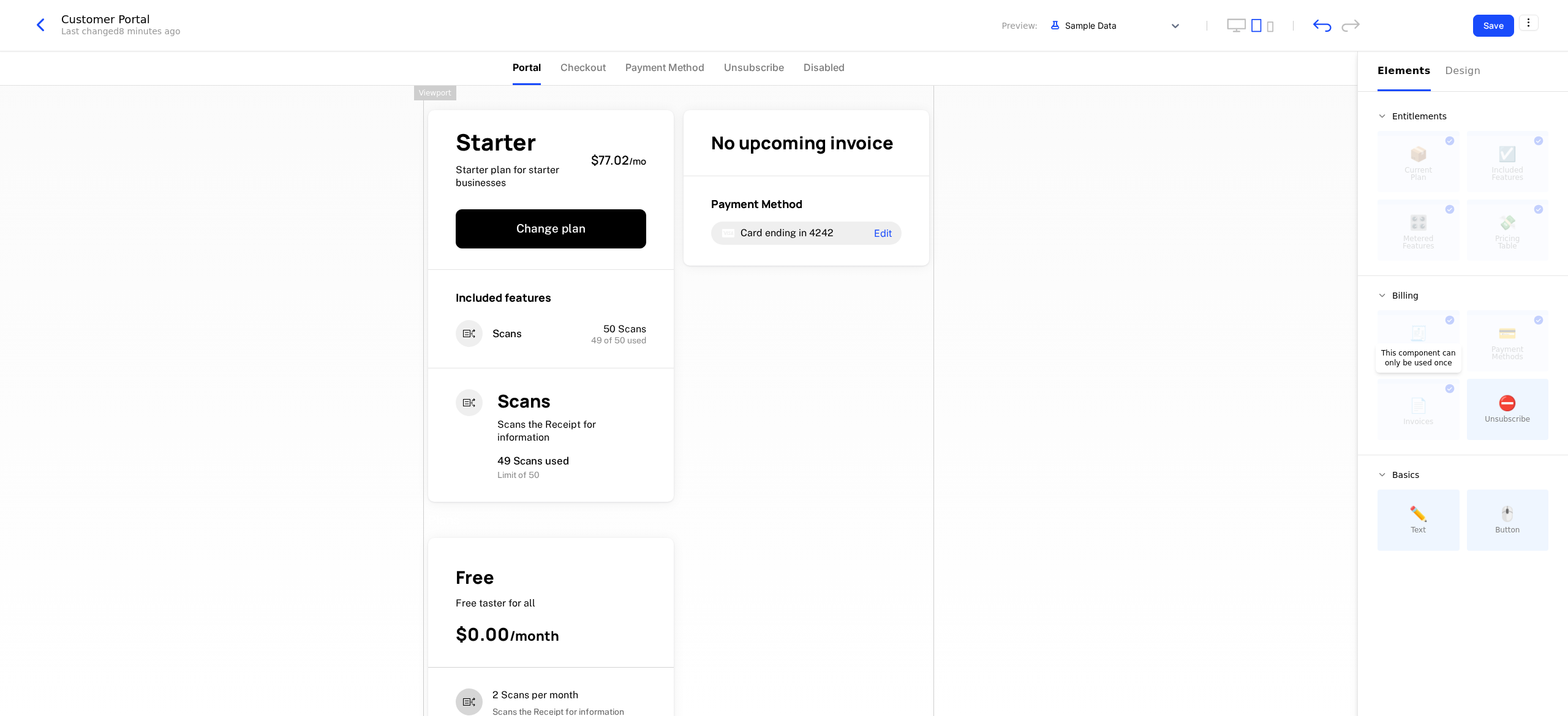
click at [1431, 421] on div at bounding box center [1419, 412] width 82 height 56
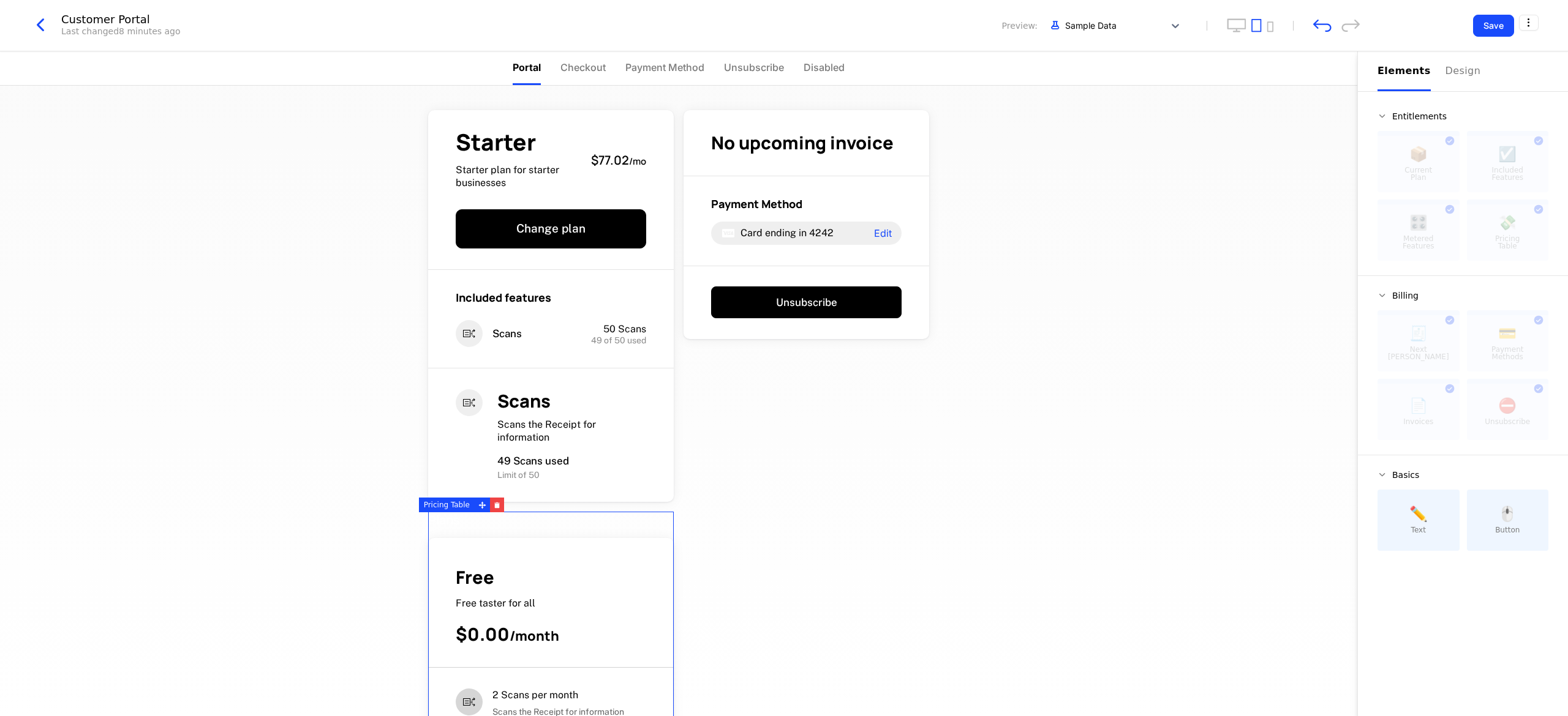
click at [532, 576] on div "Free" at bounding box center [551, 577] width 191 height 24
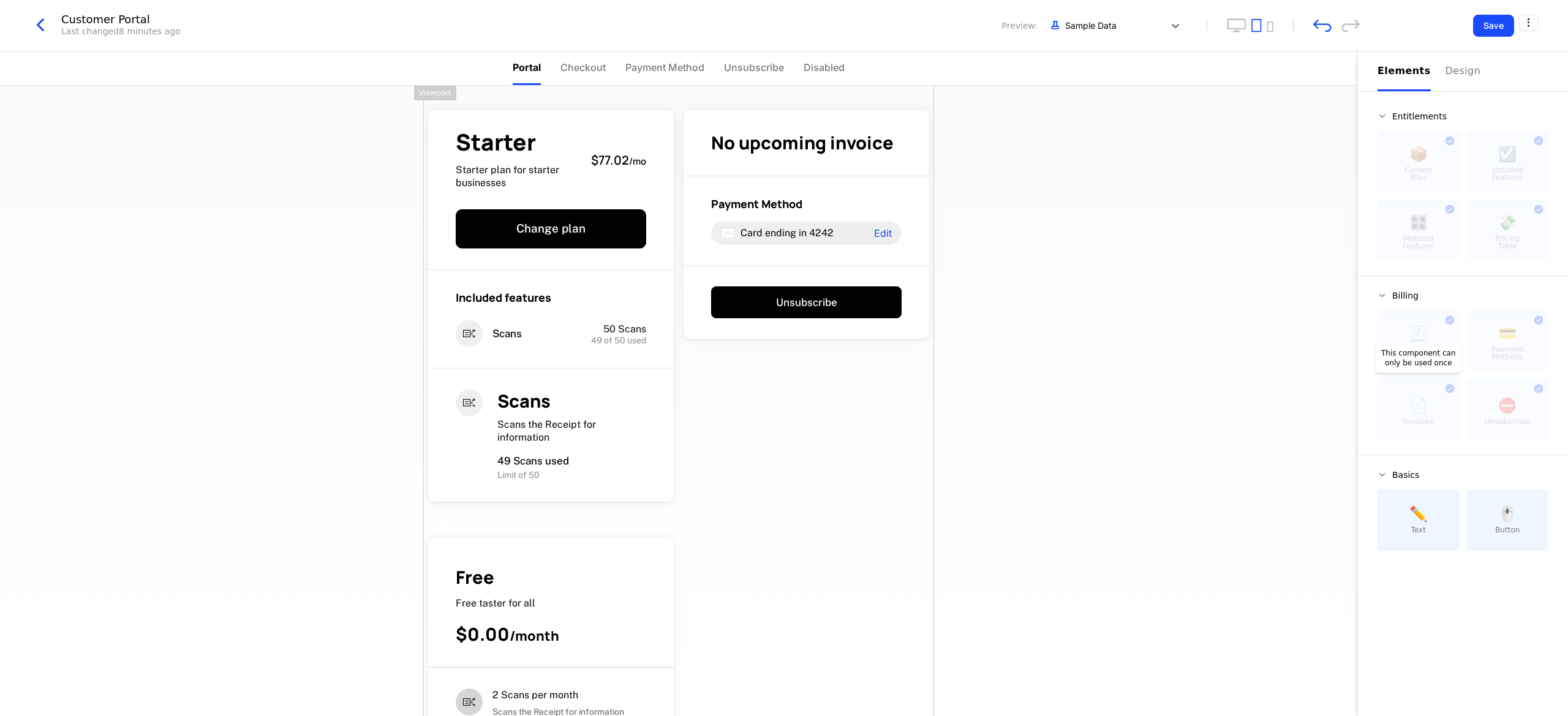
click at [1455, 390] on div at bounding box center [1419, 412] width 82 height 56
drag, startPoint x: 1455, startPoint y: 390, endPoint x: 1441, endPoint y: 405, distance: 20.5
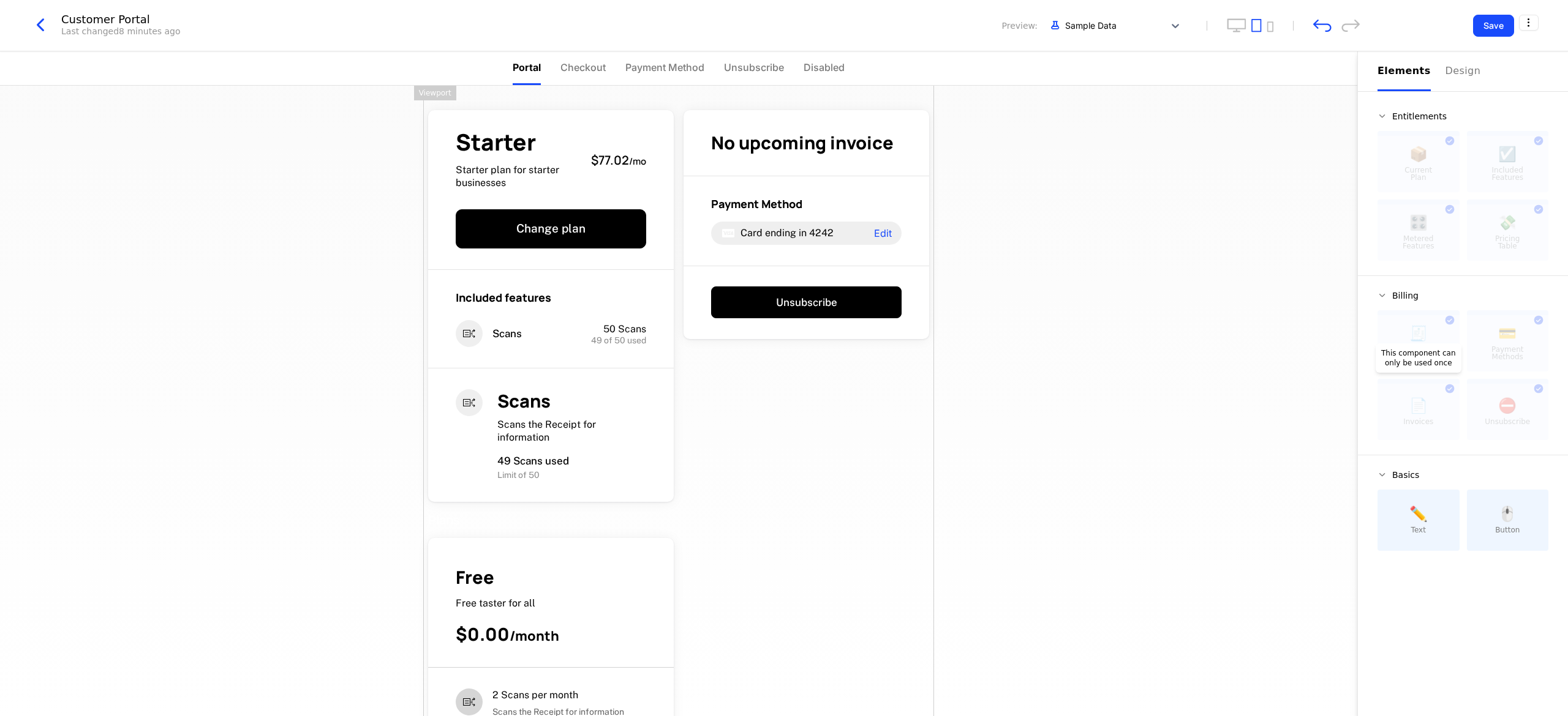
click at [1448, 395] on div at bounding box center [1419, 412] width 82 height 56
click at [1441, 406] on div at bounding box center [1419, 412] width 82 height 56
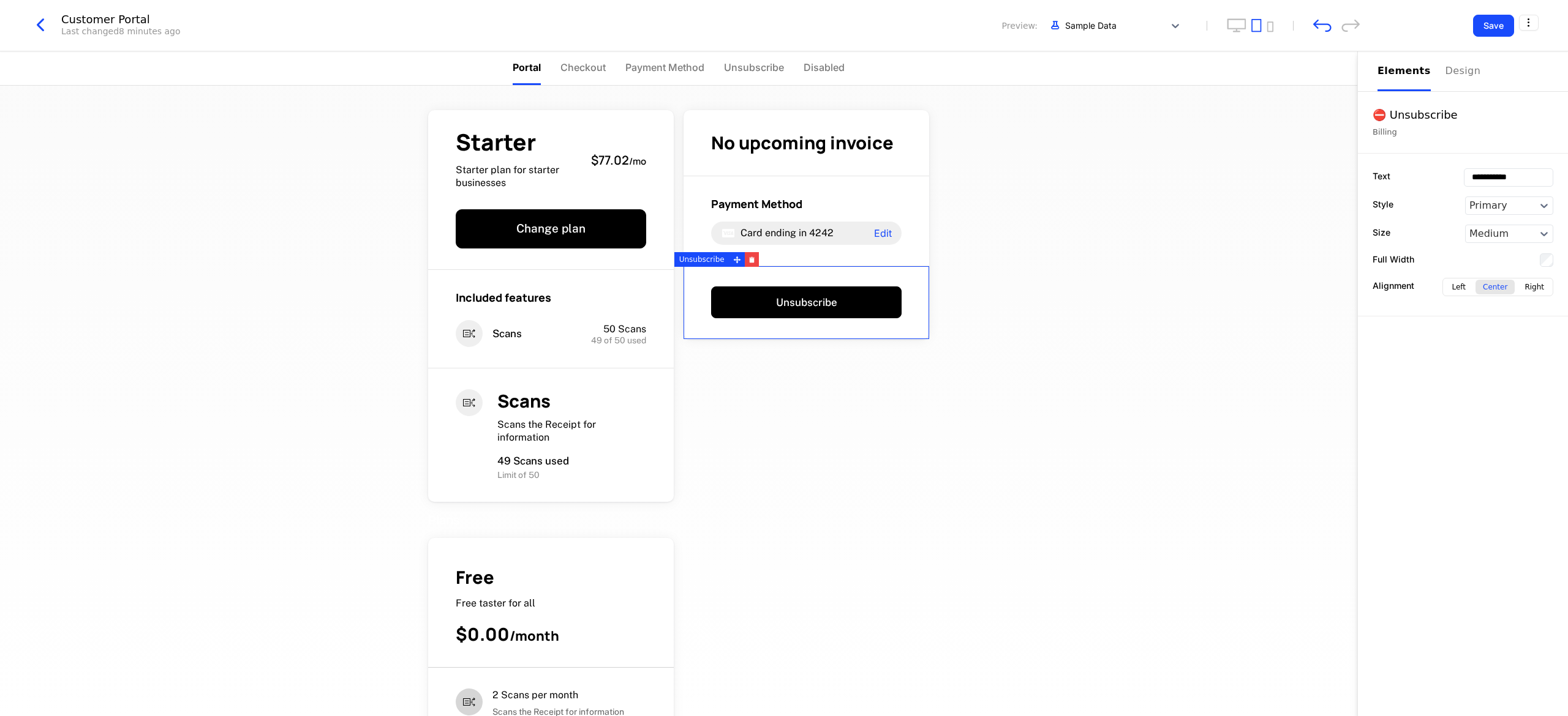
click at [843, 266] on div "Unsubscribe" at bounding box center [806, 303] width 246 height 73
click at [748, 261] on icon "button" at bounding box center [751, 260] width 7 height 7
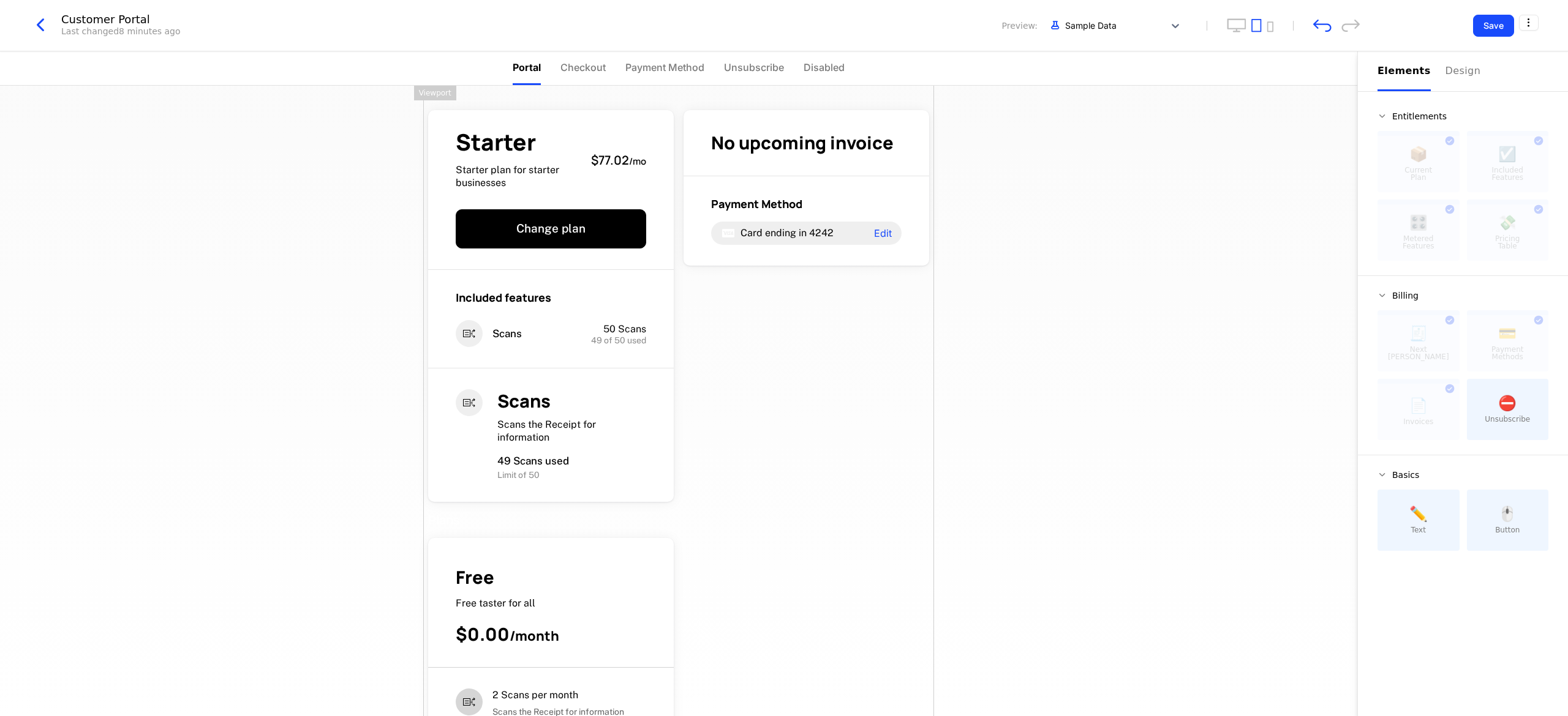
drag, startPoint x: 753, startPoint y: 300, endPoint x: 1030, endPoint y: 241, distance: 283.2
click at [1324, 22] on icon "undo" at bounding box center [1322, 25] width 19 height 13
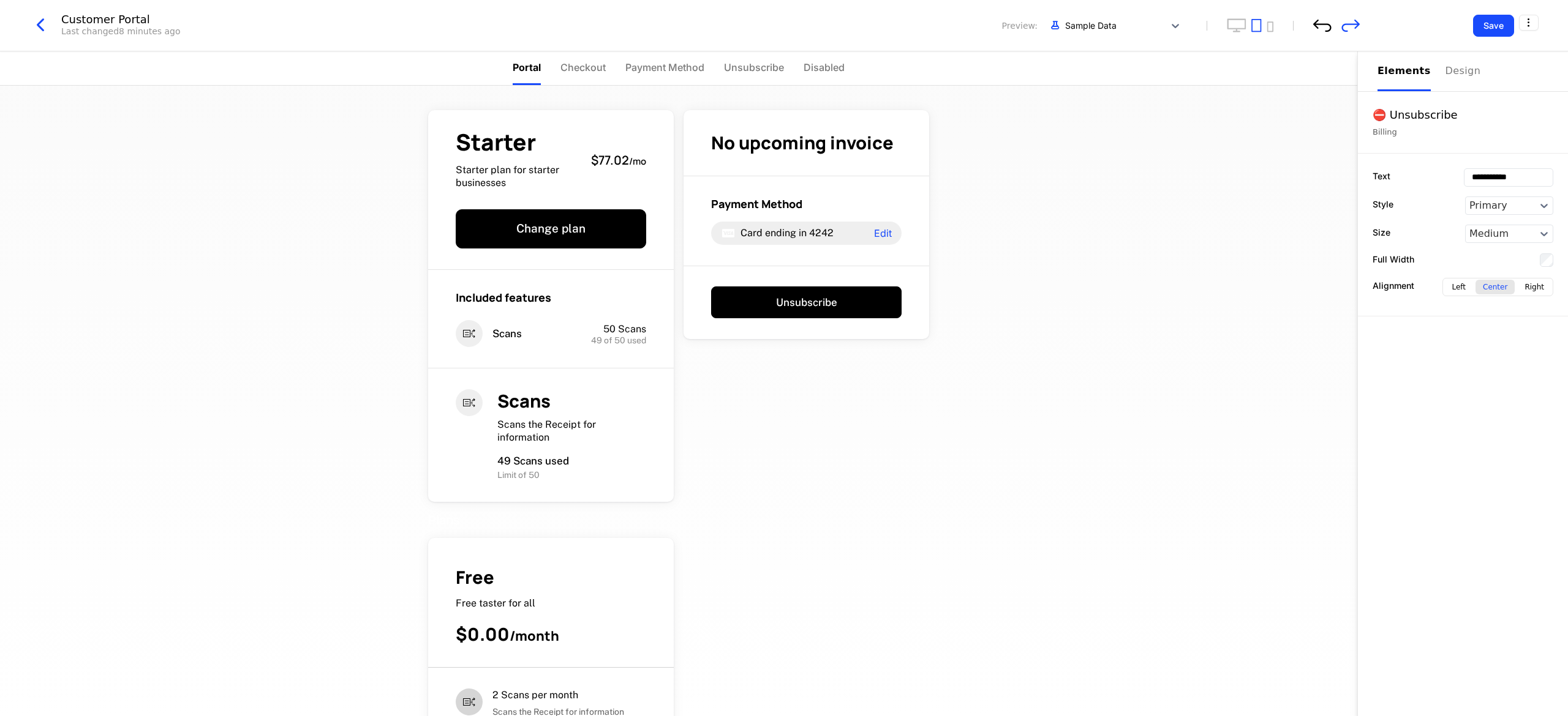
click at [1324, 22] on icon "undo" at bounding box center [1322, 25] width 19 height 13
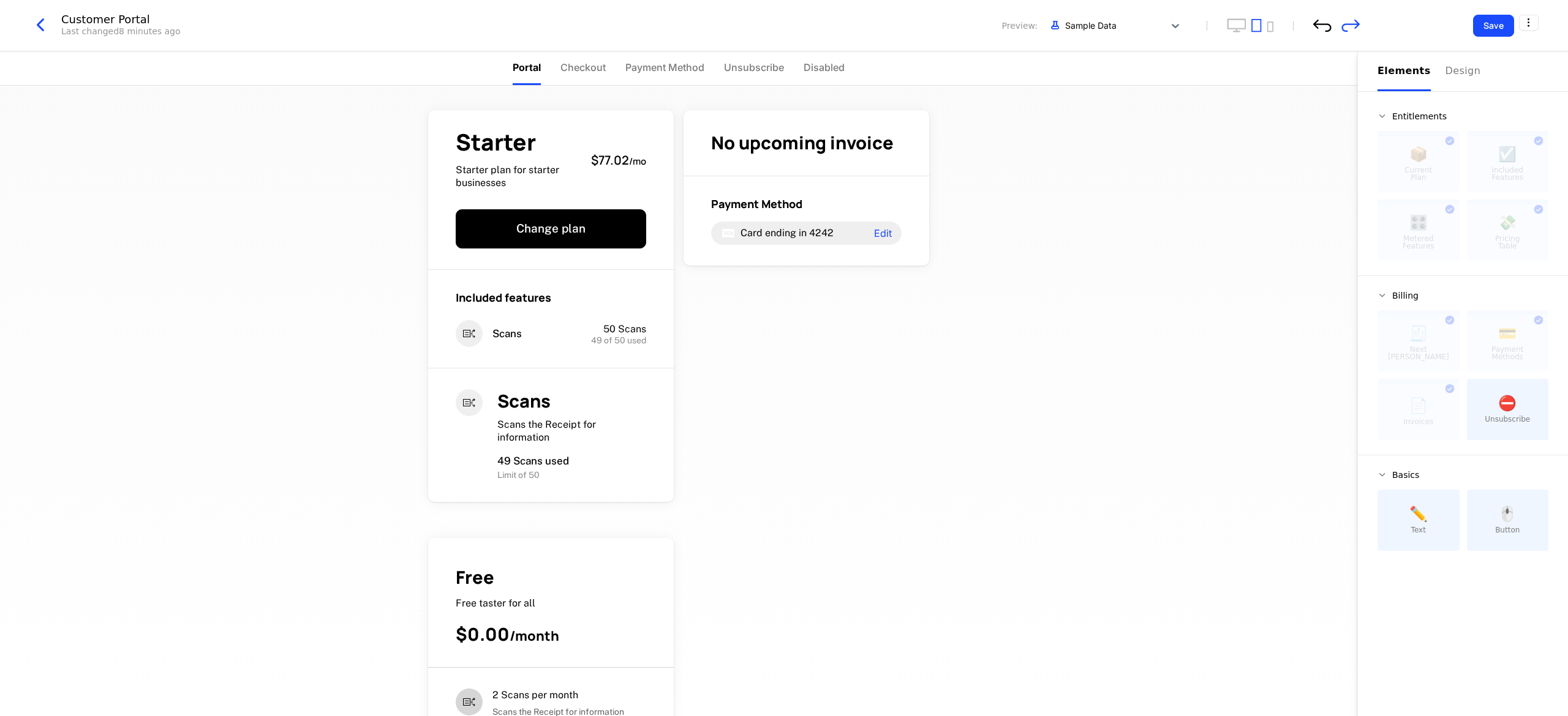
click at [1324, 22] on icon "undo" at bounding box center [1322, 25] width 19 height 13
click at [1459, 407] on div "🧾 Next Bill Due This component can only be used once 💳 Payment Methods This com…" at bounding box center [1463, 375] width 171 height 130
click at [1309, 28] on div "Customer Portal Last changed 9 minutes ago Preview: Sample Data" at bounding box center [695, 25] width 1330 height 23
click at [1322, 24] on icon "undo" at bounding box center [1322, 25] width 19 height 13
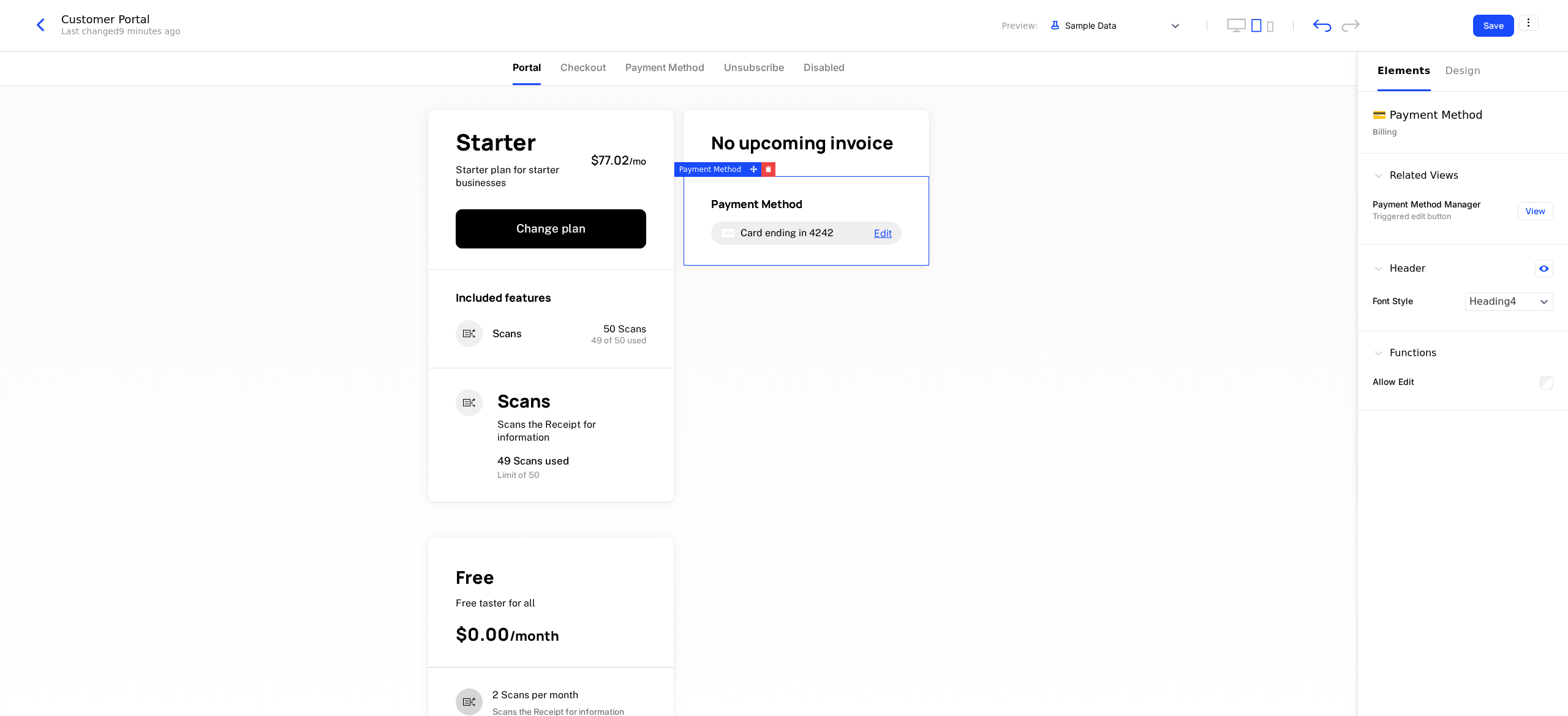
click at [880, 232] on span "Edit" at bounding box center [883, 233] width 18 height 10
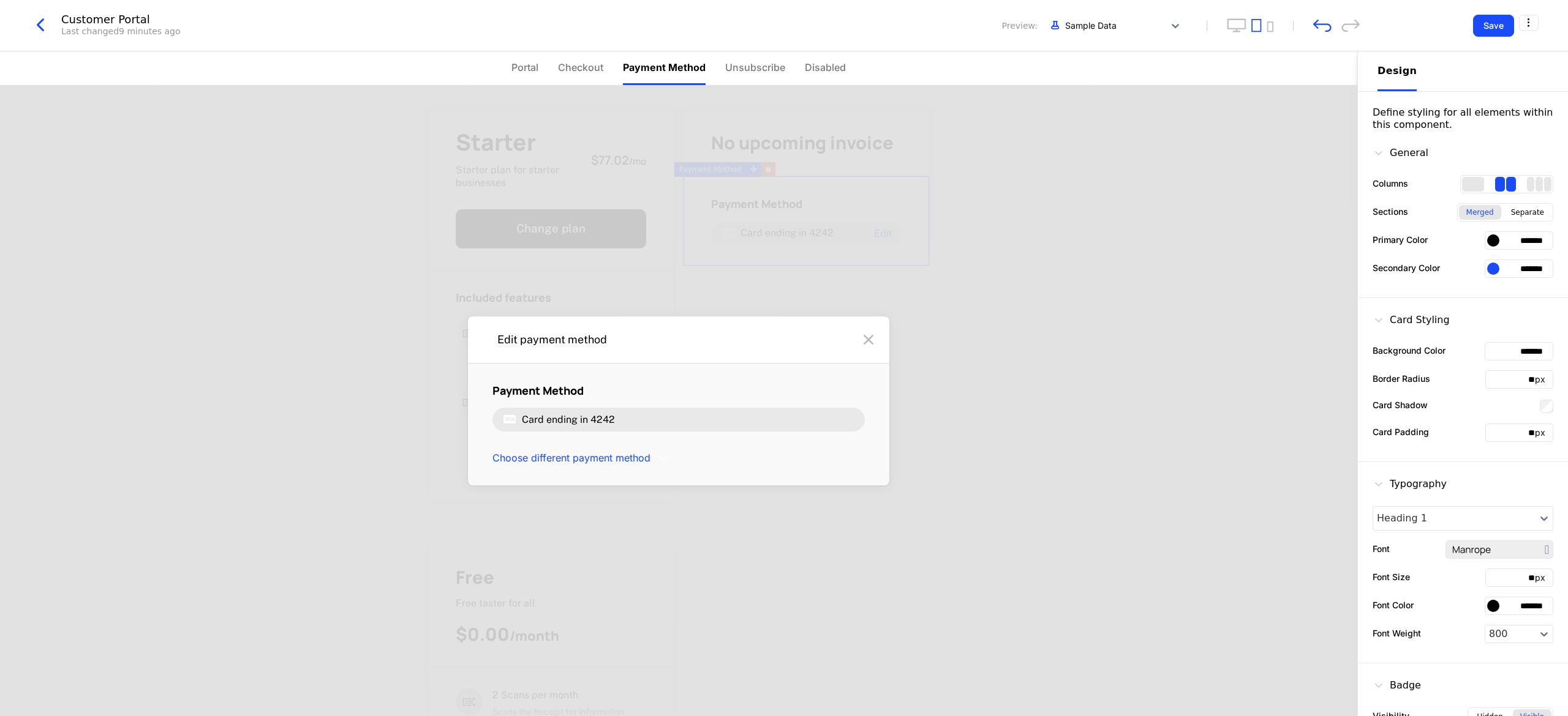
click at [682, 430] on div "Card ending in 4242" at bounding box center [679, 419] width 373 height 23
click at [616, 460] on span "Choose different payment method" at bounding box center [571, 459] width 158 height 13
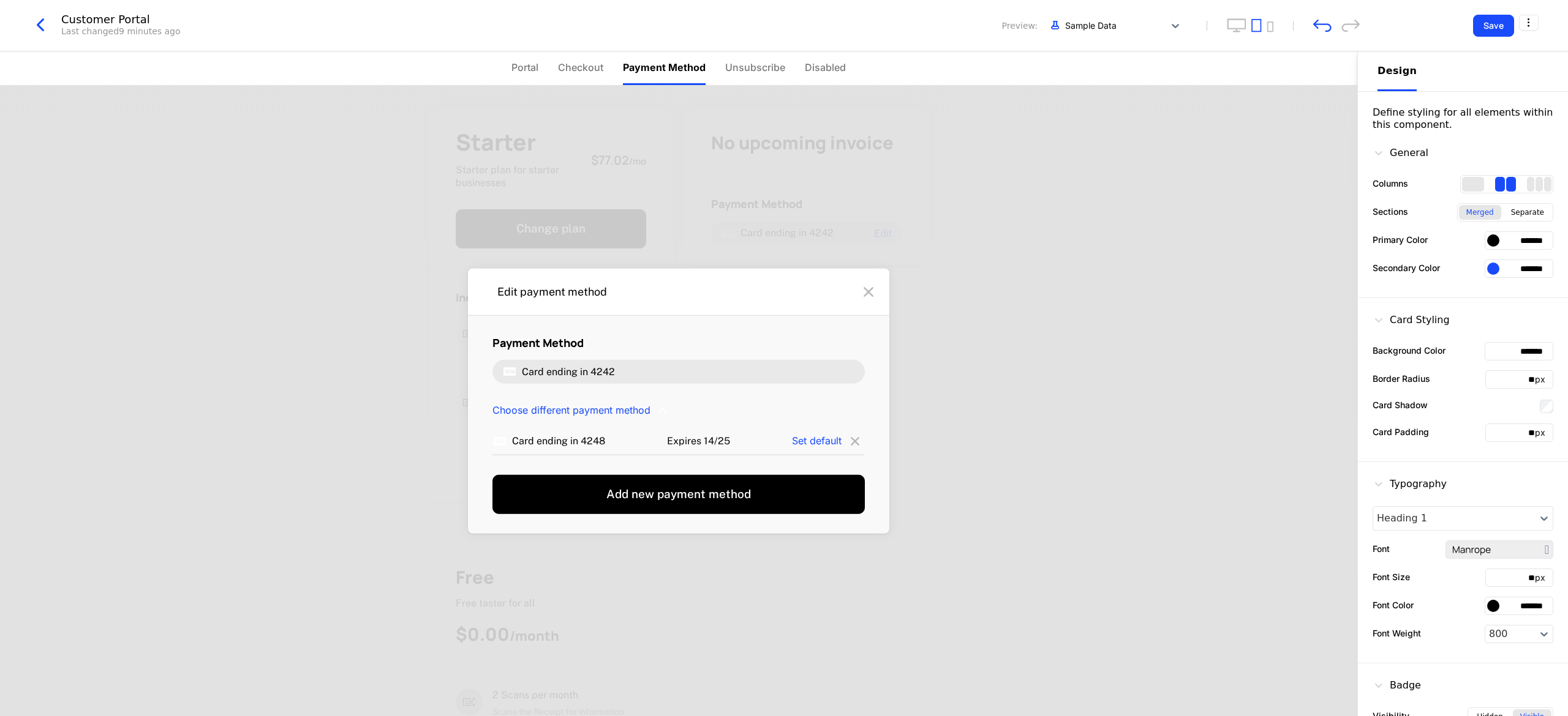
click at [859, 294] on icon at bounding box center [869, 292] width 19 height 19
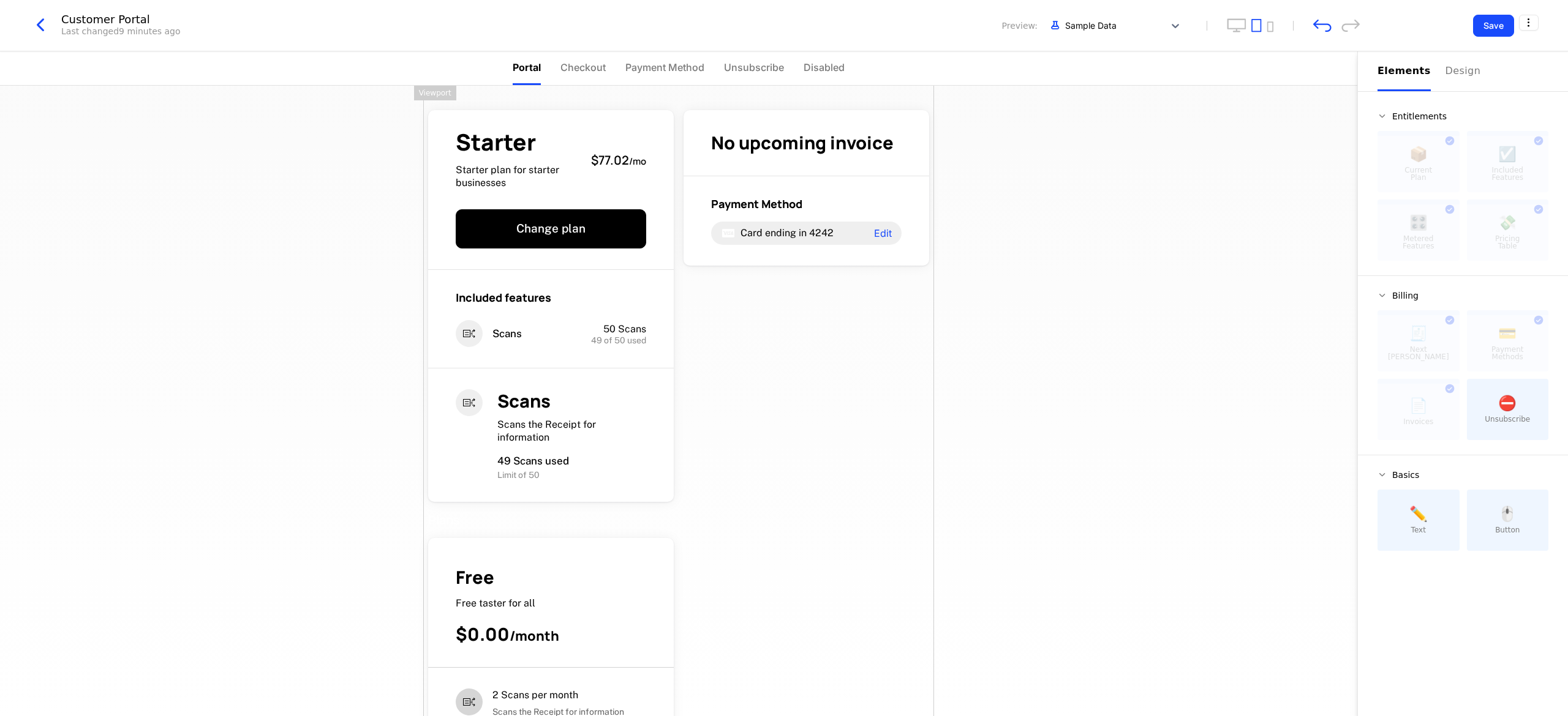
click at [1411, 79] on button "Elements" at bounding box center [1405, 71] width 53 height 40
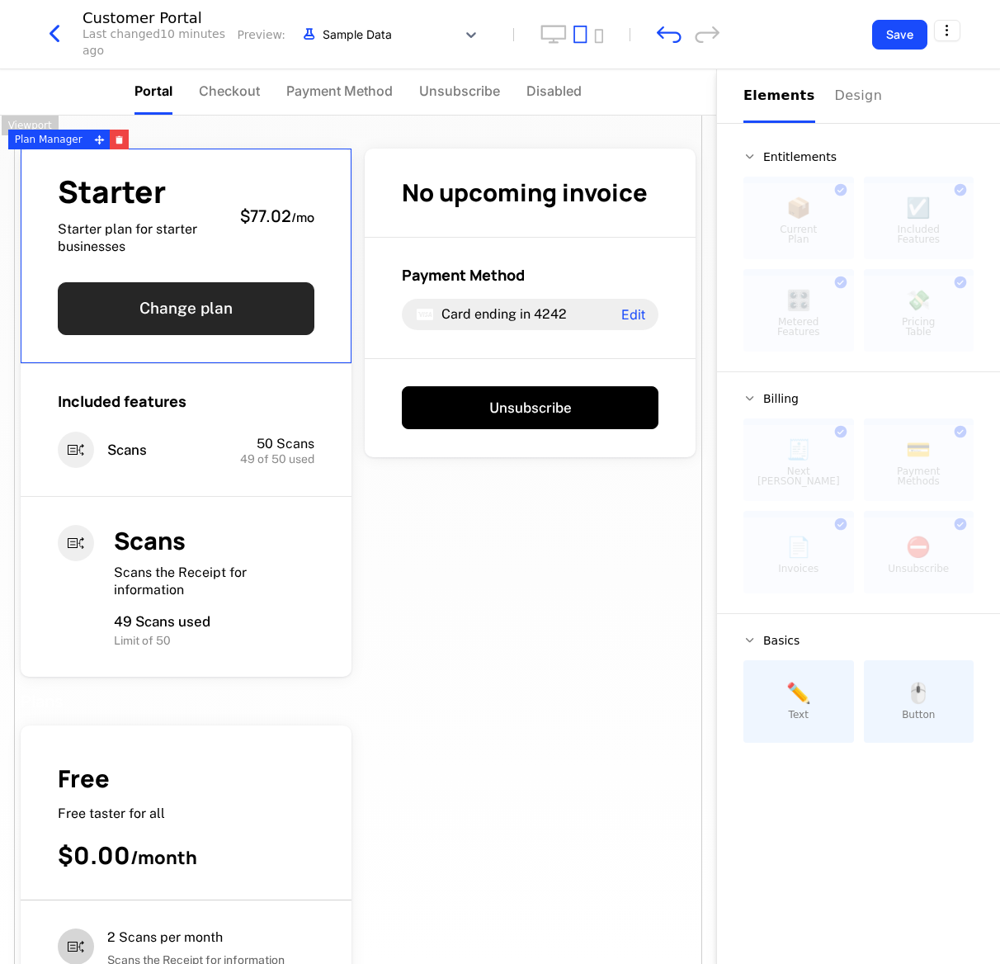
click at [160, 327] on button "Change plan" at bounding box center [186, 308] width 257 height 53
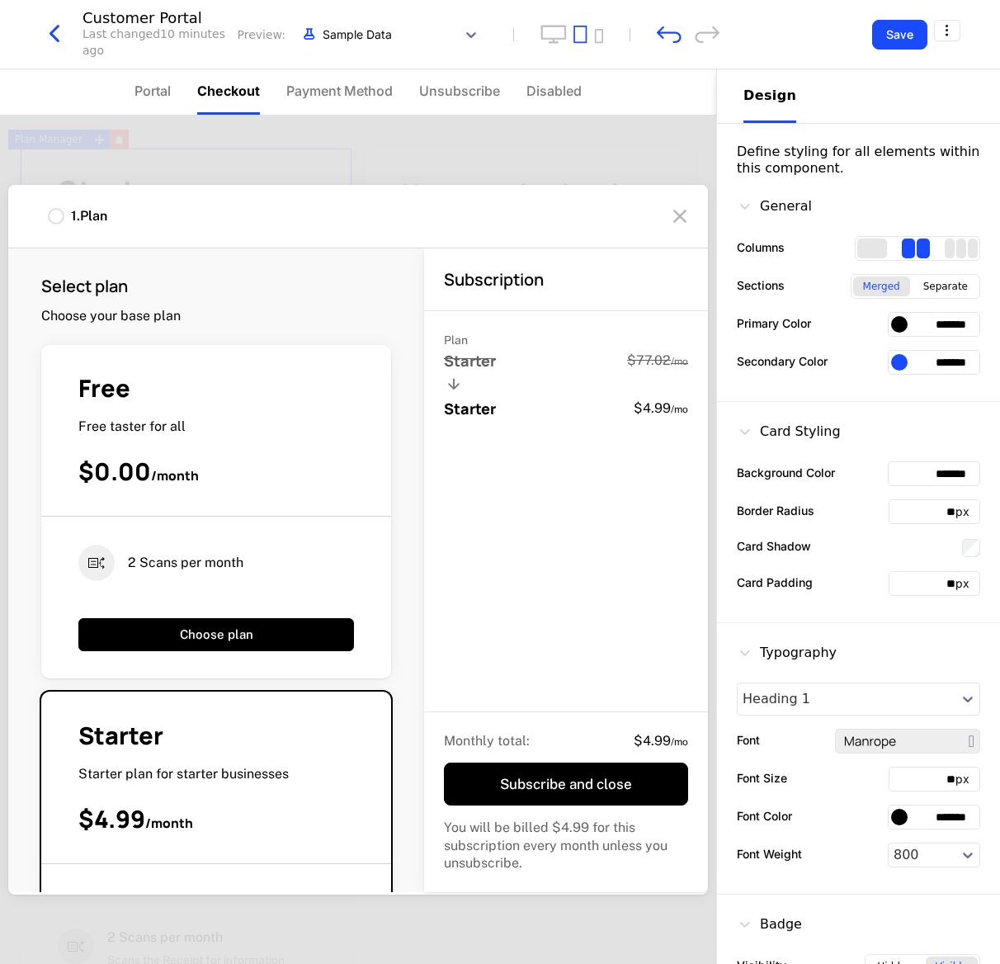
click at [177, 310] on p "Choose your base plan" at bounding box center [110, 316] width 139 height 18
click at [667, 218] on icon at bounding box center [680, 216] width 26 height 26
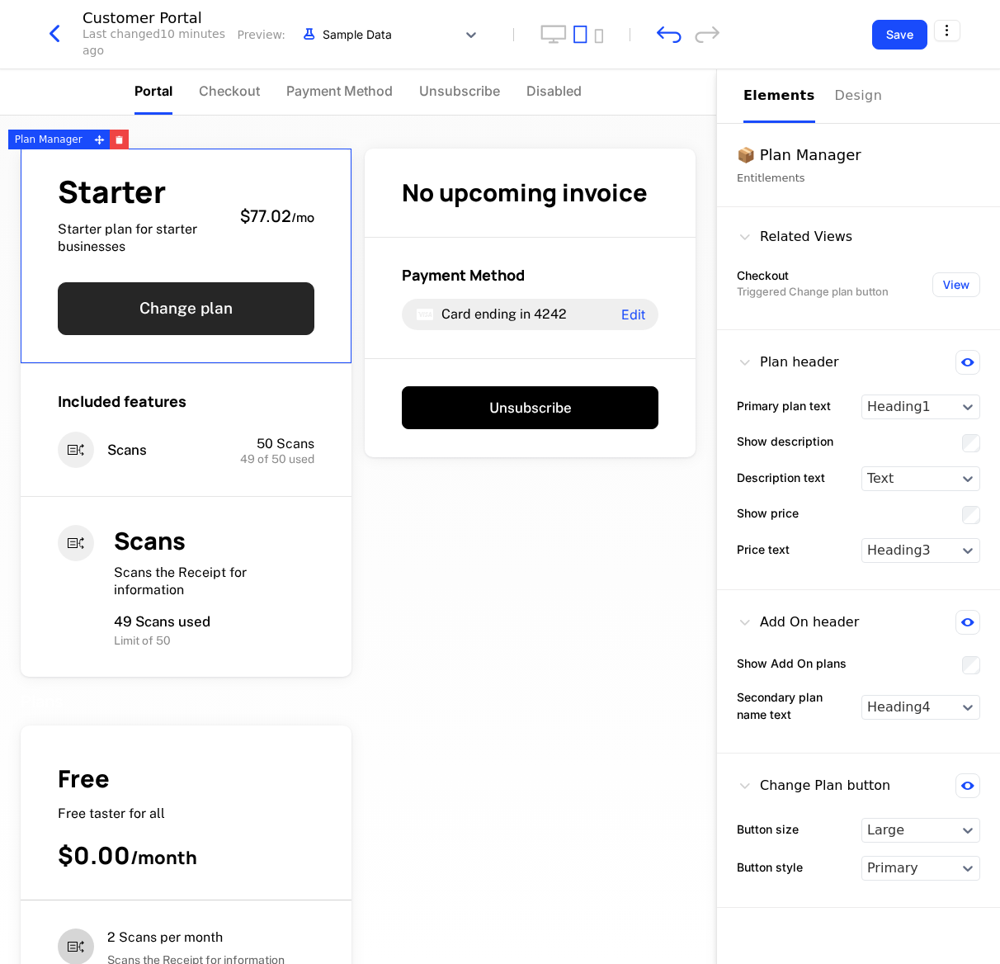
click at [255, 333] on button "Change plan" at bounding box center [186, 308] width 257 height 53
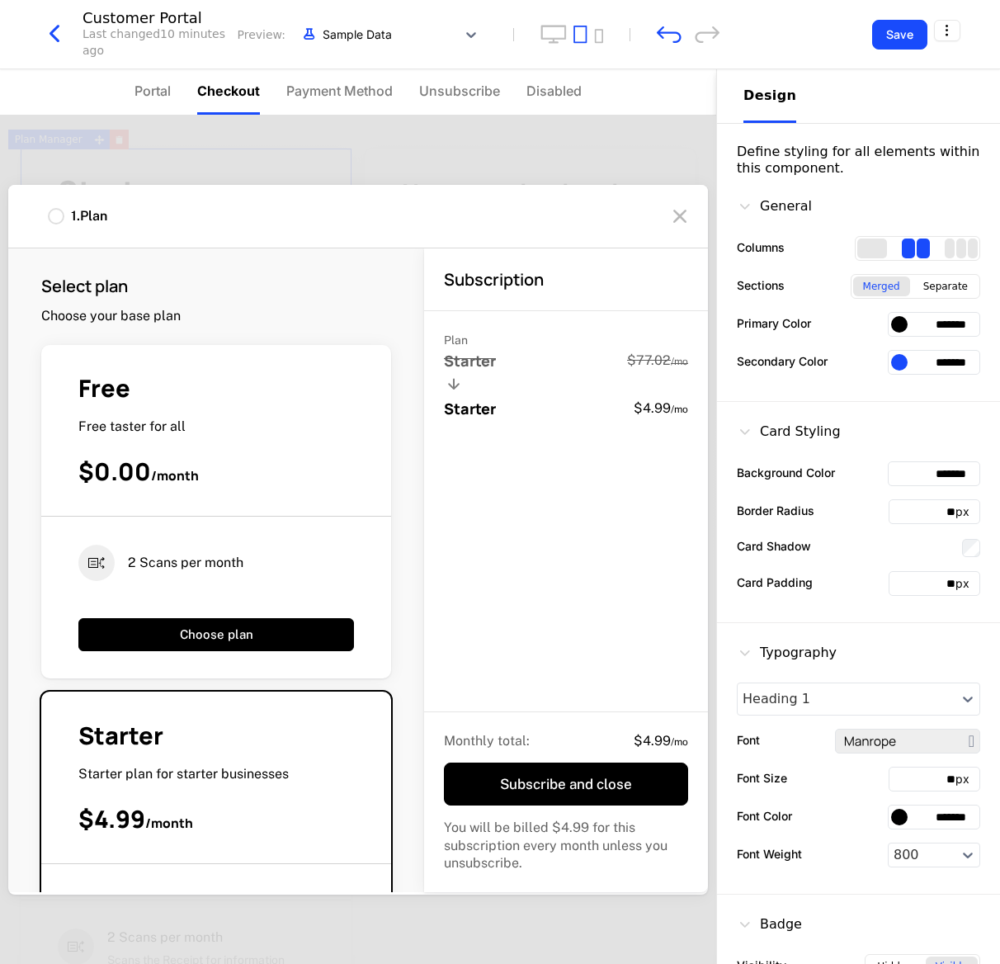
click at [644, 234] on div "1 . Plan" at bounding box center [358, 217] width 700 height 64
click at [667, 221] on icon at bounding box center [680, 216] width 26 height 26
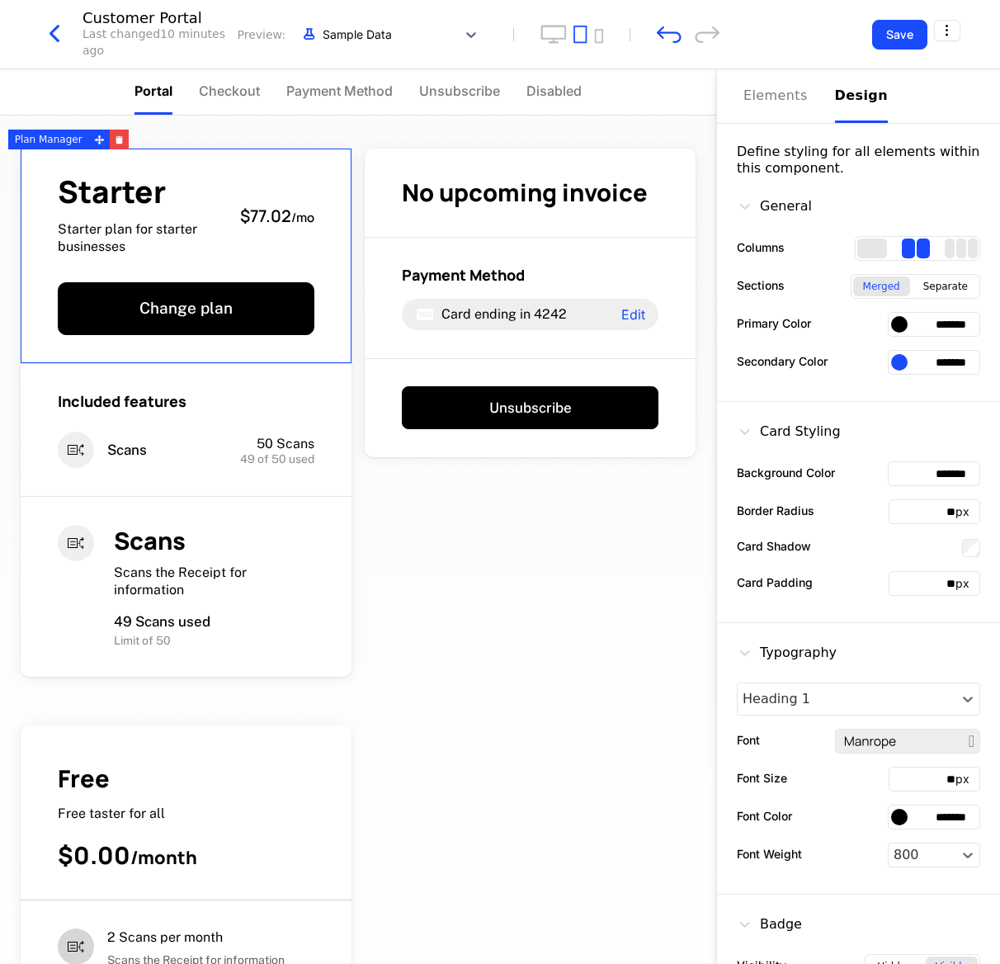
click at [305, 177] on div "Starter Starter plan for starter businesses $77.02 / mo Change plan" at bounding box center [186, 256] width 331 height 215
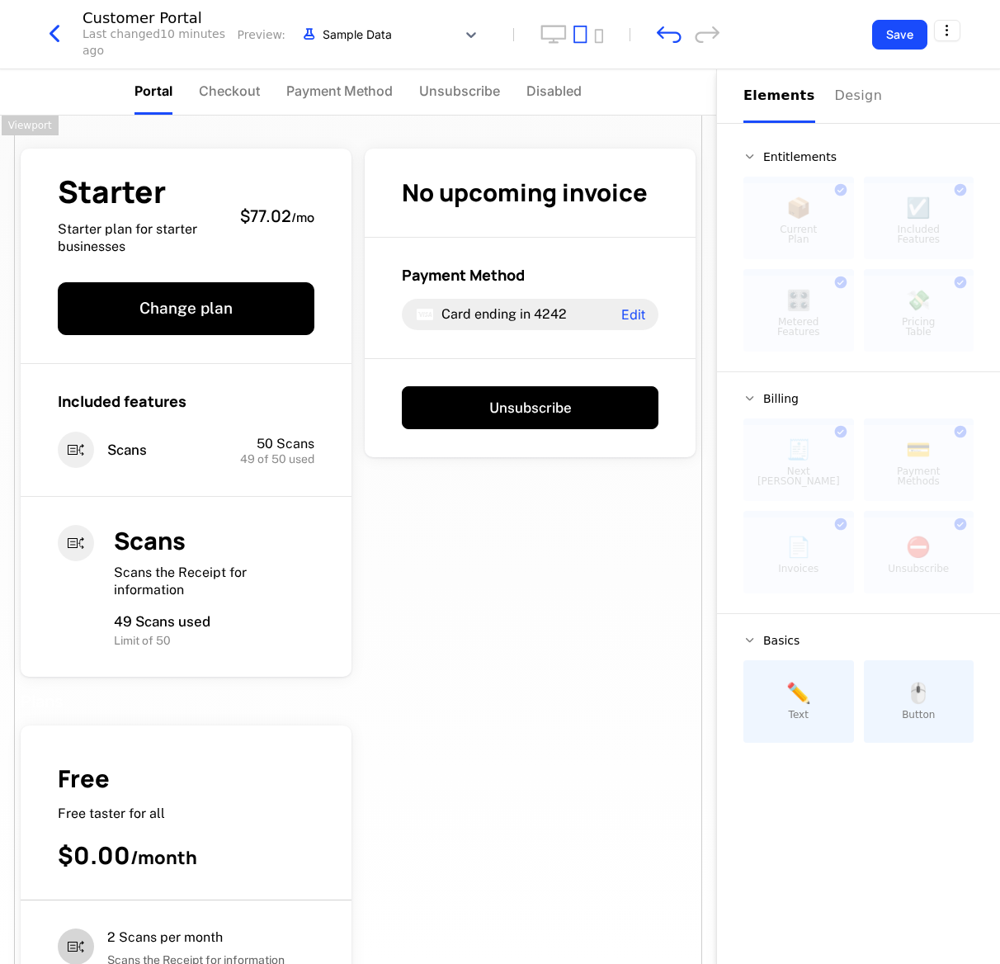
click at [860, 86] on div "Design" at bounding box center [861, 96] width 53 height 20
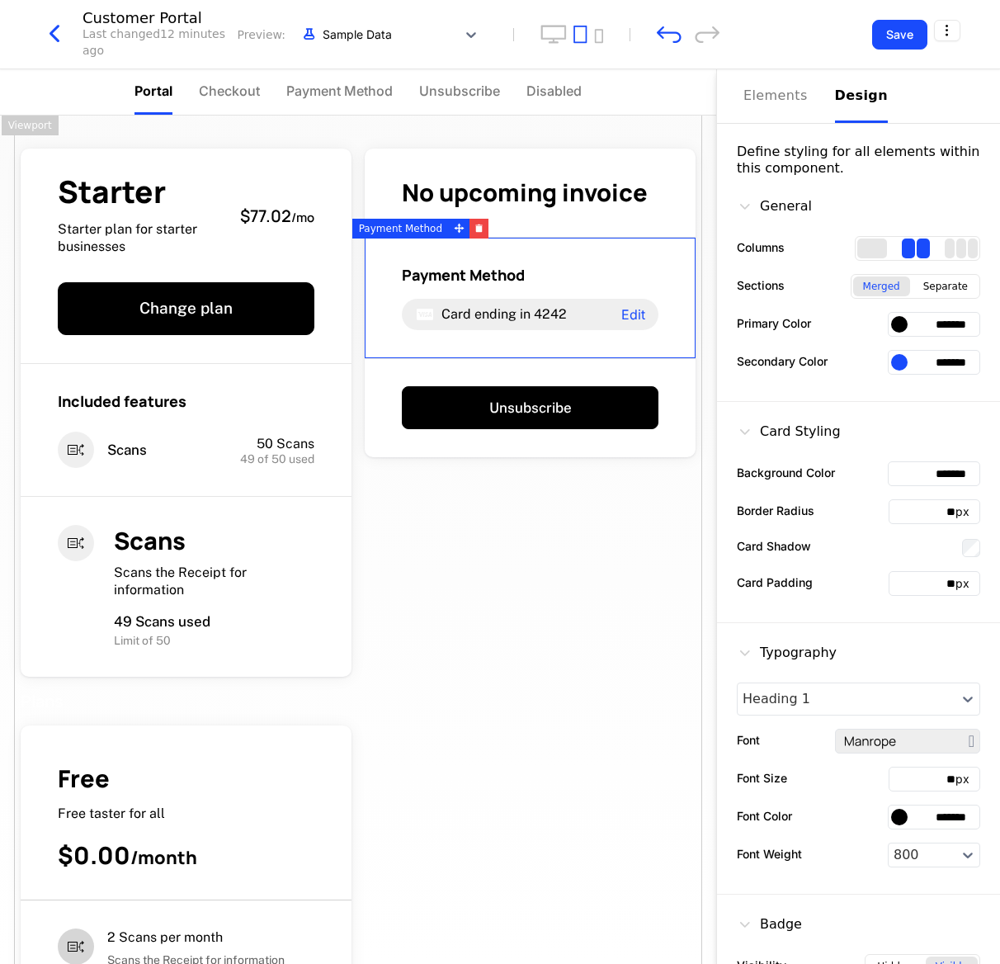
click at [942, 323] on input "*******" at bounding box center [934, 324] width 92 height 25
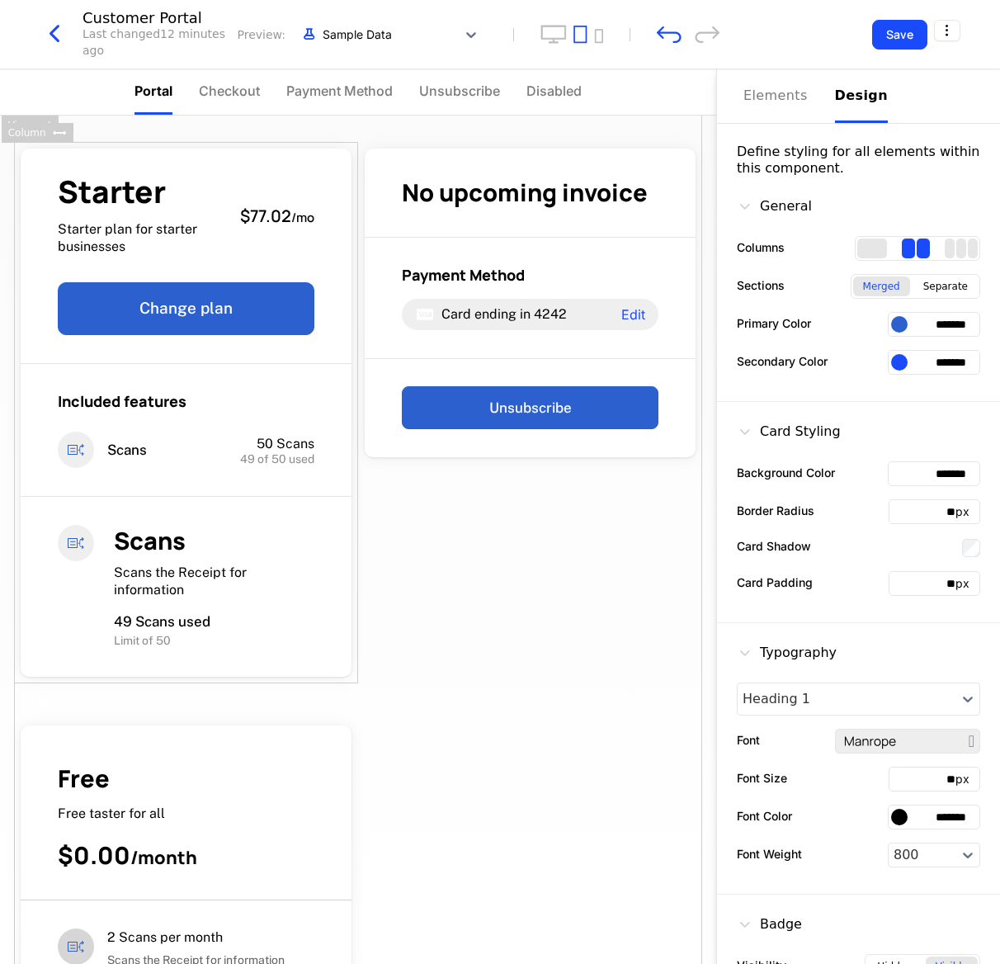
type input "*******"
click at [112, 685] on button "button" at bounding box center [113, 681] width 19 height 20
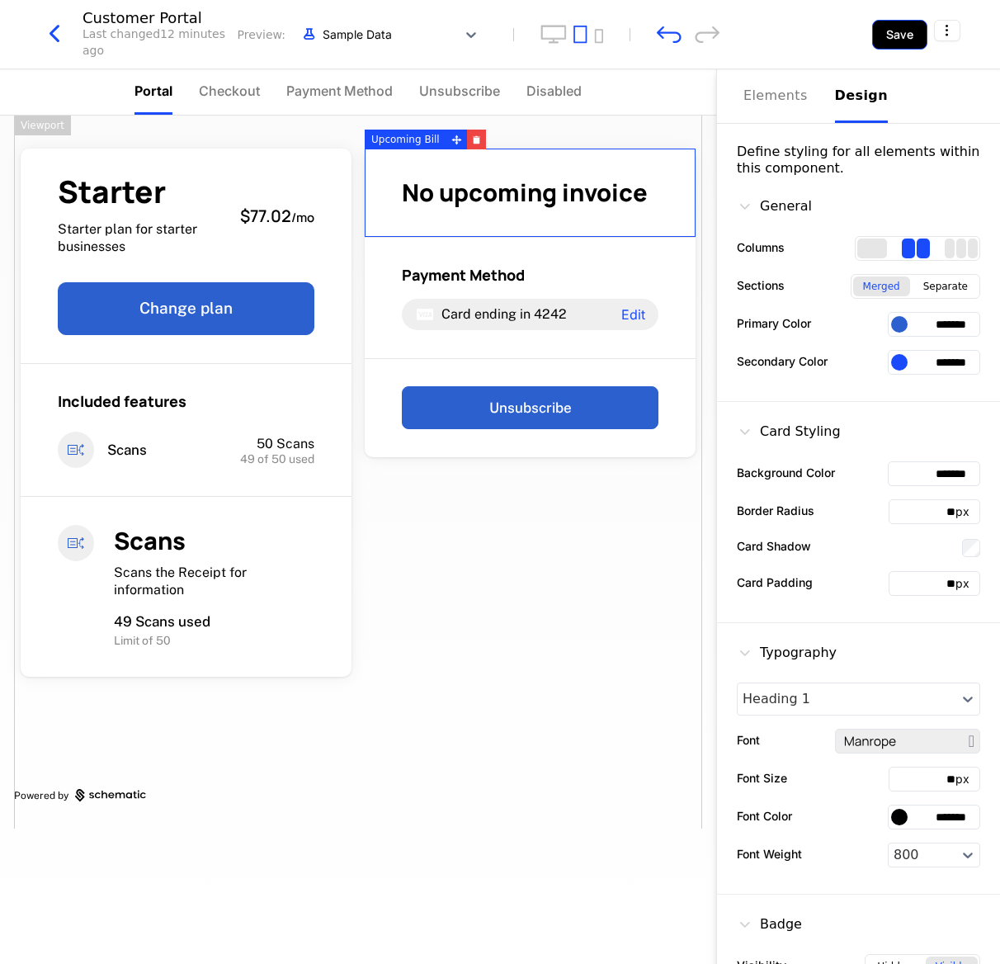
click at [896, 31] on button "Save" at bounding box center [899, 35] width 55 height 30
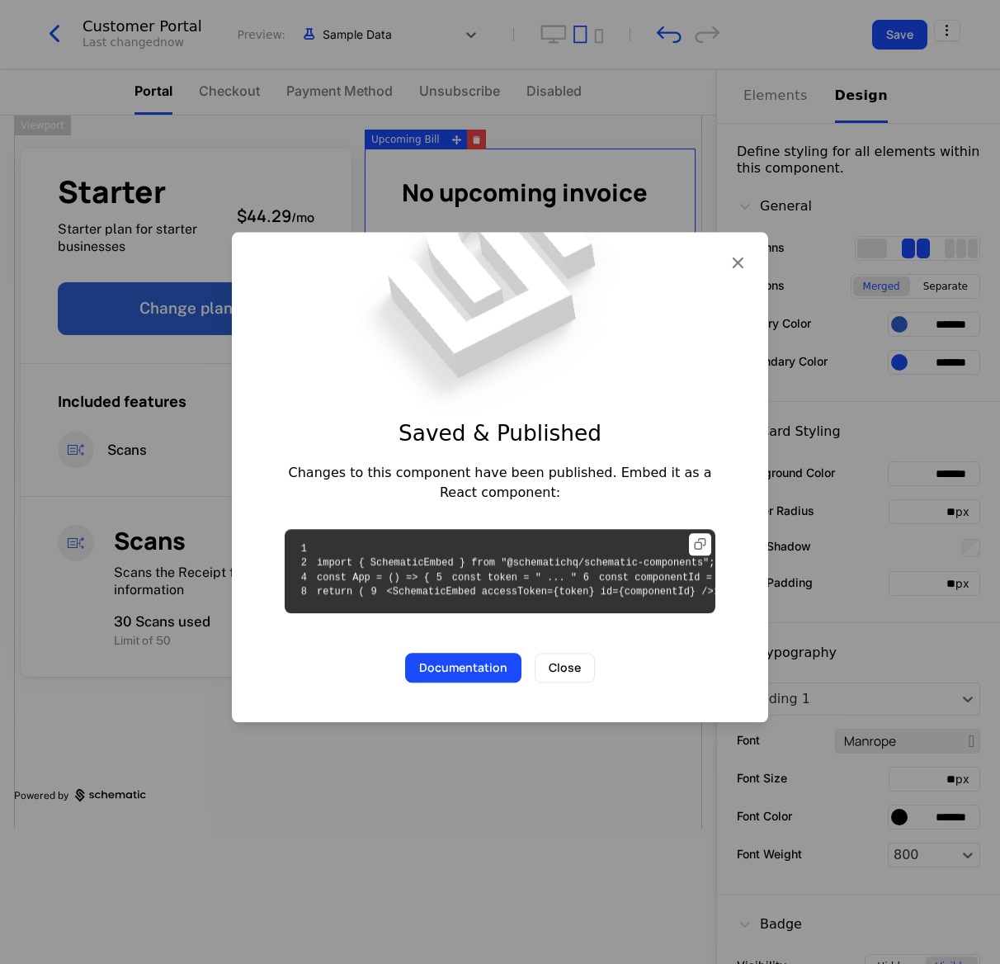
click at [701, 533] on icon at bounding box center [700, 544] width 22 height 22
click at [740, 232] on div "Saved & Published Changes to this component have been published. Embed it as a …" at bounding box center [500, 477] width 536 height 490
click at [739, 252] on icon "button" at bounding box center [737, 262] width 21 height 21
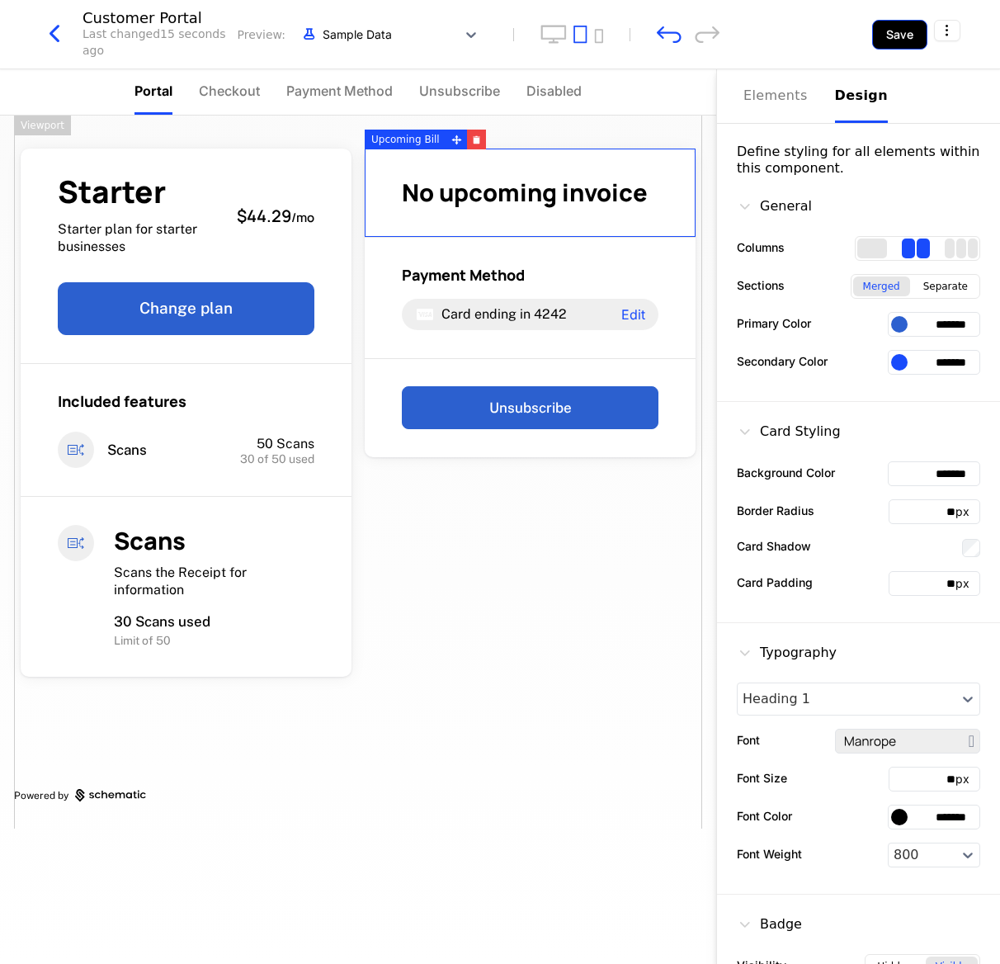
click at [885, 36] on button "Save" at bounding box center [899, 35] width 55 height 30
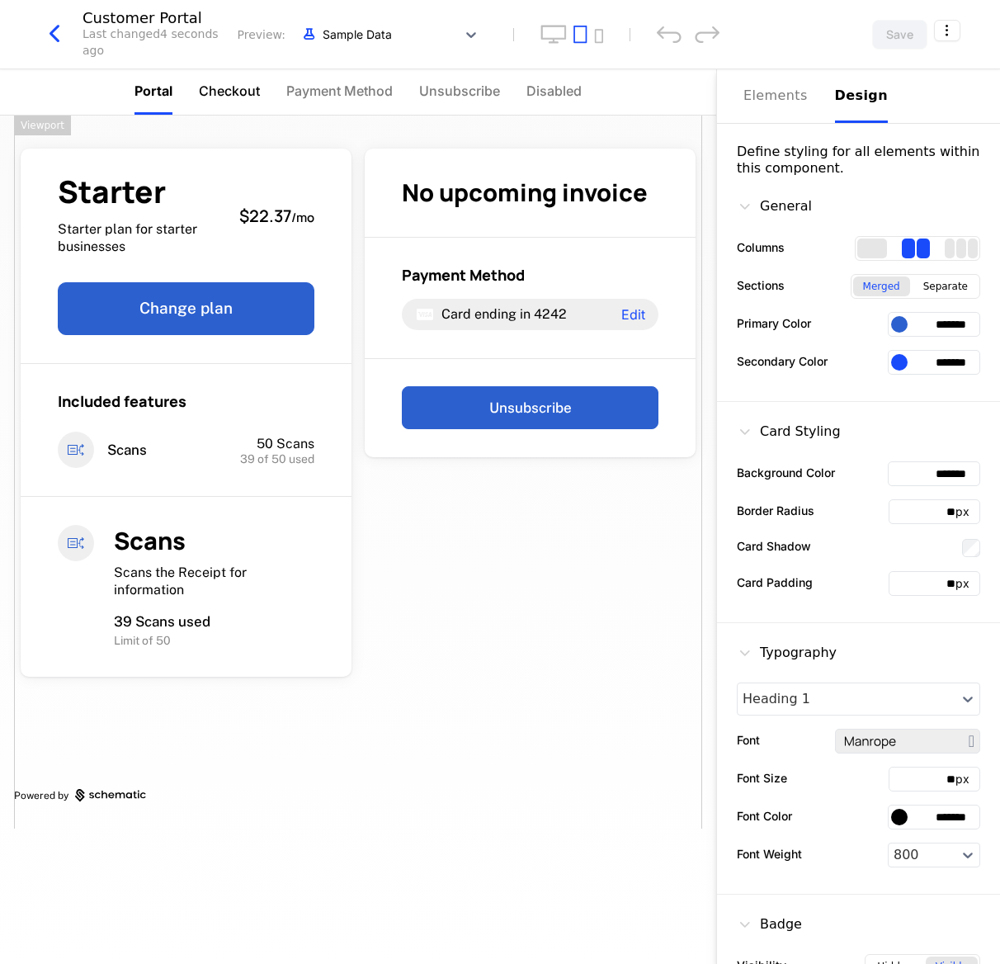
click at [229, 84] on span "Checkout" at bounding box center [229, 91] width 61 height 20
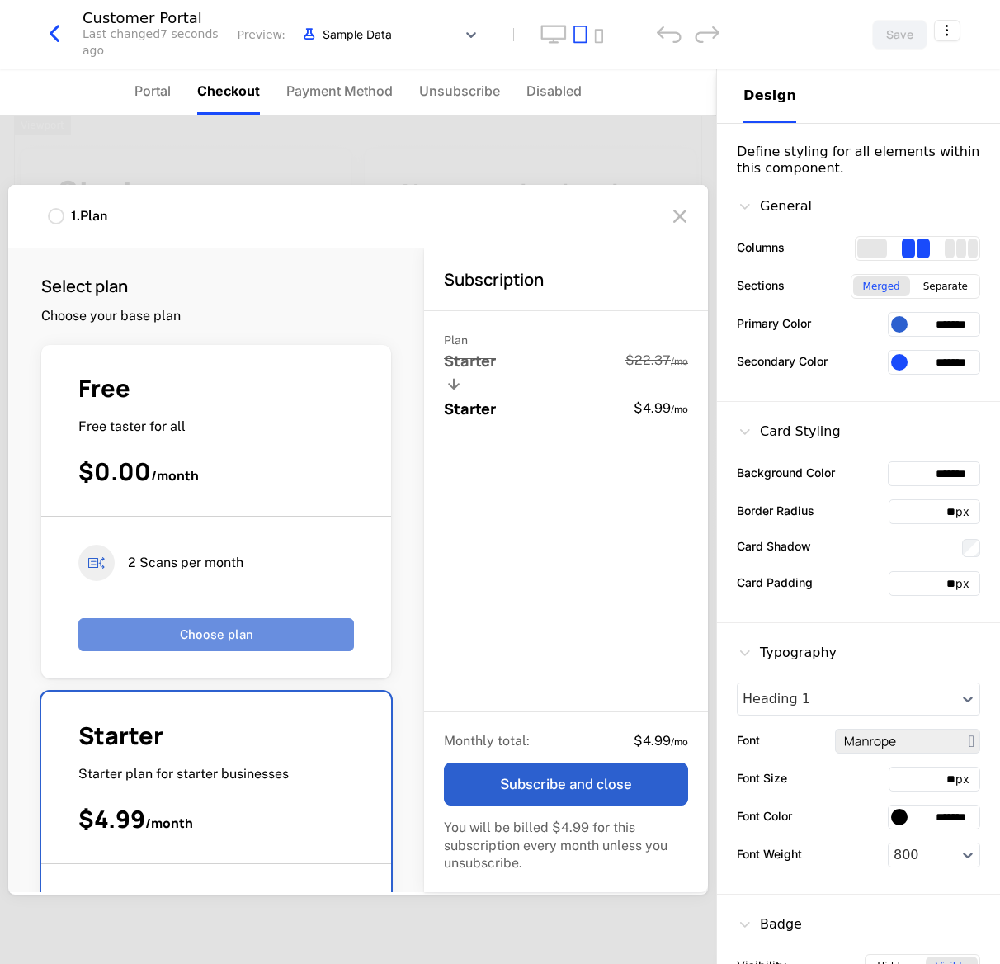
scroll to position [561, 0]
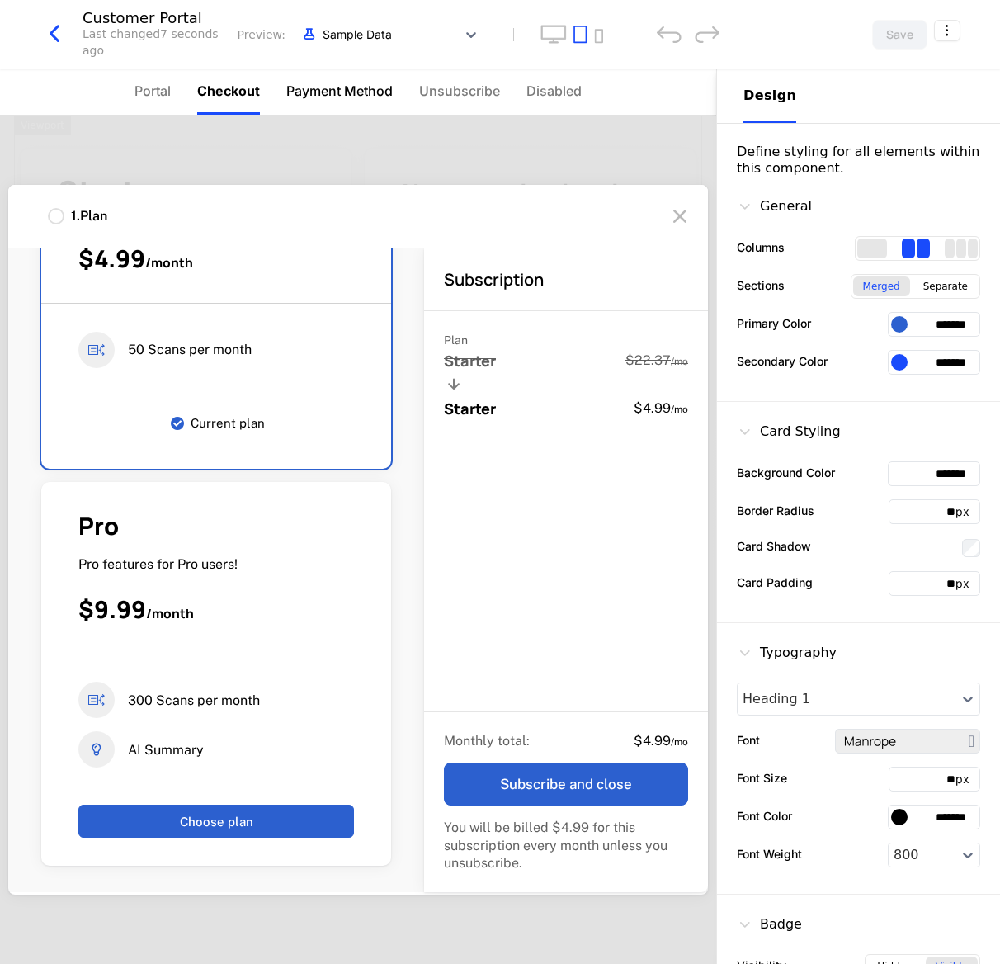
click at [334, 86] on span "Payment Method" at bounding box center [339, 91] width 106 height 20
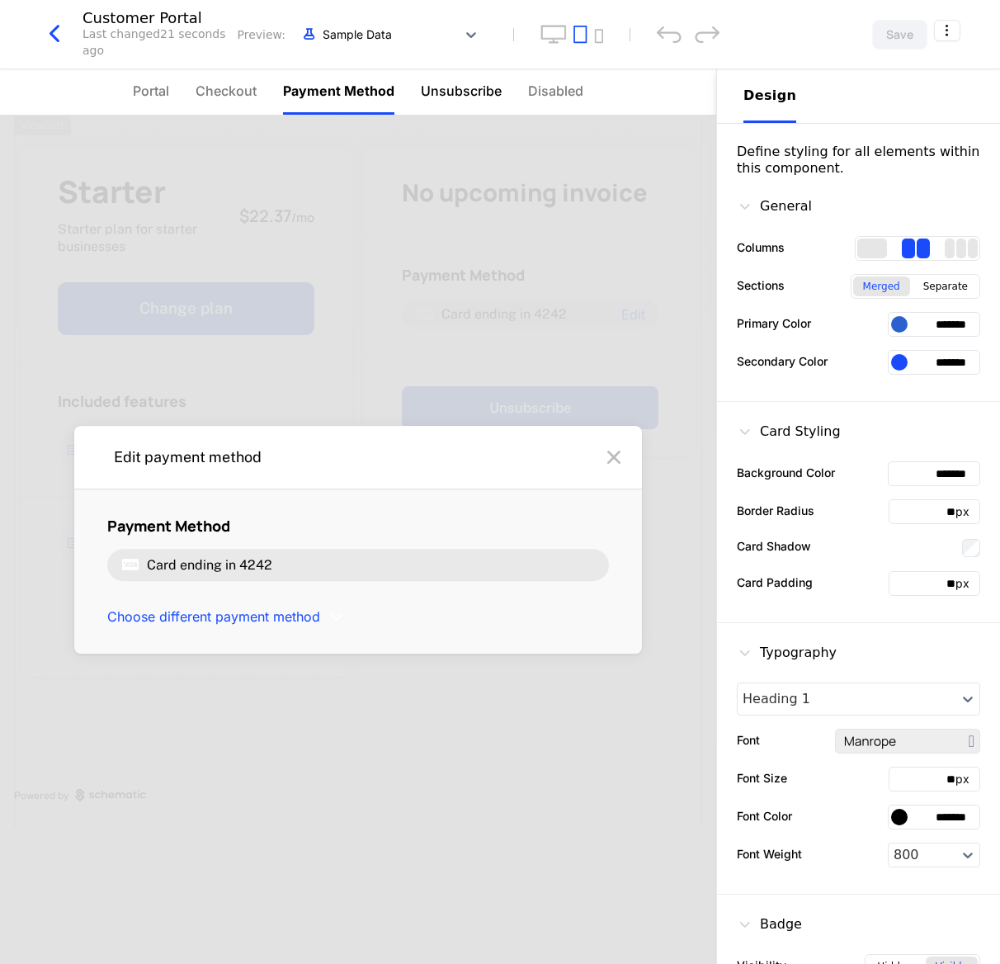
click at [465, 83] on span "Unsubscribe" at bounding box center [461, 91] width 81 height 20
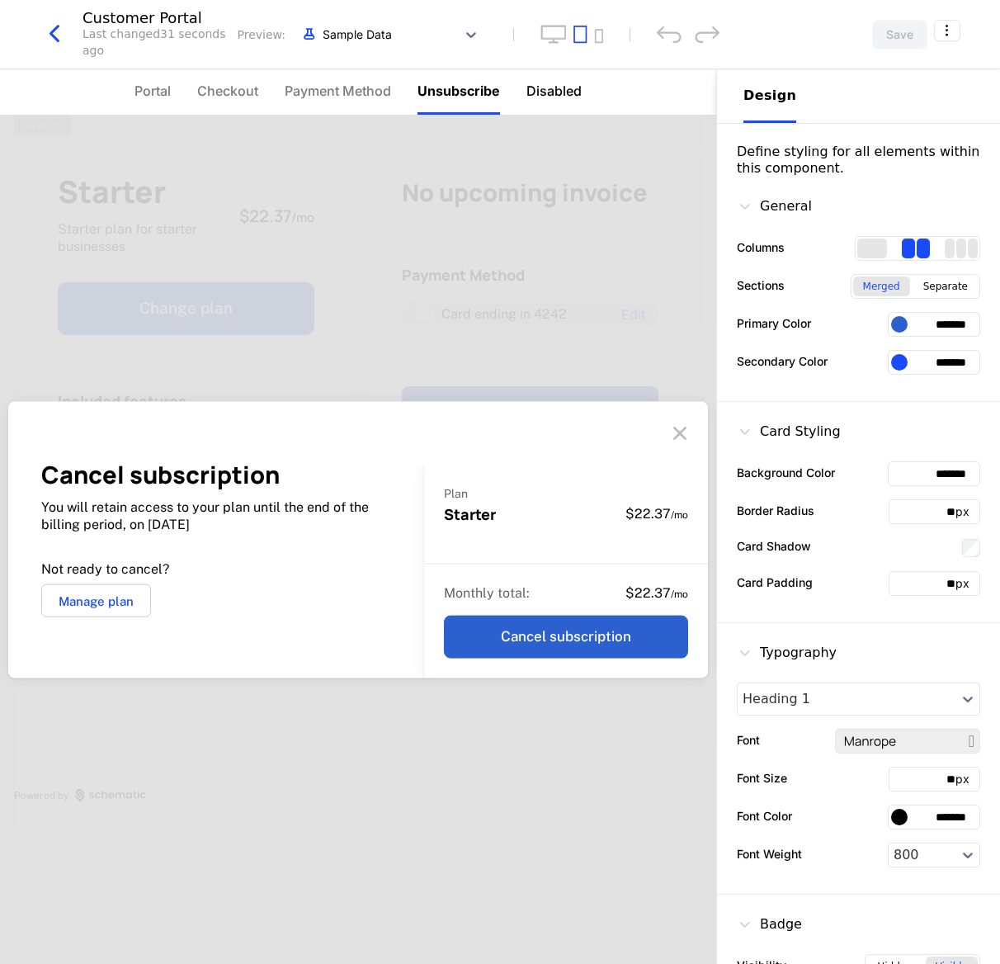
click at [548, 85] on span "Disabled" at bounding box center [553, 91] width 55 height 20
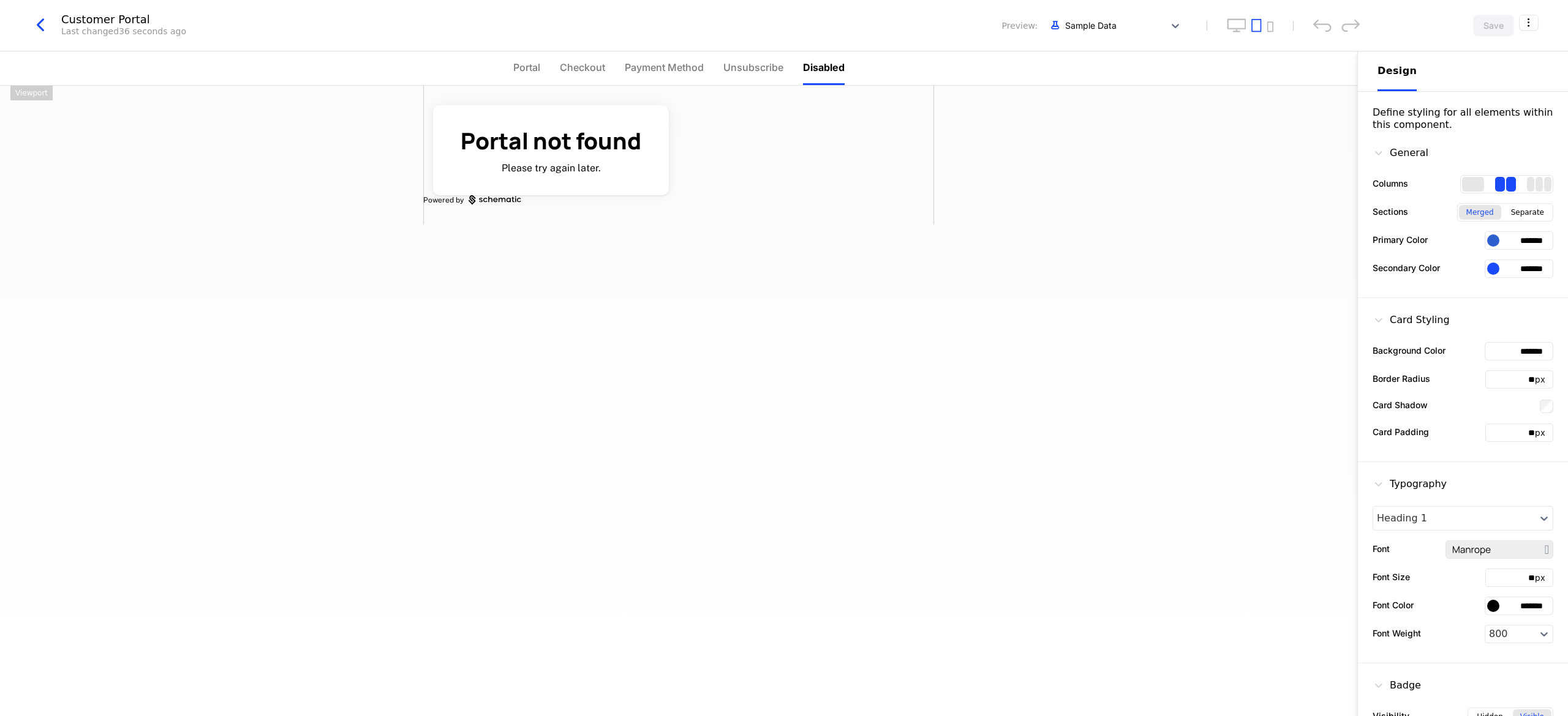
click at [542, 62] on ul "Portal Checkout Payment Method Unsubscribe Disabled" at bounding box center [679, 68] width 331 height 33
click at [535, 68] on span "Portal" at bounding box center [526, 68] width 27 height 15
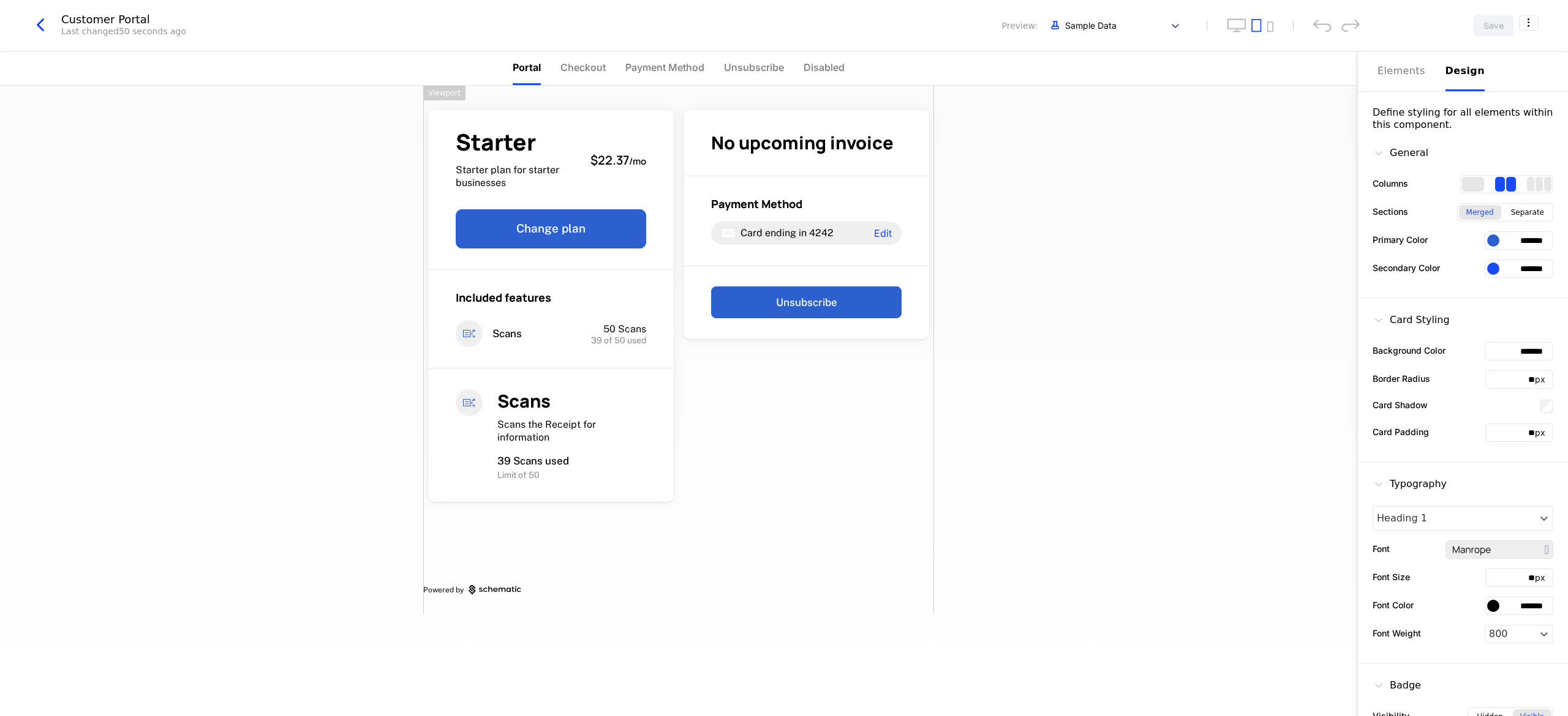
click at [770, 474] on div "Starter Starter plan for starter businesses $22.37 / mo Change plan Included fe…" at bounding box center [679, 350] width 511 height 529
click at [909, 482] on div "Starter Starter plan for starter businesses $22.37 / mo Change plan Included fe…" at bounding box center [679, 350] width 511 height 529
click at [829, 454] on div "Starter Starter plan for starter businesses $22.37 / mo Change plan Included fe…" at bounding box center [679, 350] width 511 height 529
click at [1529, 19] on html "developer Development Dev Quickstart Features Features Flags Catalog Plans Add …" at bounding box center [784, 358] width 1568 height 716
click at [1189, 335] on html "developer Development Dev Quickstart Features Features Flags Catalog Plans Add …" at bounding box center [784, 358] width 1568 height 716
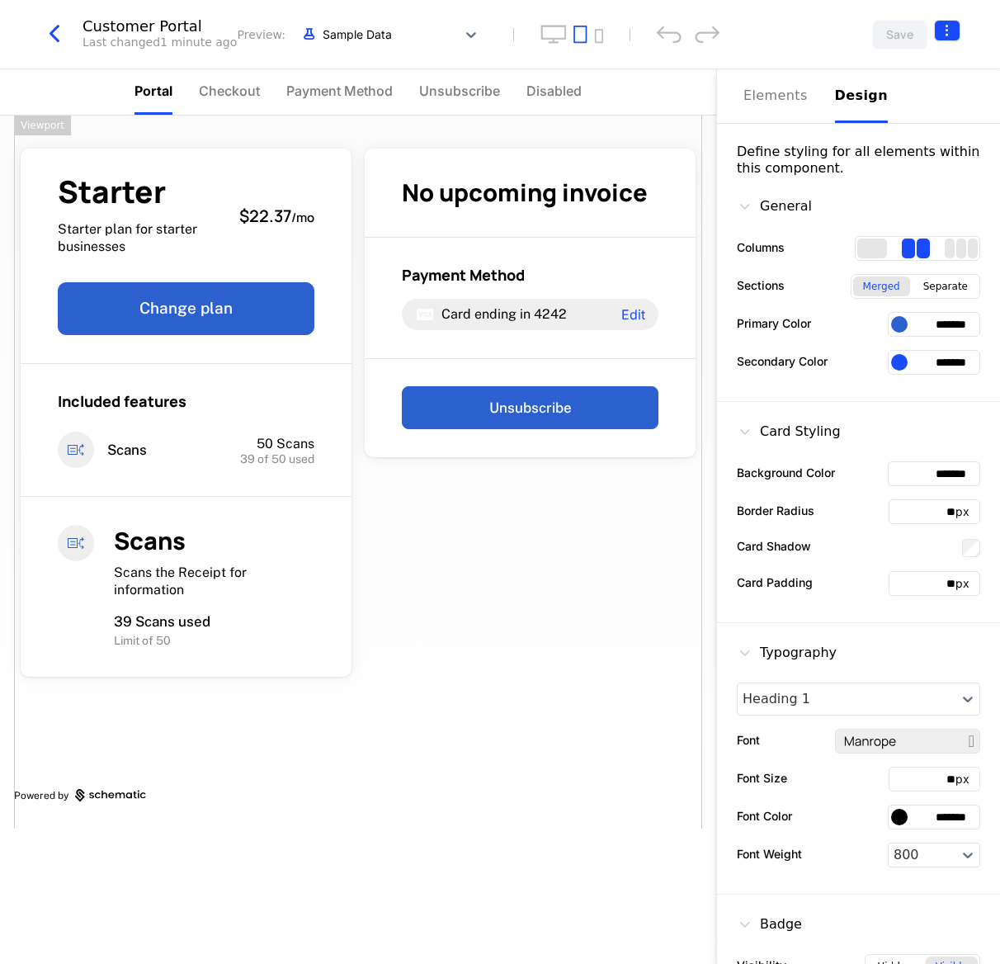
click at [952, 28] on html "developer Development Dev Quickstart Features Features Flags Catalog Plans Add …" at bounding box center [500, 482] width 1000 height 964
drag, startPoint x: 929, startPoint y: 130, endPoint x: 944, endPoint y: 66, distance: 66.1
click at [944, 66] on div "Get embed code How to install cmpn_agfixpfqora Close" at bounding box center [881, 119] width 173 height 144
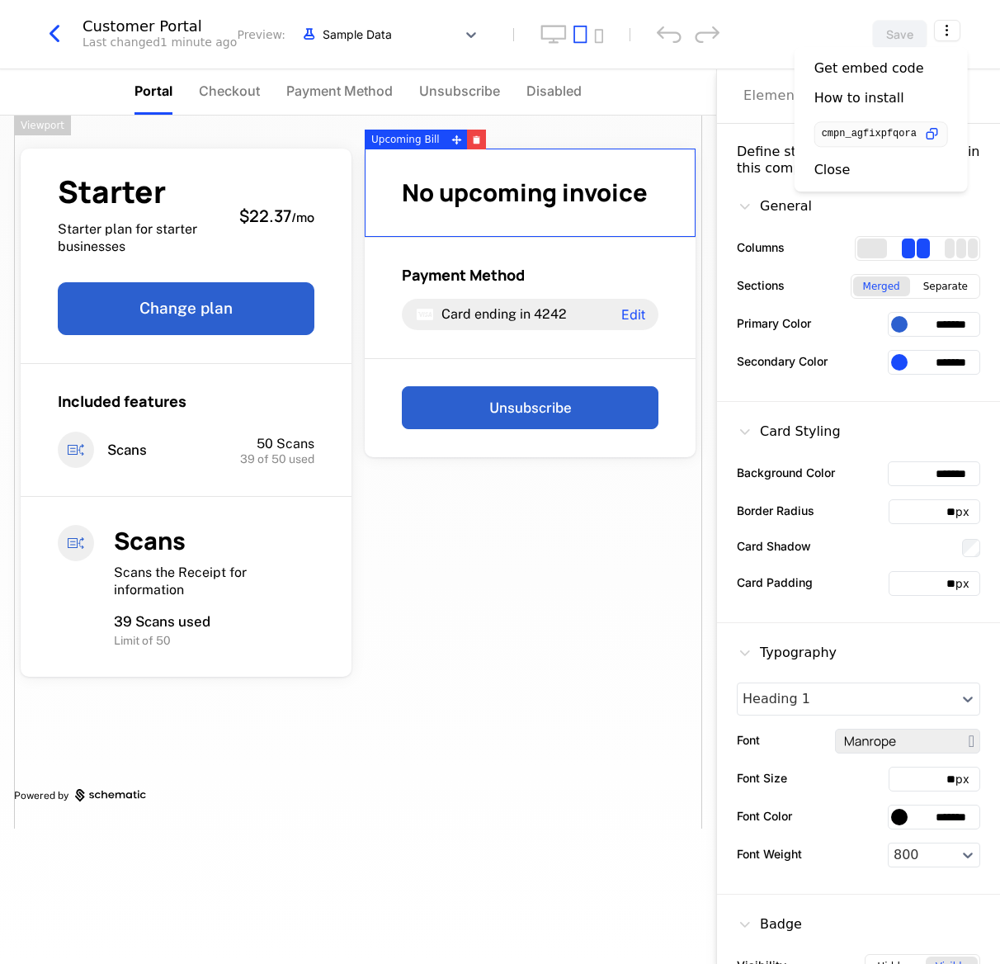
click at [974, 26] on html "developer Development Dev Quickstart Features Features Flags Catalog Plans Add …" at bounding box center [500, 482] width 1000 height 964
click at [947, 40] on html "developer Development Dev Quickstart Features Features Flags Catalog Plans Add …" at bounding box center [500, 482] width 1000 height 964
click at [882, 95] on div "How to install" at bounding box center [859, 98] width 90 height 17
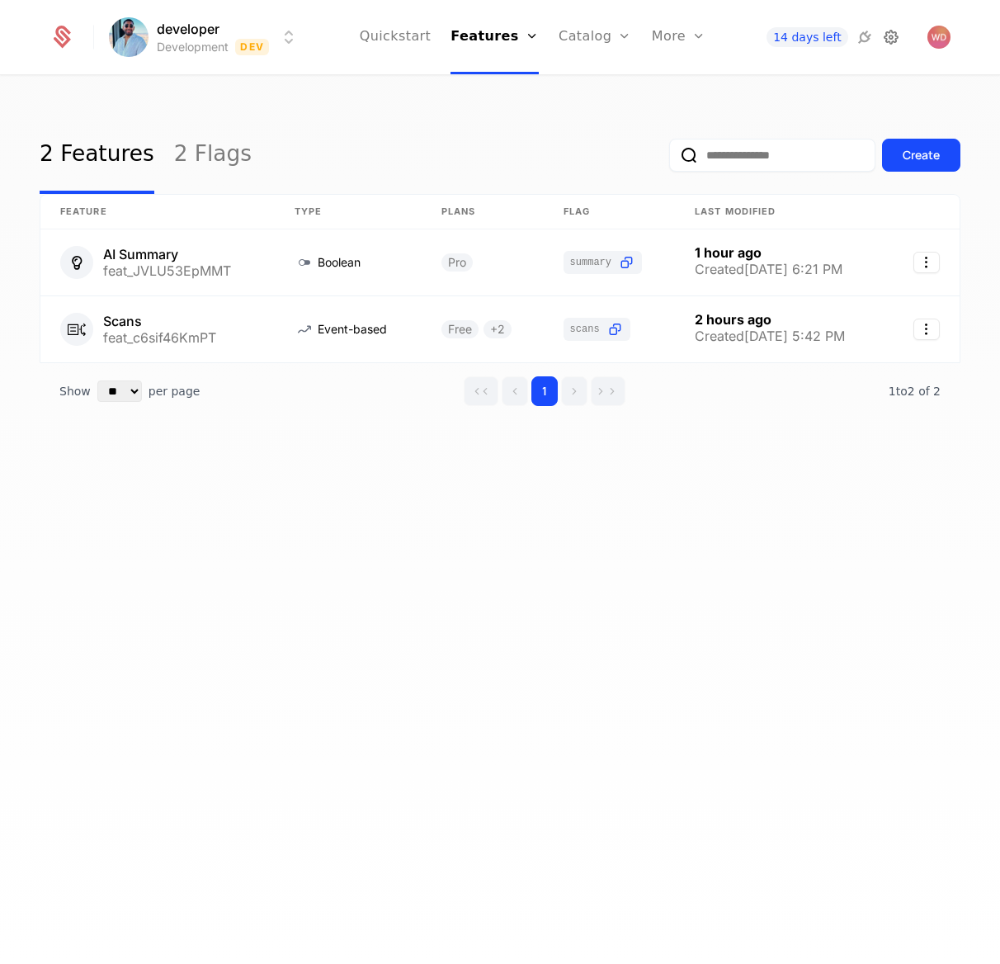
click at [888, 45] on icon at bounding box center [891, 37] width 20 height 20
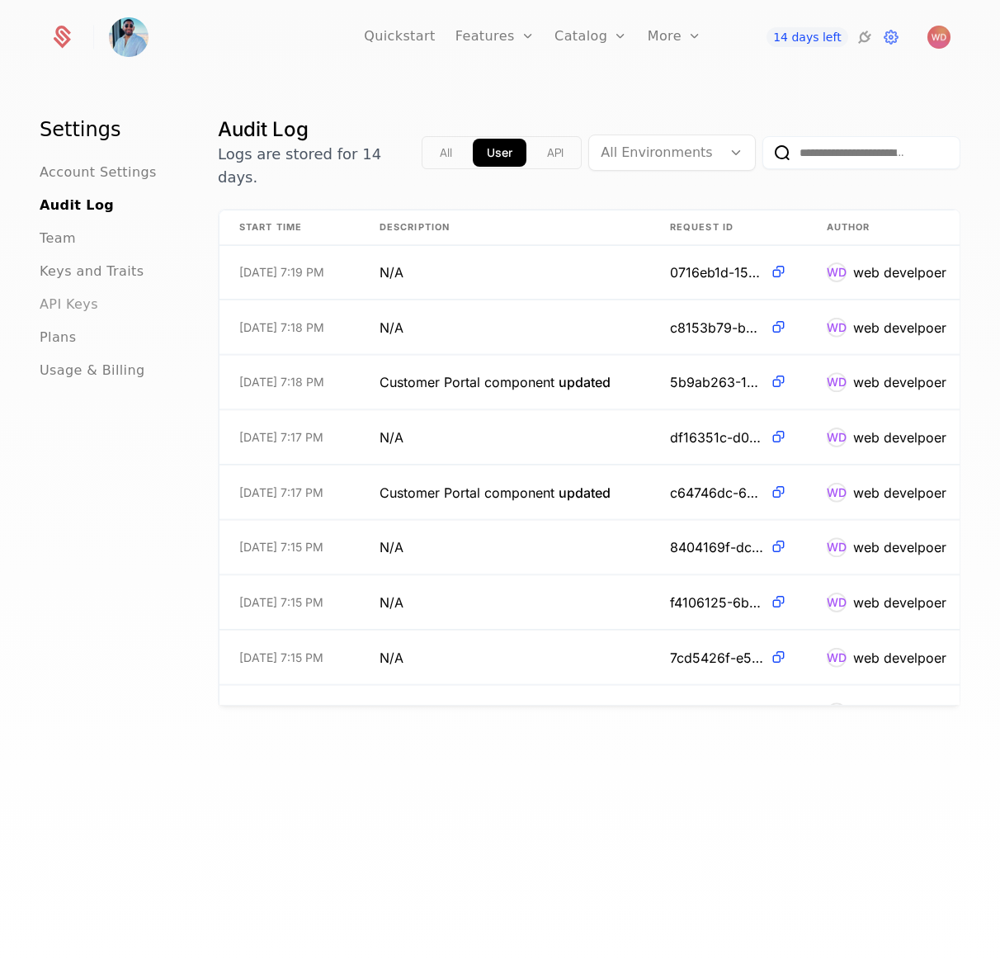
click at [71, 306] on span "API Keys" at bounding box center [69, 305] width 59 height 20
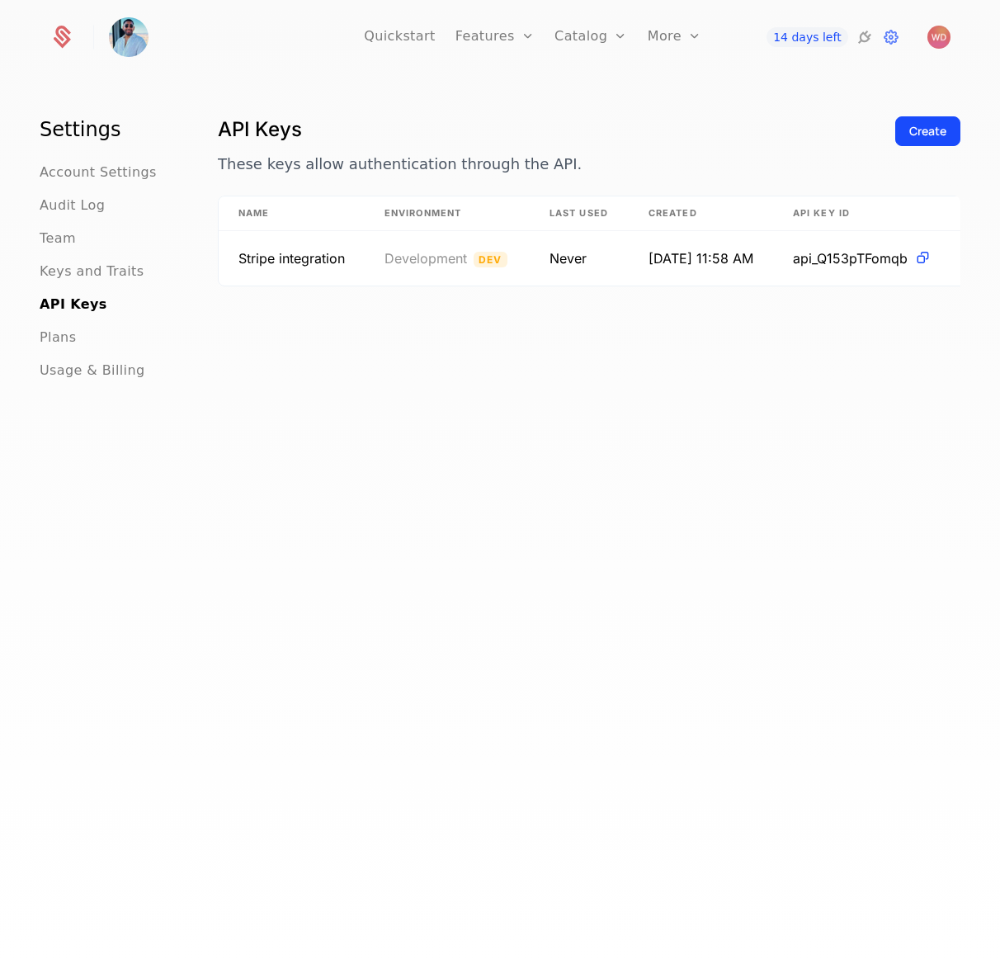
click at [706, 540] on div "API Keys These keys allow authentication through the API. Create Name Environme…" at bounding box center [589, 544] width 743 height 856
click at [908, 147] on div "Create" at bounding box center [927, 155] width 65 height 79
click at [914, 144] on button "Create" at bounding box center [927, 131] width 65 height 30
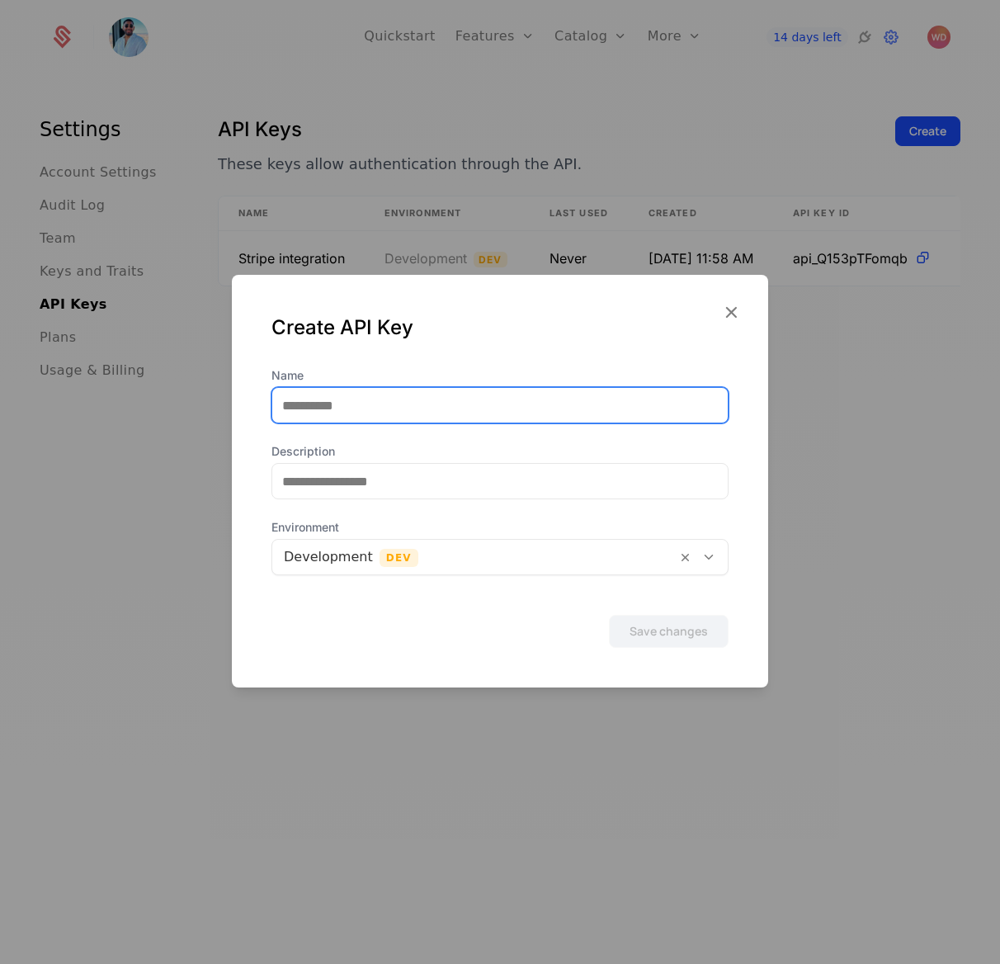
click at [532, 402] on input "Name" at bounding box center [499, 405] width 455 height 35
type input "******"
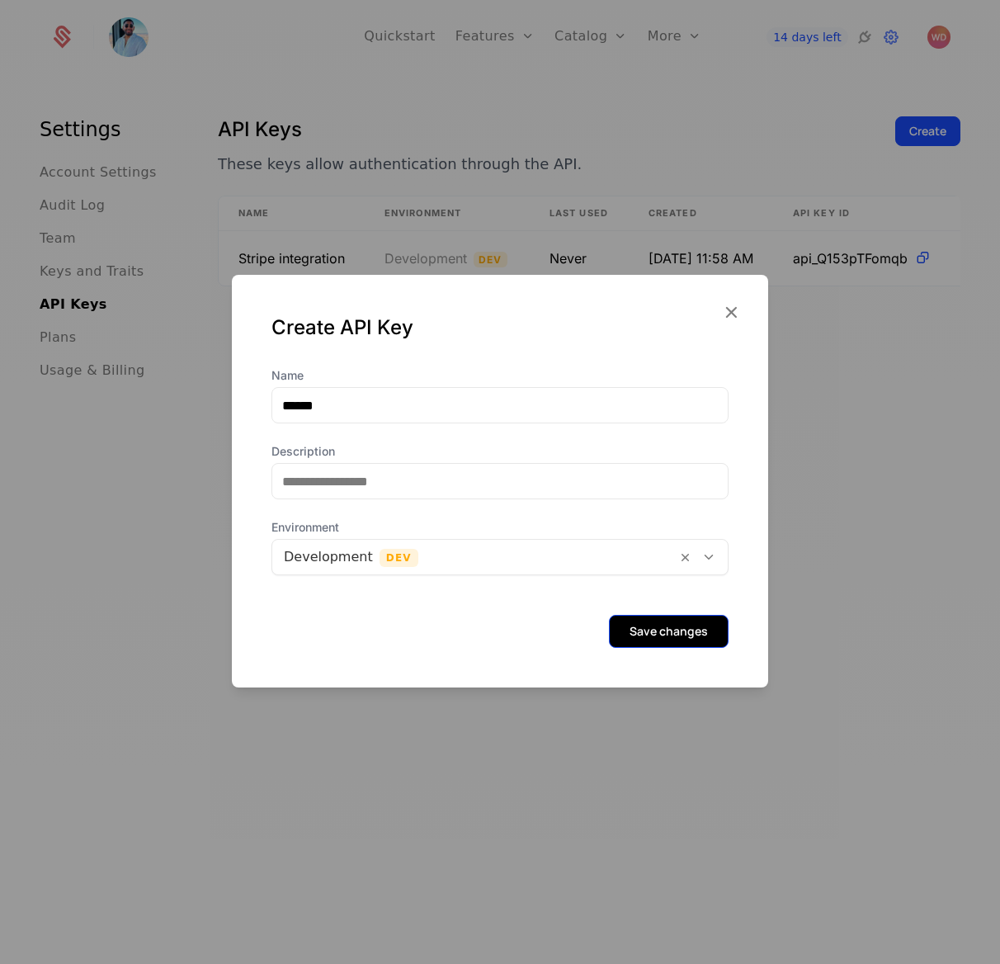
click at [609, 630] on button "Save changes" at bounding box center [669, 631] width 120 height 33
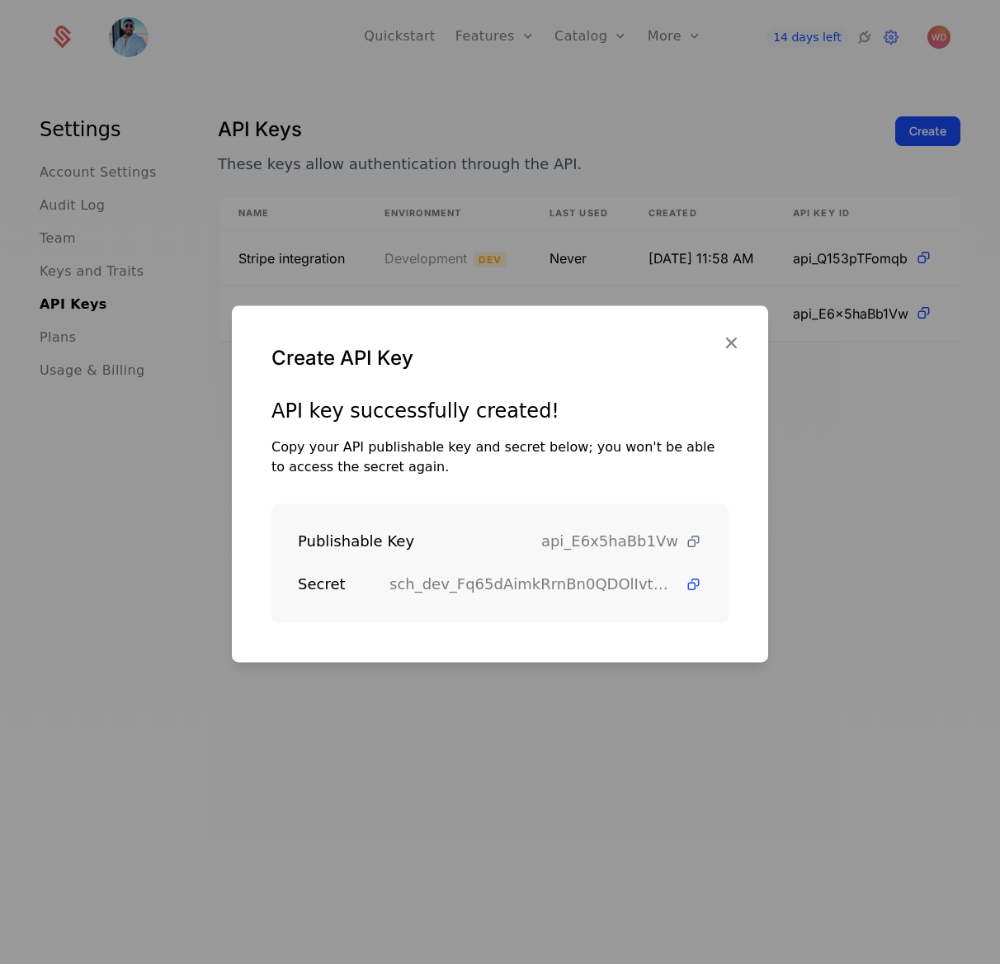
click at [685, 543] on icon at bounding box center [693, 541] width 17 height 17
click at [683, 669] on div at bounding box center [500, 482] width 1000 height 964
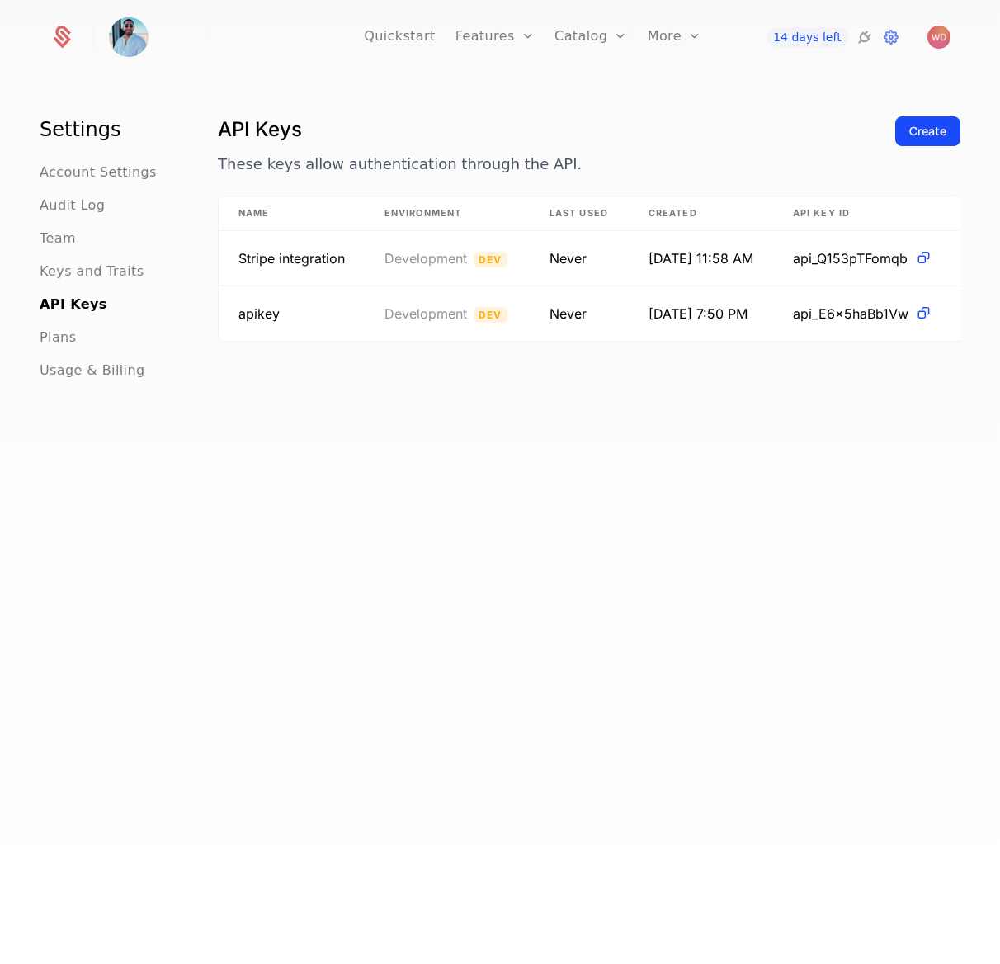
scroll to position [0, 83]
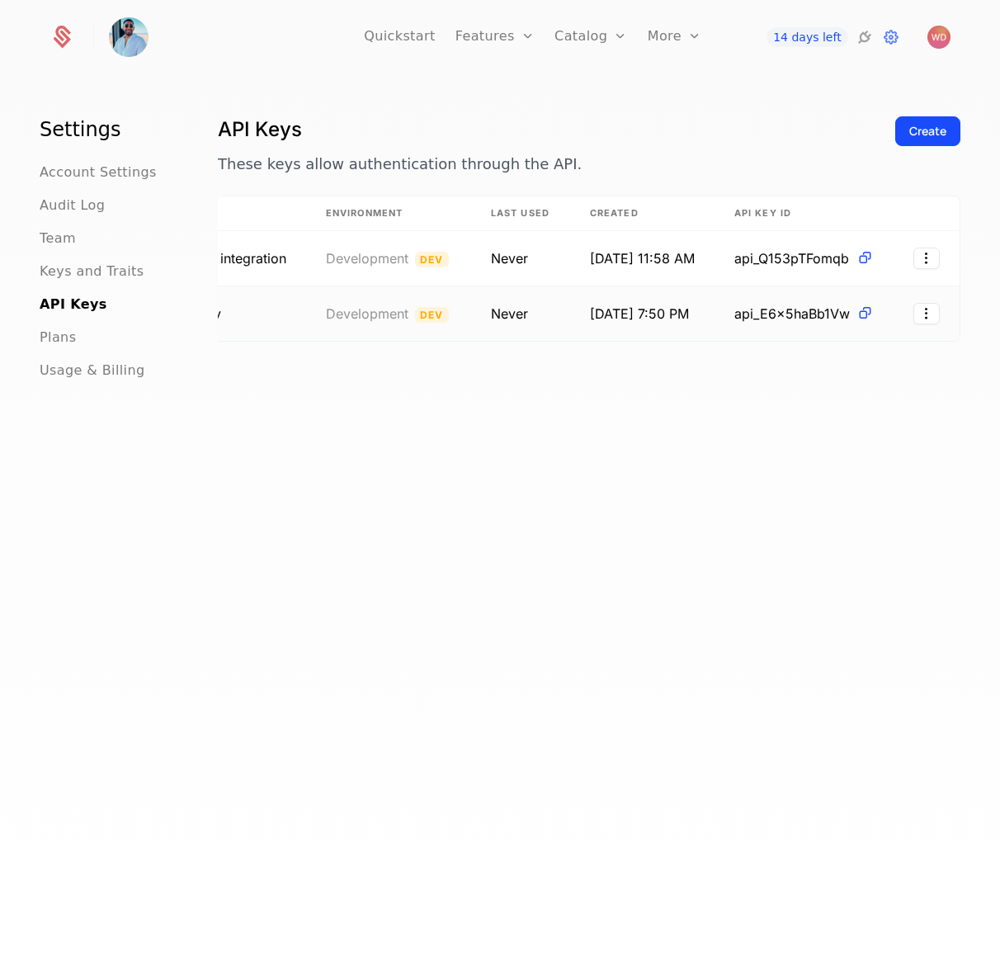
drag, startPoint x: 668, startPoint y: 338, endPoint x: 597, endPoint y: 332, distance: 70.4
click at [592, 332] on td "9/2/25, 7:50 PM" at bounding box center [642, 313] width 144 height 54
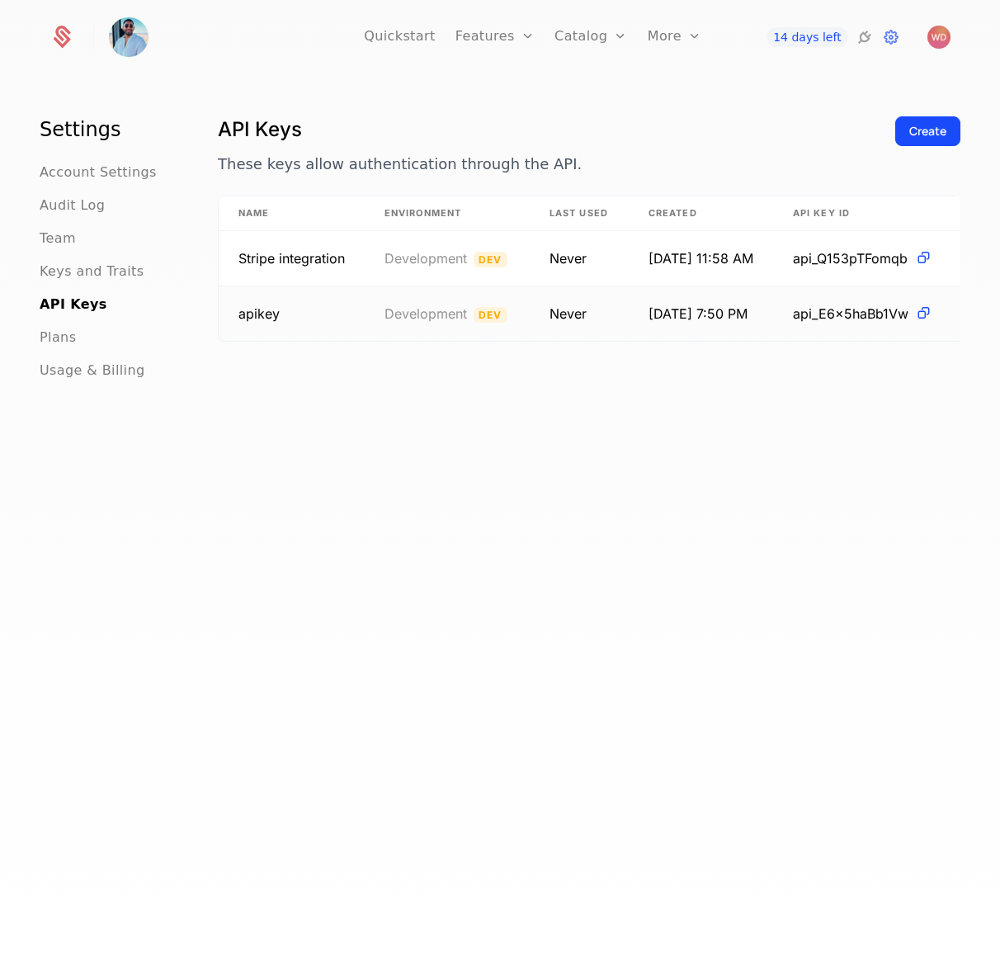
click at [311, 310] on td "apikey" at bounding box center [292, 313] width 146 height 54
click at [462, 329] on td "Development Dev" at bounding box center [447, 313] width 165 height 54
click at [466, 312] on span "Development" at bounding box center [426, 313] width 83 height 17
click at [281, 315] on td "apikey" at bounding box center [292, 313] width 146 height 54
click at [226, 317] on td "apikey" at bounding box center [292, 313] width 146 height 54
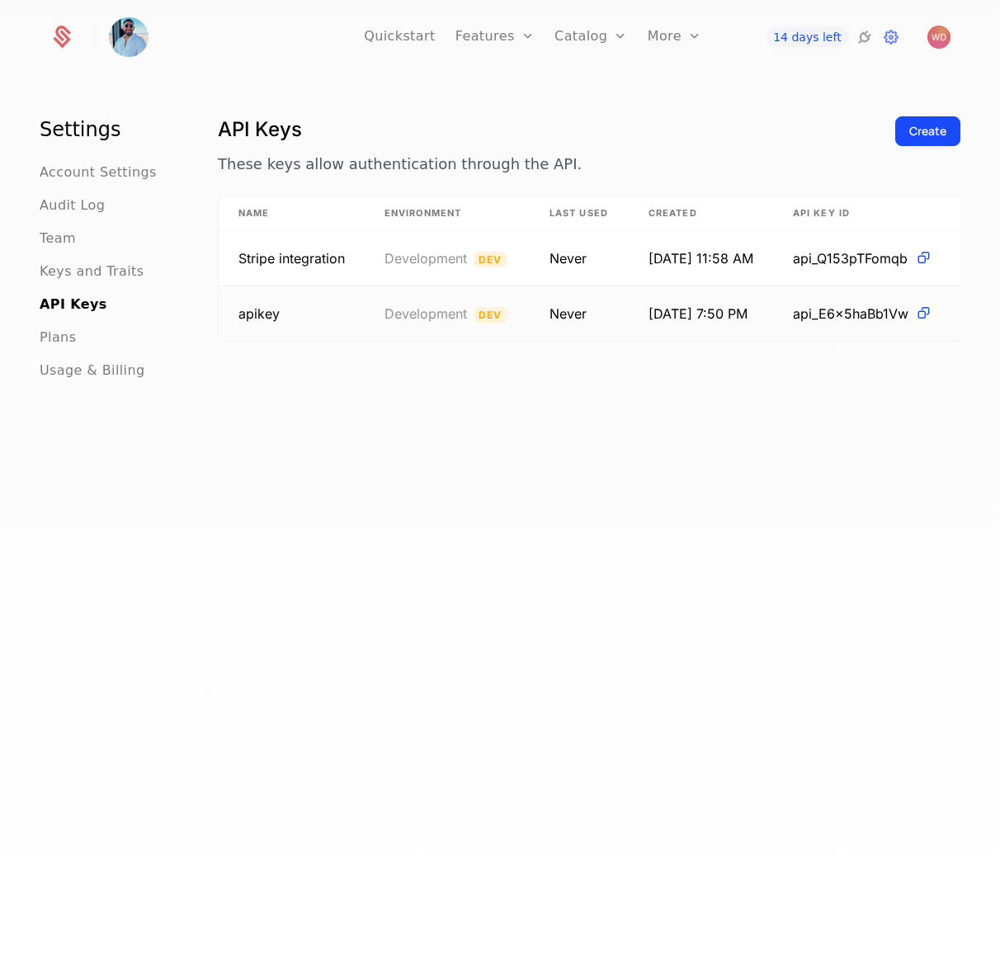
click at [254, 310] on span "apikey" at bounding box center [258, 313] width 41 height 17
click at [858, 306] on span "api_E6x5haBb1Vw" at bounding box center [851, 314] width 116 height 20
click at [861, 313] on span "api_E6x5haBb1Vw" at bounding box center [851, 314] width 116 height 20
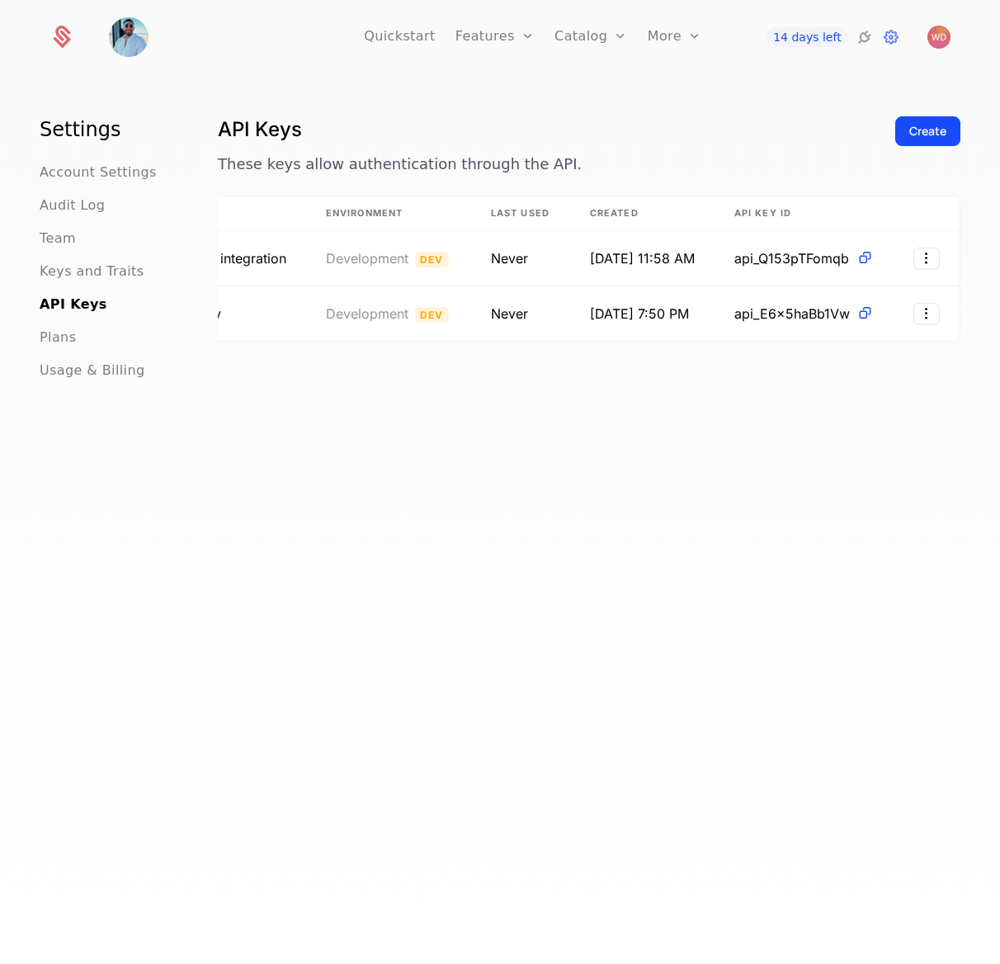
scroll to position [0, 83]
click at [919, 317] on td at bounding box center [927, 313] width 66 height 54
click at [904, 318] on html "Quickstart Features Features Flags Catalog Plans Add Ons Credits Configuration …" at bounding box center [500, 482] width 1000 height 964
click at [827, 355] on div "Edit" at bounding box center [831, 357] width 125 height 23
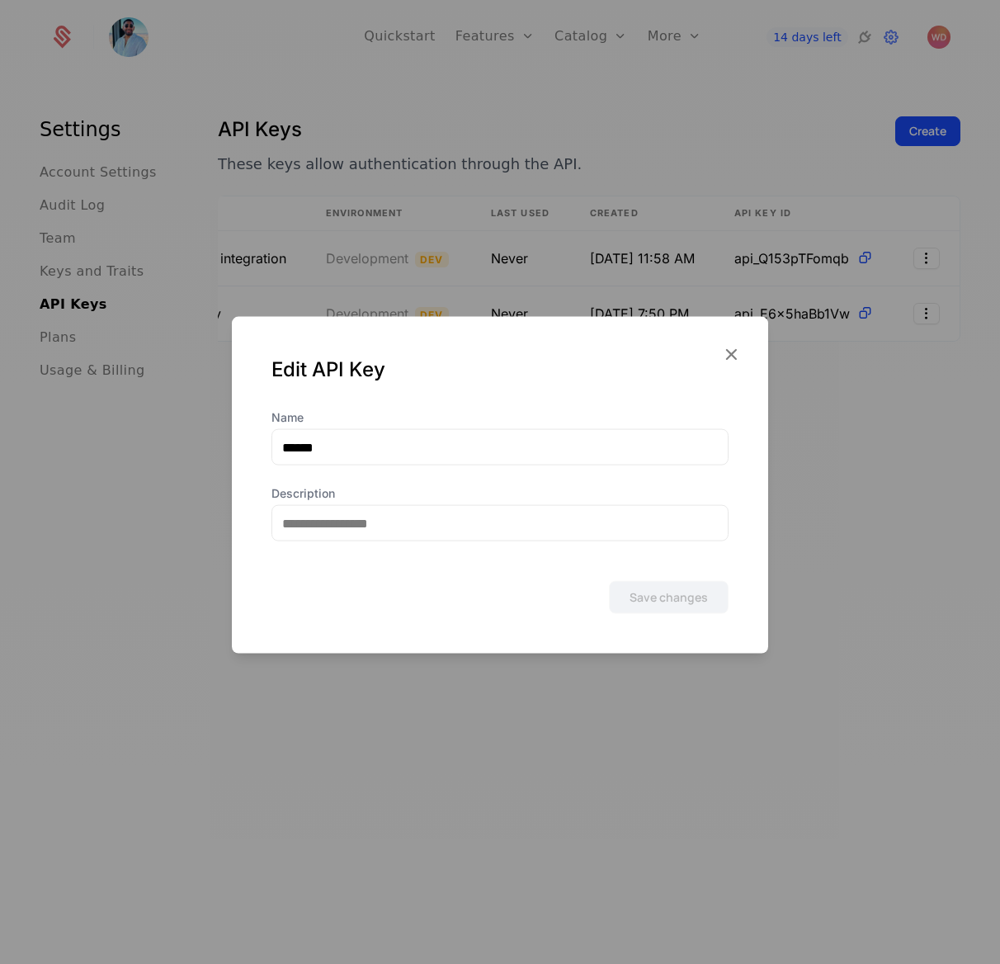
click at [733, 332] on div "Edit API Key" at bounding box center [500, 363] width 536 height 92
click at [724, 361] on icon "button" at bounding box center [730, 353] width 21 height 21
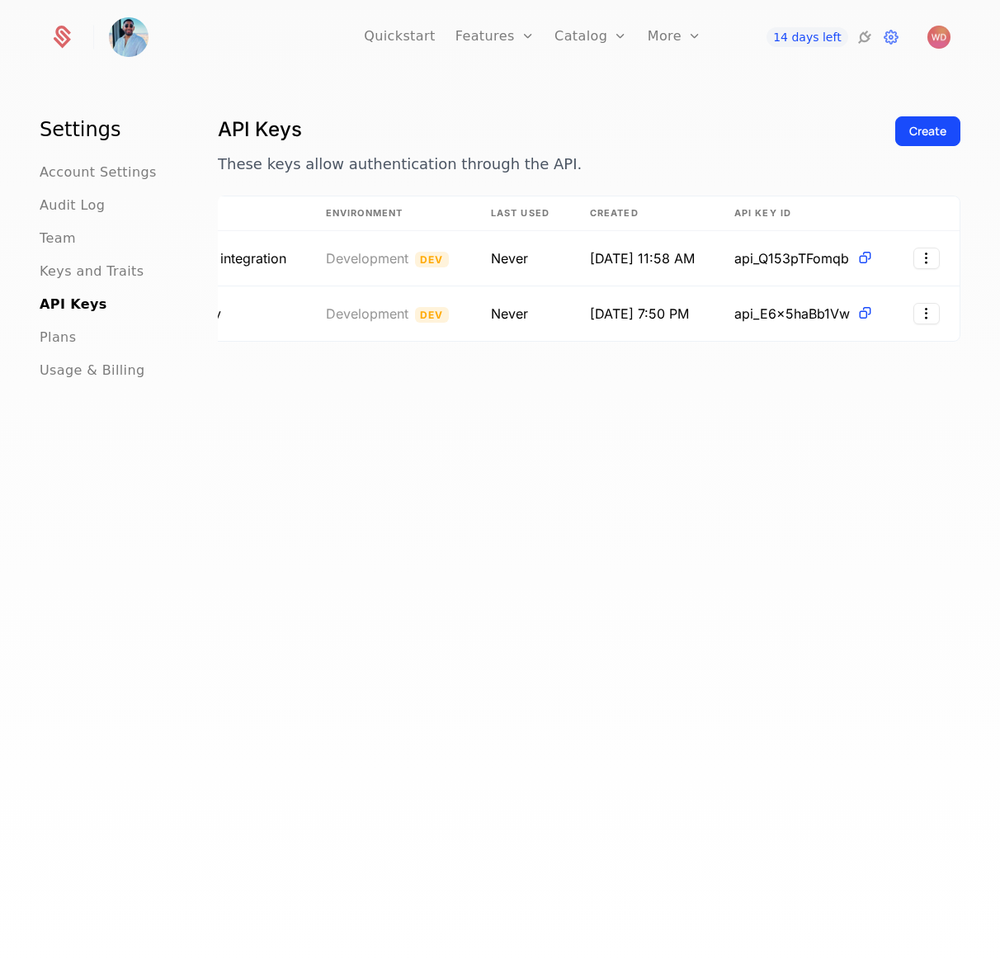
click at [902, 306] on html "Quickstart Features Features Flags Catalog Plans Add Ons Credits Configuration …" at bounding box center [500, 482] width 1000 height 964
click at [832, 385] on div "Revoke" at bounding box center [831, 393] width 125 height 23
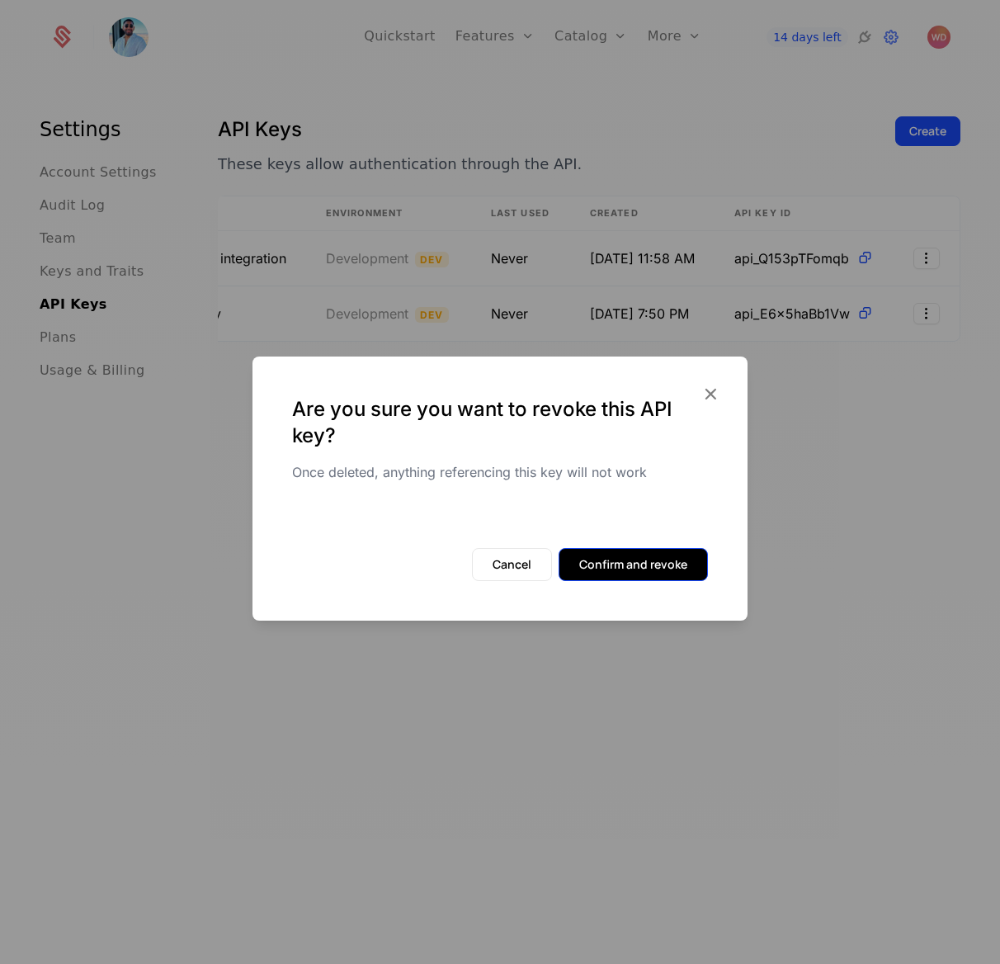
click at [674, 566] on button "Confirm and revoke" at bounding box center [633, 564] width 149 height 33
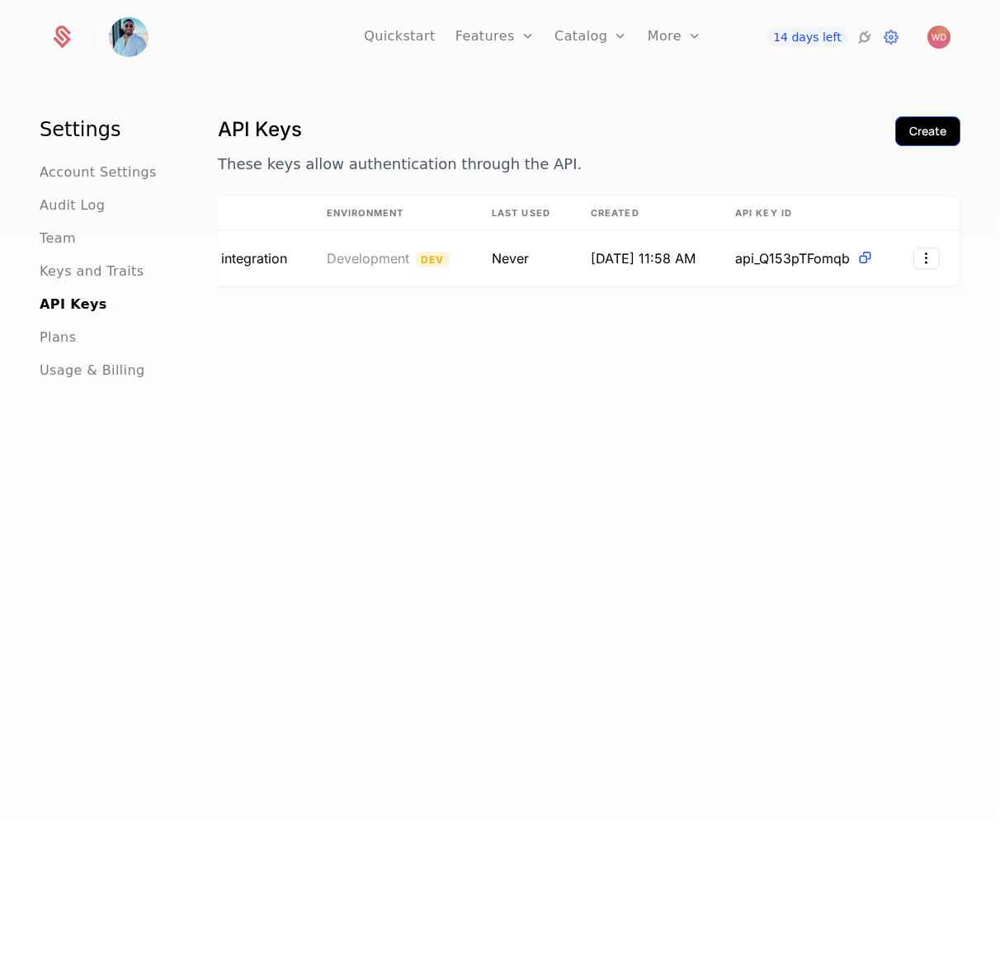
click at [895, 134] on button "Create" at bounding box center [927, 131] width 65 height 30
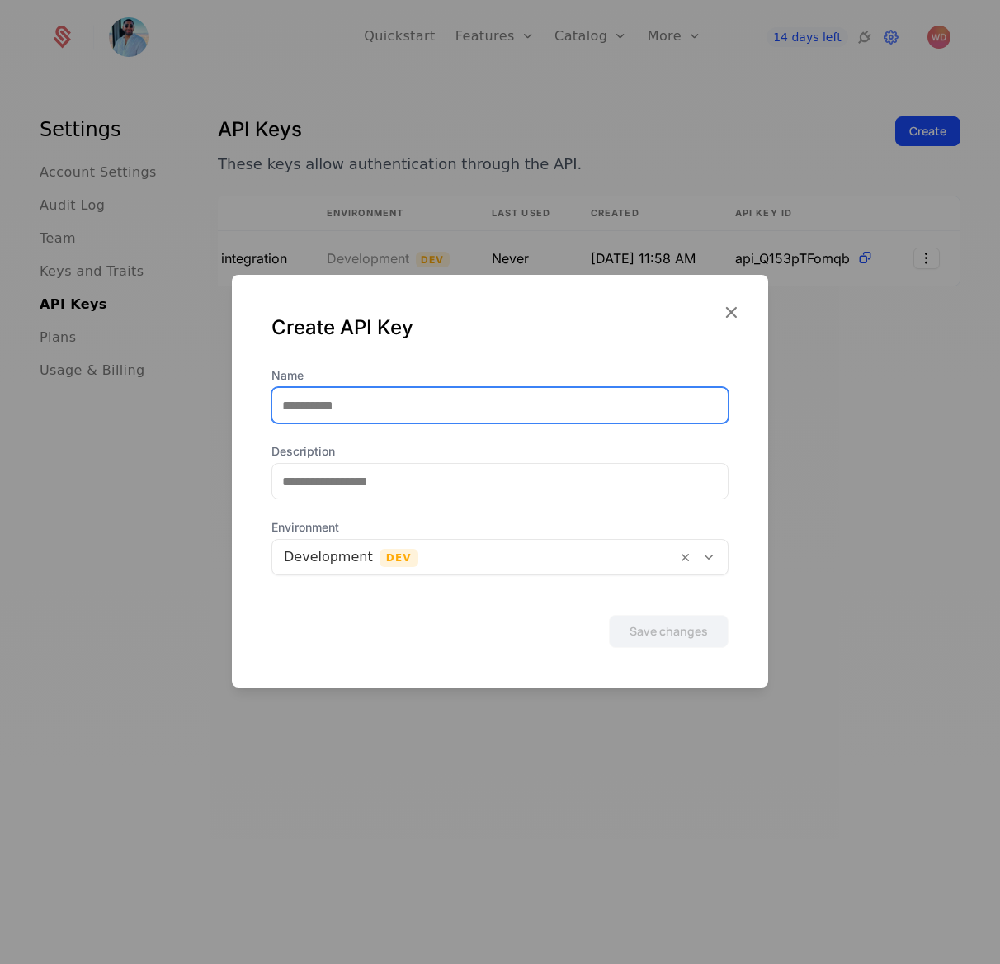
click at [522, 421] on input "Name" at bounding box center [499, 405] width 455 height 35
type input "******"
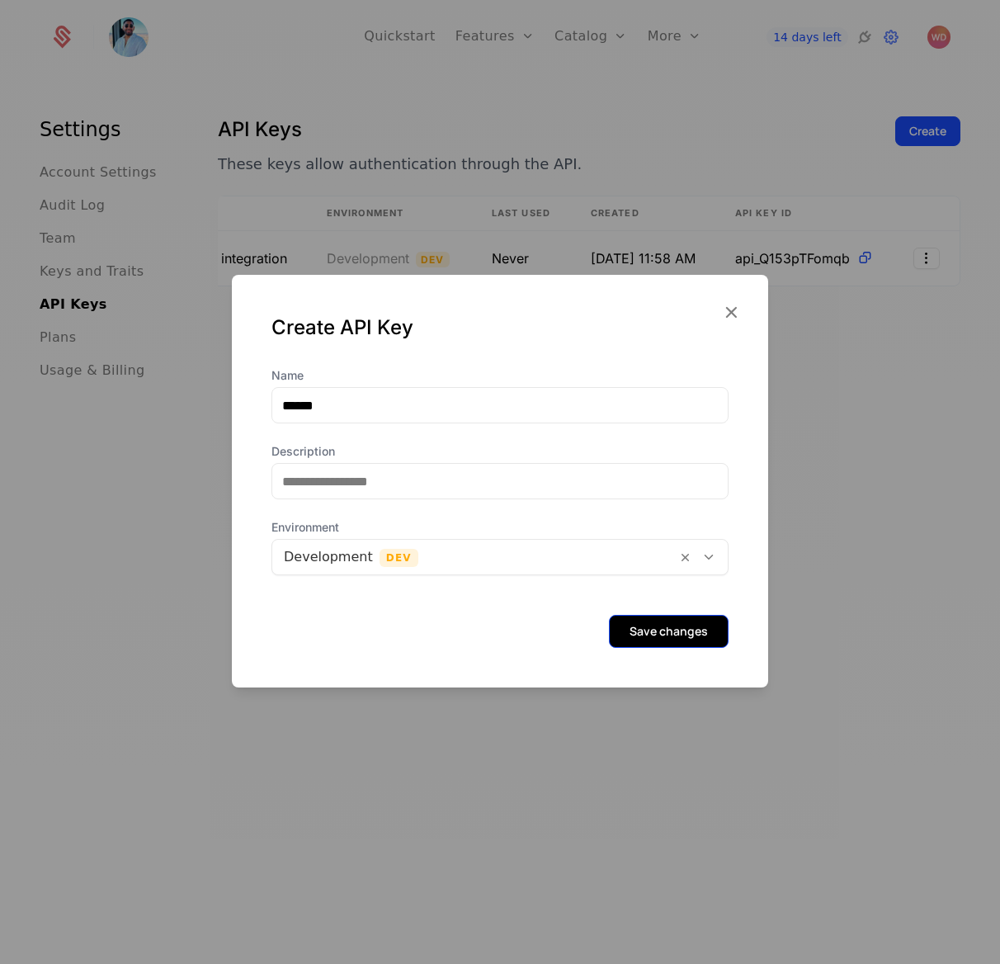
click at [617, 626] on button "Save changes" at bounding box center [669, 631] width 120 height 33
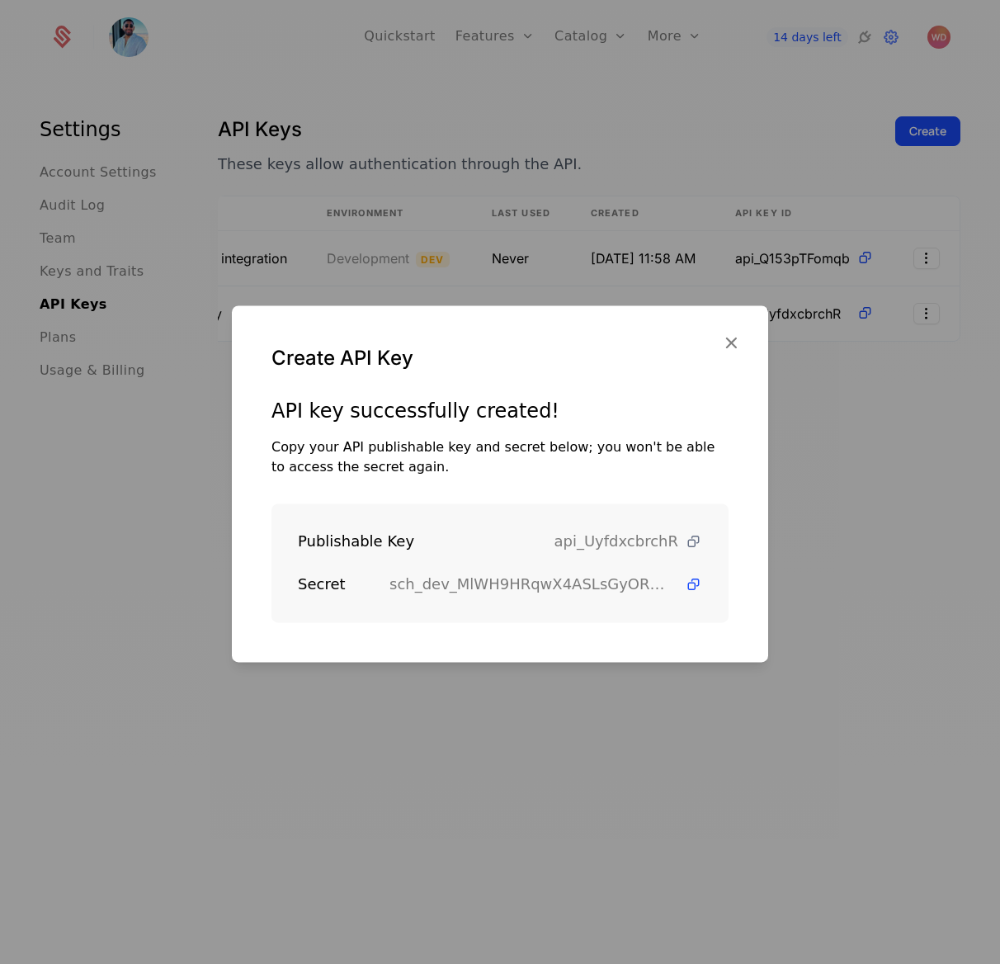
click at [685, 540] on icon at bounding box center [693, 541] width 17 height 17
drag, startPoint x: 622, startPoint y: 345, endPoint x: 632, endPoint y: 373, distance: 29.7
click at [631, 373] on div "Create API Key" at bounding box center [499, 371] width 457 height 53
click at [739, 332] on icon "button" at bounding box center [730, 342] width 21 height 21
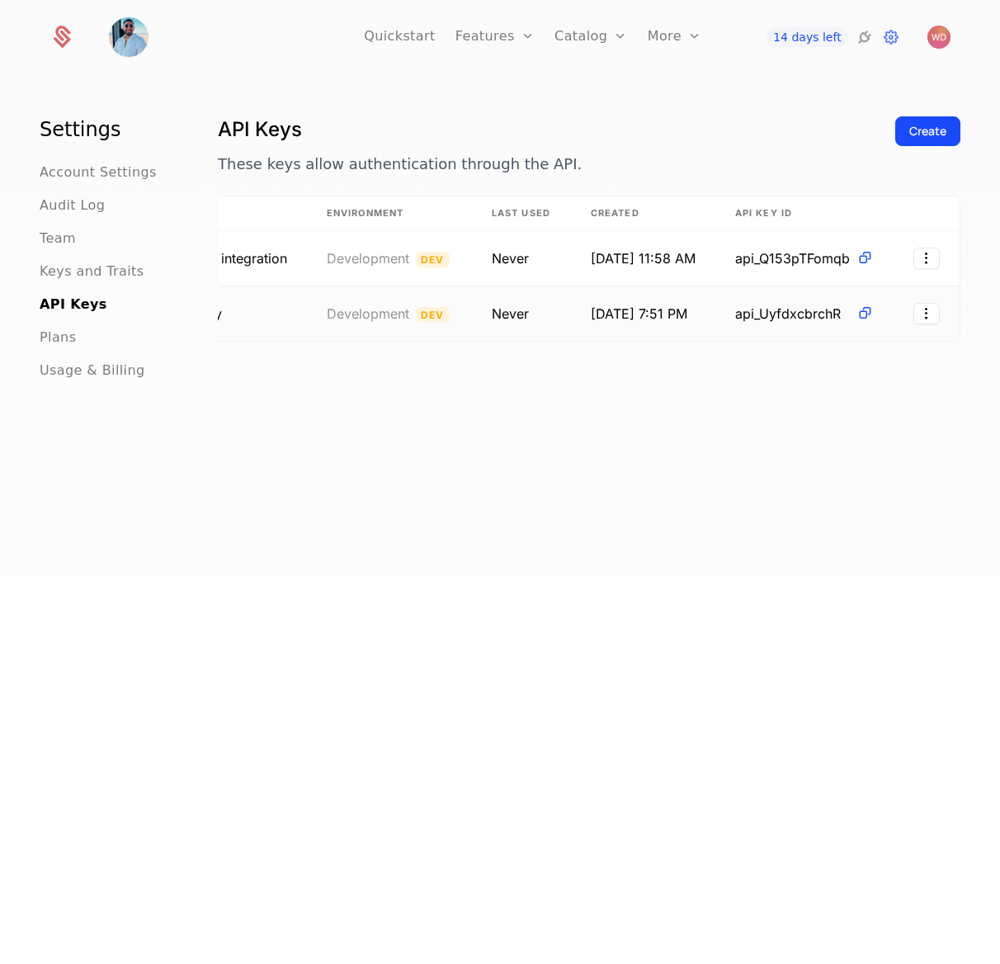
click at [842, 328] on td "api_UyfdxcbrchR" at bounding box center [804, 313] width 178 height 54
click at [856, 307] on icon at bounding box center [864, 312] width 17 height 17
click at [856, 310] on icon at bounding box center [864, 312] width 17 height 17
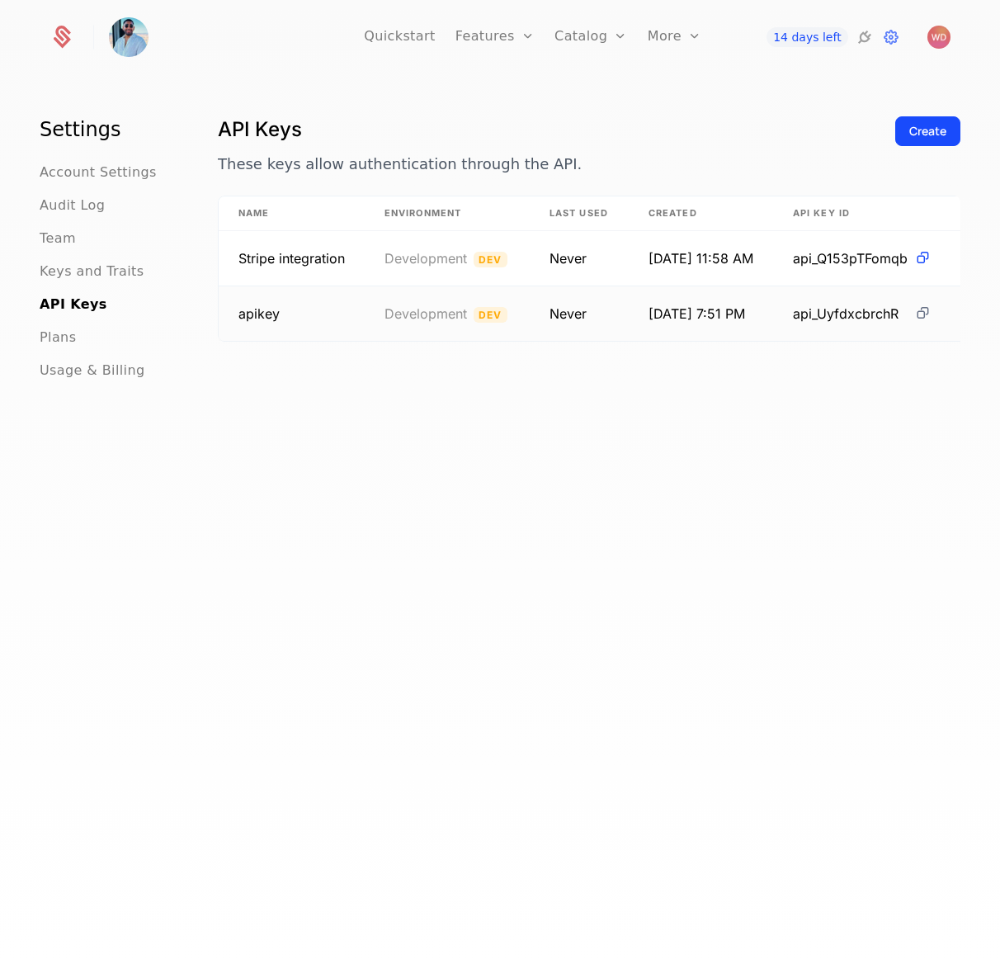
click at [922, 319] on icon at bounding box center [922, 312] width 17 height 17
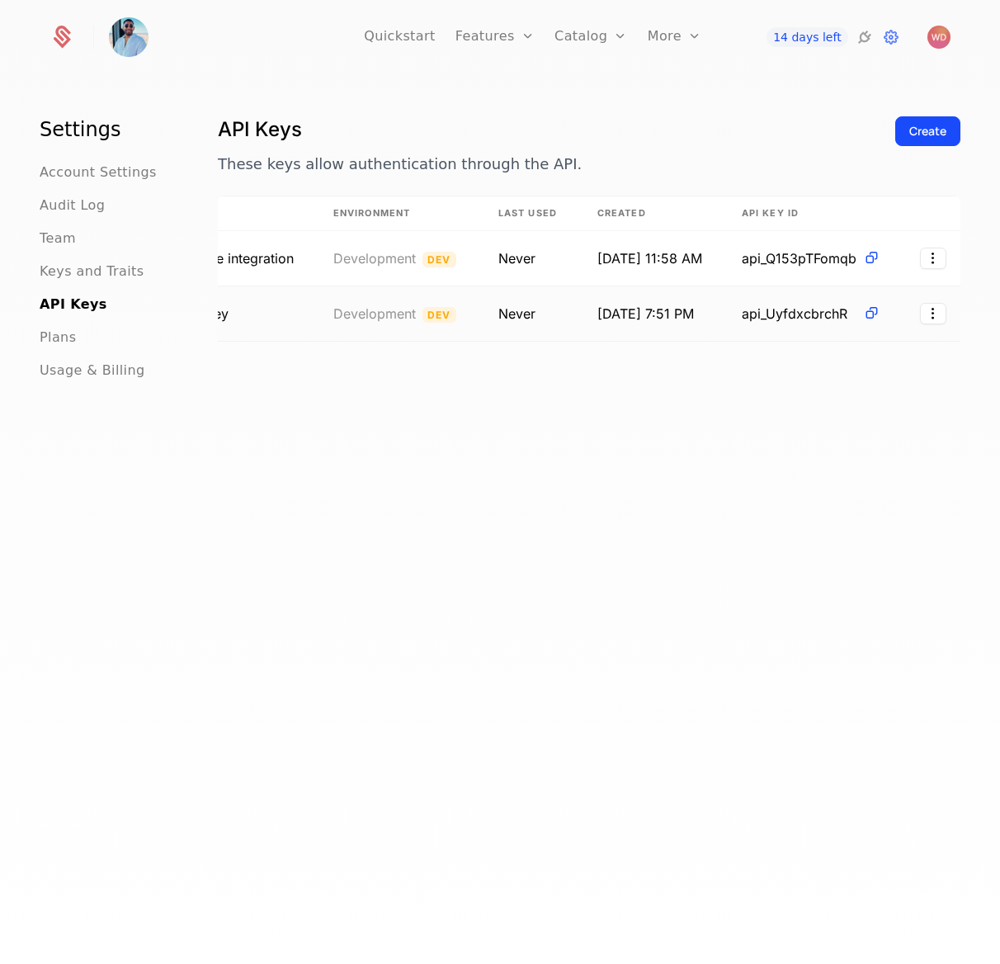
scroll to position [0, 30]
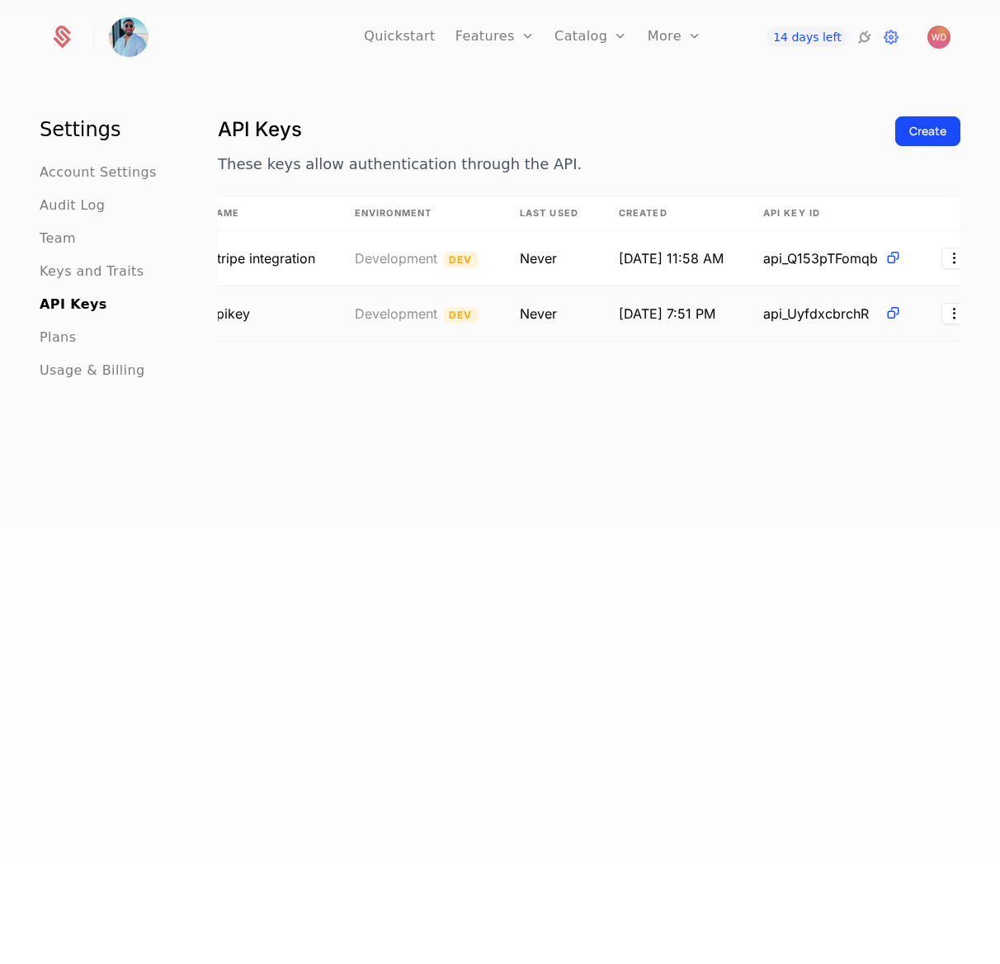
click at [434, 300] on td "Development Dev" at bounding box center [417, 313] width 165 height 54
click at [553, 309] on td "Never" at bounding box center [549, 313] width 99 height 54
click at [595, 305] on td "Never" at bounding box center [549, 313] width 99 height 54
drag, startPoint x: 594, startPoint y: 305, endPoint x: 337, endPoint y: 299, distance: 256.7
click at [565, 305] on td "Never" at bounding box center [549, 313] width 99 height 54
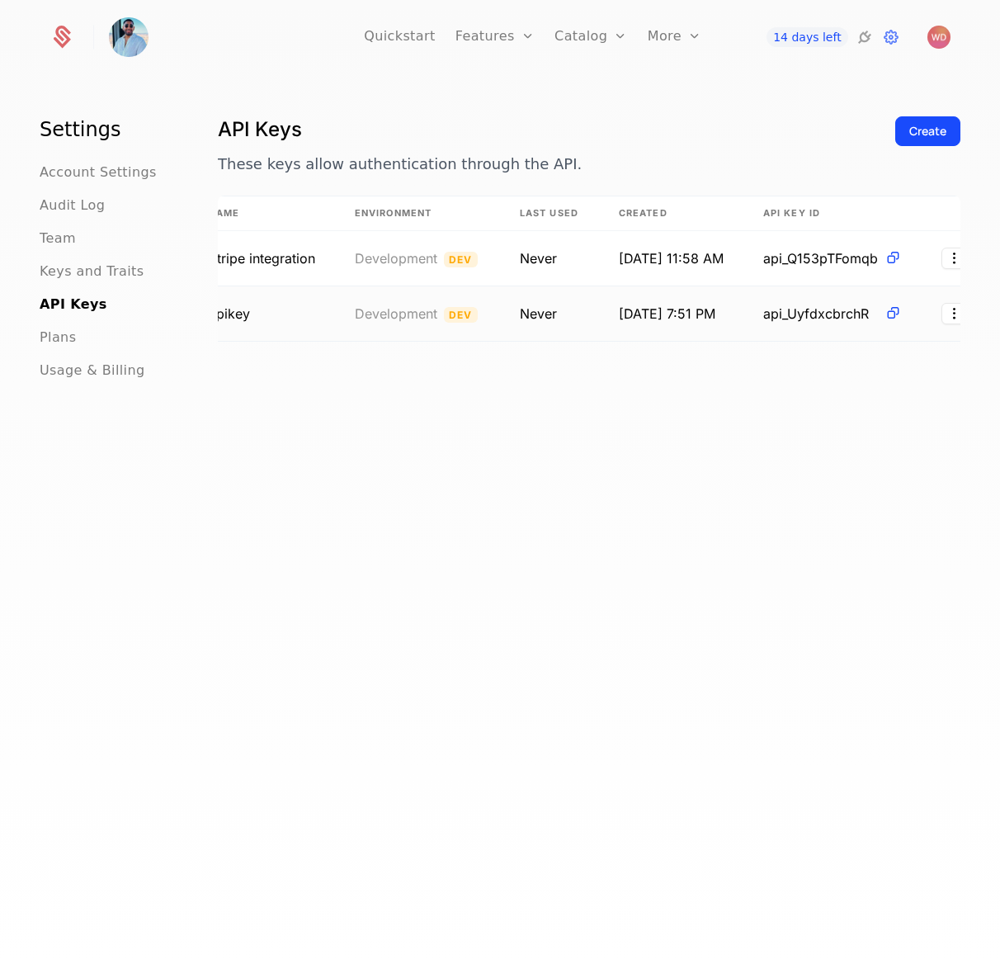
click at [337, 299] on td "Development Dev" at bounding box center [417, 313] width 165 height 54
drag, startPoint x: 337, startPoint y: 299, endPoint x: 399, endPoint y: 309, distance: 62.7
click at [399, 309] on td "Development Dev" at bounding box center [417, 313] width 165 height 54
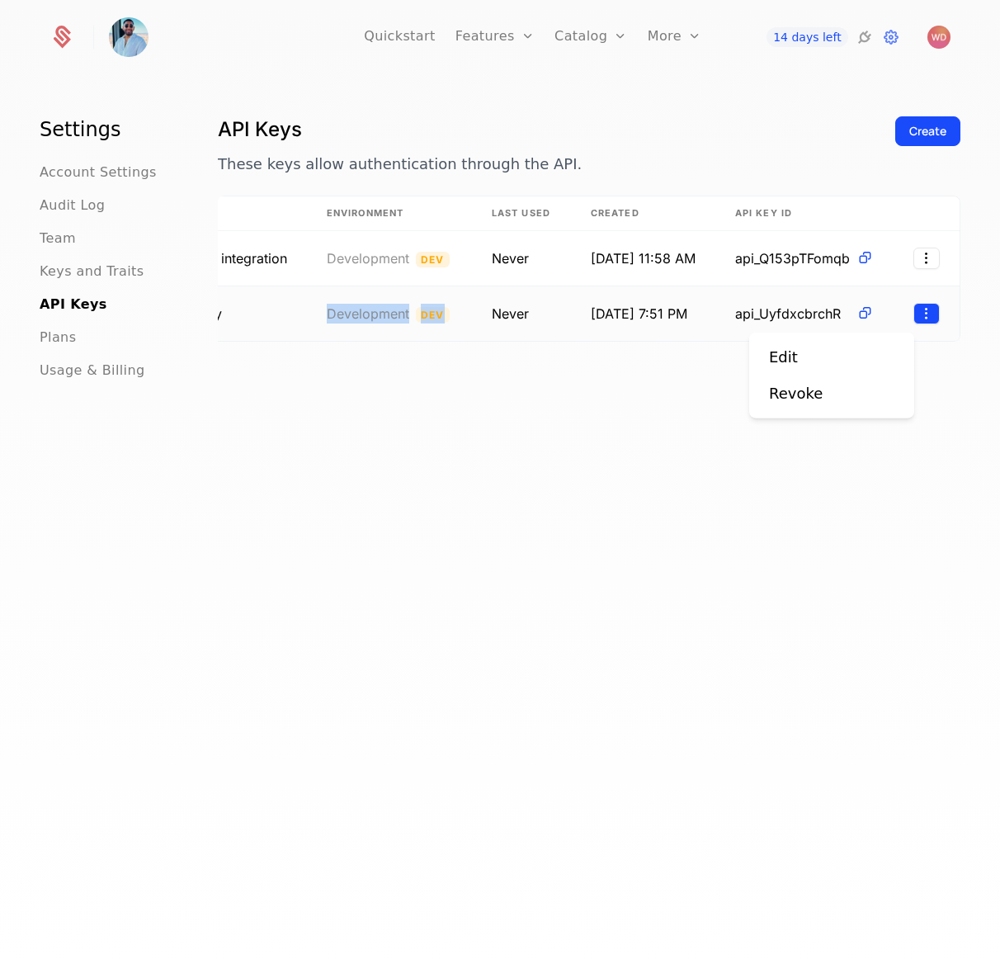
click at [908, 312] on html "Quickstart Features Features Flags Catalog Plans Add Ons Credits Configuration …" at bounding box center [500, 482] width 1000 height 964
click at [855, 389] on div "Revoke" at bounding box center [831, 393] width 125 height 23
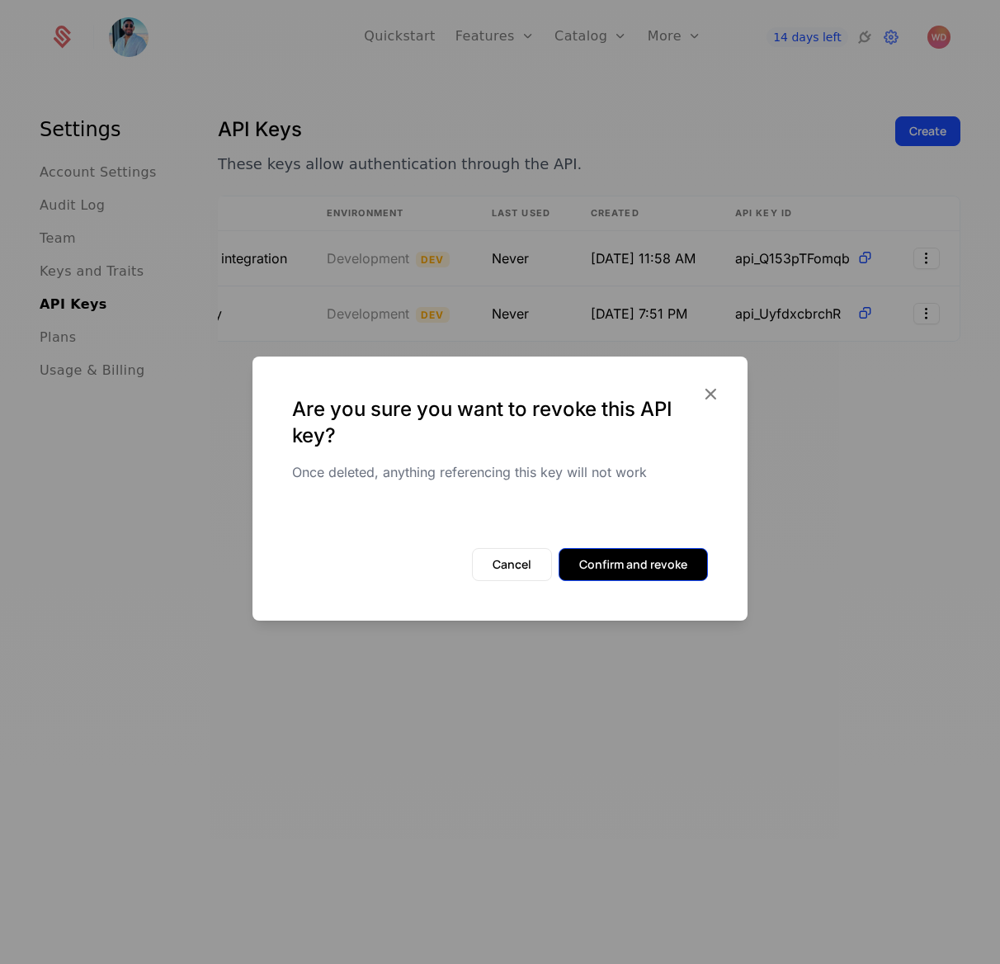
click at [677, 559] on button "Confirm and revoke" at bounding box center [633, 564] width 149 height 33
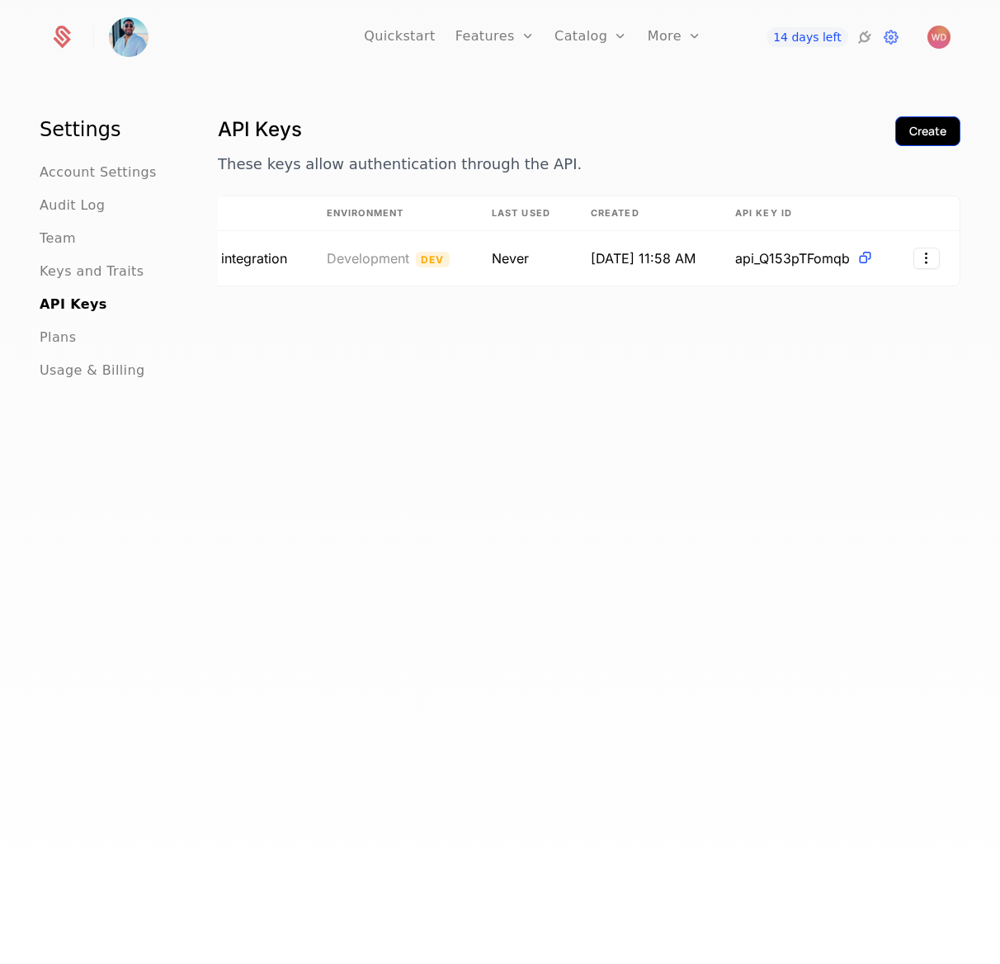
click at [914, 130] on div "Create" at bounding box center [927, 131] width 37 height 17
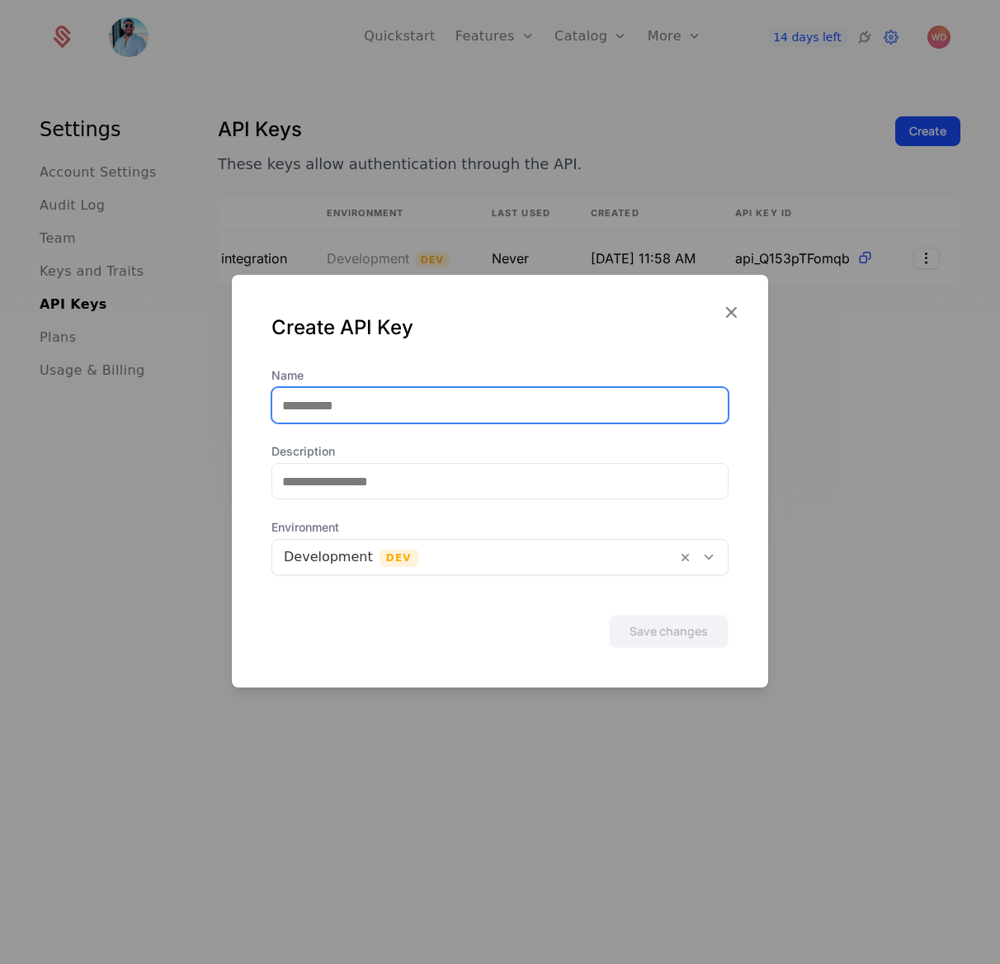
click at [588, 402] on input "Name" at bounding box center [499, 405] width 455 height 35
type input "******"
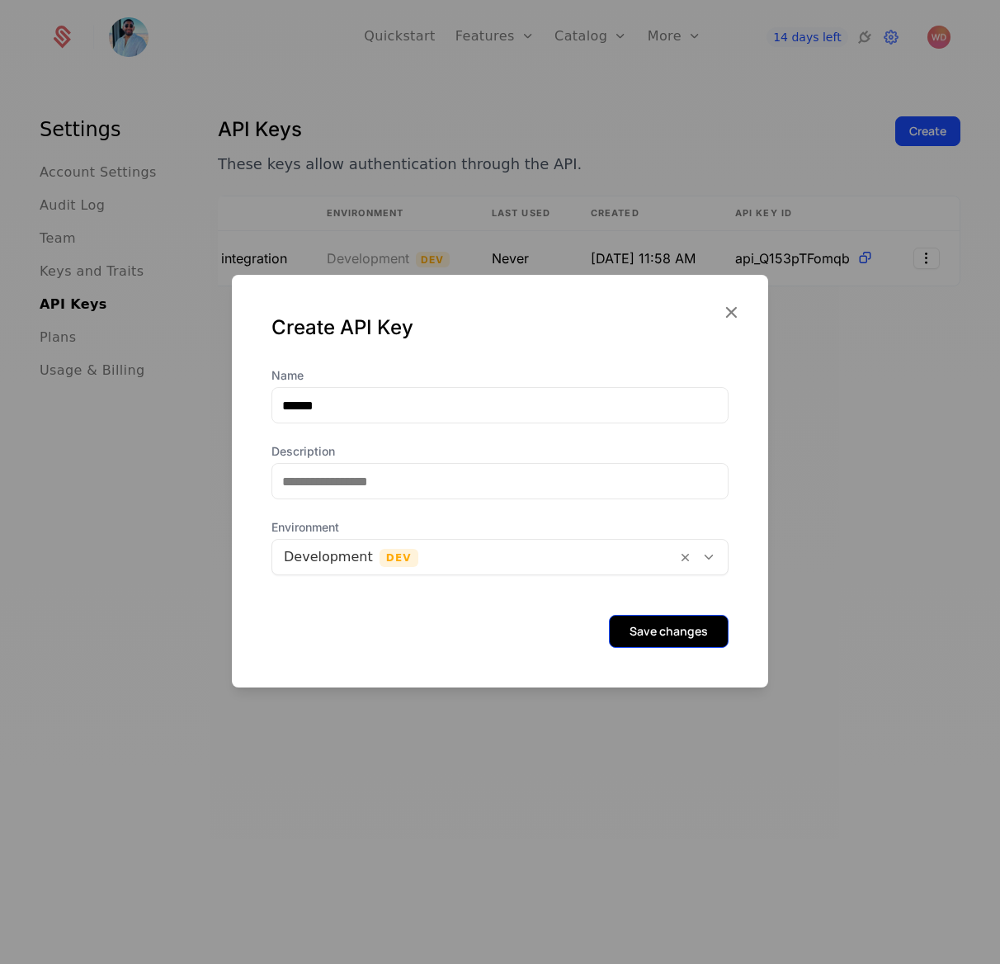
click at [609, 625] on button "Save changes" at bounding box center [669, 631] width 120 height 33
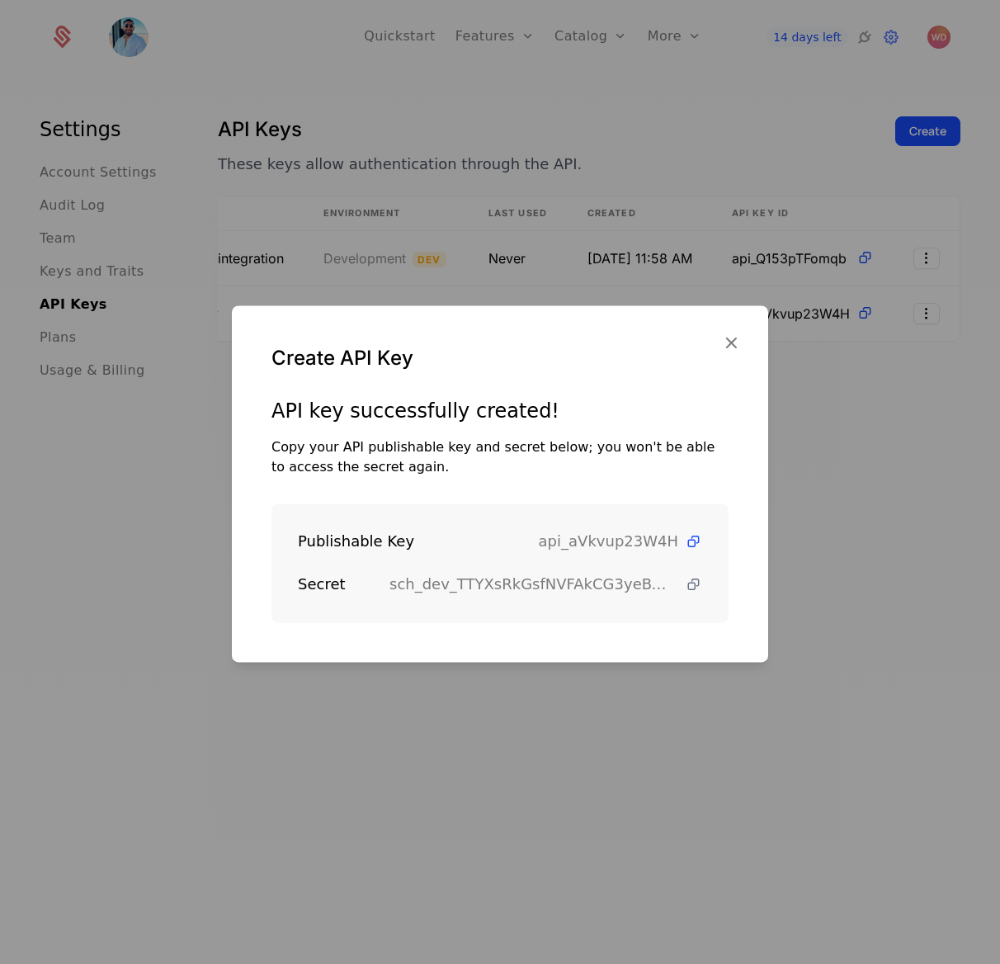
click at [685, 578] on icon at bounding box center [693, 584] width 17 height 17
click at [685, 586] on icon at bounding box center [693, 584] width 17 height 17
click at [685, 540] on icon at bounding box center [693, 541] width 17 height 17
click at [685, 578] on icon at bounding box center [693, 584] width 17 height 17
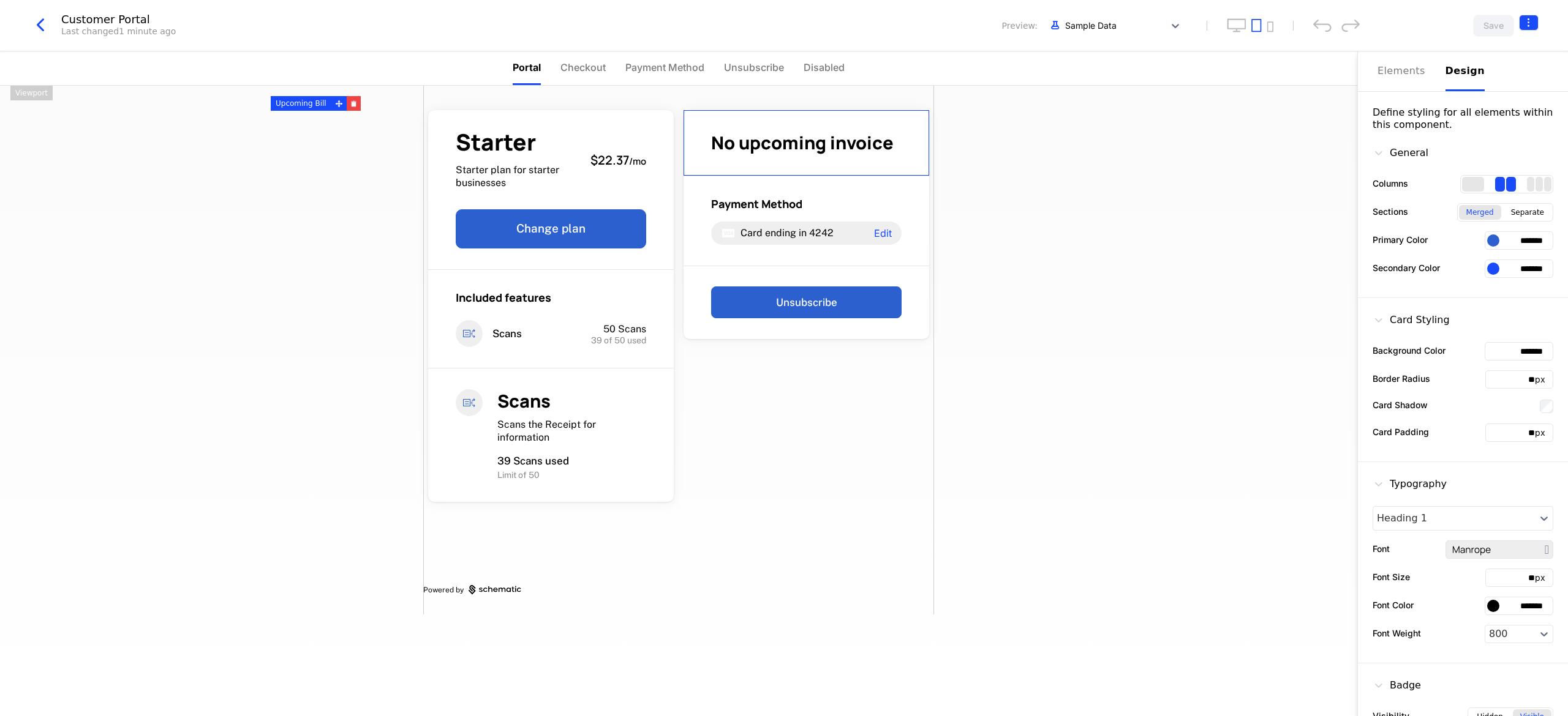
click at [1532, 26] on html "developer Development Dev Quickstart Features Features Flags Catalog Plans Add …" at bounding box center [784, 358] width 1568 height 716
click at [1512, 96] on icon "button" at bounding box center [1518, 99] width 13 height 13
click at [1512, 99] on icon "button" at bounding box center [1518, 99] width 13 height 13
click at [1517, 100] on icon "button" at bounding box center [1518, 99] width 13 height 13
